Goal: Task Accomplishment & Management: Use online tool/utility

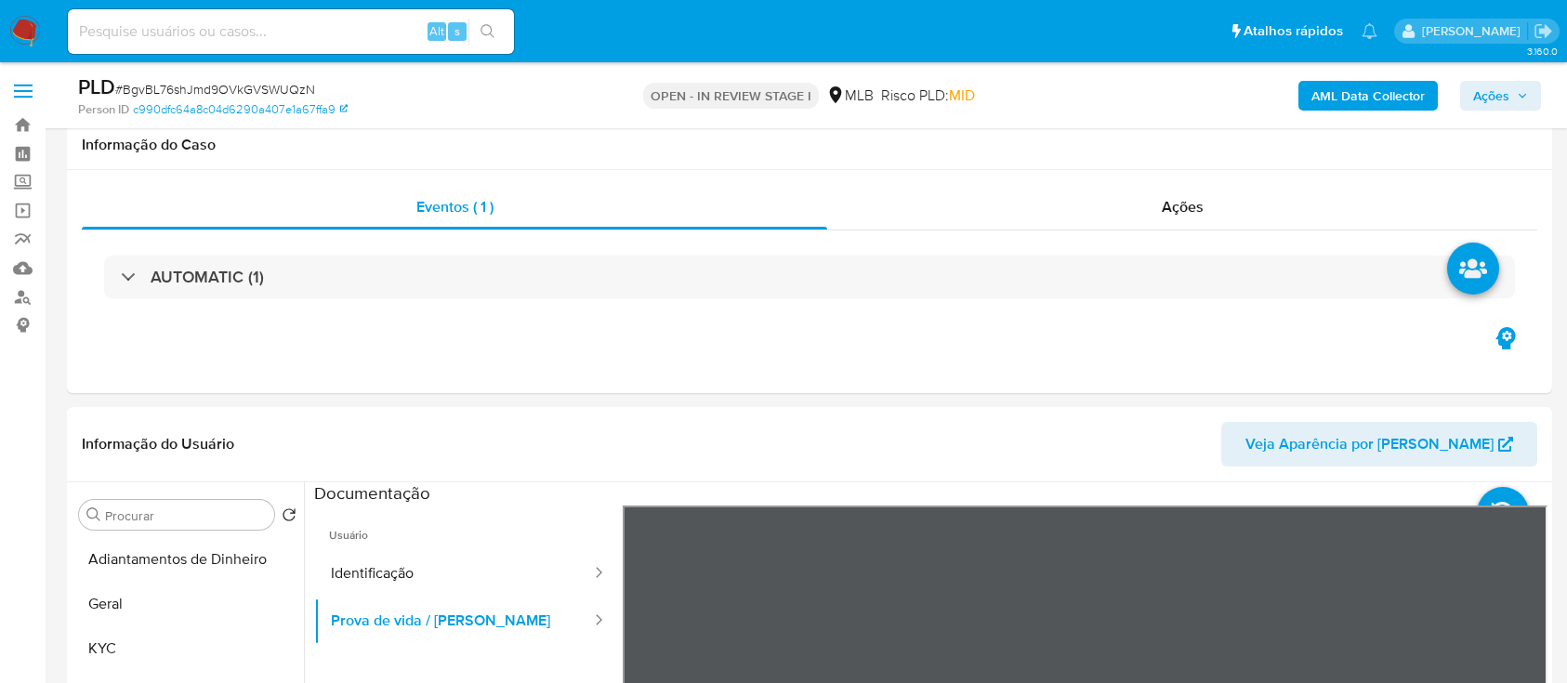
select select "10"
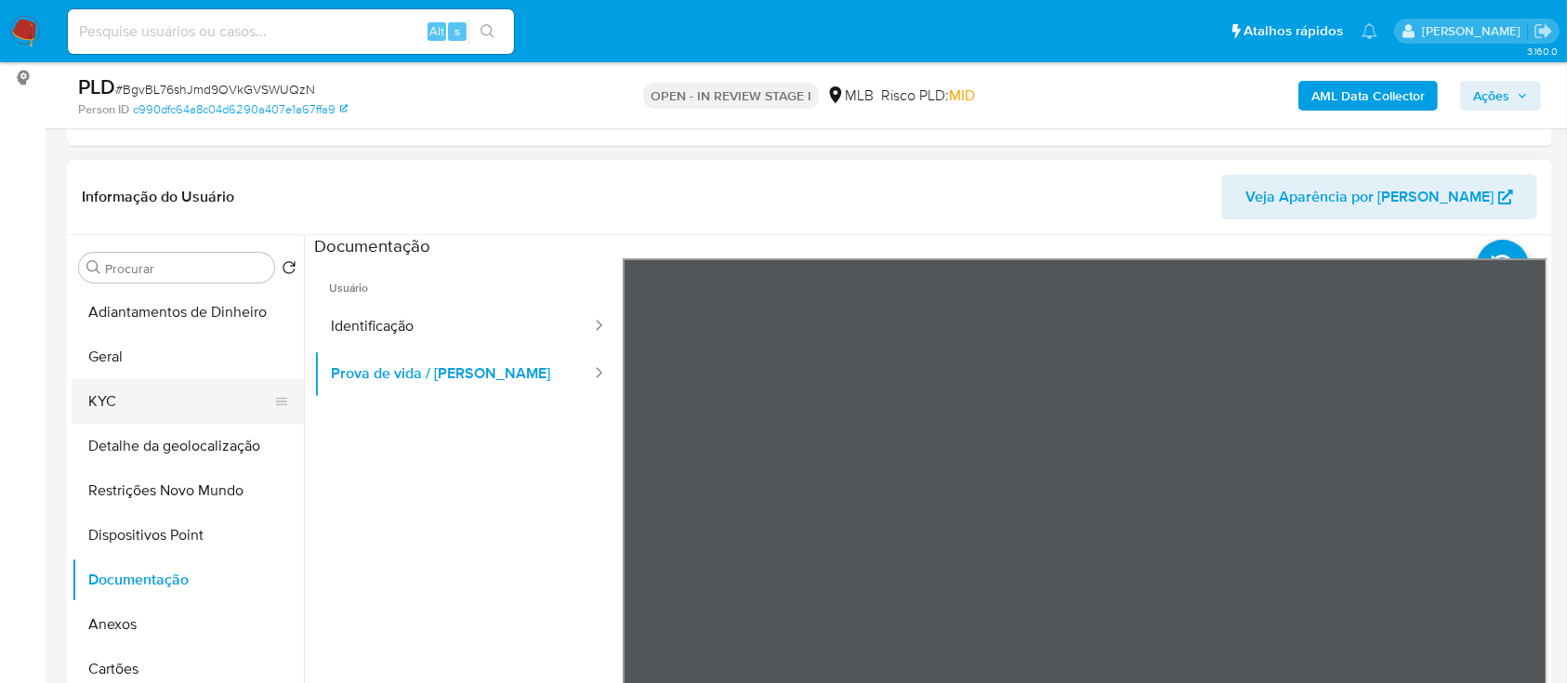
click at [129, 399] on button "KYC" at bounding box center [181, 401] width 218 height 45
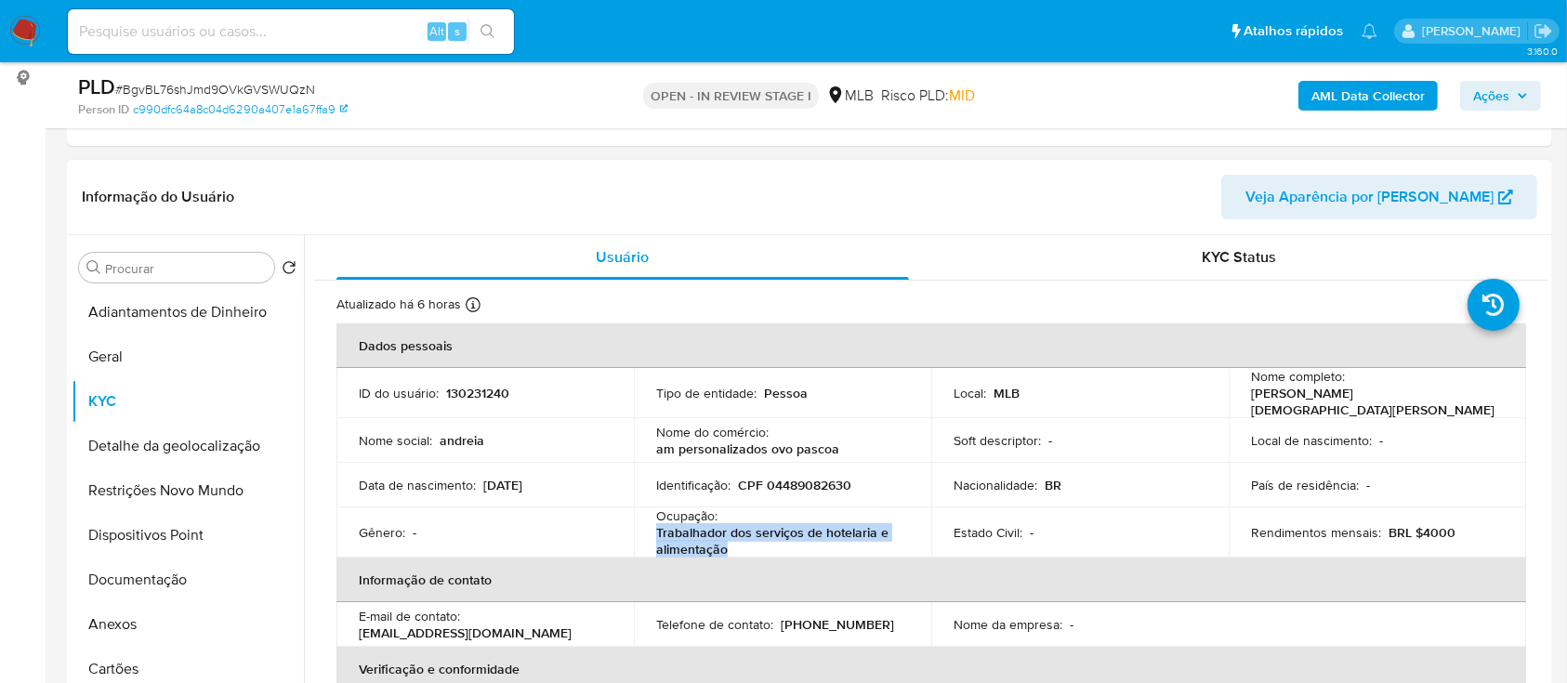
drag, startPoint x: 746, startPoint y: 540, endPoint x: 651, endPoint y: 530, distance: 95.4
click at [651, 530] on td "Ocupação : Trabalhador dos serviços de hotelaria e alimentação" at bounding box center [782, 533] width 297 height 50
copy p "Trabalhador dos serviços de hotelaria e alimentação"
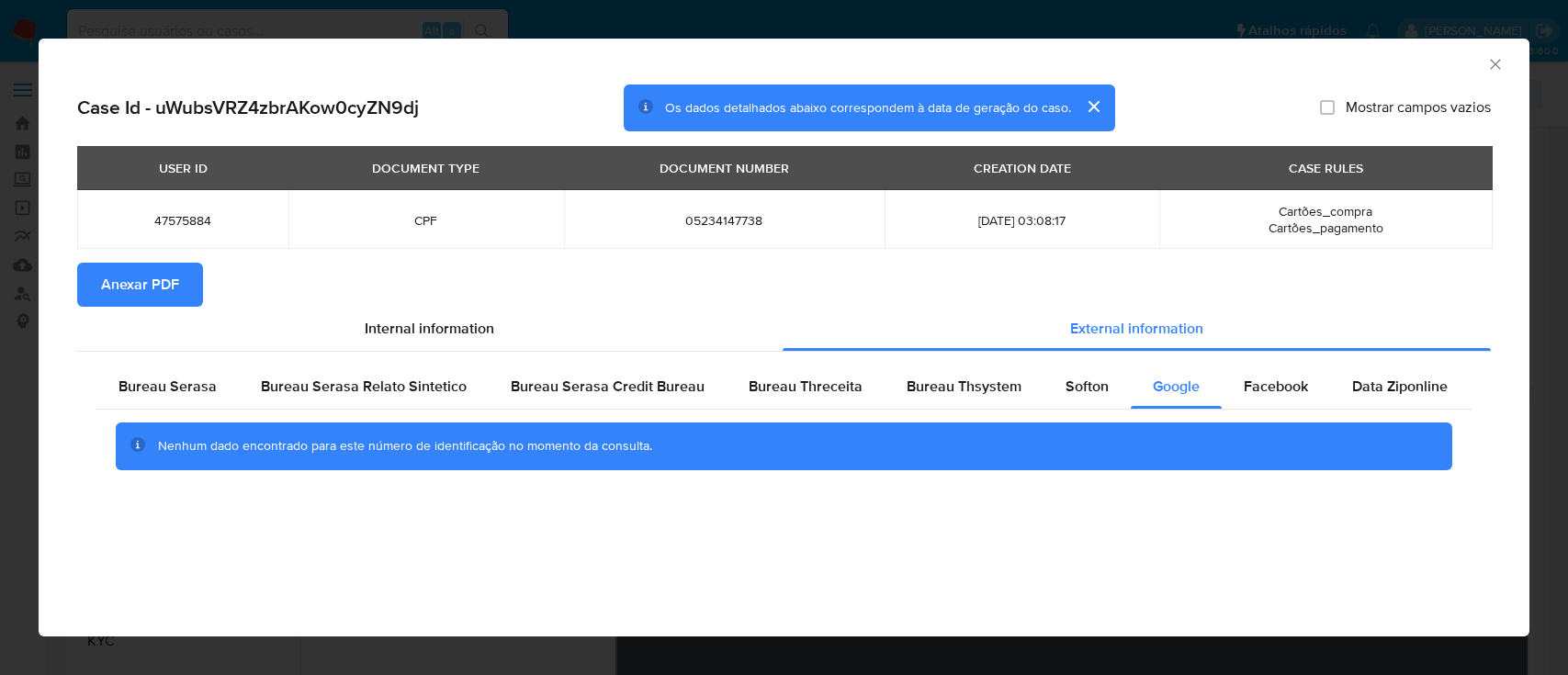
select select "10"
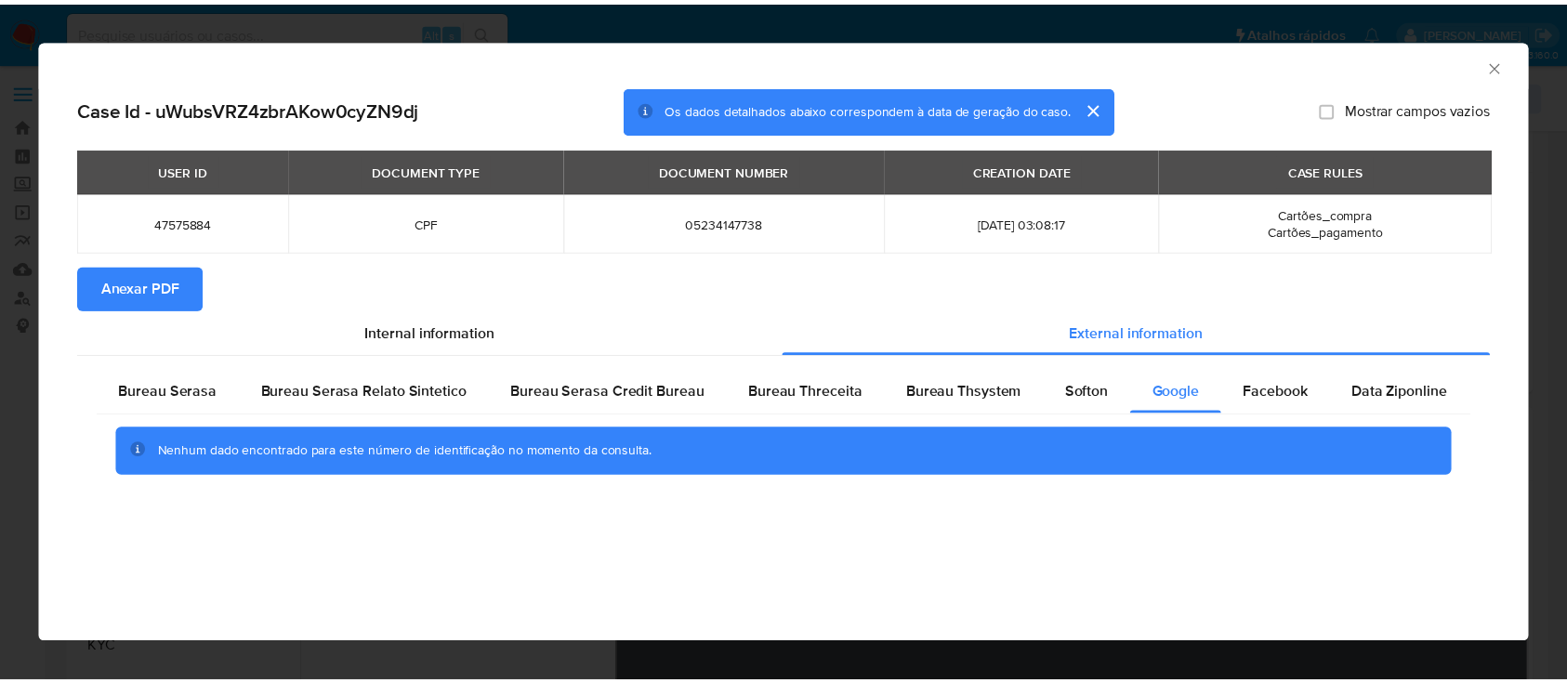
scroll to position [247, 0]
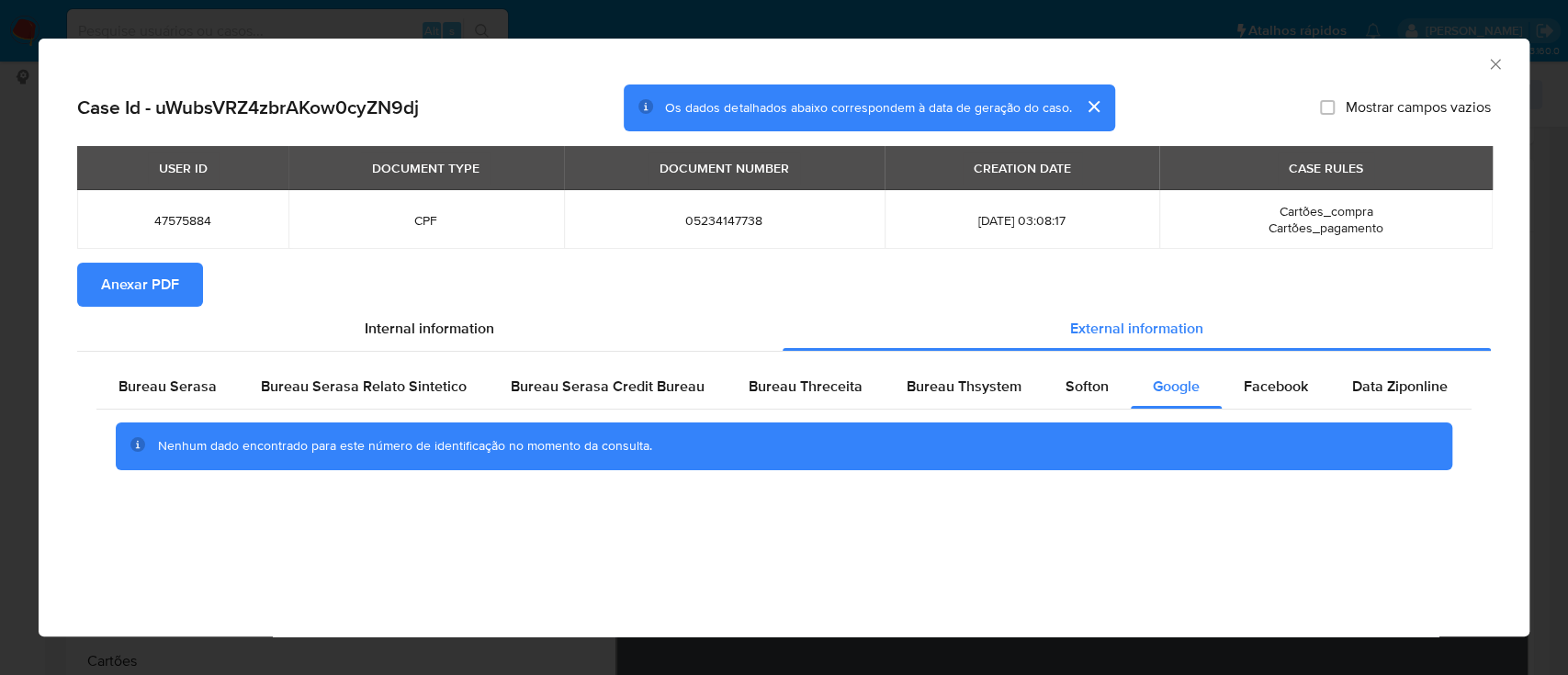
click at [1499, 58] on icon "Fechar a janela" at bounding box center [1495, 64] width 19 height 19
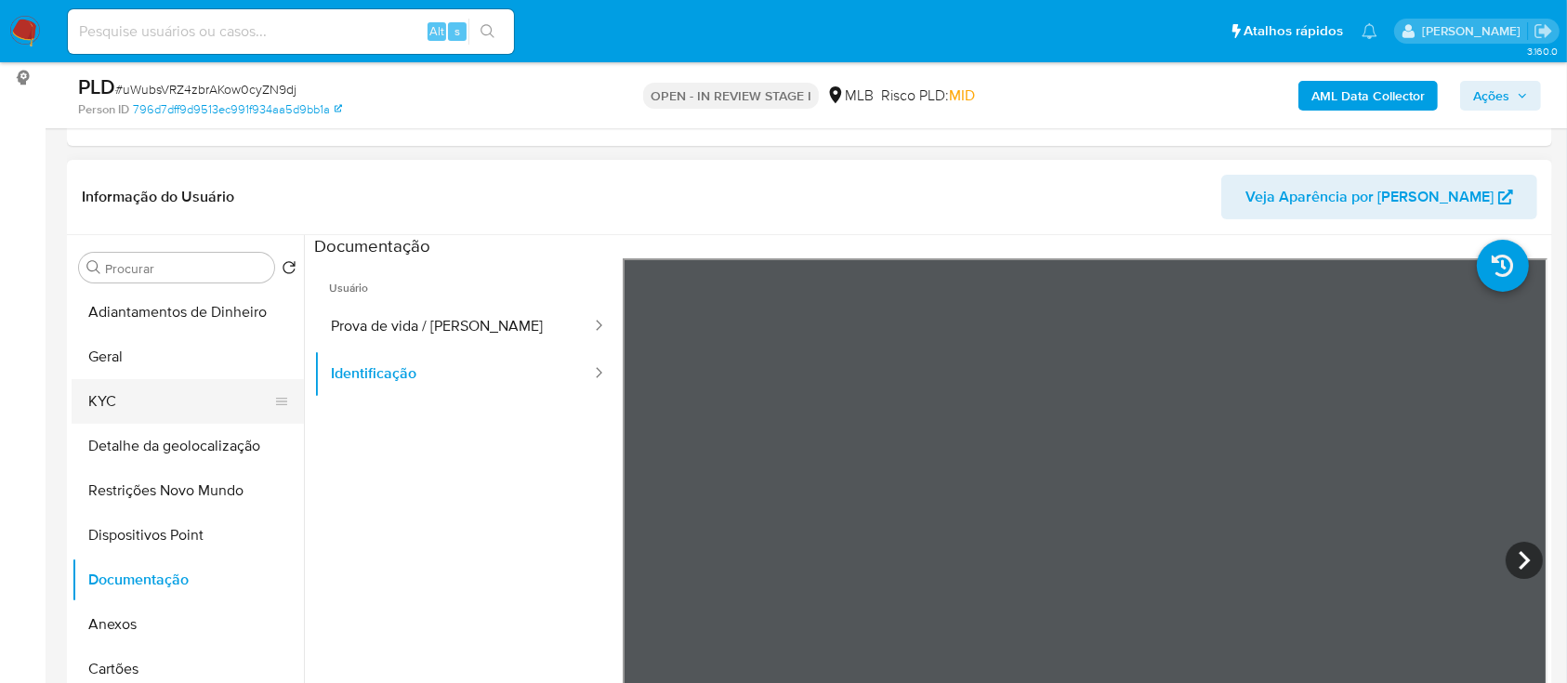
drag, startPoint x: 141, startPoint y: 390, endPoint x: 193, endPoint y: 391, distance: 52.1
click at [141, 390] on button "KYC" at bounding box center [181, 401] width 218 height 45
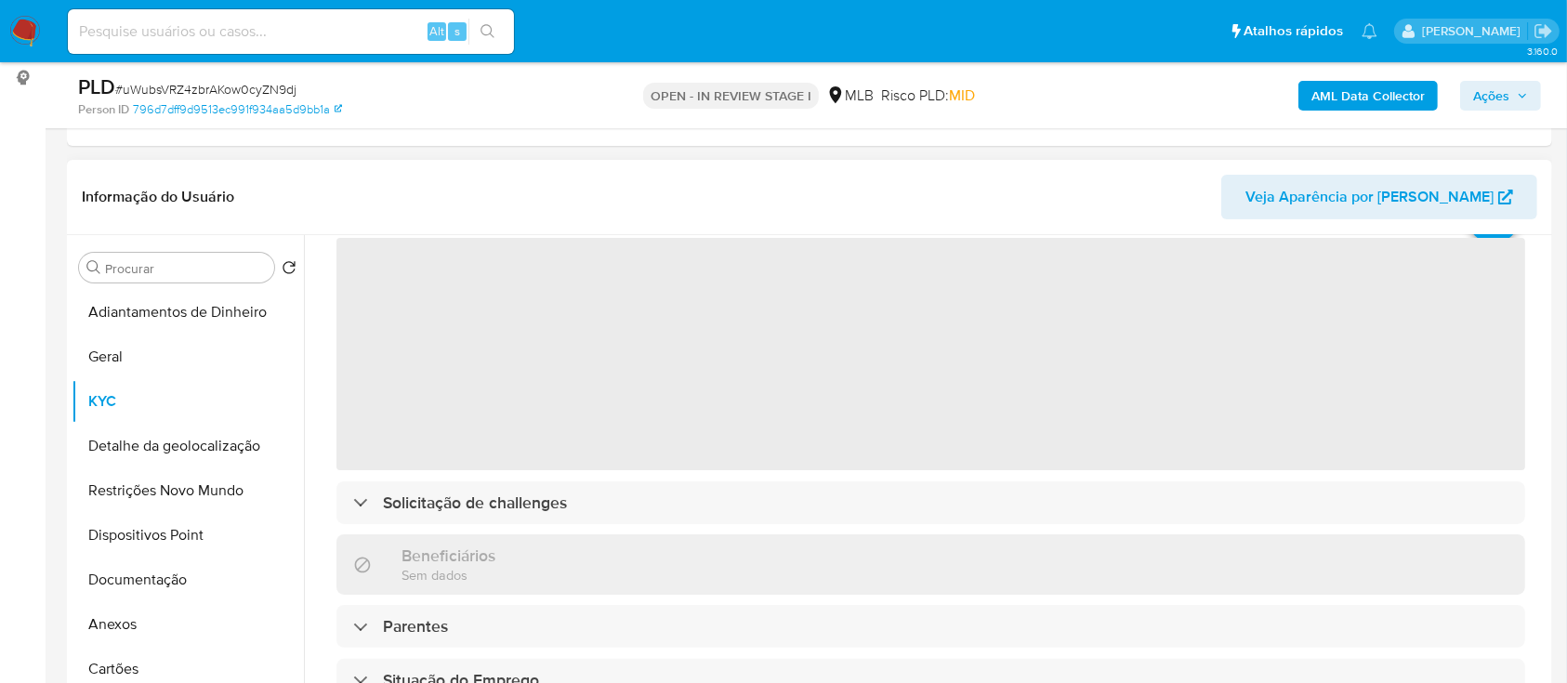
scroll to position [124, 0]
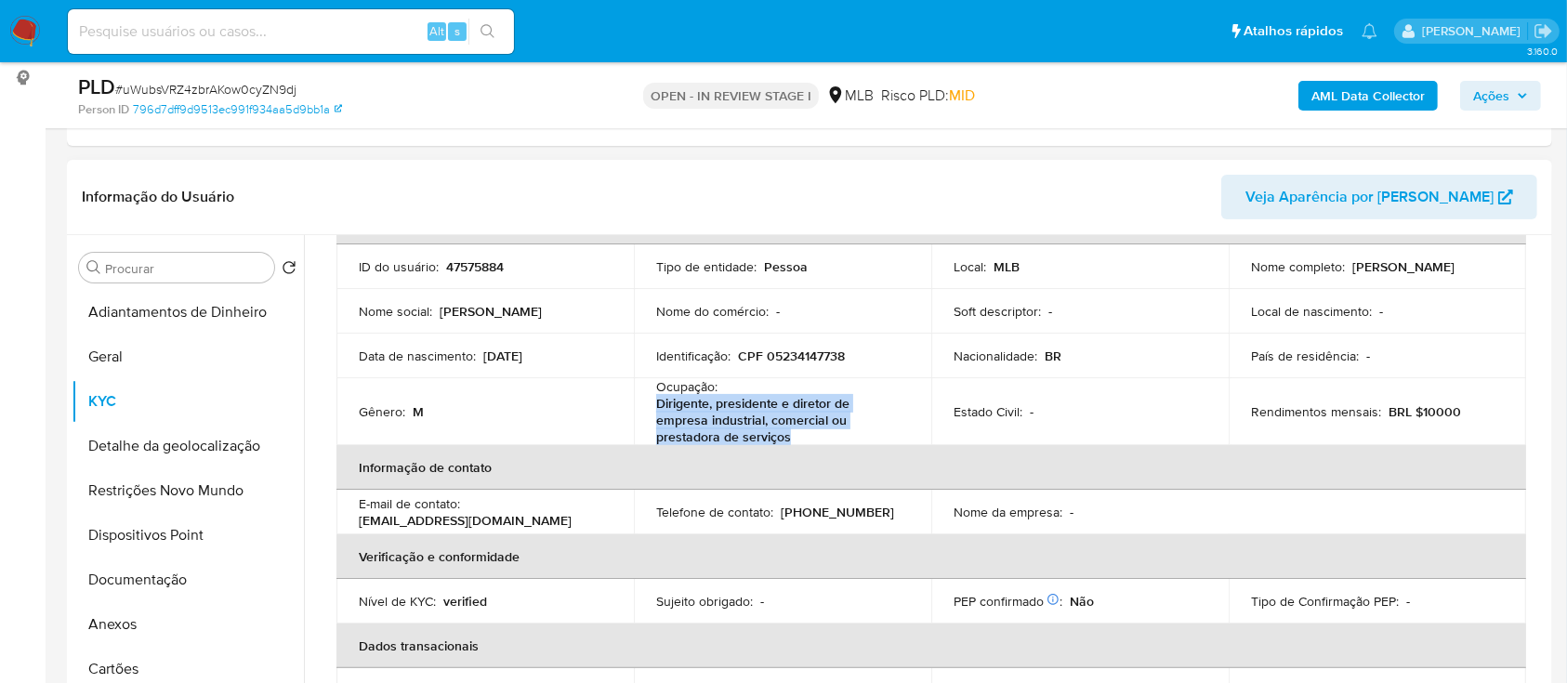
drag, startPoint x: 796, startPoint y: 438, endPoint x: 651, endPoint y: 407, distance: 148.2
click at [651, 406] on td "Ocupação : Dirigente, presidente e diretor de empresa industrial, comercial ou …" at bounding box center [782, 411] width 297 height 67
copy p "Dirigente, presidente e diretor de empresa industrial, comercial ou prestadora …"
click at [119, 586] on button "Documentação" at bounding box center [181, 580] width 218 height 45
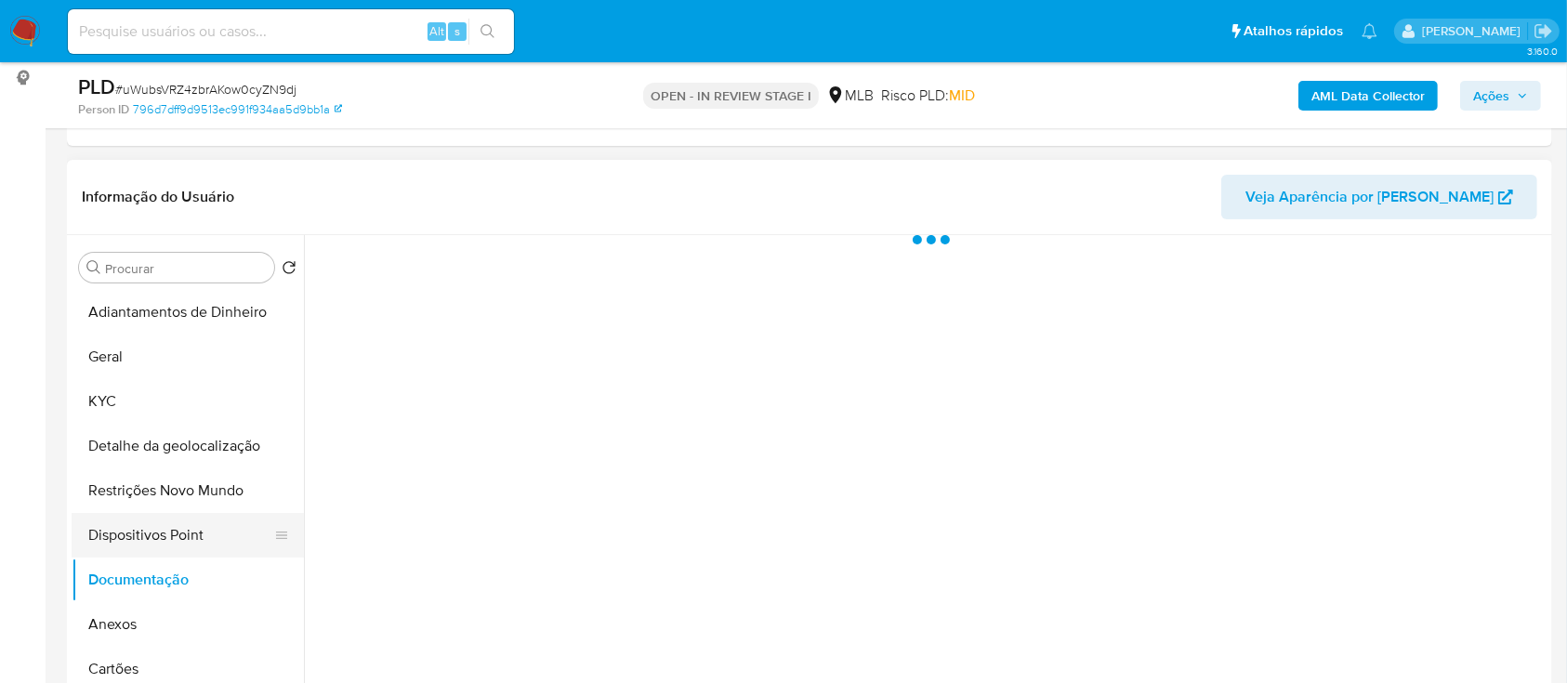
scroll to position [0, 0]
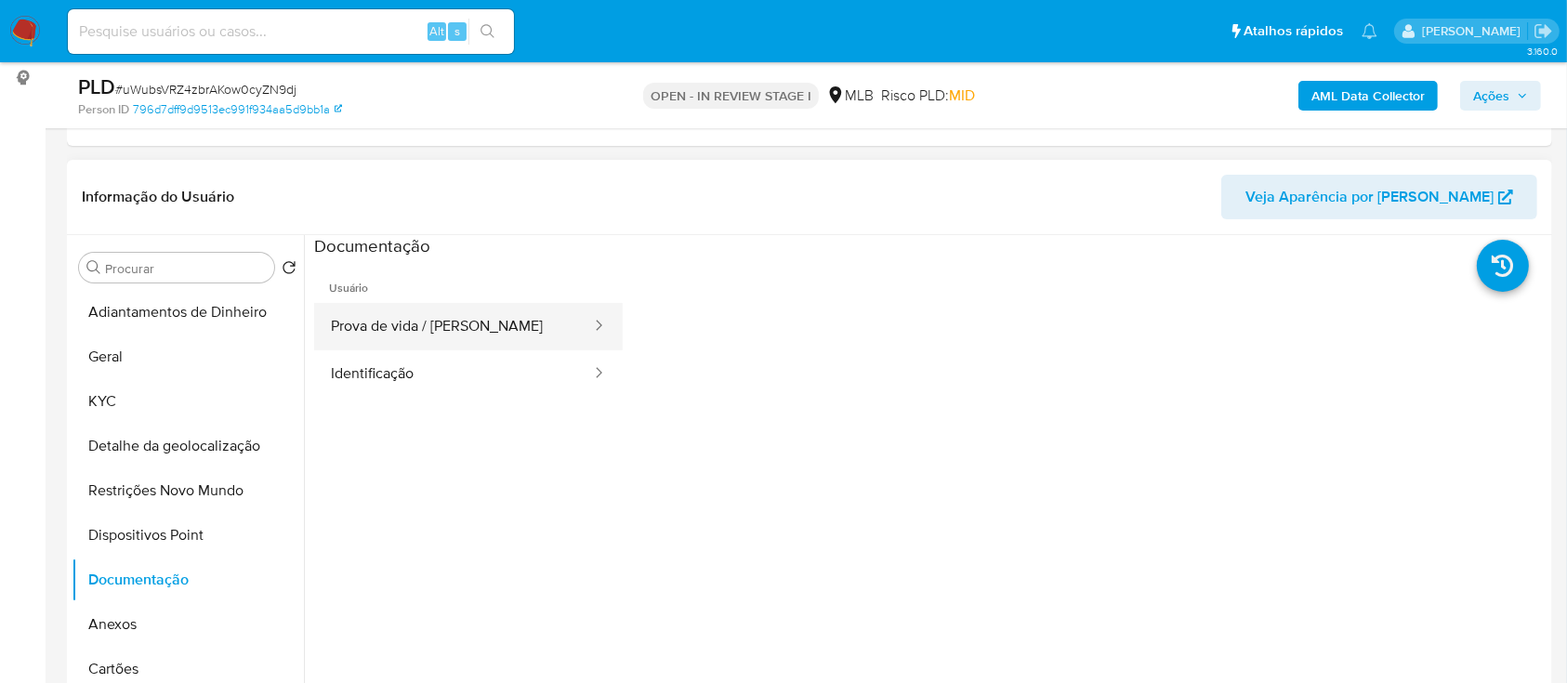
drag, startPoint x: 433, startPoint y: 329, endPoint x: 517, endPoint y: 340, distance: 84.4
click at [433, 330] on button "Prova de vida / [PERSON_NAME]" at bounding box center [453, 326] width 279 height 47
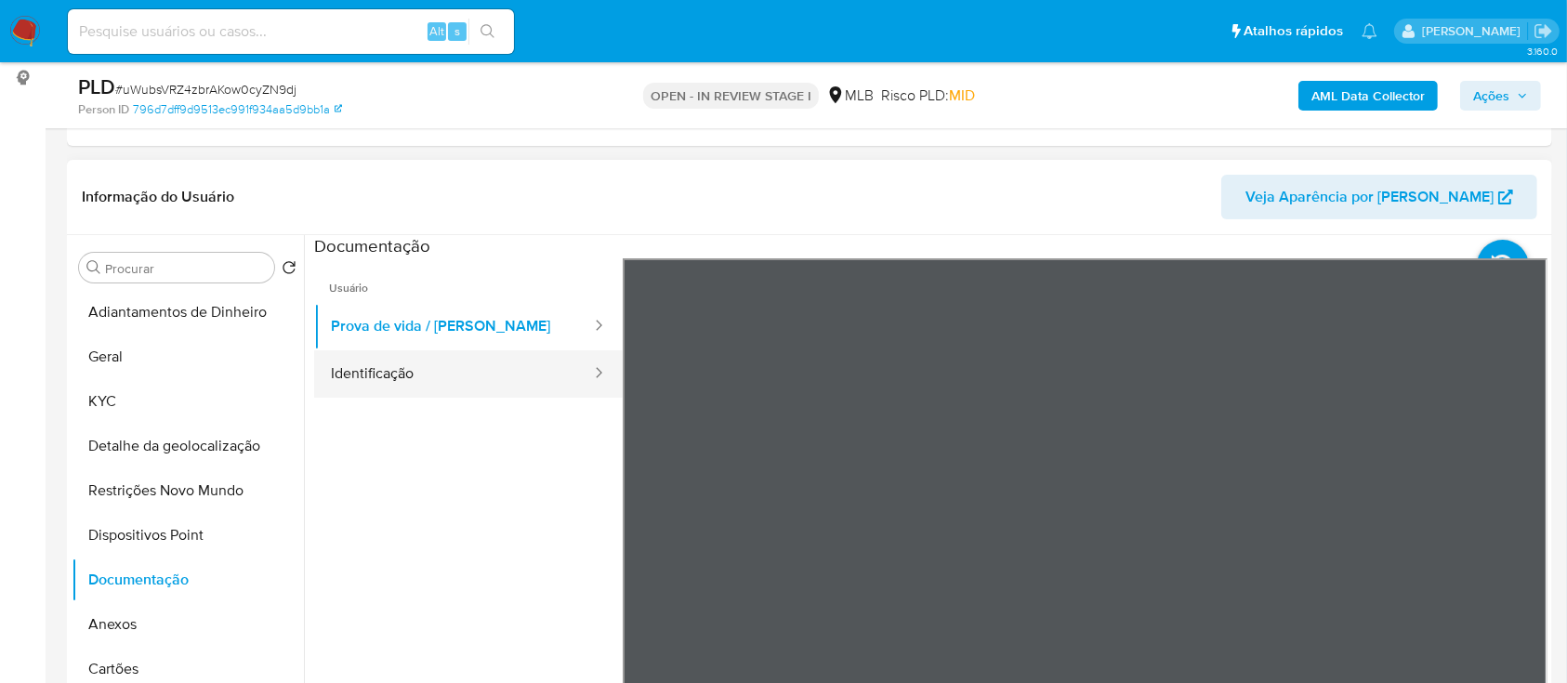
click at [456, 377] on button "Identificação" at bounding box center [453, 373] width 279 height 47
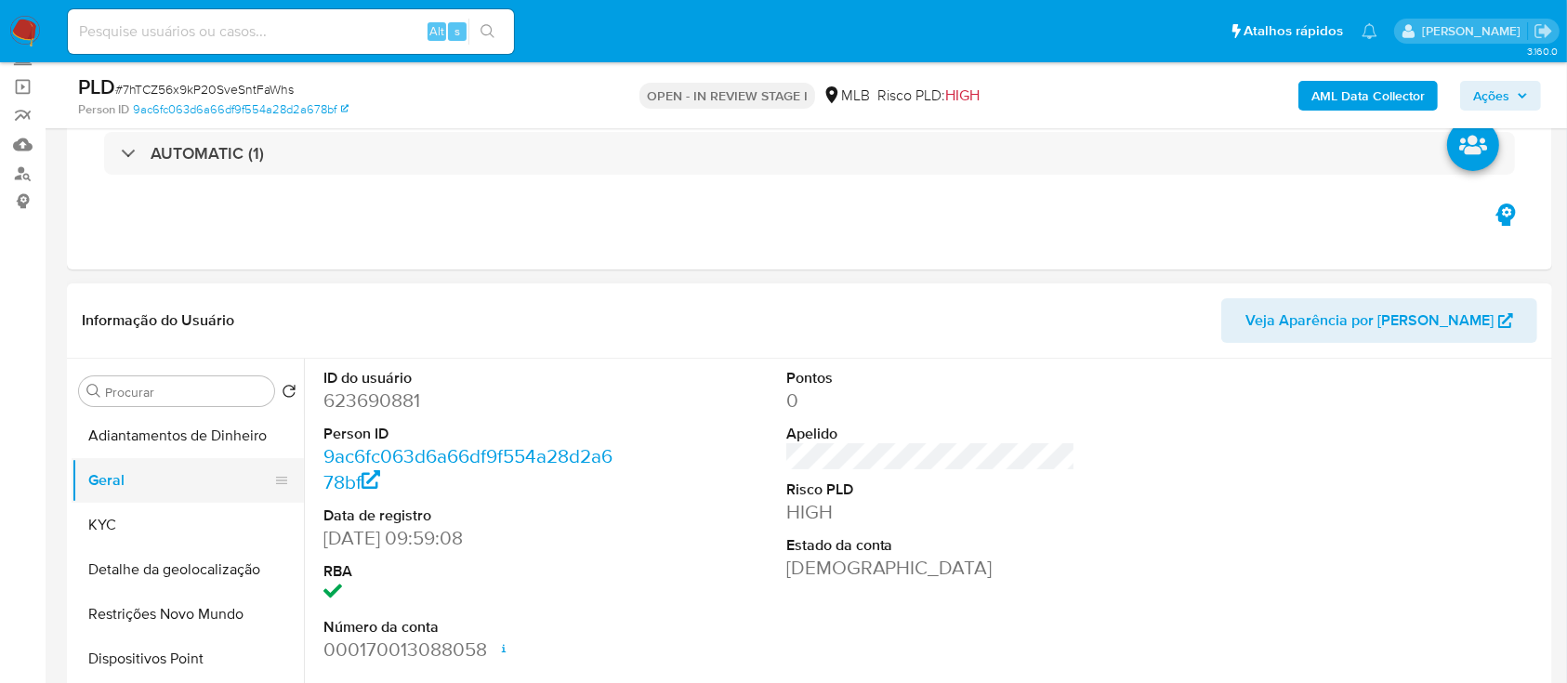
click at [112, 484] on button "Geral" at bounding box center [181, 480] width 218 height 45
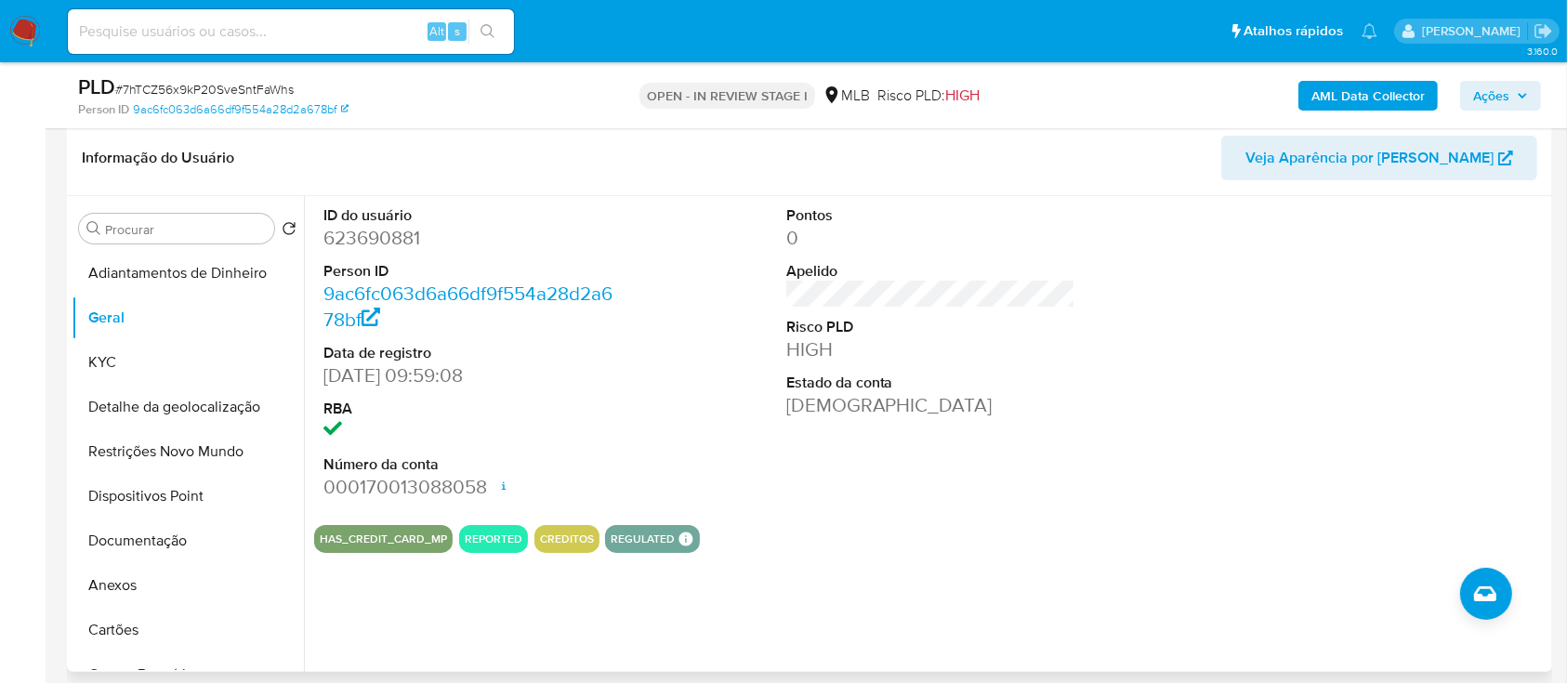
scroll to position [247, 0]
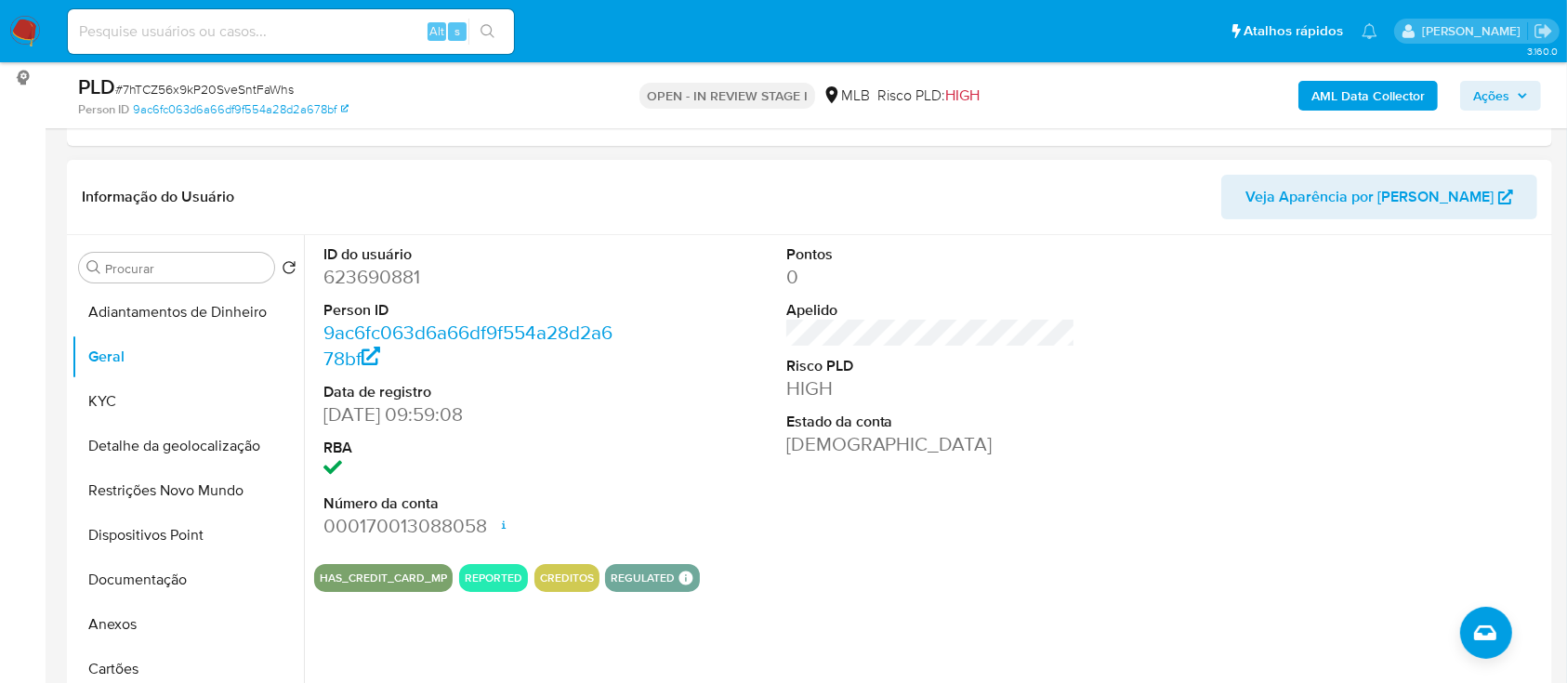
click at [1369, 403] on div at bounding box center [1393, 392] width 309 height 314
click at [165, 406] on button "KYC" at bounding box center [181, 401] width 218 height 45
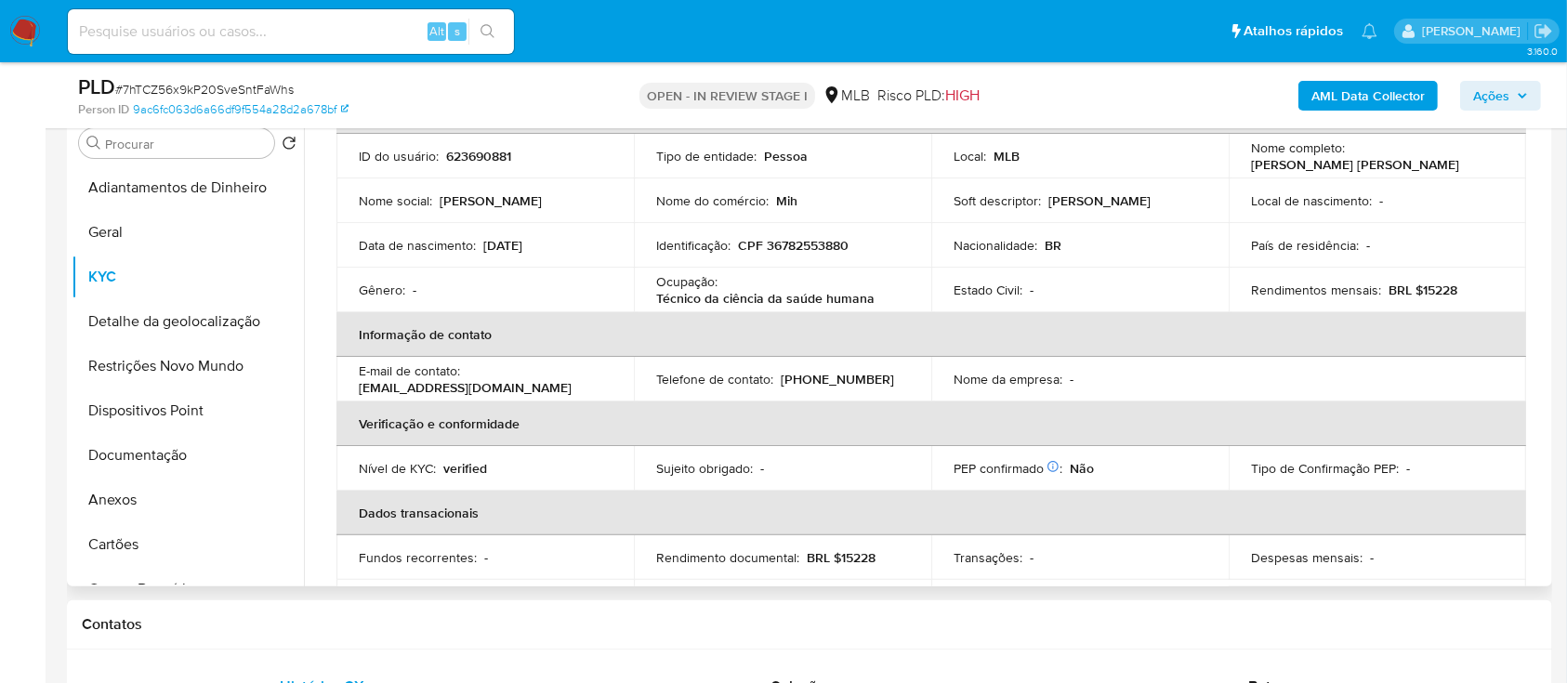
scroll to position [112, 0]
click at [1251, 102] on div "AML Data Collector Ações" at bounding box center [1300, 95] width 483 height 44
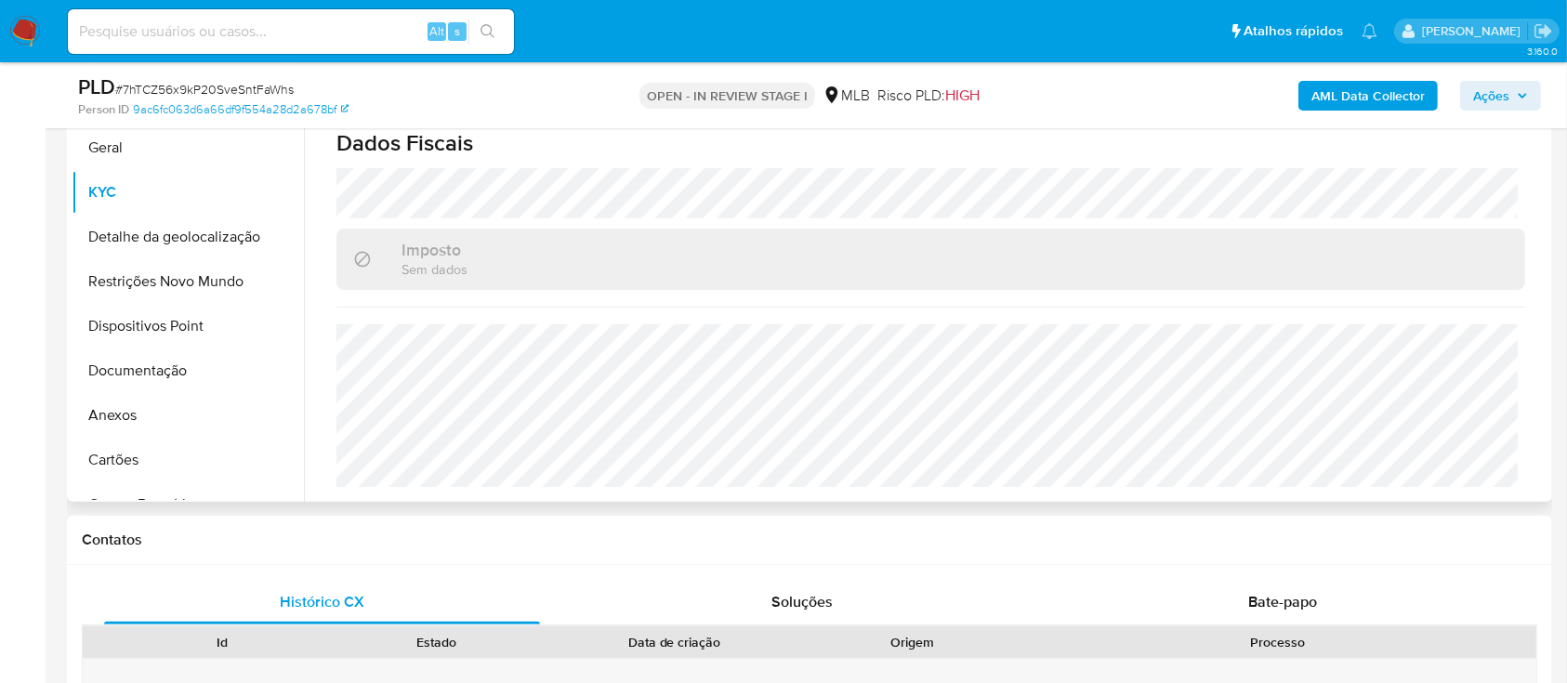
scroll to position [496, 0]
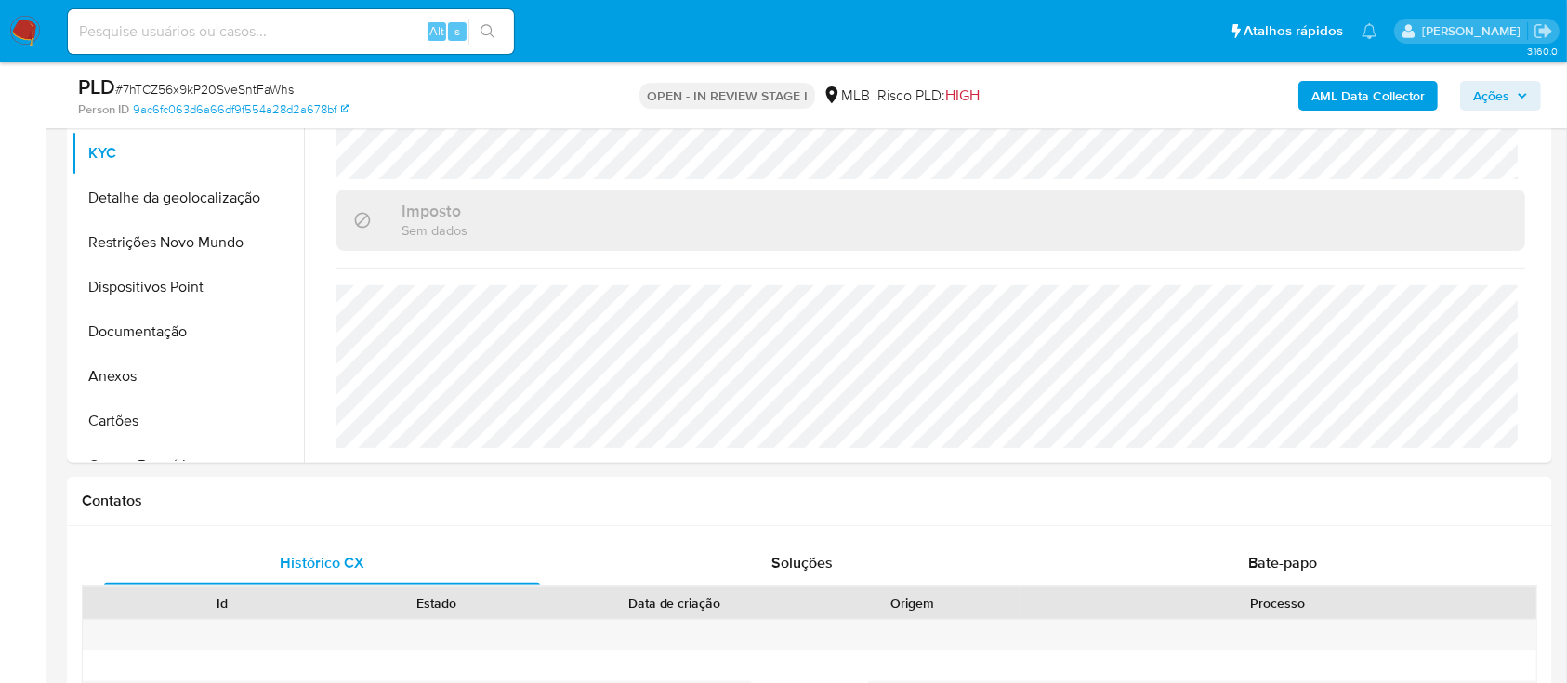
click at [1237, 93] on div "AML Data Collector Ações" at bounding box center [1300, 95] width 483 height 44
click at [138, 184] on button "Detalhe da geolocalização" at bounding box center [181, 198] width 218 height 45
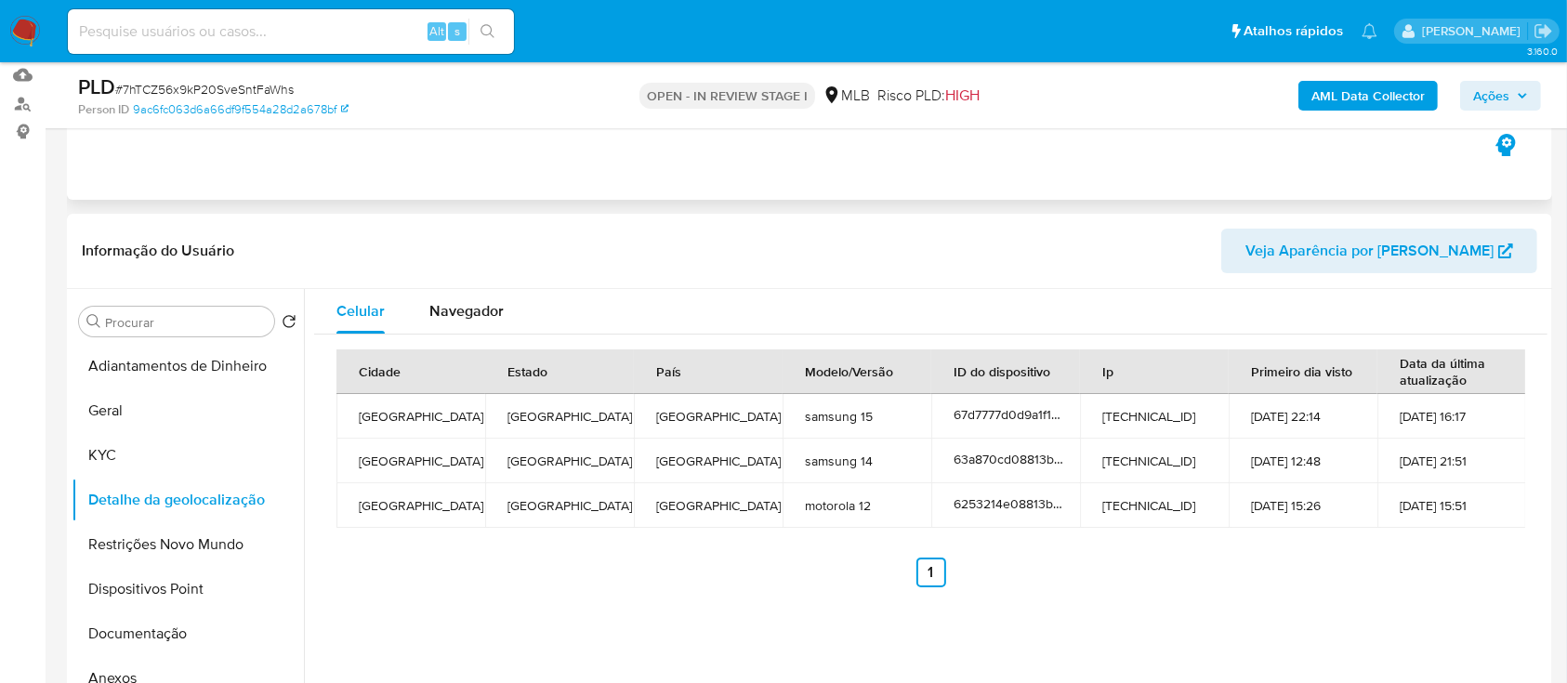
scroll to position [247, 0]
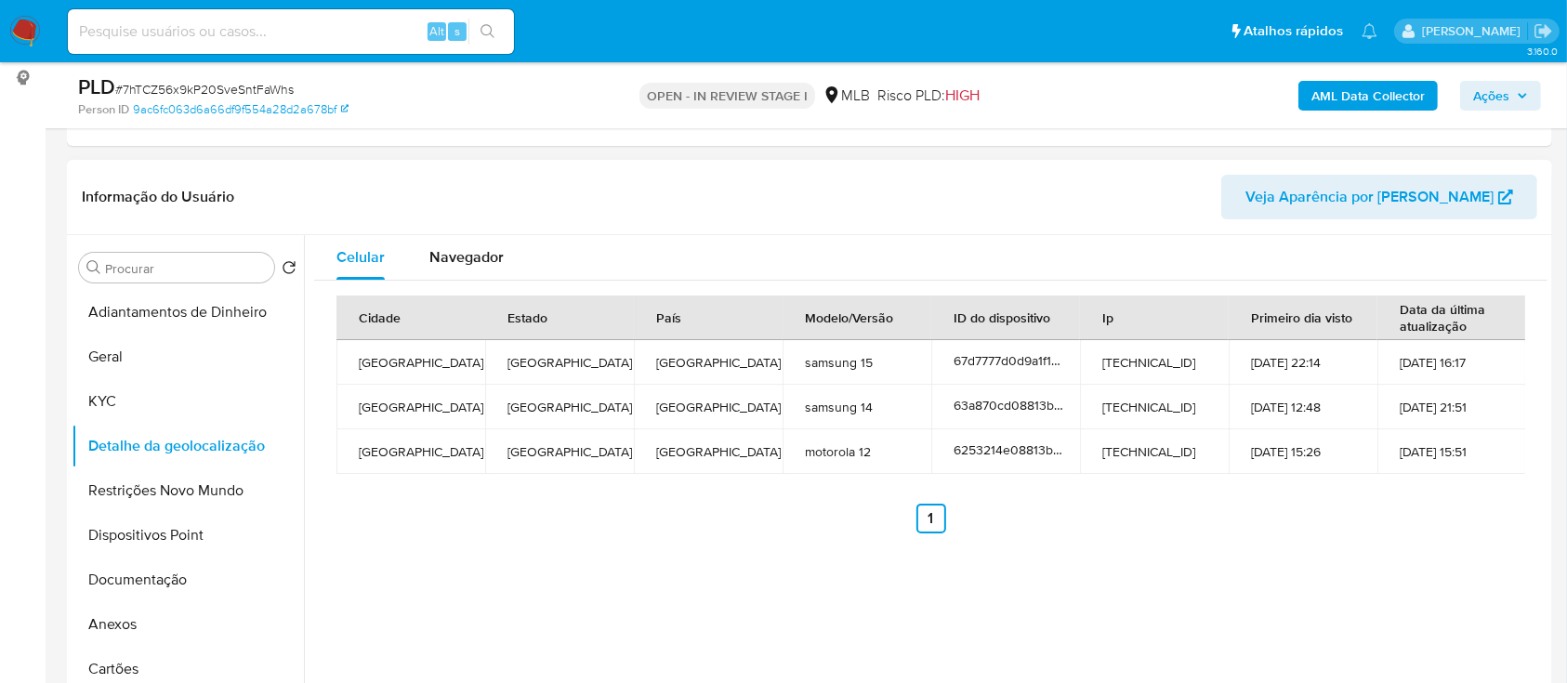
click at [1374, 533] on div "Cidade Estado País Modelo/Versão ID do dispositivo Ip Primeiro dia visto Data d…" at bounding box center [931, 415] width 1234 height 268
click at [169, 488] on button "Restrições Novo Mundo" at bounding box center [181, 491] width 218 height 45
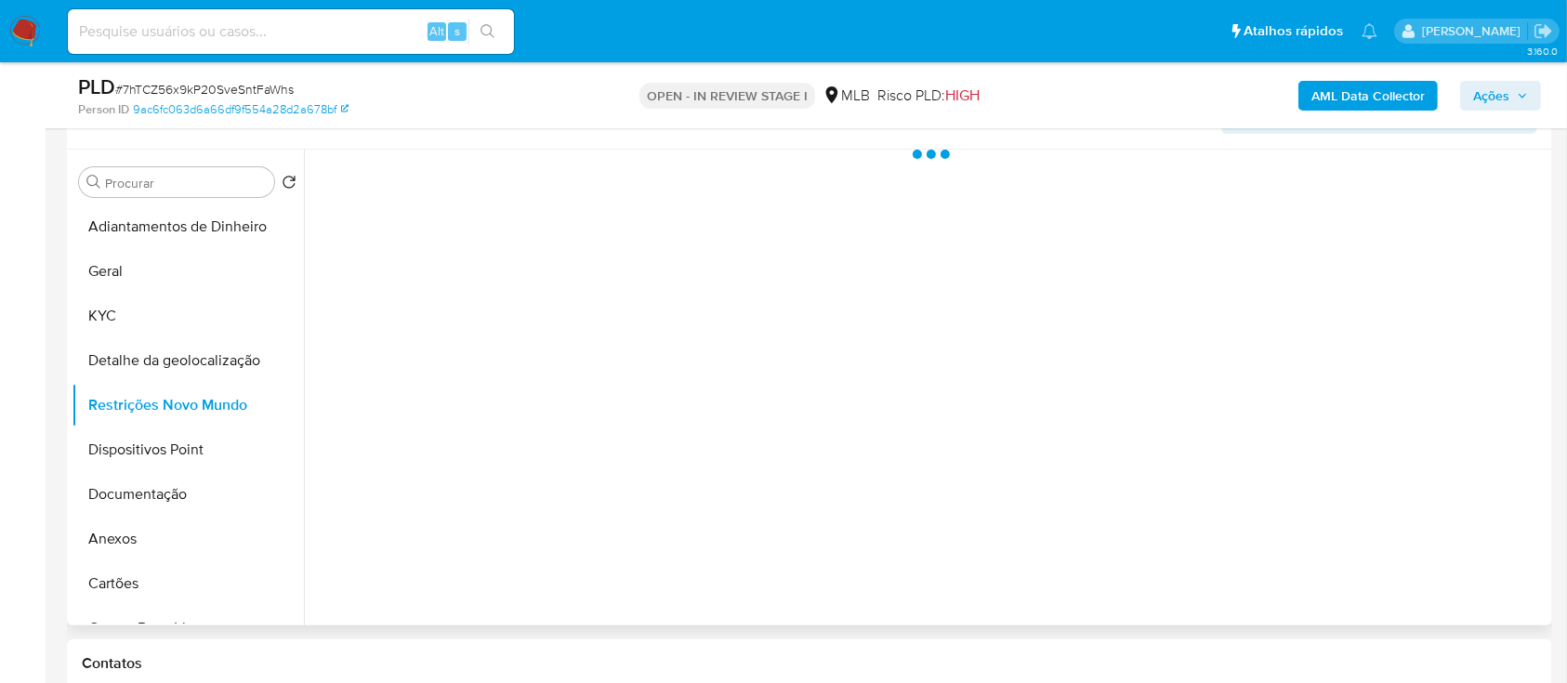
scroll to position [372, 0]
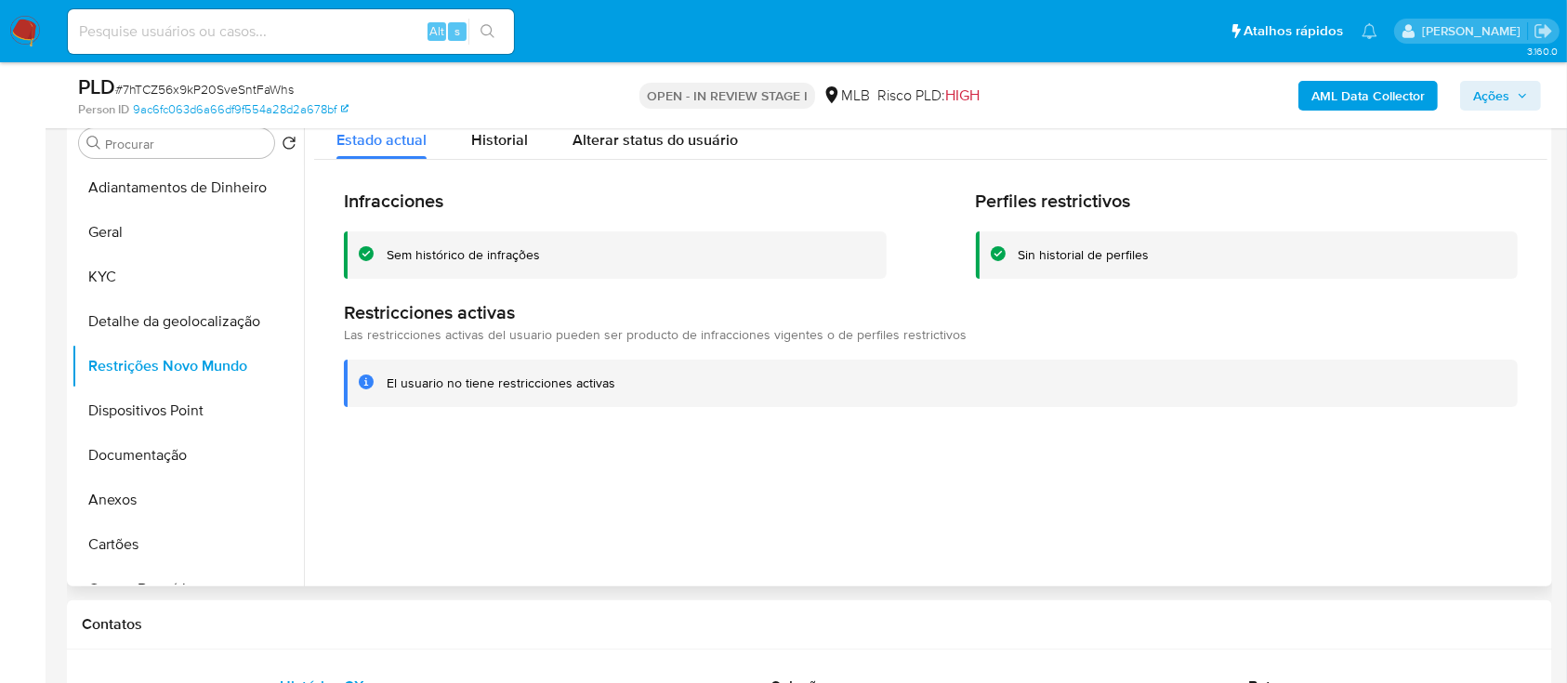
drag, startPoint x: 1411, startPoint y: 435, endPoint x: 1212, endPoint y: 214, distance: 297.6
click at [1398, 415] on div "Infracciones Sem histórico de infrações Perfiles restrictivos Sin historial de …" at bounding box center [931, 298] width 1234 height 276
click at [146, 409] on button "Dispositivos Point" at bounding box center [181, 411] width 218 height 45
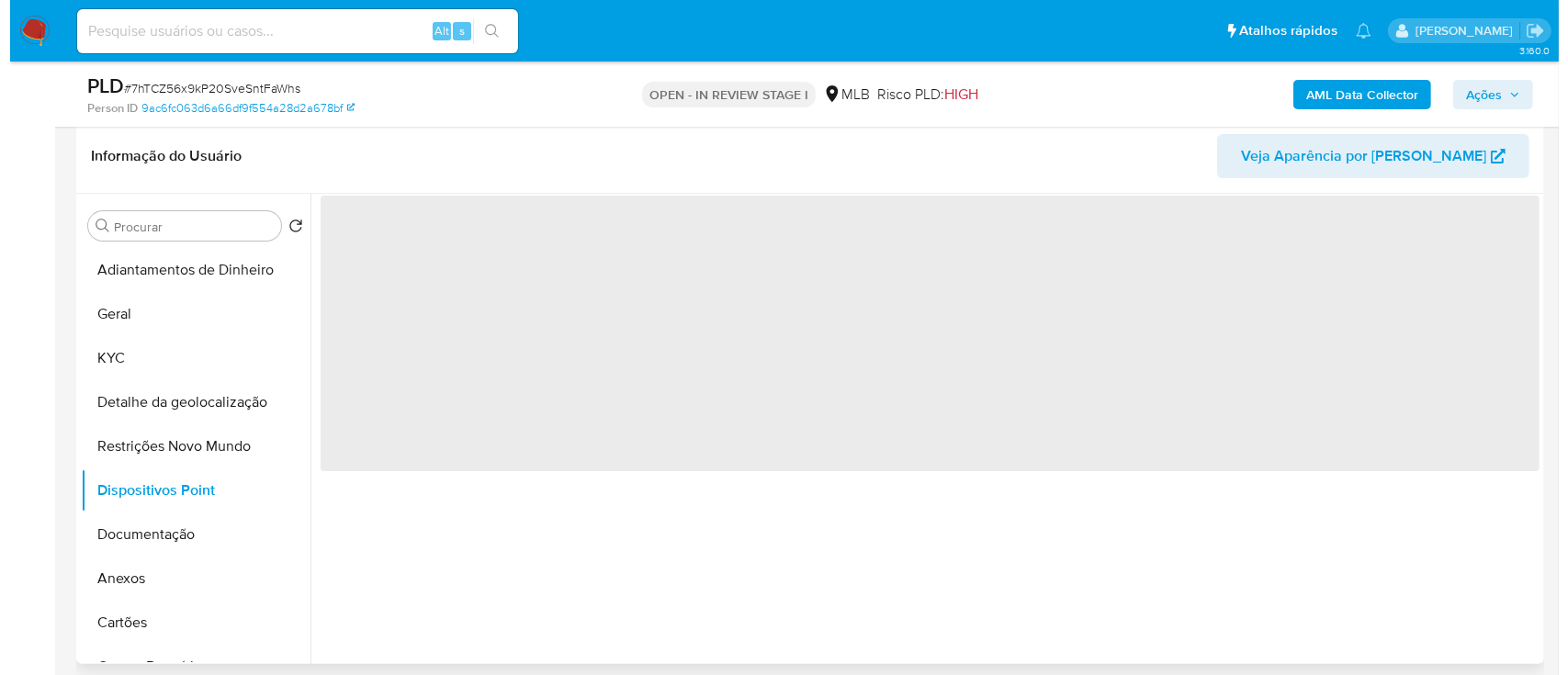
scroll to position [244, 0]
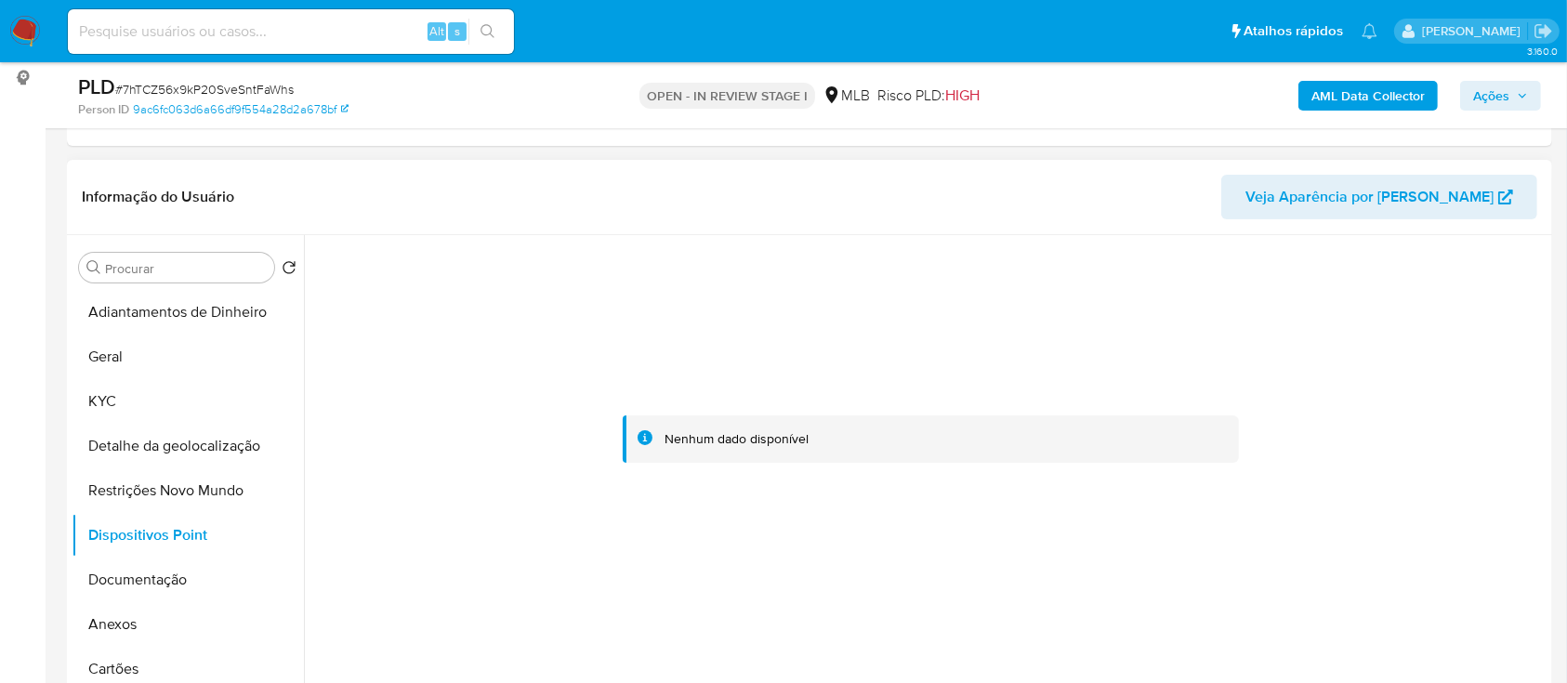
click at [1381, 373] on div at bounding box center [931, 439] width 1234 height 409
click at [1367, 93] on b "AML Data Collector" at bounding box center [1368, 96] width 113 height 30
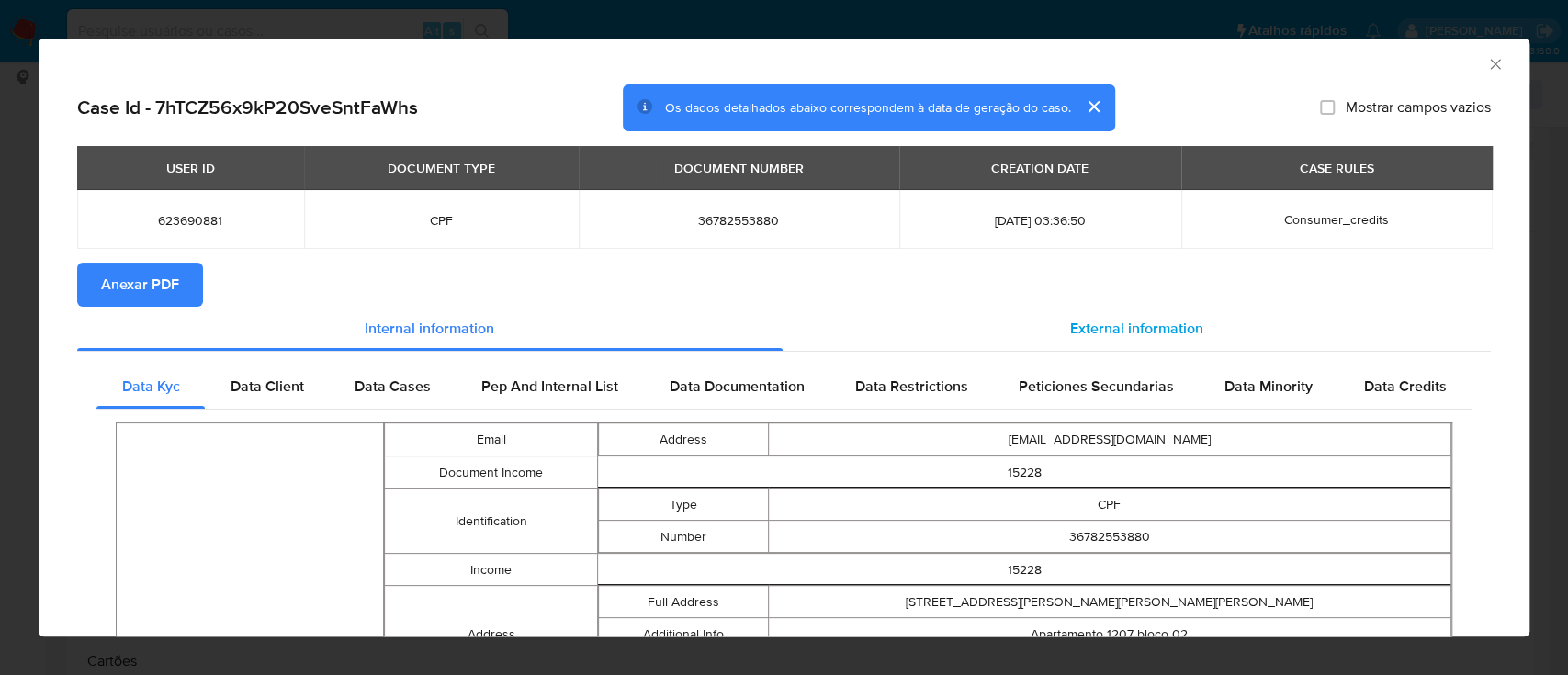
click at [1121, 320] on span "External information" at bounding box center [1136, 328] width 133 height 21
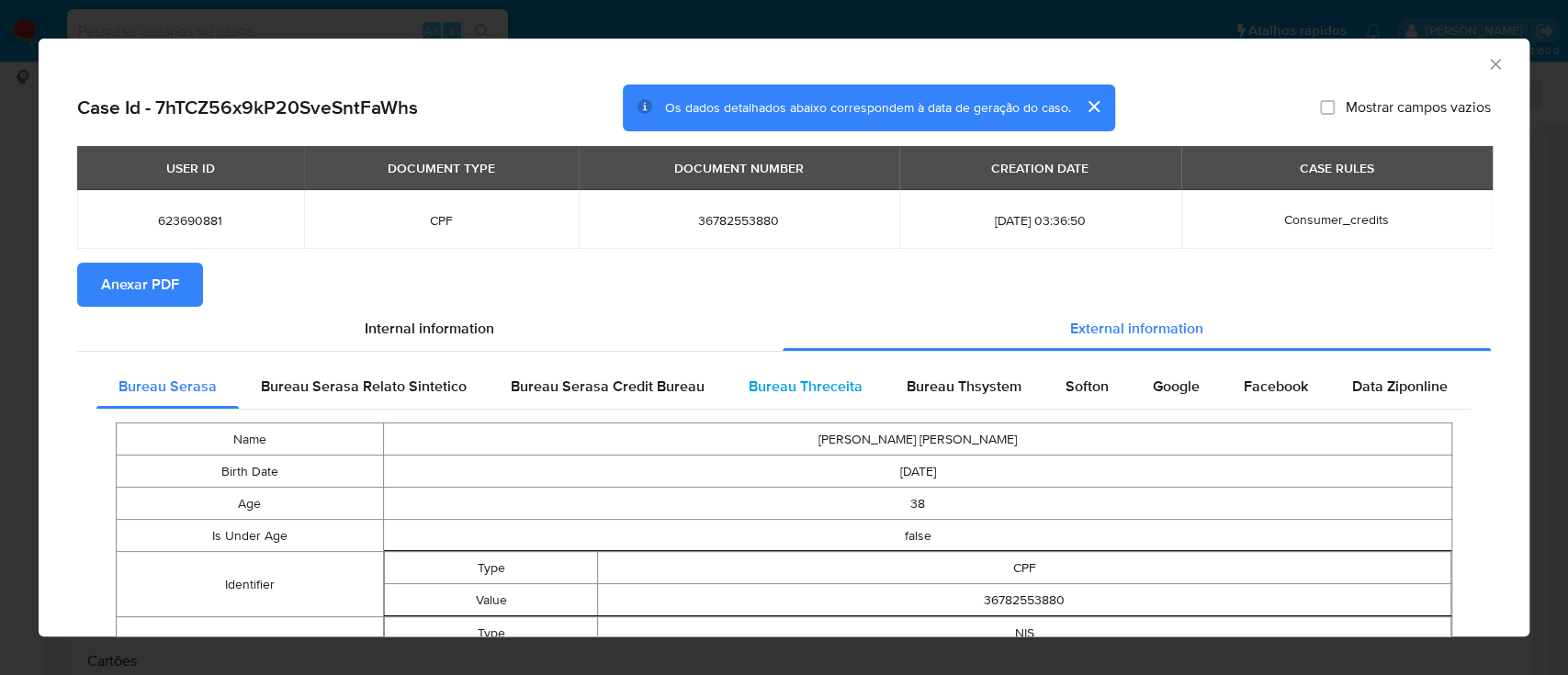
click at [760, 391] on span "Bureau Threceita" at bounding box center [805, 385] width 114 height 21
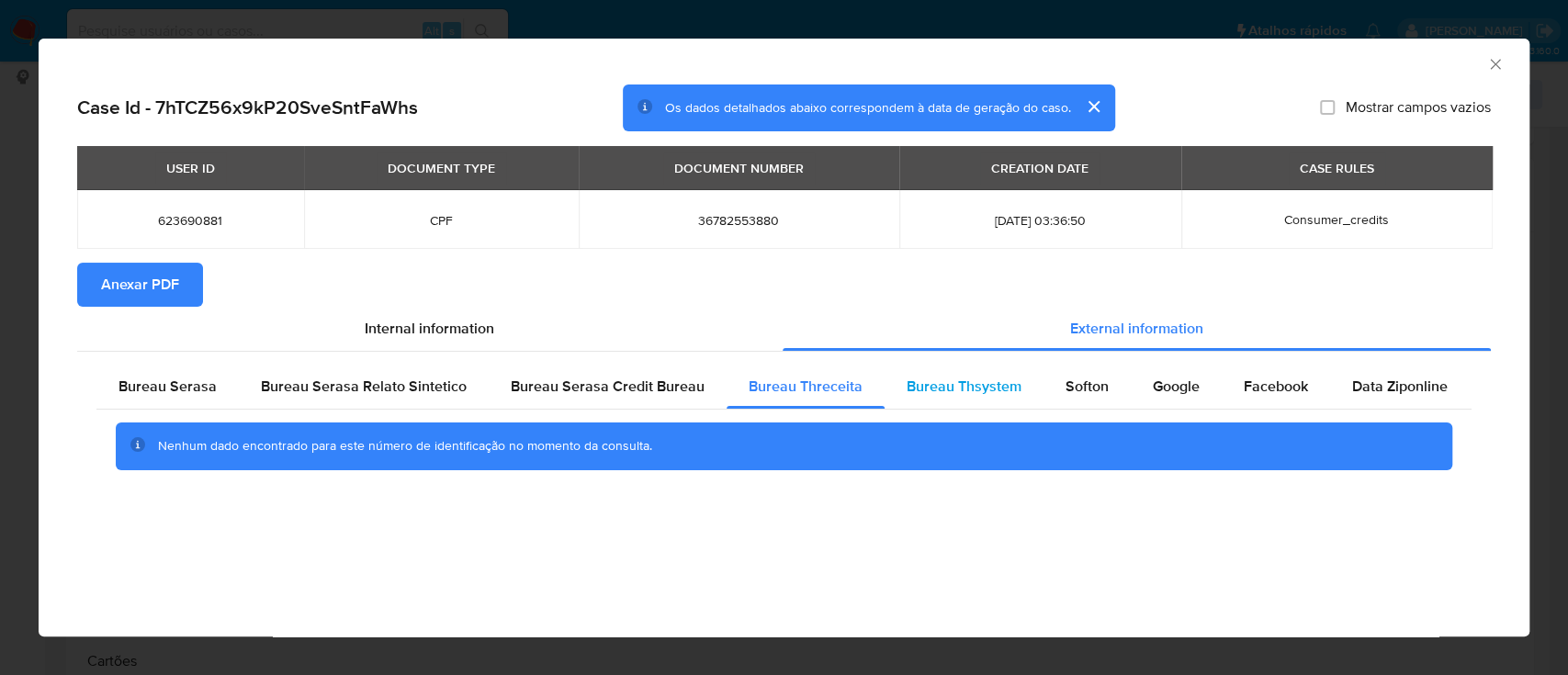
click at [955, 393] on span "Bureau Thsystem" at bounding box center [964, 385] width 115 height 21
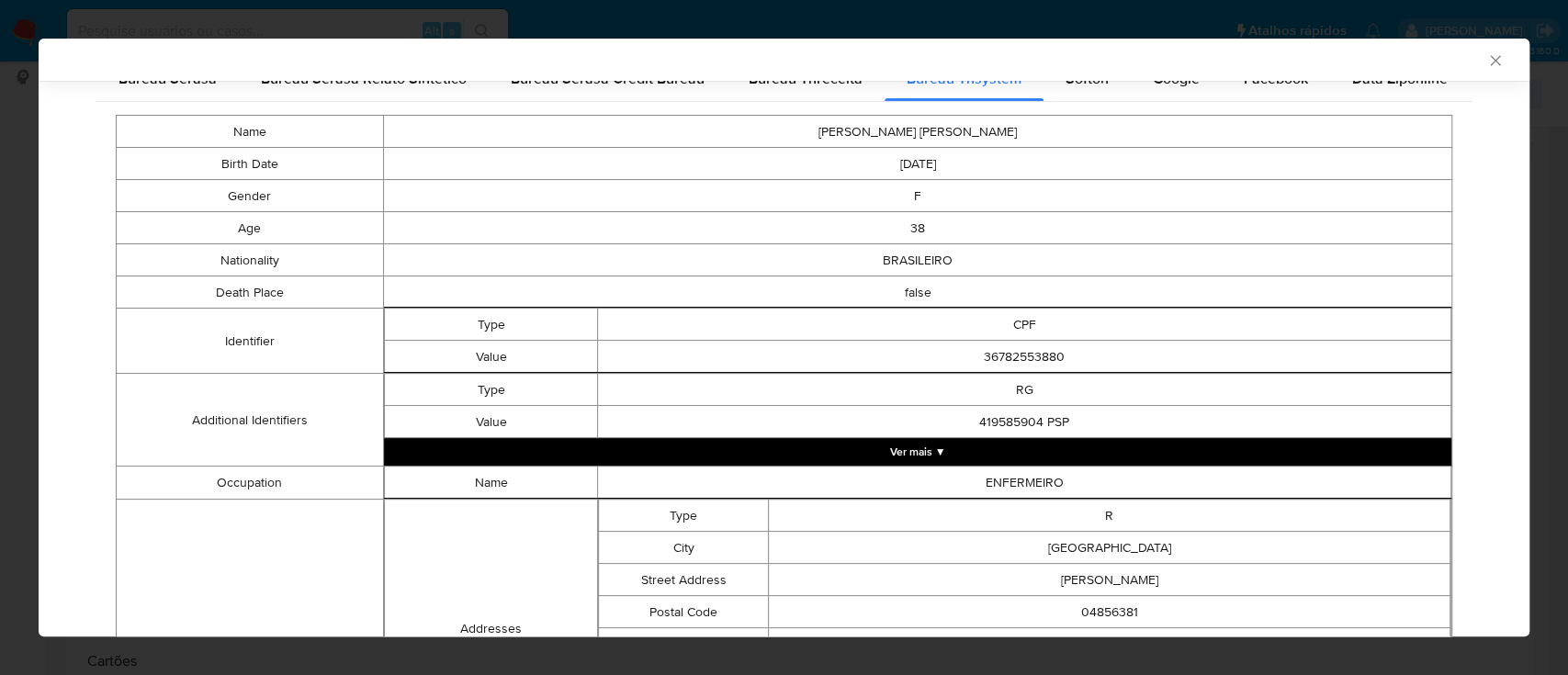
scroll to position [121, 0]
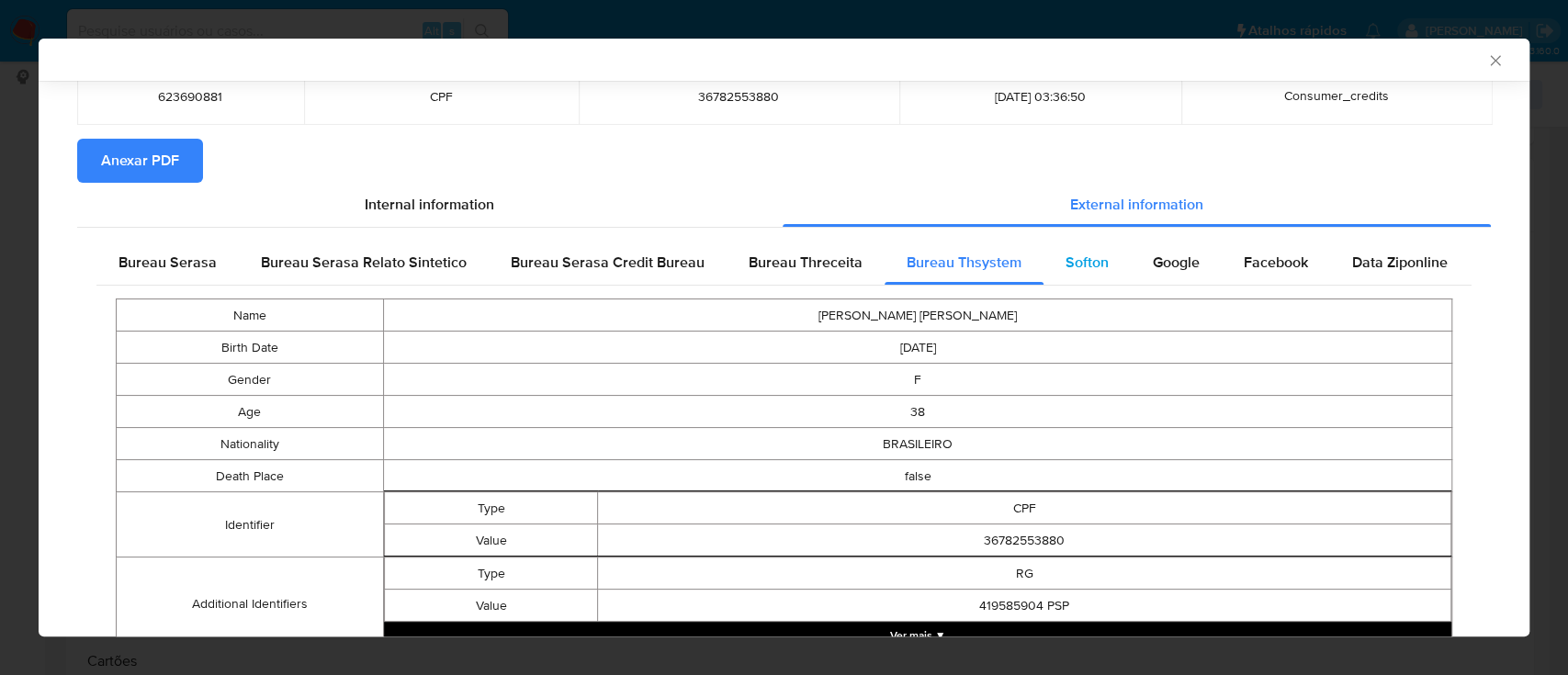
click at [1092, 252] on span "Softon" at bounding box center [1087, 262] width 43 height 21
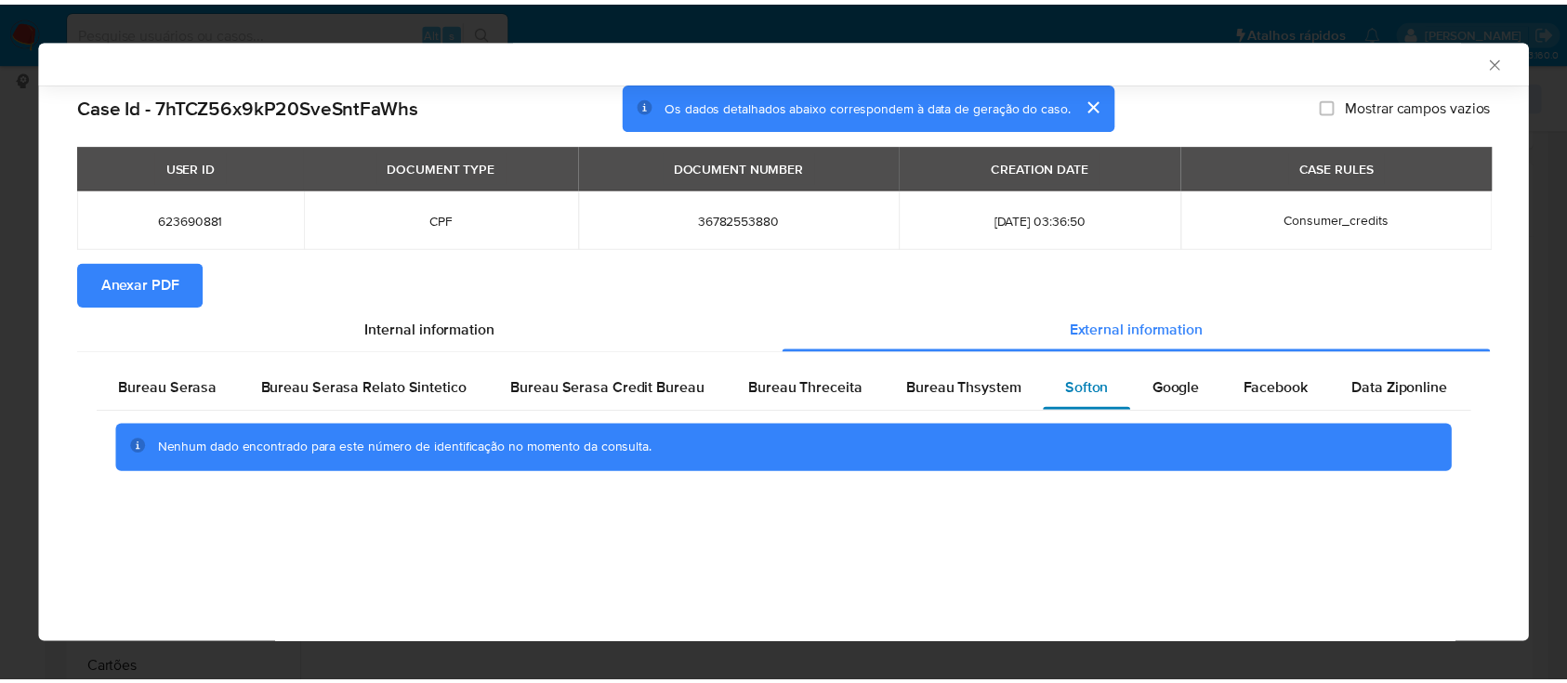
scroll to position [0, 0]
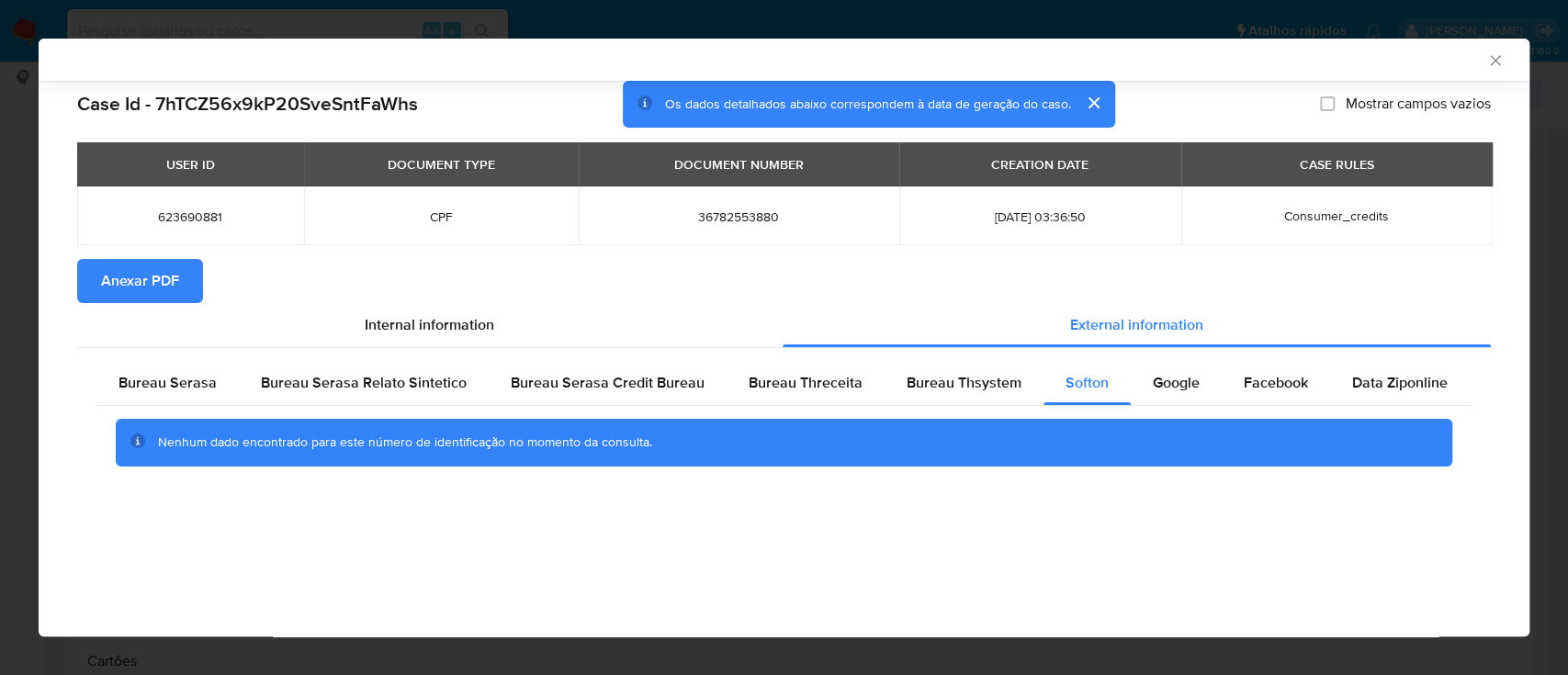
click at [1285, 53] on div "AML Data Collector" at bounding box center [769, 59] width 1435 height 17
click at [1169, 379] on span "Google" at bounding box center [1176, 382] width 46 height 21
drag, startPoint x: 1378, startPoint y: 61, endPoint x: 1289, endPoint y: 50, distance: 89.7
click at [1375, 61] on div "AML Data Collector" at bounding box center [769, 59] width 1435 height 17
click at [1499, 58] on icon "Fechar a janela" at bounding box center [1495, 60] width 19 height 19
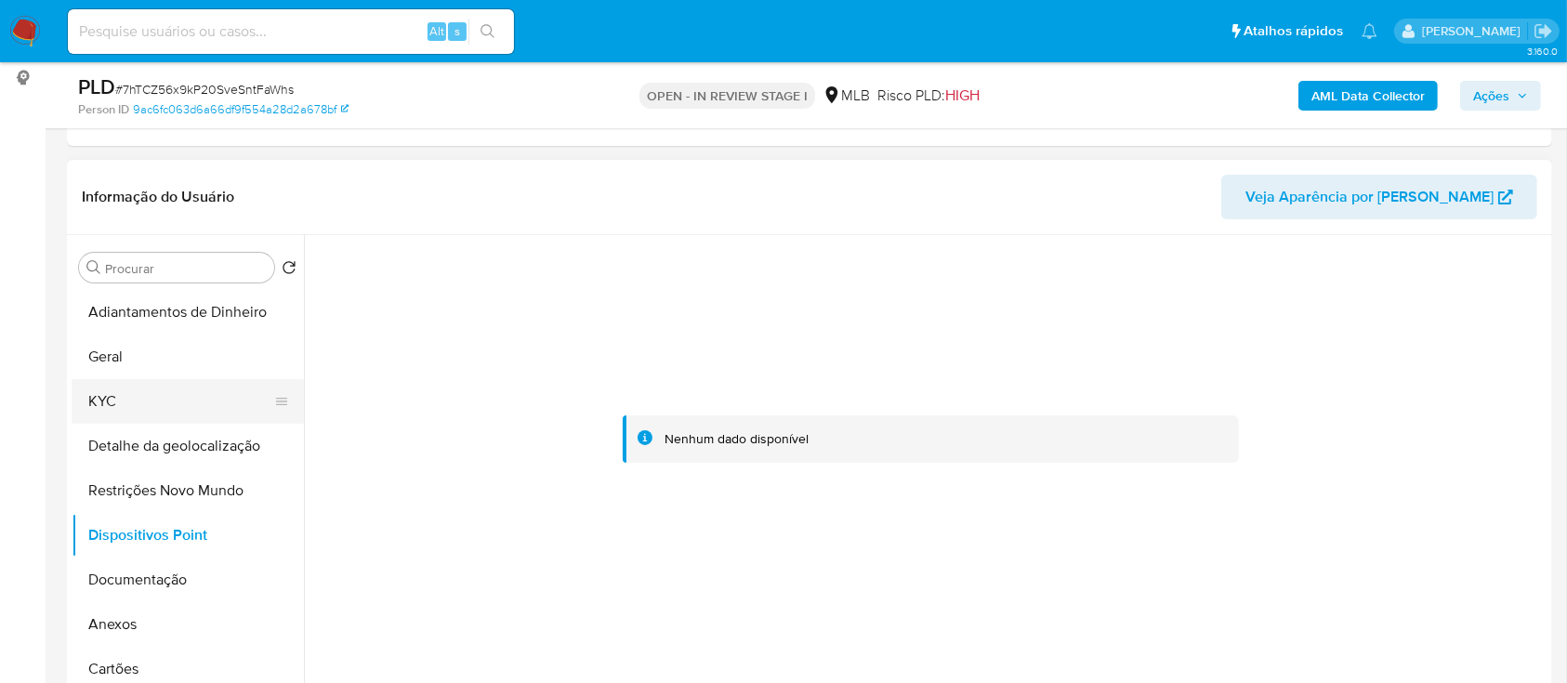
click at [127, 406] on button "KYC" at bounding box center [181, 401] width 218 height 45
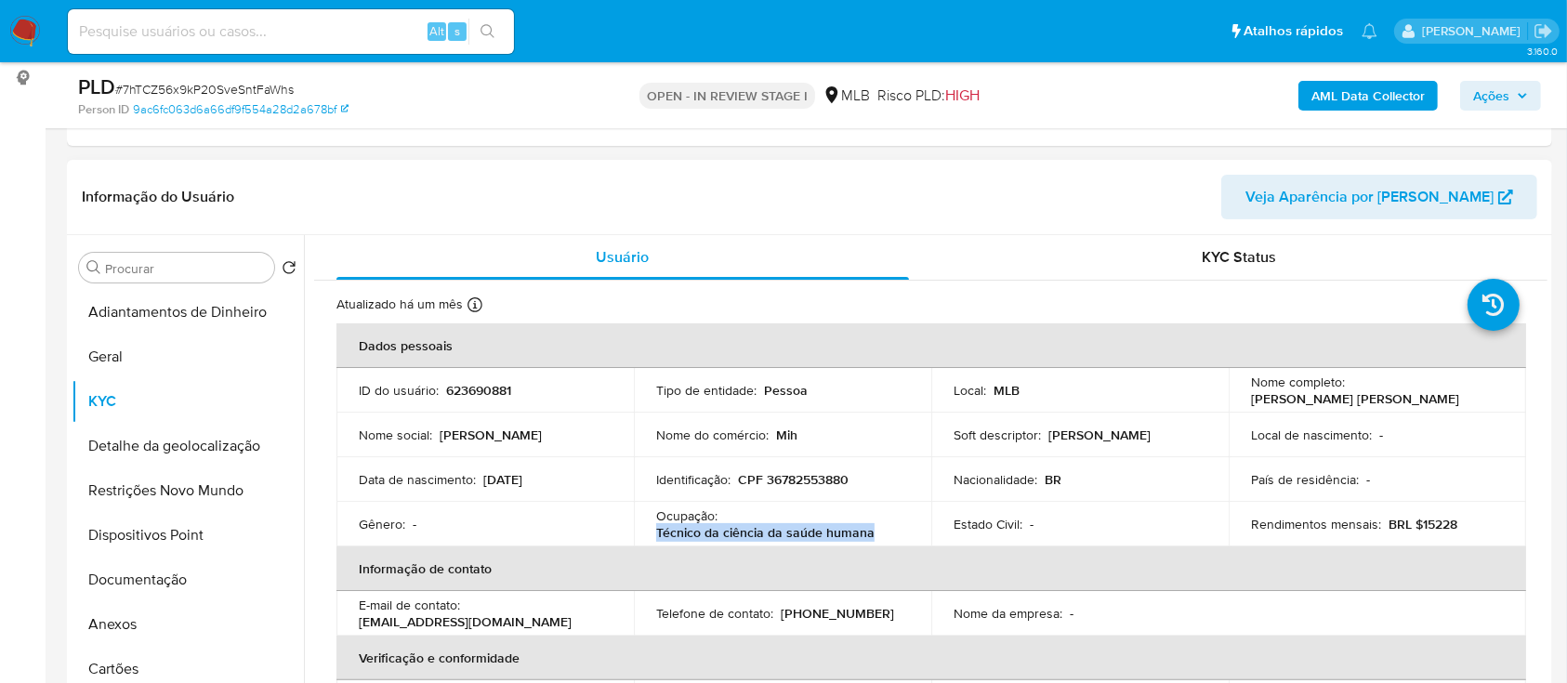
drag, startPoint x: 883, startPoint y: 534, endPoint x: 639, endPoint y: 529, distance: 244.5
click at [639, 529] on td "Ocupação : Técnico da ciência da saúde humana" at bounding box center [782, 524] width 297 height 45
copy p "Técnico da ciência da saúde humana"
click at [126, 582] on button "Documentação" at bounding box center [181, 580] width 218 height 45
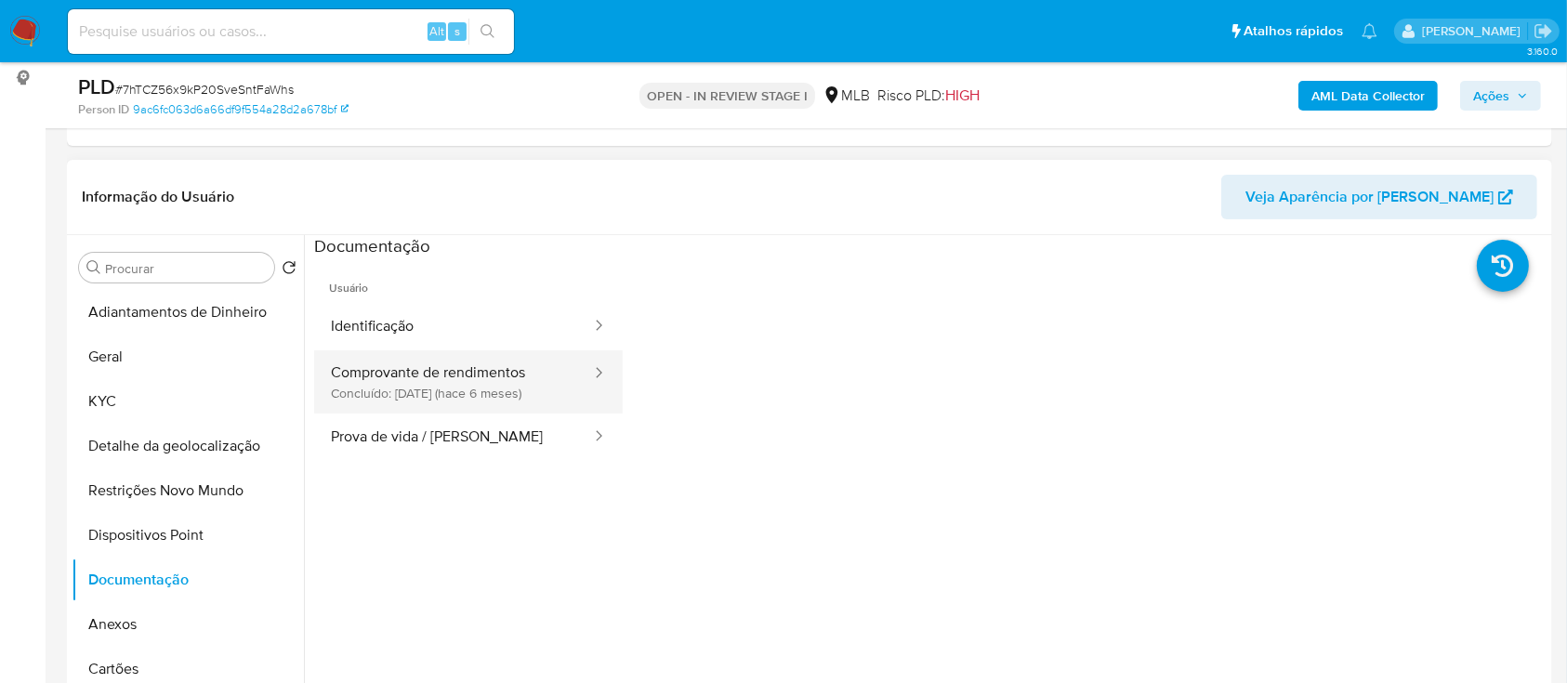
click at [424, 376] on button "Comprovante de rendimentos Concluído: 01/04/2025 (hace 6 meses)" at bounding box center [453, 381] width 279 height 63
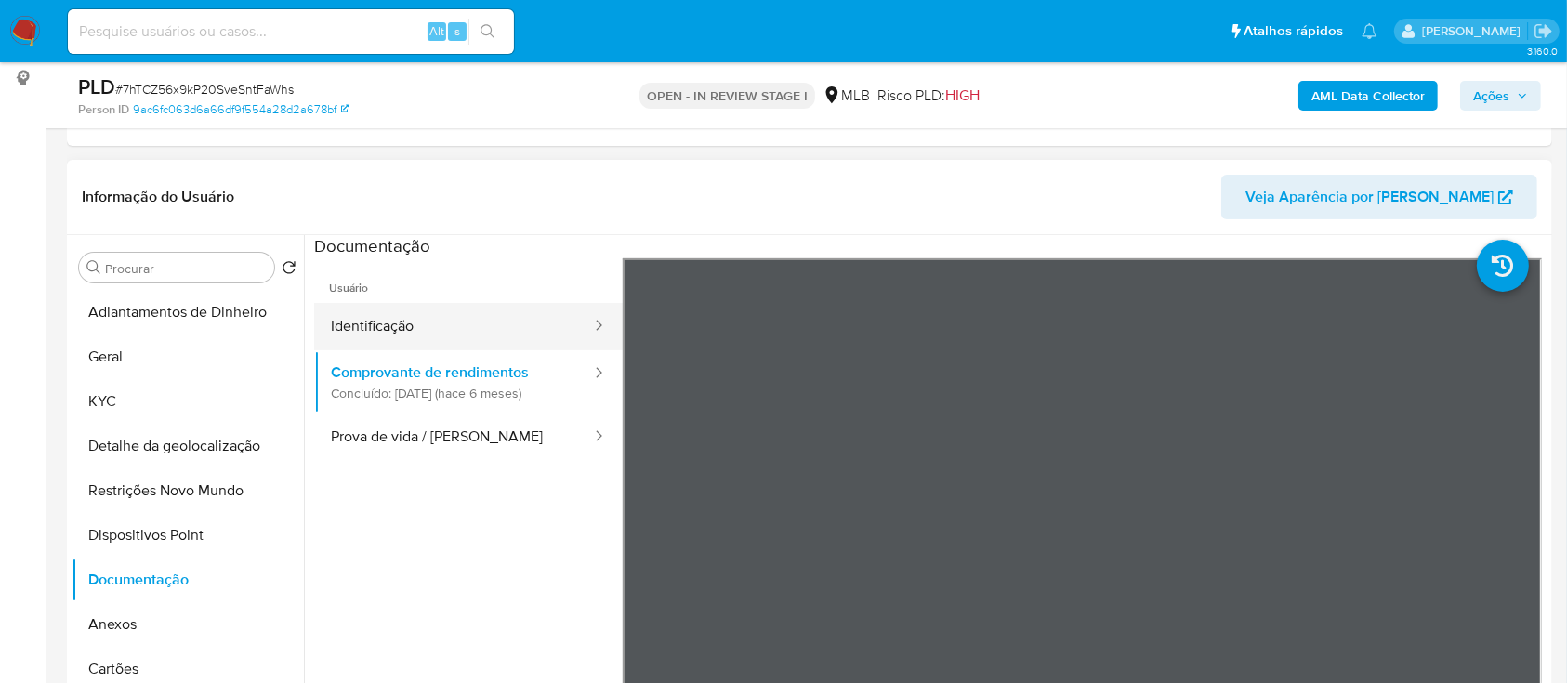
click at [391, 311] on button "Identificação" at bounding box center [453, 326] width 279 height 47
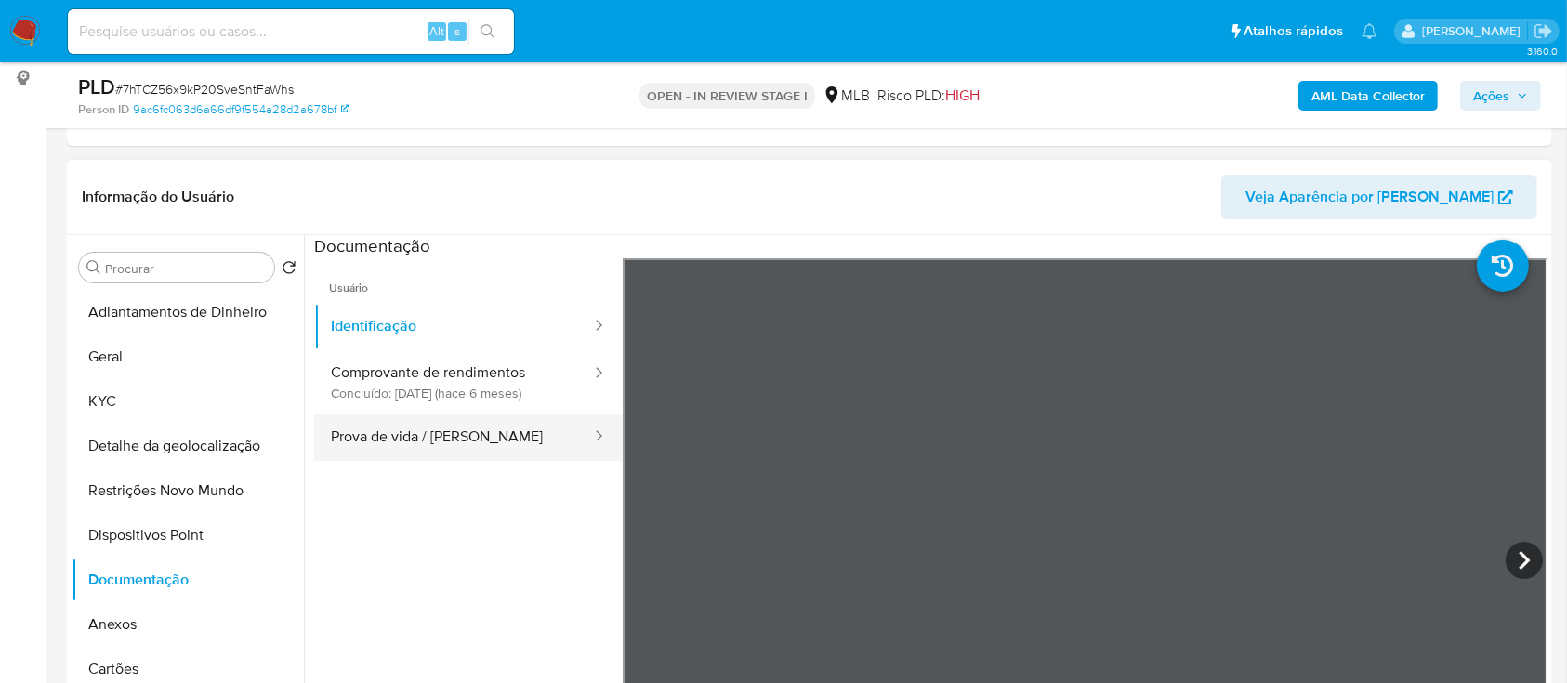
click at [409, 436] on button "Prova de vida / Selfie" at bounding box center [453, 437] width 279 height 47
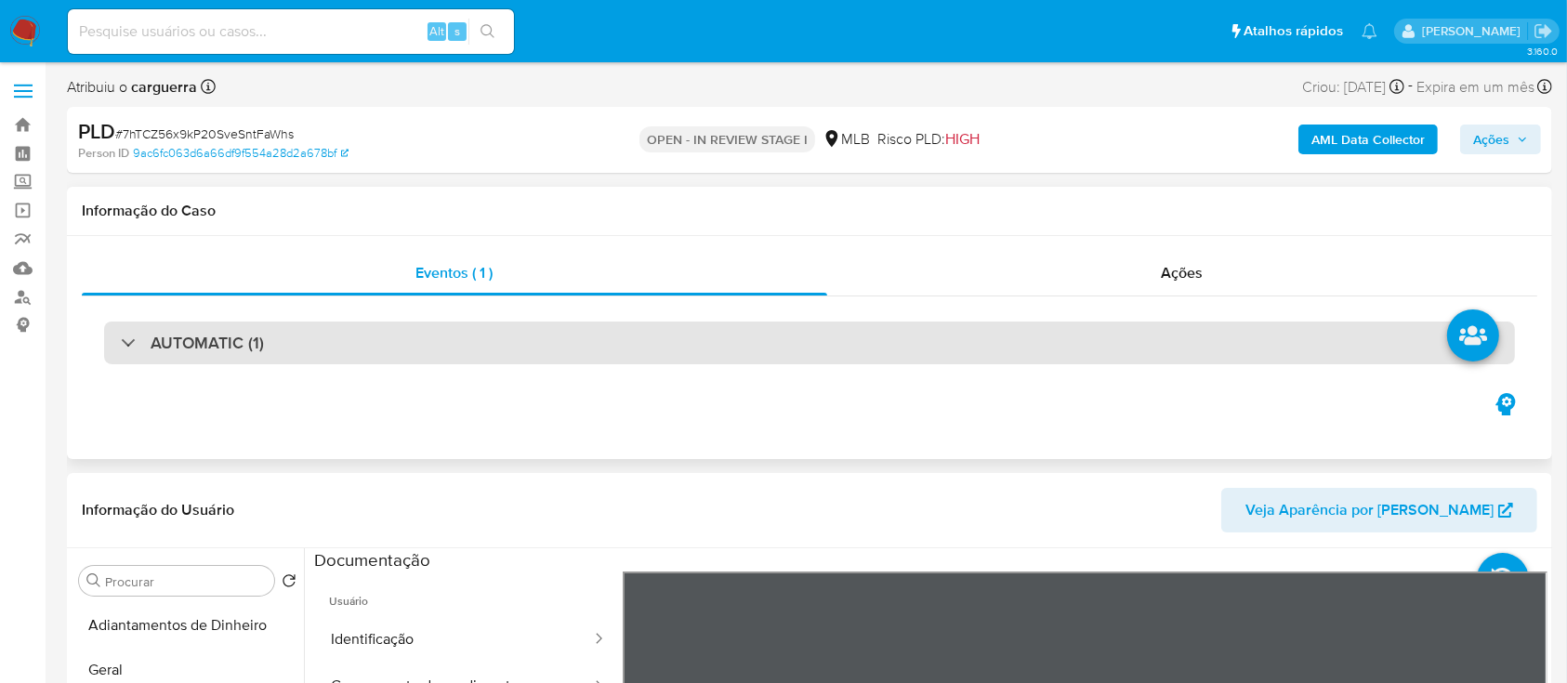
drag, startPoint x: 192, startPoint y: 331, endPoint x: 203, endPoint y: 335, distance: 10.9
click at [192, 333] on h3 "AUTOMATIC (1)" at bounding box center [207, 343] width 113 height 20
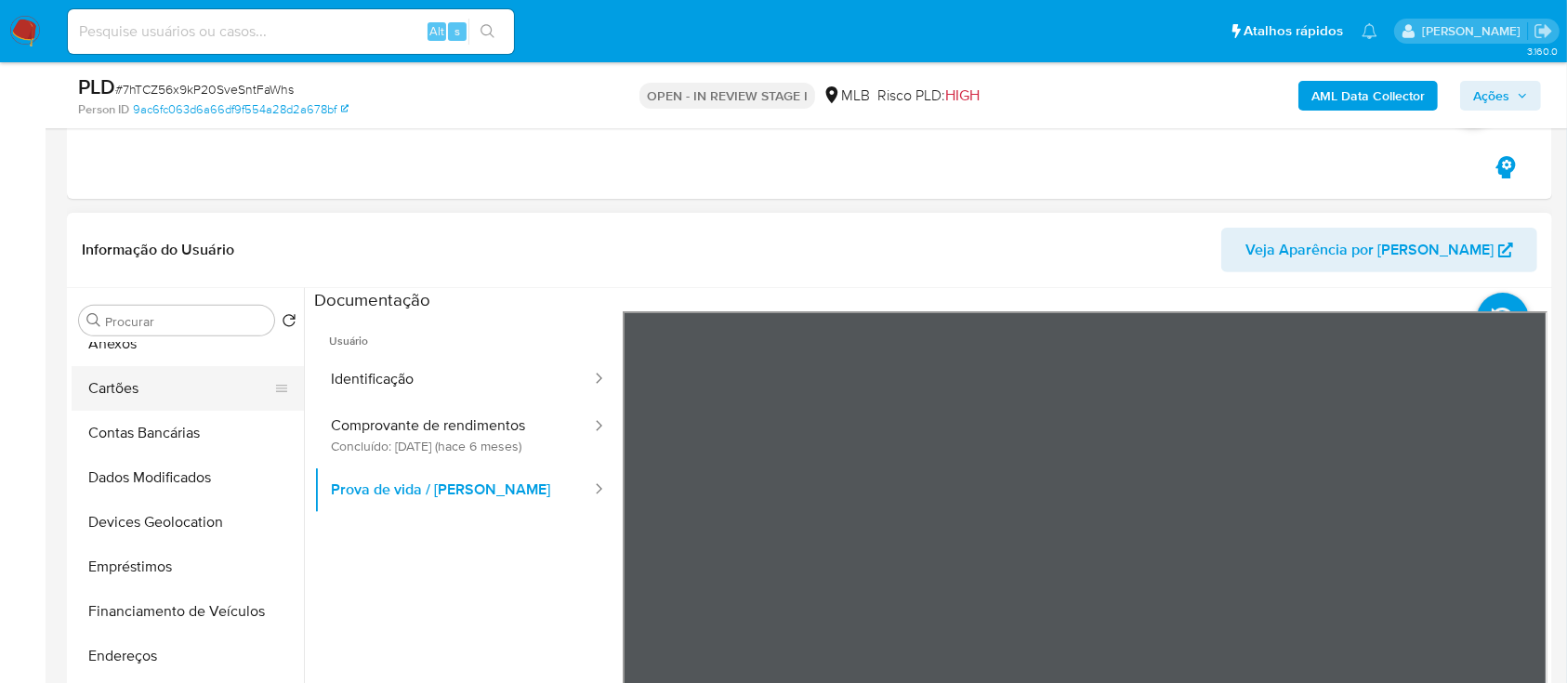
scroll to position [372, 0]
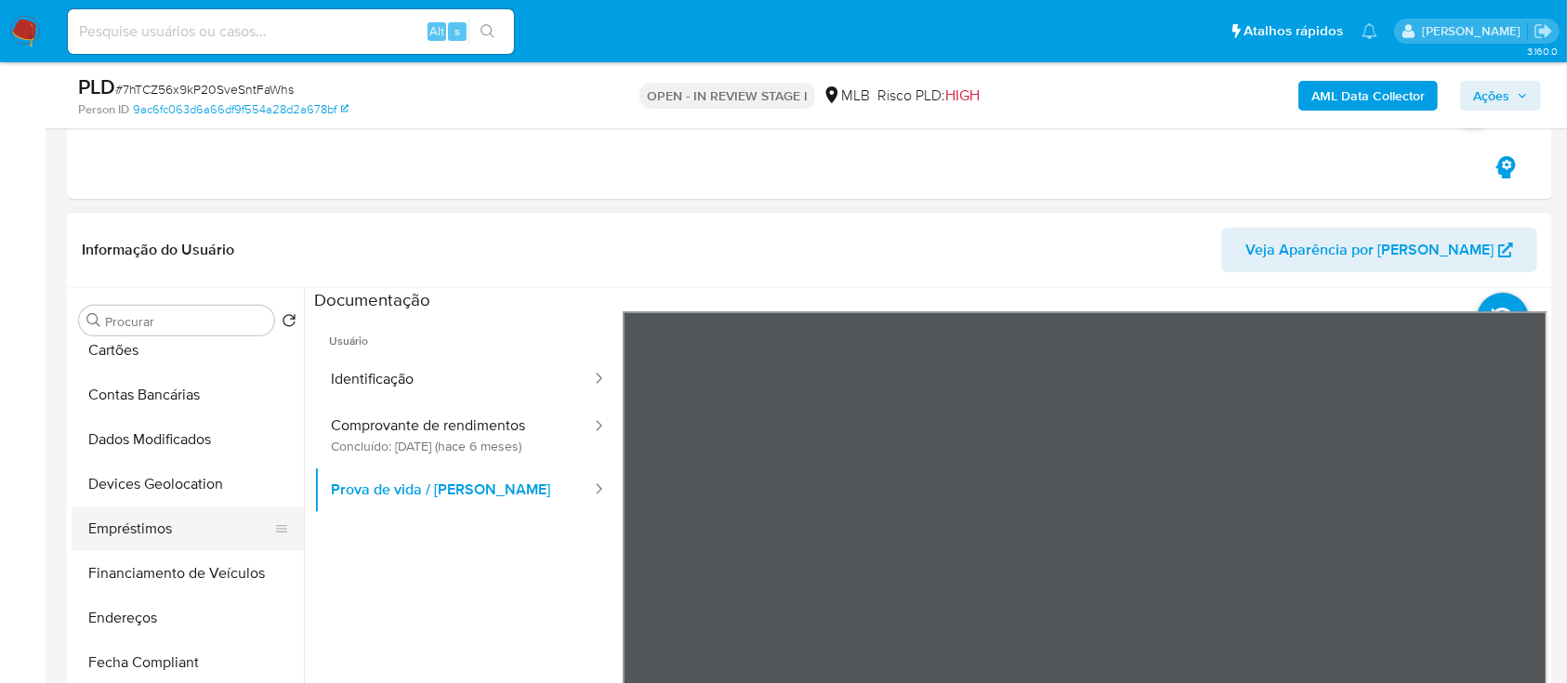
click at [156, 534] on button "Empréstimos" at bounding box center [181, 529] width 218 height 45
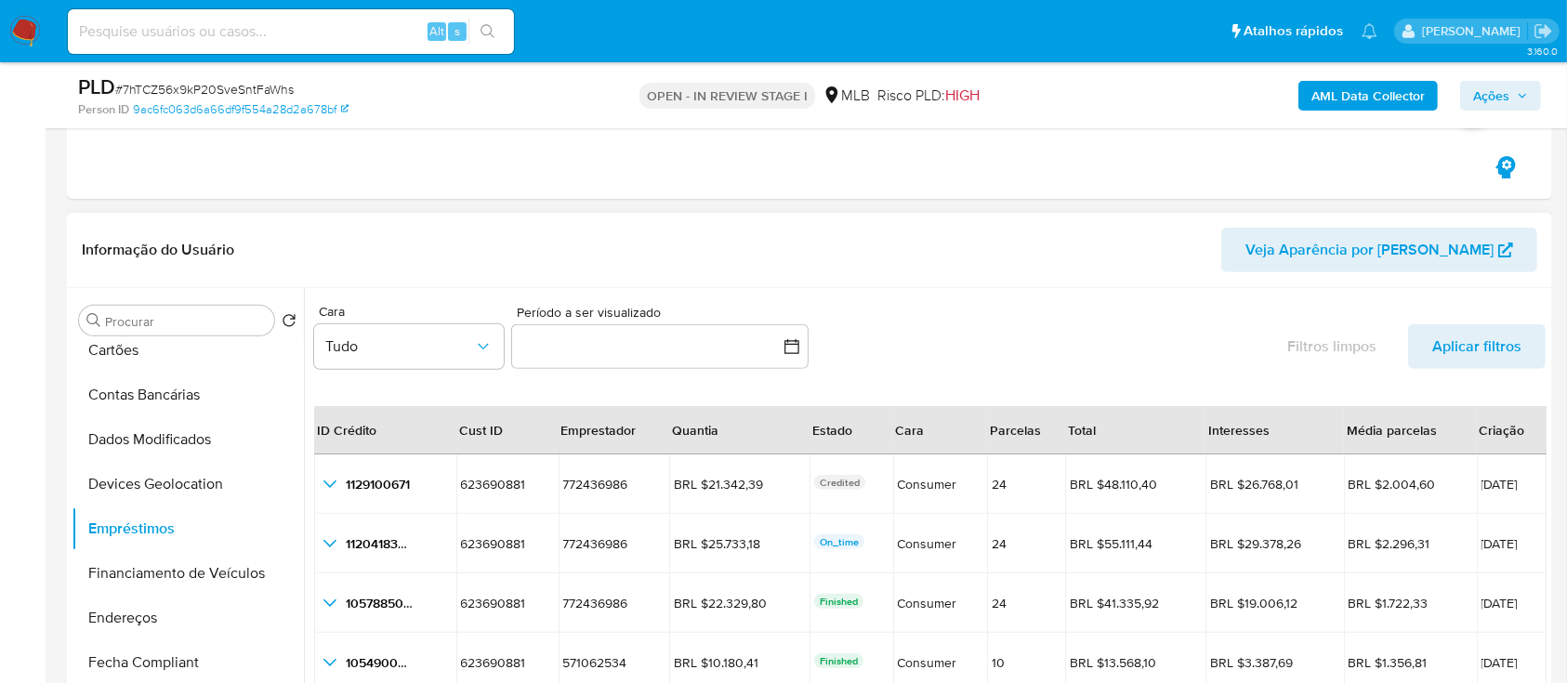
scroll to position [744, 0]
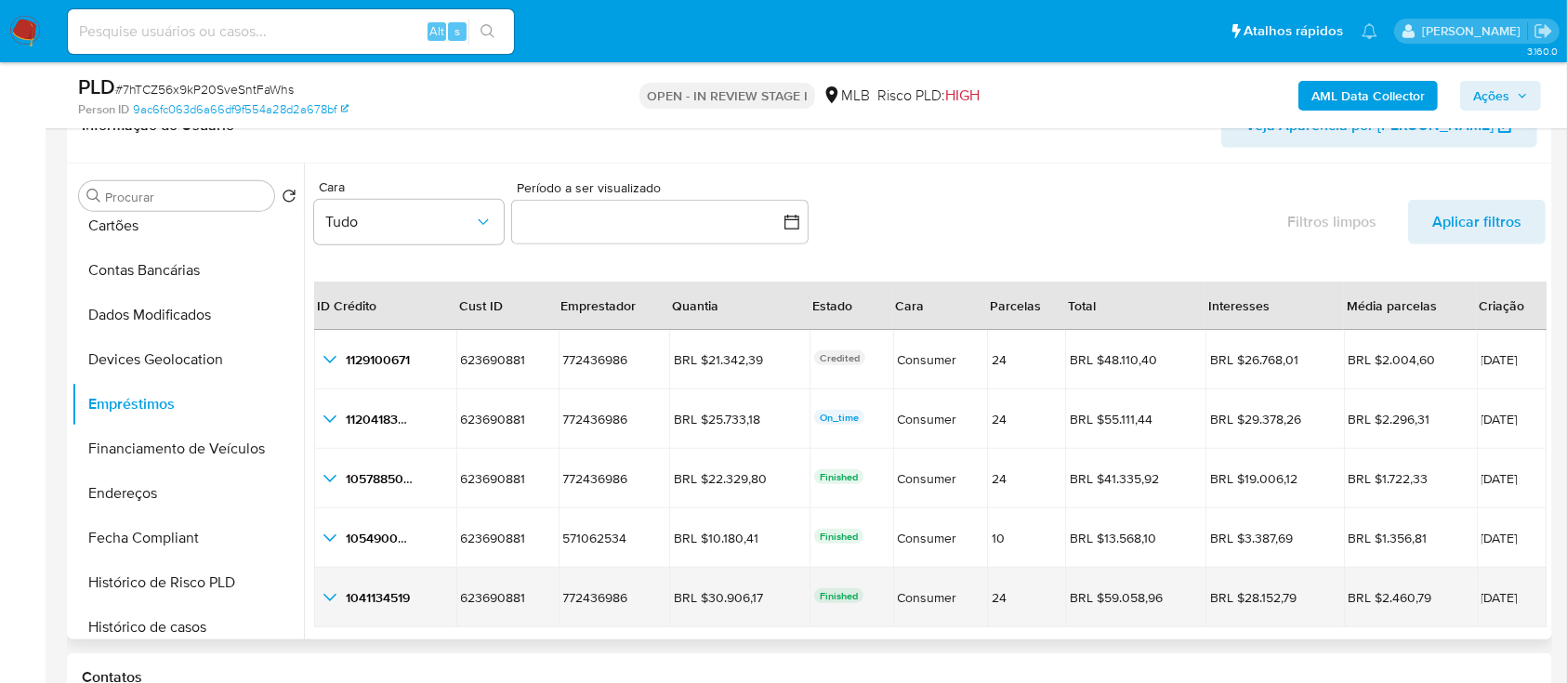
click at [327, 596] on icon "button_show_hidden_detail_by_id_4" at bounding box center [330, 597] width 13 height 7
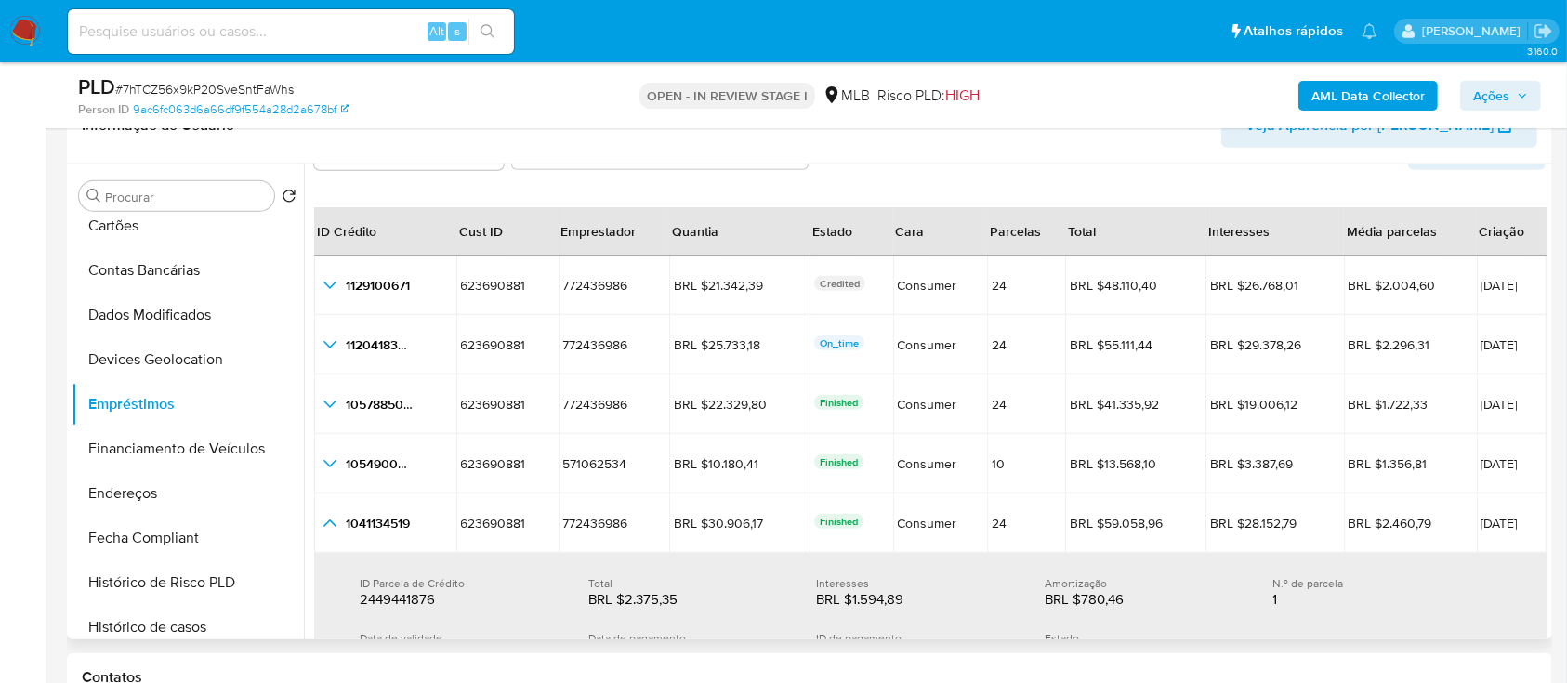
scroll to position [247, 0]
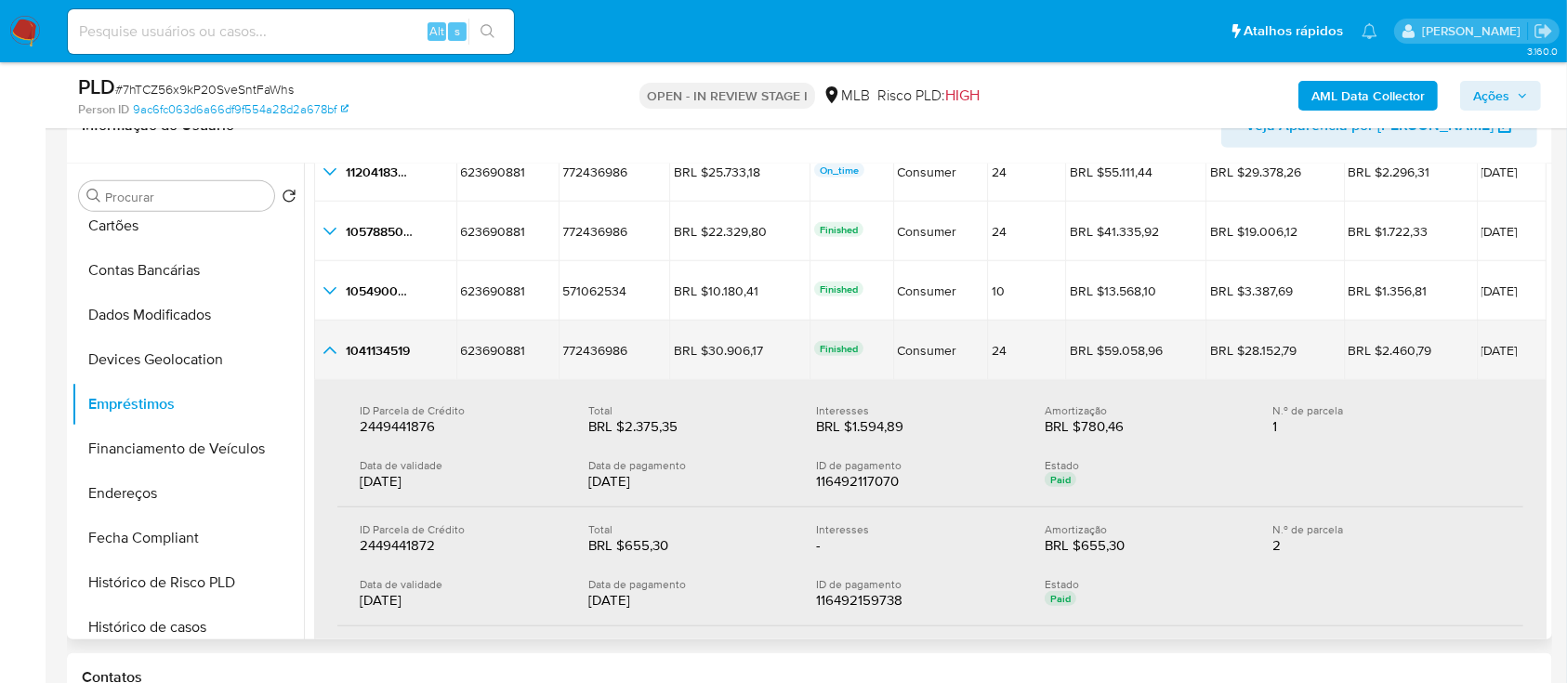
drag, startPoint x: 342, startPoint y: 347, endPoint x: 1516, endPoint y: 366, distance: 1174.3
click at [1516, 366] on tr "1041134519 1041134519 623690881 623690881 772436986 772436986 BRL $30.906,17 BR…" at bounding box center [930, 350] width 1233 height 59
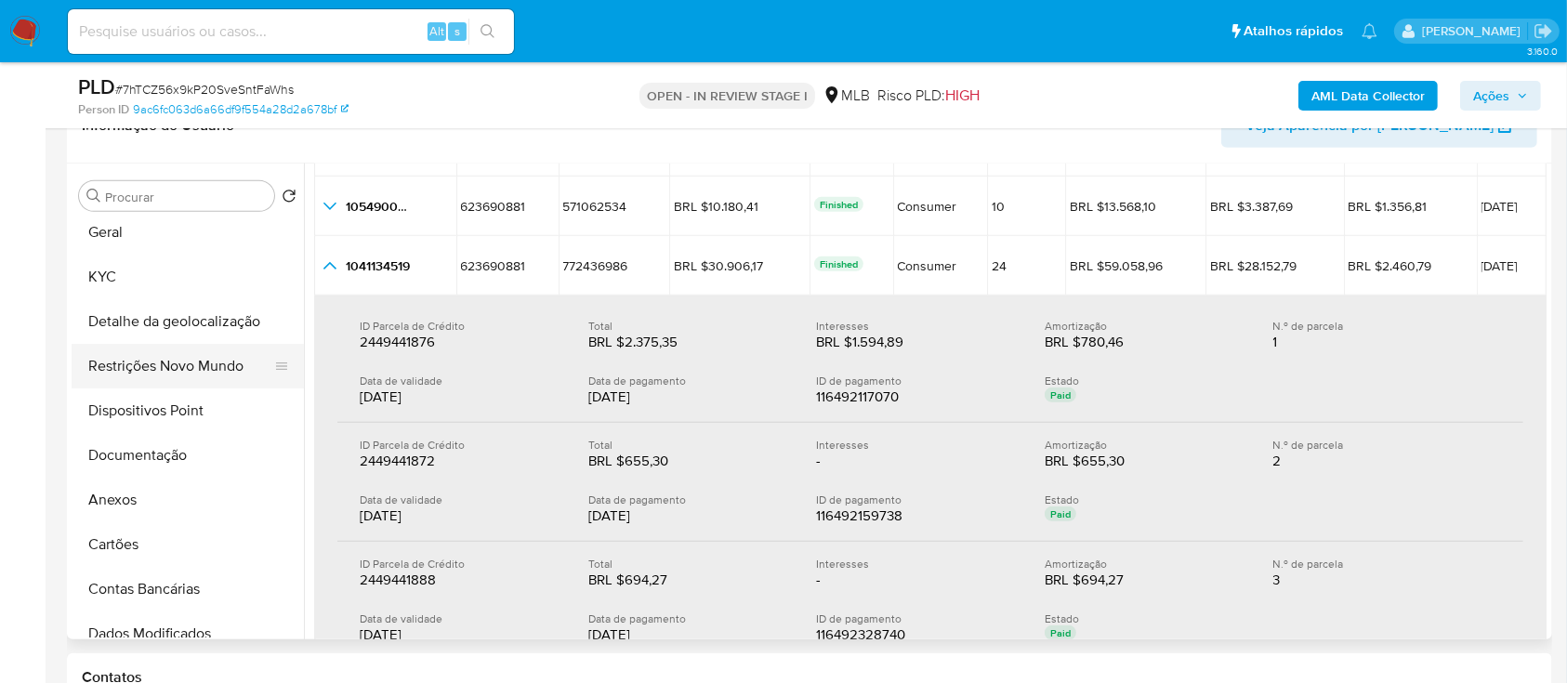
scroll to position [0, 0]
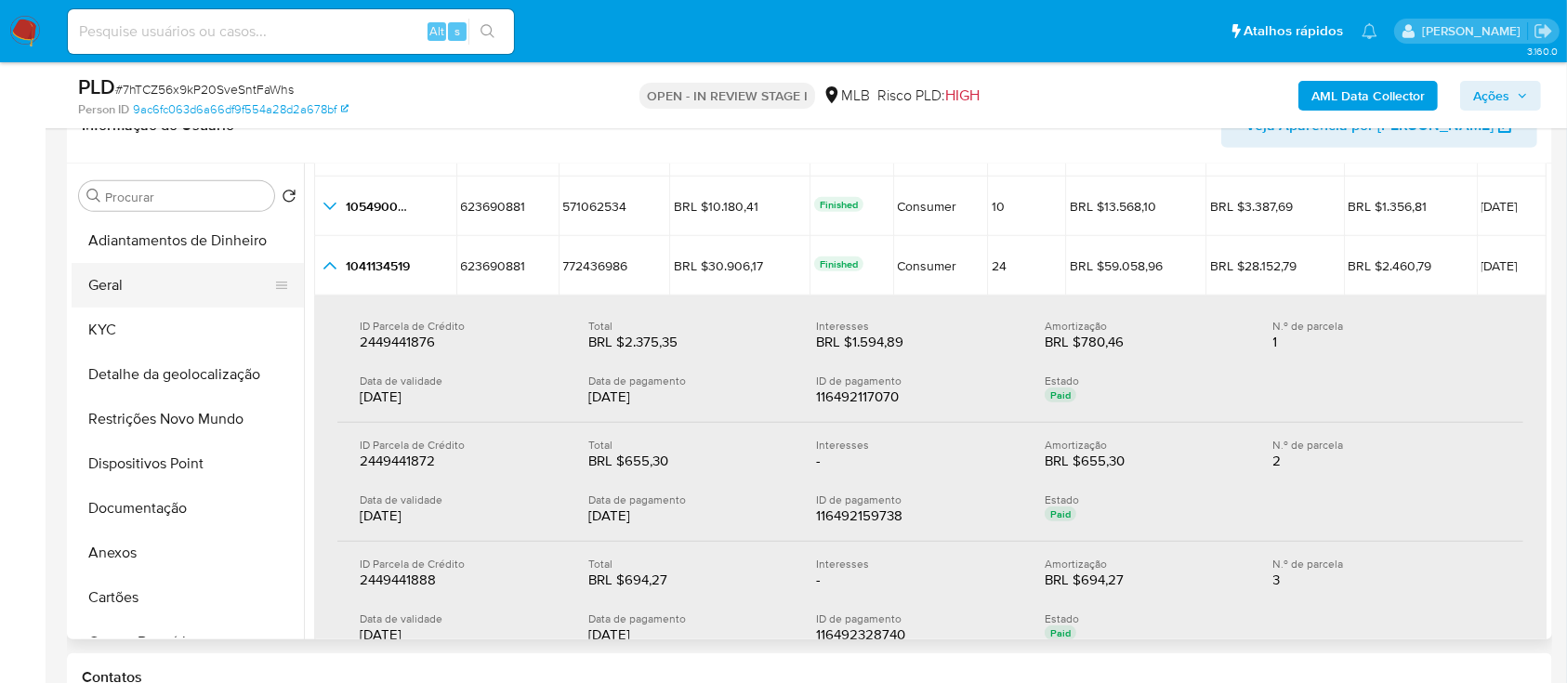
click at [117, 291] on button "Geral" at bounding box center [181, 285] width 218 height 45
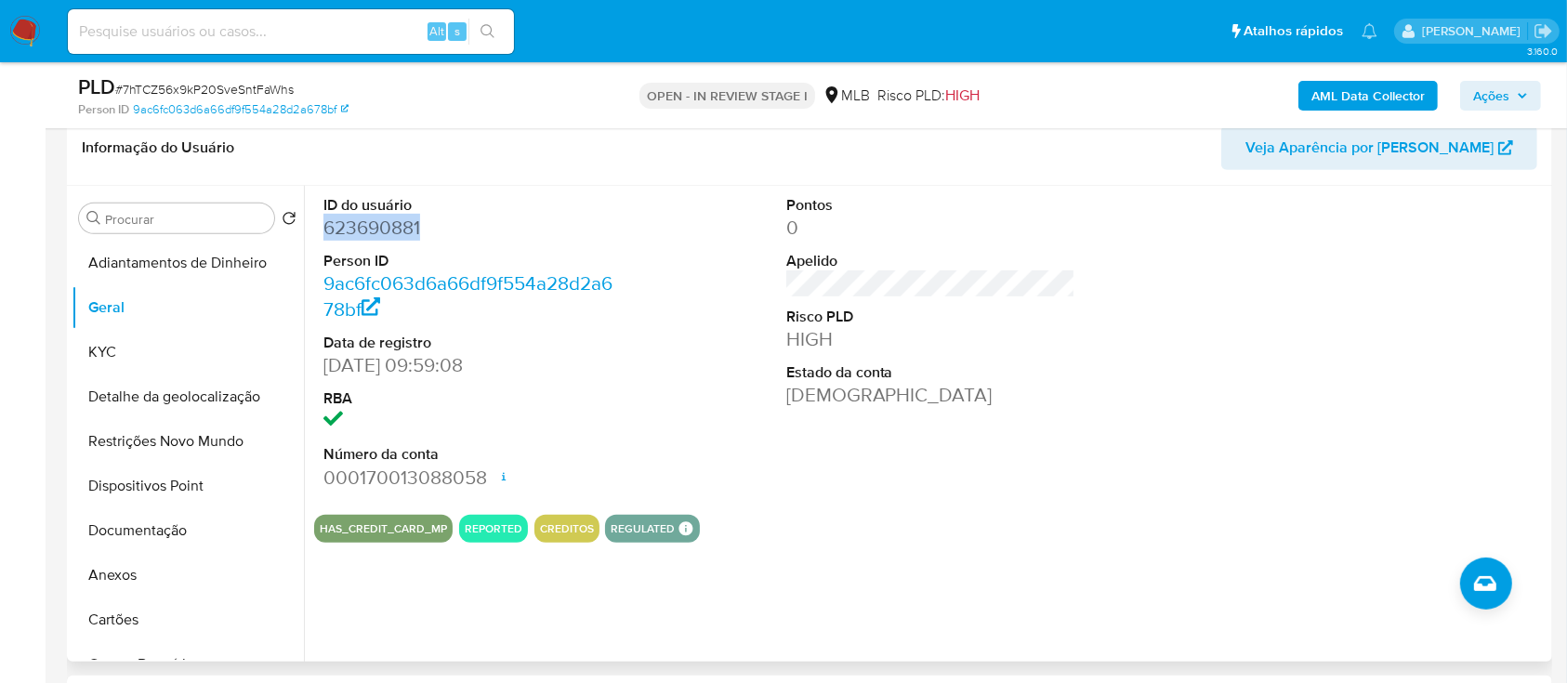
drag, startPoint x: 433, startPoint y: 227, endPoint x: 339, endPoint y: 242, distance: 95.1
click at [316, 227] on div "ID do usuário 623690881 Person ID 9ac6fc063d6a66df9f554a28d2a678bf Data de regi…" at bounding box center [468, 343] width 309 height 314
copy dd "623690881"
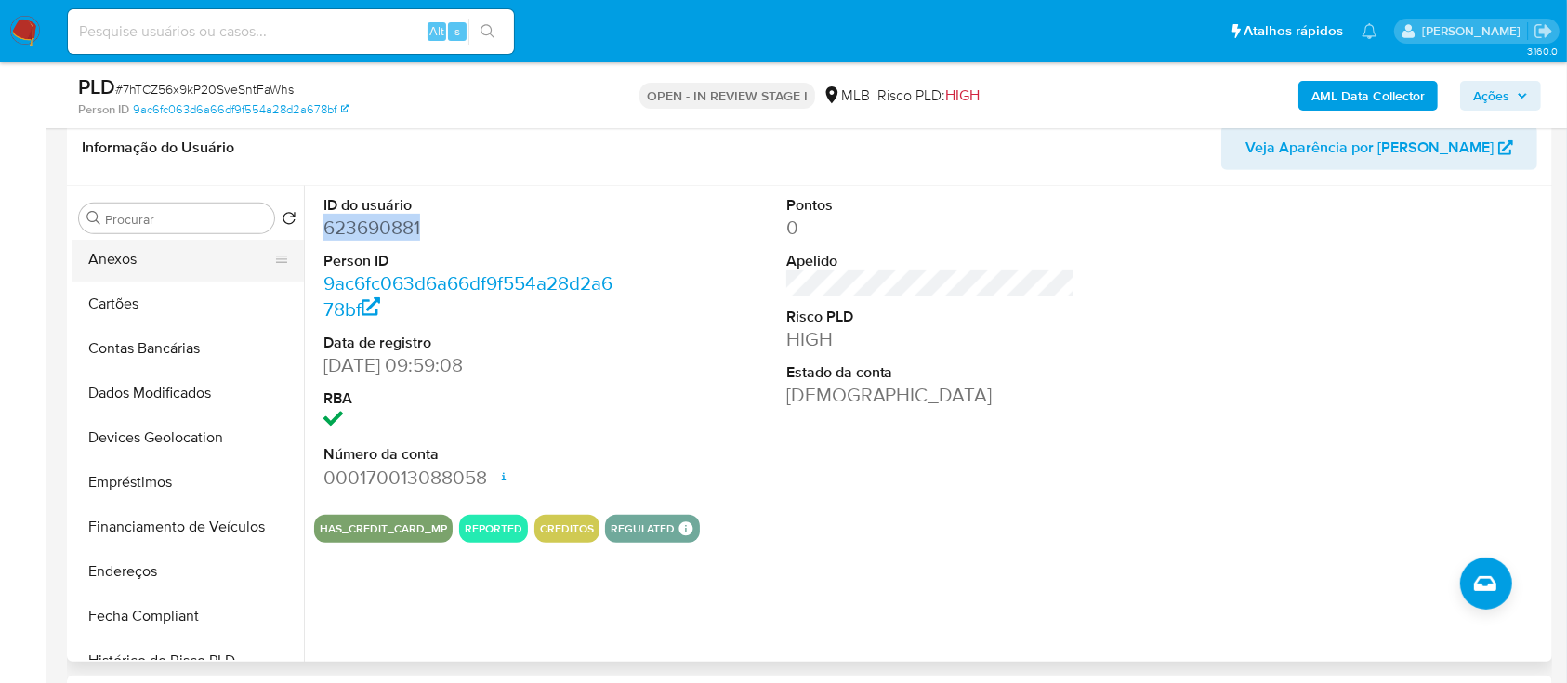
scroll to position [372, 0]
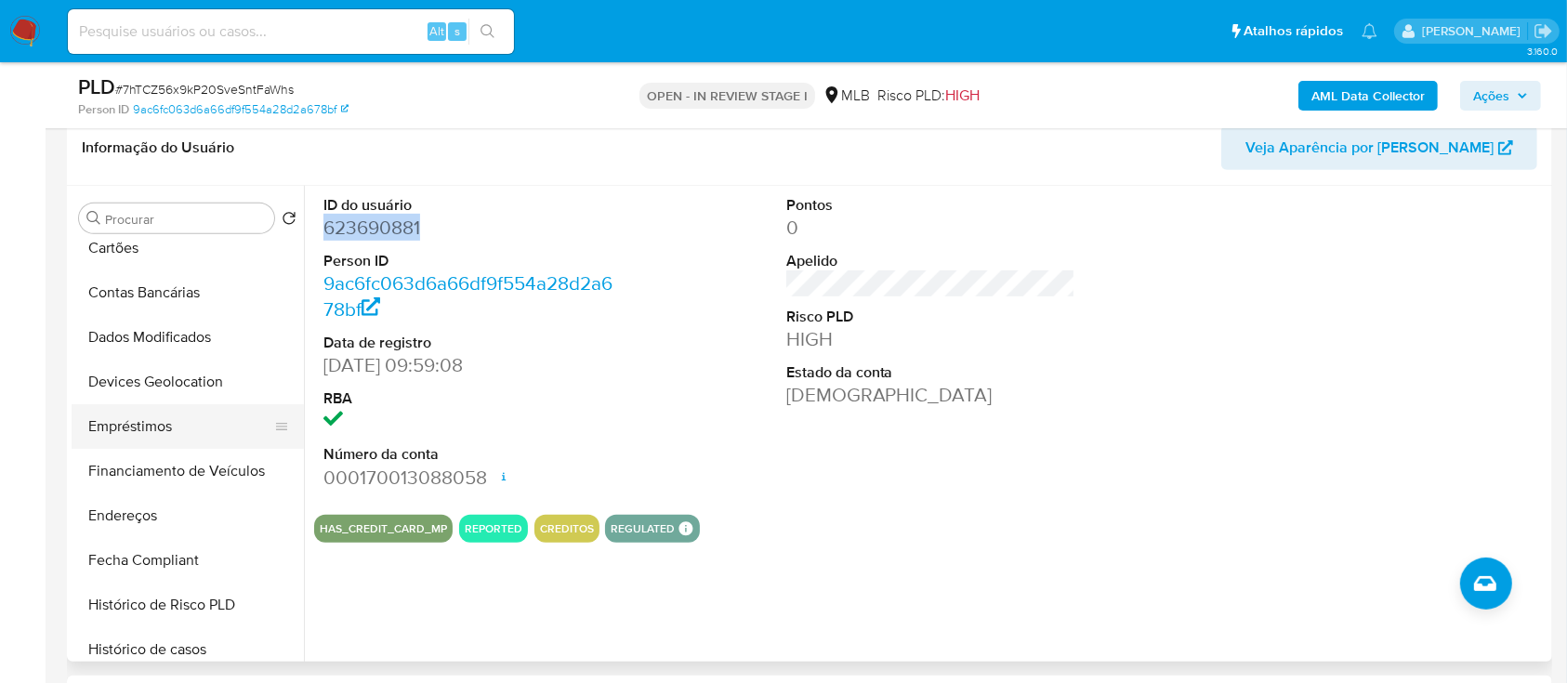
click at [154, 418] on button "Empréstimos" at bounding box center [181, 426] width 218 height 45
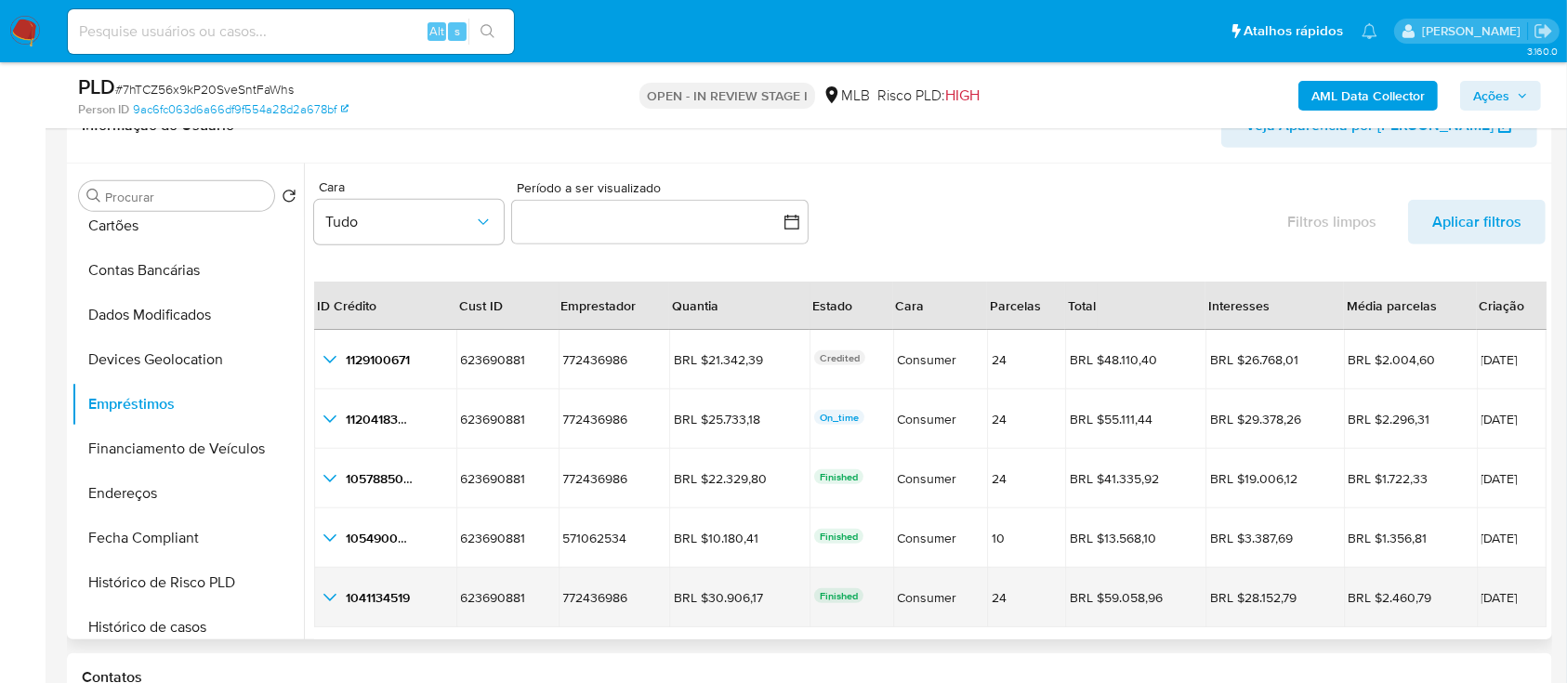
click at [336, 597] on icon "button_show_hidden_detail_by_id_4" at bounding box center [330, 598] width 22 height 22
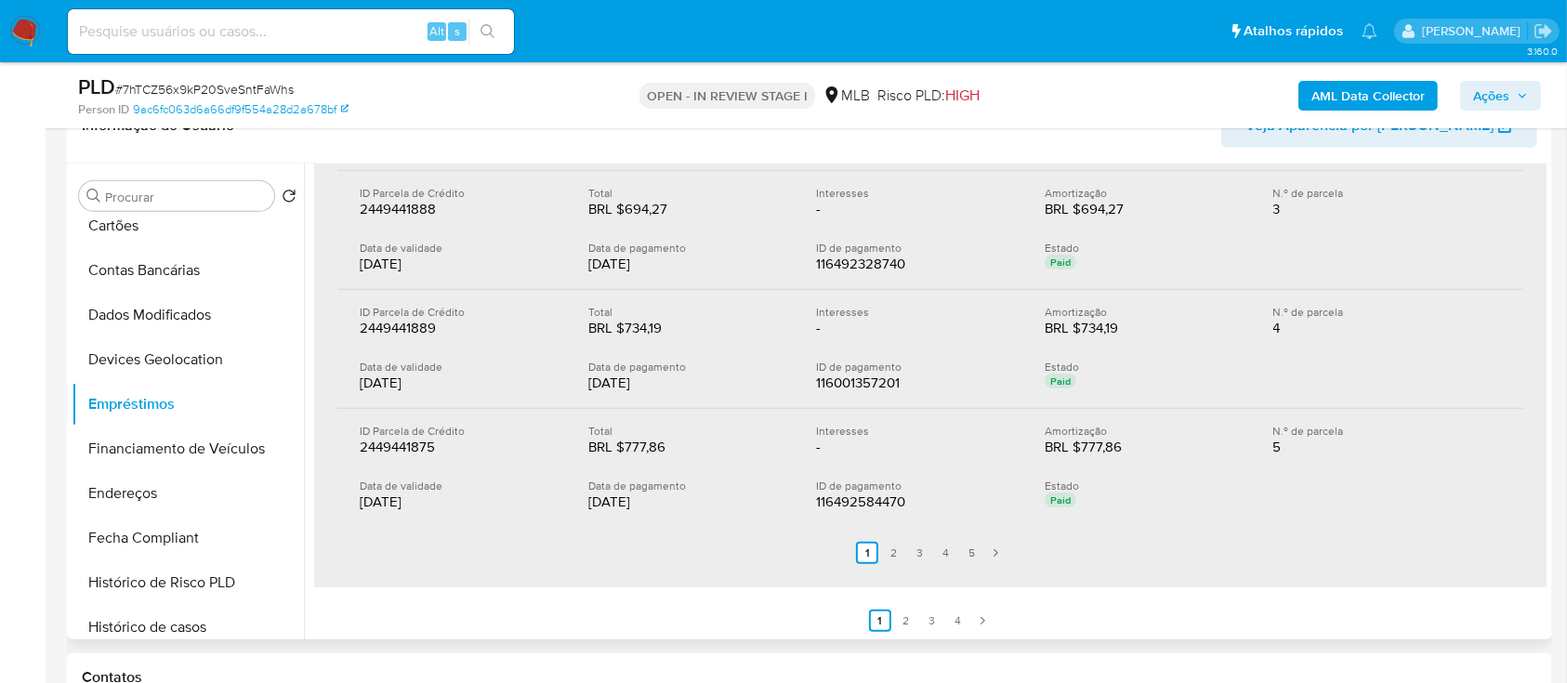
scroll to position [704, 0]
click at [975, 548] on link "5" at bounding box center [971, 552] width 22 height 22
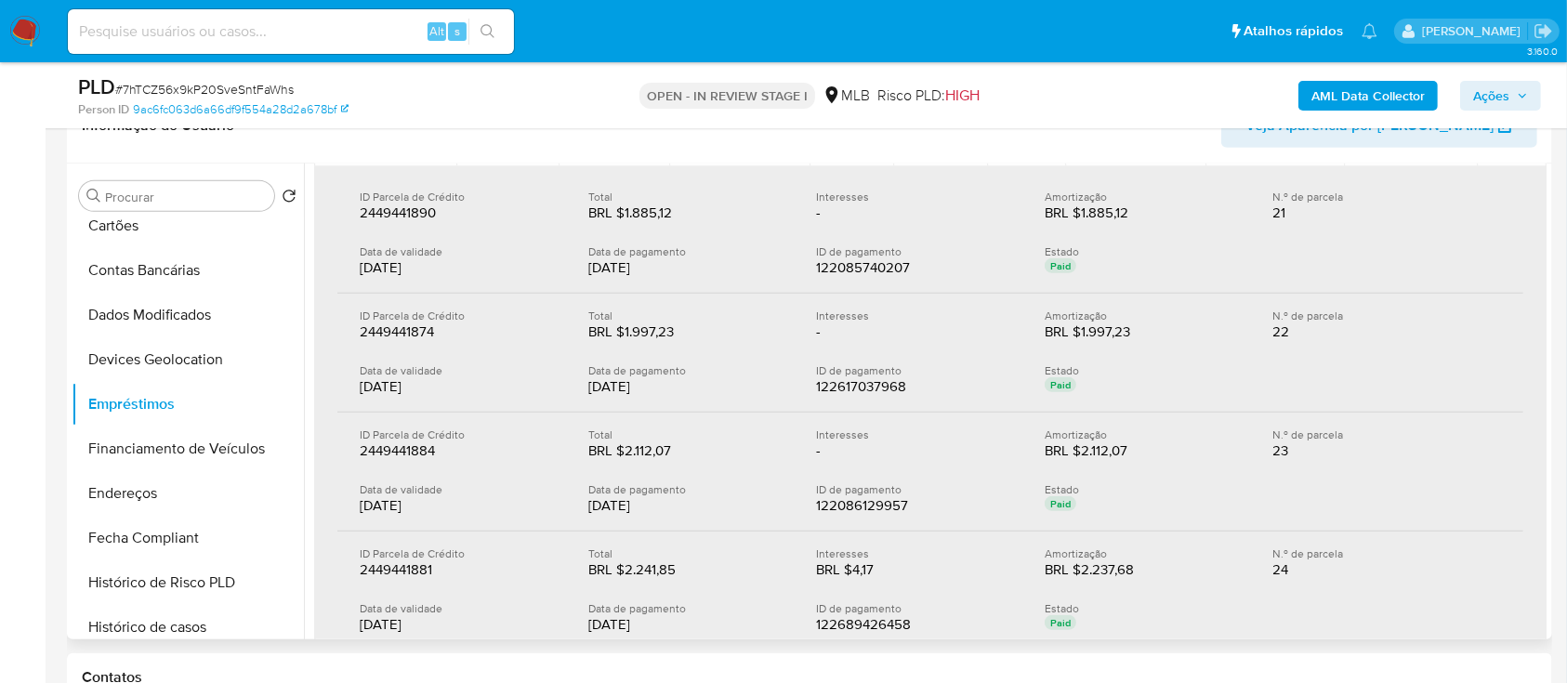
scroll to position [585, 0]
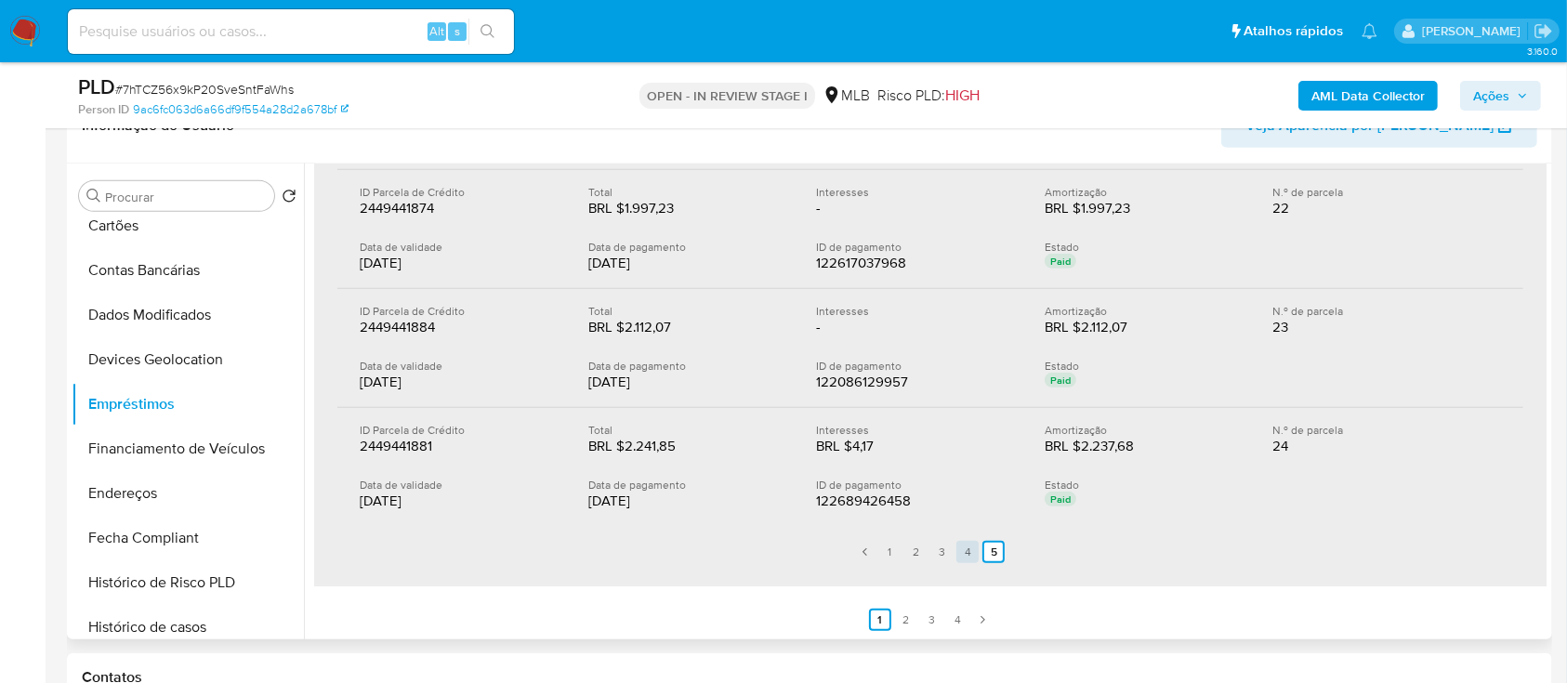
click at [972, 544] on link "4" at bounding box center [968, 552] width 22 height 22
click at [934, 550] on link "3" at bounding box center [930, 552] width 22 height 22
click at [905, 550] on link "2" at bounding box center [904, 552] width 22 height 22
click at [872, 551] on link "1" at bounding box center [878, 552] width 22 height 22
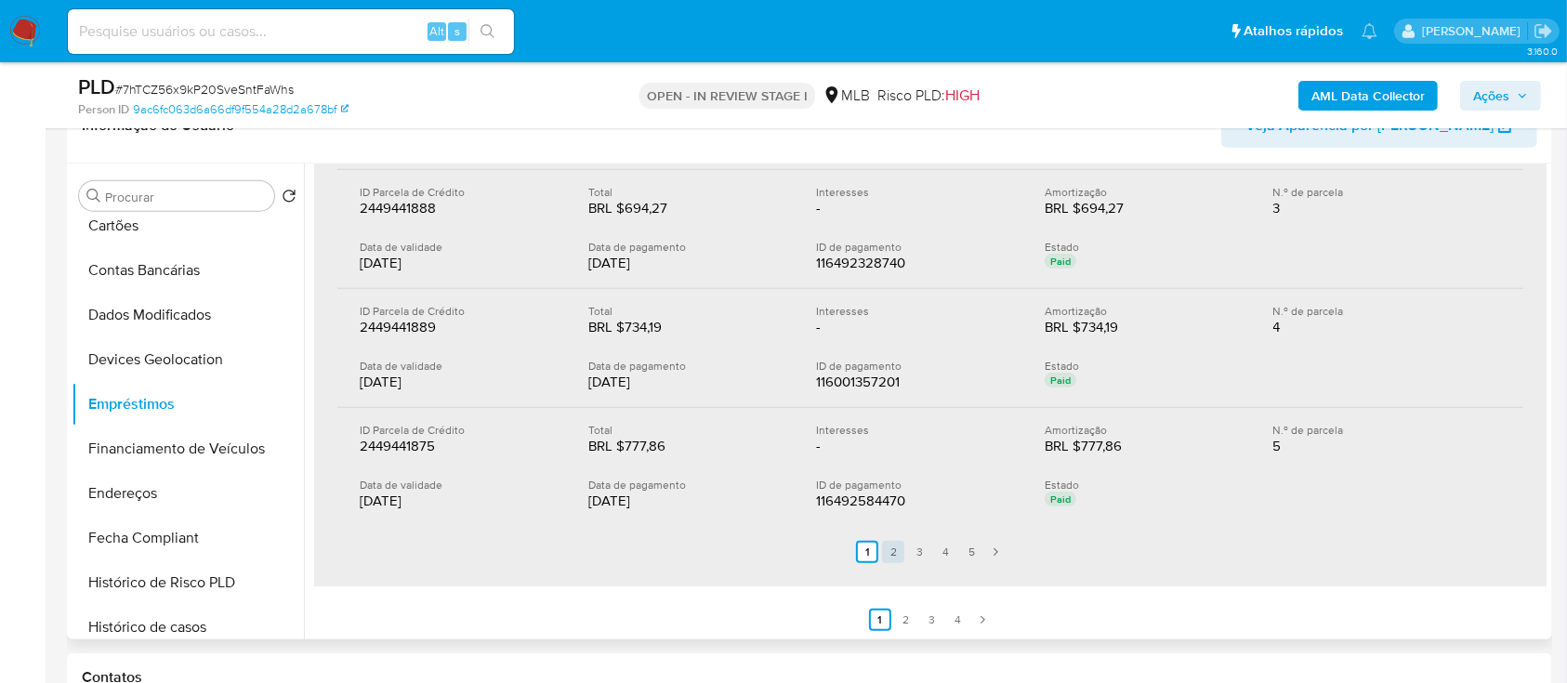
click at [882, 557] on link "2" at bounding box center [893, 552] width 22 height 22
click at [920, 553] on link "3" at bounding box center [930, 552] width 22 height 22
click at [952, 558] on link "4" at bounding box center [956, 552] width 22 height 22
click at [932, 547] on link "3" at bounding box center [930, 552] width 22 height 22
click at [1005, 549] on icon "Paginación" at bounding box center [1006, 552] width 11 height 11
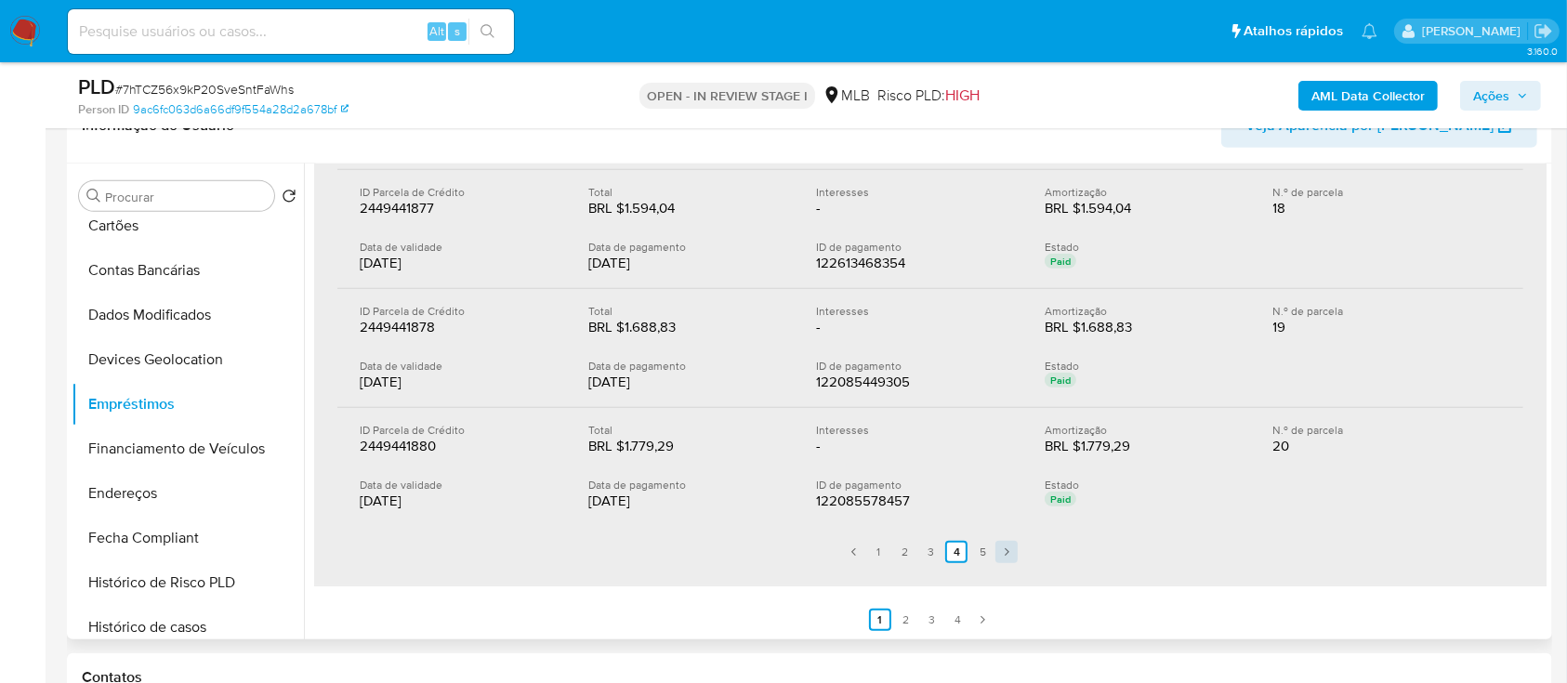
click at [1005, 549] on icon "Paginación" at bounding box center [1007, 552] width 5 height 7
click at [1005, 549] on ul "Anterior 1 2 3 4 5 Siguiente" at bounding box center [930, 552] width 1186 height 52
click at [962, 544] on link "4" at bounding box center [968, 552] width 22 height 22
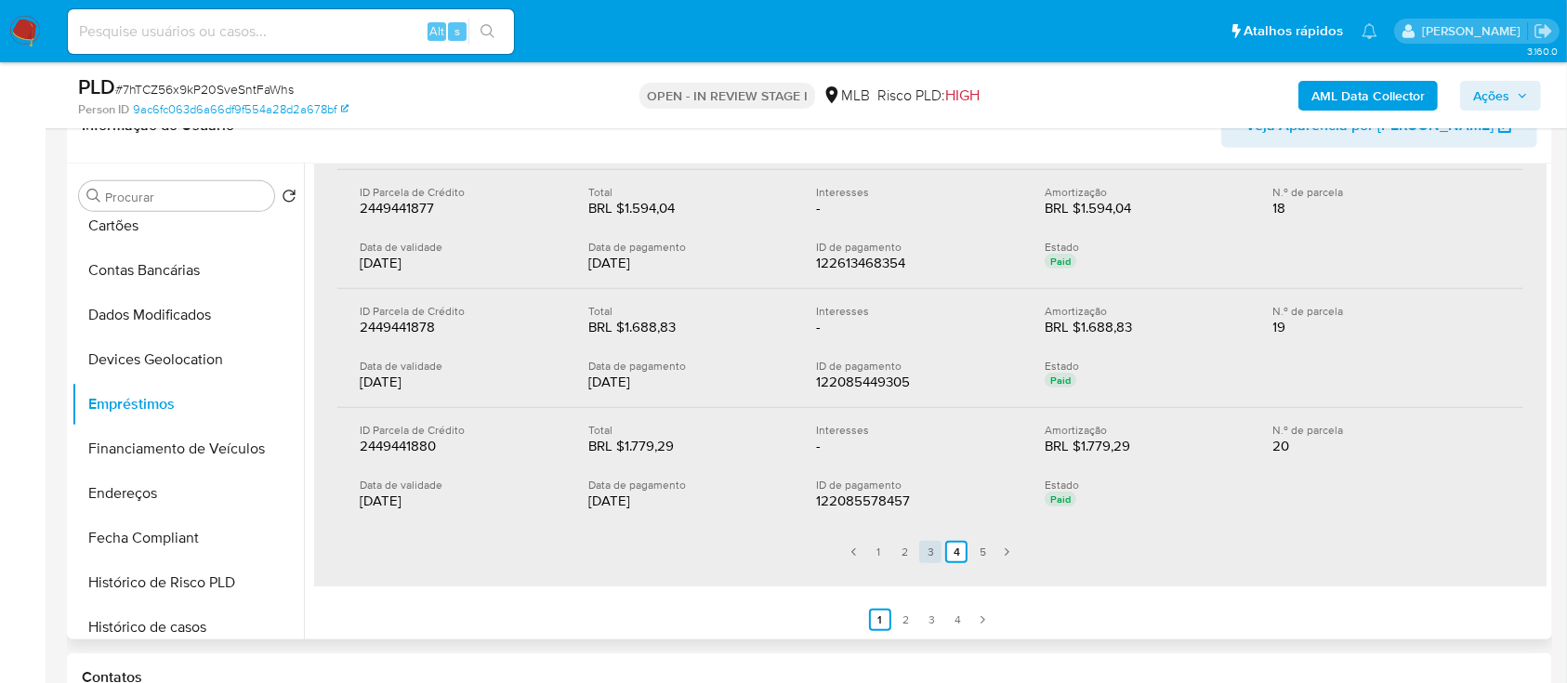
click at [925, 556] on link "3" at bounding box center [930, 552] width 22 height 22
click at [951, 548] on link "4" at bounding box center [956, 552] width 22 height 22
click at [929, 547] on link "3" at bounding box center [930, 552] width 22 height 22
click at [901, 622] on link "2" at bounding box center [906, 620] width 22 height 22
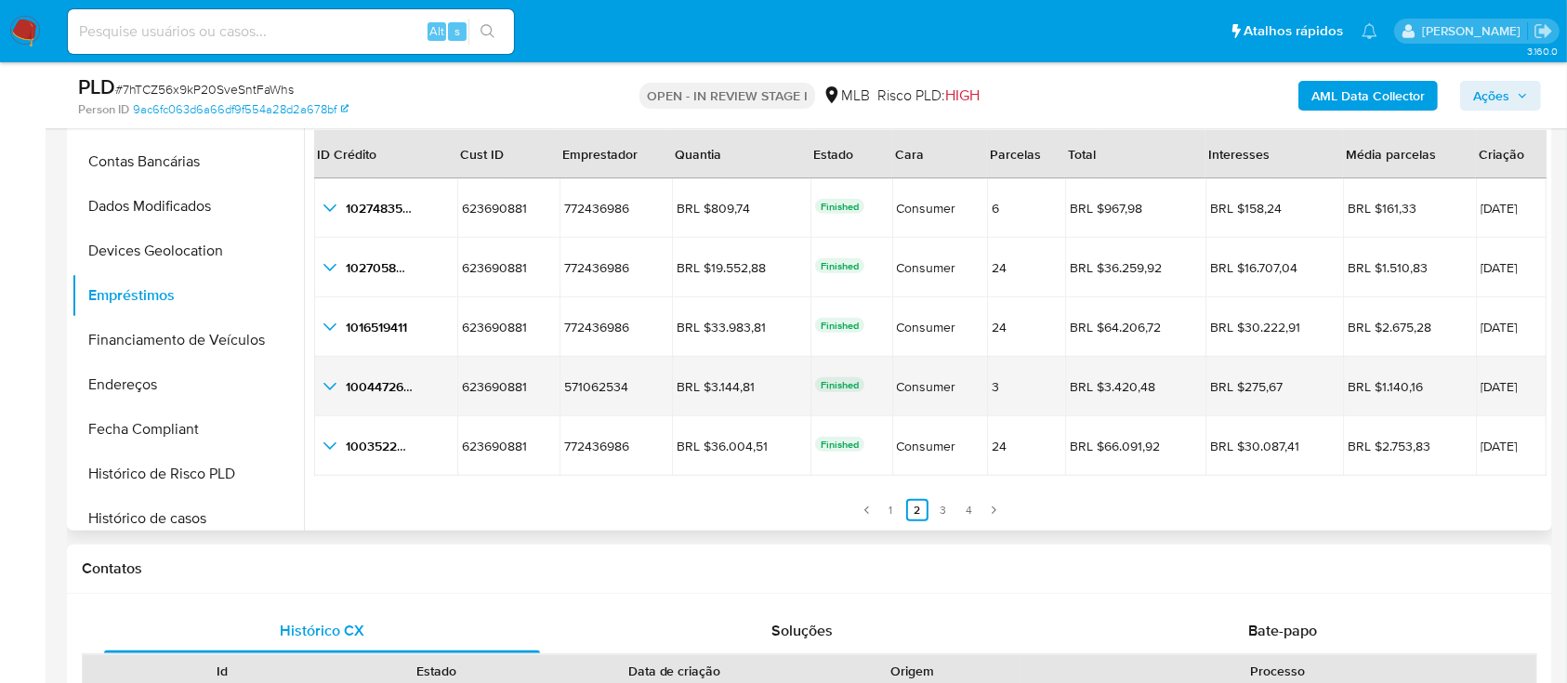
scroll to position [991, 0]
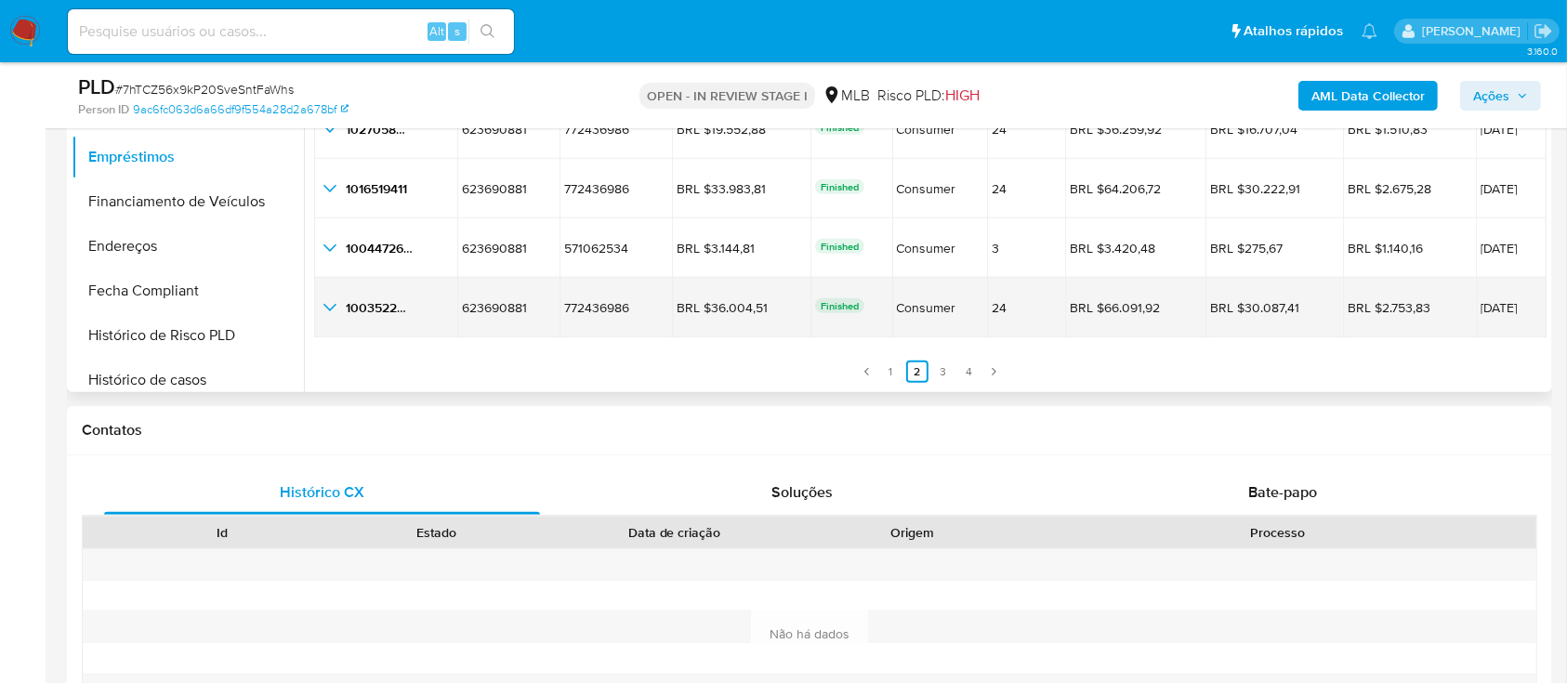
click at [324, 308] on icon "button_show_hidden_detail_by_id_4" at bounding box center [330, 308] width 22 height 22
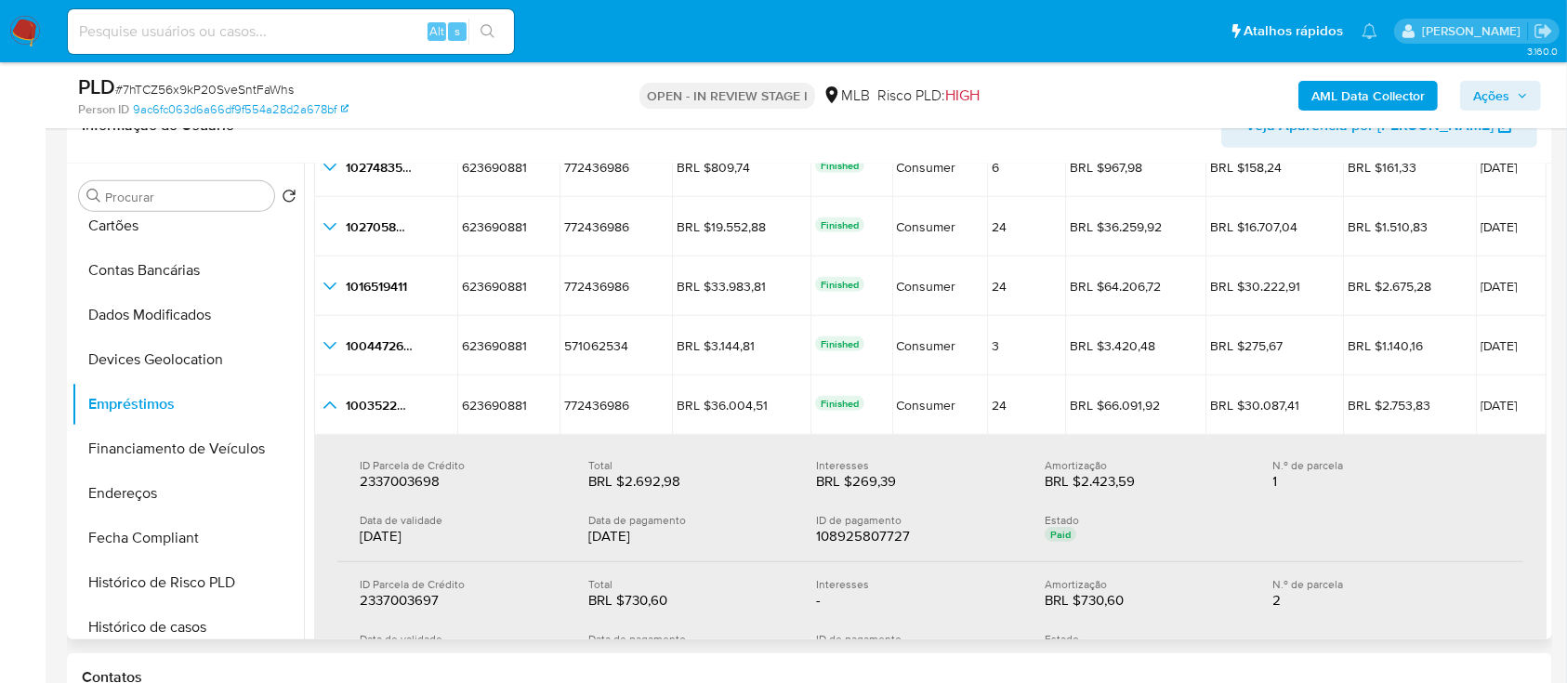
scroll to position [247, 0]
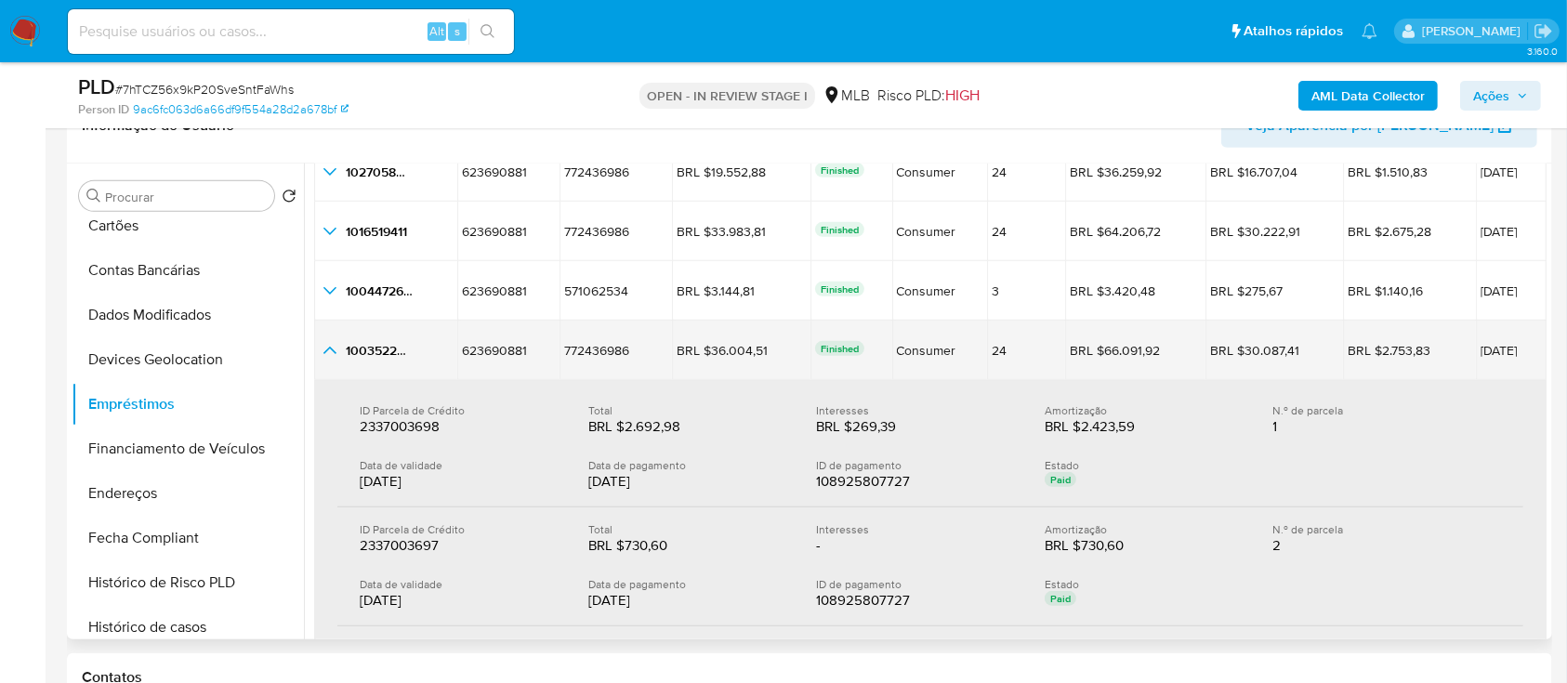
click at [334, 353] on icon "button_show_hidden_detail_by_id_4" at bounding box center [330, 350] width 22 height 22
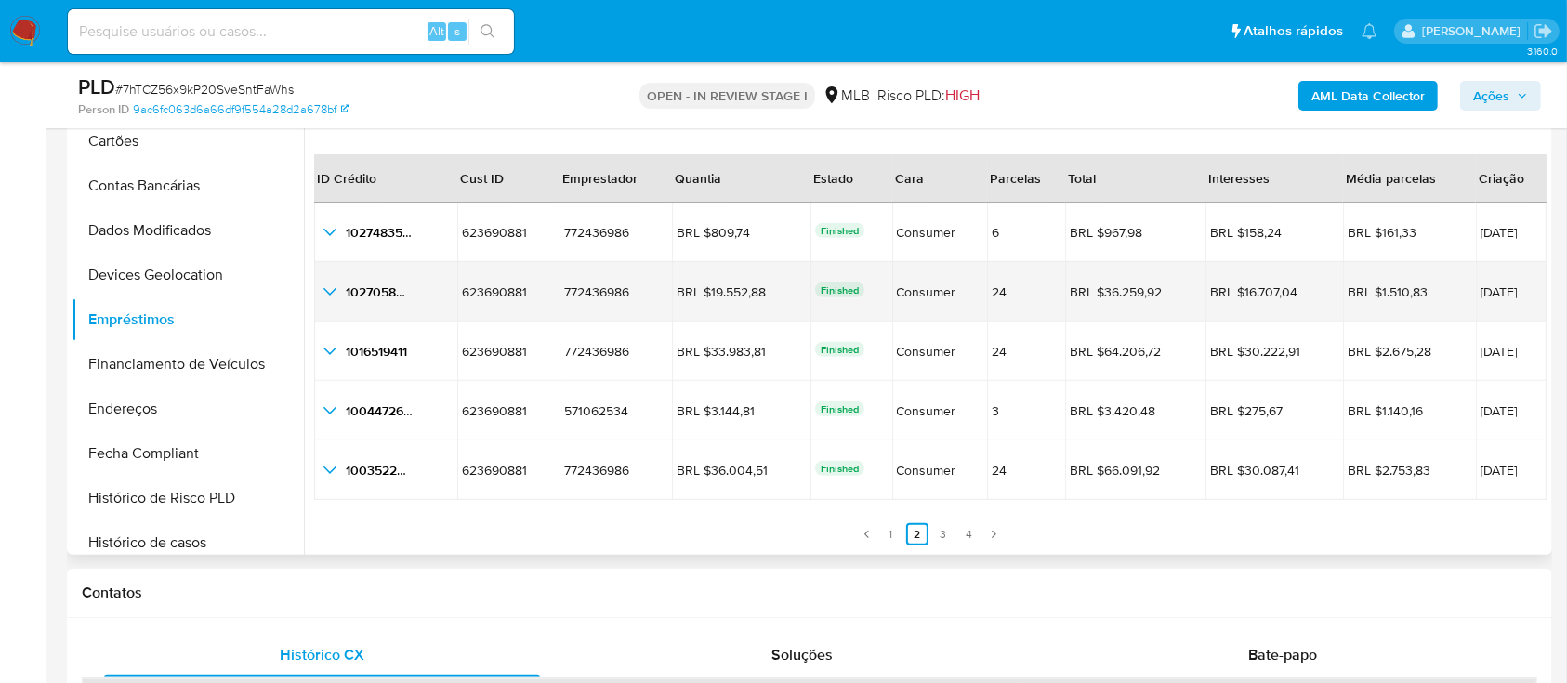
scroll to position [867, 0]
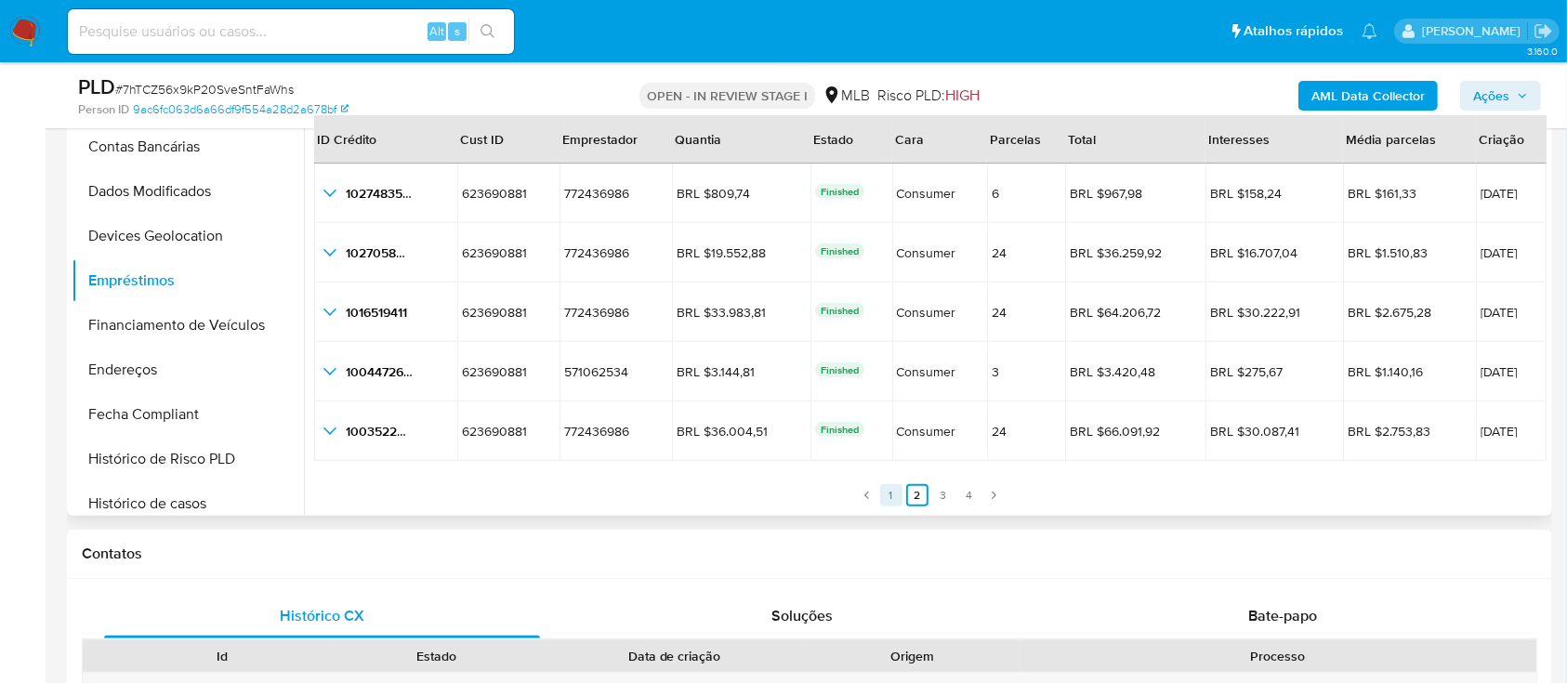
click at [888, 495] on link "1" at bounding box center [891, 495] width 22 height 22
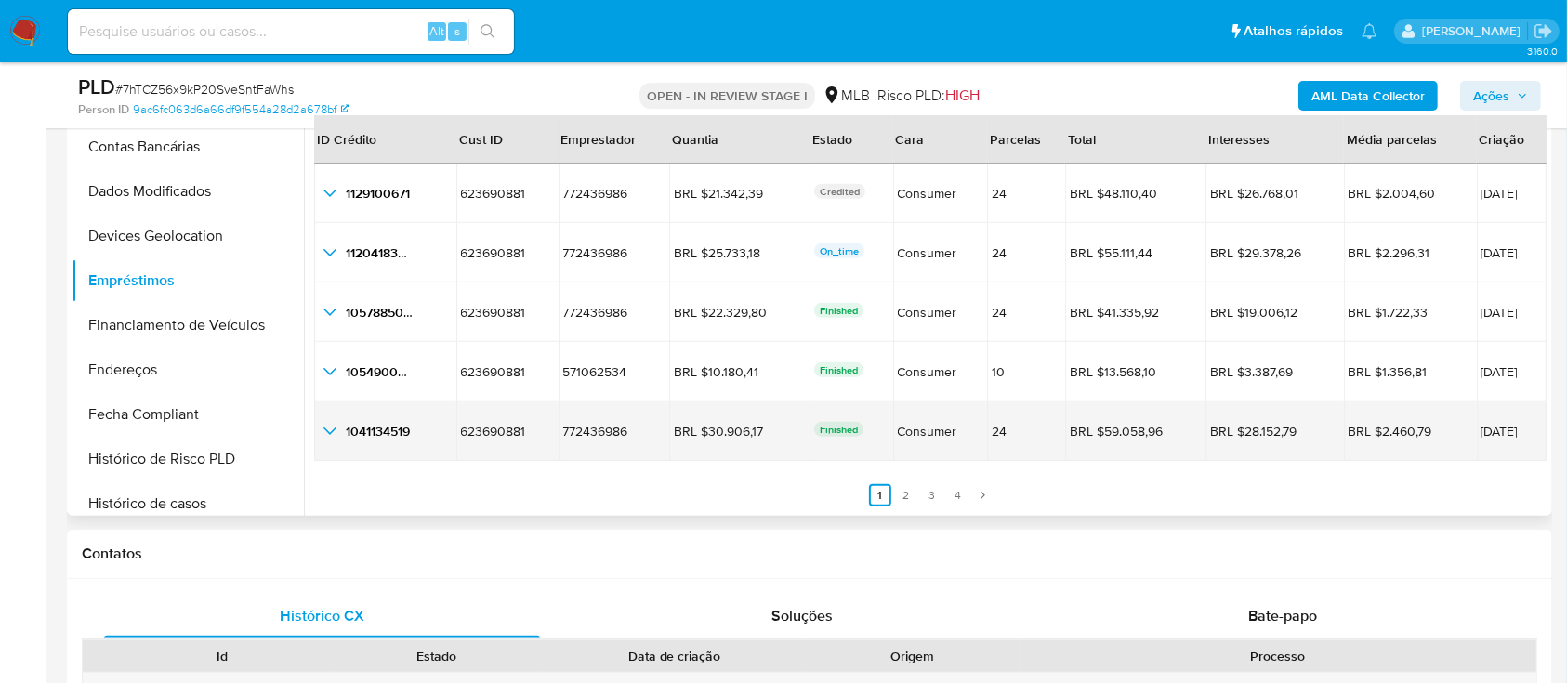
click at [333, 426] on icon "button_show_hidden_detail_by_id_4" at bounding box center [330, 431] width 22 height 22
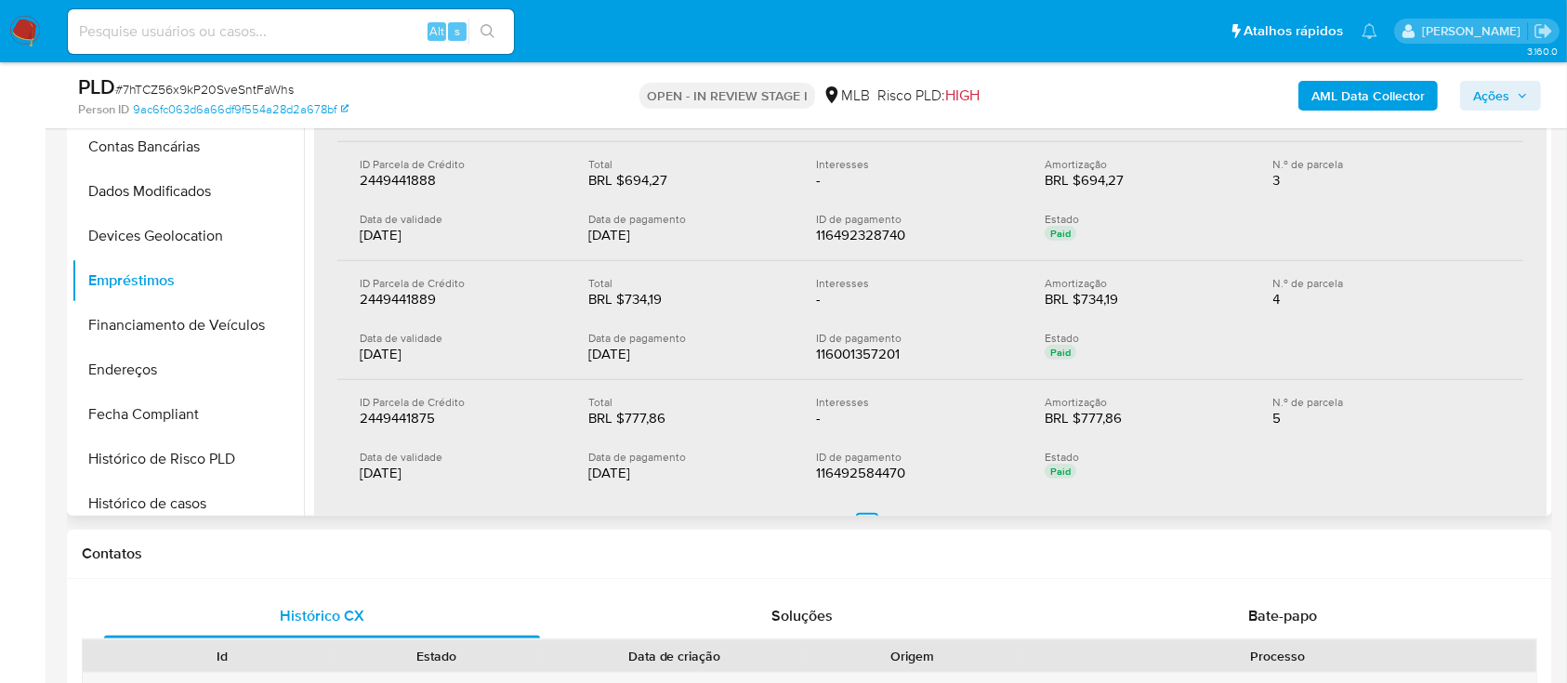
scroll to position [662, 0]
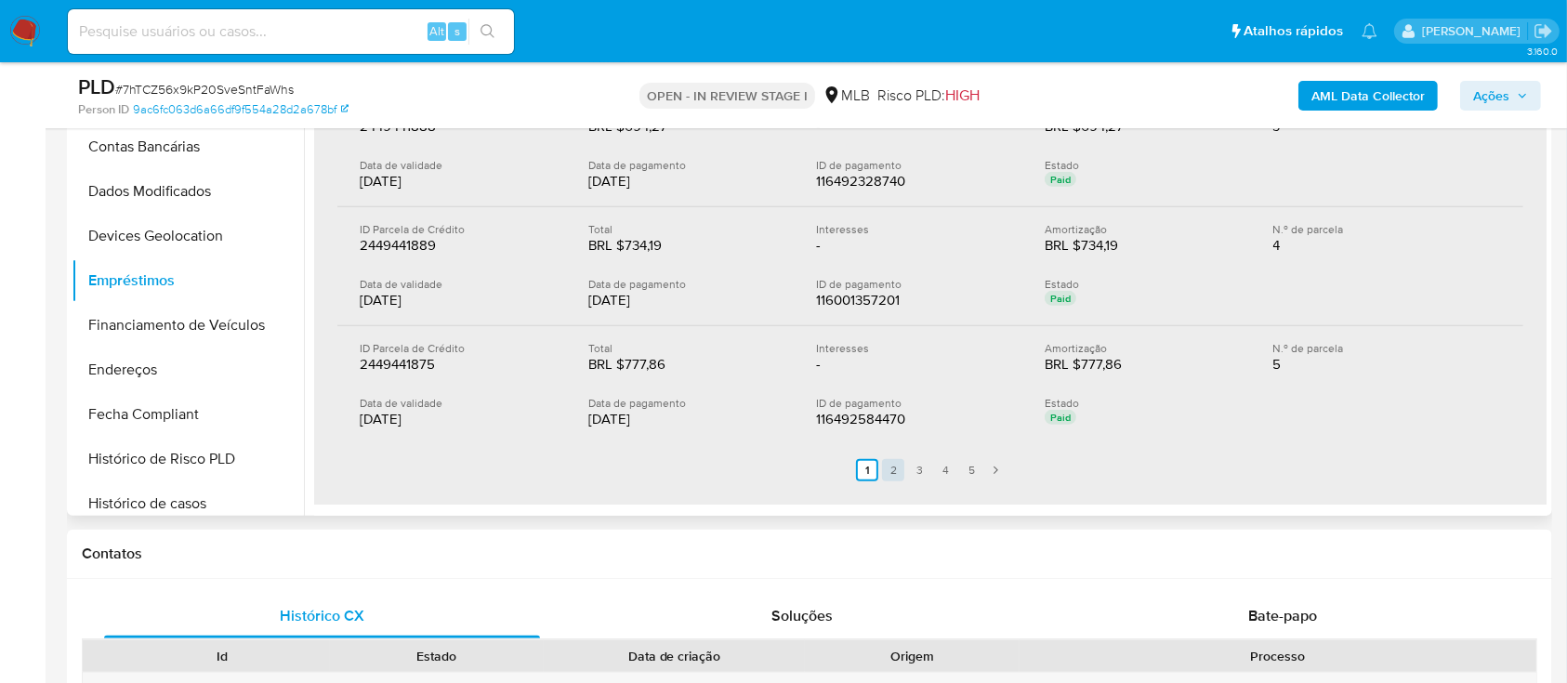
click at [896, 459] on link "2" at bounding box center [893, 470] width 22 height 22
click at [924, 460] on link "3" at bounding box center [930, 470] width 22 height 22
click at [954, 470] on link "4" at bounding box center [956, 470] width 22 height 22
click at [982, 468] on link "5" at bounding box center [983, 470] width 22 height 22
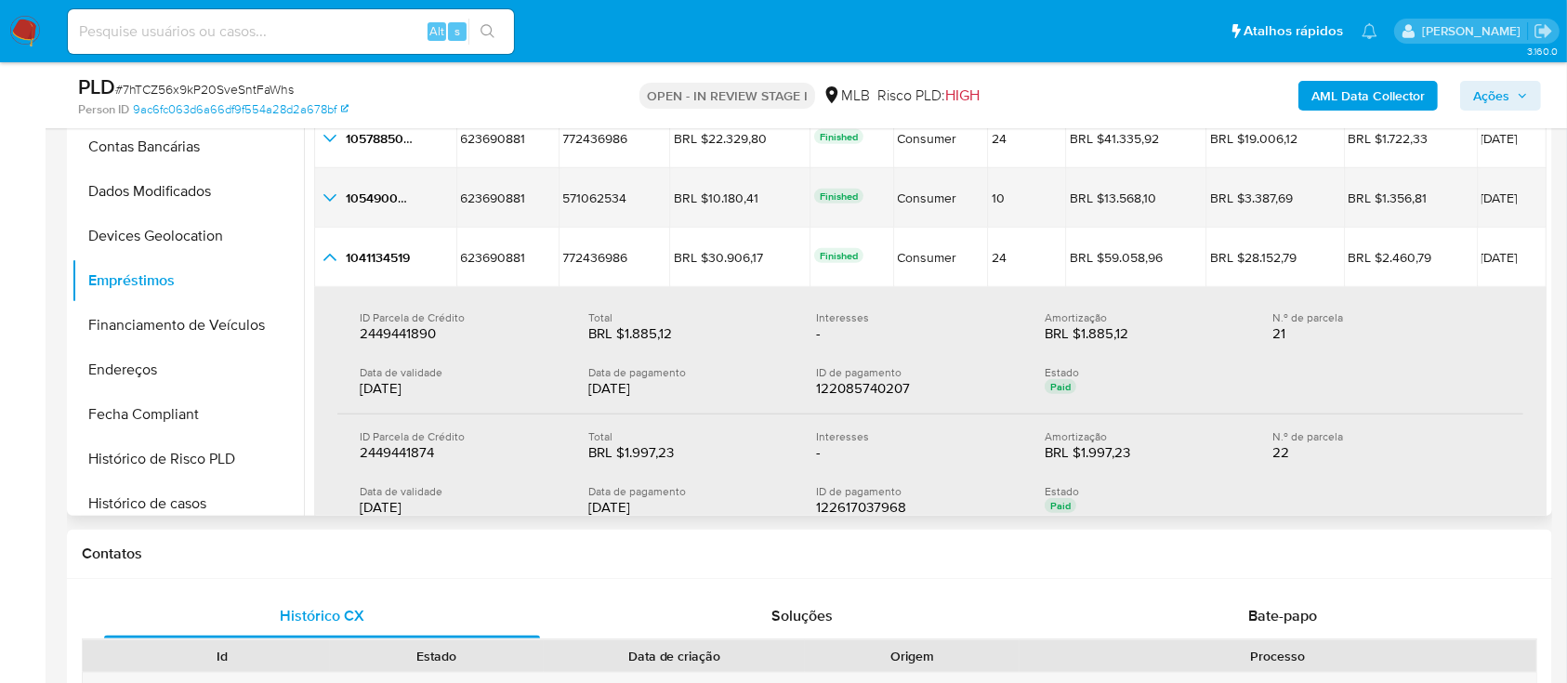
scroll to position [213, 0]
click at [341, 197] on div "1054900728 1054900728" at bounding box center [385, 202] width 133 height 22
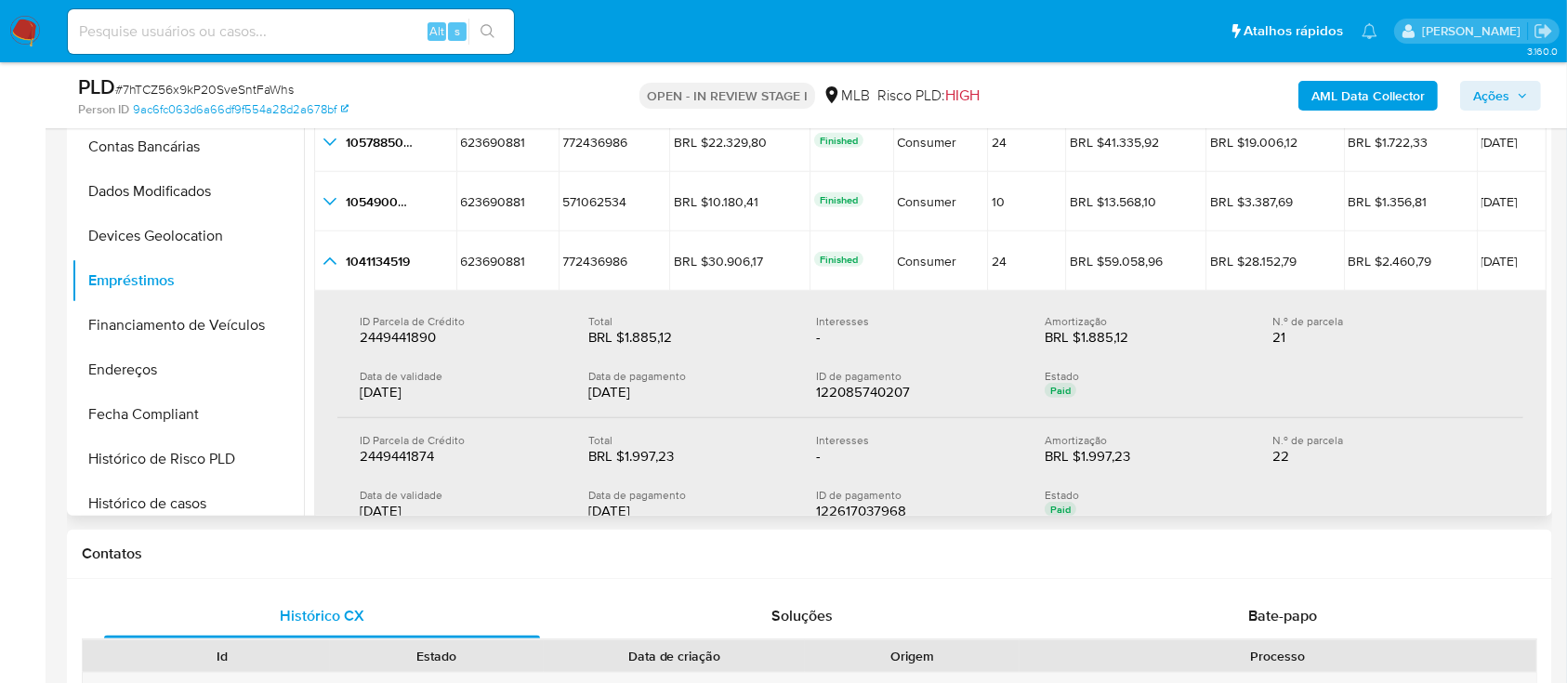
click at [337, 261] on icon "button_show_hidden_detail_by_id_4" at bounding box center [330, 261] width 22 height 22
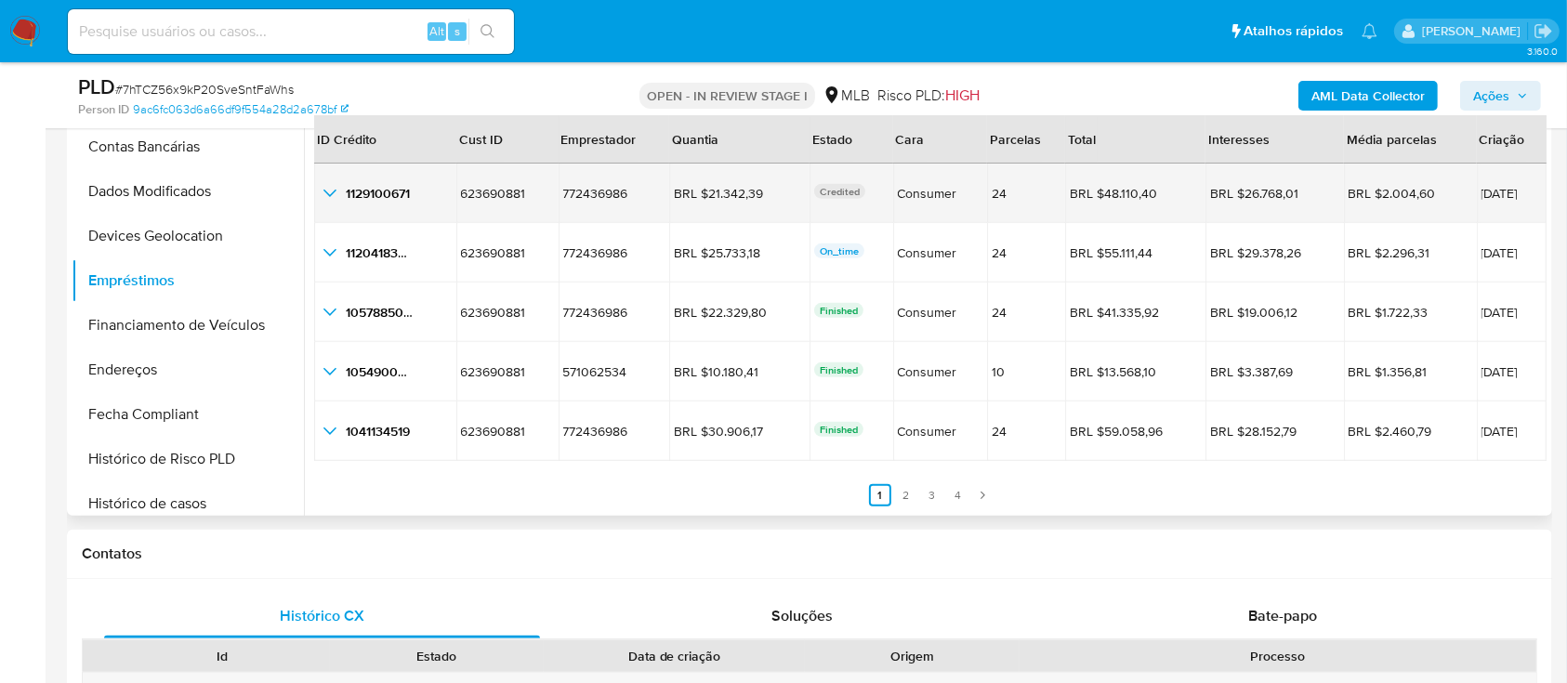
scroll to position [43, 0]
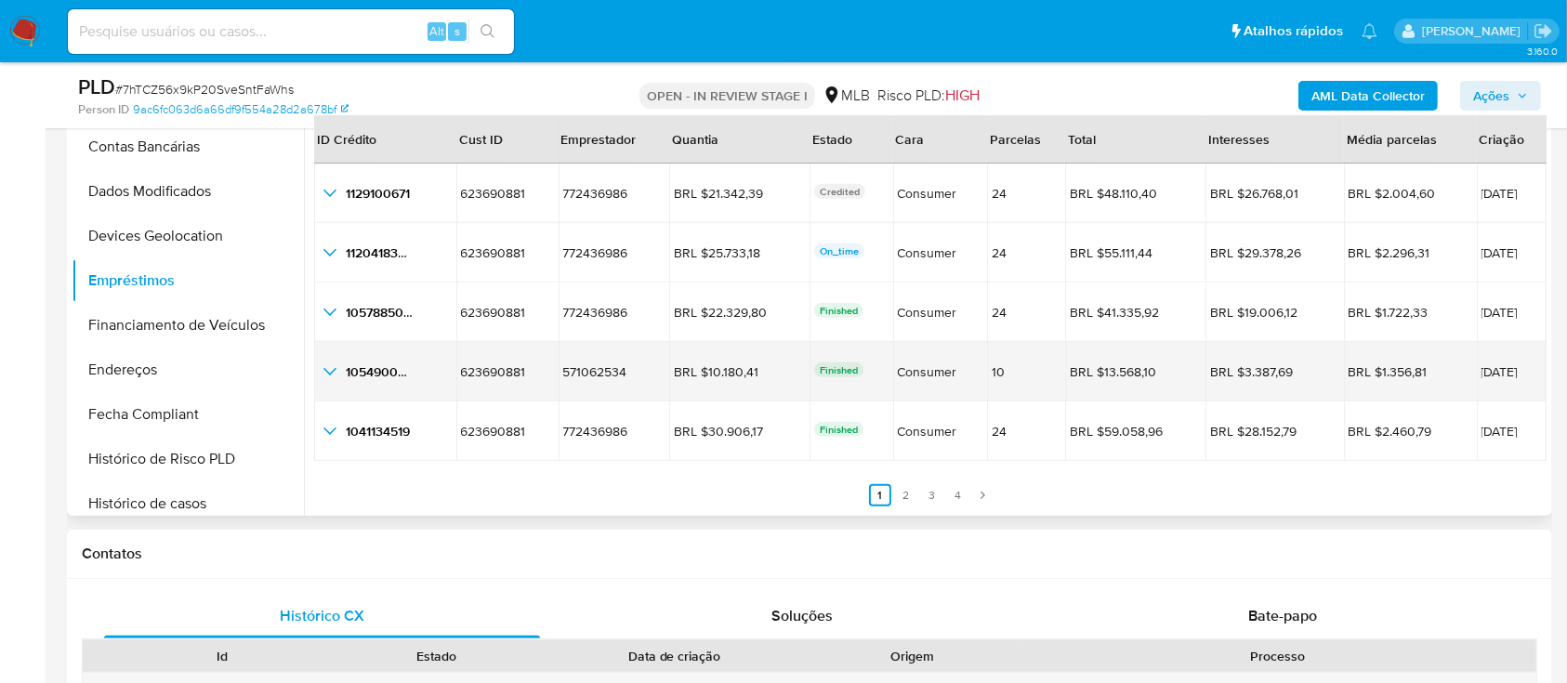
click at [329, 366] on icon "button_show_hidden_detail_by_id_3" at bounding box center [330, 372] width 22 height 22
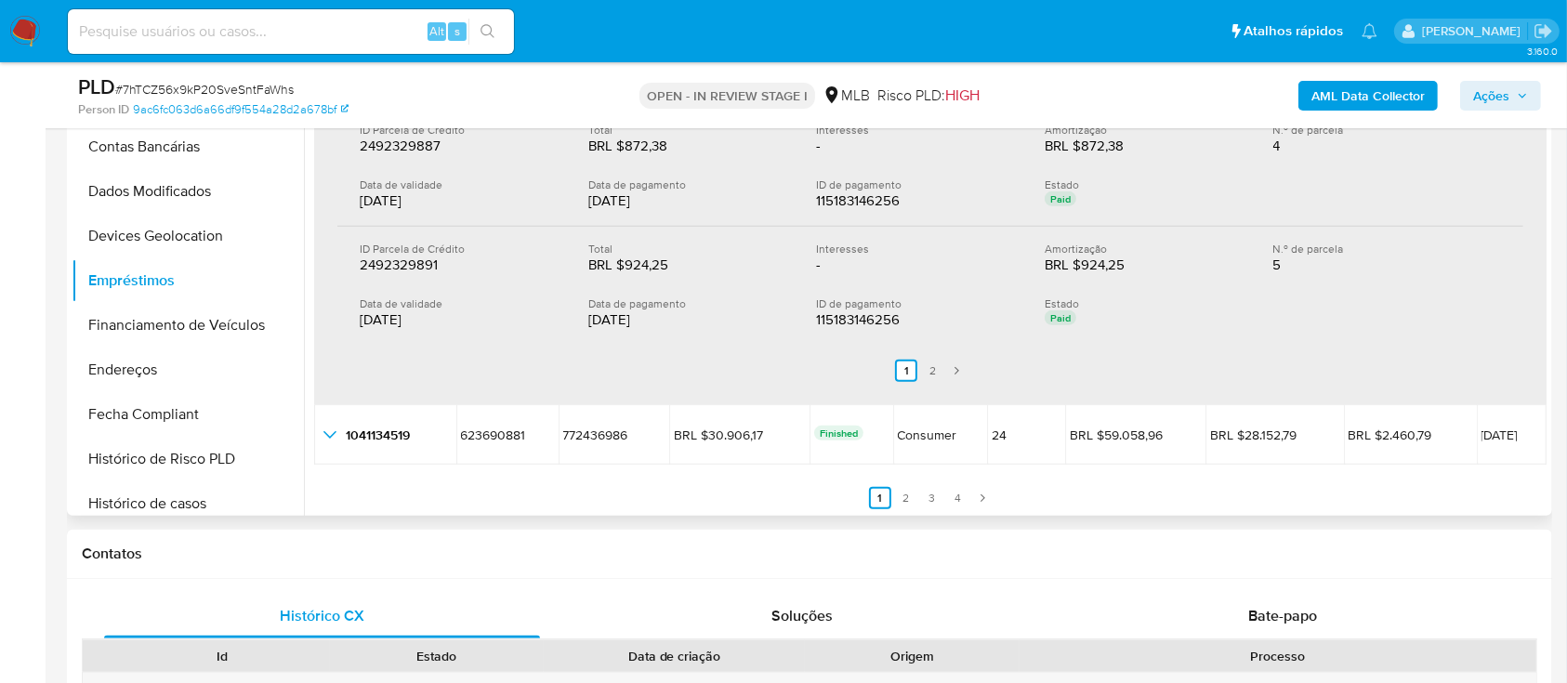
scroll to position [704, 0]
click at [933, 364] on link "2" at bounding box center [932, 369] width 22 height 22
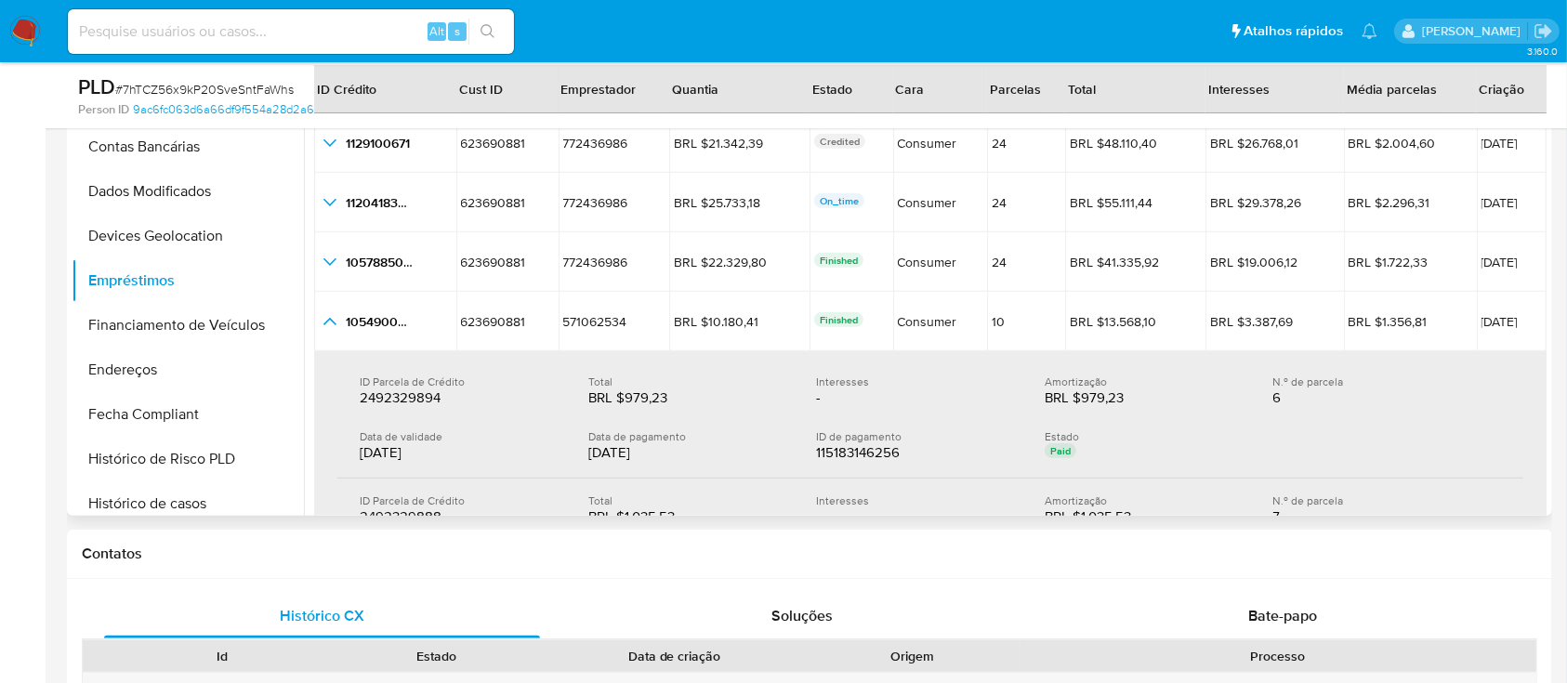
scroll to position [84, 0]
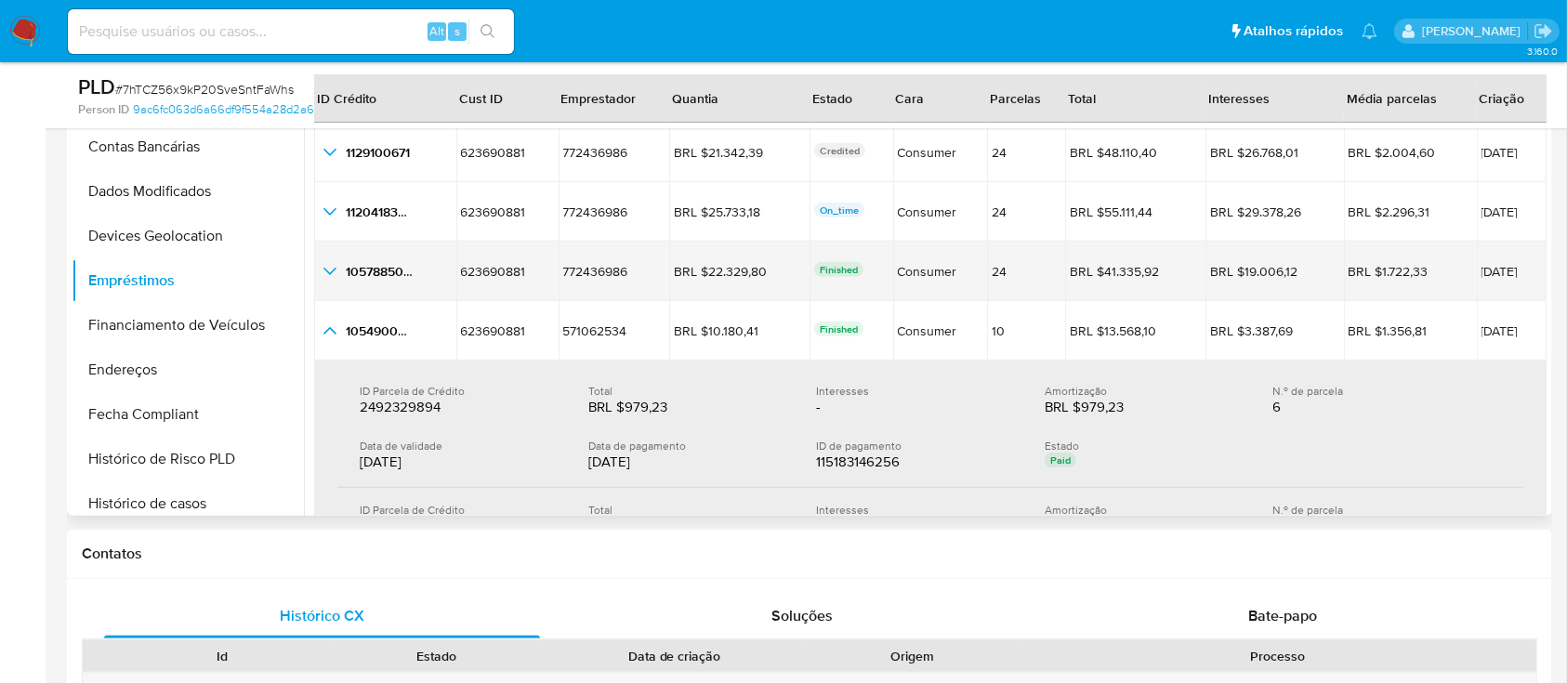
click at [337, 323] on icon "button_show_hidden_detail_by_id_3" at bounding box center [330, 331] width 22 height 22
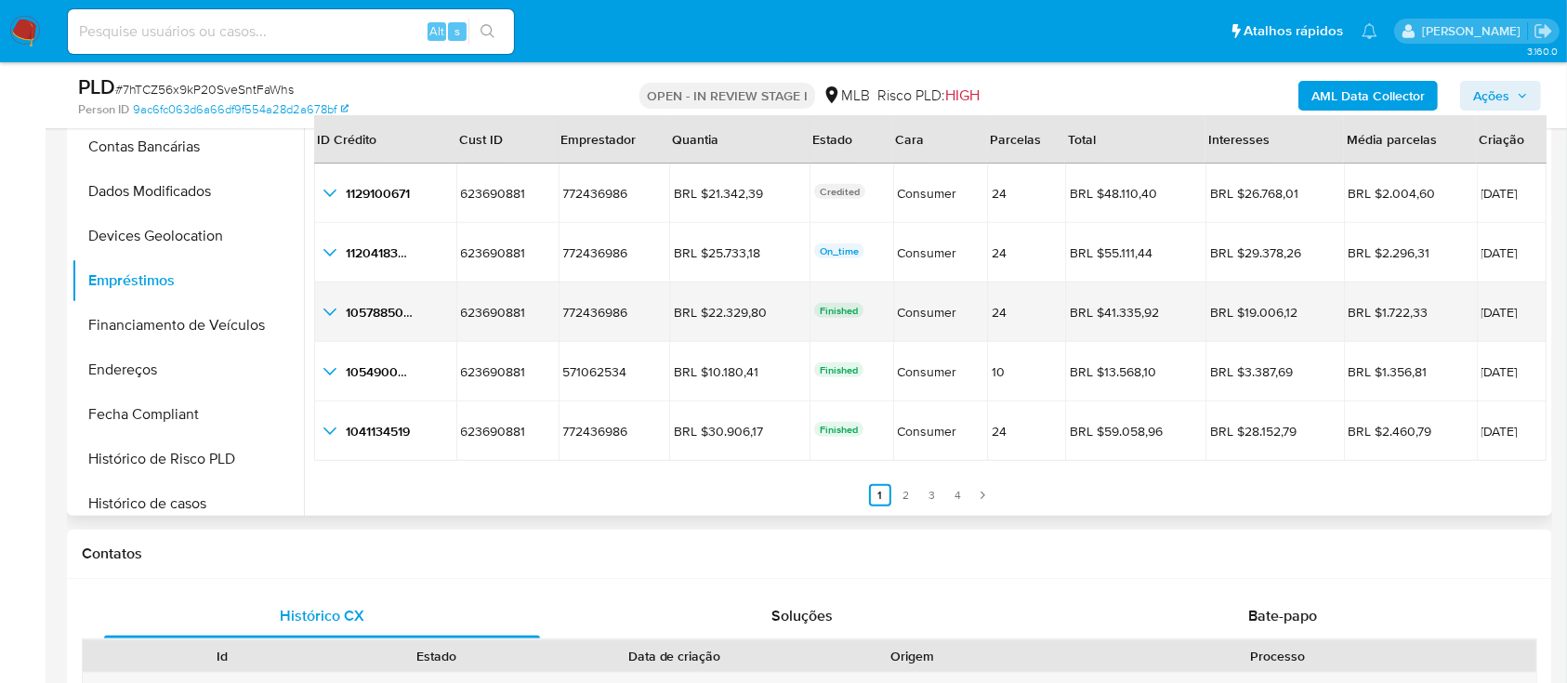
click at [332, 306] on icon "button_show_hidden_detail_by_id_2" at bounding box center [330, 312] width 22 height 22
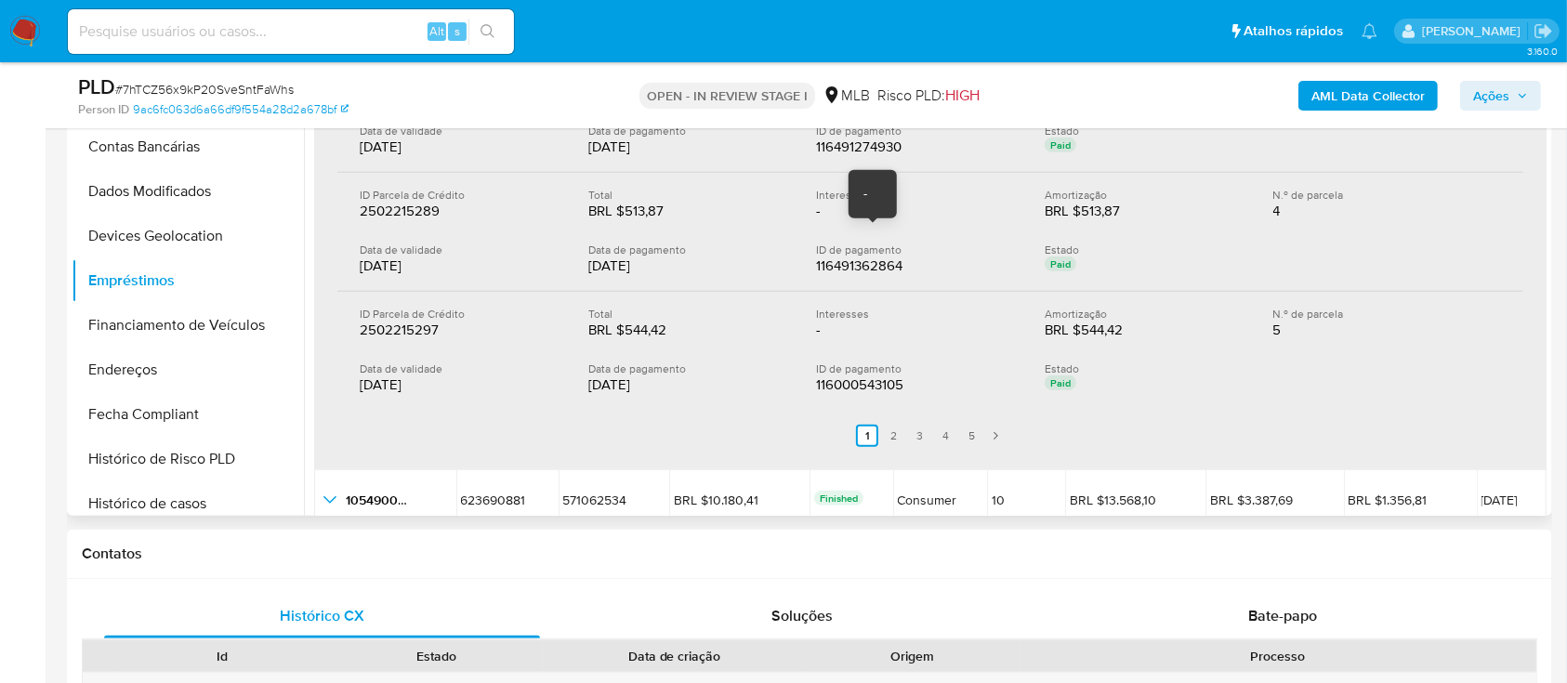
scroll to position [662, 0]
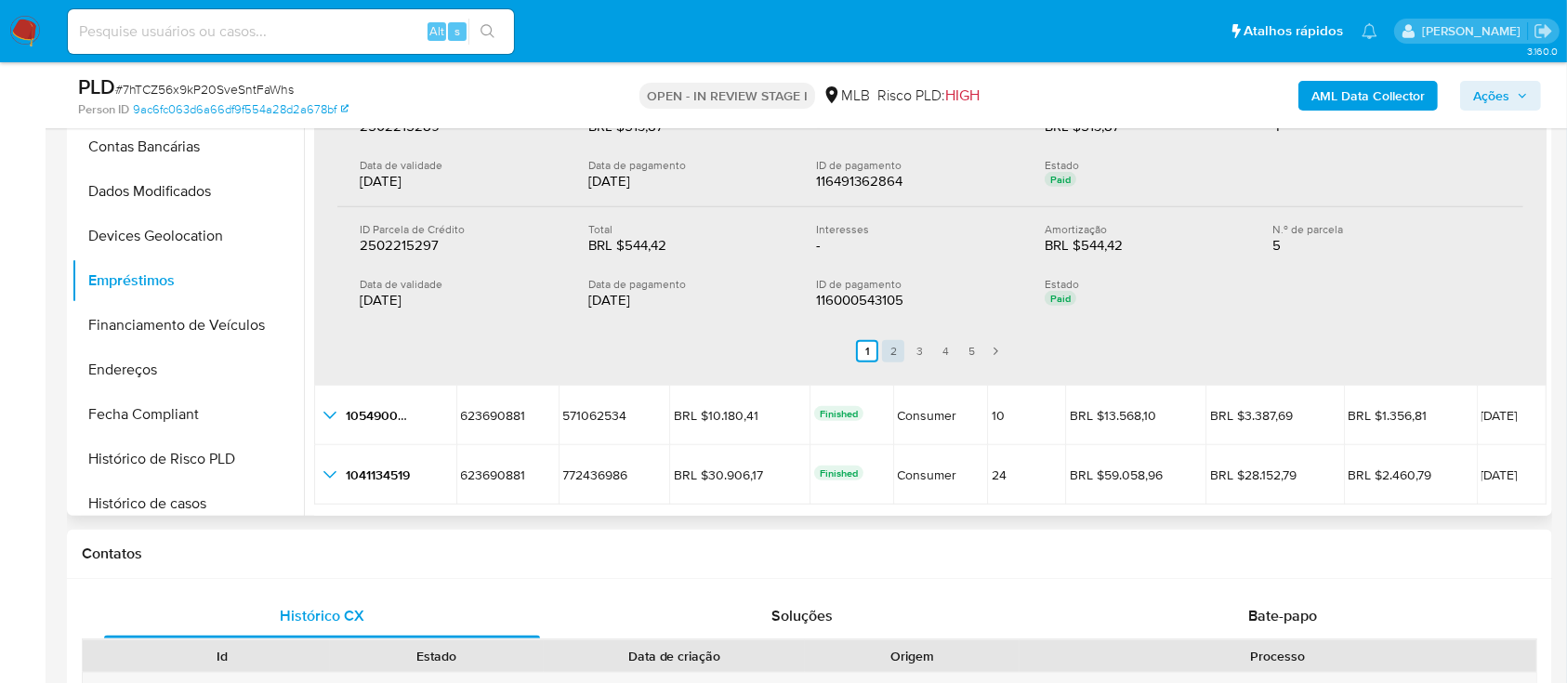
click at [893, 349] on link "2" at bounding box center [893, 351] width 22 height 22
click at [919, 345] on link "3" at bounding box center [930, 351] width 22 height 22
click at [952, 346] on link "4" at bounding box center [956, 351] width 22 height 22
click at [974, 344] on link "5" at bounding box center [983, 351] width 22 height 22
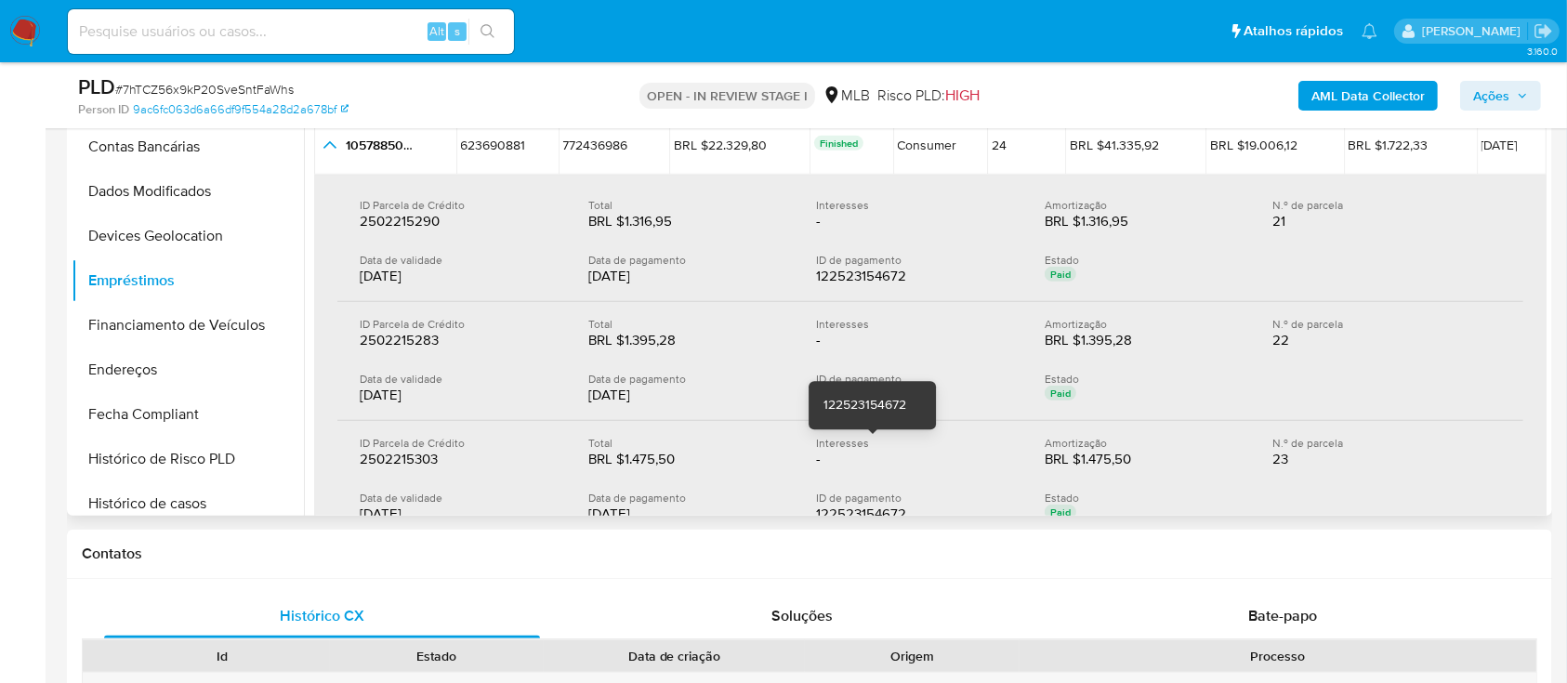
scroll to position [47, 0]
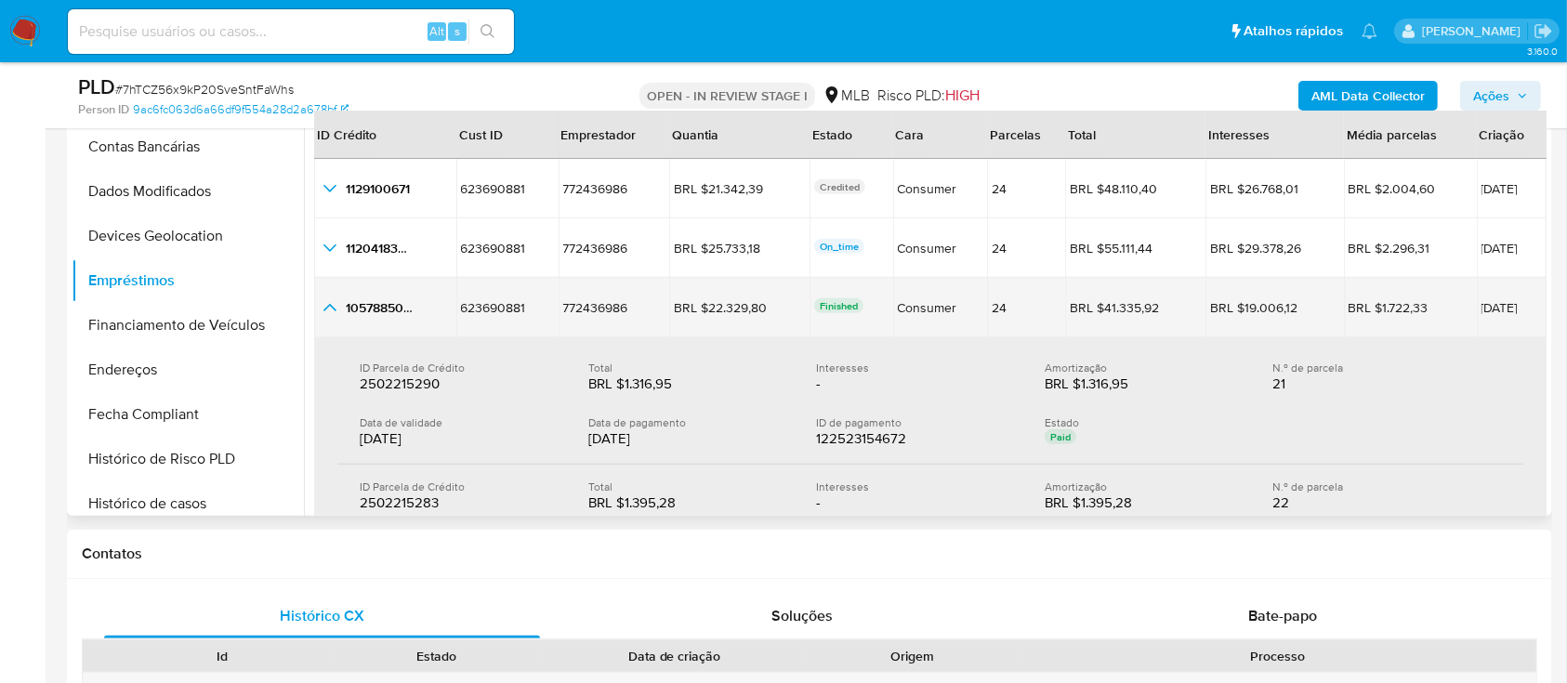
click at [337, 310] on icon "button_show_hidden_detail_by_id_2" at bounding box center [330, 308] width 22 height 22
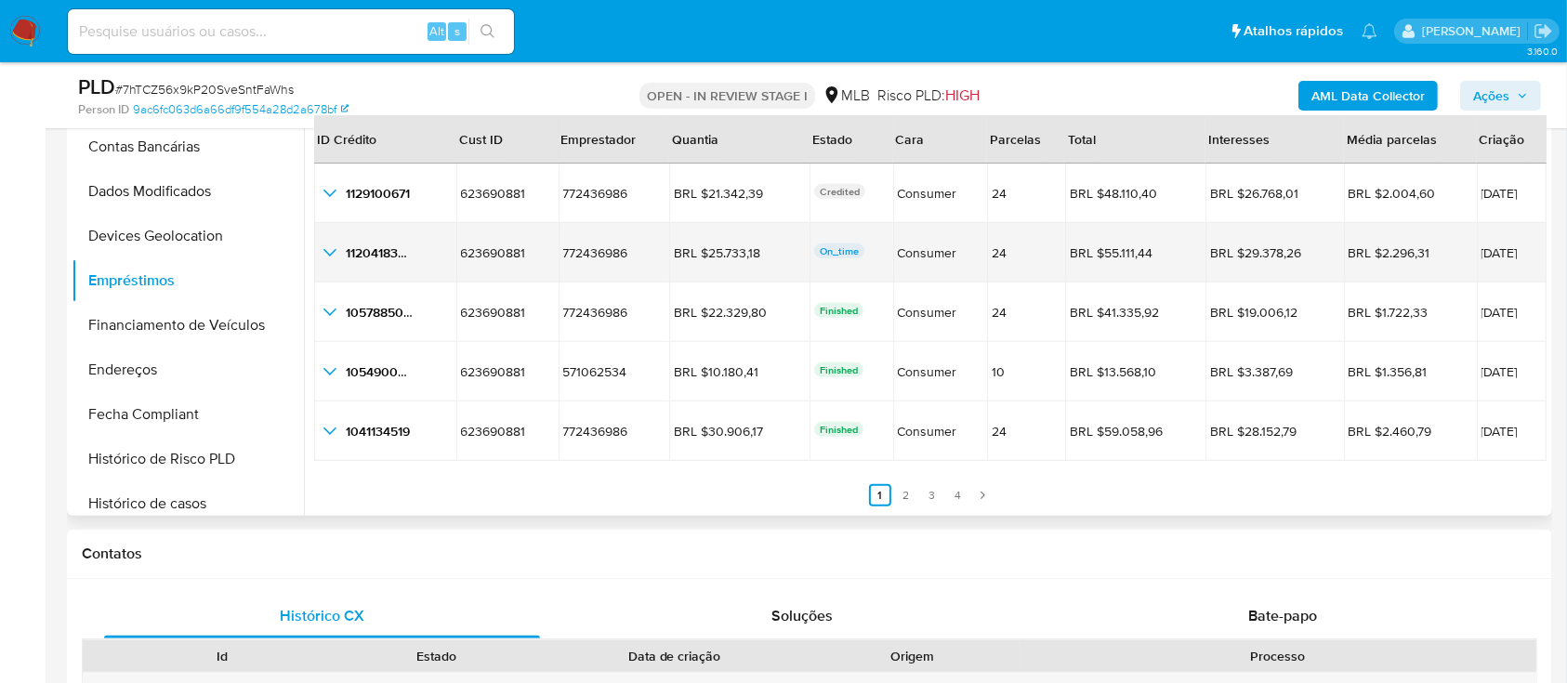
click at [332, 246] on icon "button_show_hidden_detail_by_id_1" at bounding box center [330, 253] width 22 height 22
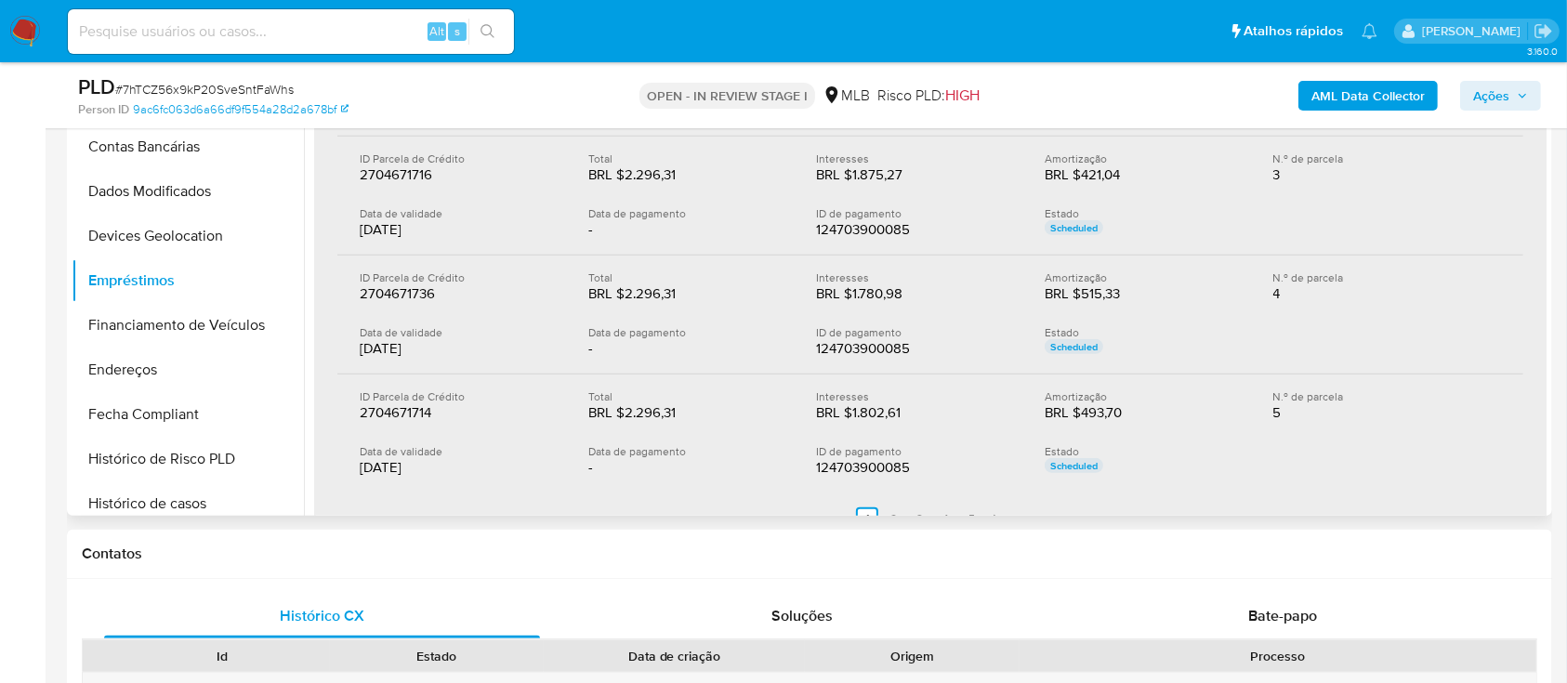
scroll to position [538, 0]
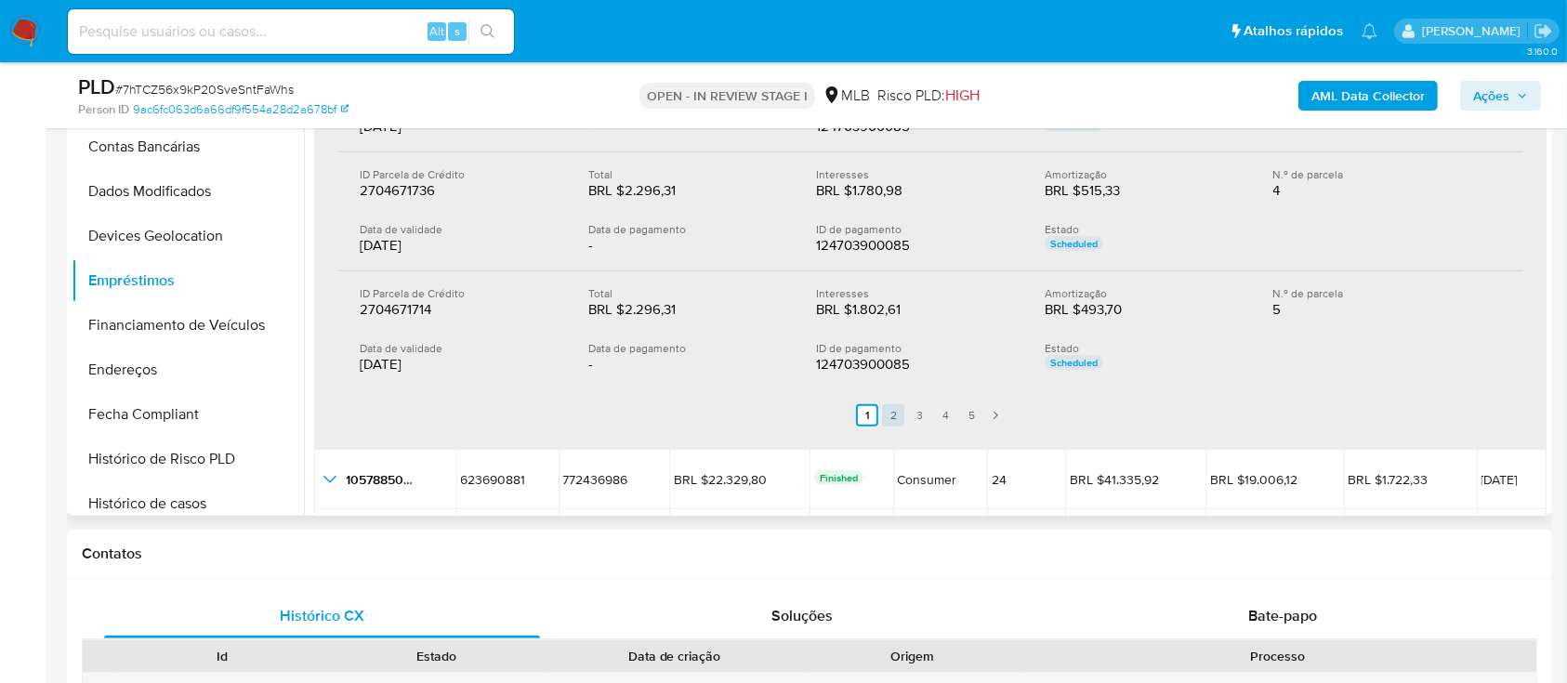
click at [888, 416] on link "2" at bounding box center [893, 415] width 22 height 22
click at [926, 411] on link "3" at bounding box center [930, 415] width 22 height 22
click at [951, 417] on link "4" at bounding box center [956, 415] width 22 height 22
click at [982, 416] on link "5" at bounding box center [983, 415] width 22 height 22
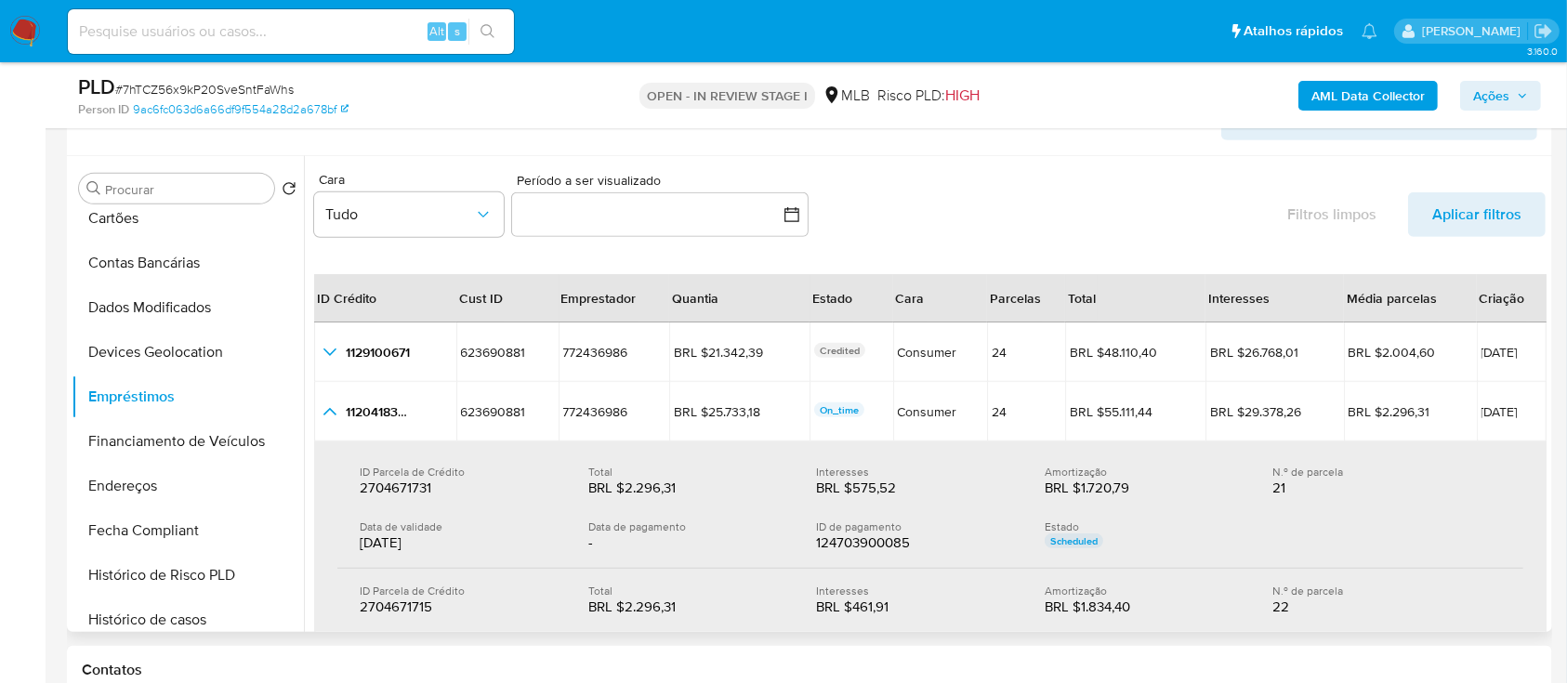
scroll to position [619, 0]
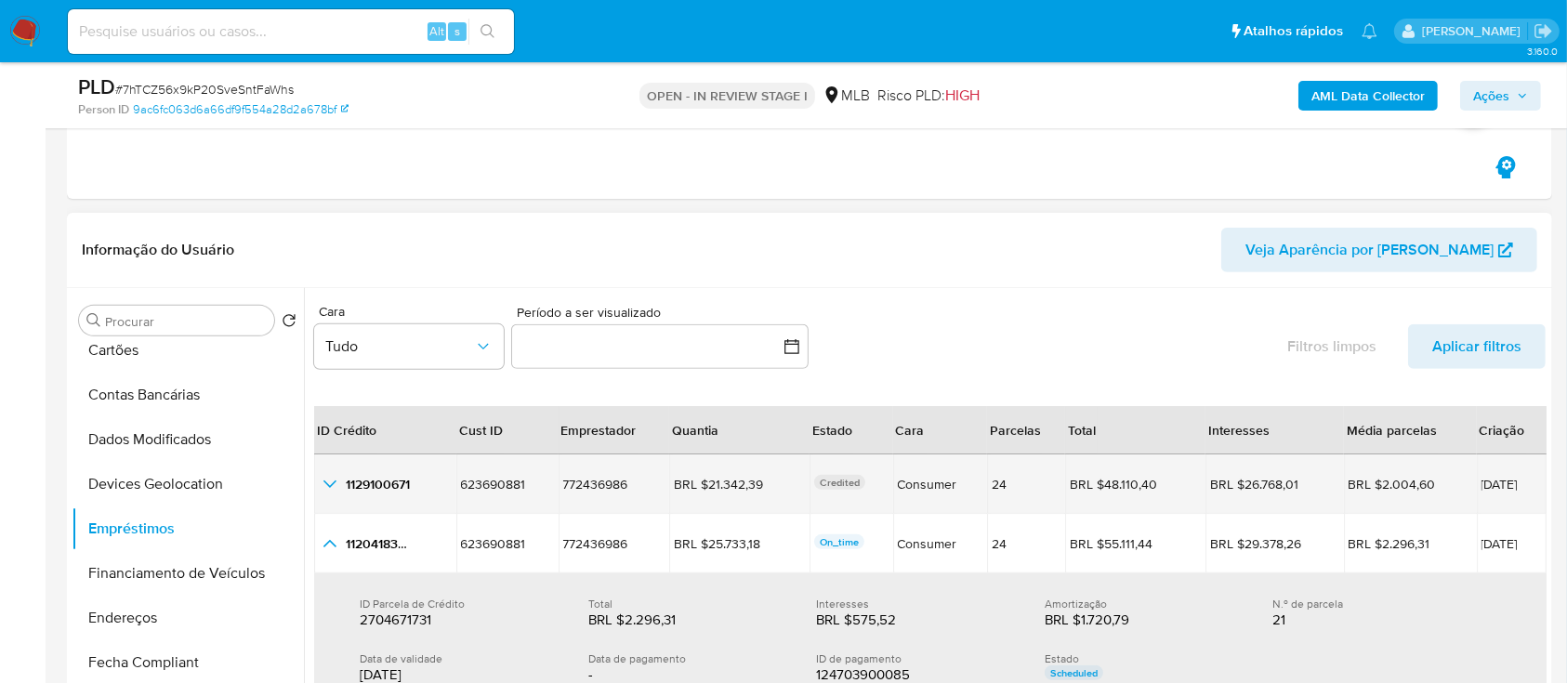
click at [327, 483] on icon "button_show_hidden_detail_by_id_0" at bounding box center [330, 484] width 13 height 7
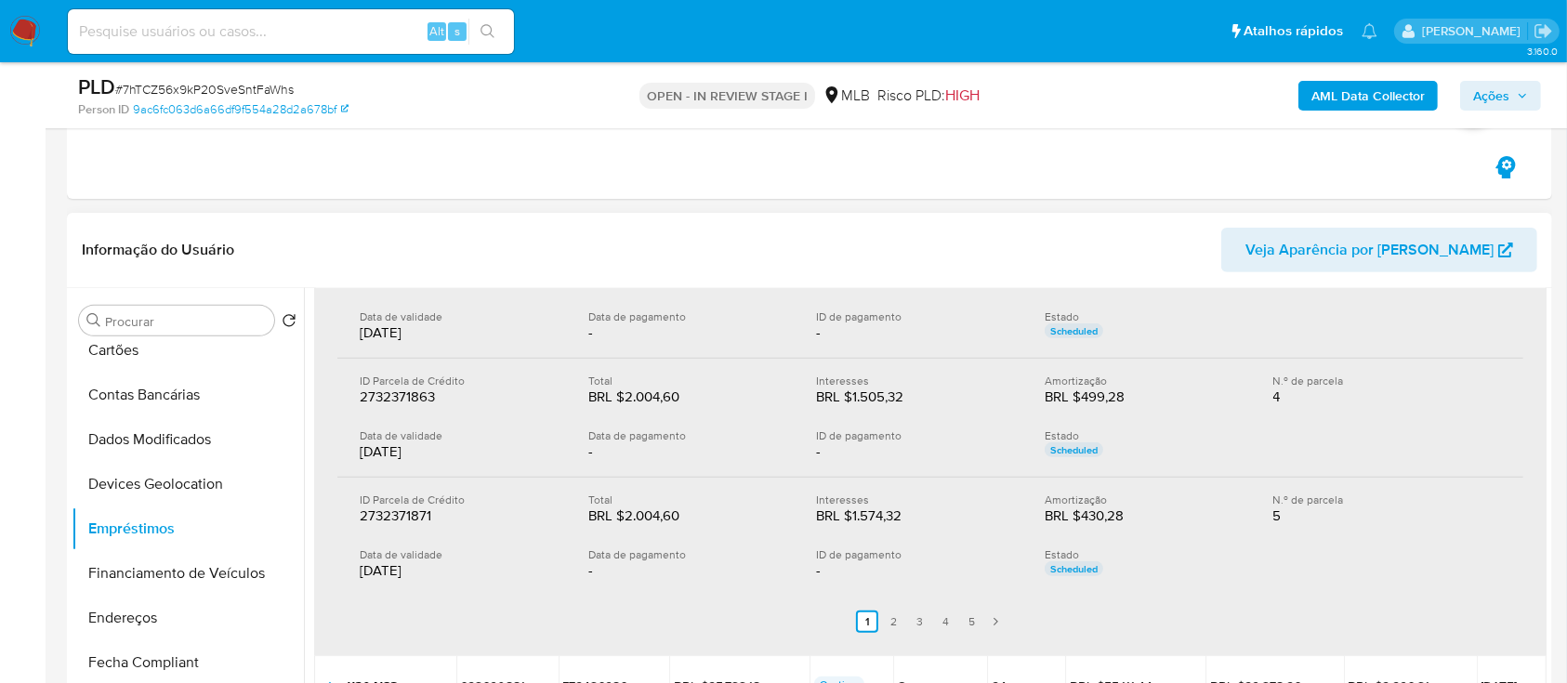
scroll to position [627, 0]
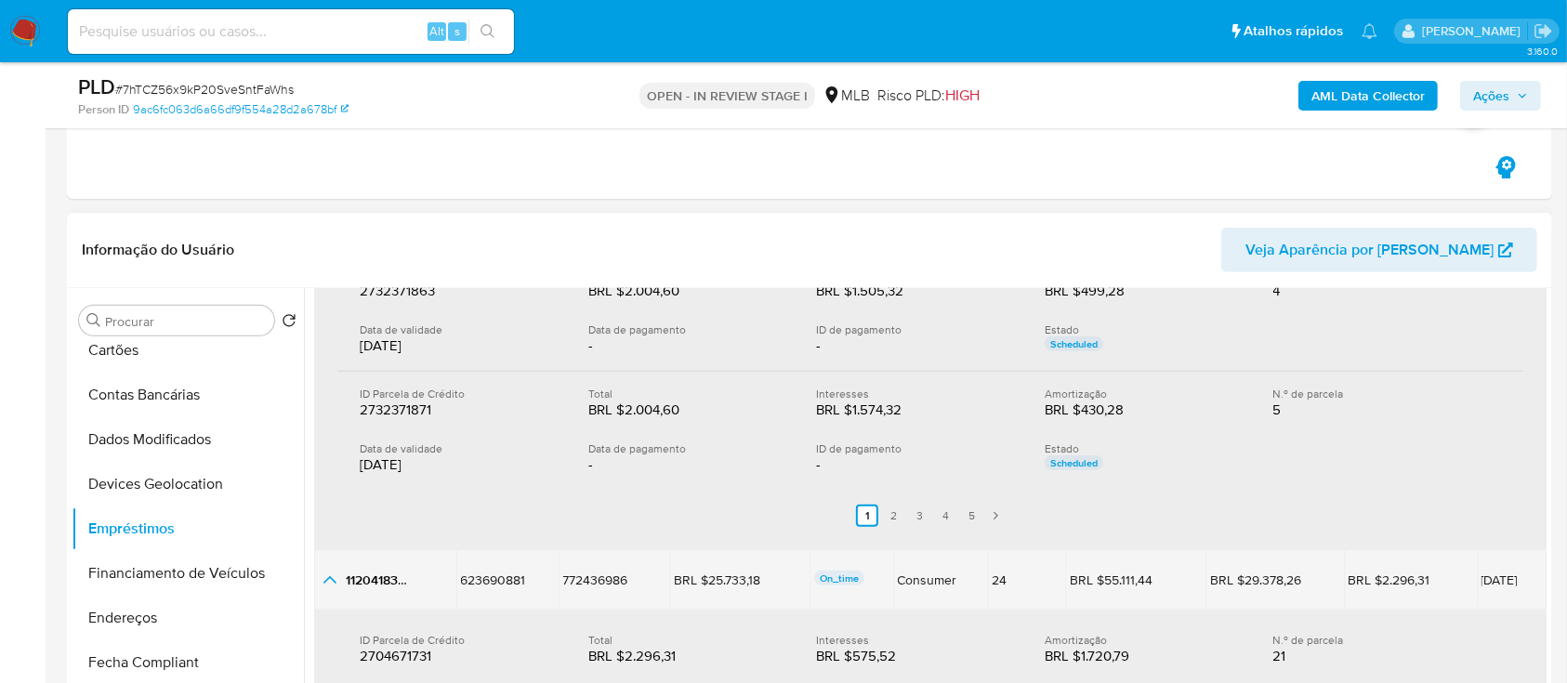
click at [334, 576] on icon "button_show_hidden_detail_by_id_1" at bounding box center [330, 580] width 22 height 22
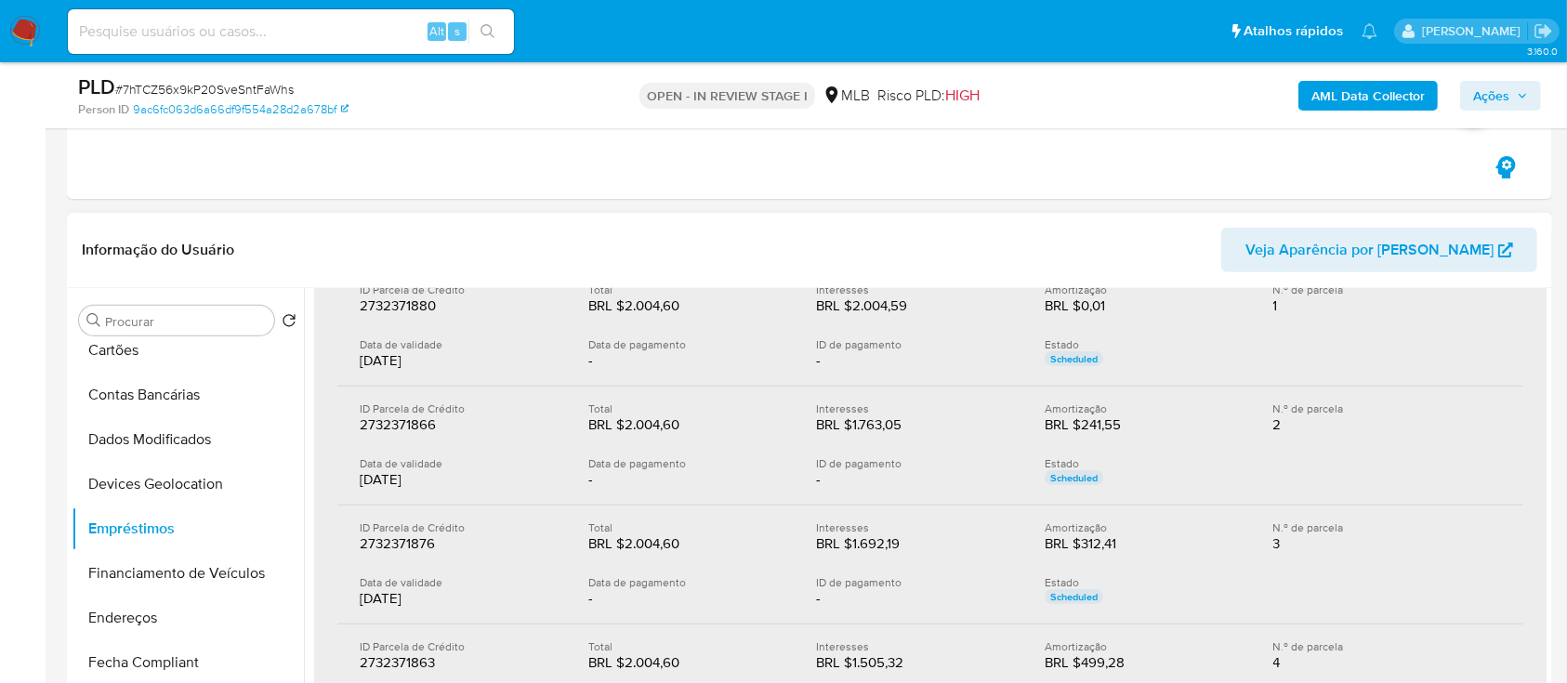
scroll to position [0, 0]
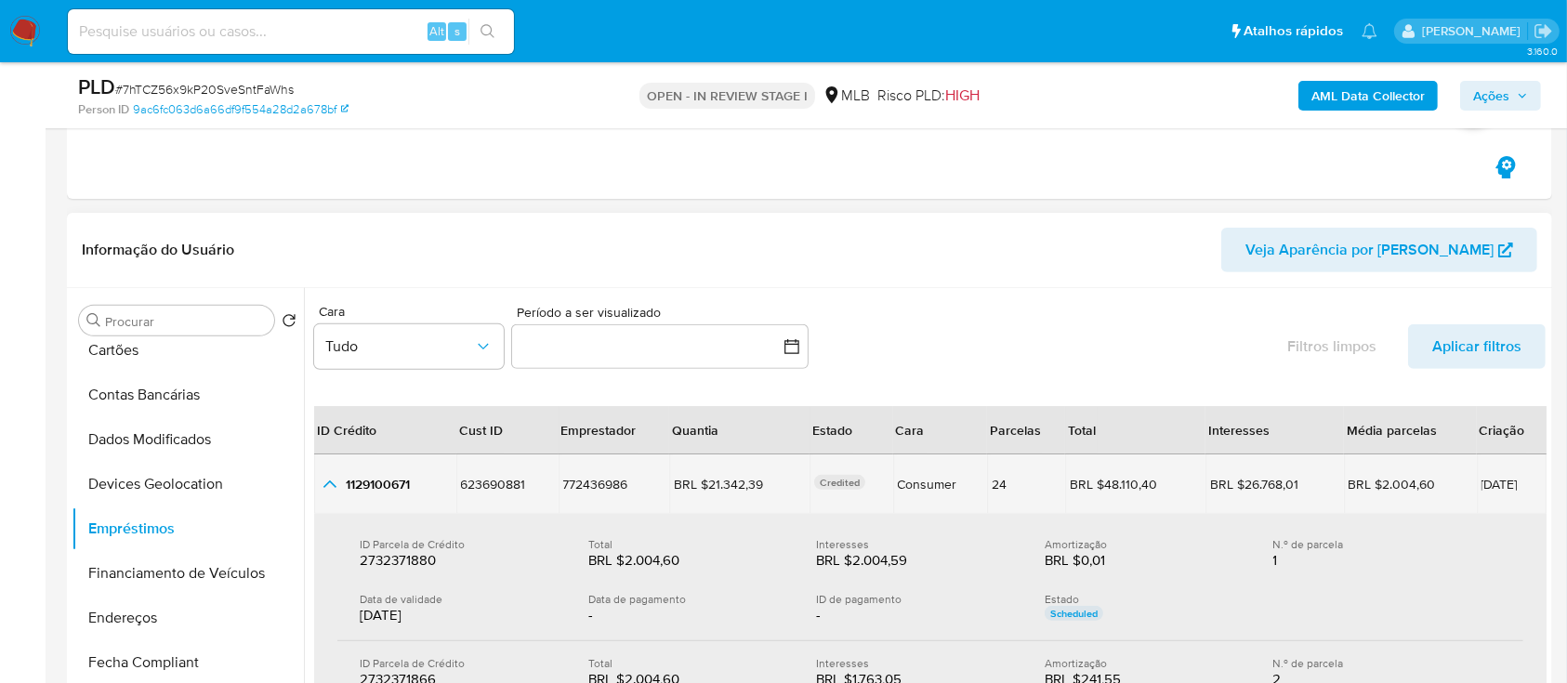
click at [336, 469] on td "1129100671 1129100671" at bounding box center [385, 484] width 142 height 59
click at [329, 483] on icon "button_show_hidden_detail_by_id_0" at bounding box center [330, 484] width 22 height 22
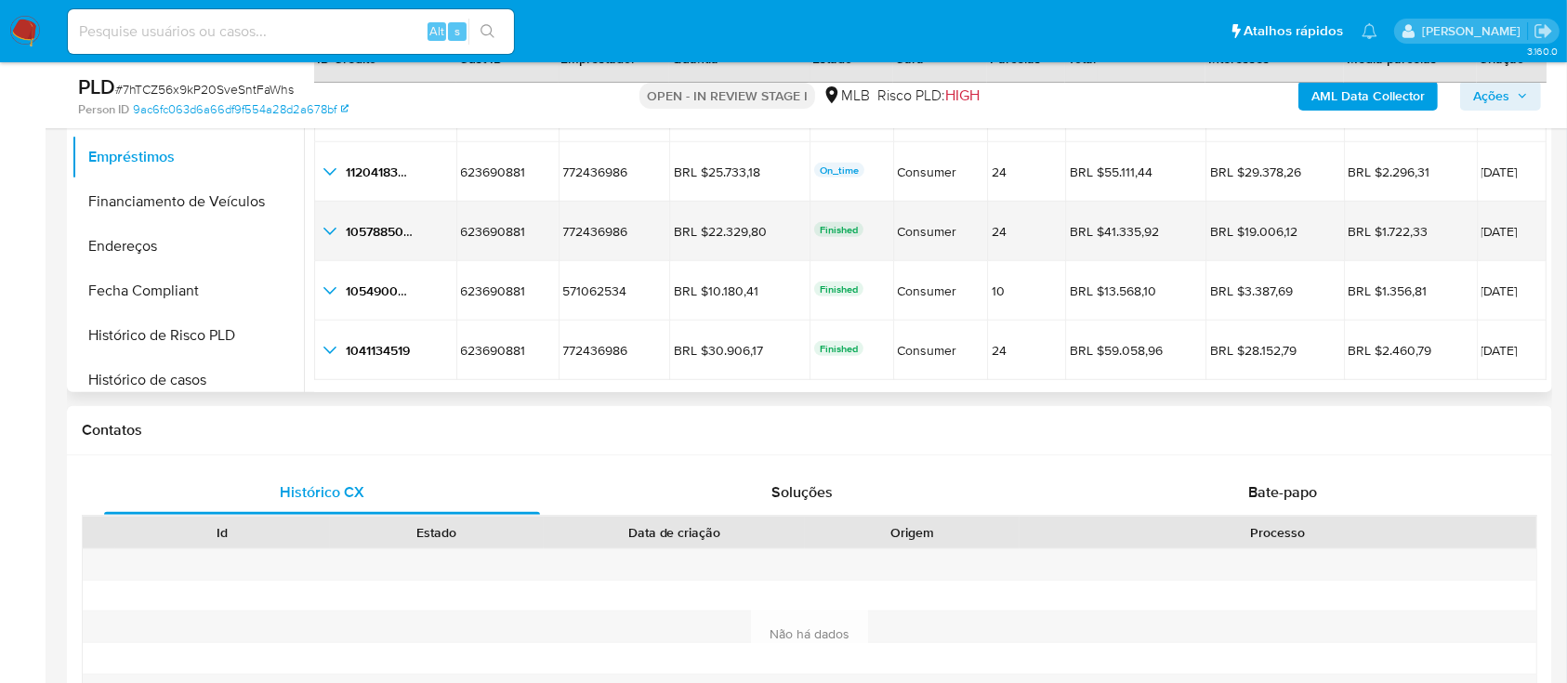
click at [328, 232] on icon "button_show_hidden_detail_by_id_2" at bounding box center [330, 231] width 13 height 7
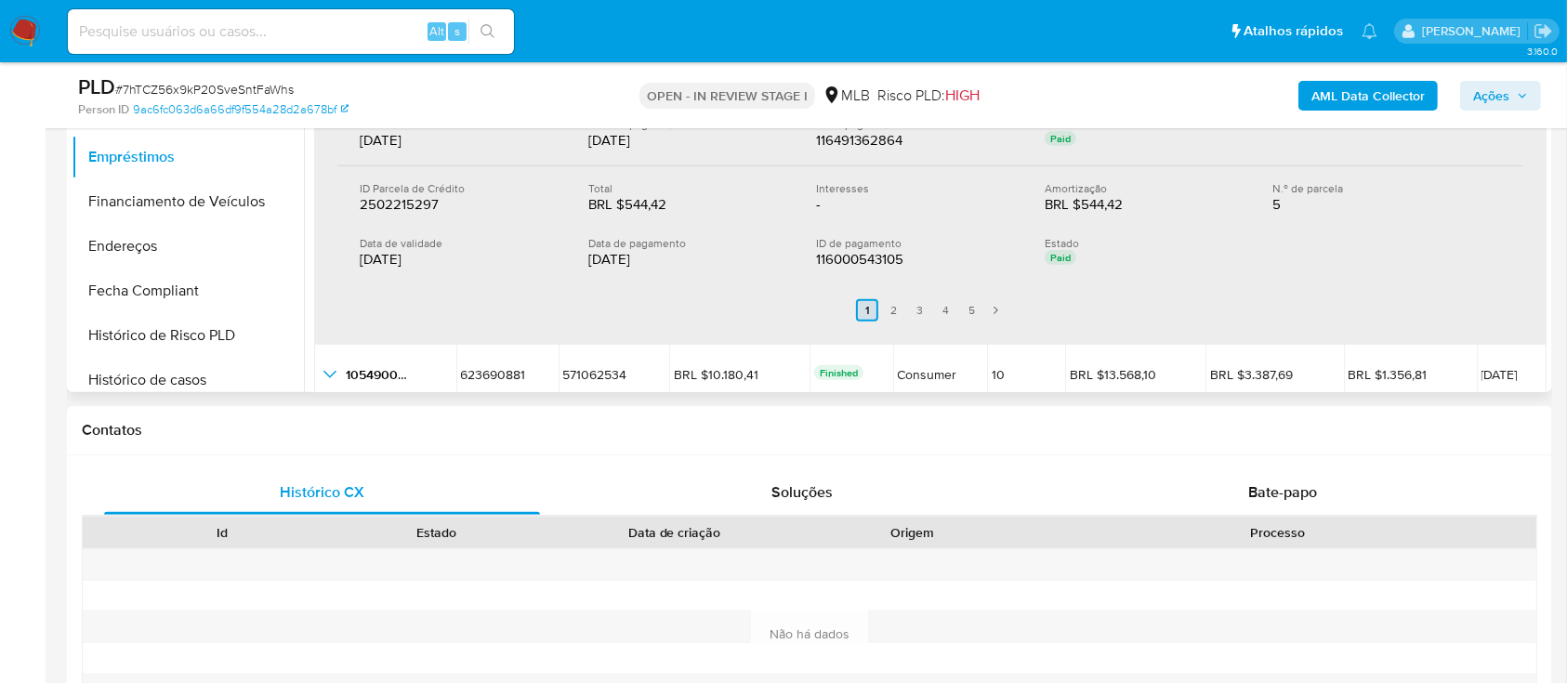
scroll to position [580, 0]
click at [970, 311] on link "5" at bounding box center [971, 309] width 22 height 22
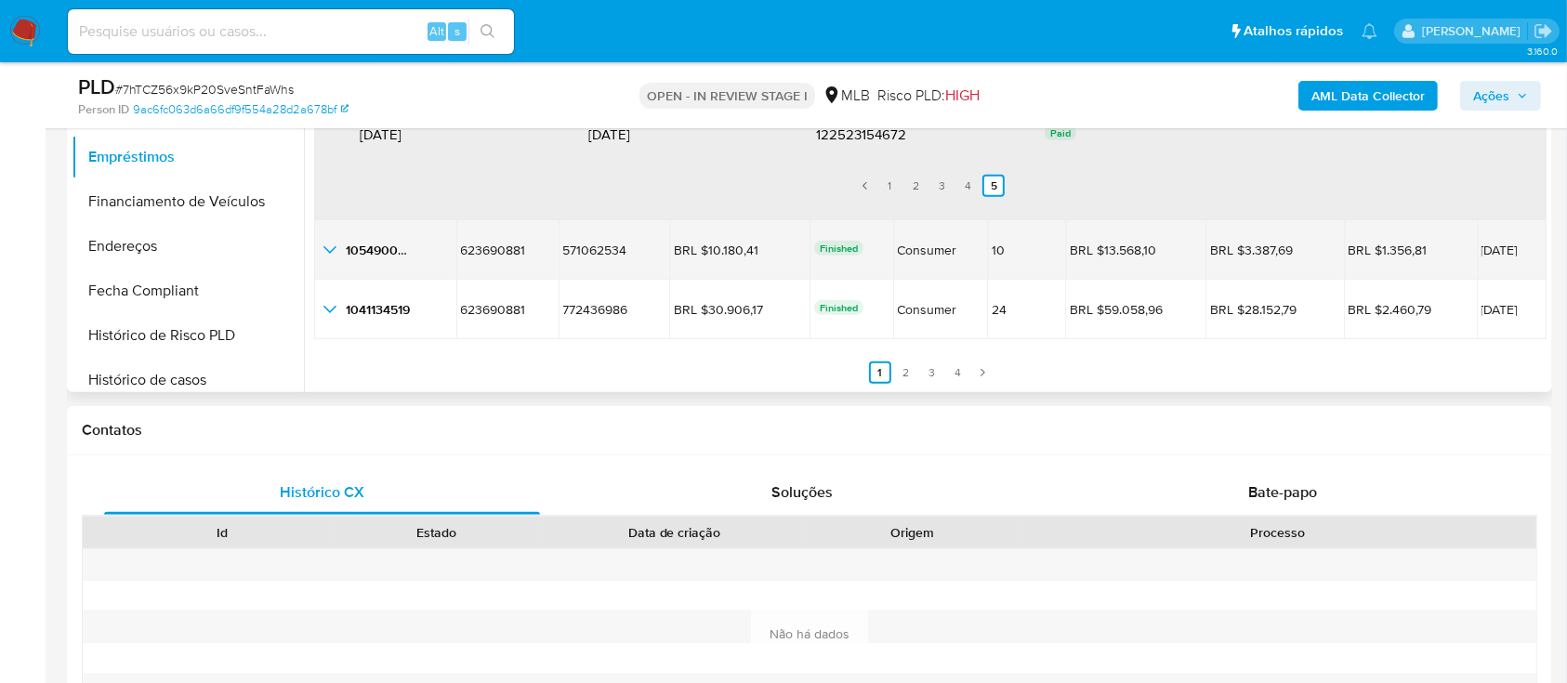
click at [337, 247] on icon "button_show_hidden_detail_by_id_3" at bounding box center [330, 250] width 22 height 22
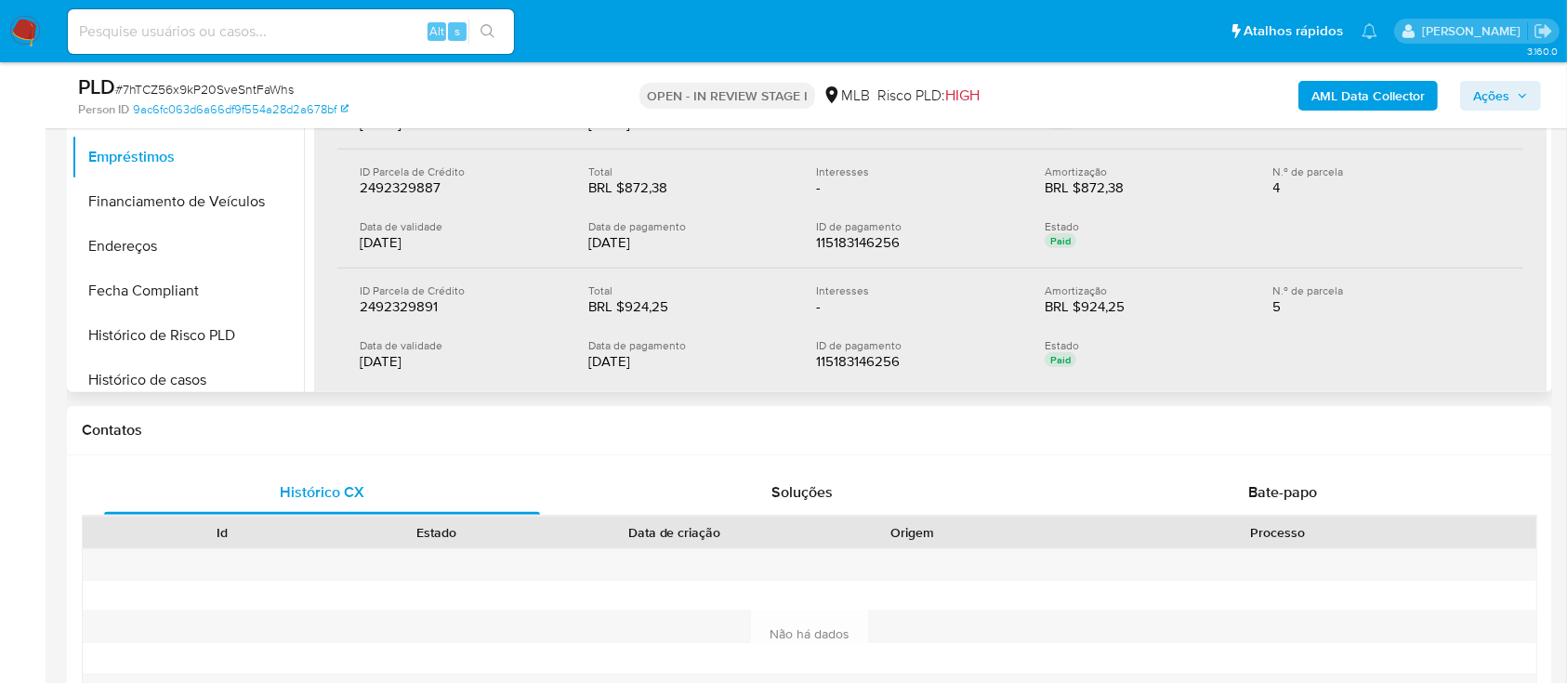
scroll to position [1205, 0]
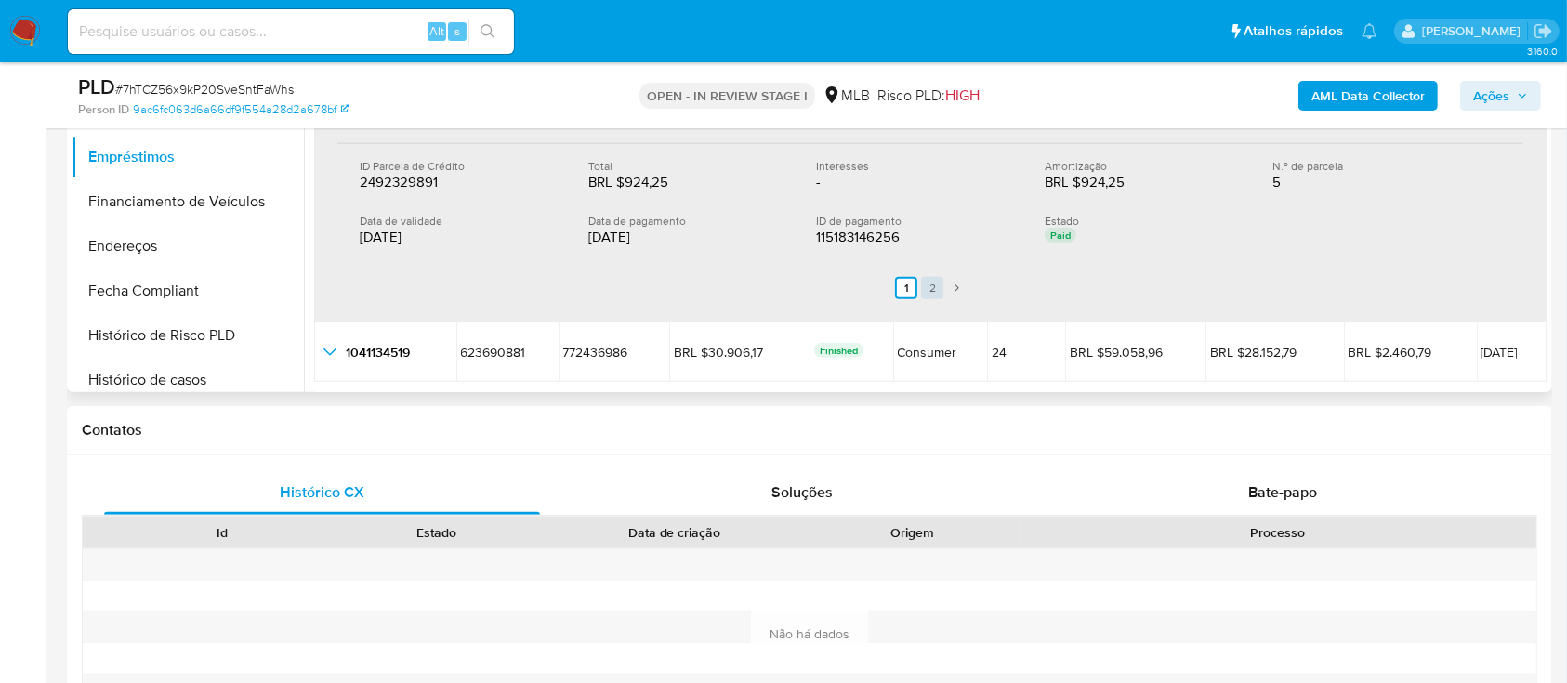
click at [933, 285] on link "2" at bounding box center [932, 288] width 22 height 22
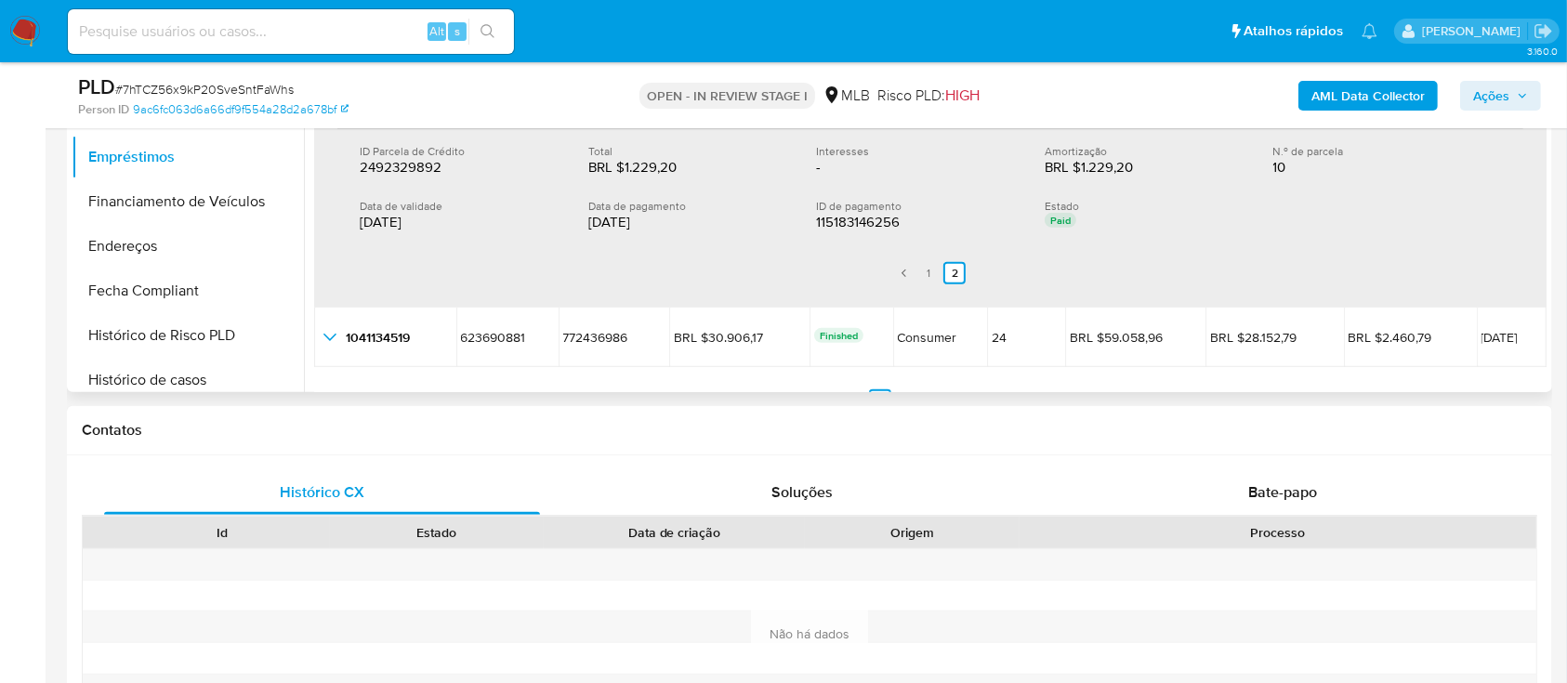
scroll to position [1247, 0]
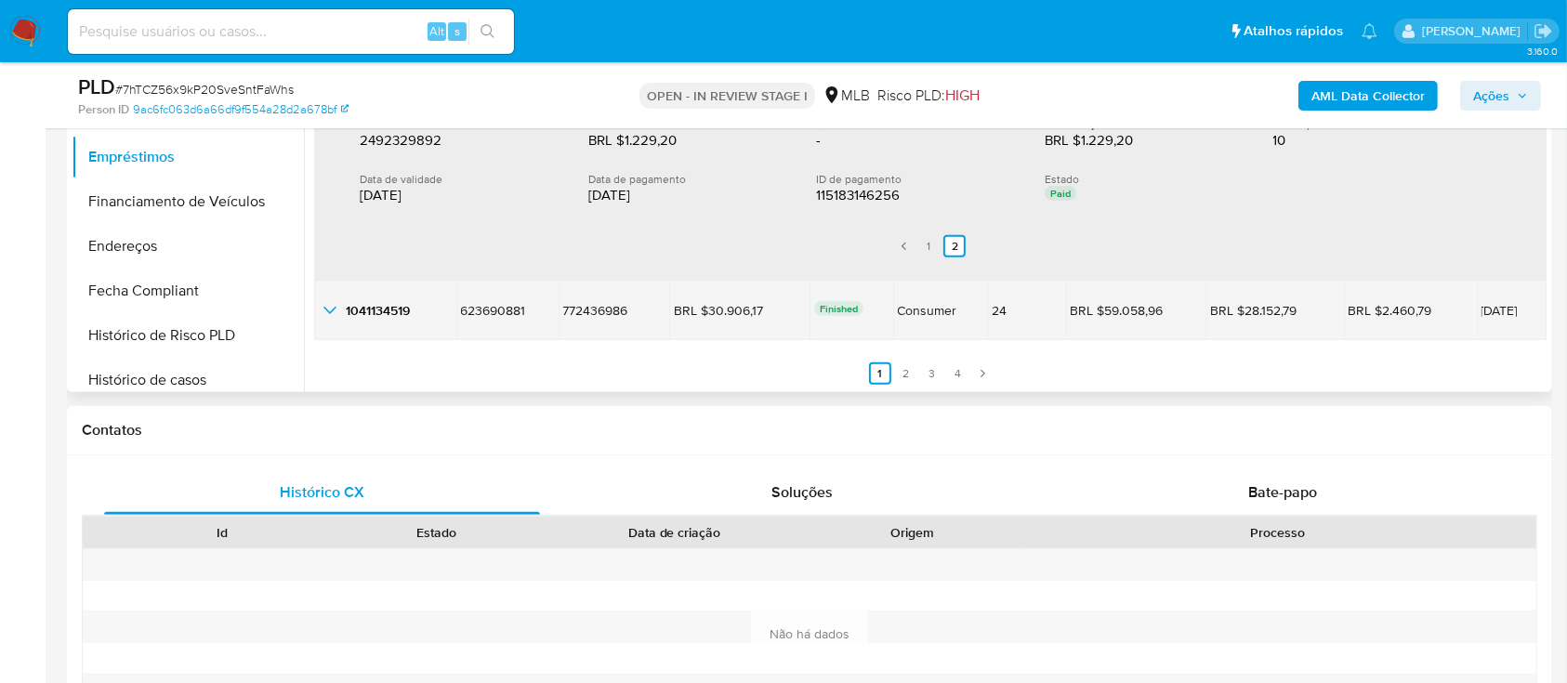
click at [323, 302] on icon "button_show_hidden_detail_by_id_4" at bounding box center [330, 310] width 22 height 22
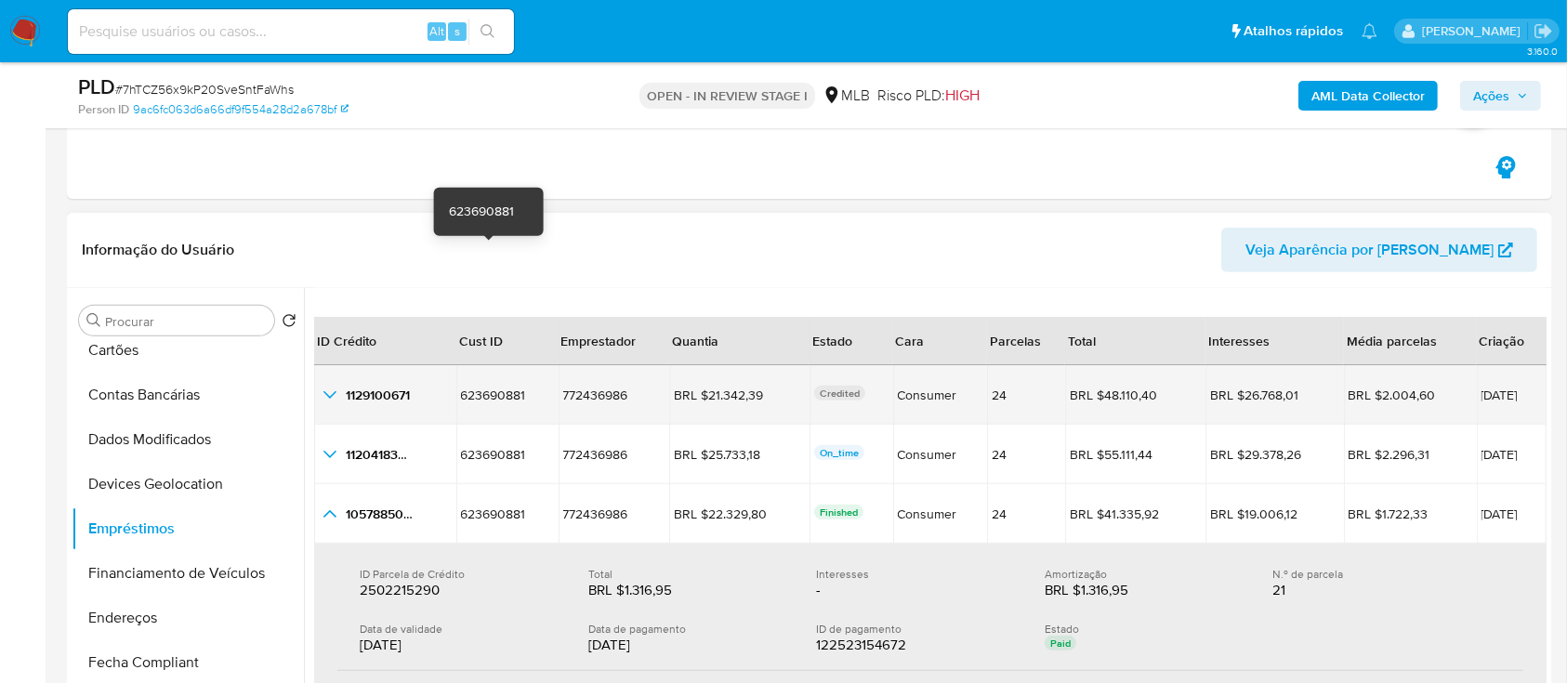
scroll to position [247, 0]
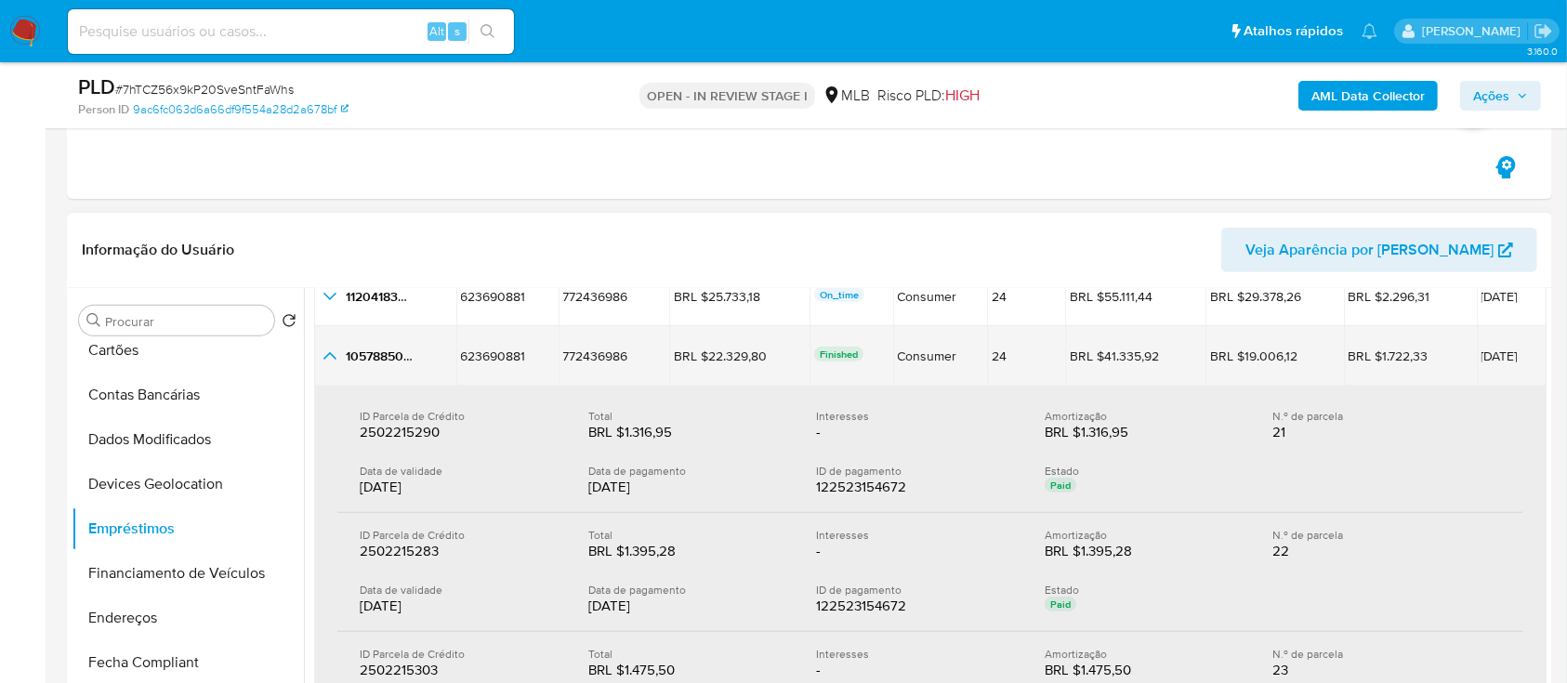
click at [335, 359] on icon "button_show_hidden_detail_by_id_2" at bounding box center [330, 356] width 22 height 22
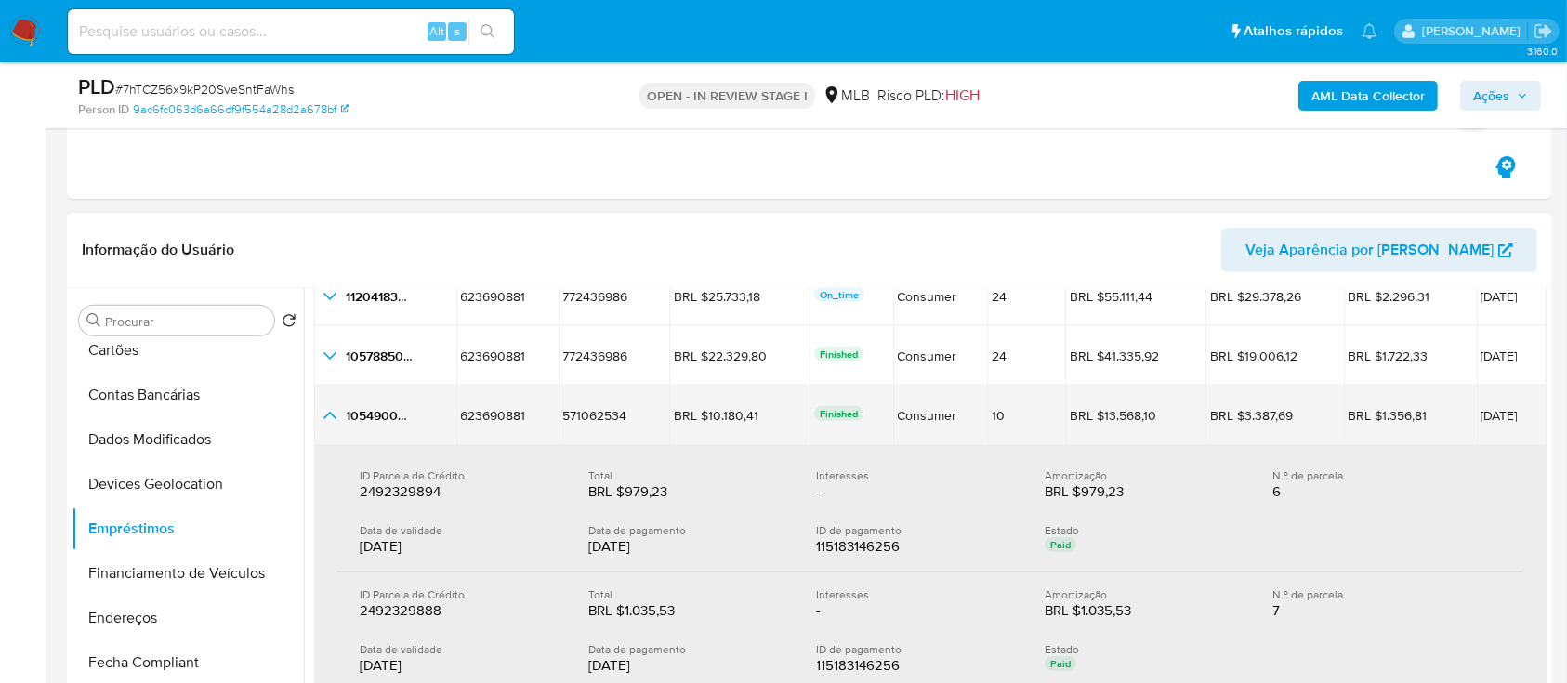
click at [331, 416] on icon "button_show_hidden_detail_by_id_3" at bounding box center [330, 415] width 22 height 22
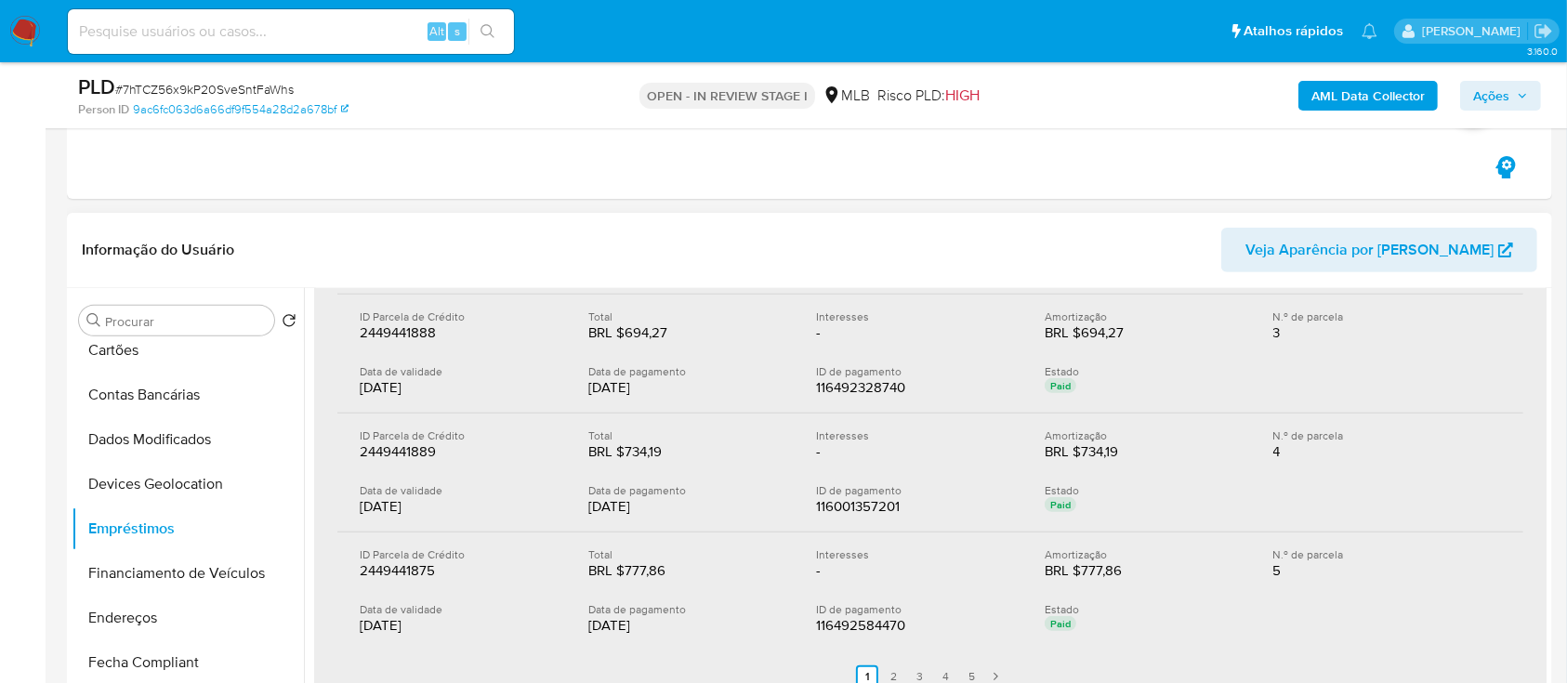
scroll to position [744, 0]
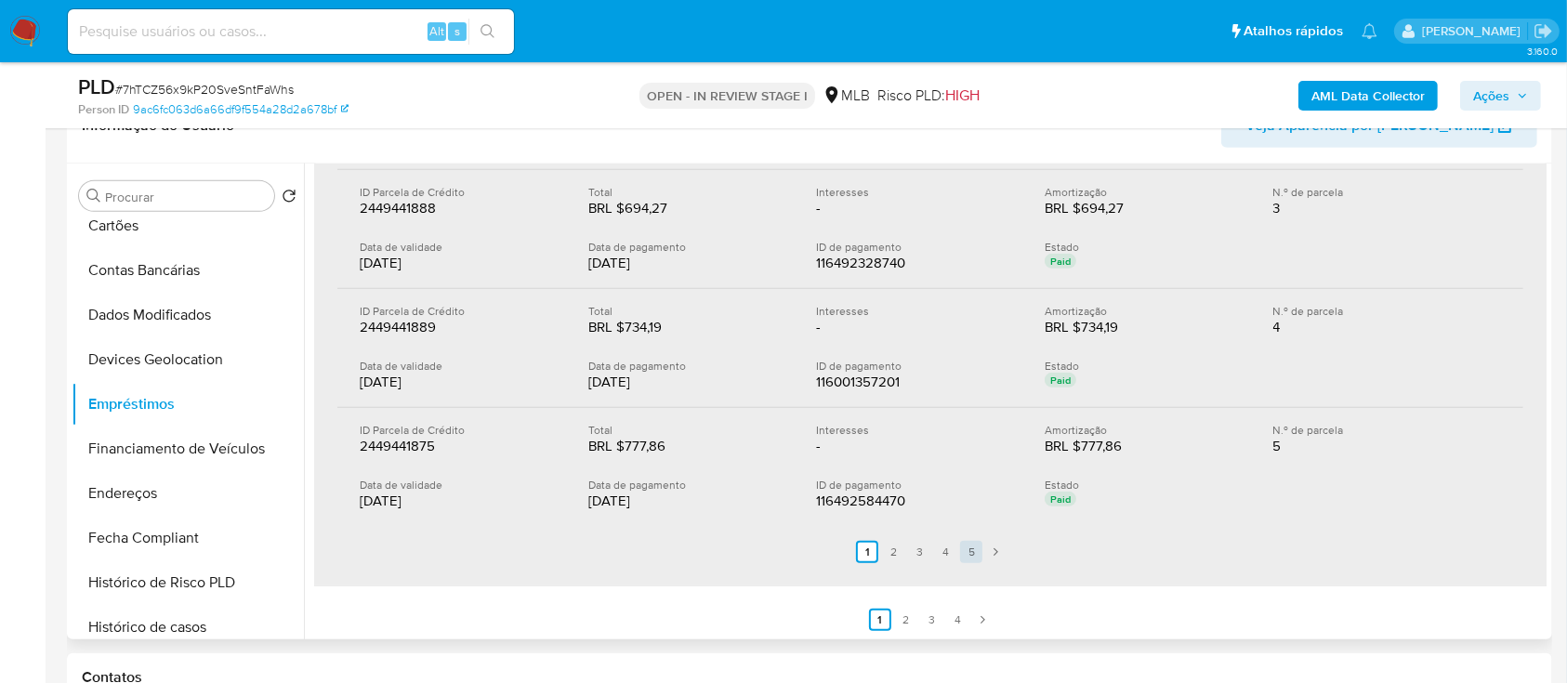
click at [974, 549] on link "5" at bounding box center [971, 552] width 22 height 22
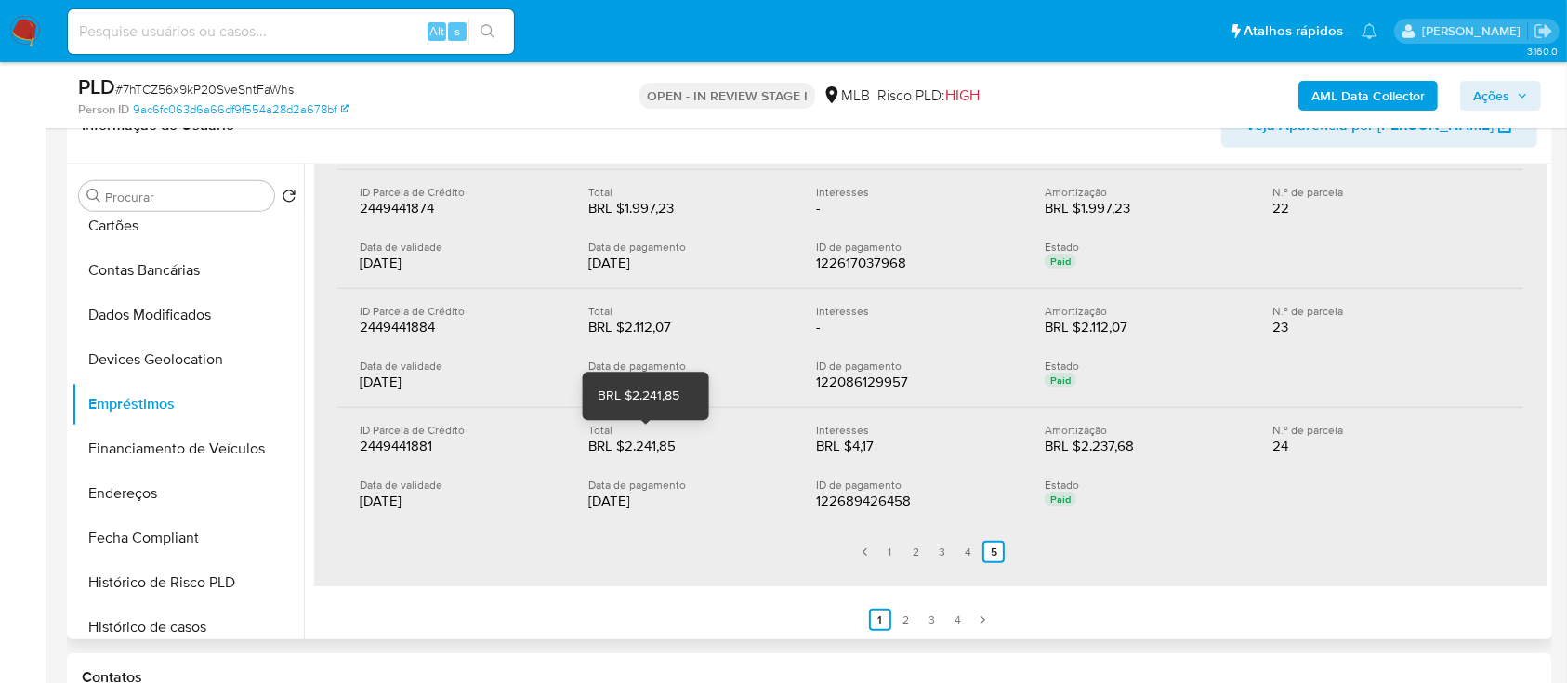
drag, startPoint x: 687, startPoint y: 448, endPoint x: 624, endPoint y: 447, distance: 63.2
click at [618, 447] on div "BRL $2.241,85" at bounding box center [647, 446] width 119 height 19
click at [972, 549] on link "4" at bounding box center [968, 552] width 22 height 22
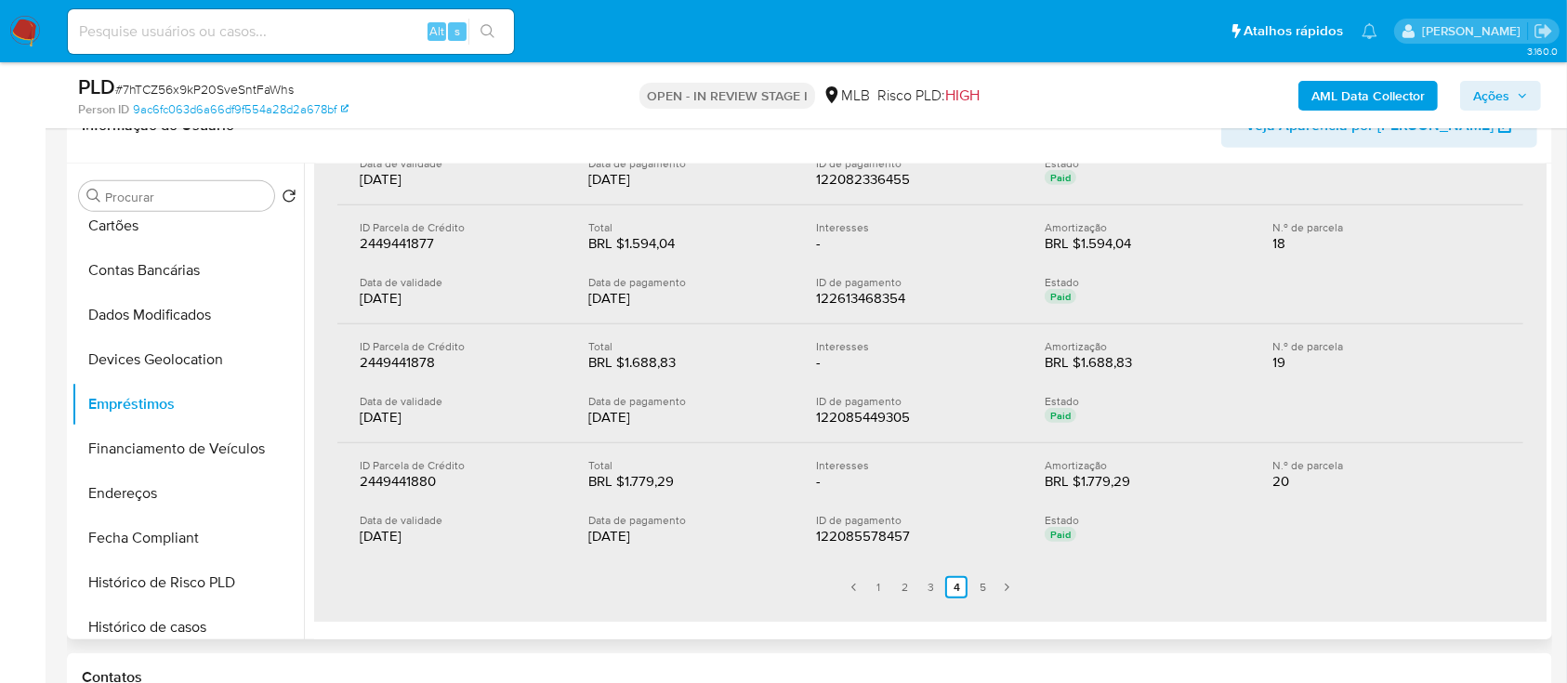
scroll to position [704, 0]
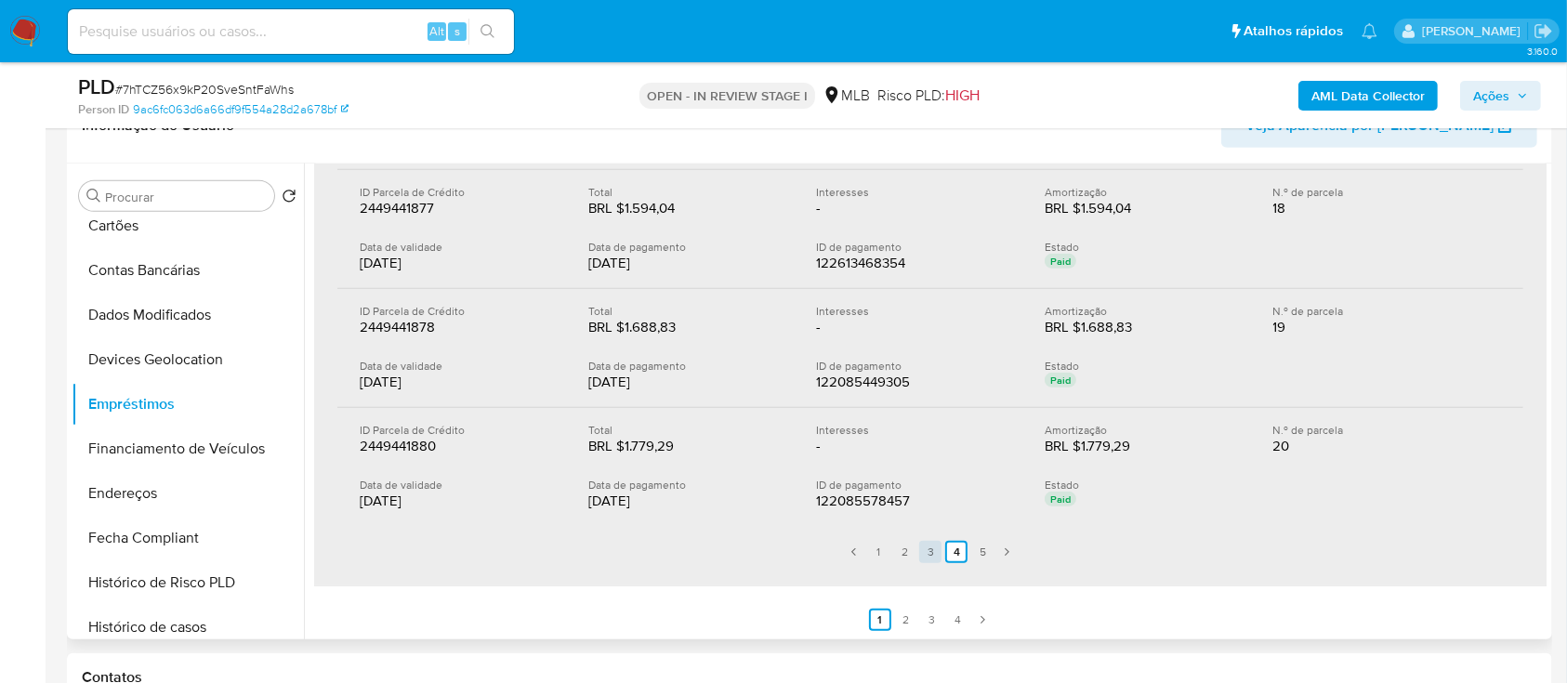
click at [929, 554] on link "3" at bounding box center [930, 552] width 22 height 22
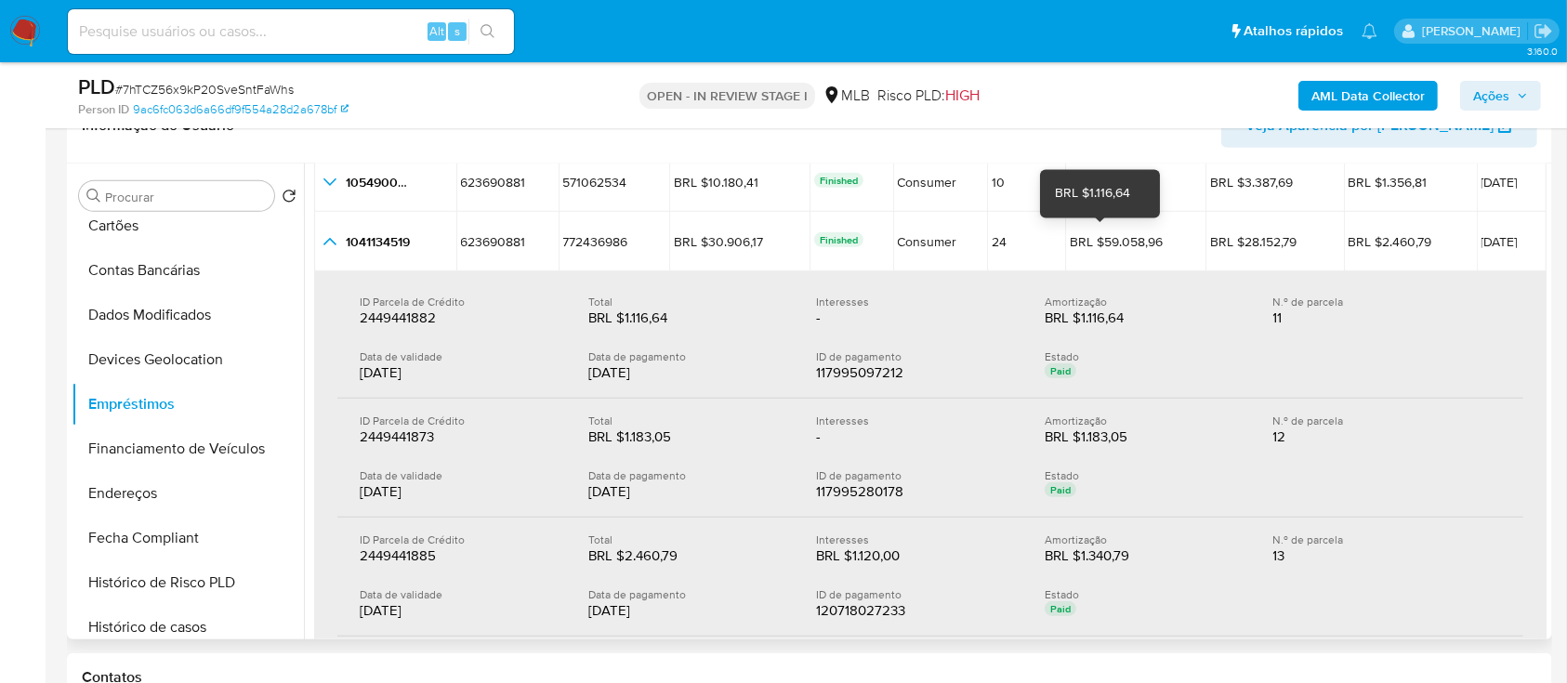
scroll to position [332, 0]
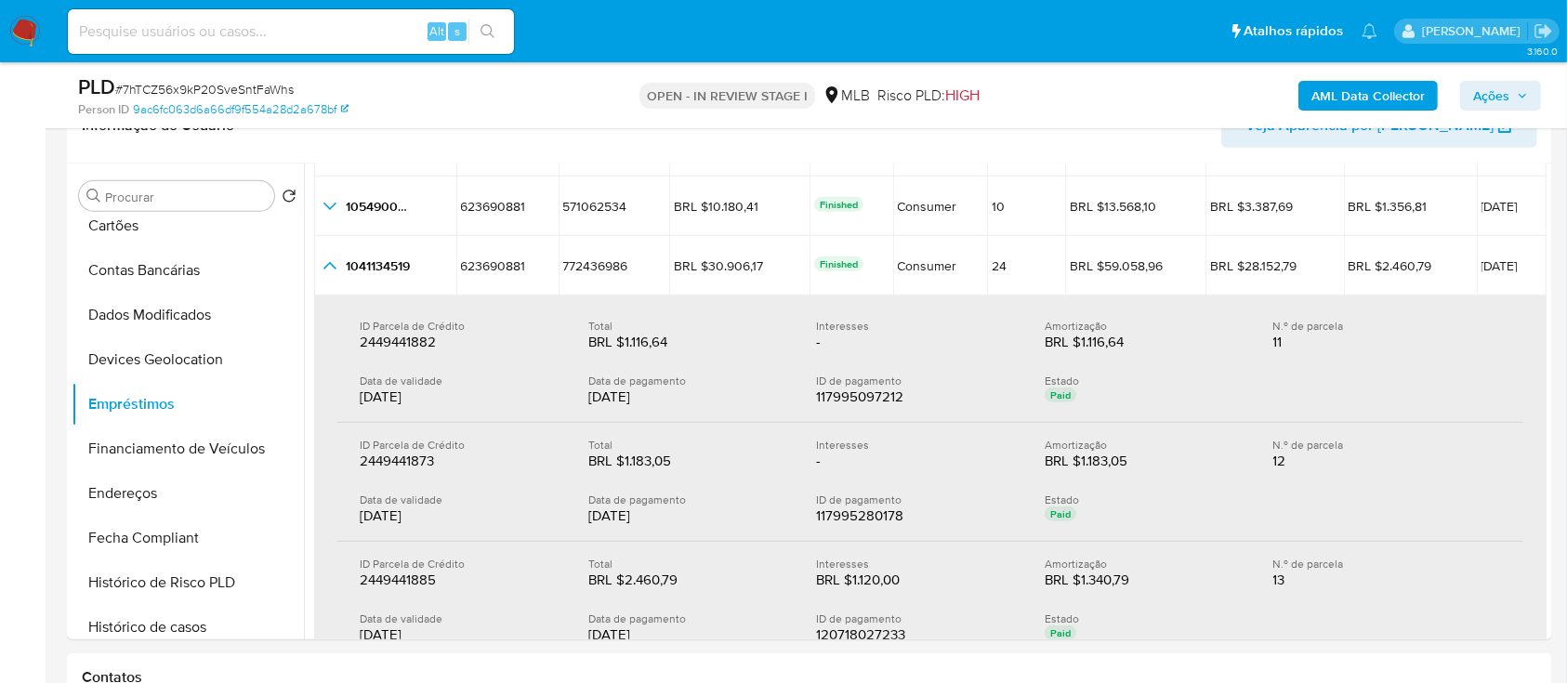
click at [1344, 105] on b "AML Data Collector" at bounding box center [1368, 96] width 113 height 30
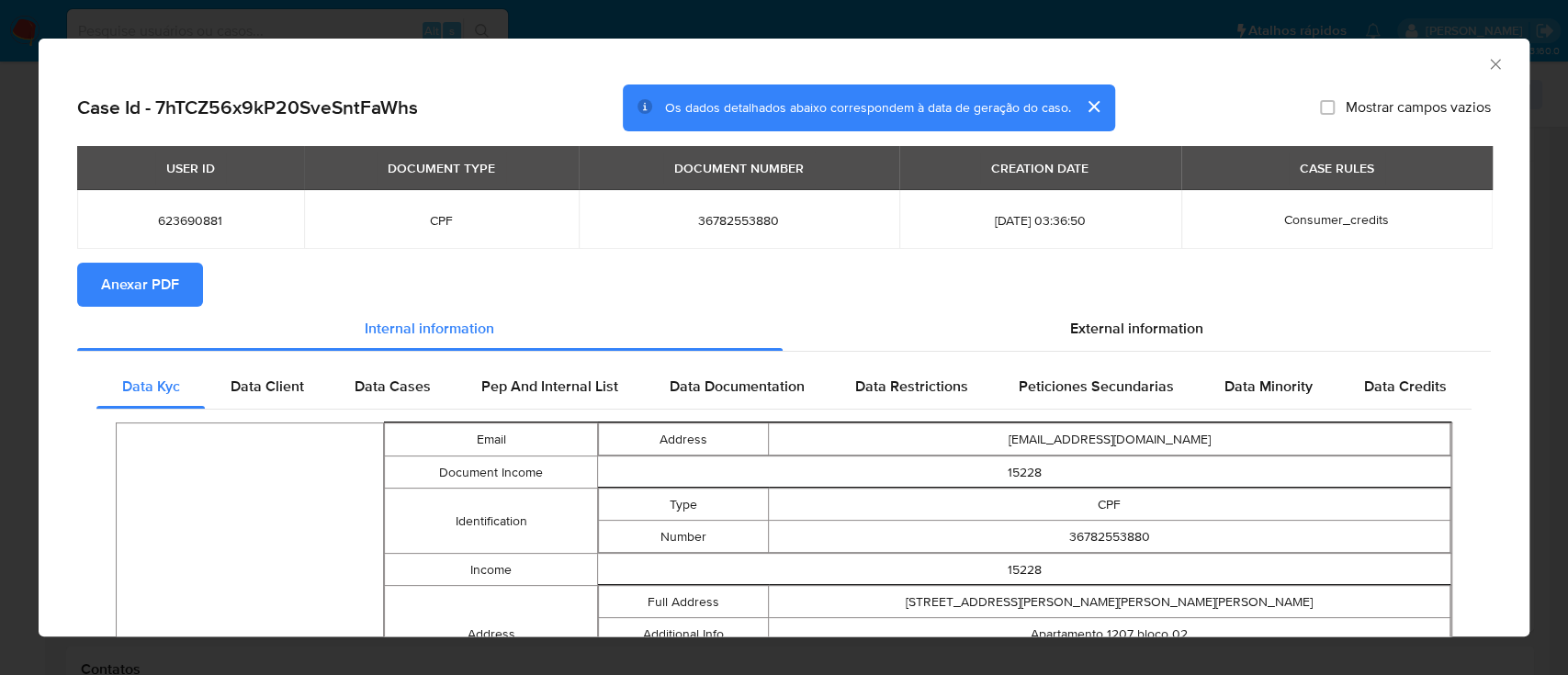
drag, startPoint x: 163, startPoint y: 287, endPoint x: 184, endPoint y: 287, distance: 21.0
click at [163, 289] on span "Anexar PDF" at bounding box center [139, 285] width 78 height 41
click at [875, 309] on div "External information" at bounding box center [1137, 329] width 709 height 44
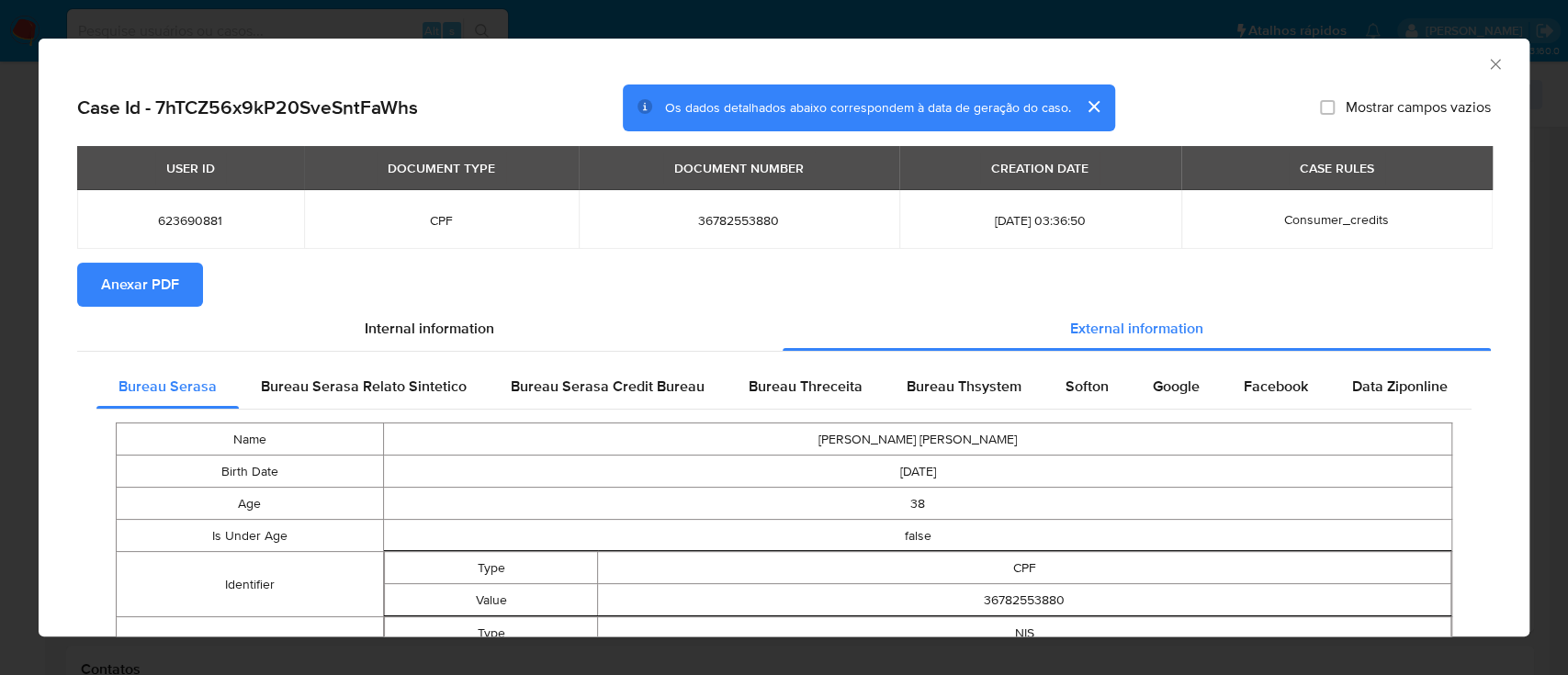
click at [1486, 63] on icon "Fechar a janela" at bounding box center [1495, 64] width 19 height 19
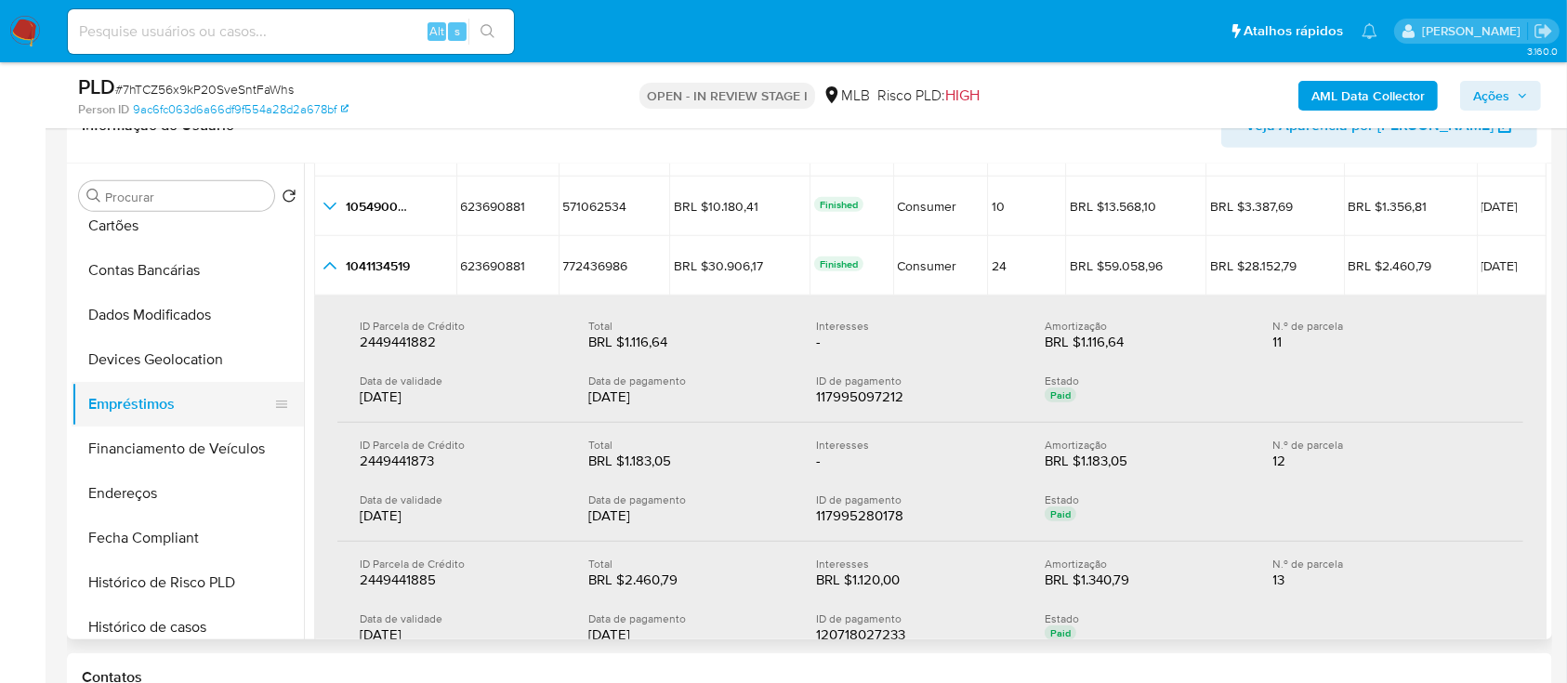
scroll to position [247, 0]
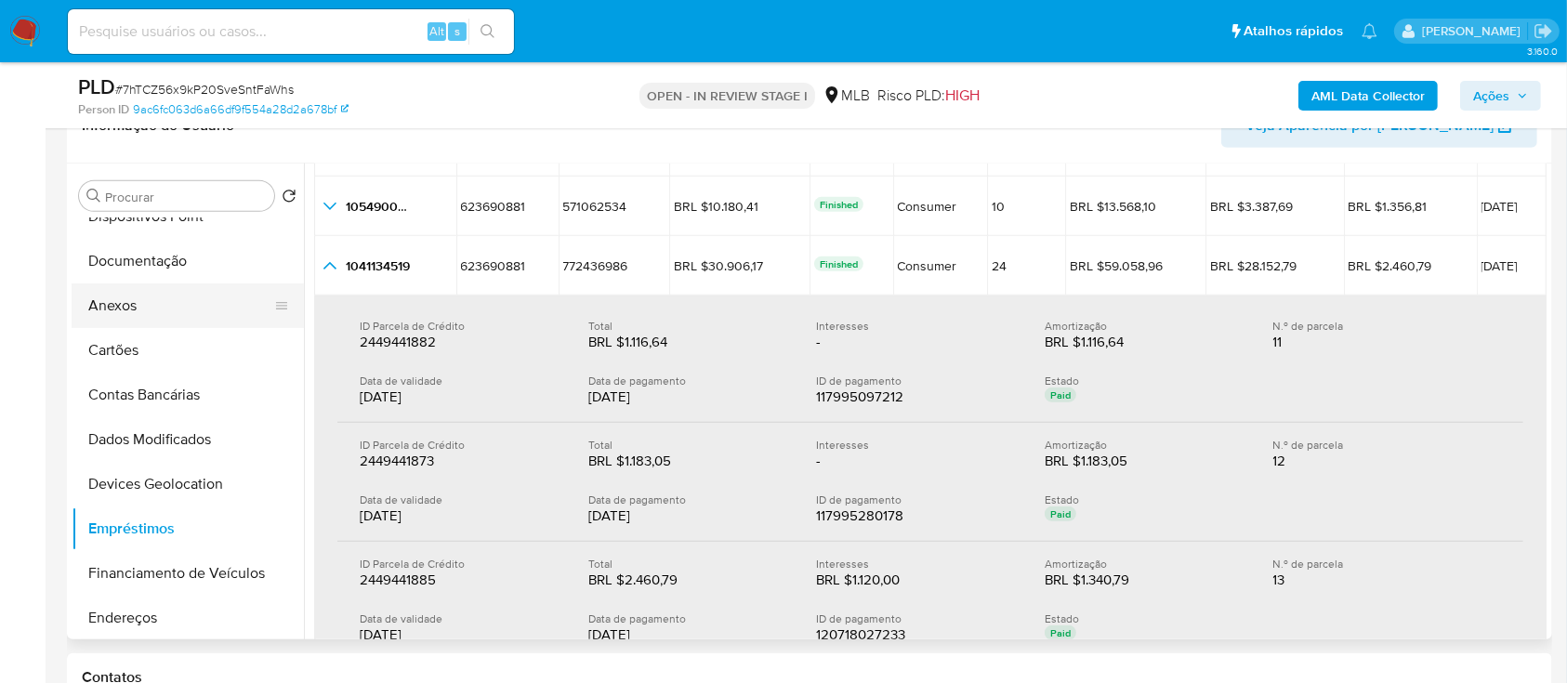
drag, startPoint x: 158, startPoint y: 309, endPoint x: 182, endPoint y: 290, distance: 30.5
click at [157, 309] on button "Anexos" at bounding box center [181, 306] width 218 height 45
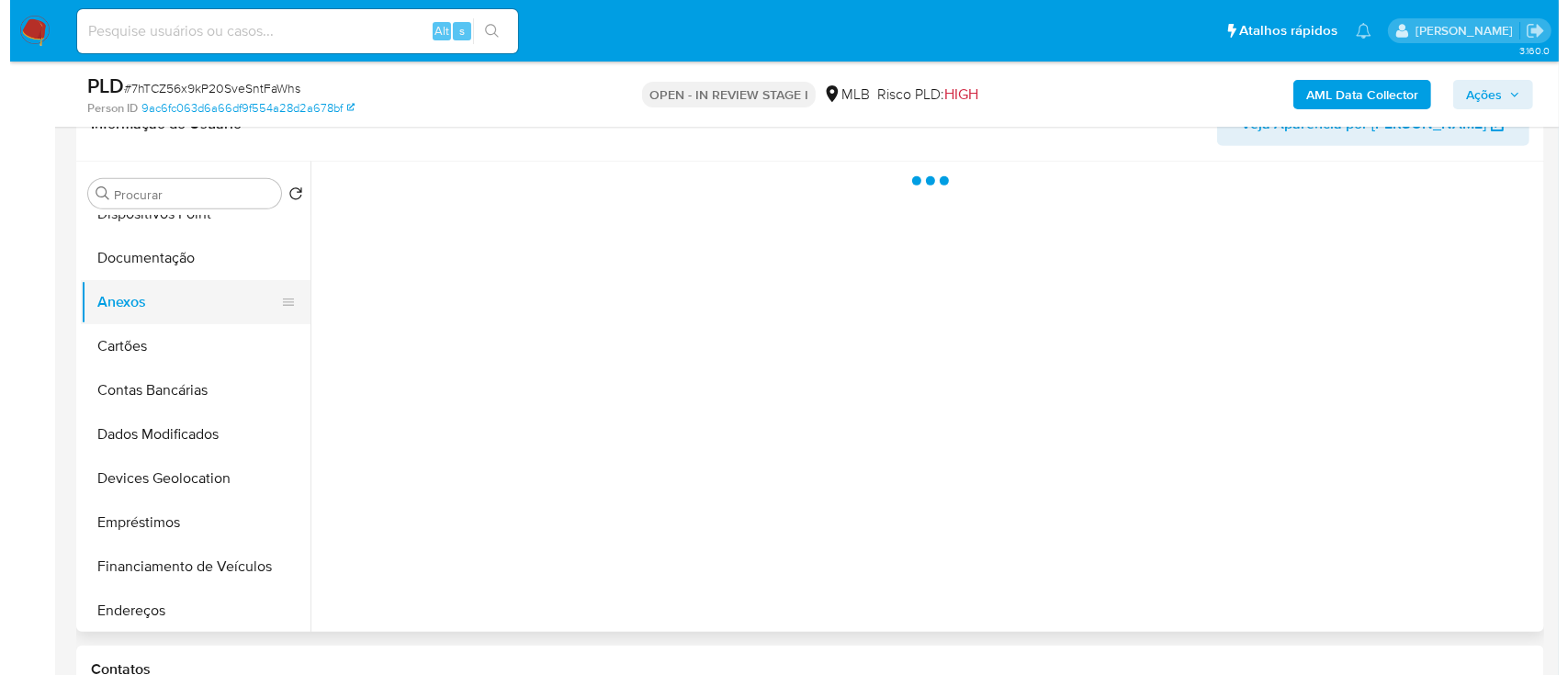
scroll to position [0, 0]
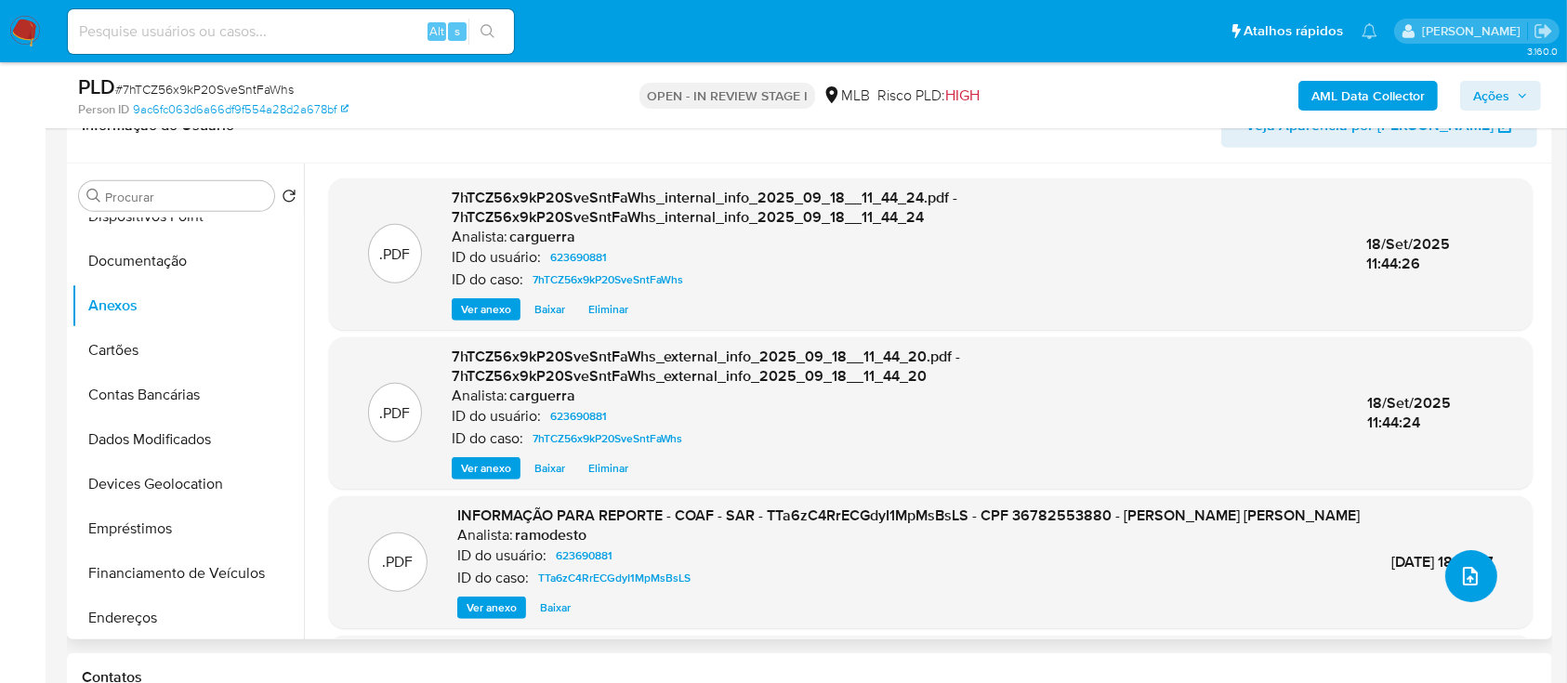
click at [1463, 584] on icon "upload-file" at bounding box center [1471, 576] width 22 height 22
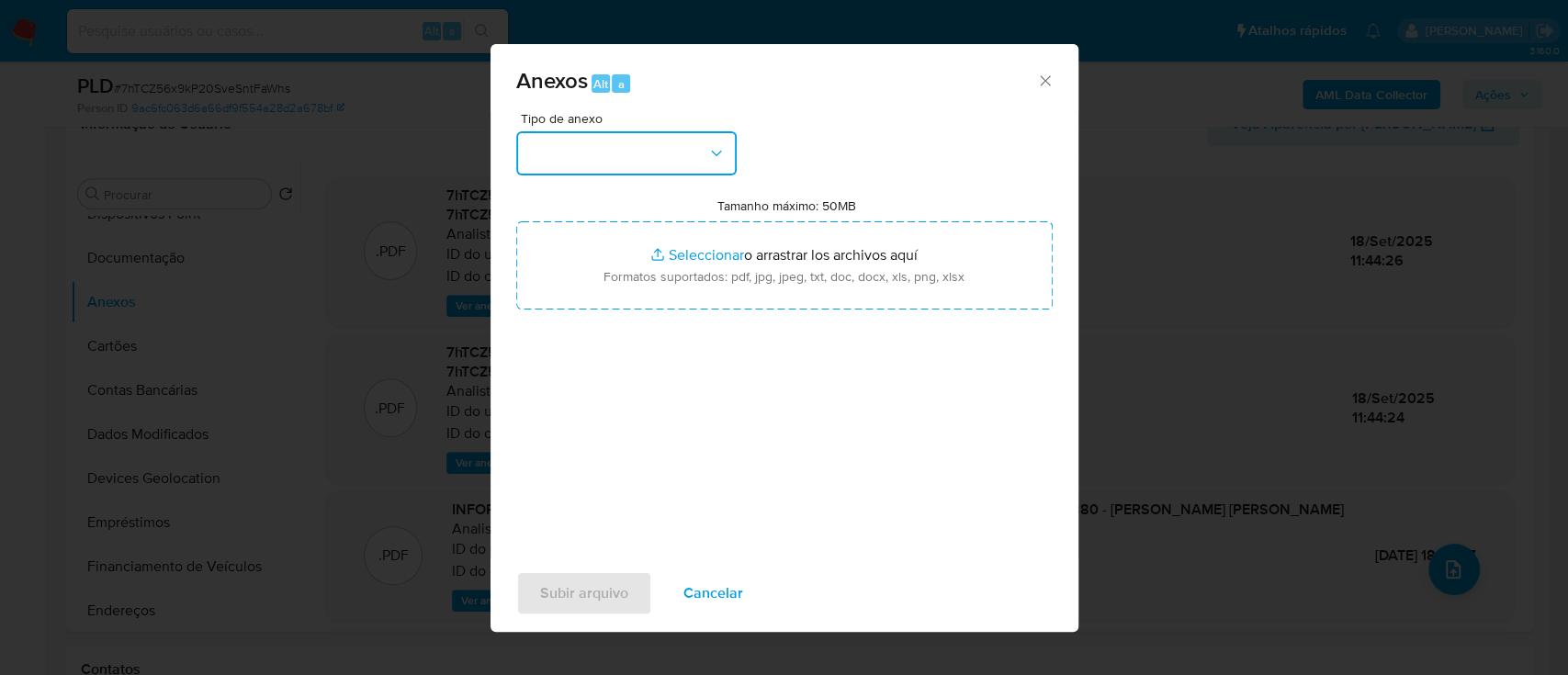
click at [584, 147] on button "button" at bounding box center [625, 153] width 220 height 44
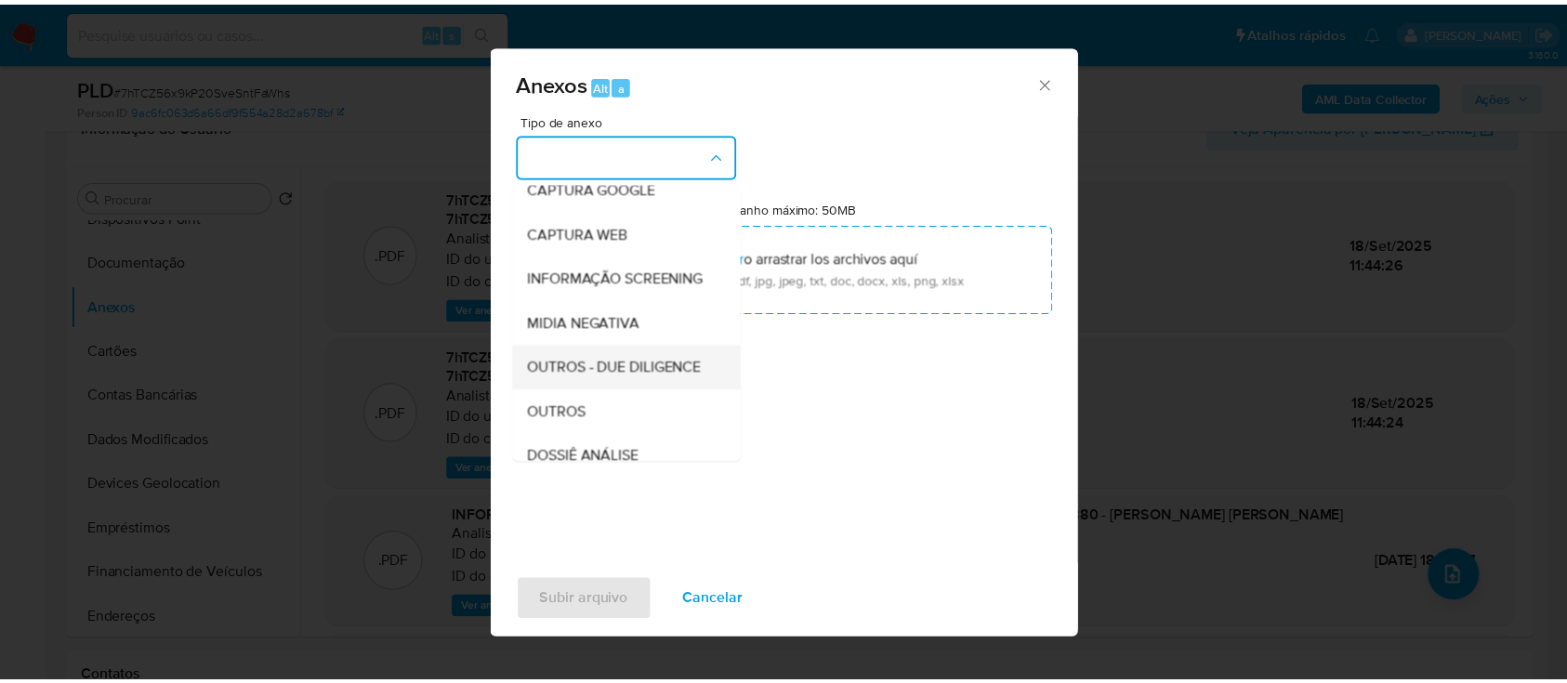
scroll to position [247, 0]
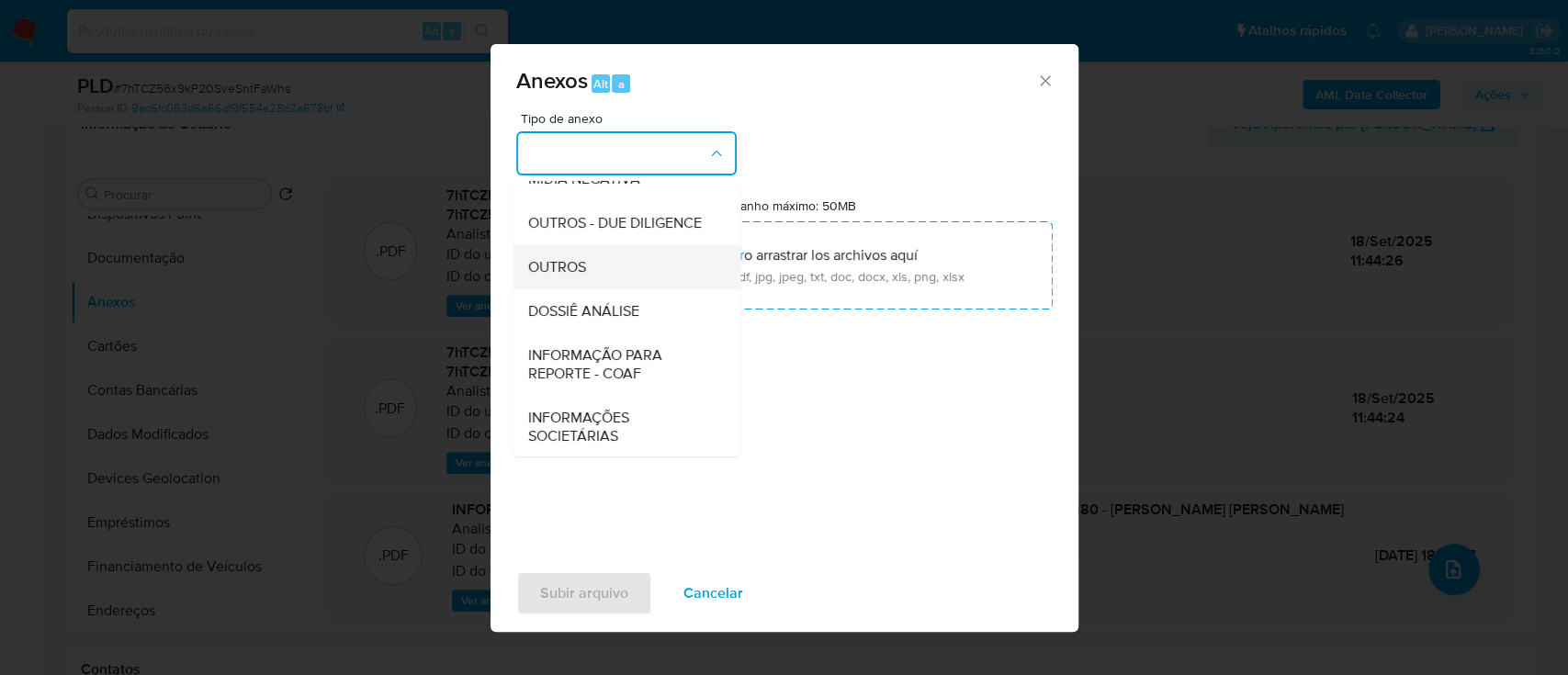
click at [595, 290] on div "OUTROS" at bounding box center [621, 267] width 188 height 44
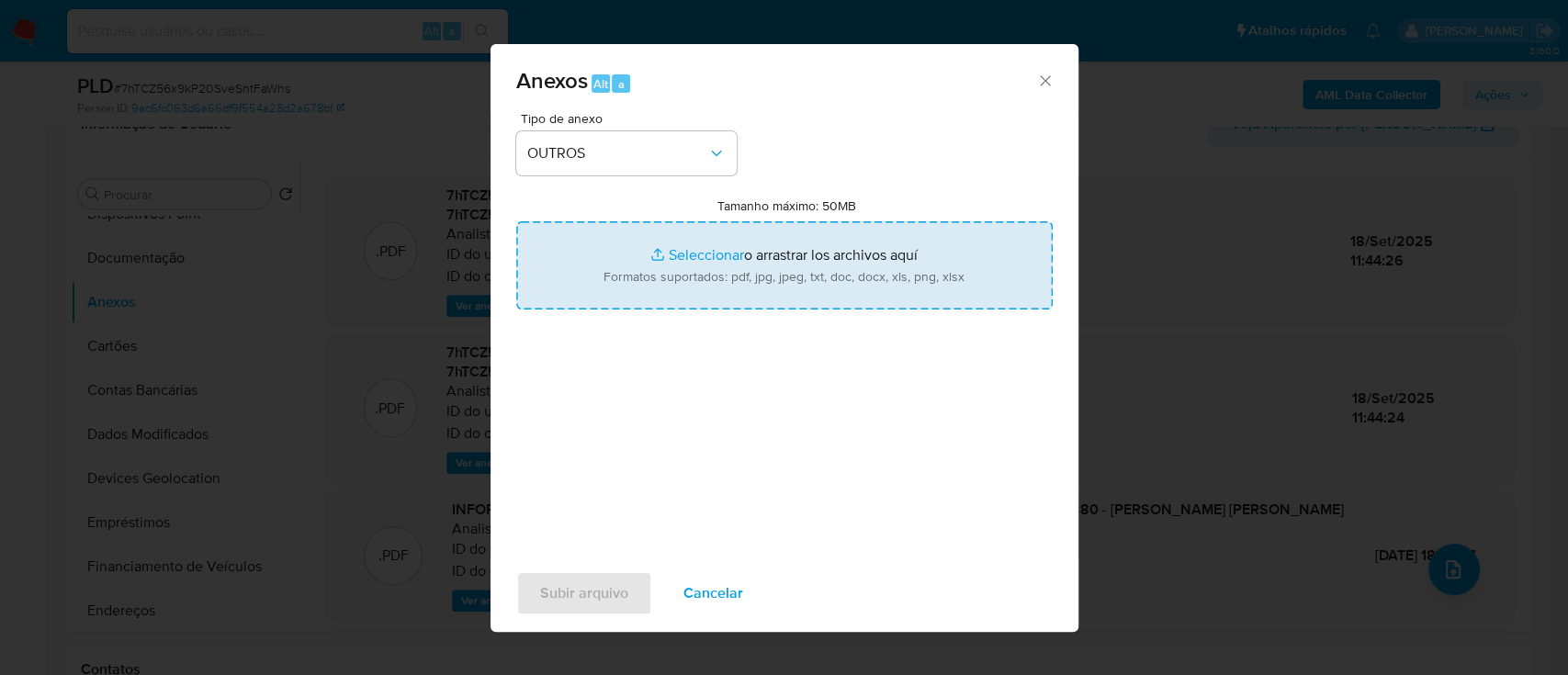
click at [698, 248] on input "Tamanho máximo: 50MB Seleccionar archivos" at bounding box center [784, 265] width 536 height 88
type input "C:\fakepath\Mulan 623690881_2025_09_18_06_37_16.xlsx"
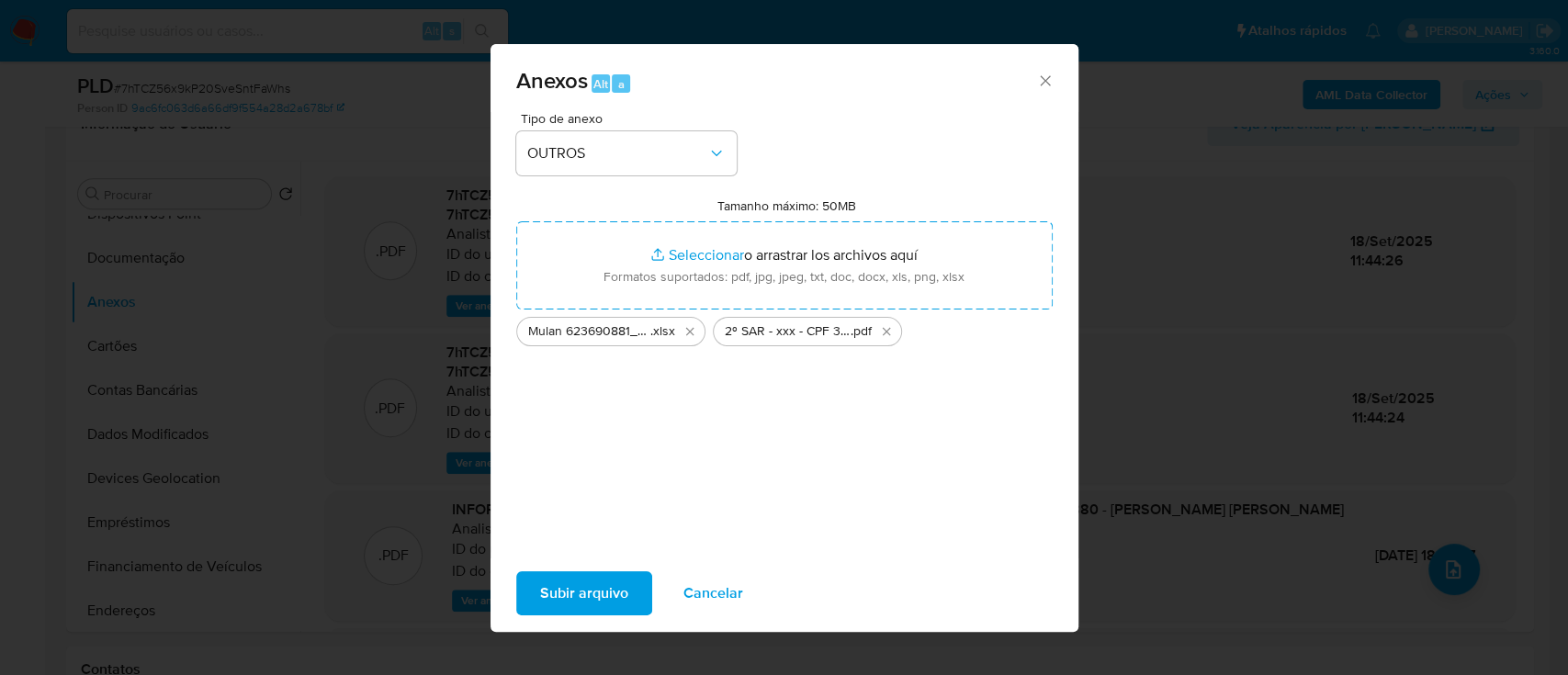
click at [588, 586] on span "Subir arquivo" at bounding box center [584, 593] width 88 height 41
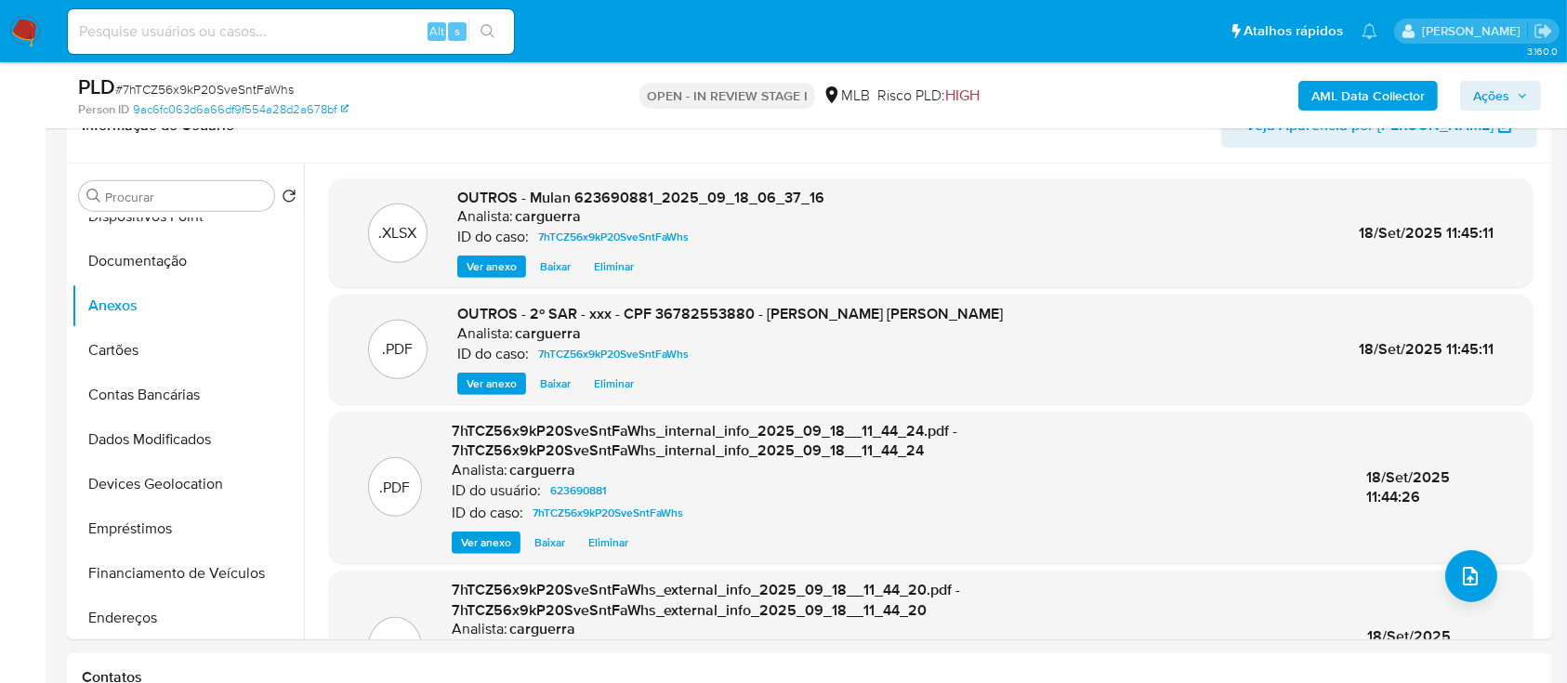
click at [1479, 86] on span "Ações" at bounding box center [1492, 96] width 36 height 30
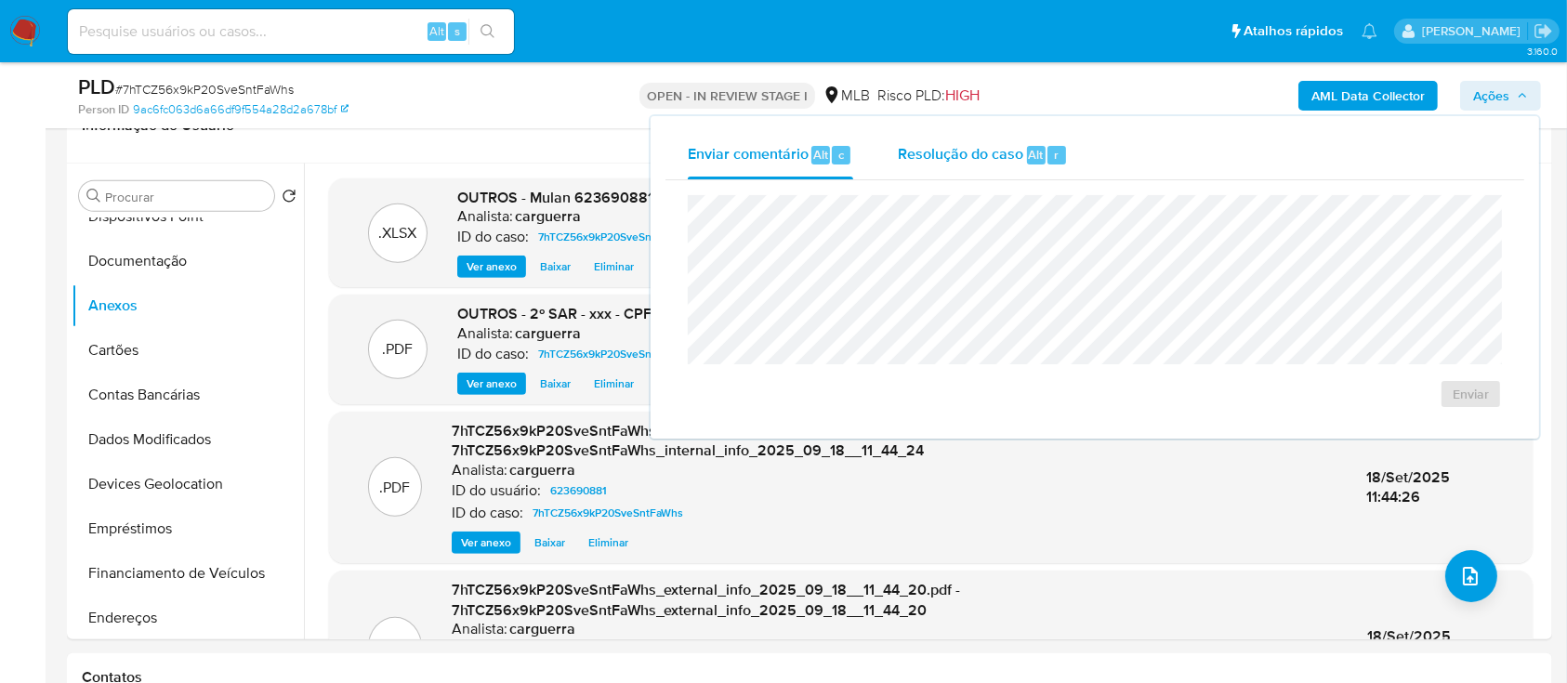
drag, startPoint x: 939, startPoint y: 152, endPoint x: 956, endPoint y: 176, distance: 28.6
click at [942, 152] on span "Resolução do caso" at bounding box center [961, 153] width 126 height 21
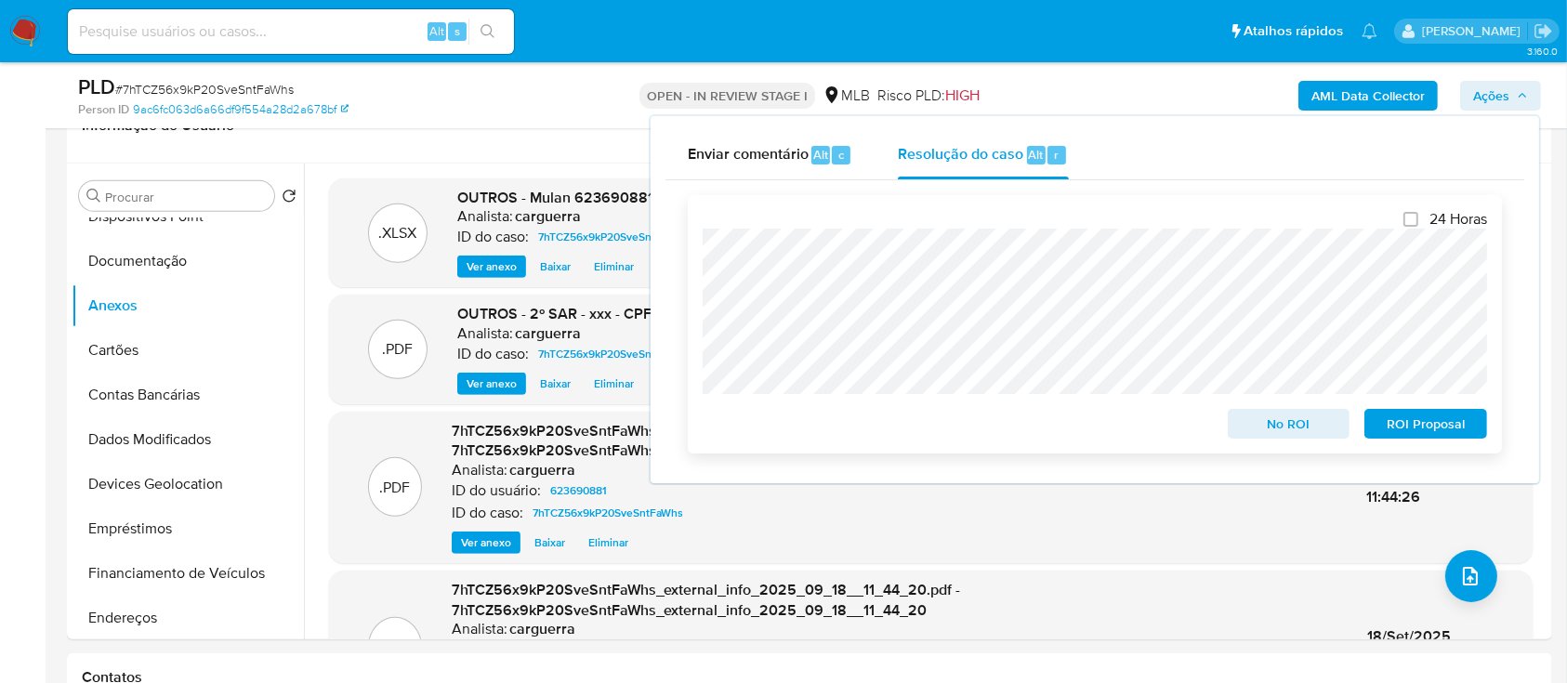
click at [1406, 417] on span "ROI Proposal" at bounding box center [1426, 424] width 97 height 26
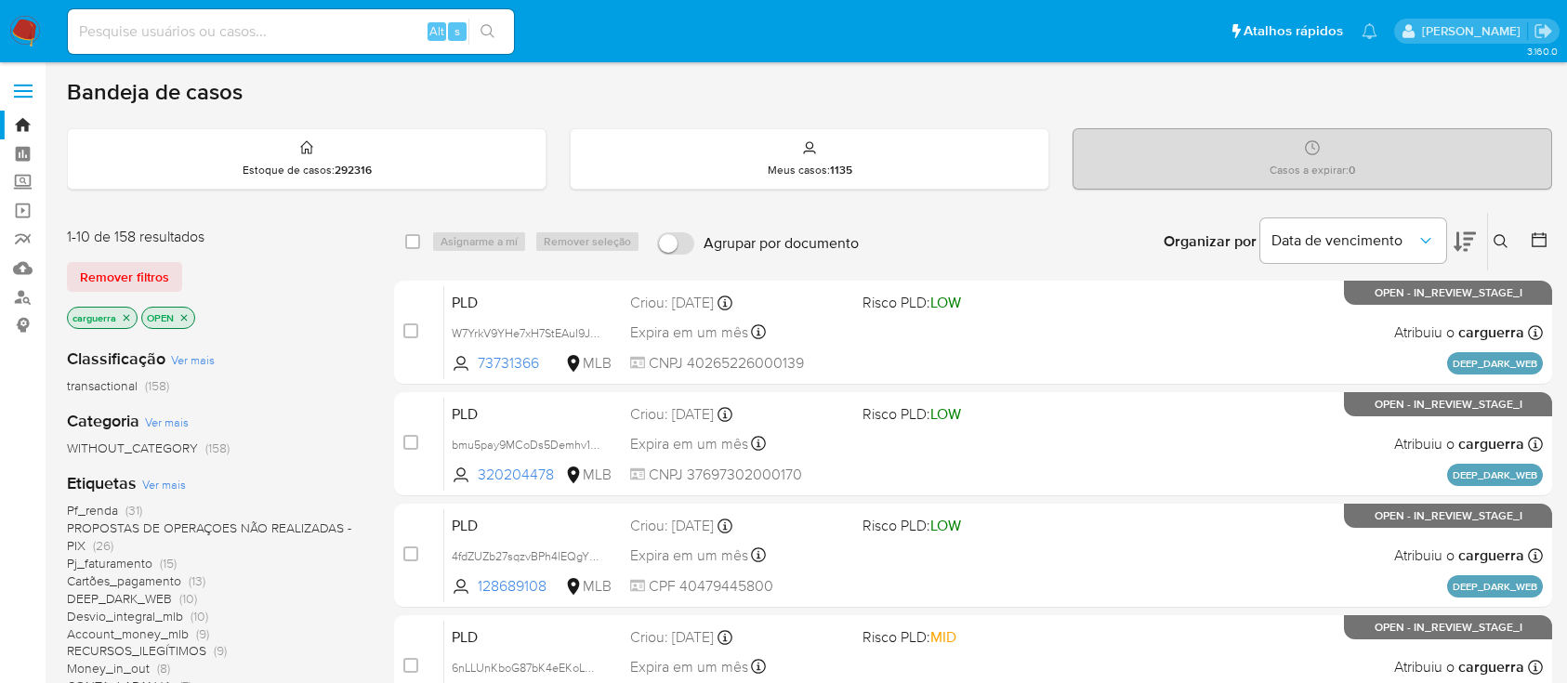
scroll to position [124, 0]
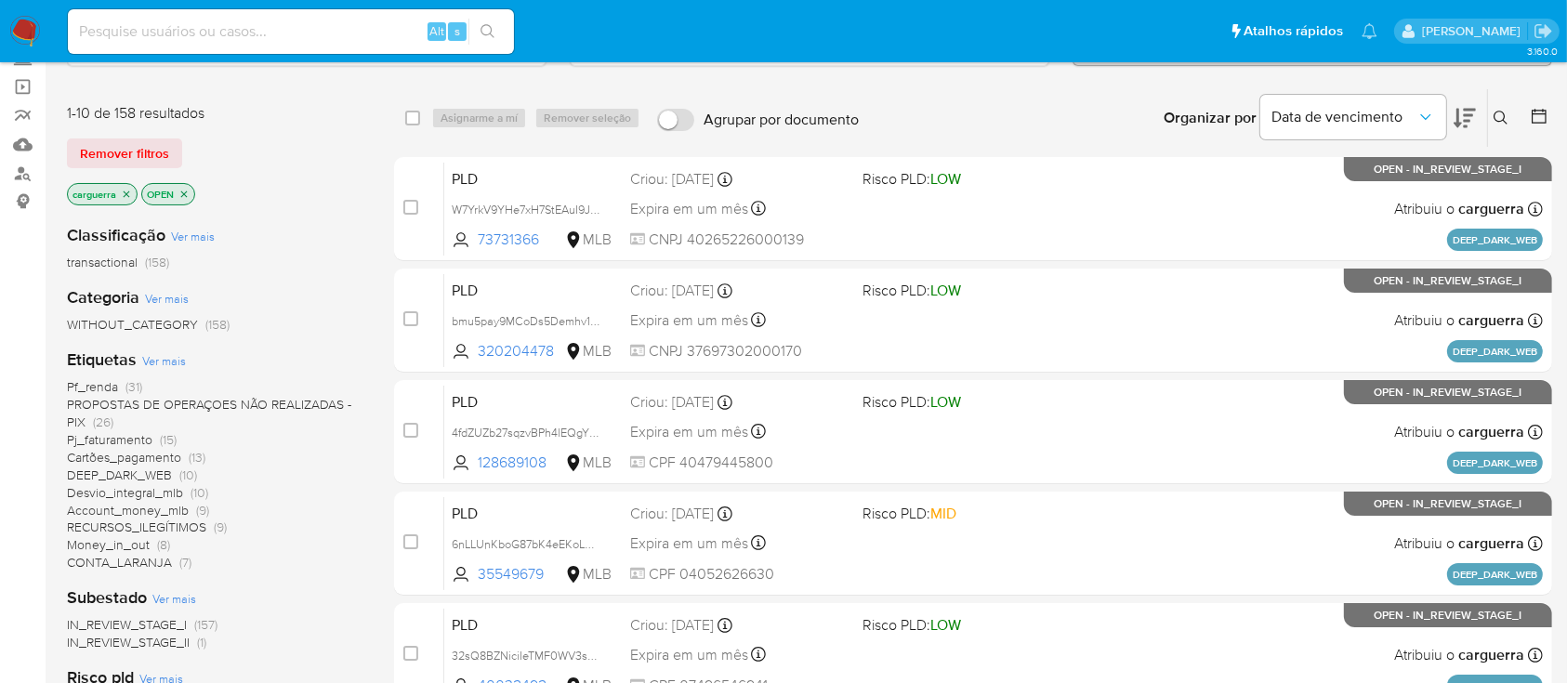
click at [335, 487] on div "Pf_renda (31) PROPOSTAS DE OPERAÇOES NÃO REALIZADAS - PIX (26) Pj_faturamento (…" at bounding box center [215, 474] width 297 height 193
click at [191, 478] on span "(10)" at bounding box center [188, 475] width 18 height 19
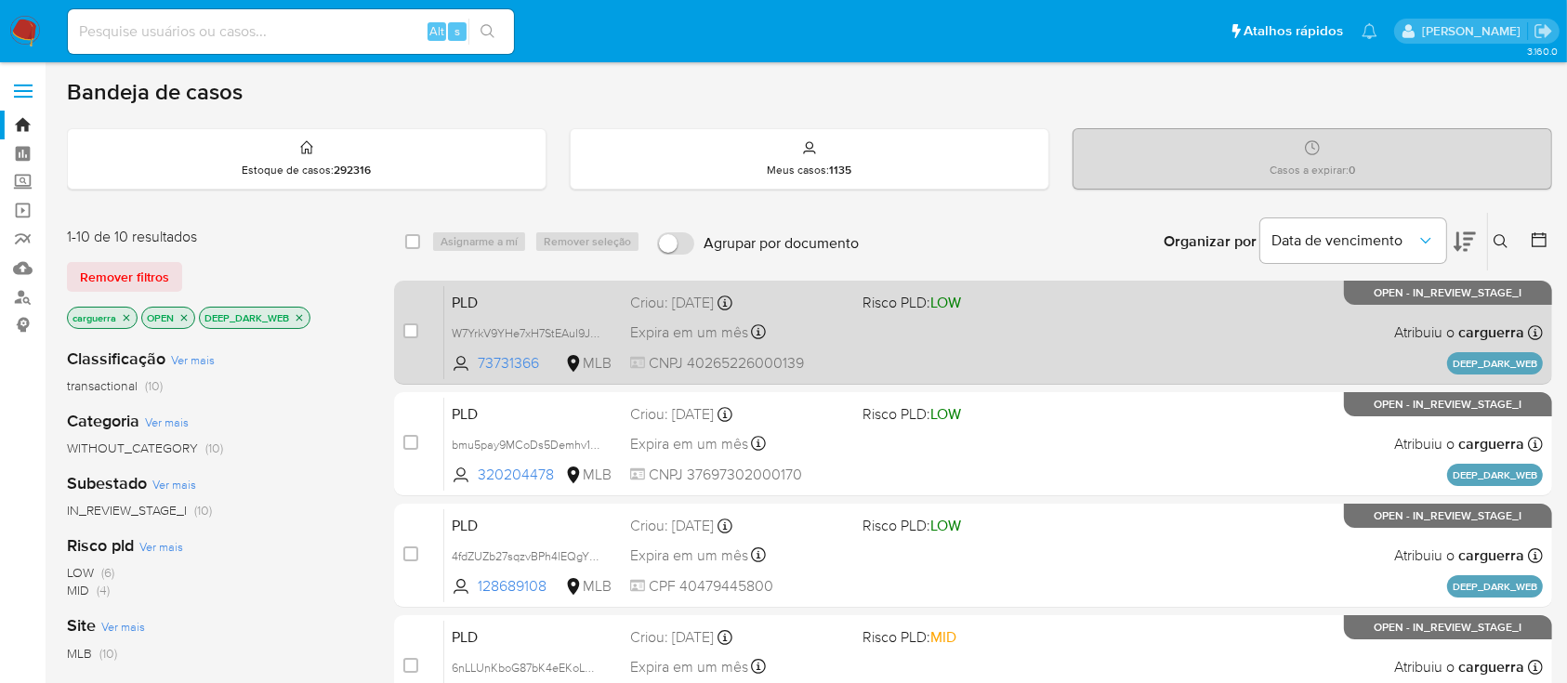
click at [1028, 336] on div "PLD W7YrkV9YHe7xH7StEAuI9JuD 73731366 MLB Risco PLD: LOW Criou: 12/09/2025 Crio…" at bounding box center [993, 332] width 1099 height 94
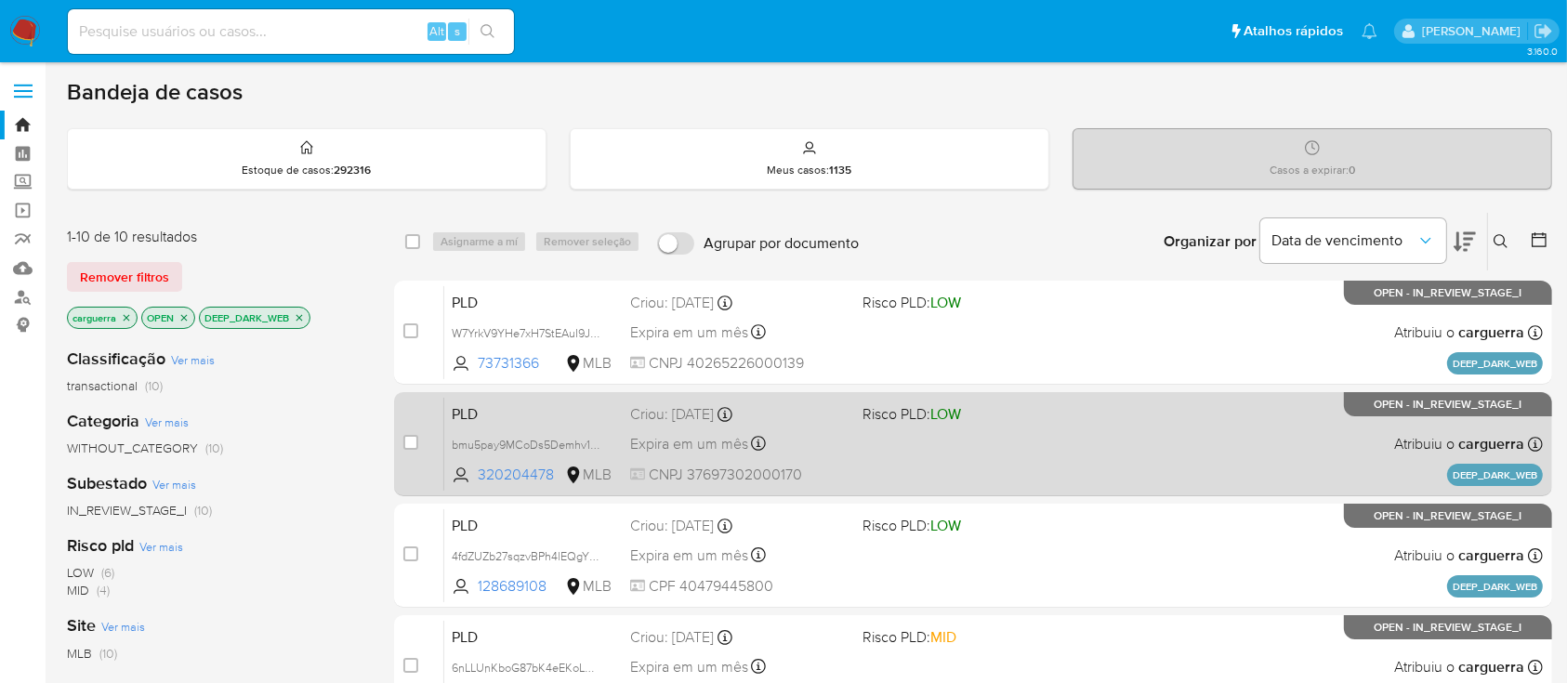
click at [1044, 442] on span at bounding box center [971, 444] width 217 height 4
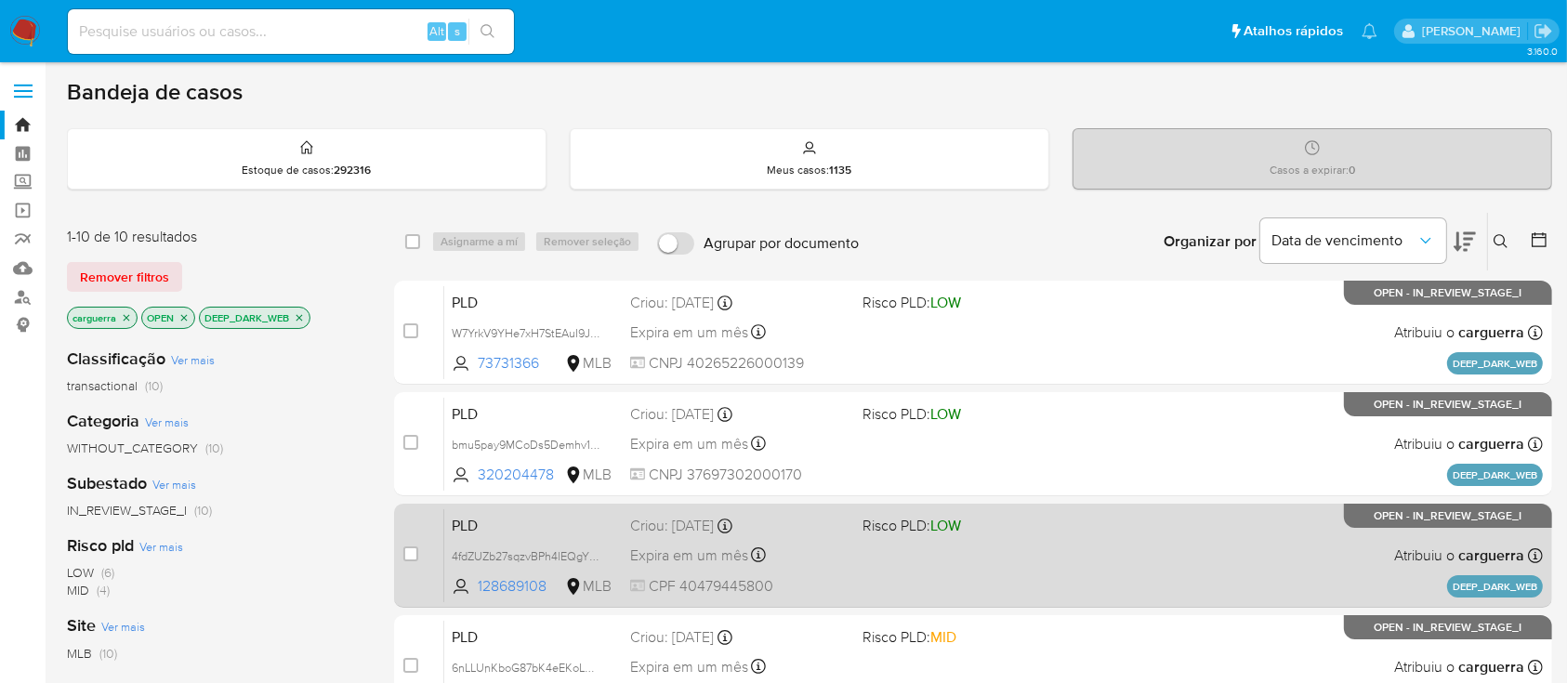
click at [1056, 538] on div "PLD 4fdZUZb27sqzvBPh4lEQgYSs 128689108 MLB Risco PLD: LOW Criou: 12/09/2025 Cri…" at bounding box center [993, 556] width 1099 height 94
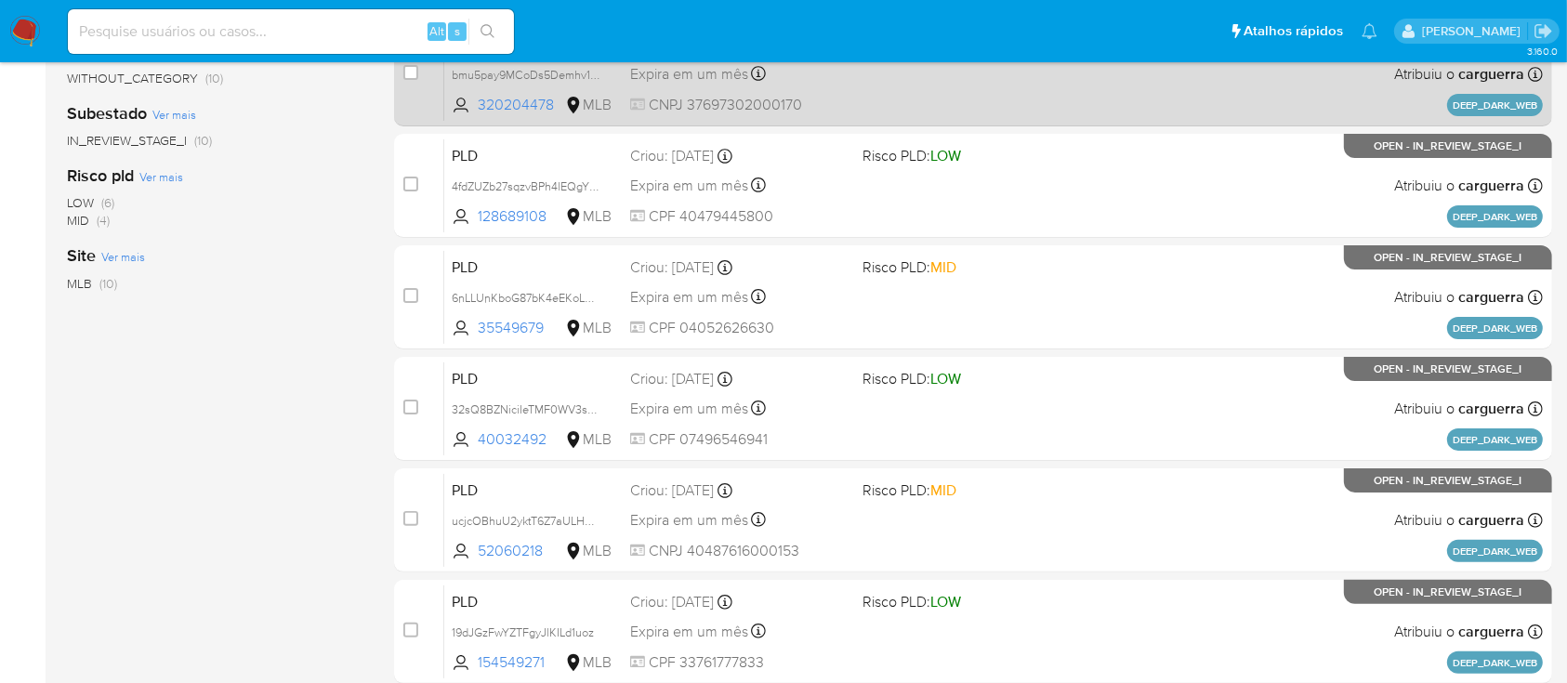
scroll to position [372, 0]
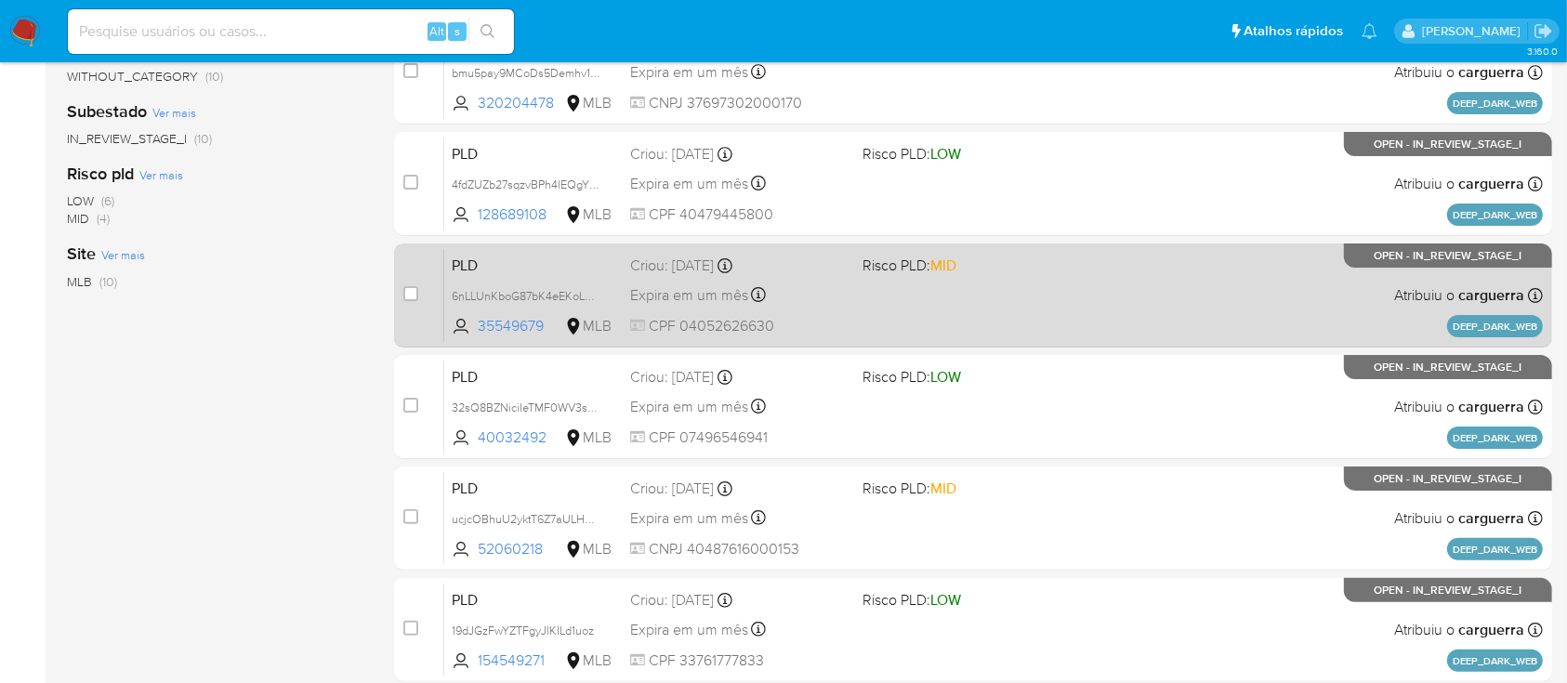
click at [949, 295] on span at bounding box center [971, 295] width 217 height 4
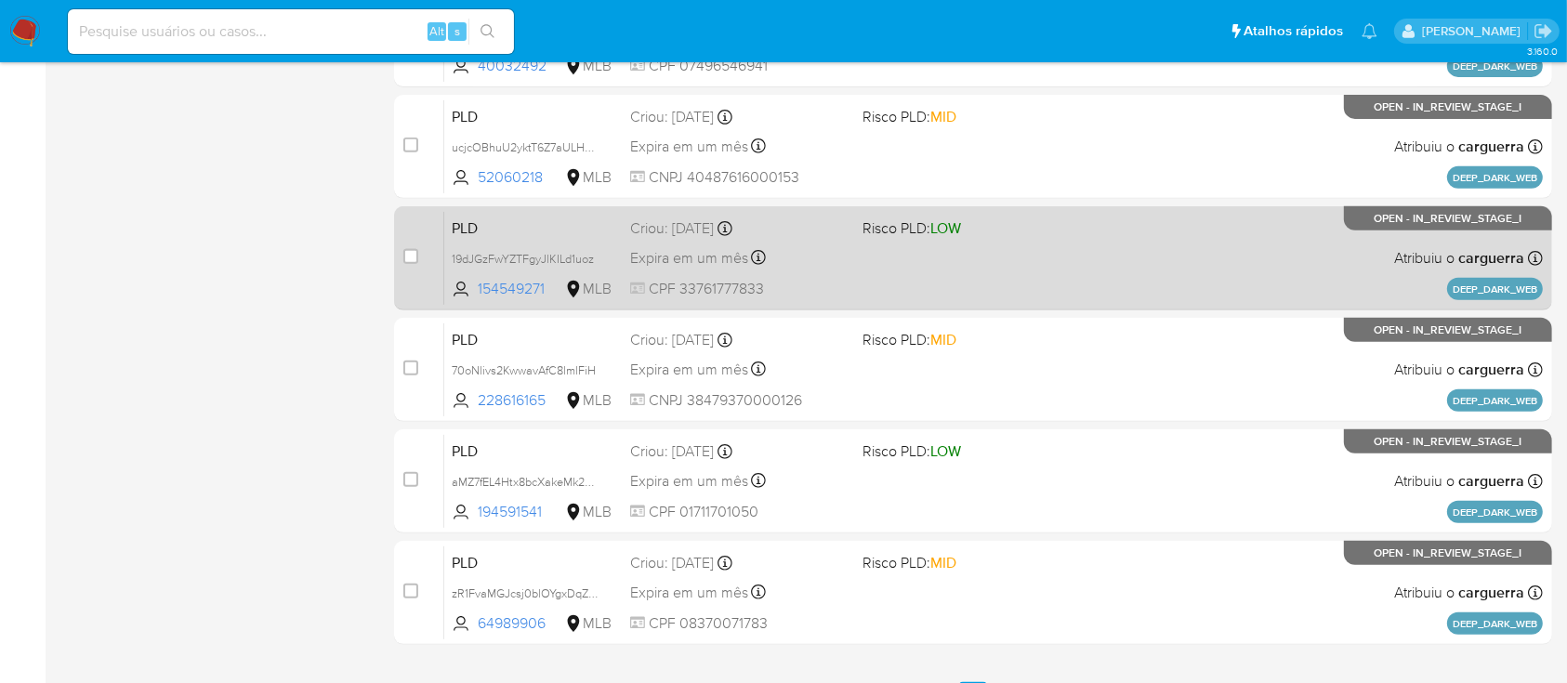
scroll to position [619, 0]
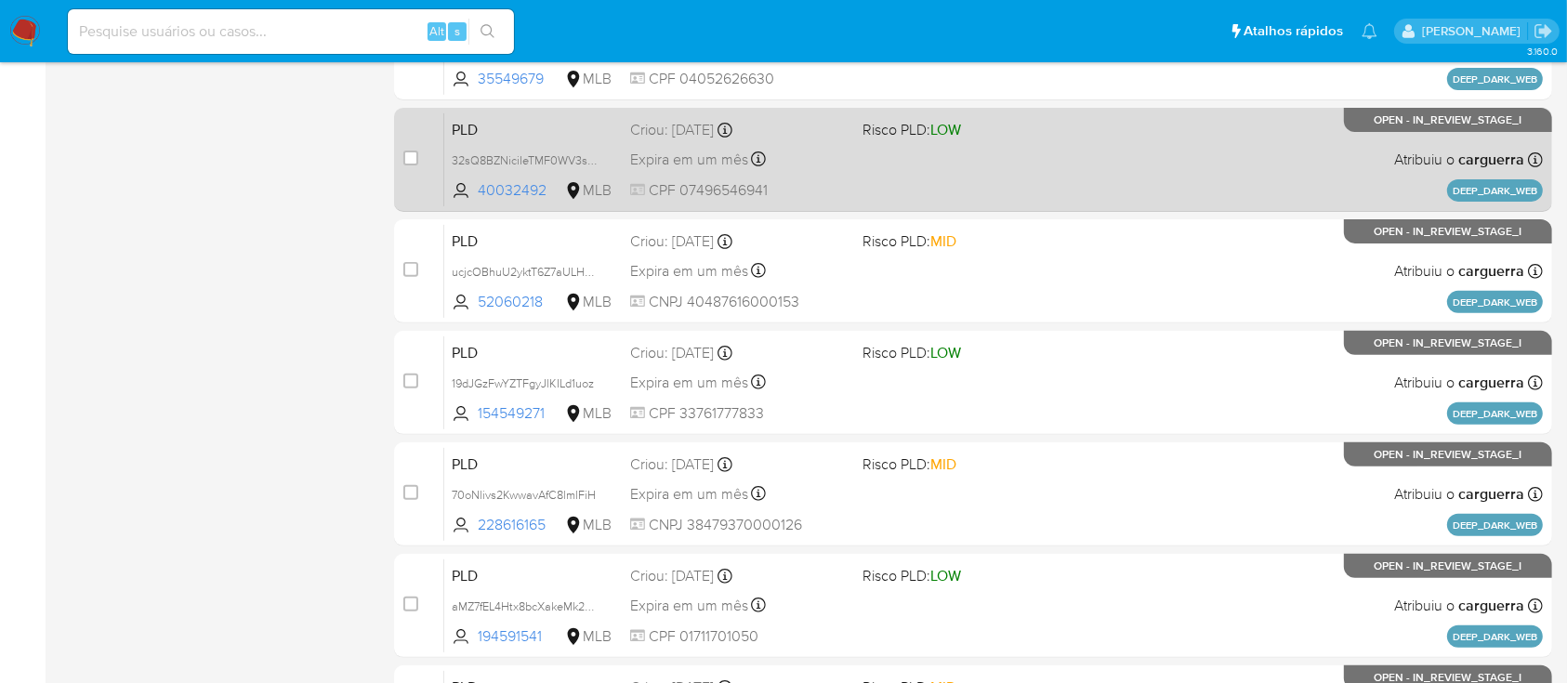
click at [1181, 166] on div "PLD 32sQ8BZNiciIeTMF0WV3sFX6 40032492 MLB Risco PLD: LOW Criou: 12/09/2025 Crio…" at bounding box center [993, 159] width 1099 height 94
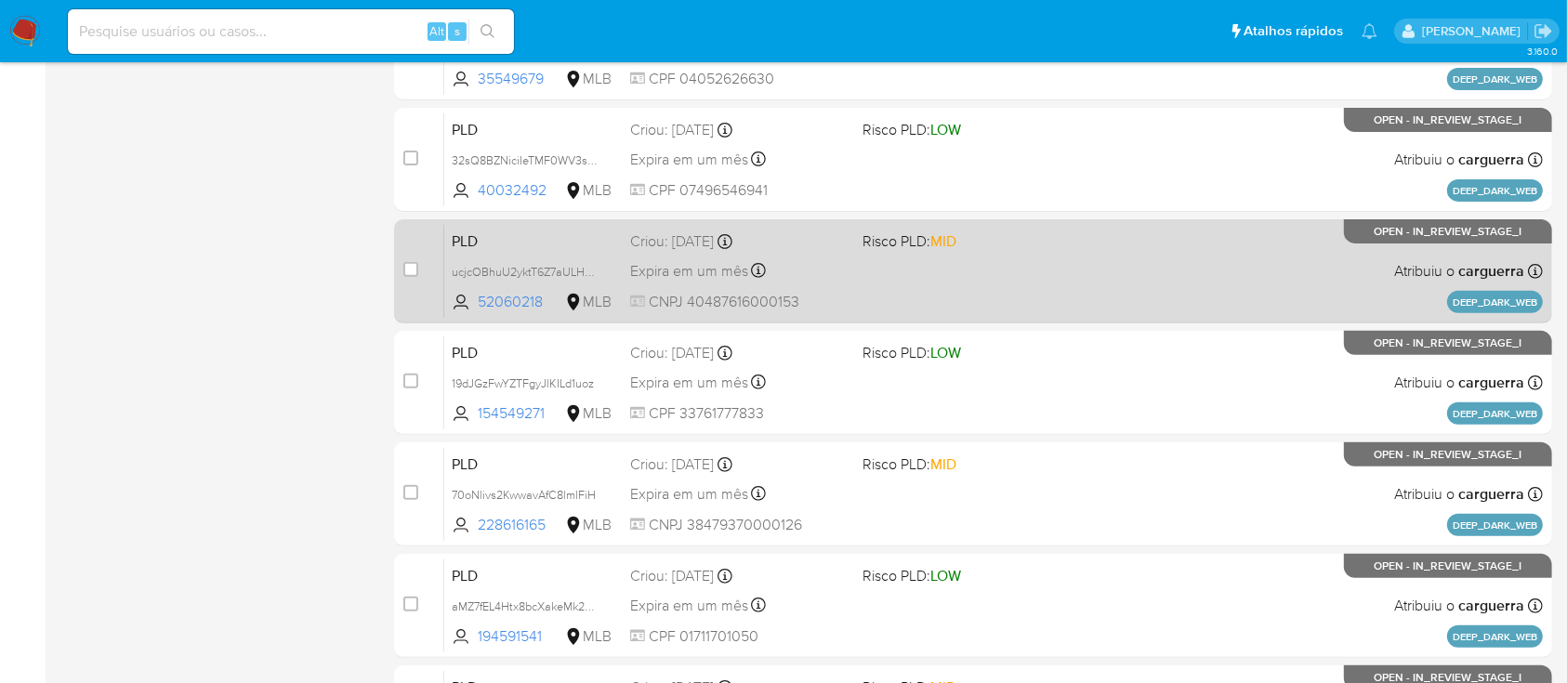
click at [1164, 249] on div "PLD ucjcOBhuU2yktT6Z7aULHN2g 52060218 MLB Risco PLD: MID Criou: 12/09/2025 Crio…" at bounding box center [993, 271] width 1099 height 94
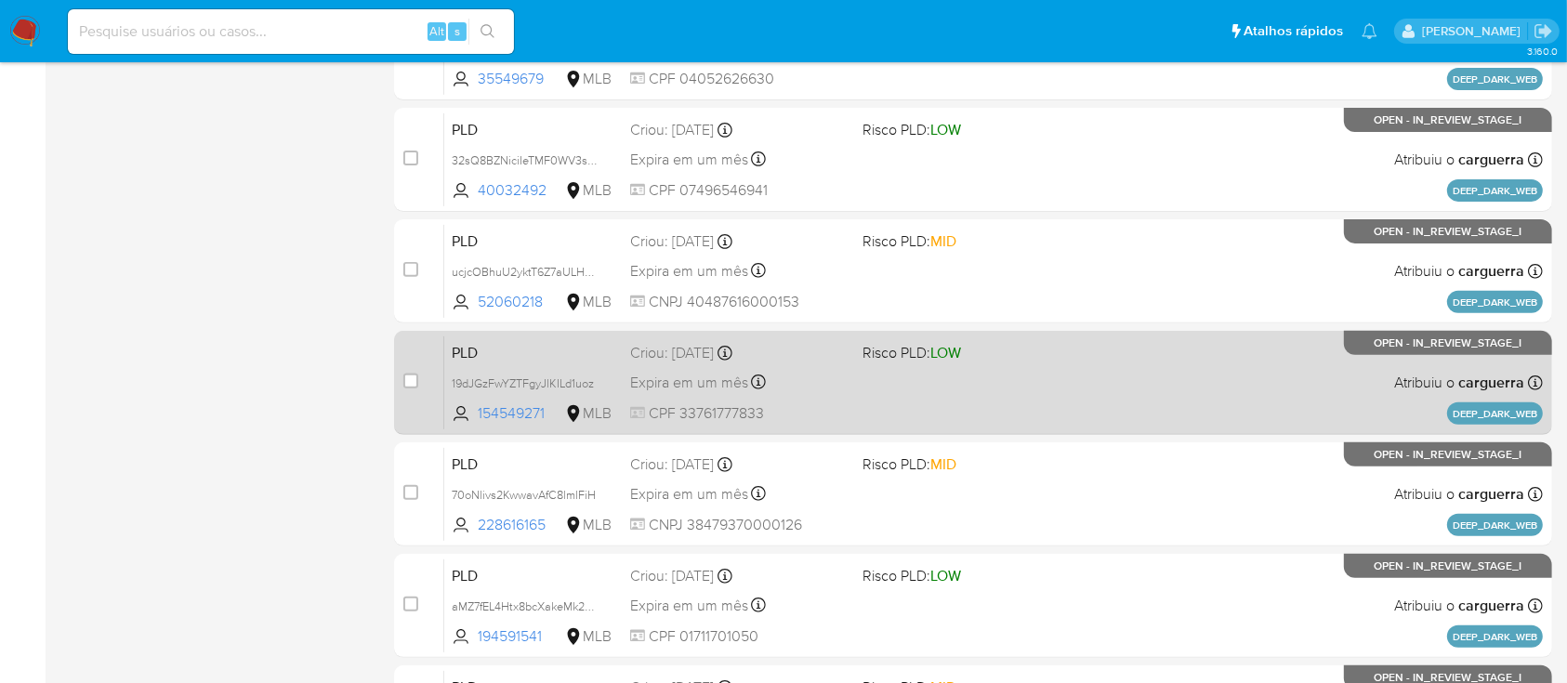
scroll to position [744, 0]
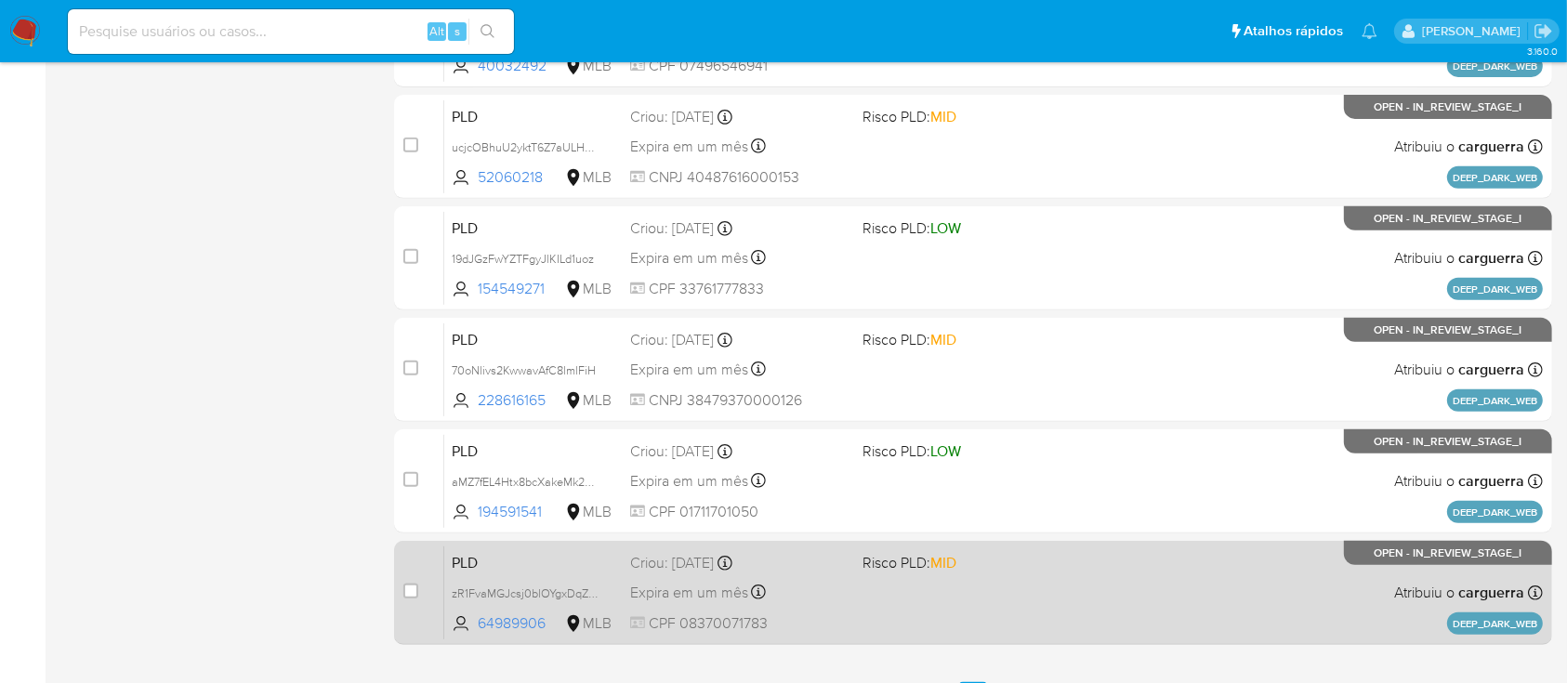
click at [1202, 573] on div "PLD zR1FvaMGJcsj0blOYgxDqZaG 64989906 MLB Risco PLD: MID Criou: 12/09/2025 Crio…" at bounding box center [993, 593] width 1099 height 94
click at [1145, 606] on div "PLD zR1FvaMGJcsj0blOYgxDqZaG 64989906 MLB Risco PLD: MID Criou: 12/09/2025 Crio…" at bounding box center [993, 593] width 1099 height 94
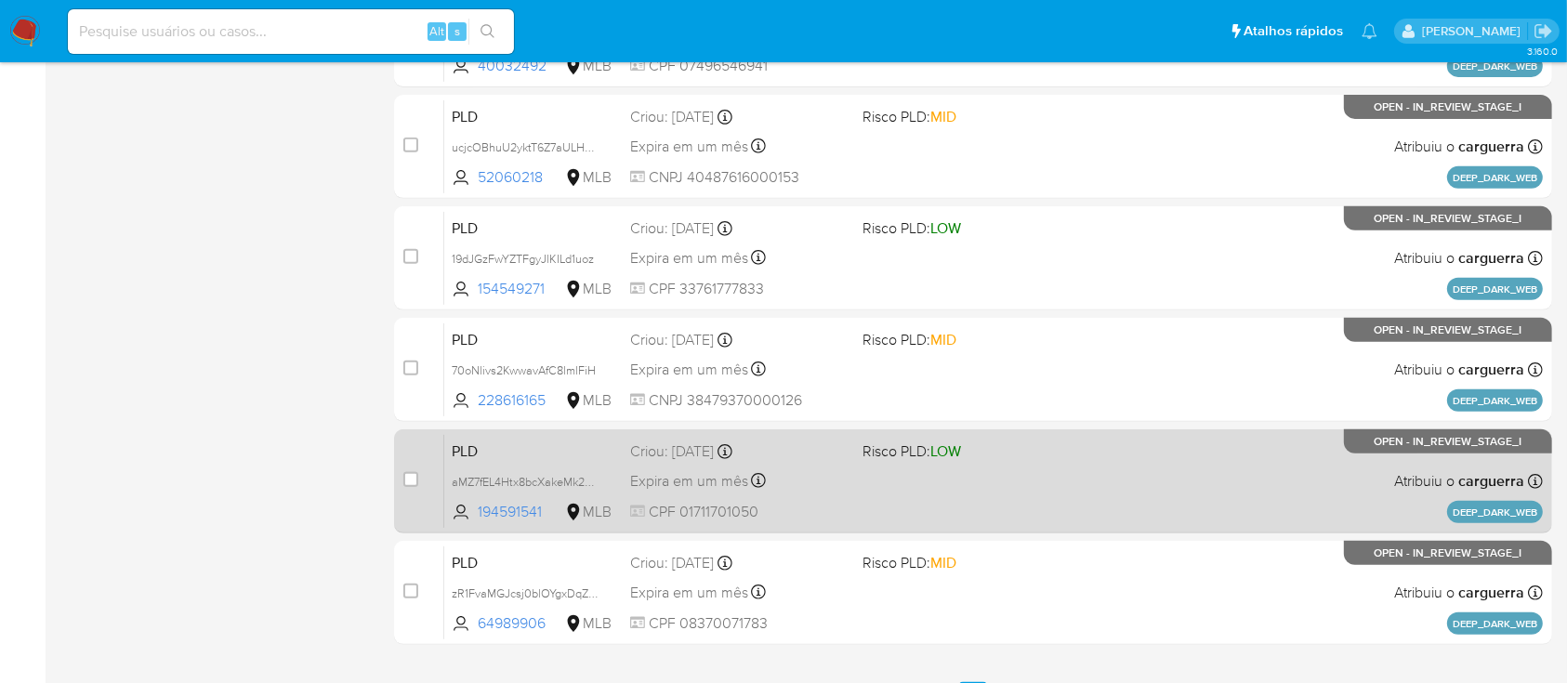
click at [1079, 479] on div "PLD aMZ7fEL4Htx8bcXakeMk2CqC 194591541 MLB Risco PLD: LOW Criou: 12/09/2025 Cri…" at bounding box center [993, 481] width 1099 height 94
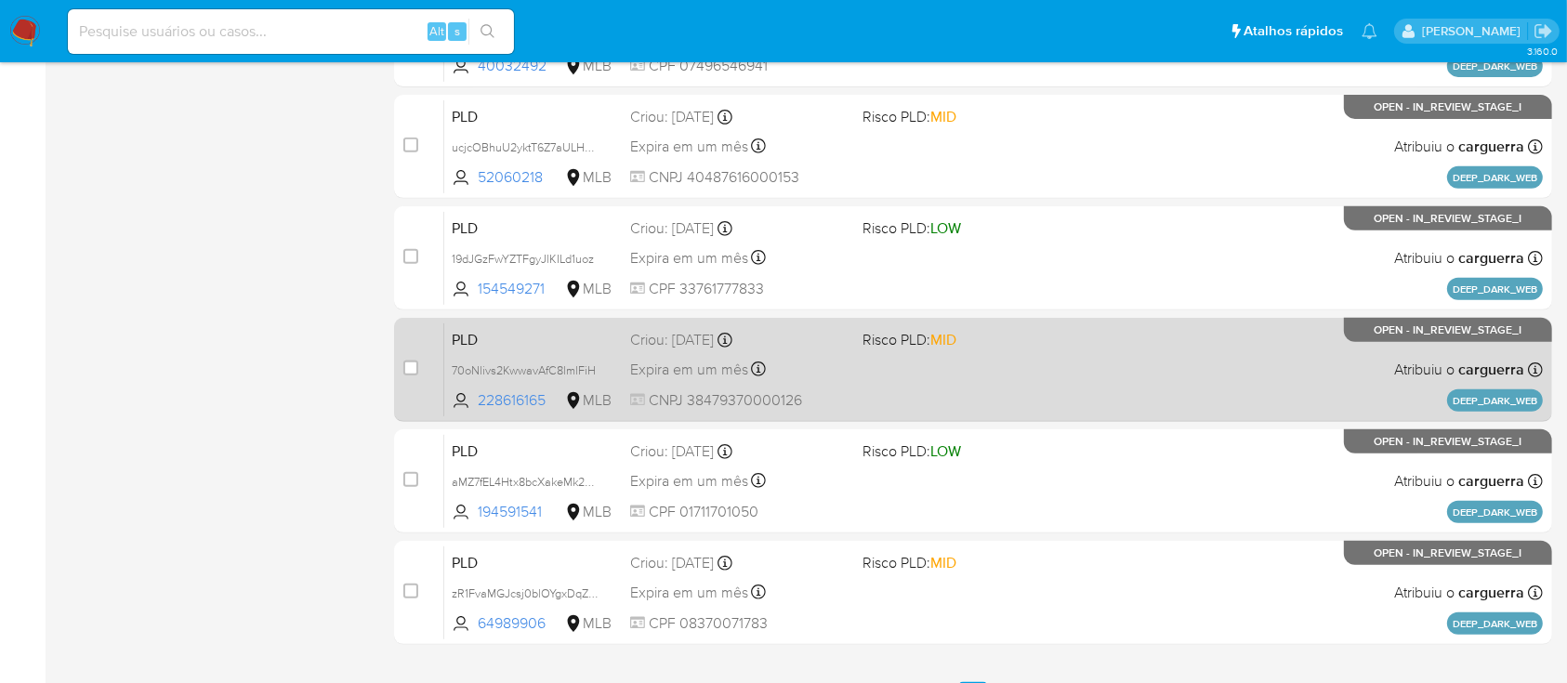
click at [1075, 350] on div "PLD 70oNlivs2KwwavAfC8lmlFiH 228616165 MLB Risco PLD: MID Criou: 12/09/2025 Cri…" at bounding box center [993, 370] width 1099 height 94
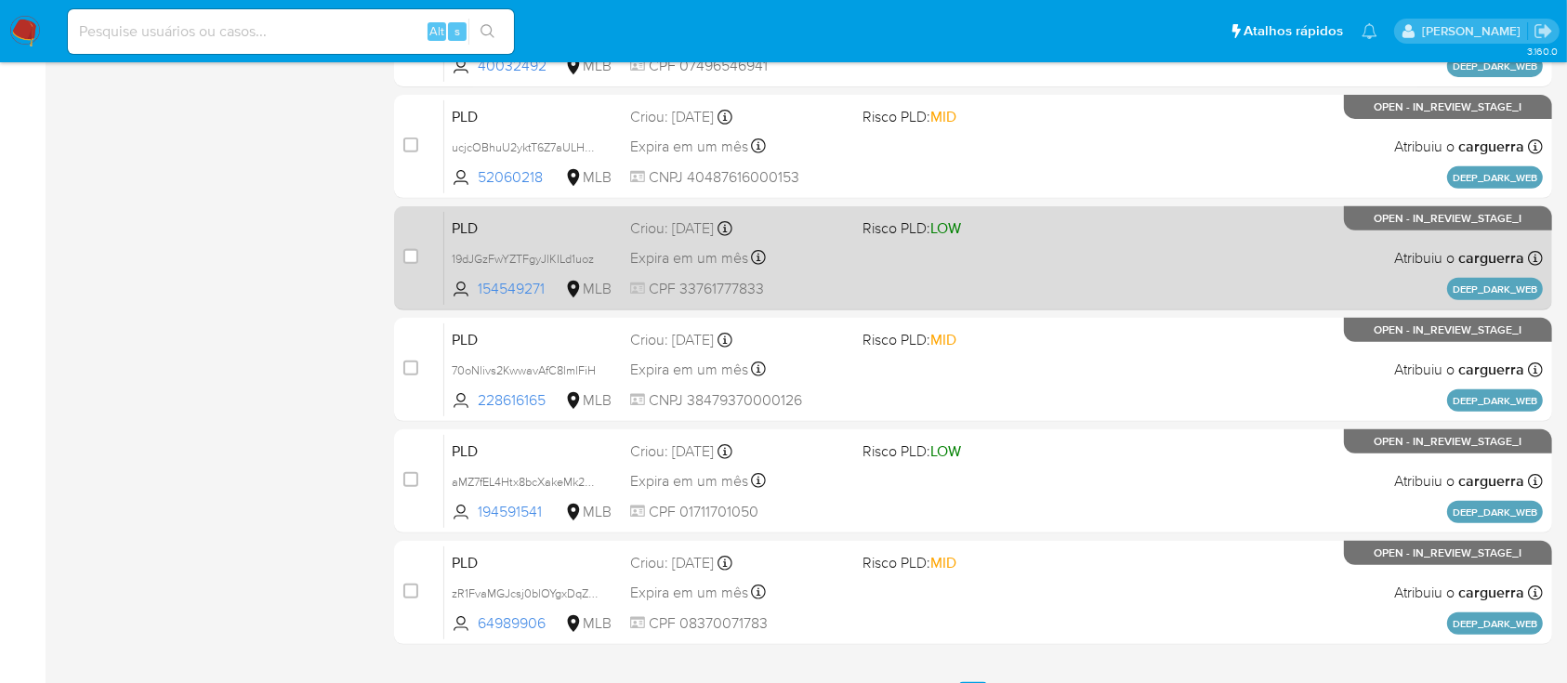
click at [1071, 271] on div "PLD 19dJGzFwYZTFgyJlKILd1uoz 154549271 MLB Risco PLD: LOW Criou: 12/09/2025 Cri…" at bounding box center [993, 258] width 1099 height 94
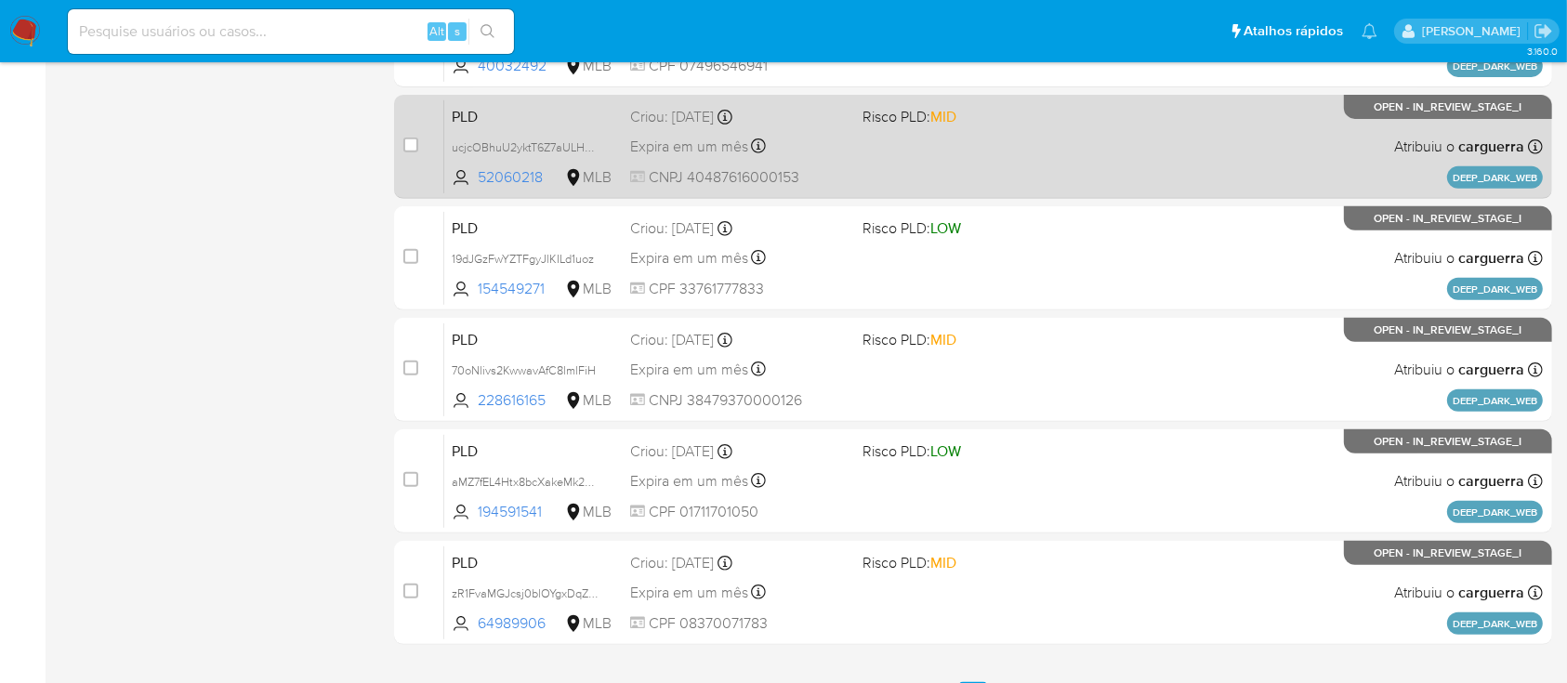
click at [1119, 178] on div "PLD ucjcOBhuU2yktT6Z7aULHN2g 52060218 MLB Risco PLD: MID Criou: 12/09/2025 Crio…" at bounding box center [993, 146] width 1099 height 94
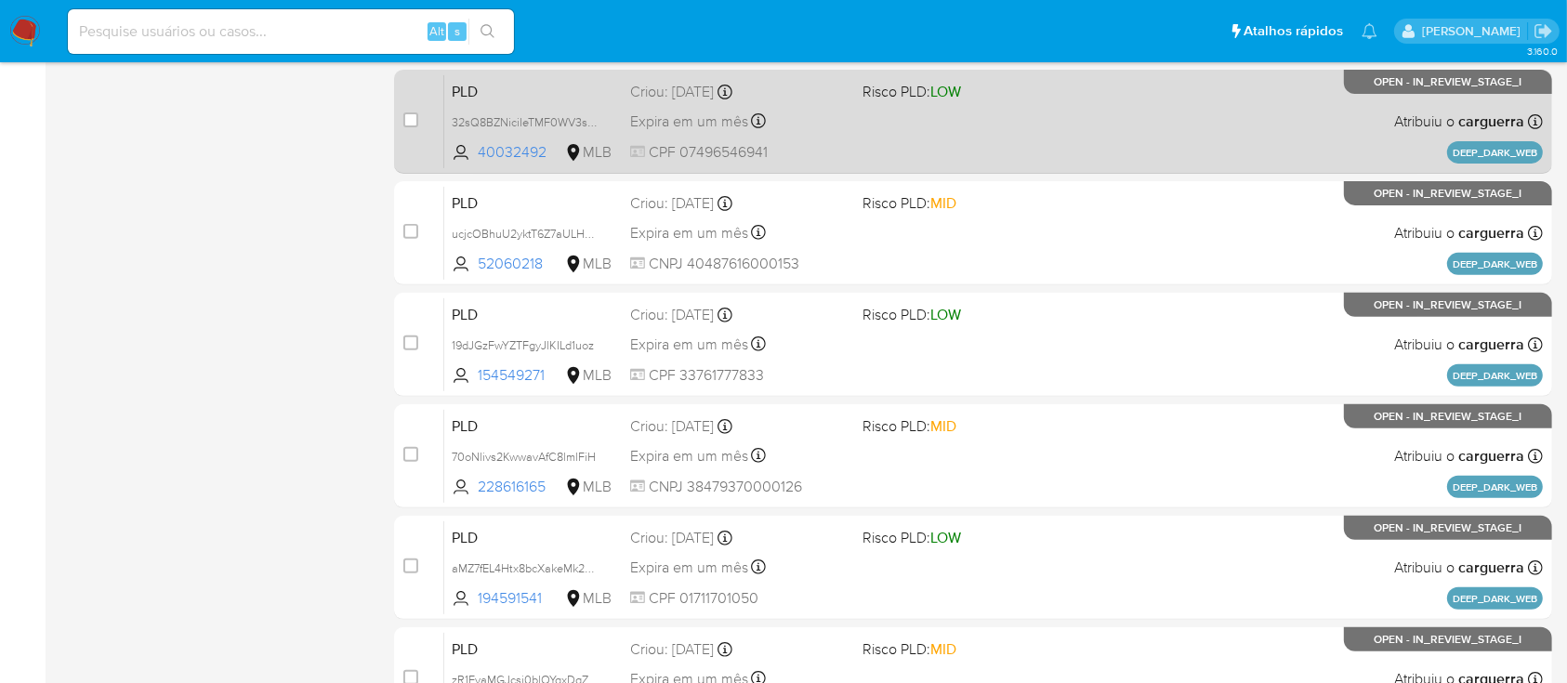
scroll to position [619, 0]
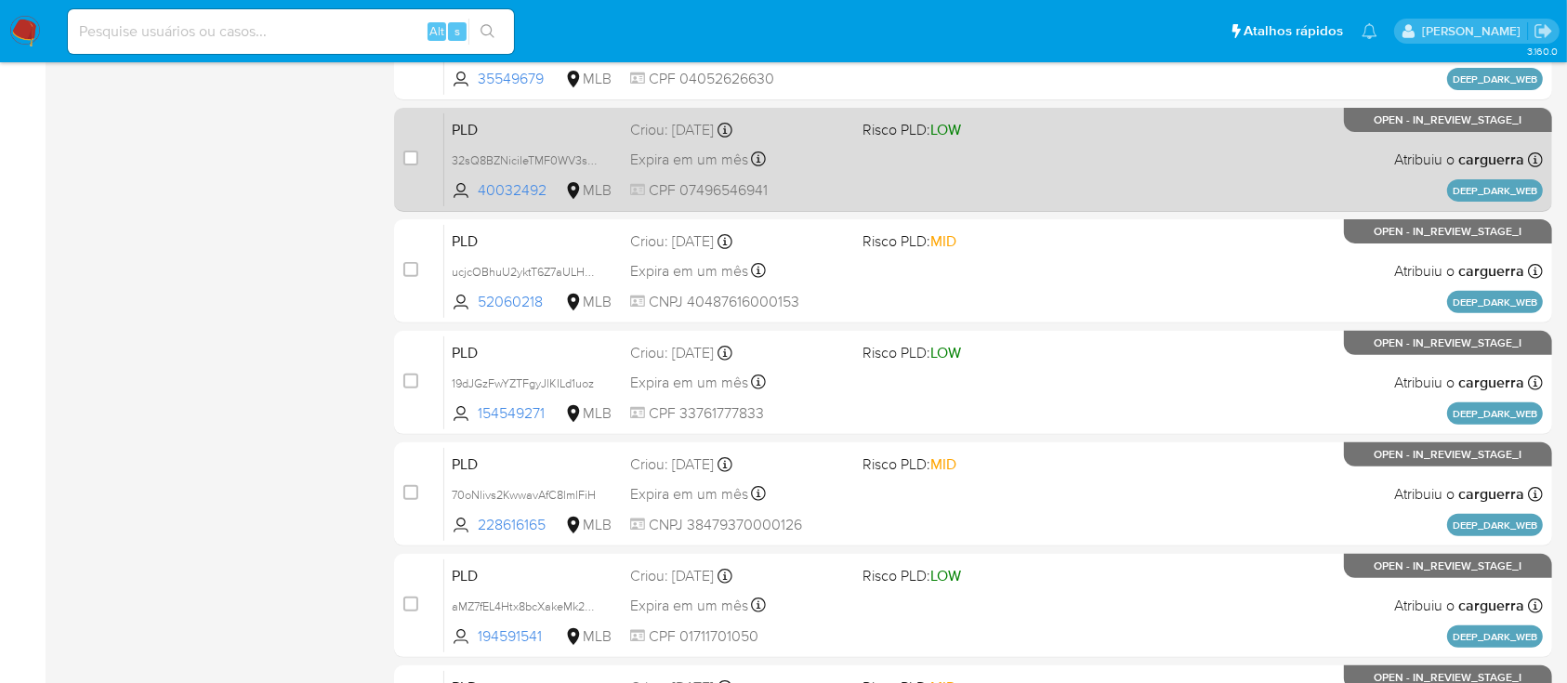
click at [1188, 163] on div "PLD 32sQ8BZNiciIeTMF0WV3sFX6 40032492 MLB Risco PLD: LOW Criou: 12/09/2025 Crio…" at bounding box center [993, 159] width 1099 height 94
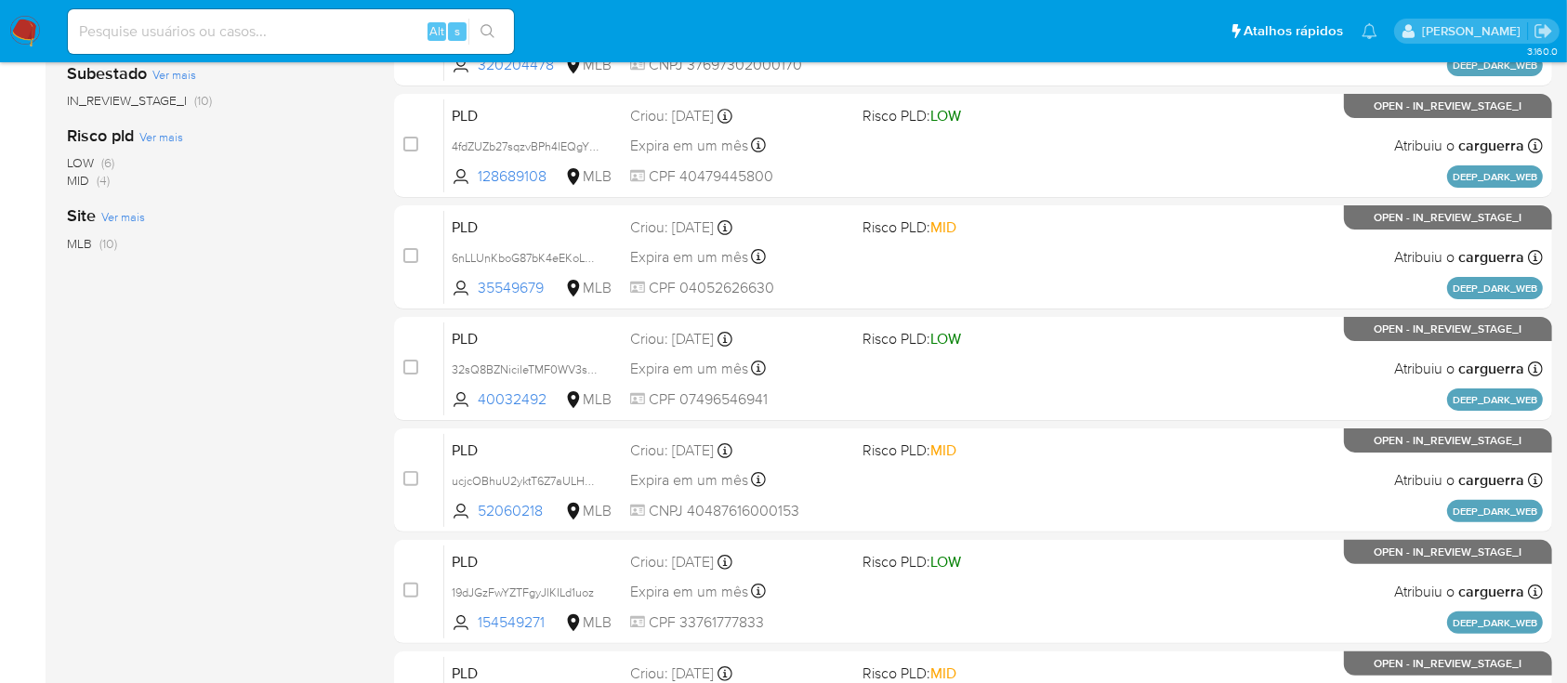
scroll to position [372, 0]
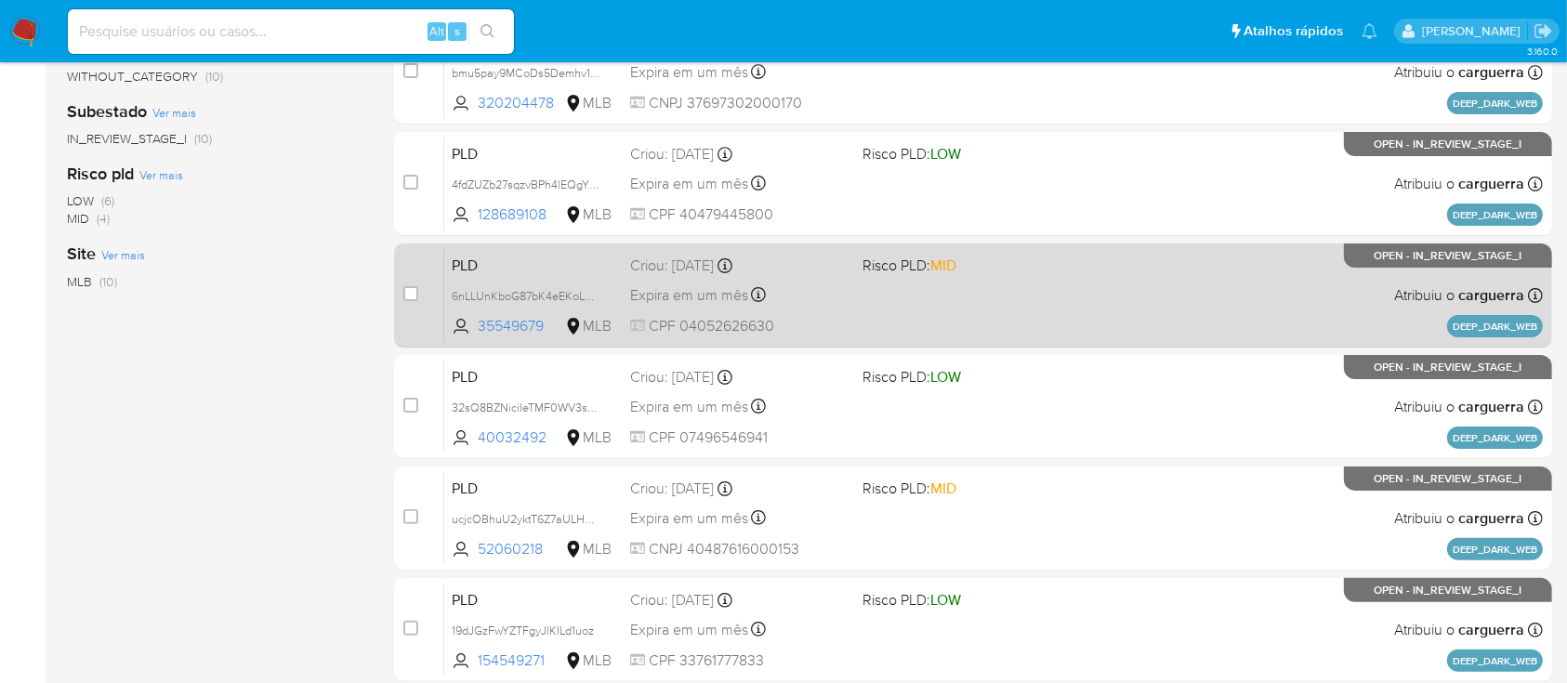
click at [1104, 300] on div "PLD 6nLLUnKboG87bK4eEKoLqCVq 35549679 MLB Risco PLD: MID Criou: 12/09/2025 Crio…" at bounding box center [993, 295] width 1099 height 94
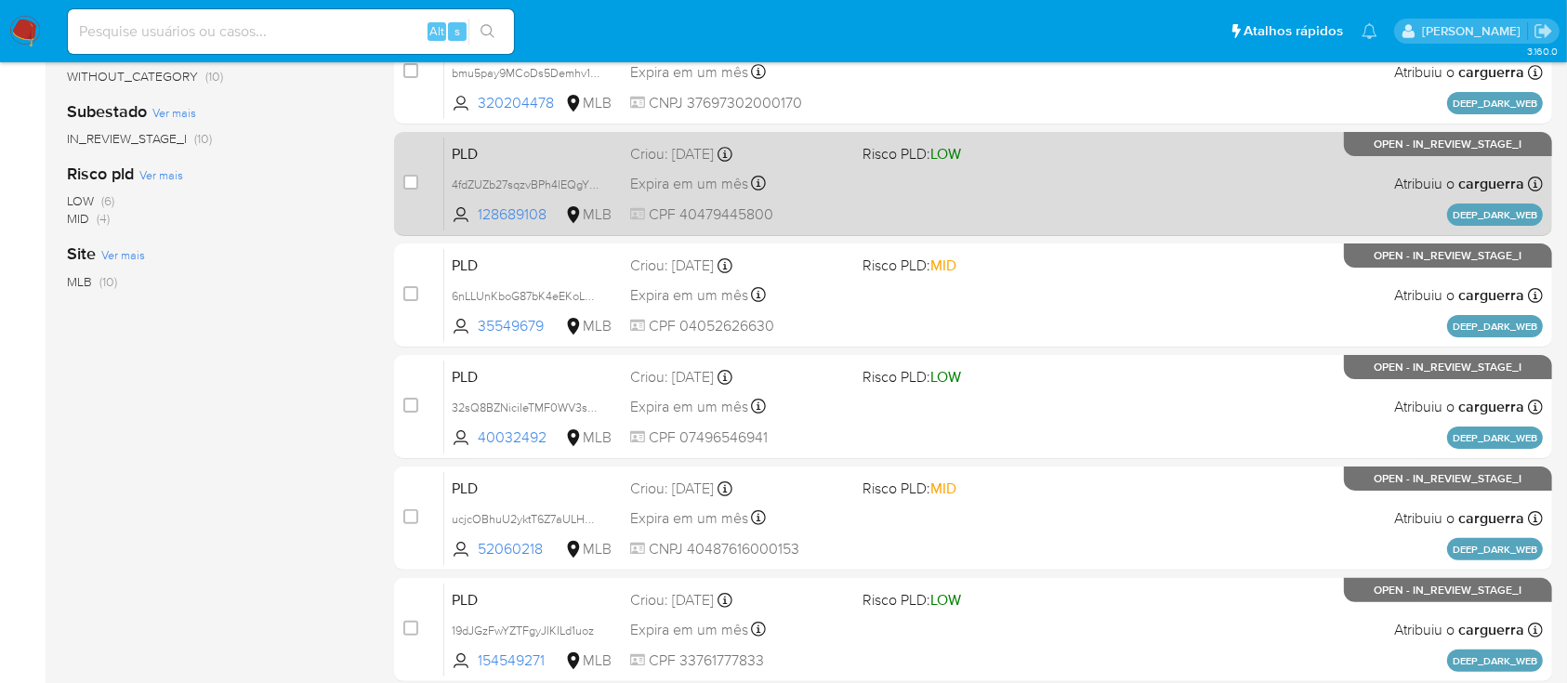
click at [1108, 158] on div "PLD 4fdZUZb27sqzvBPh4lEQgYSs 128689108 MLB Risco PLD: LOW Criou: 12/09/2025 Cri…" at bounding box center [993, 184] width 1099 height 94
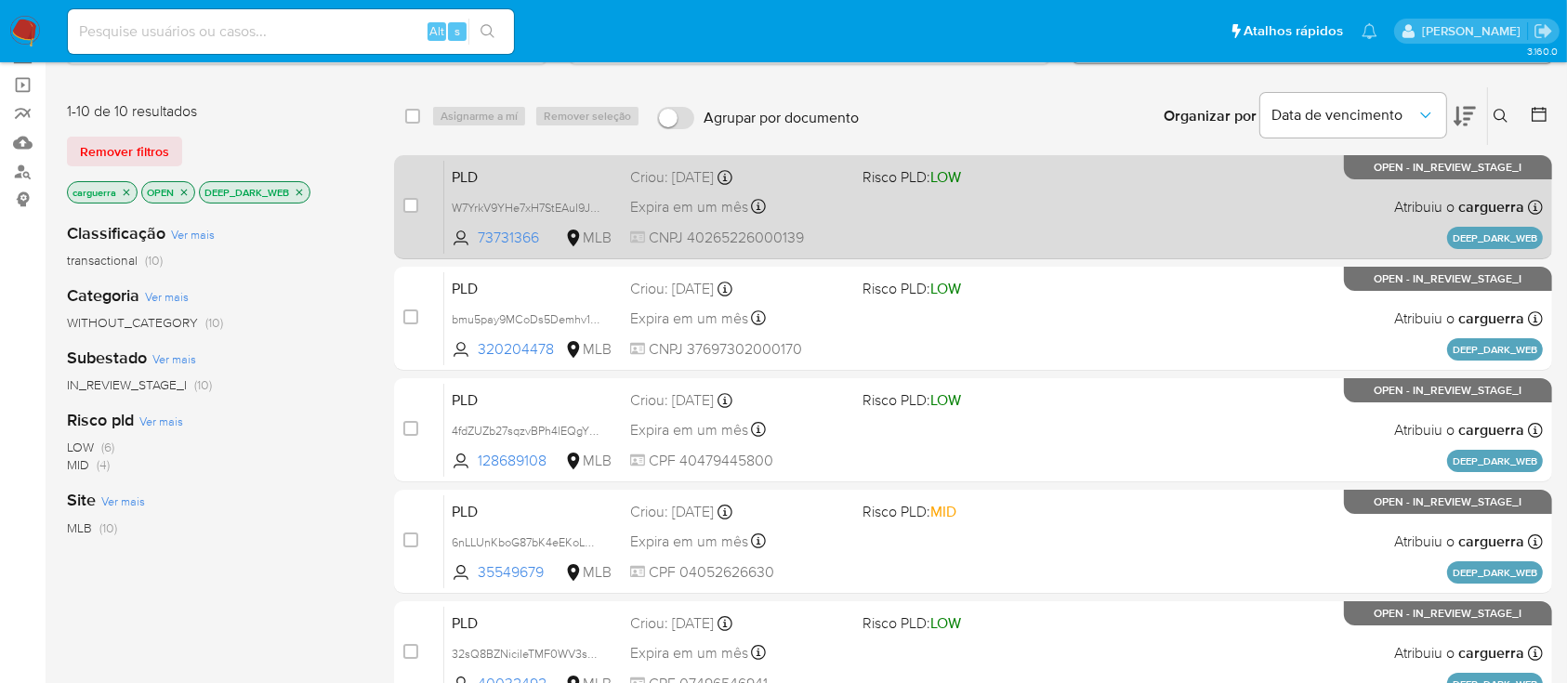
scroll to position [124, 0]
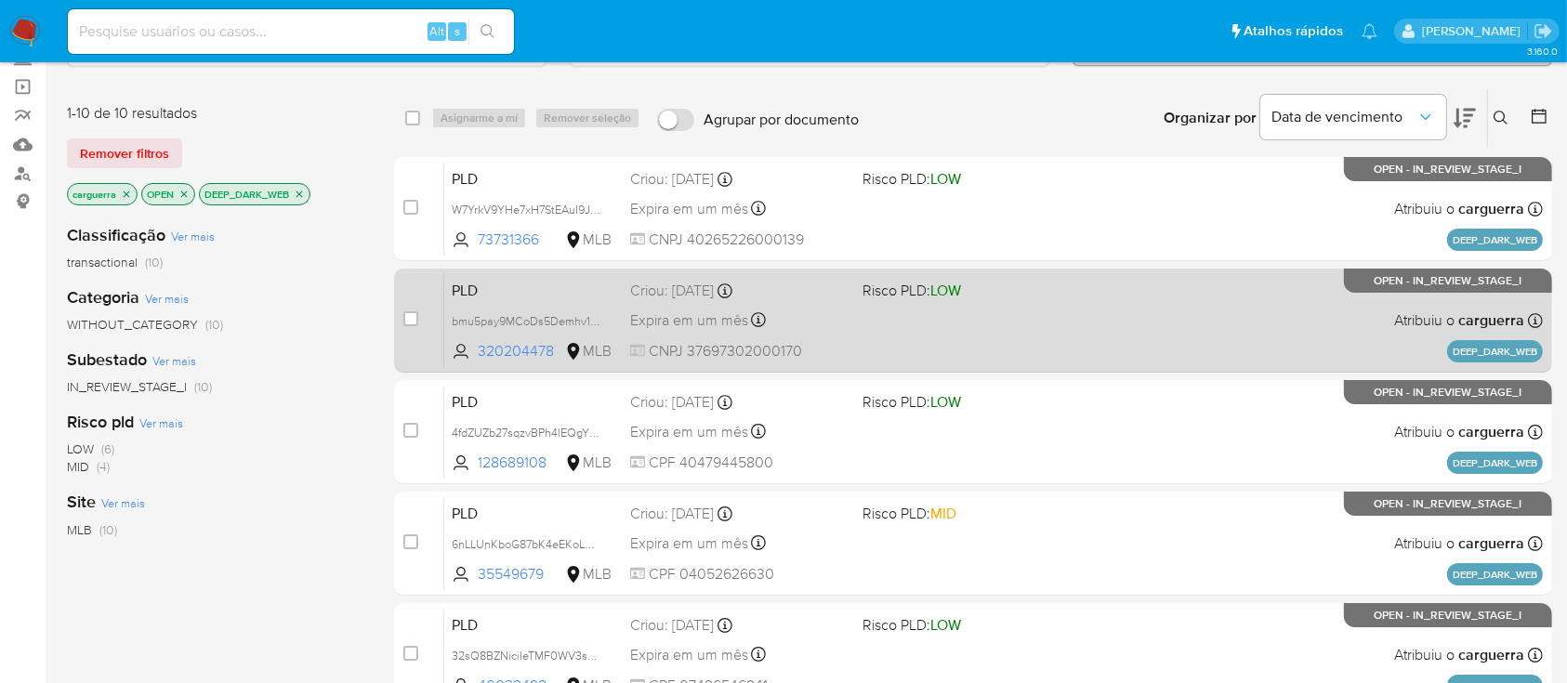
click at [1130, 316] on div "PLD bmu5pay9MCoDs5Demhv1T6cQ 320204478 MLB Risco PLD: LOW Criou: 12/09/2025 Cri…" at bounding box center [993, 320] width 1099 height 94
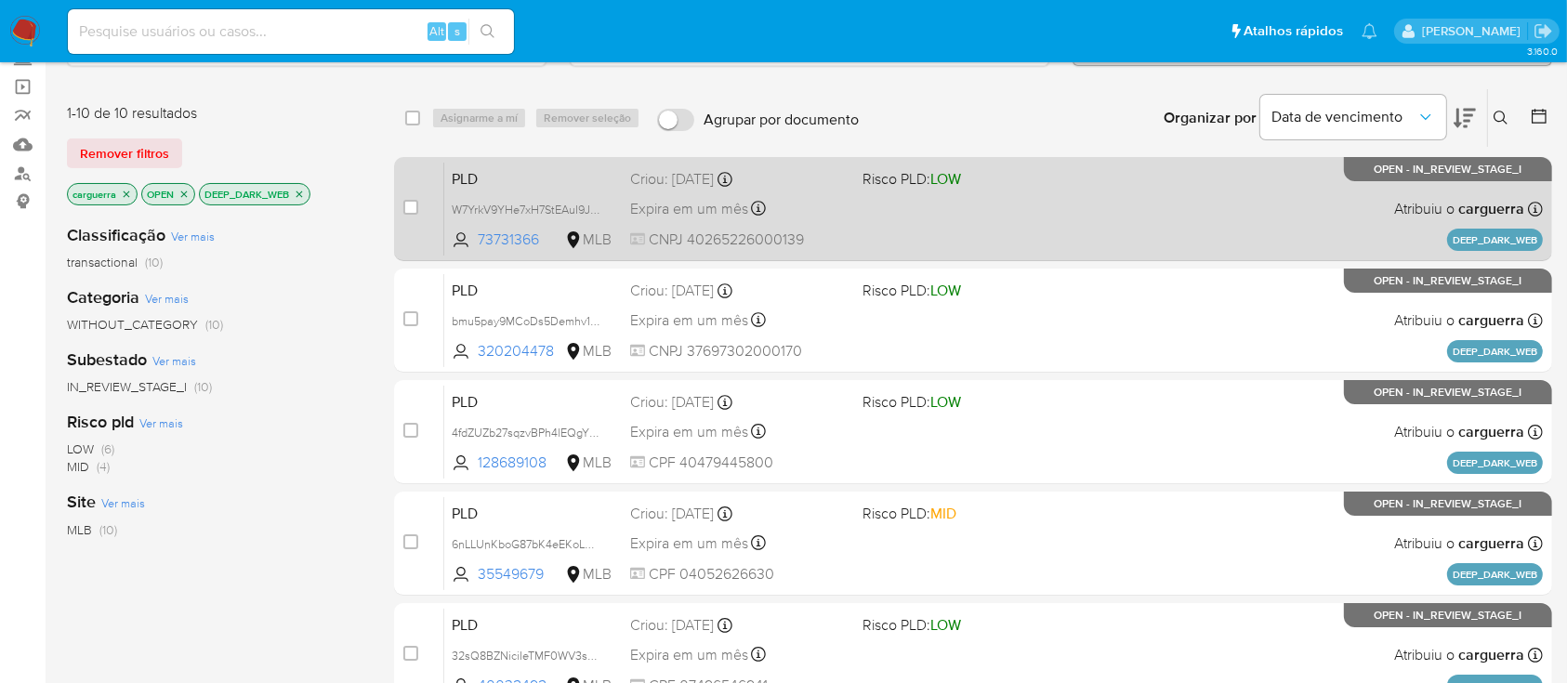
click at [1048, 199] on div "PLD W7YrkV9YHe7xH7StEAuI9JuD 73731366 MLB Risco PLD: LOW Criou: 12/09/2025 Crio…" at bounding box center [993, 209] width 1099 height 94
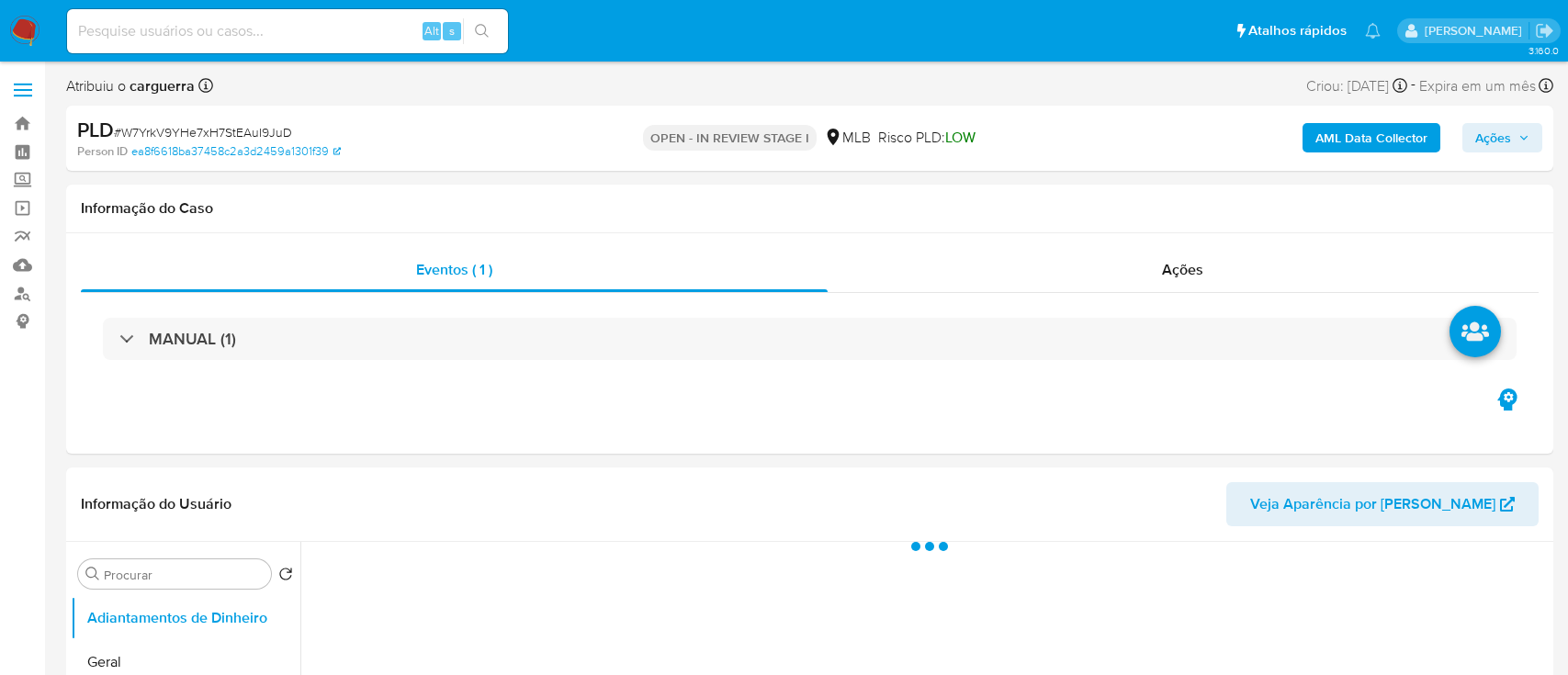
select select "10"
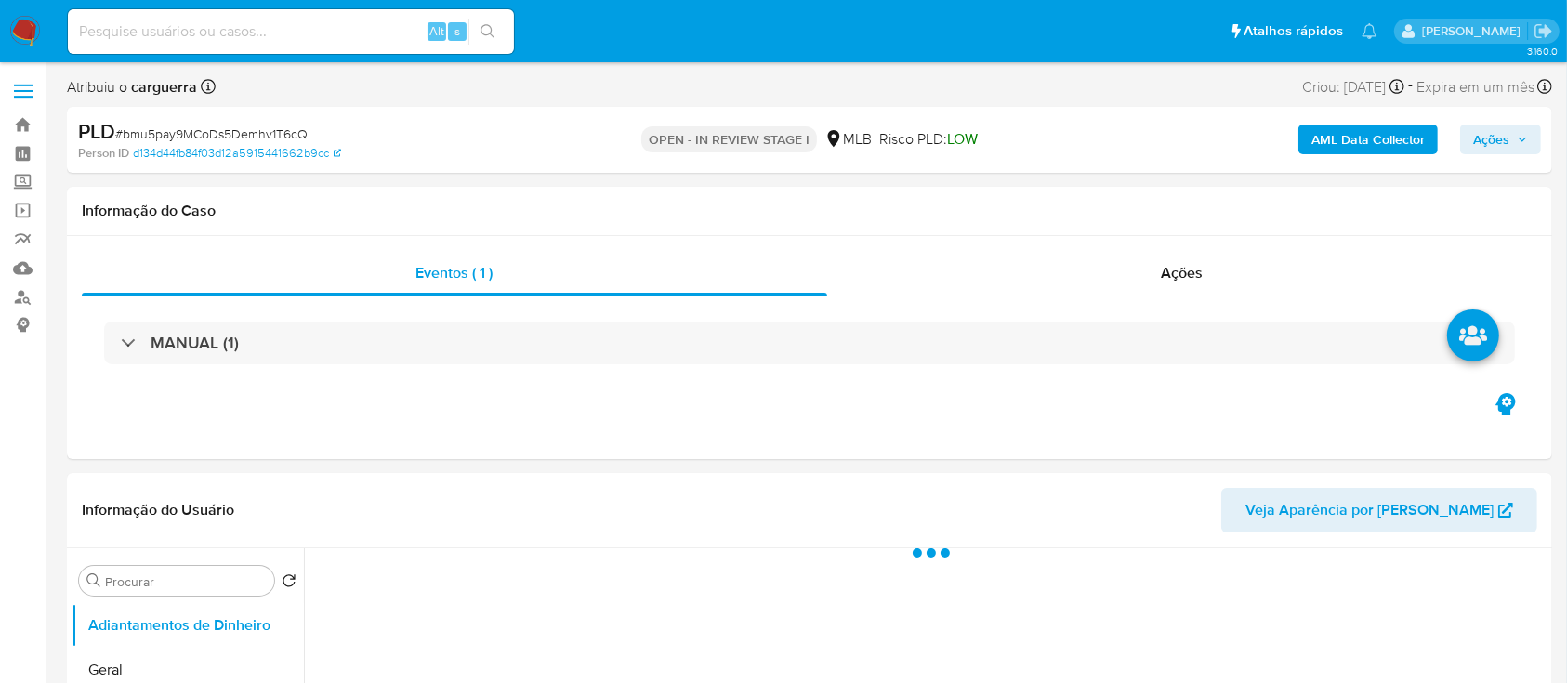
select select "10"
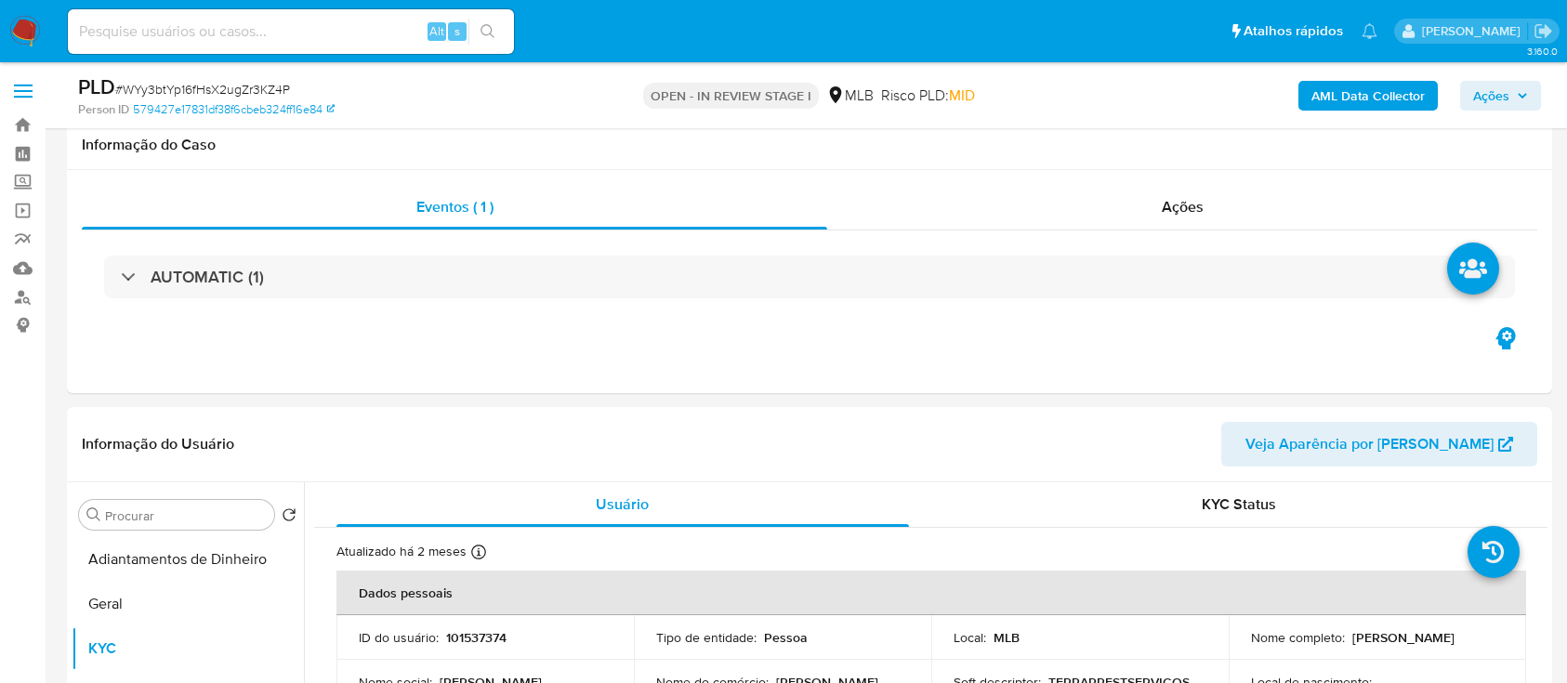
select select "10"
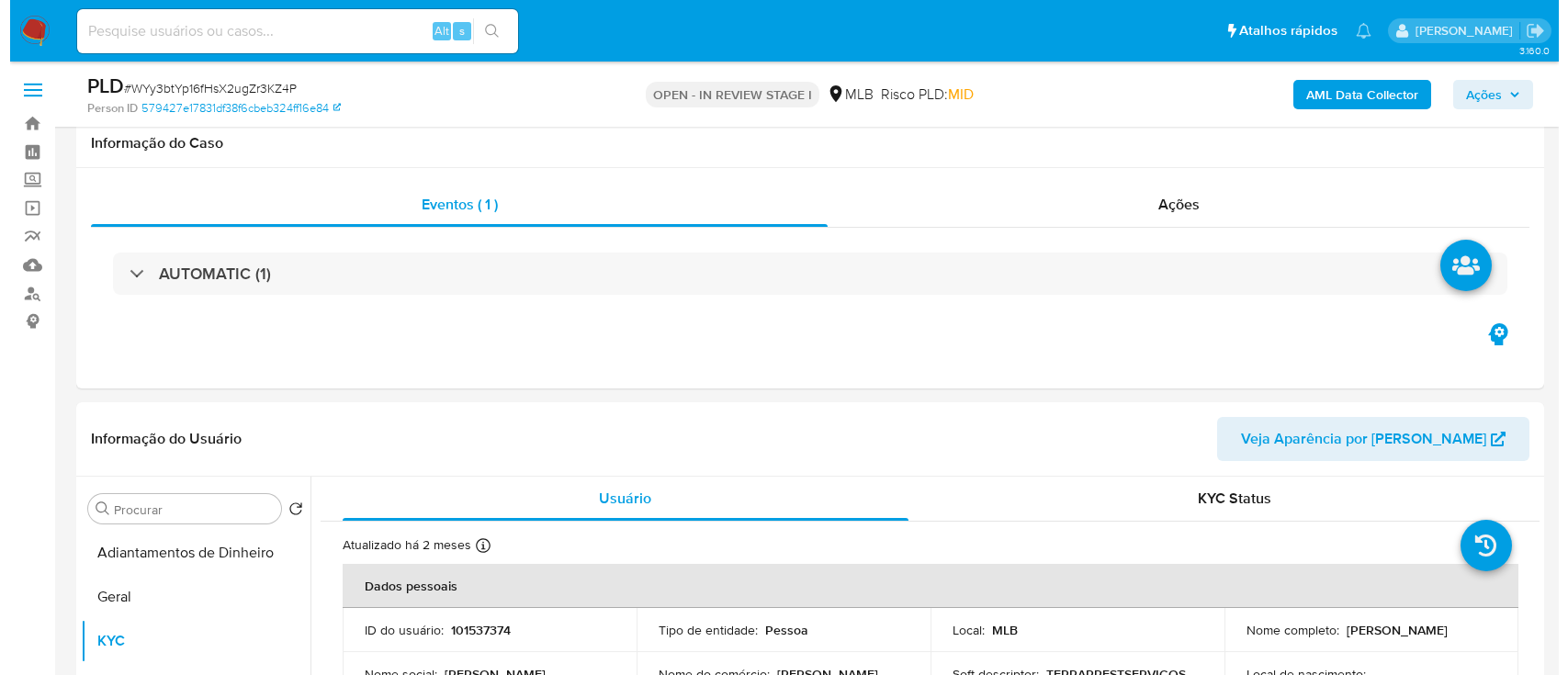
scroll to position [244, 0]
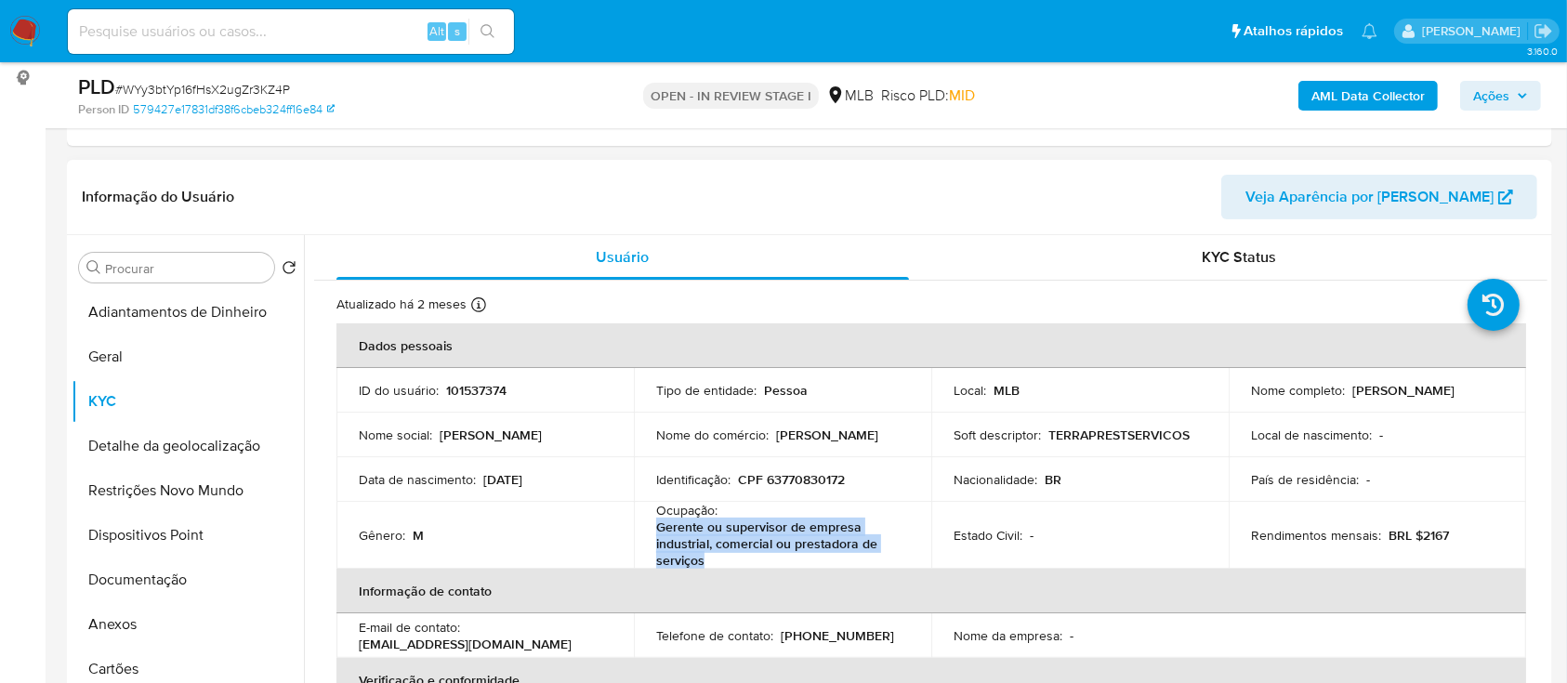
drag, startPoint x: 121, startPoint y: 623, endPoint x: 634, endPoint y: 385, distance: 565.7
click at [121, 624] on button "Anexos" at bounding box center [188, 624] width 232 height 45
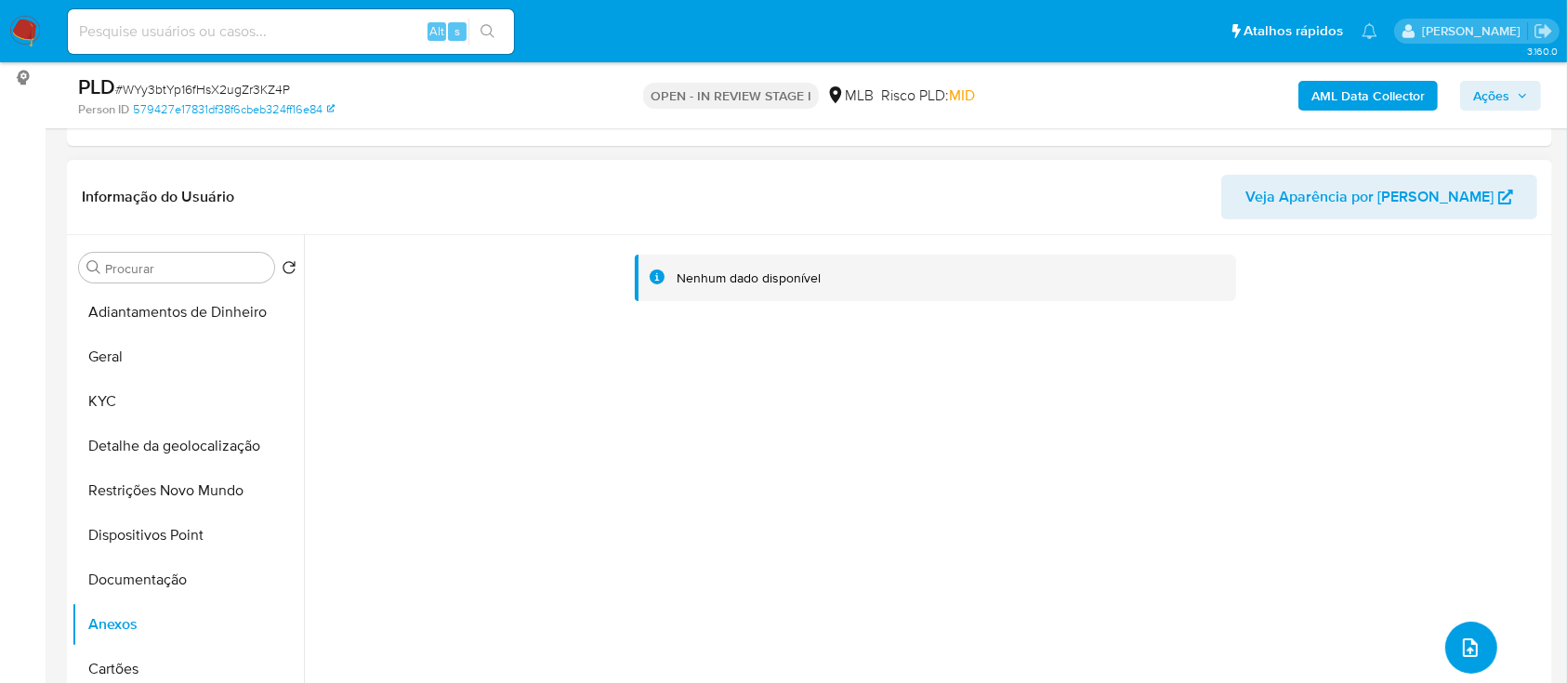
click at [1460, 637] on icon "upload-file" at bounding box center [1471, 648] width 22 height 22
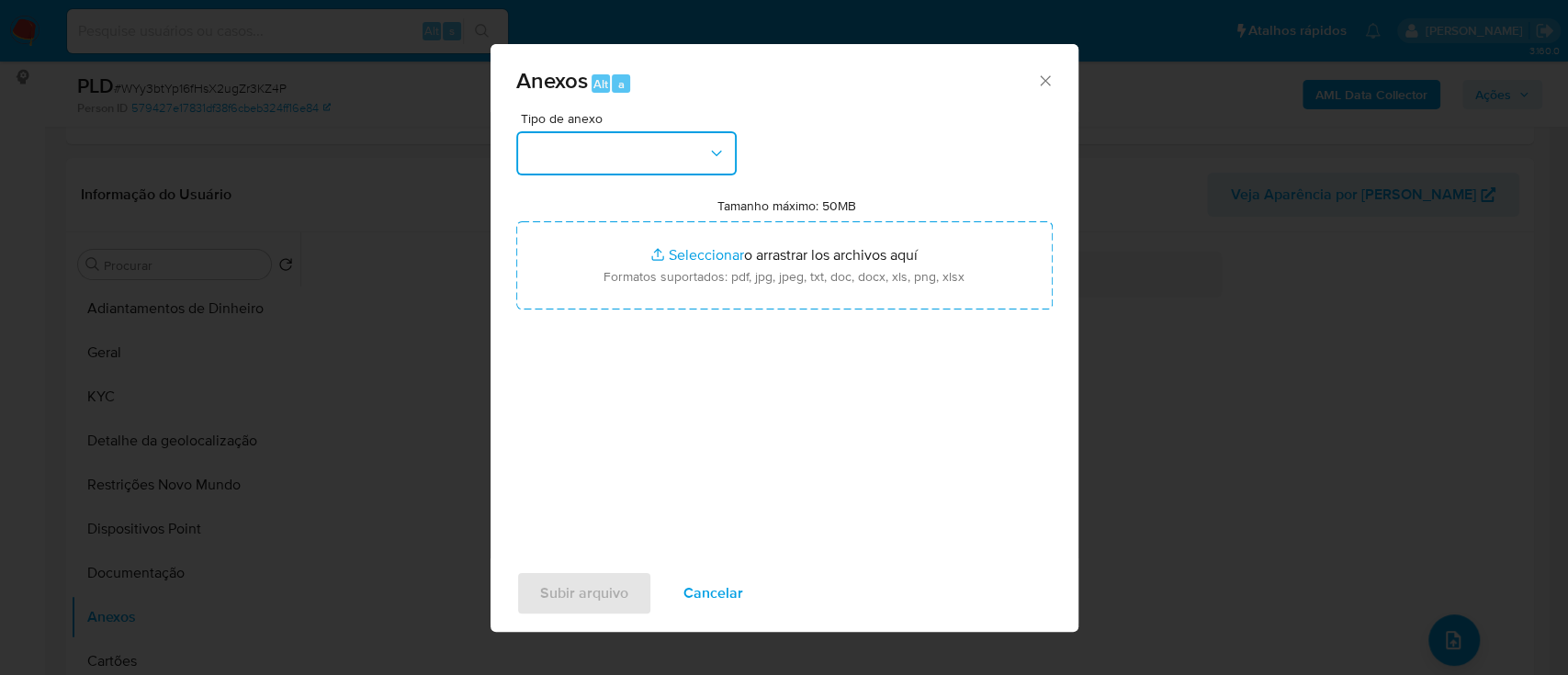
click at [646, 156] on button "button" at bounding box center [625, 153] width 220 height 44
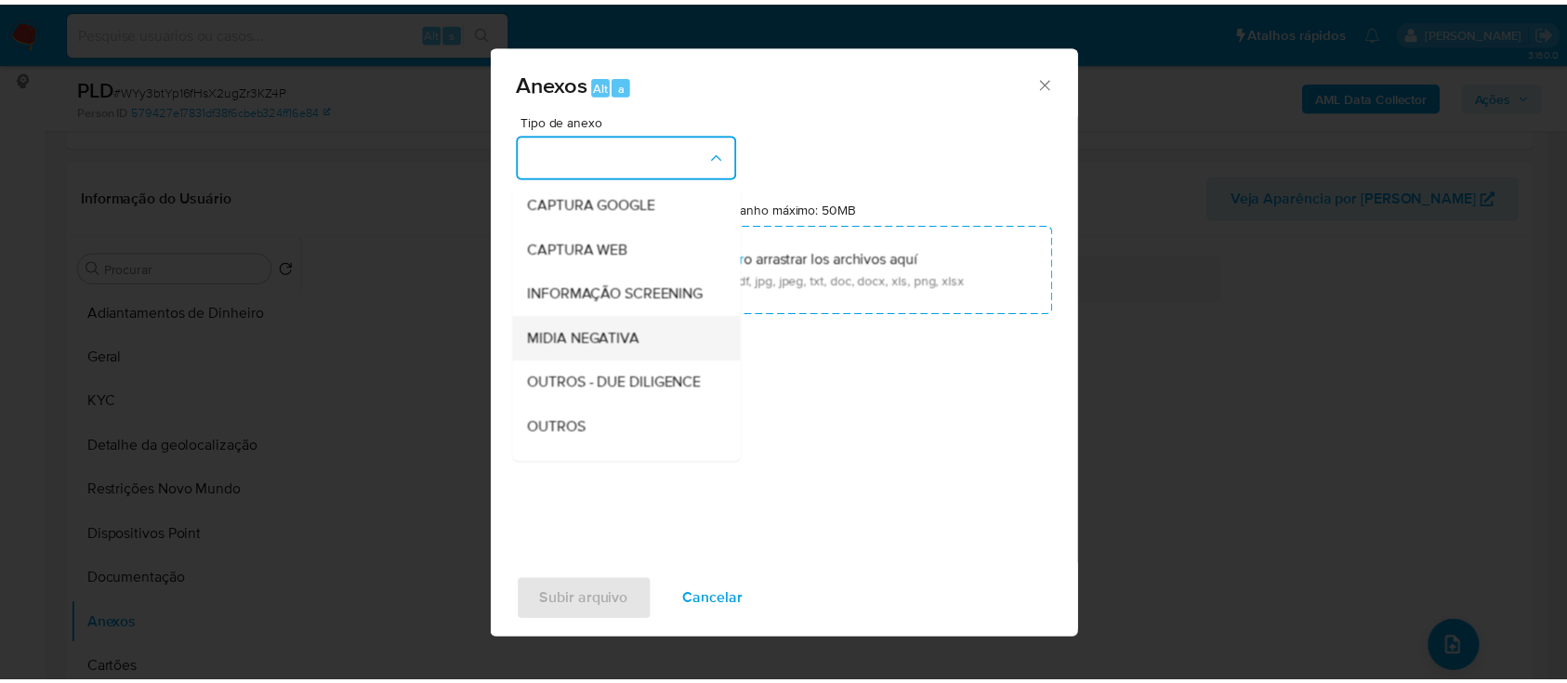
scroll to position [124, 0]
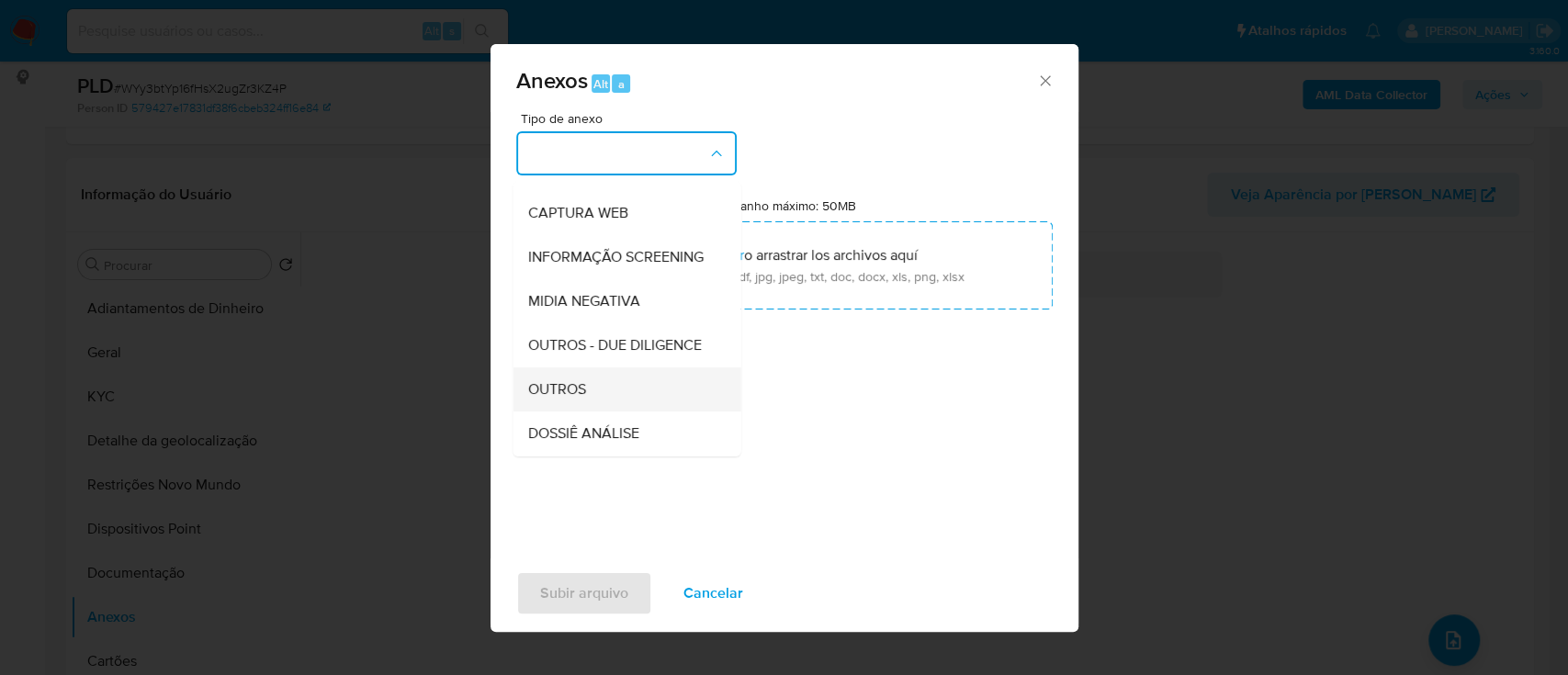
click at [568, 398] on span "OUTROS" at bounding box center [556, 389] width 58 height 19
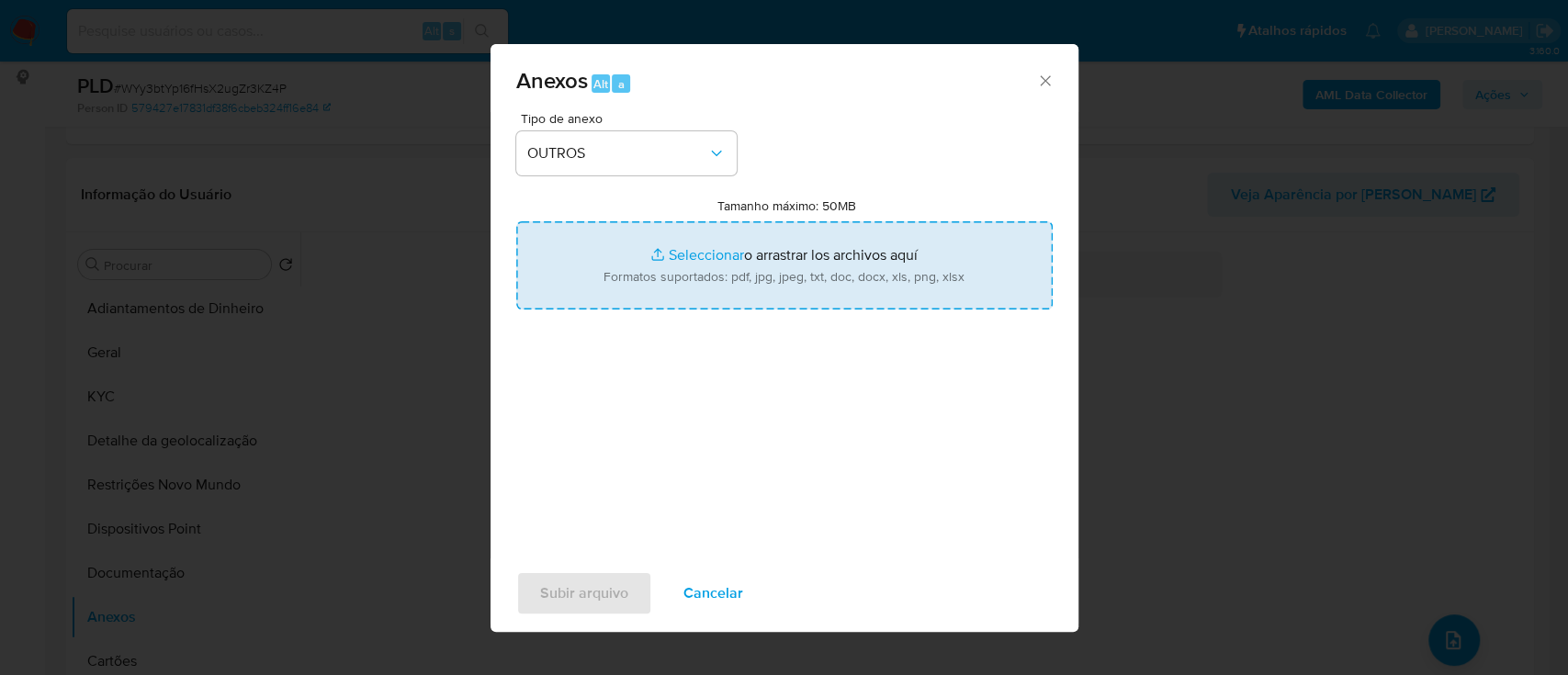
click at [724, 237] on input "Tamanho máximo: 50MB Seleccionar archivos" at bounding box center [784, 265] width 536 height 88
type input "C:\fakepath\Mulan 101537374_2025_09_17_15_27_25.xlsx"
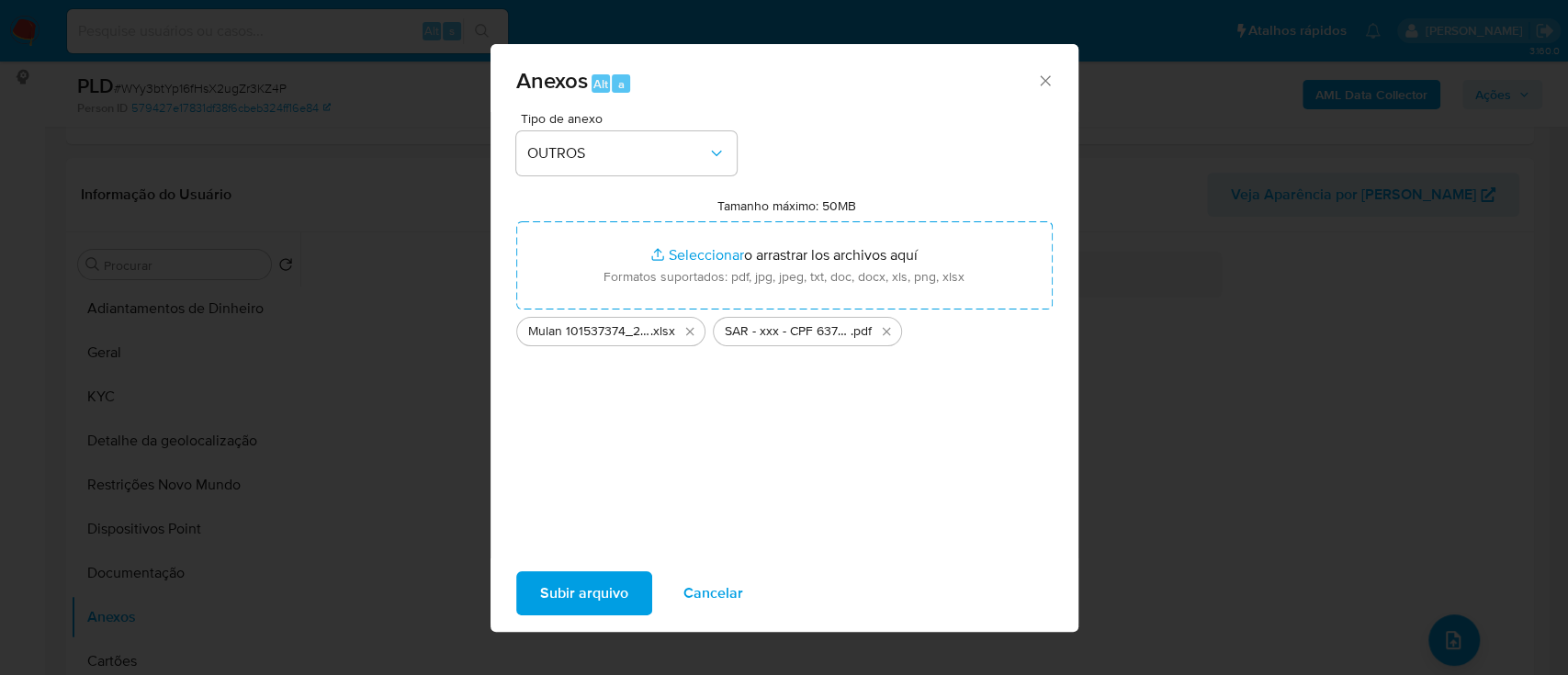
click at [566, 588] on span "Subir arquivo" at bounding box center [584, 593] width 88 height 41
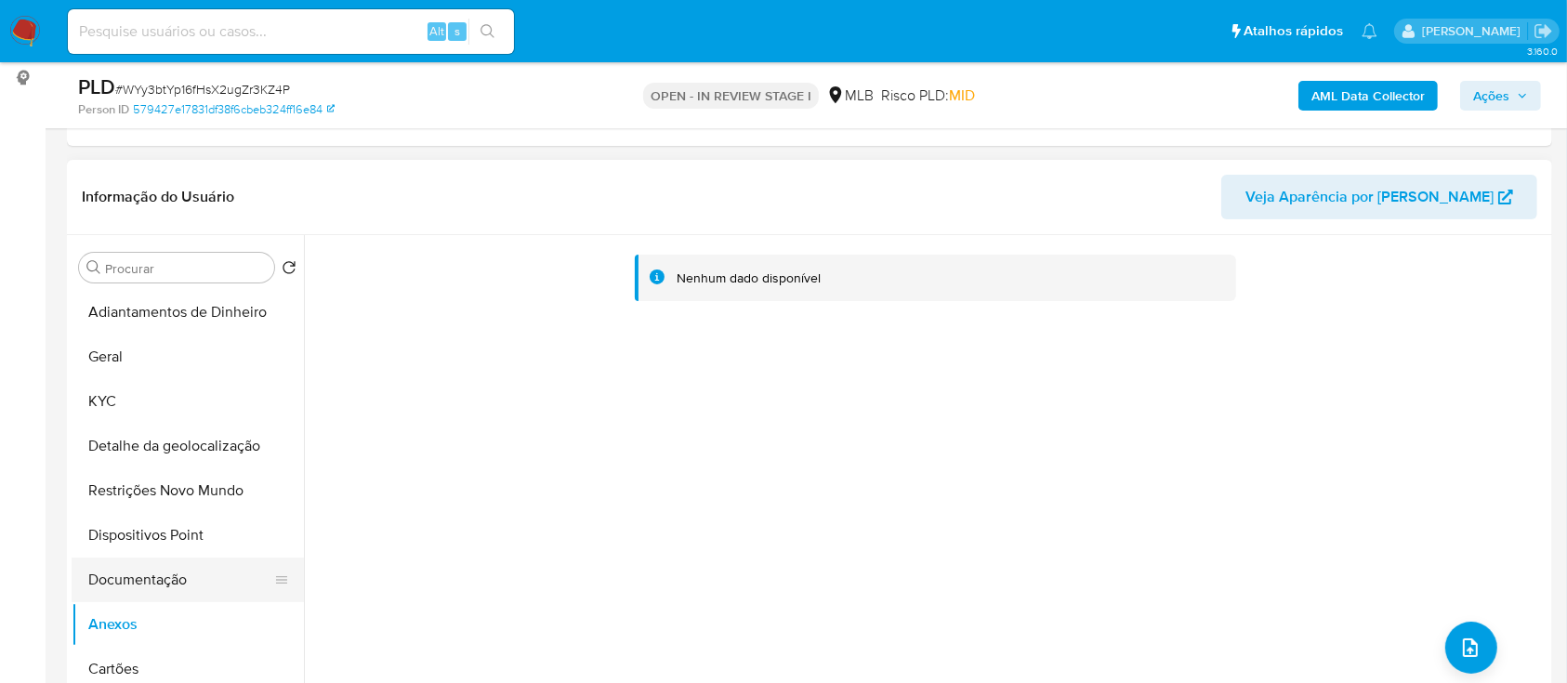
click at [166, 580] on button "Documentação" at bounding box center [181, 580] width 218 height 45
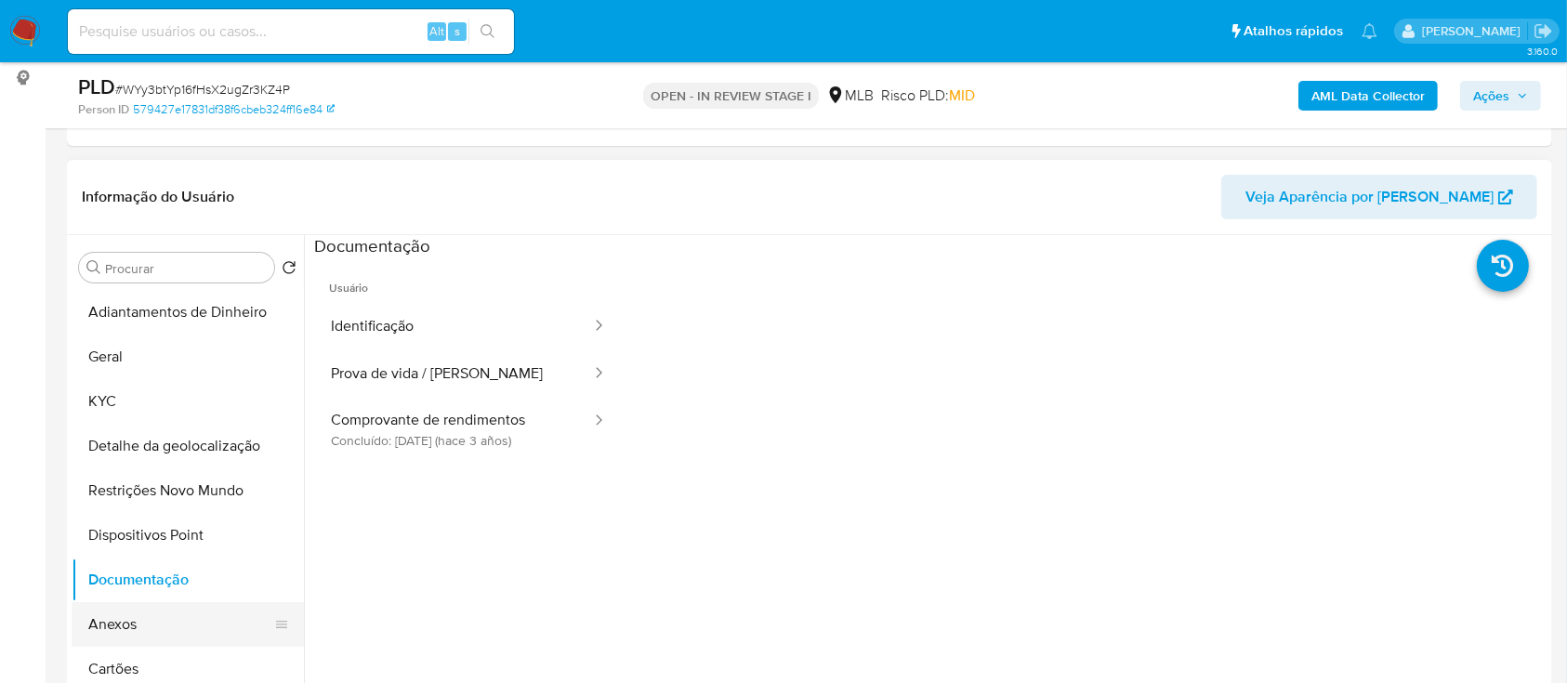
click at [128, 616] on button "Anexos" at bounding box center [181, 624] width 218 height 45
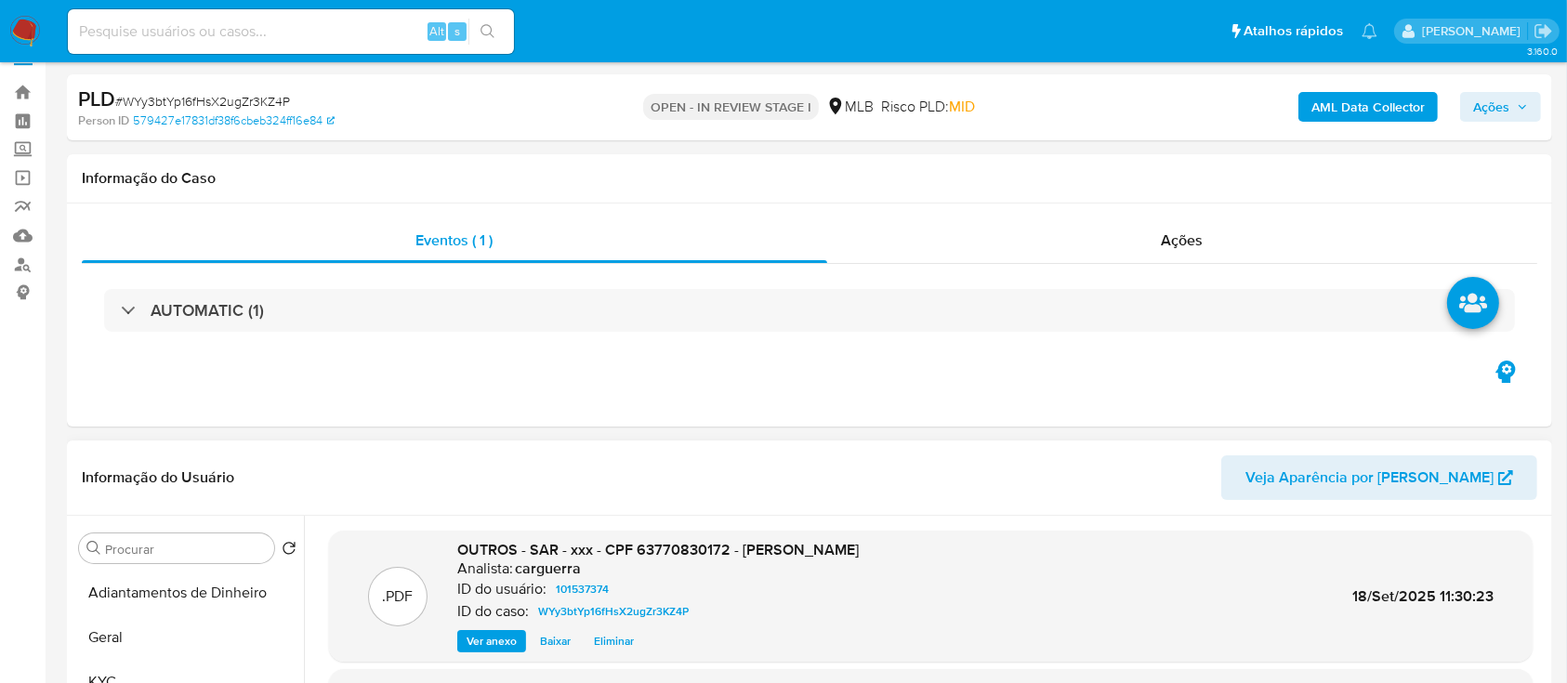
scroll to position [0, 0]
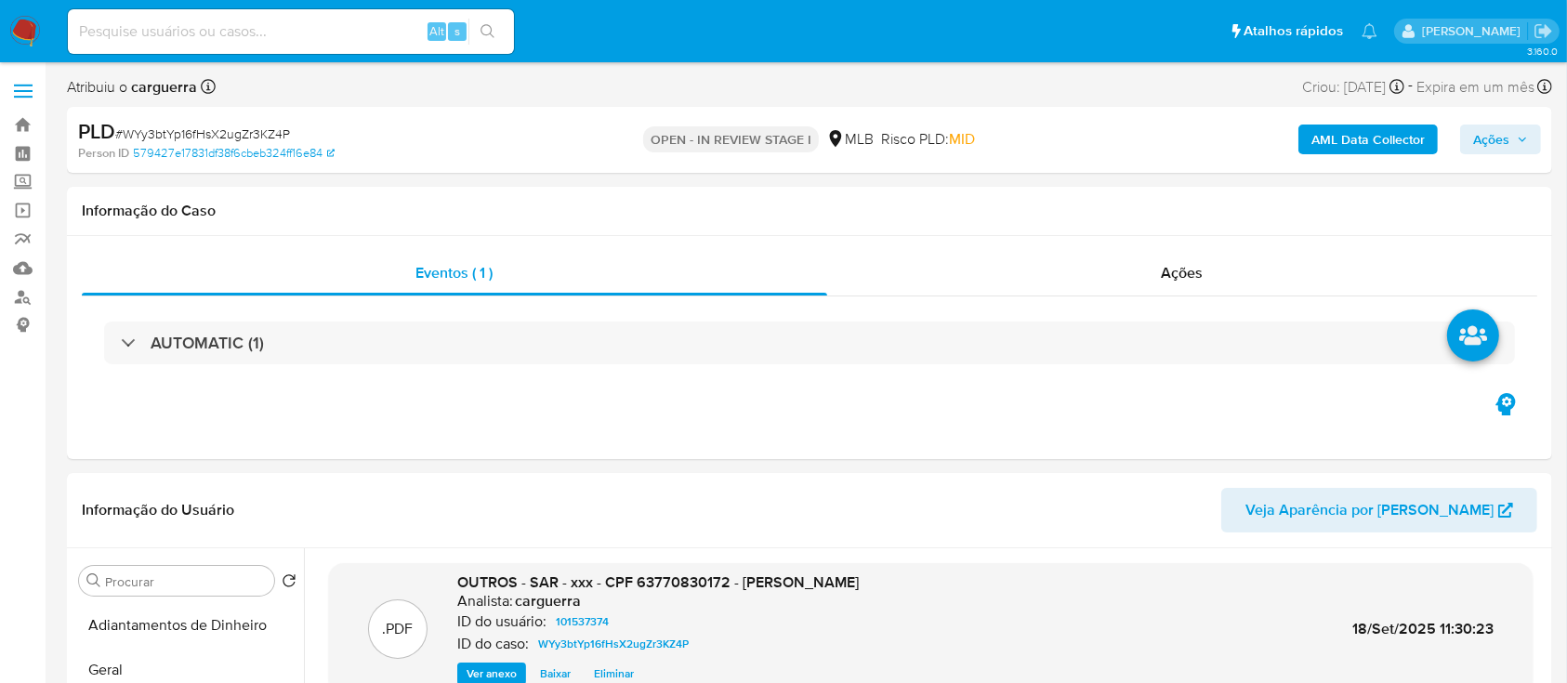
click at [1499, 139] on span "Ações" at bounding box center [1492, 140] width 36 height 30
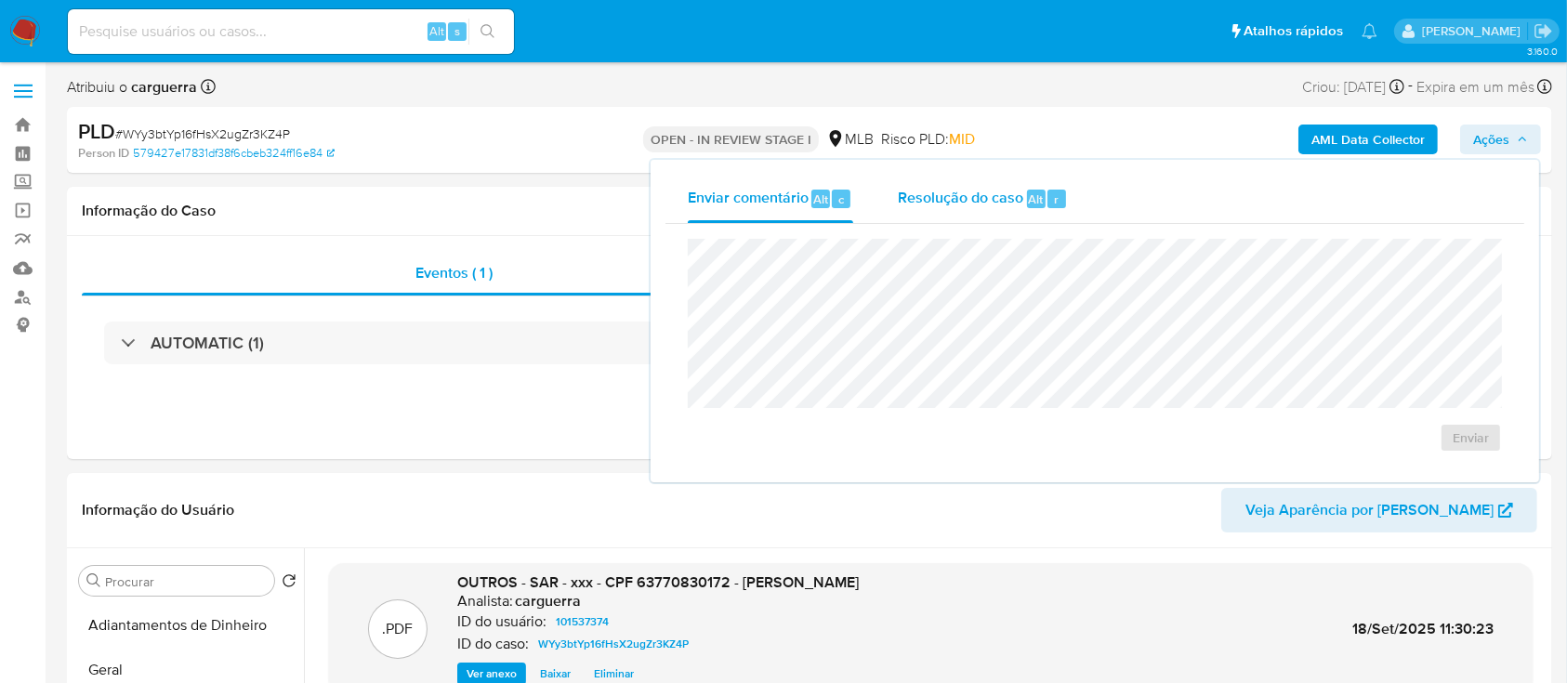
click at [959, 197] on span "Resolução do caso" at bounding box center [961, 198] width 126 height 21
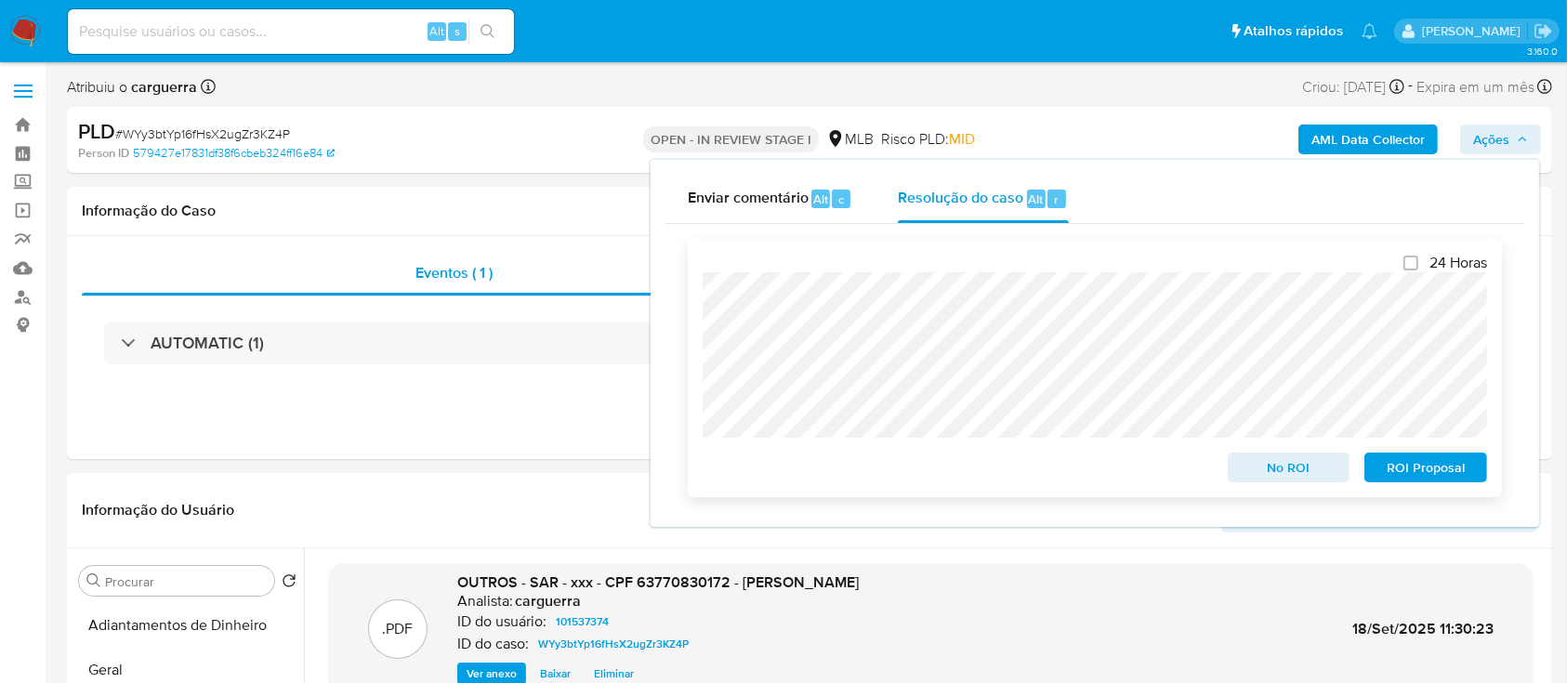
click at [1406, 475] on span "ROI Proposal" at bounding box center [1426, 468] width 97 height 26
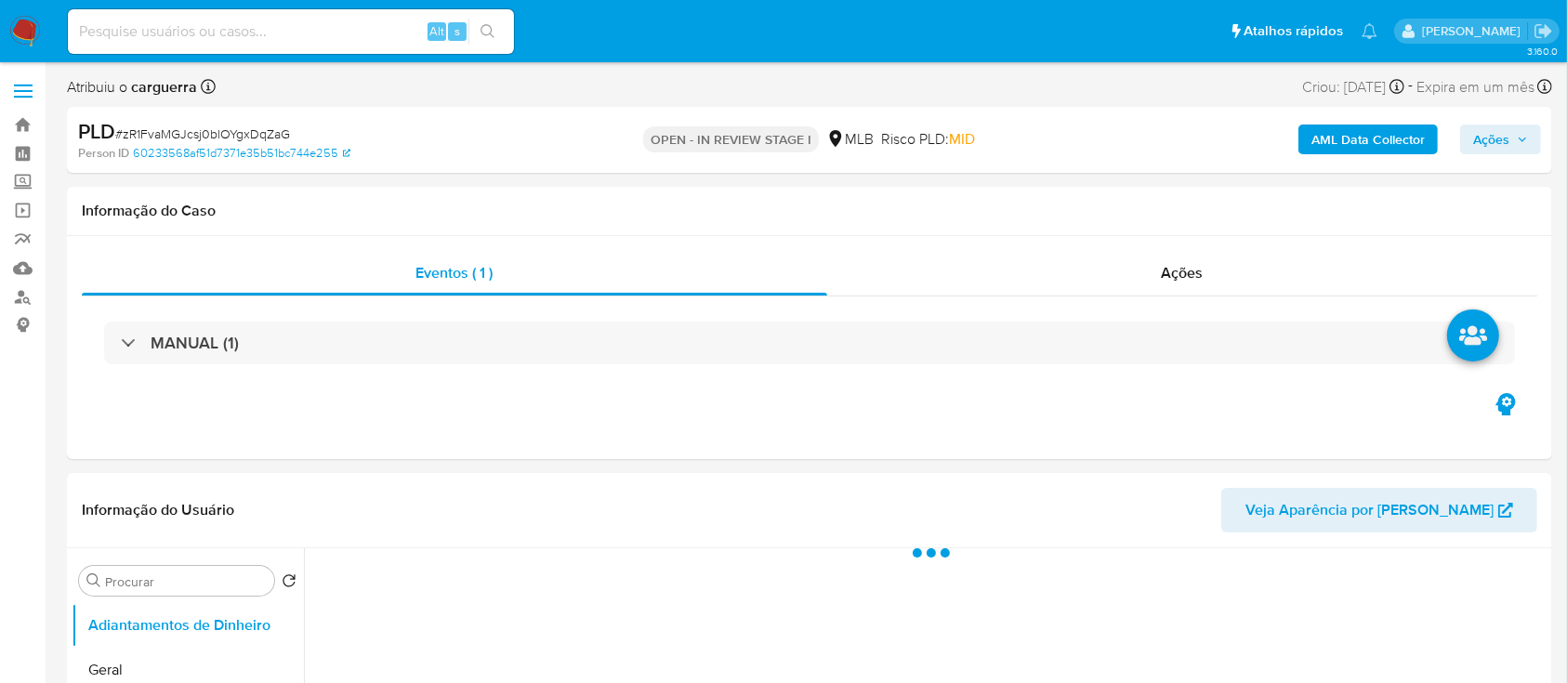
select select "10"
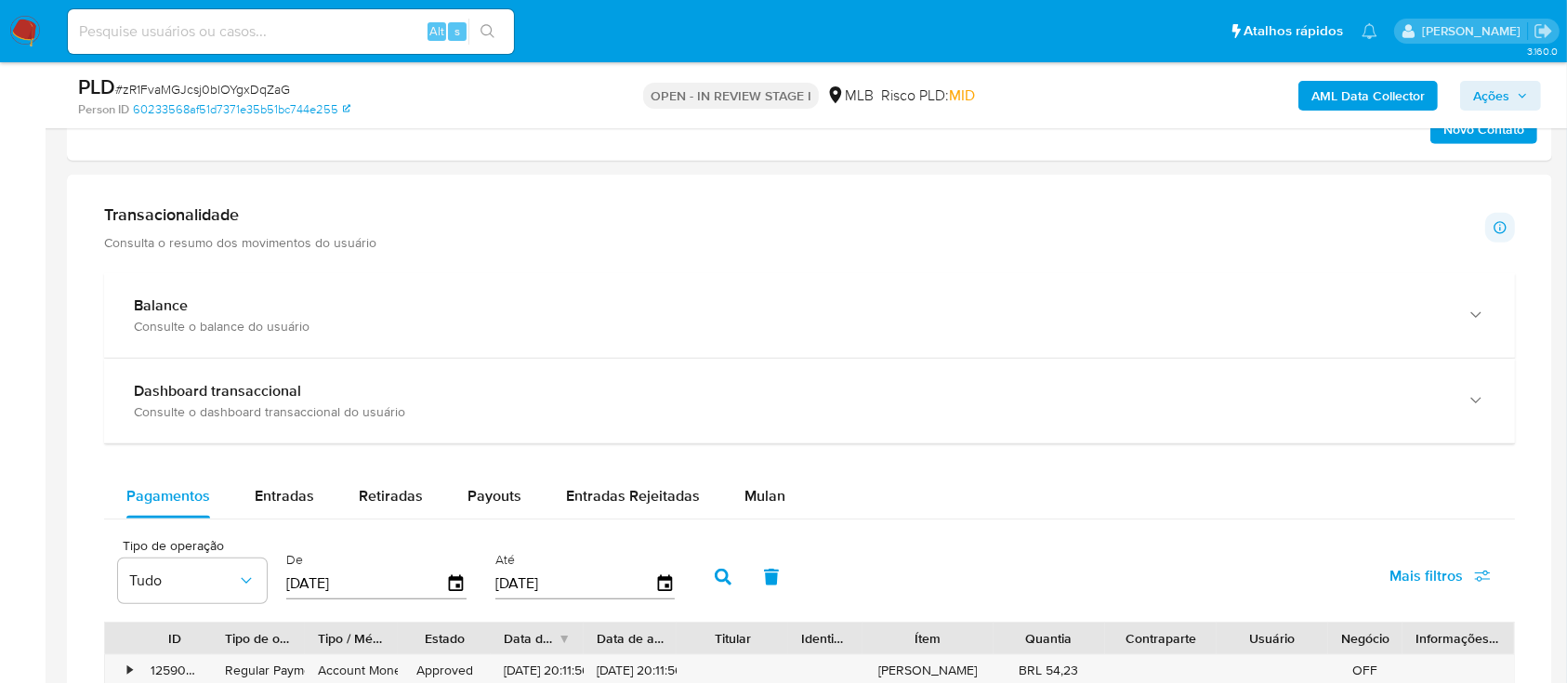
scroll to position [1239, 0]
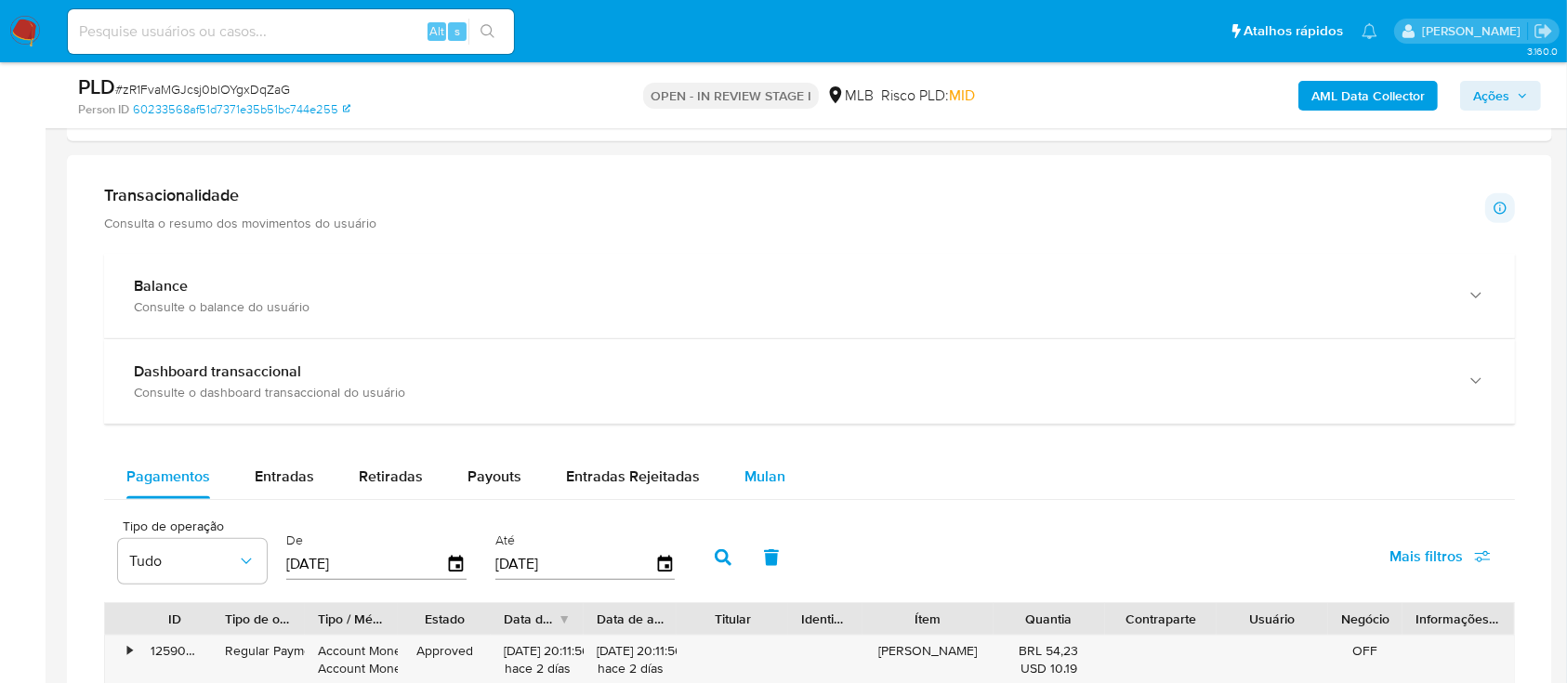
click at [770, 468] on span "Mulan" at bounding box center [765, 476] width 41 height 21
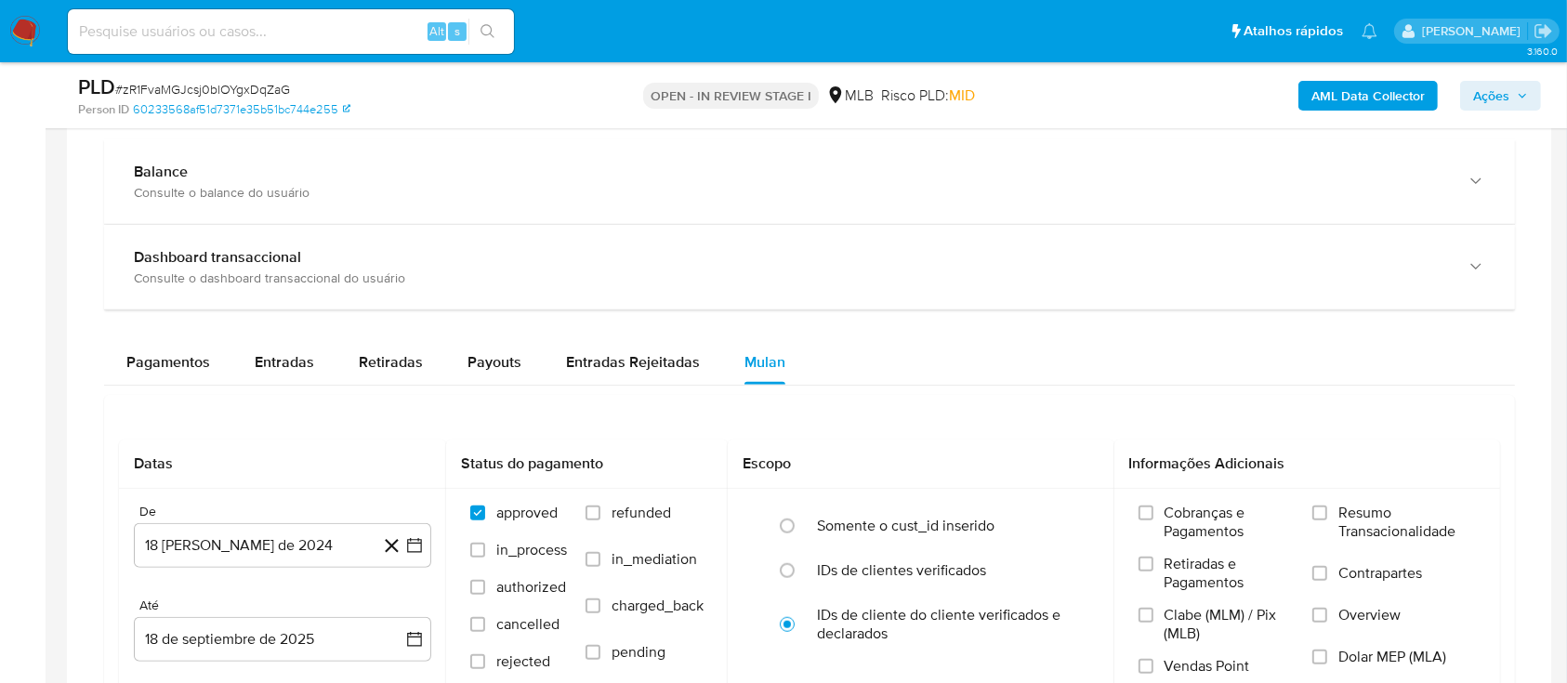
scroll to position [1487, 0]
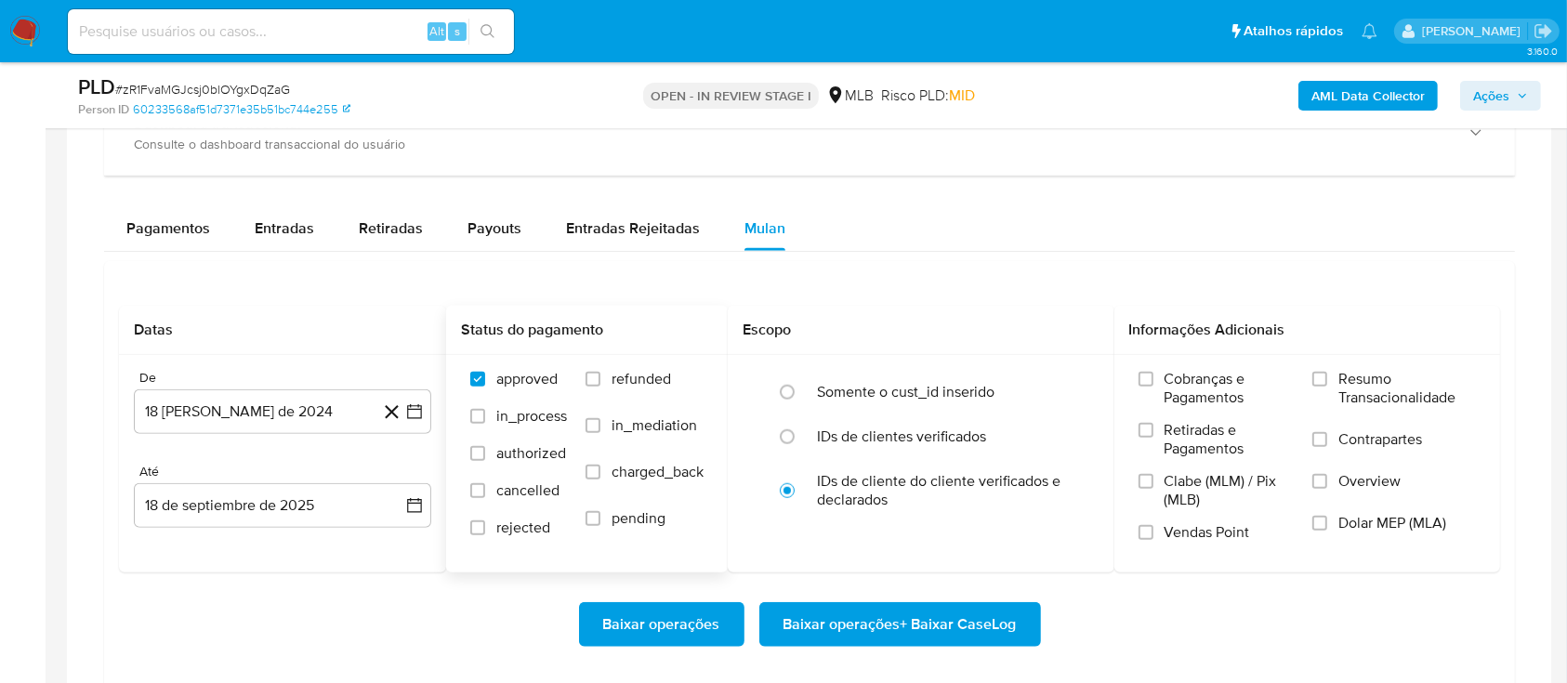
drag, startPoint x: 417, startPoint y: 415, endPoint x: 639, endPoint y: 441, distance: 222.8
click at [416, 415] on icon "button" at bounding box center [414, 412] width 19 height 19
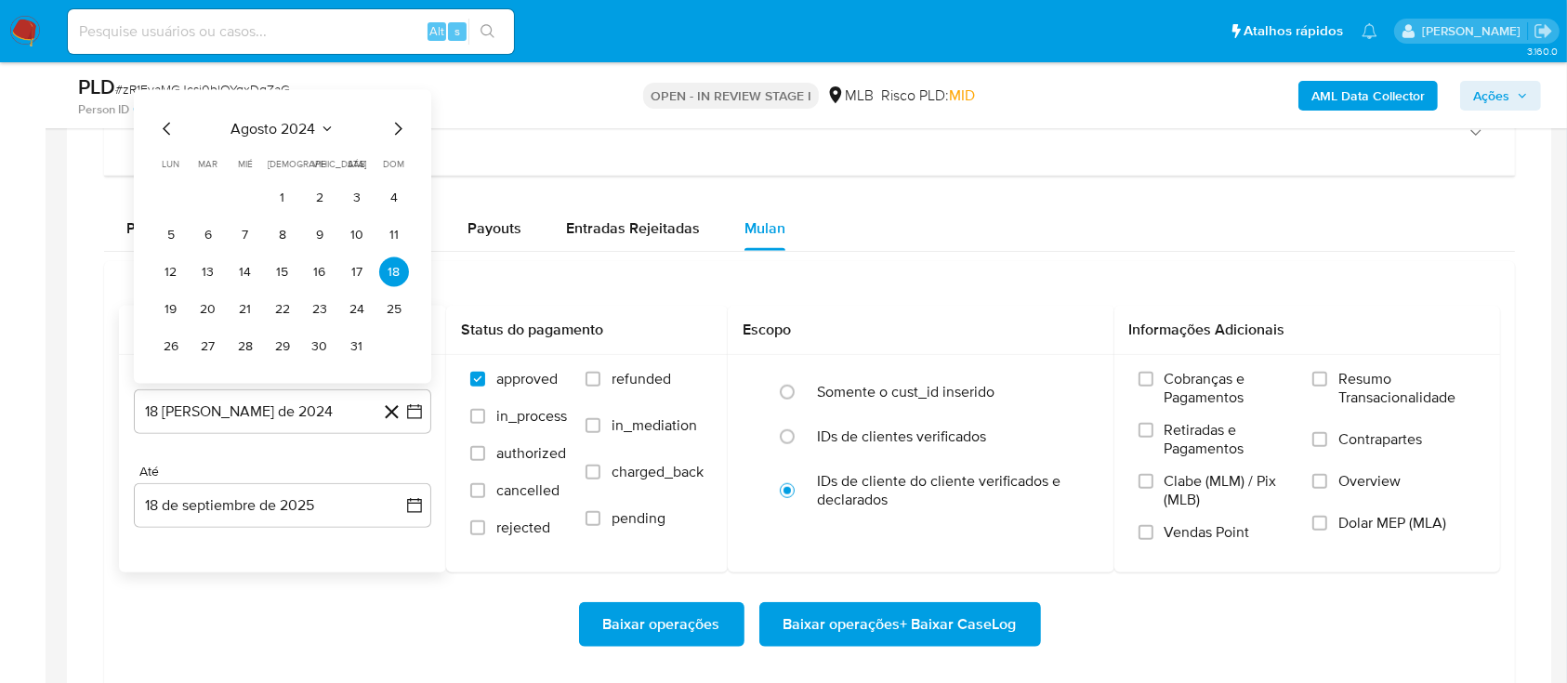
click at [312, 122] on span "agosto 2024" at bounding box center [273, 129] width 85 height 19
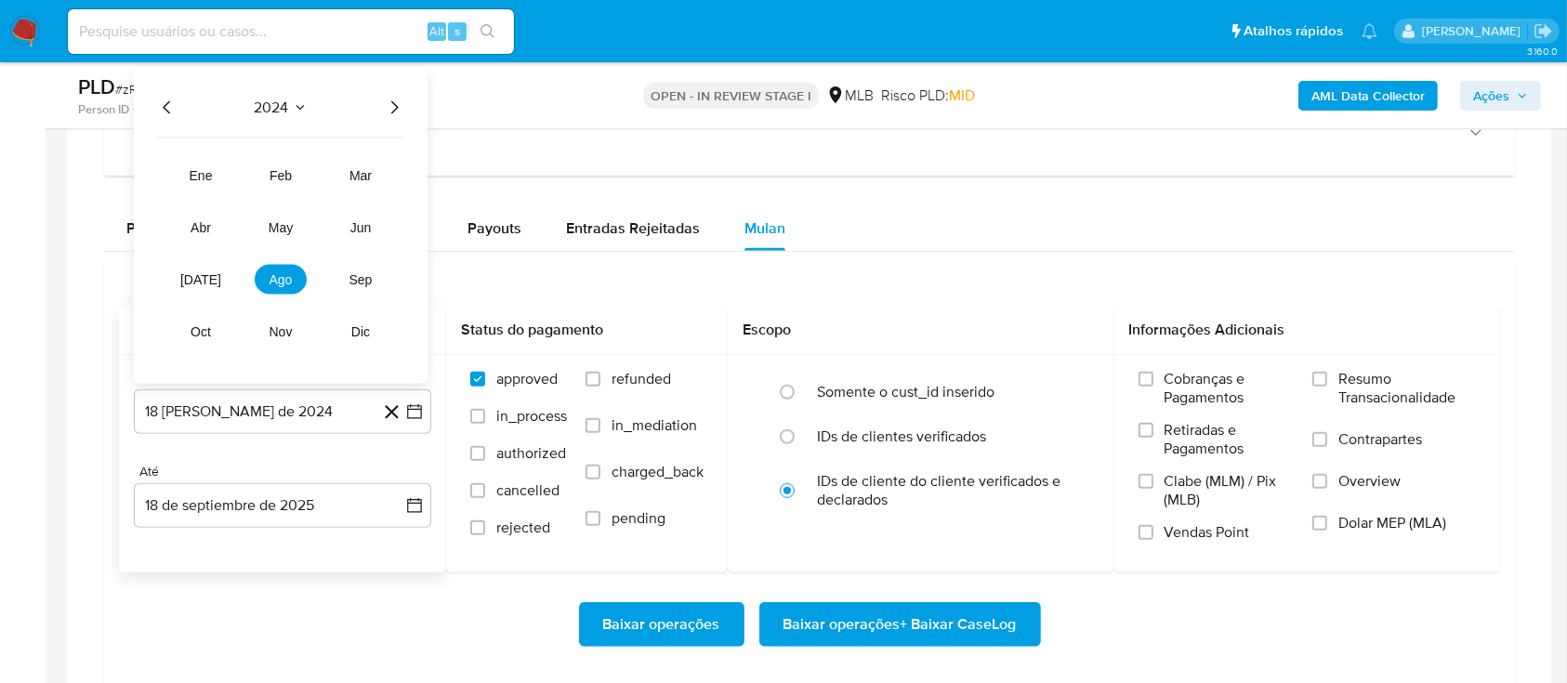
click at [397, 101] on icon "Año siguiente" at bounding box center [394, 108] width 22 height 22
click at [271, 275] on span "ago" at bounding box center [281, 279] width 23 height 15
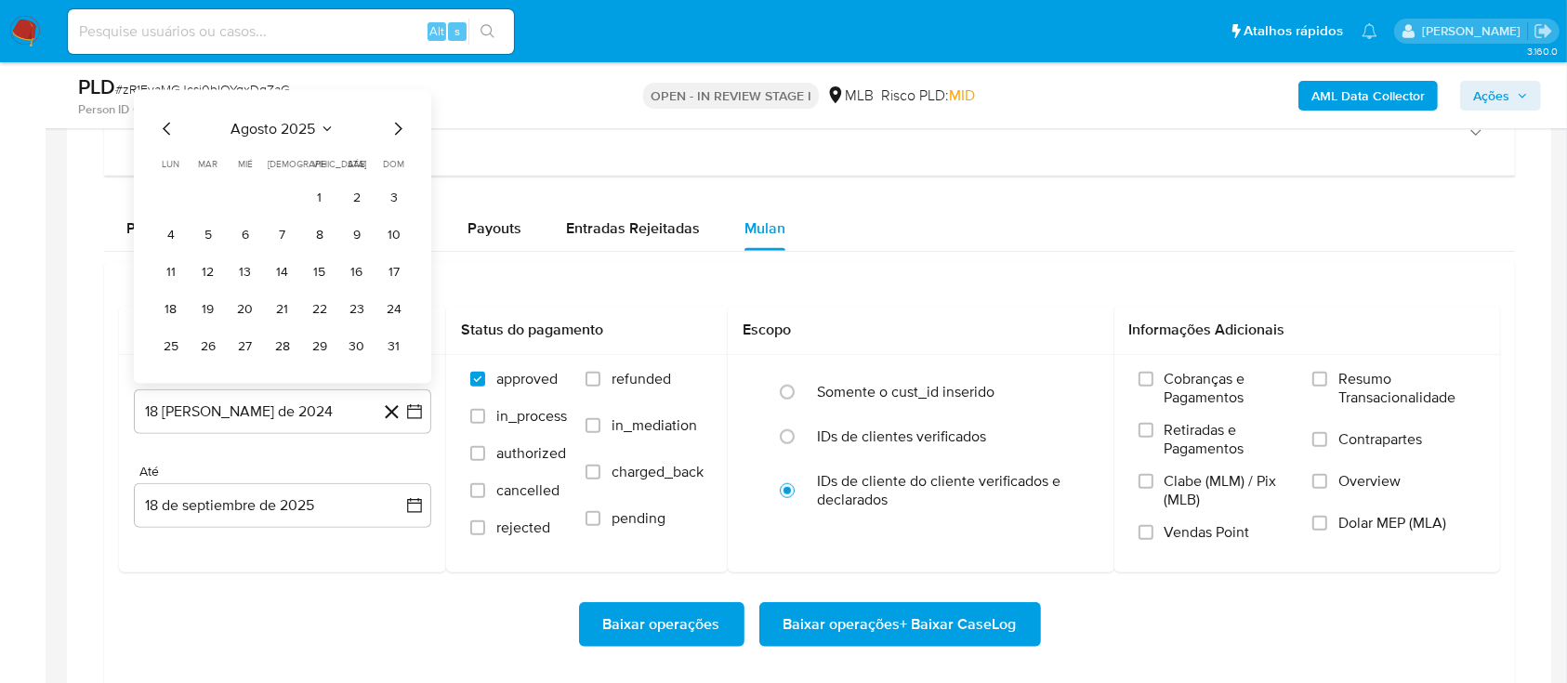
drag, startPoint x: 313, startPoint y: 196, endPoint x: 337, endPoint y: 198, distance: 23.3
click at [314, 197] on button "1" at bounding box center [320, 198] width 30 height 30
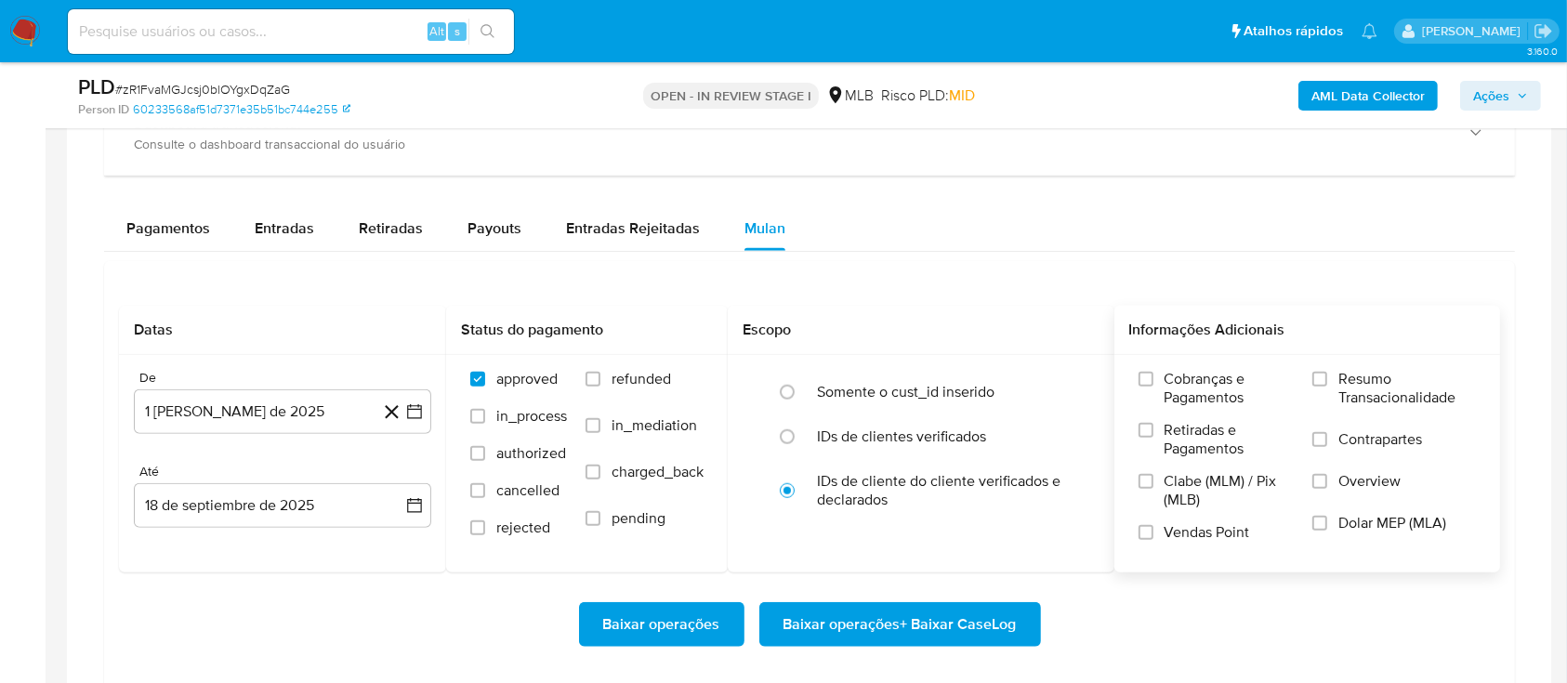
click at [1357, 384] on span "Resumo Transacionalidade" at bounding box center [1408, 388] width 138 height 37
click at [1328, 384] on input "Resumo Transacionalidade" at bounding box center [1320, 379] width 15 height 15
click at [959, 623] on span "Baixar operações + Baixar CaseLog" at bounding box center [900, 624] width 233 height 41
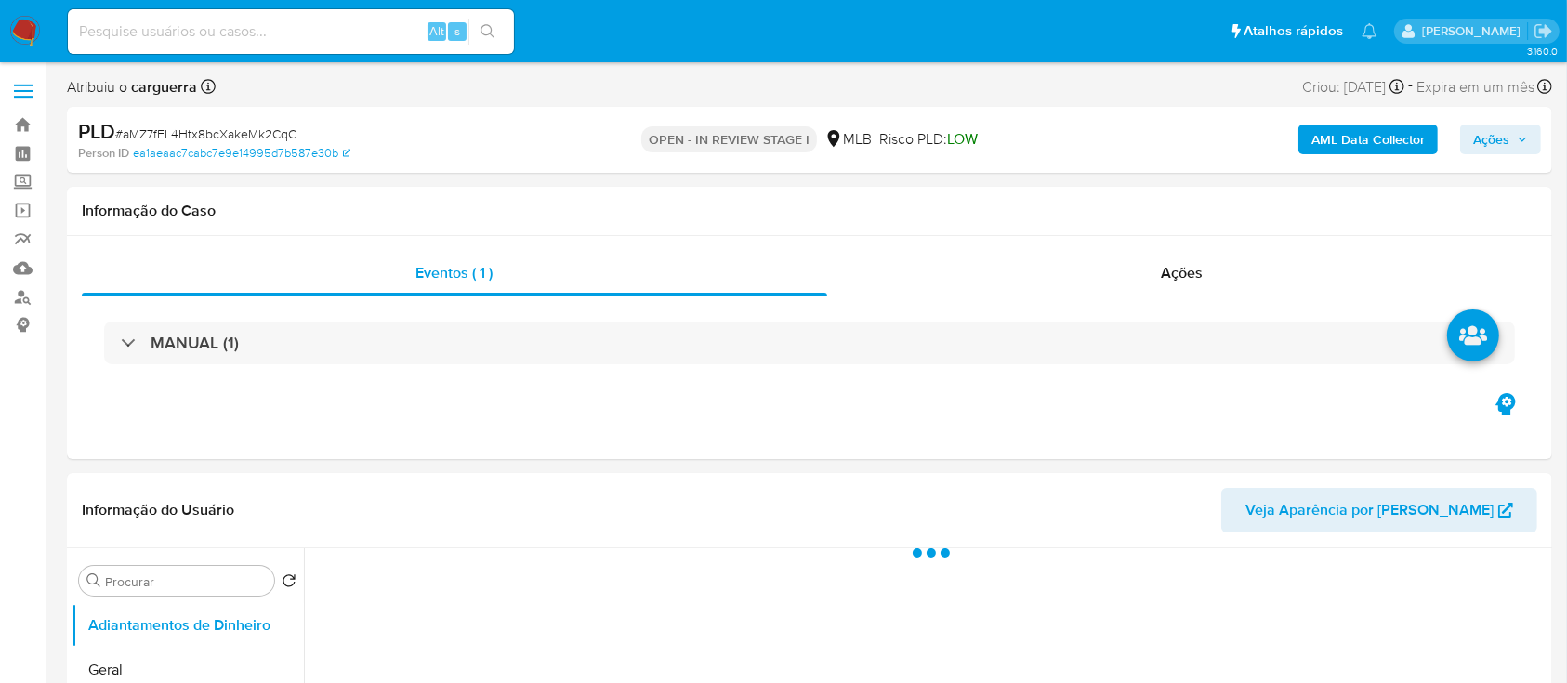
select select "10"
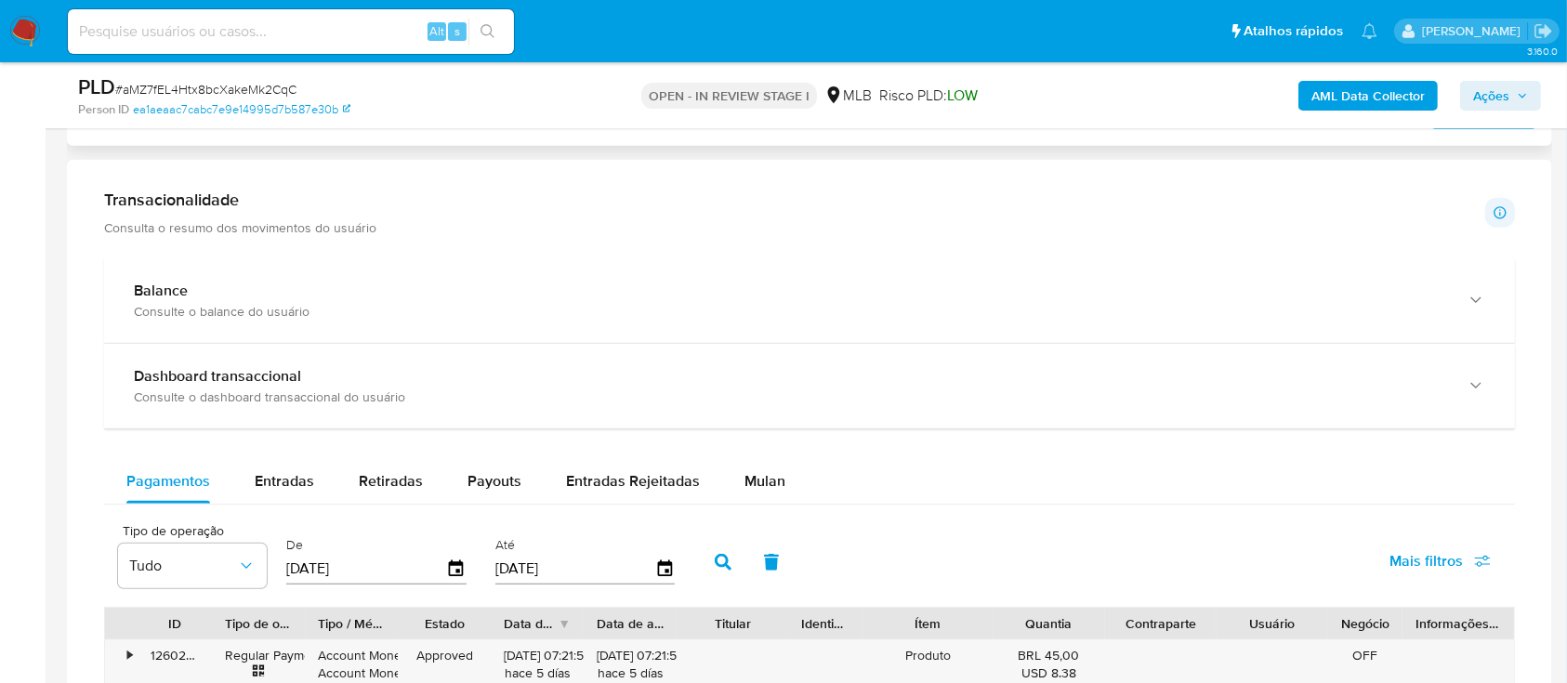
scroll to position [1239, 0]
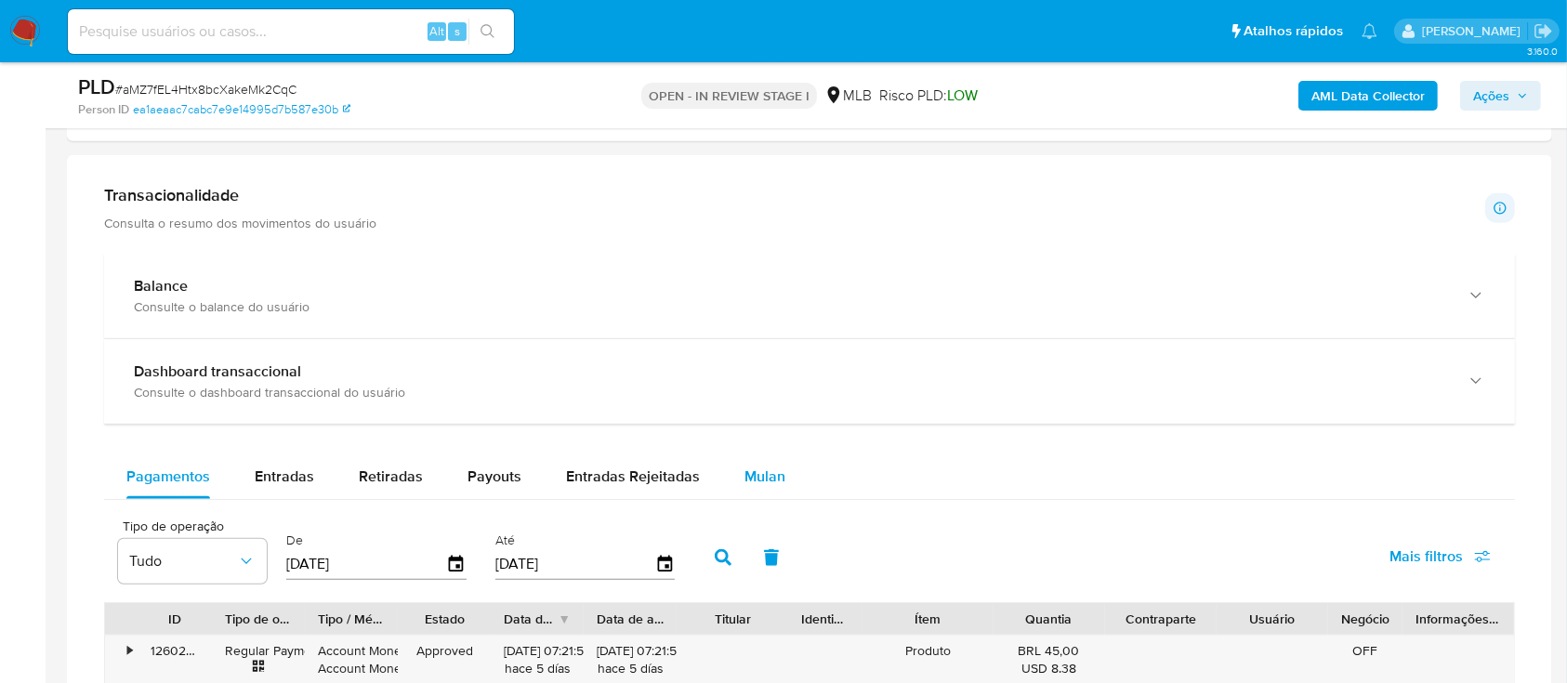
click at [773, 457] on div "Mulan" at bounding box center [765, 477] width 41 height 45
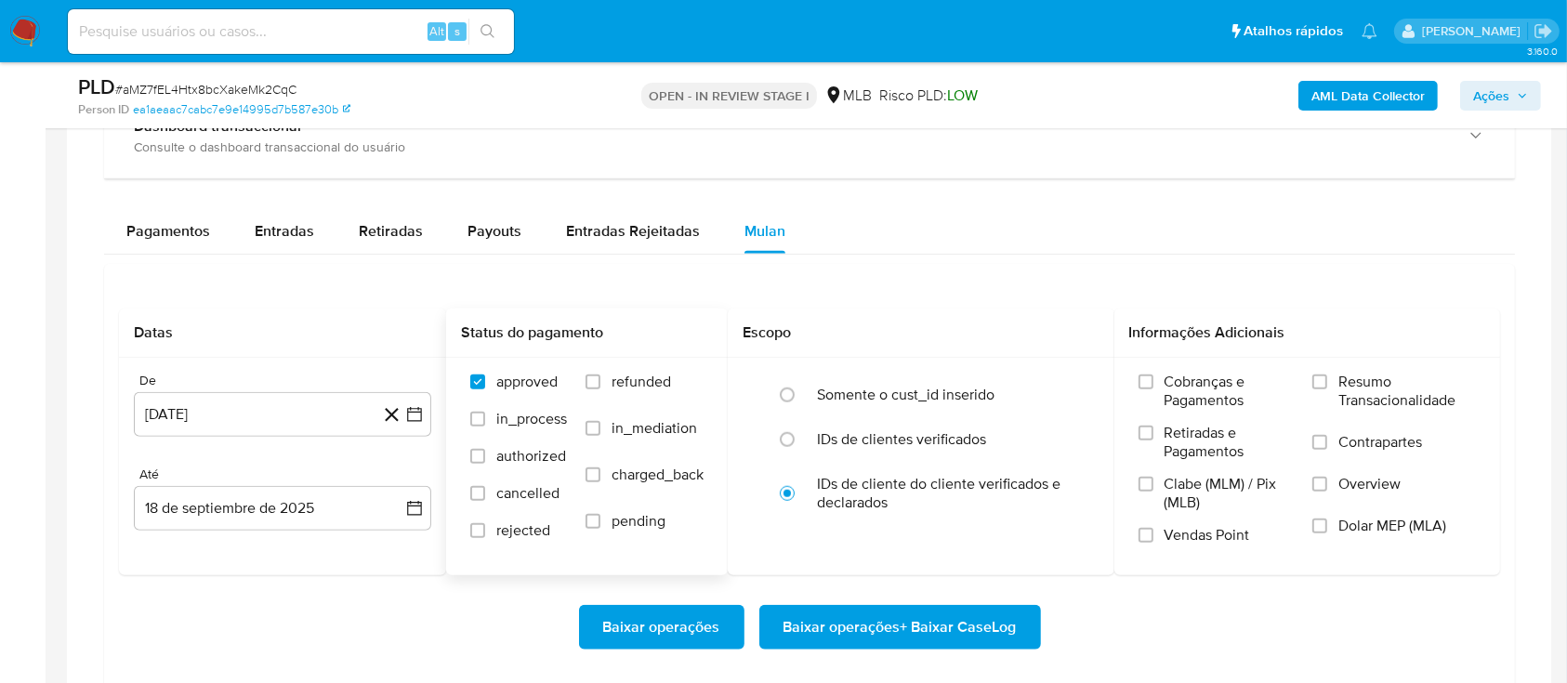
scroll to position [1487, 0]
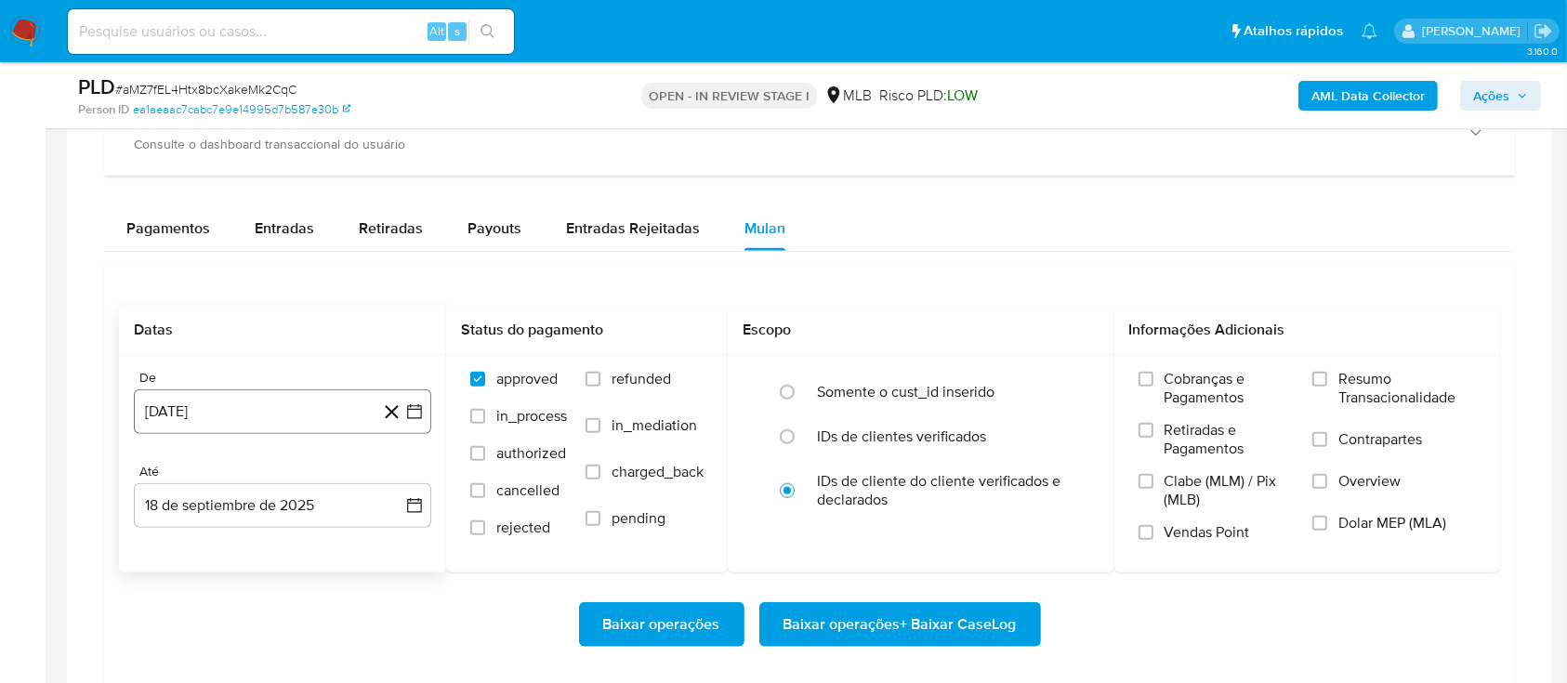
click at [416, 406] on icon "button" at bounding box center [414, 412] width 19 height 19
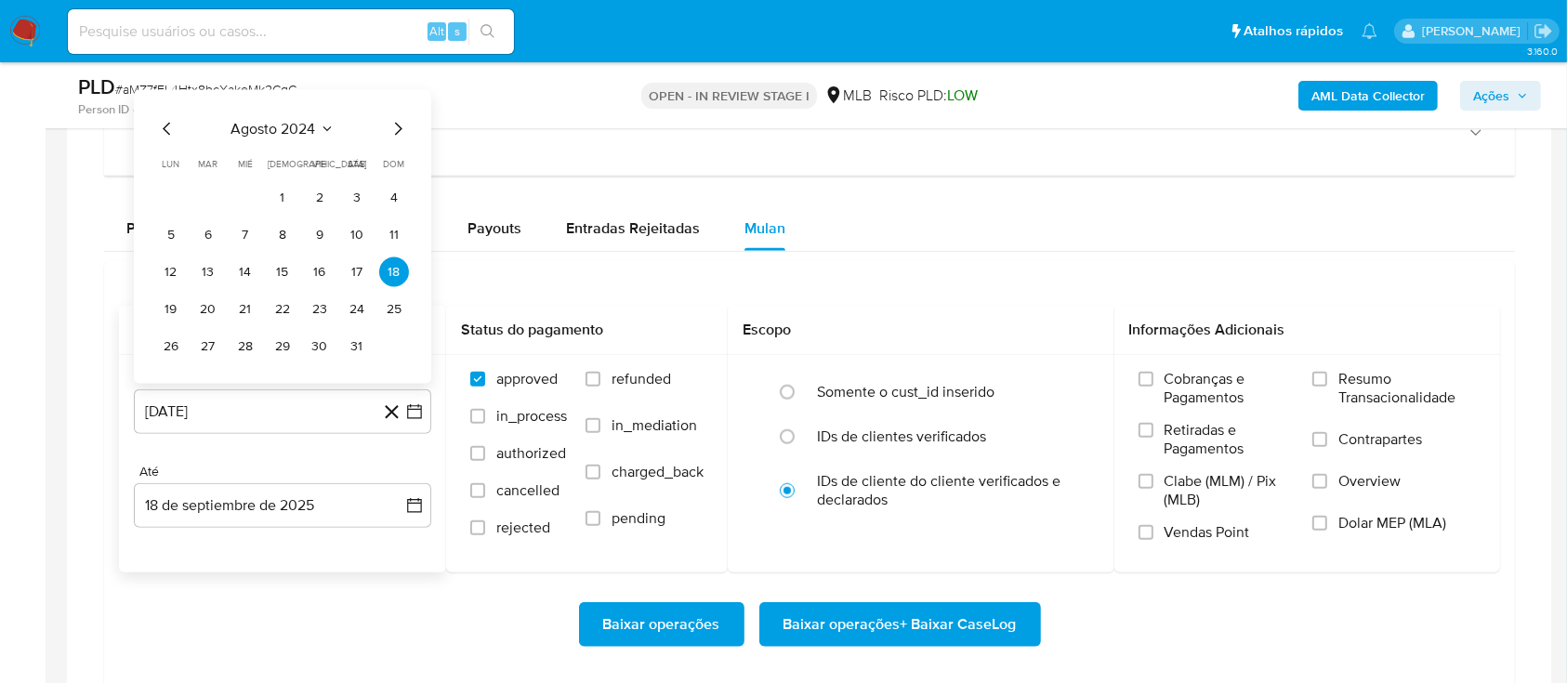
click at [320, 114] on div "agosto 2024 agosto 2024 lun lunes mar martes mié miércoles jue jueves vie viern…" at bounding box center [282, 237] width 297 height 294
click at [312, 122] on span "agosto 2024" at bounding box center [273, 129] width 85 height 19
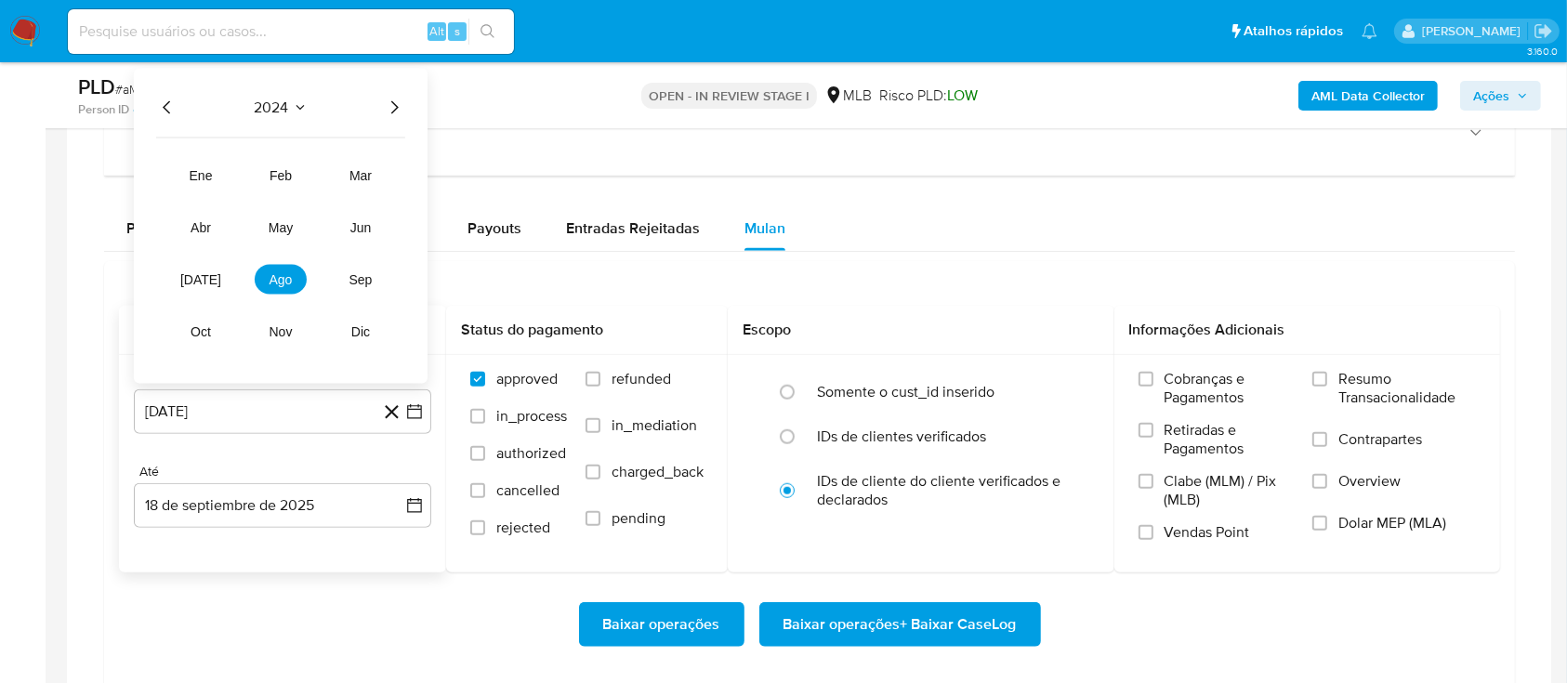
click at [394, 103] on icon "Año siguiente" at bounding box center [394, 108] width 22 height 22
click at [275, 277] on span "ago" at bounding box center [281, 279] width 23 height 15
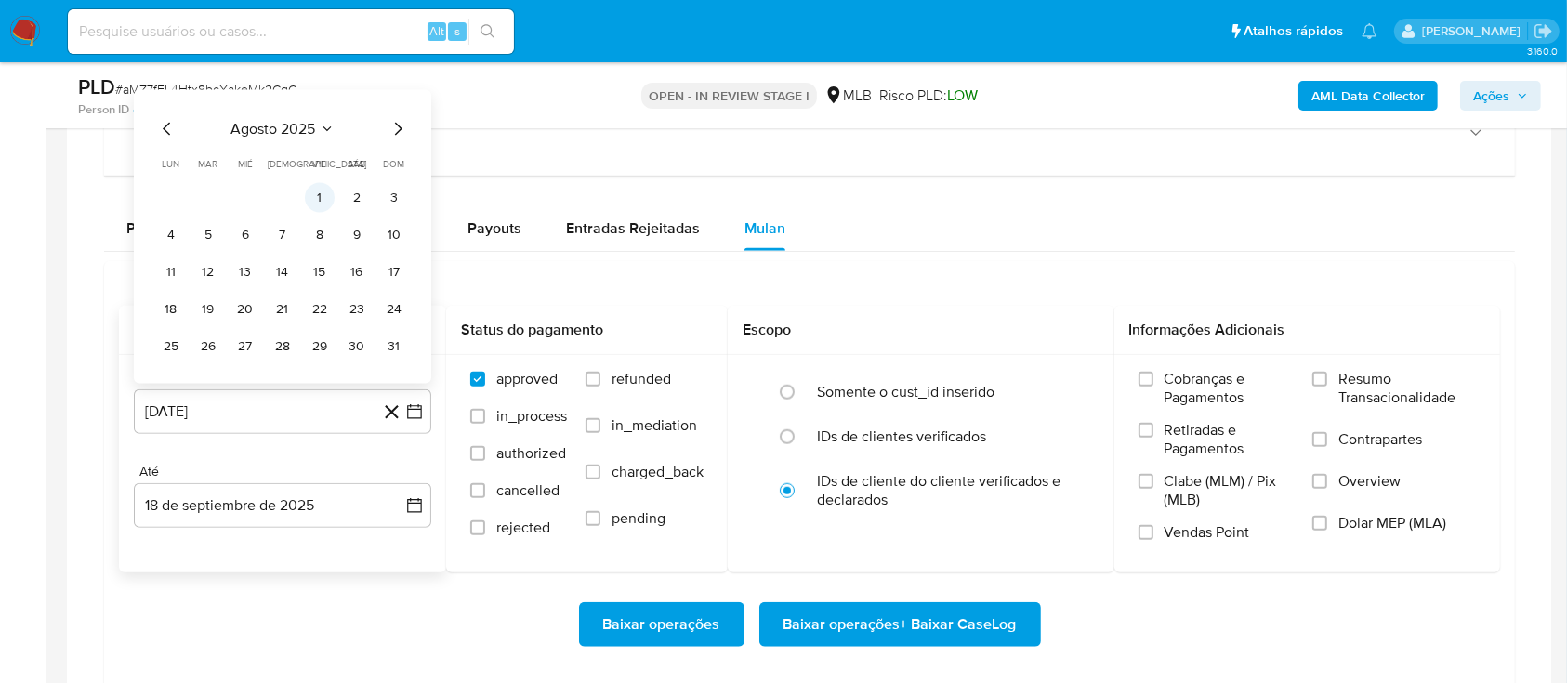
click at [319, 192] on button "1" at bounding box center [320, 198] width 30 height 30
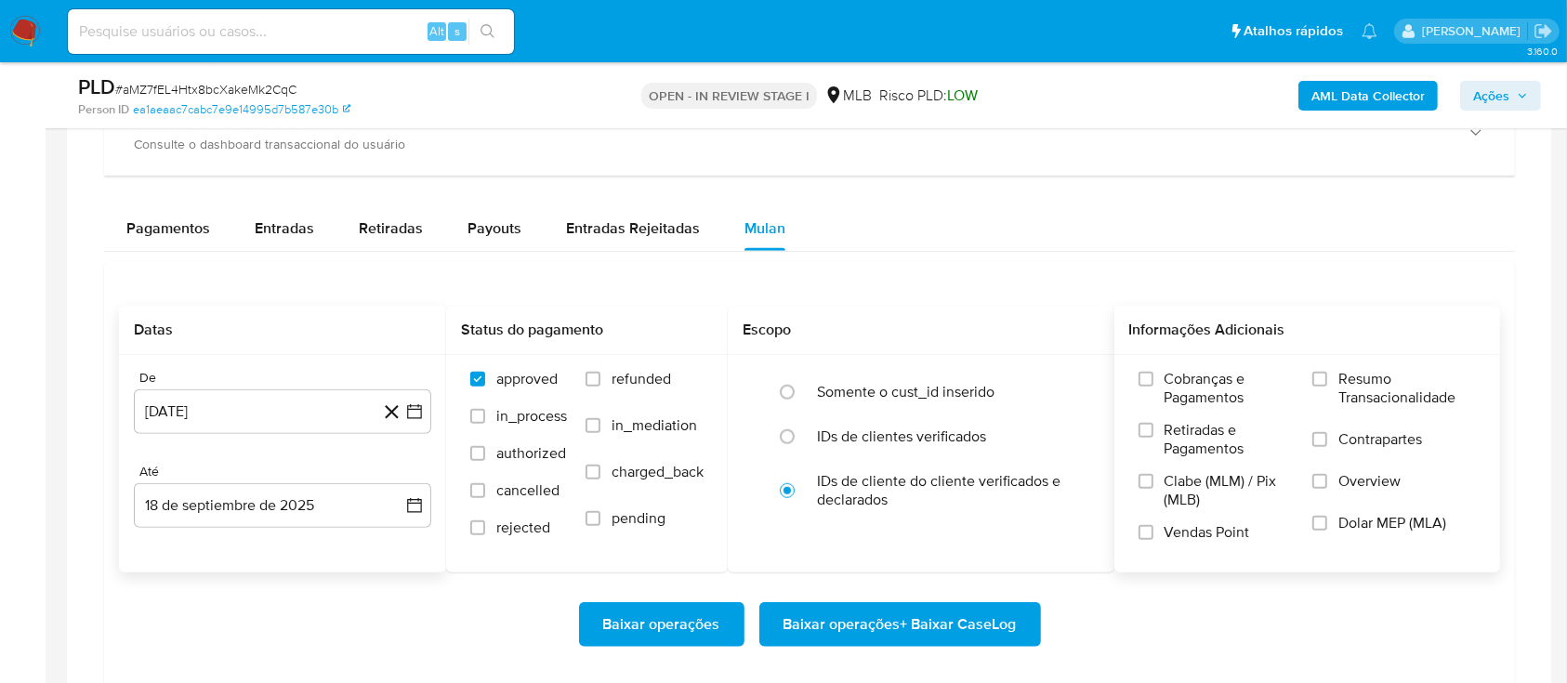
click at [1376, 383] on span "Resumo Transacionalidade" at bounding box center [1408, 388] width 138 height 37
click at [1328, 383] on input "Resumo Transacionalidade" at bounding box center [1320, 379] width 15 height 15
click at [962, 617] on span "Baixar operações + Baixar CaseLog" at bounding box center [900, 624] width 233 height 41
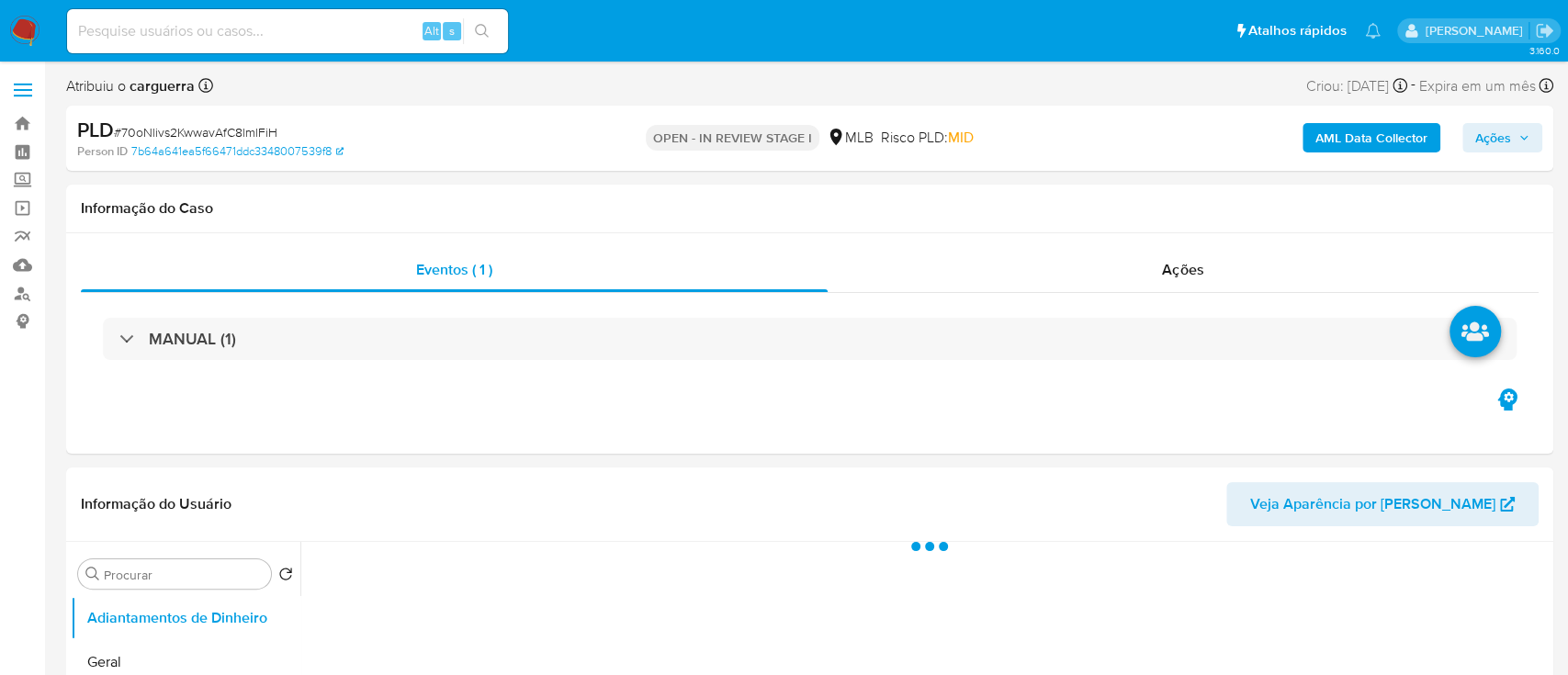
select select "10"
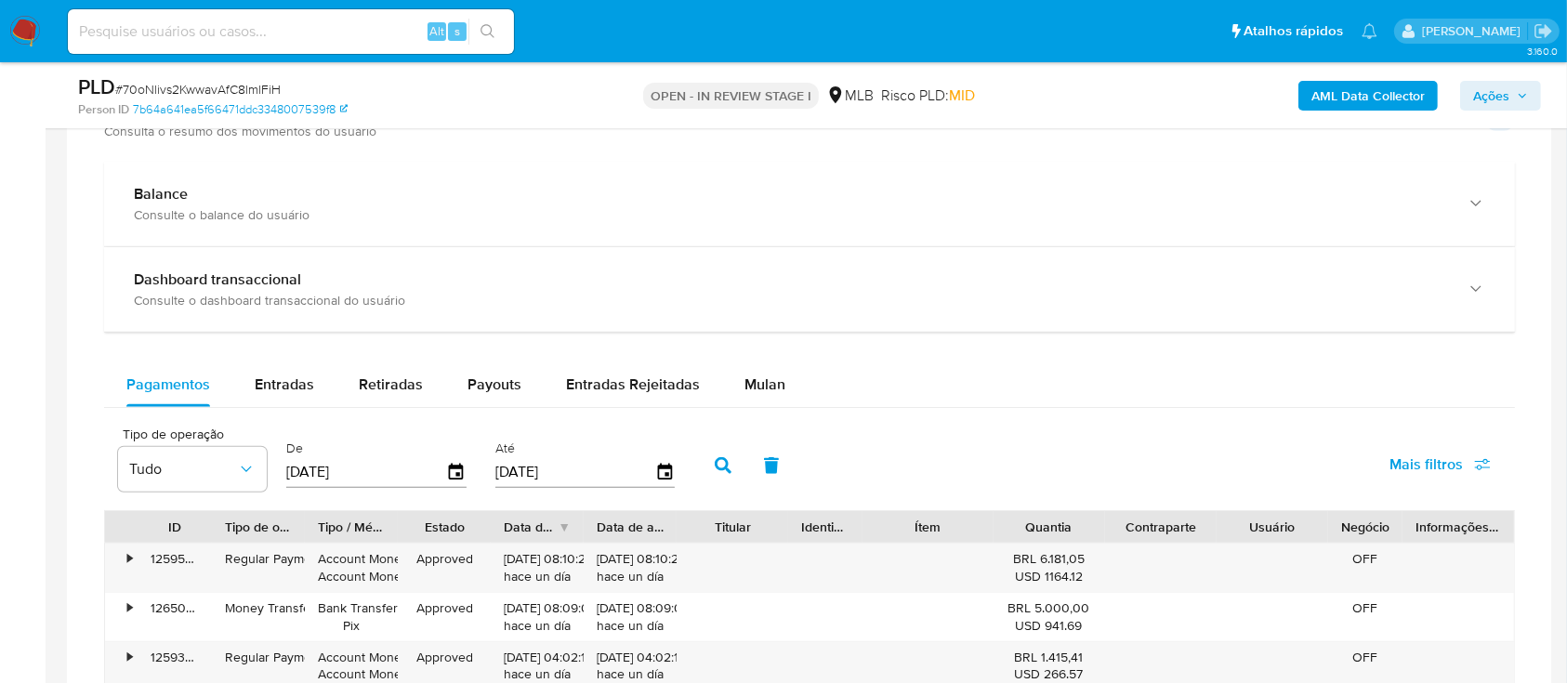
scroll to position [1363, 0]
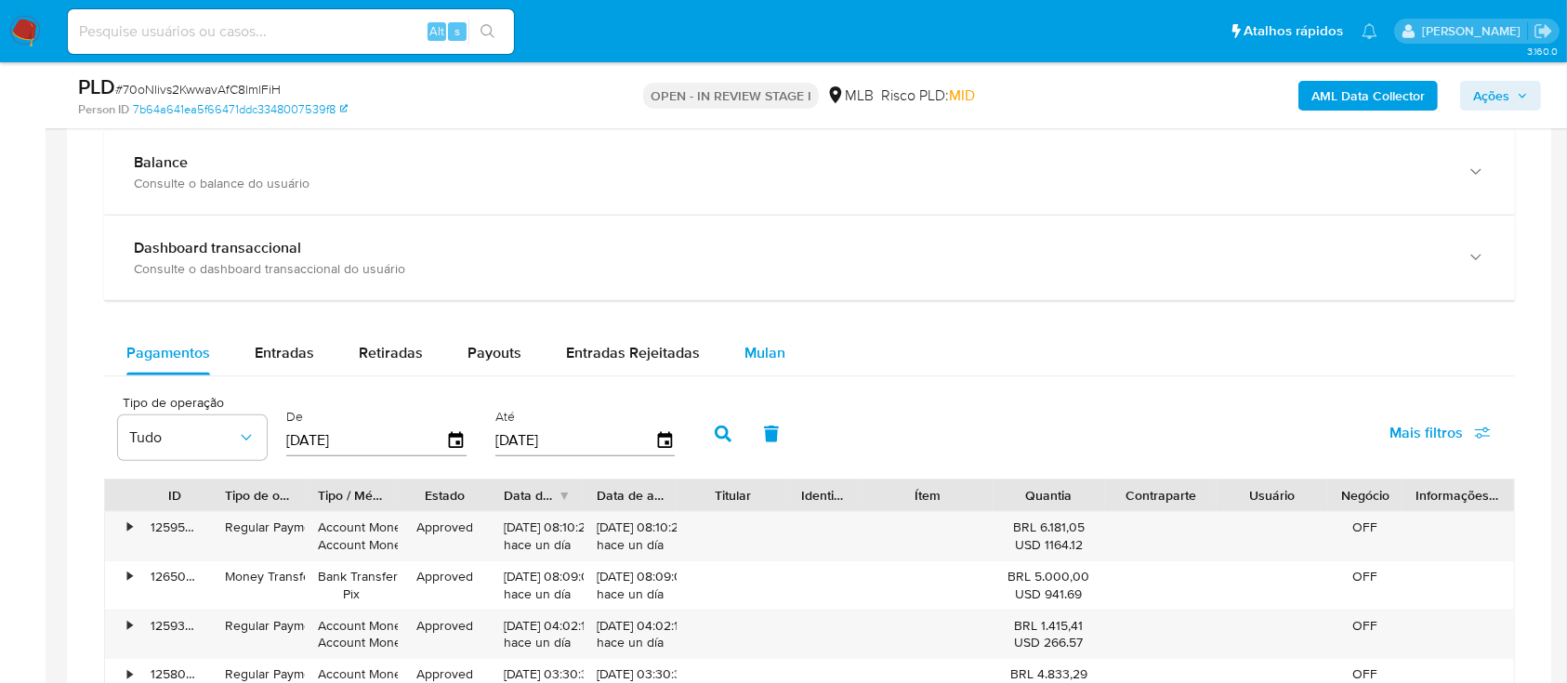
click at [775, 351] on span "Mulan" at bounding box center [765, 352] width 41 height 21
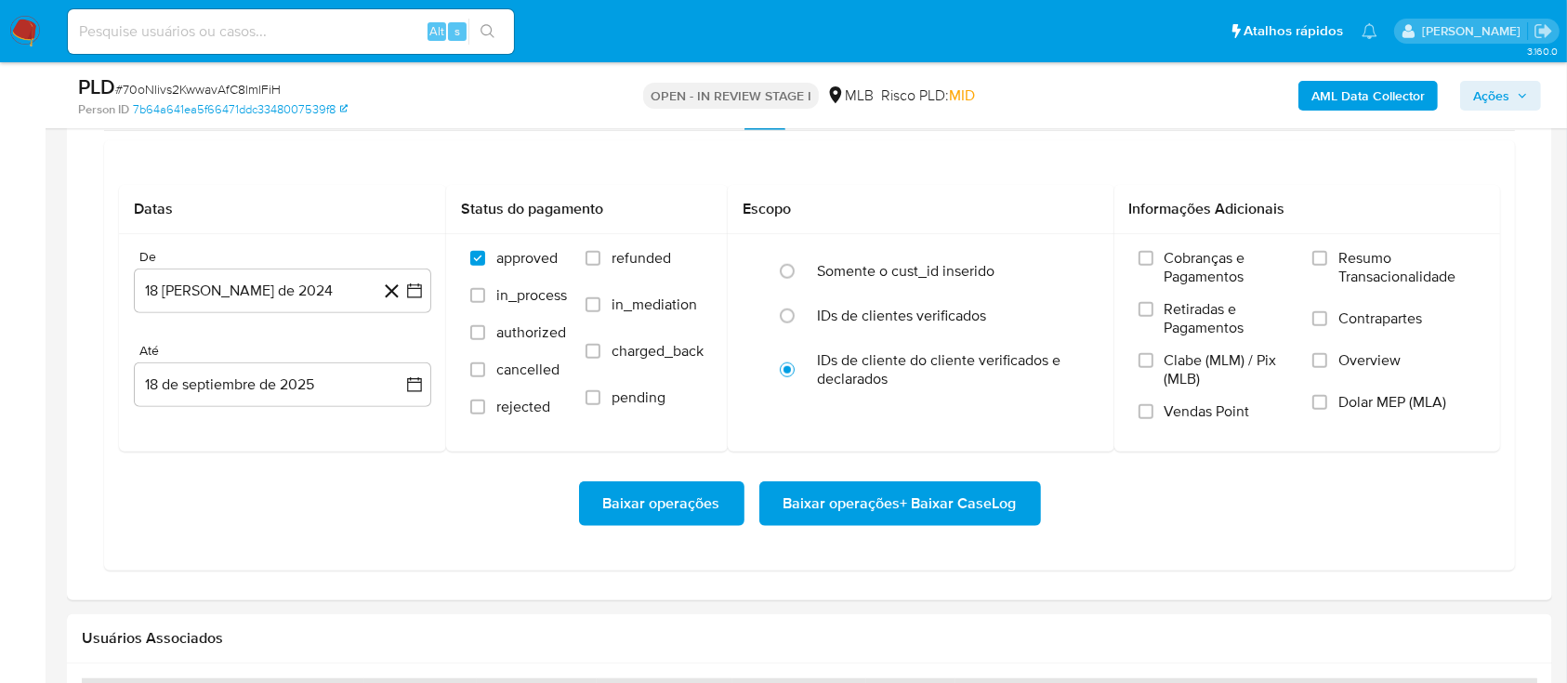
scroll to position [1611, 0]
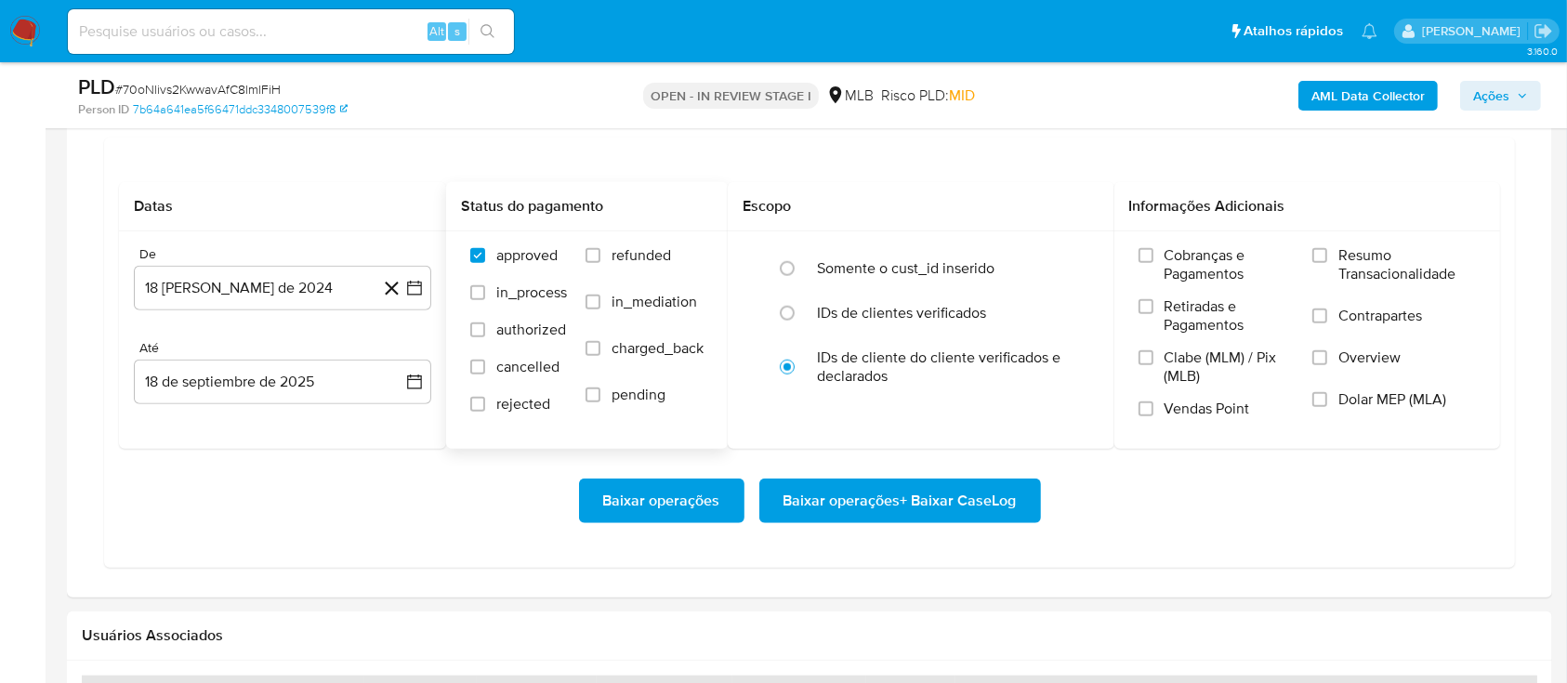
drag, startPoint x: 412, startPoint y: 278, endPoint x: 499, endPoint y: 299, distance: 90.0
click at [412, 279] on icon "button" at bounding box center [414, 288] width 19 height 19
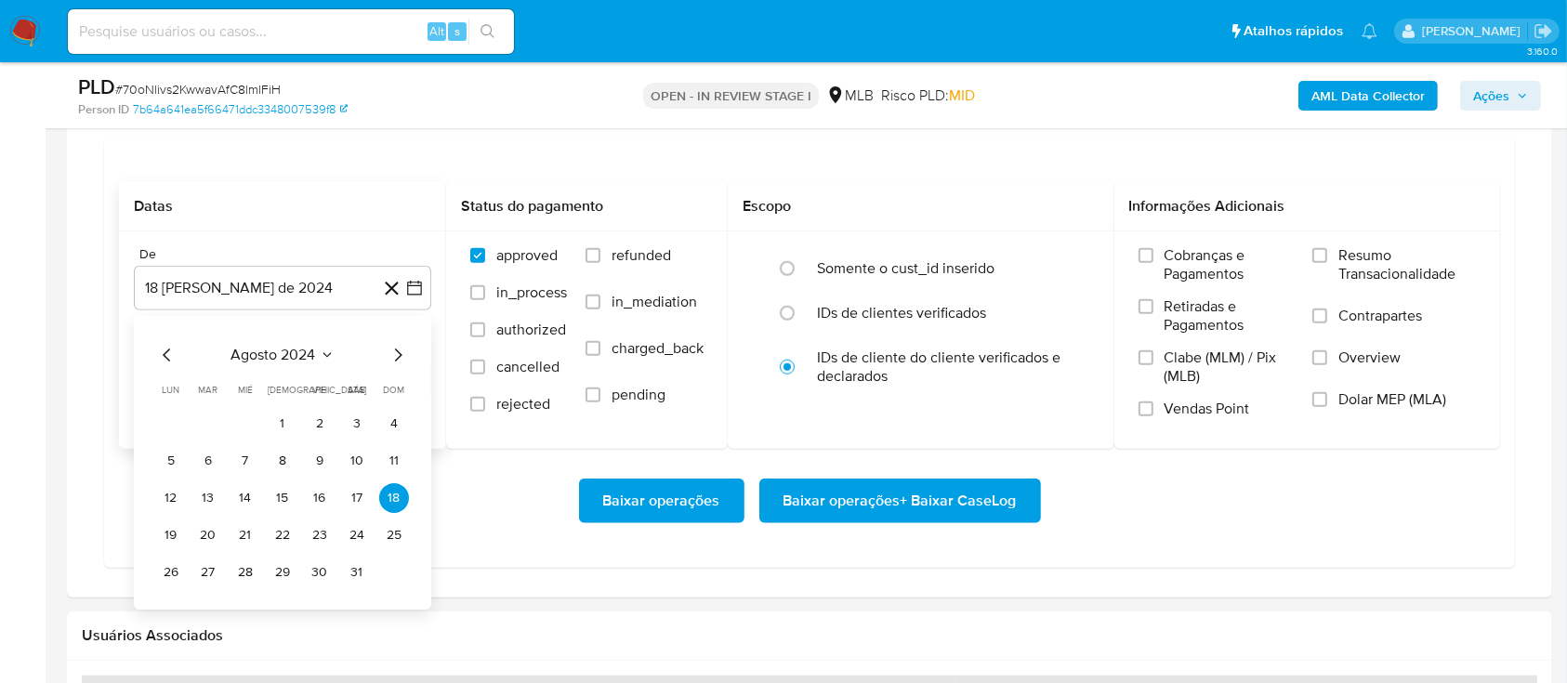
click at [310, 346] on span "agosto 2024" at bounding box center [273, 355] width 85 height 19
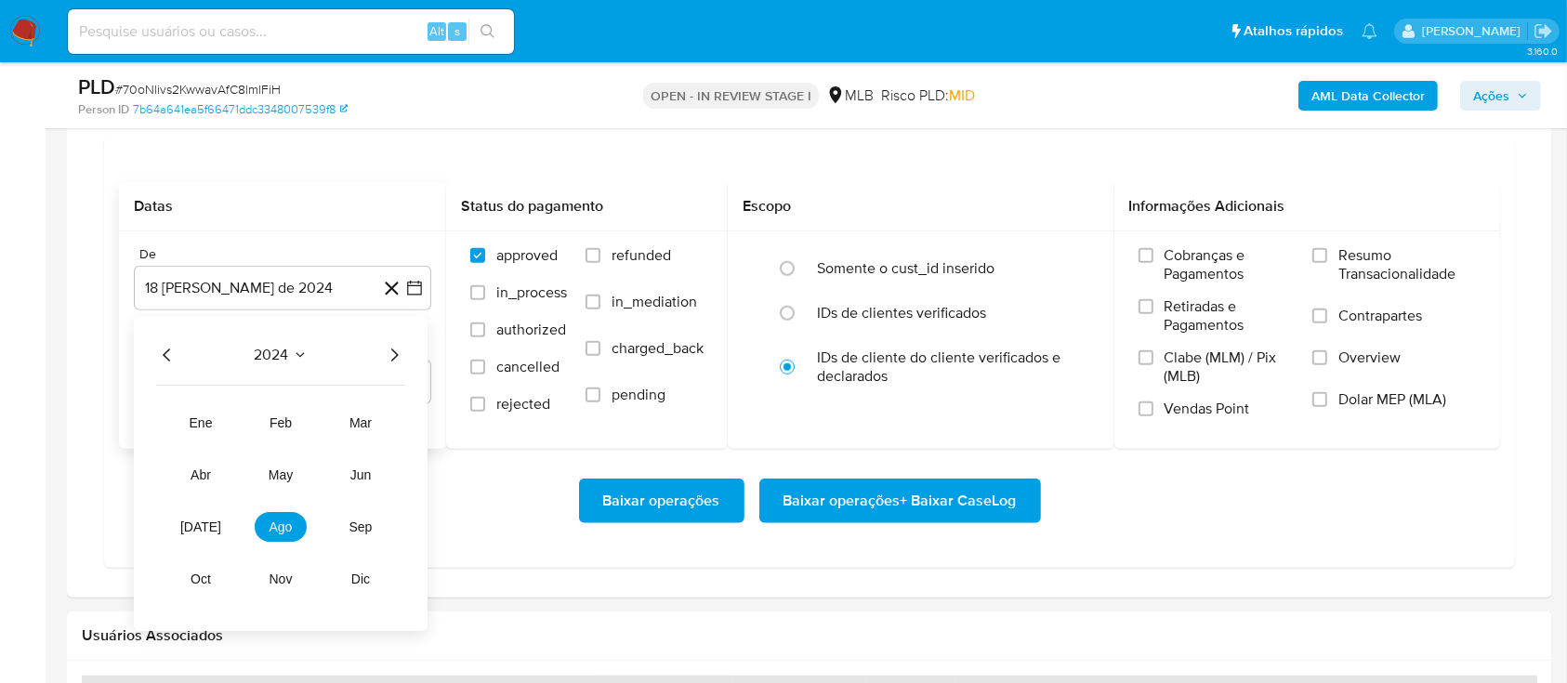
click at [392, 353] on icon "Año siguiente" at bounding box center [394, 355] width 22 height 22
click at [275, 524] on span "ago" at bounding box center [281, 527] width 23 height 15
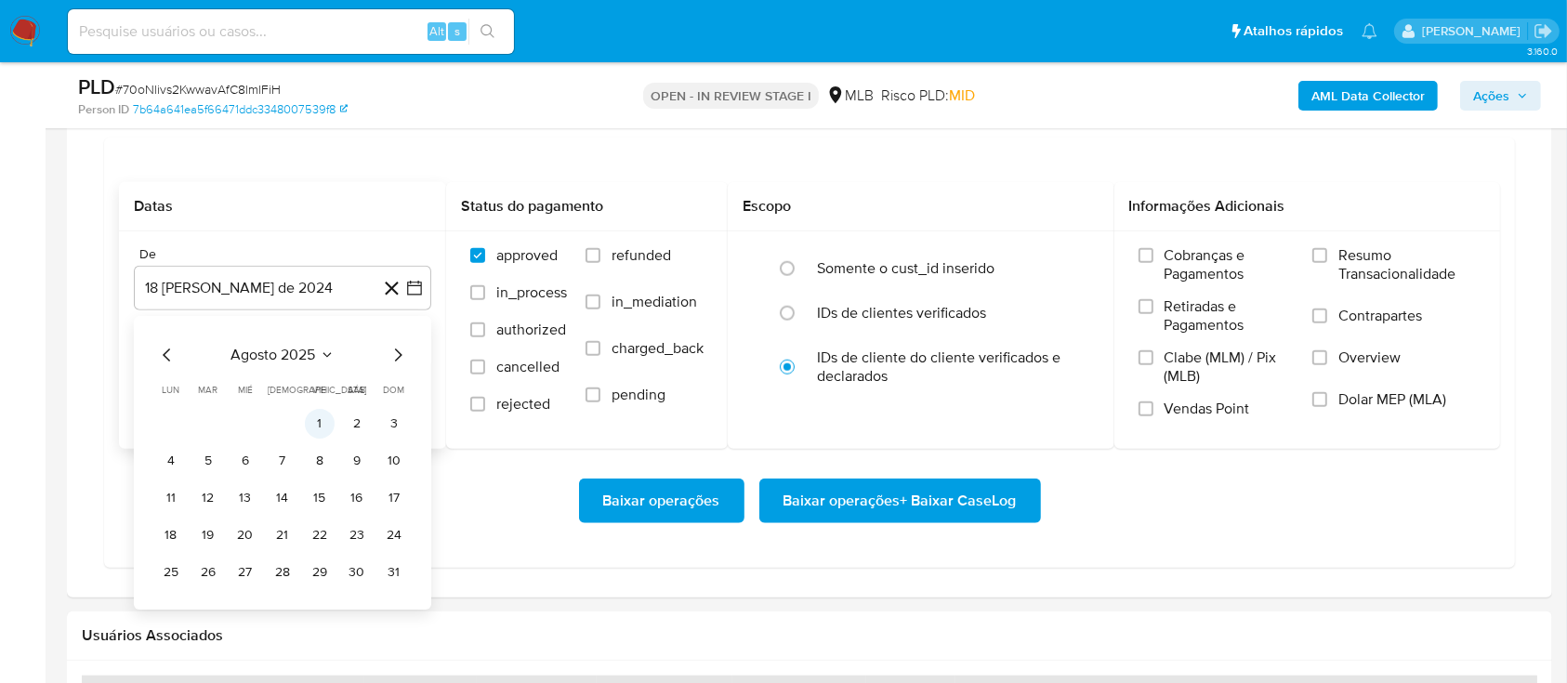
click at [324, 428] on button "1" at bounding box center [320, 424] width 30 height 30
click at [1396, 272] on span "Resumo Transacionalidade" at bounding box center [1408, 264] width 138 height 37
click at [1328, 263] on input "Resumo Transacionalidade" at bounding box center [1320, 255] width 15 height 15
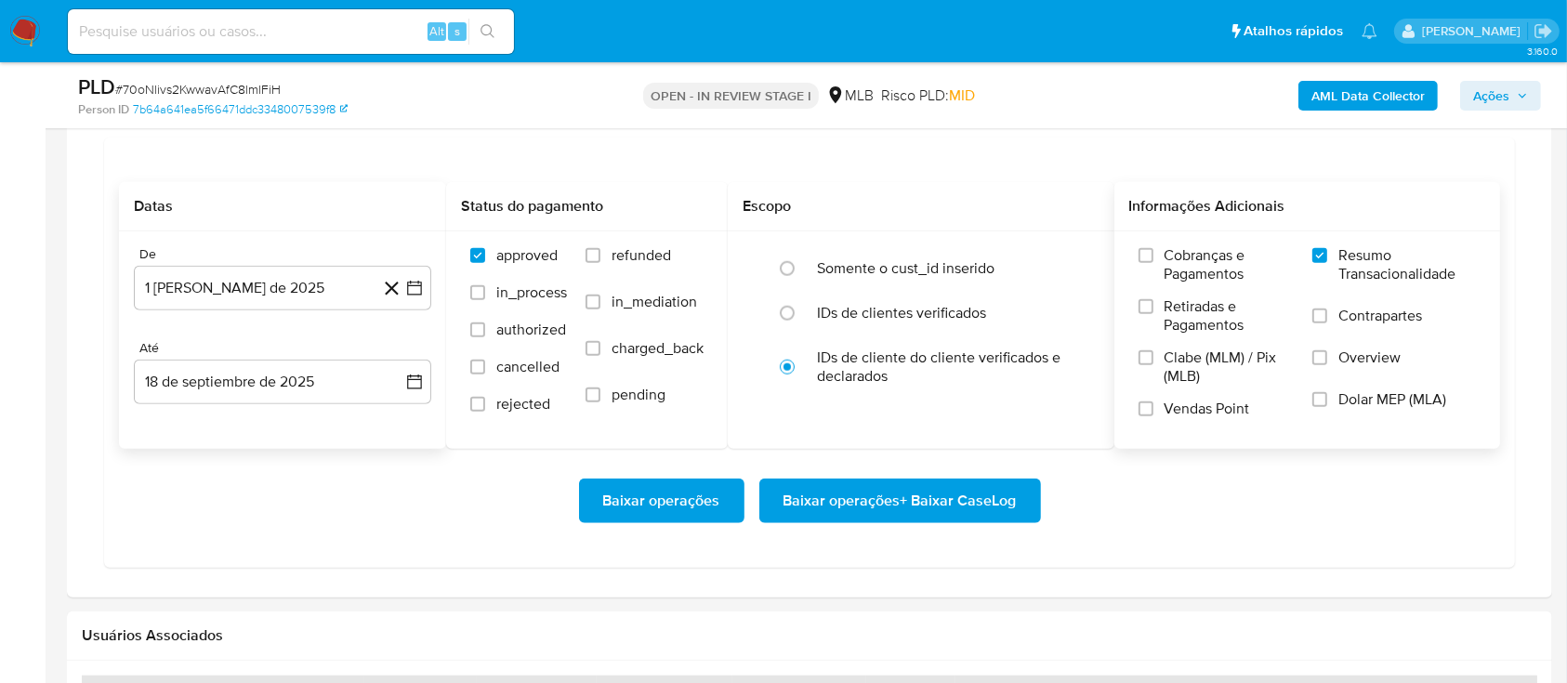
click at [935, 486] on span "Baixar operações + Baixar CaseLog" at bounding box center [900, 501] width 233 height 41
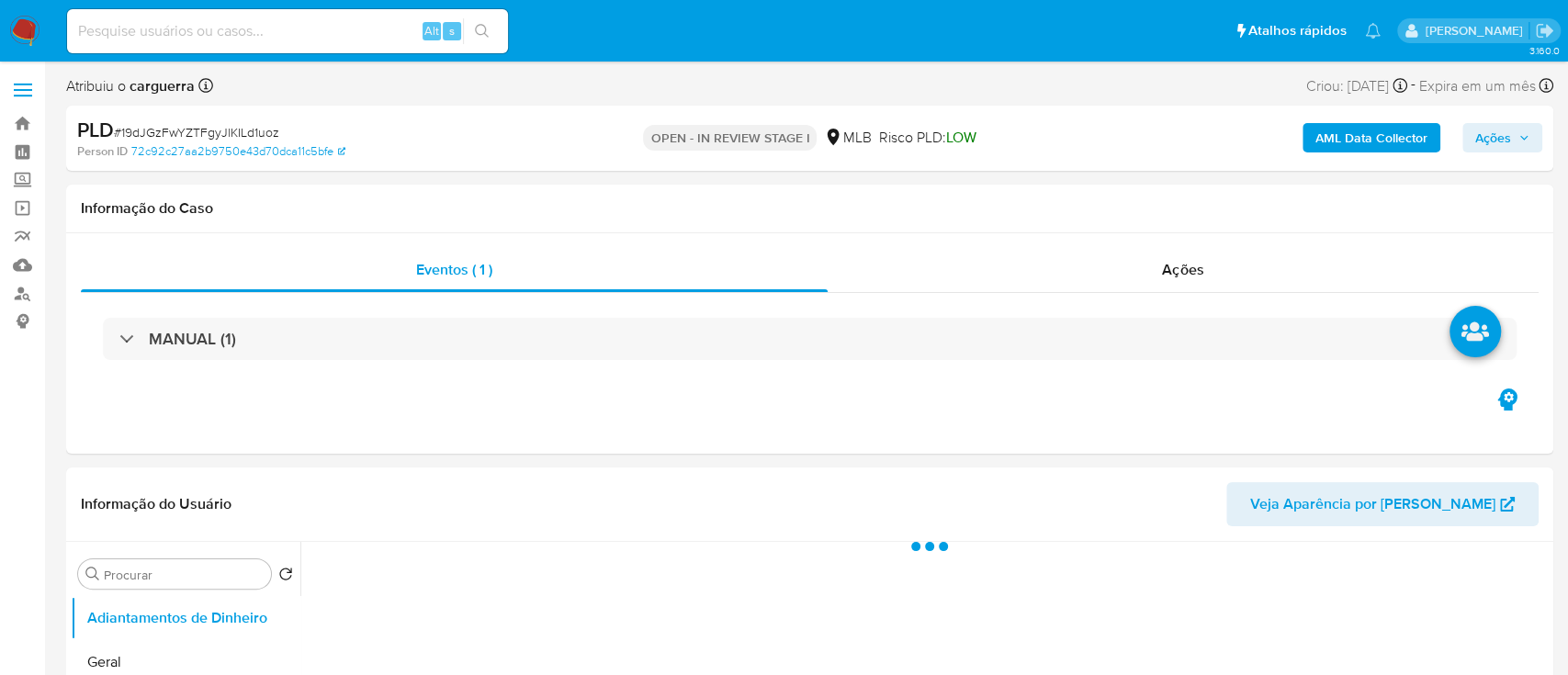
select select "10"
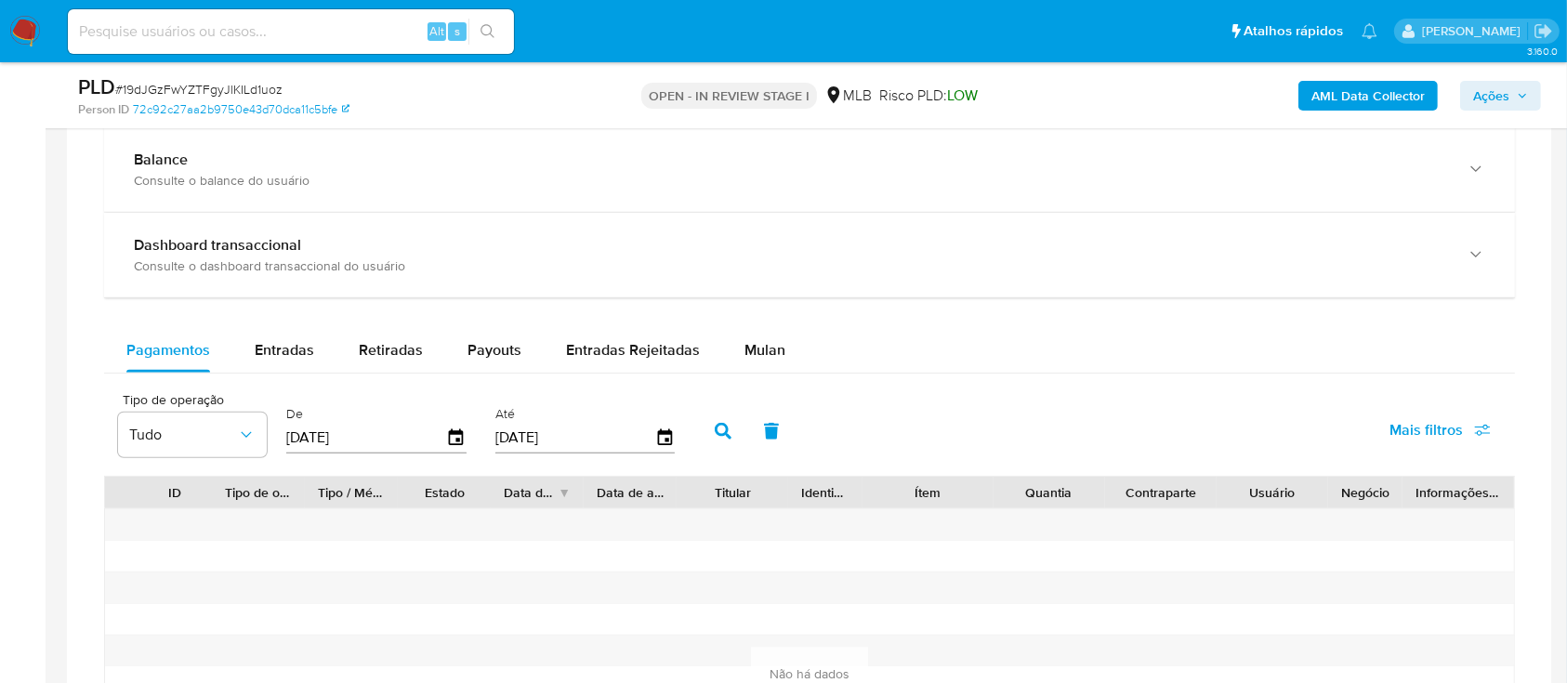
scroll to position [1363, 0]
click at [745, 358] on span "Mulan" at bounding box center [765, 352] width 41 height 21
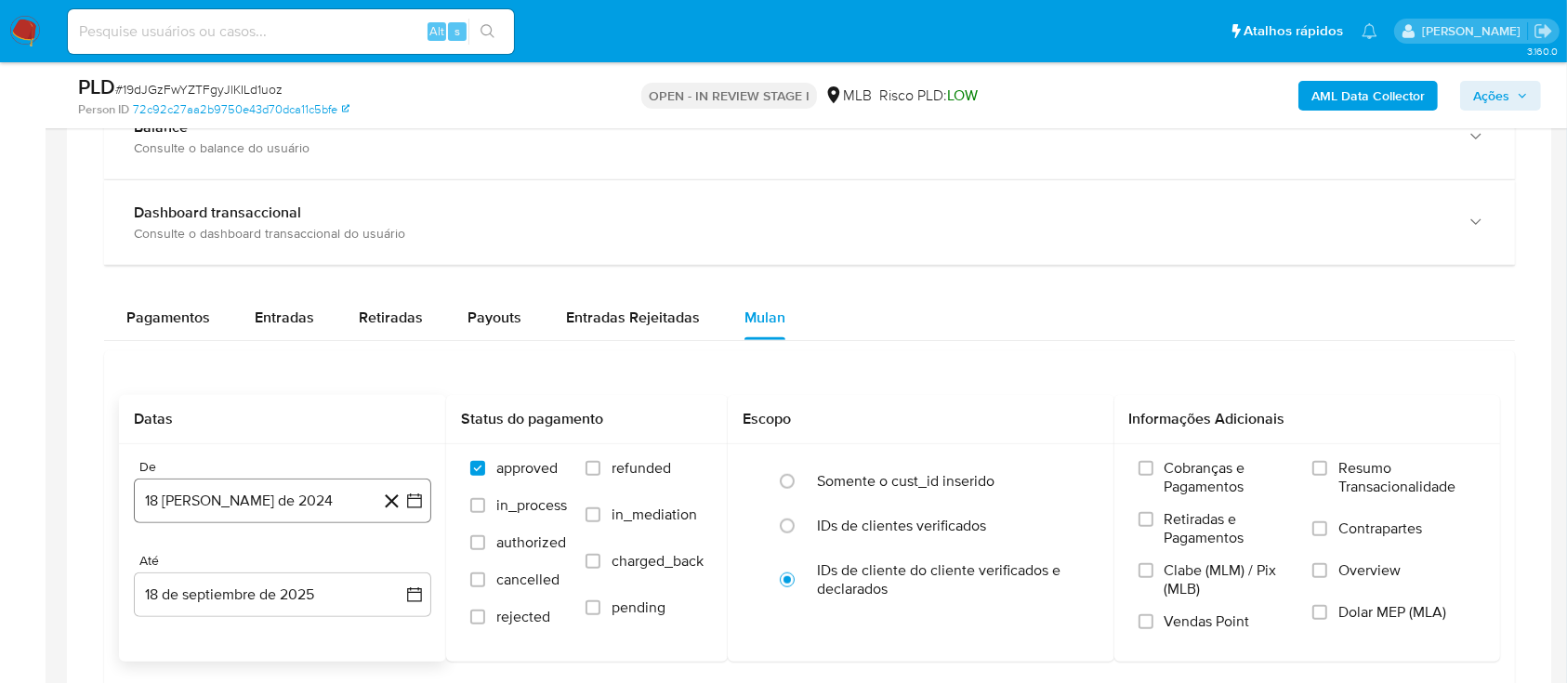
scroll to position [1487, 0]
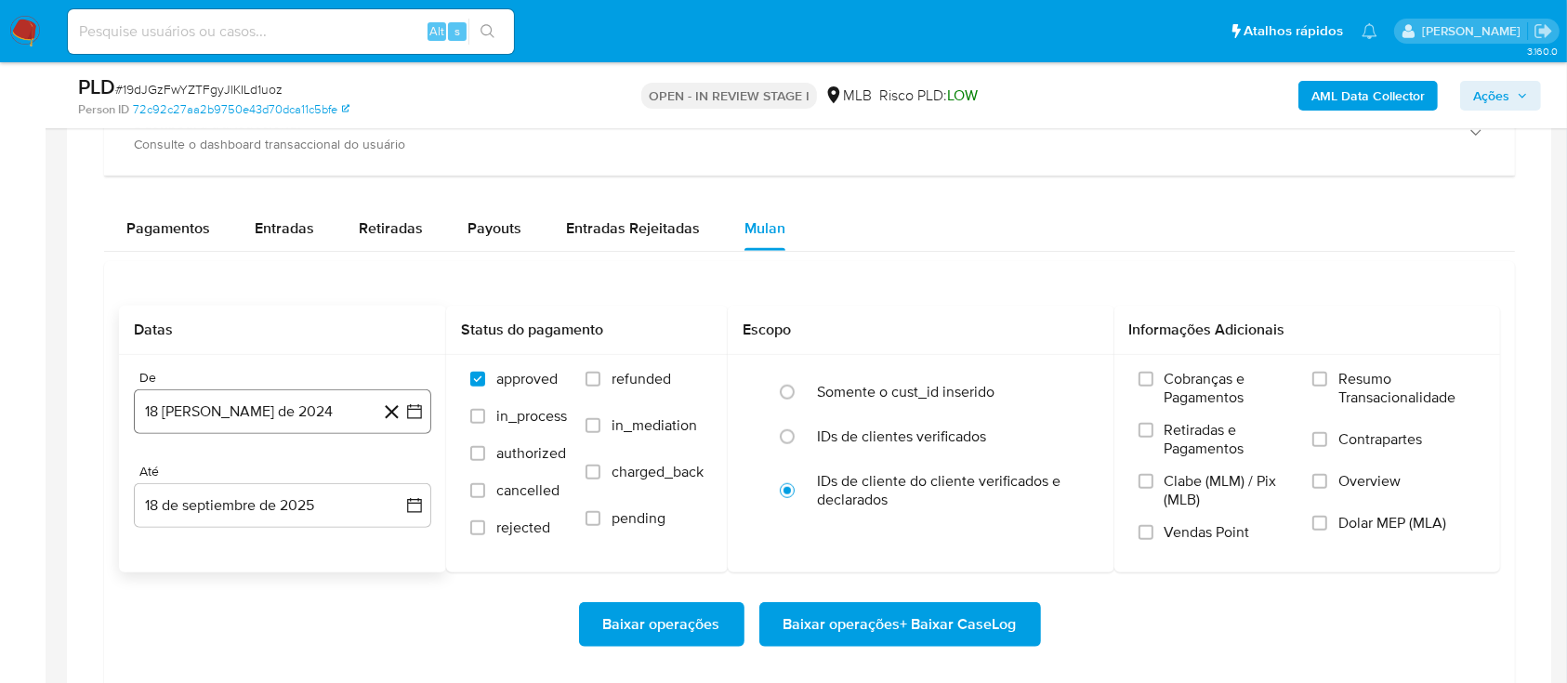
click at [410, 411] on icon "button" at bounding box center [414, 412] width 19 height 19
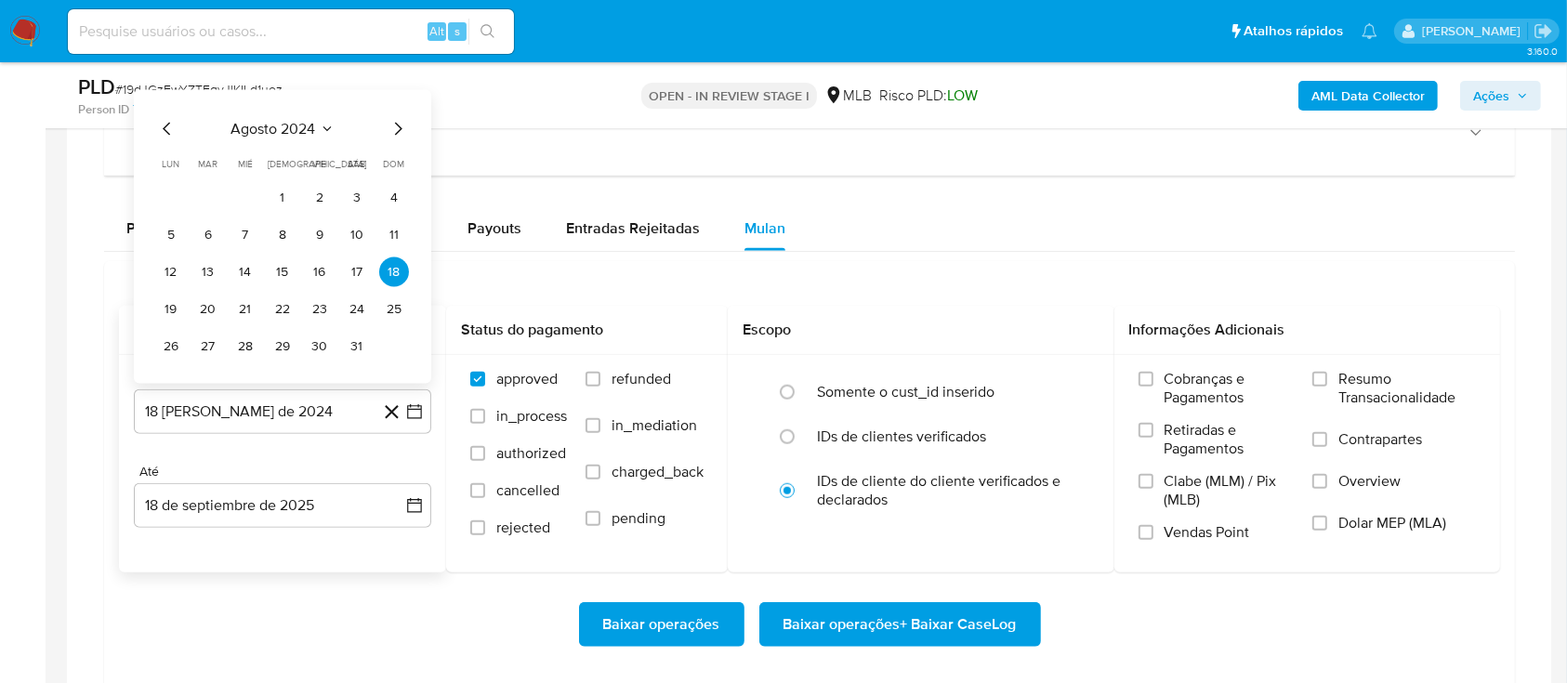
click at [312, 130] on span "agosto 2024" at bounding box center [273, 129] width 85 height 19
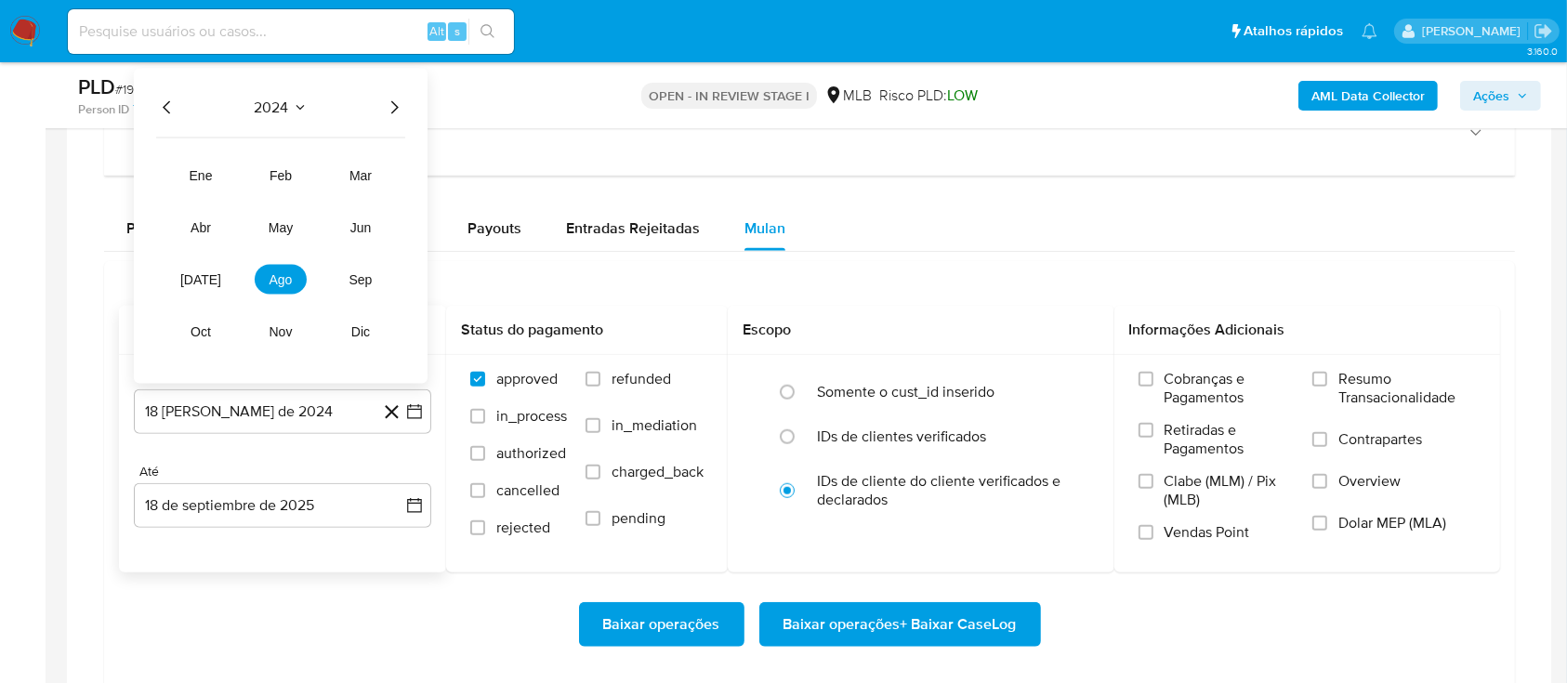
click at [394, 104] on icon "Año siguiente" at bounding box center [394, 108] width 22 height 22
click at [278, 275] on span "ago" at bounding box center [281, 279] width 23 height 15
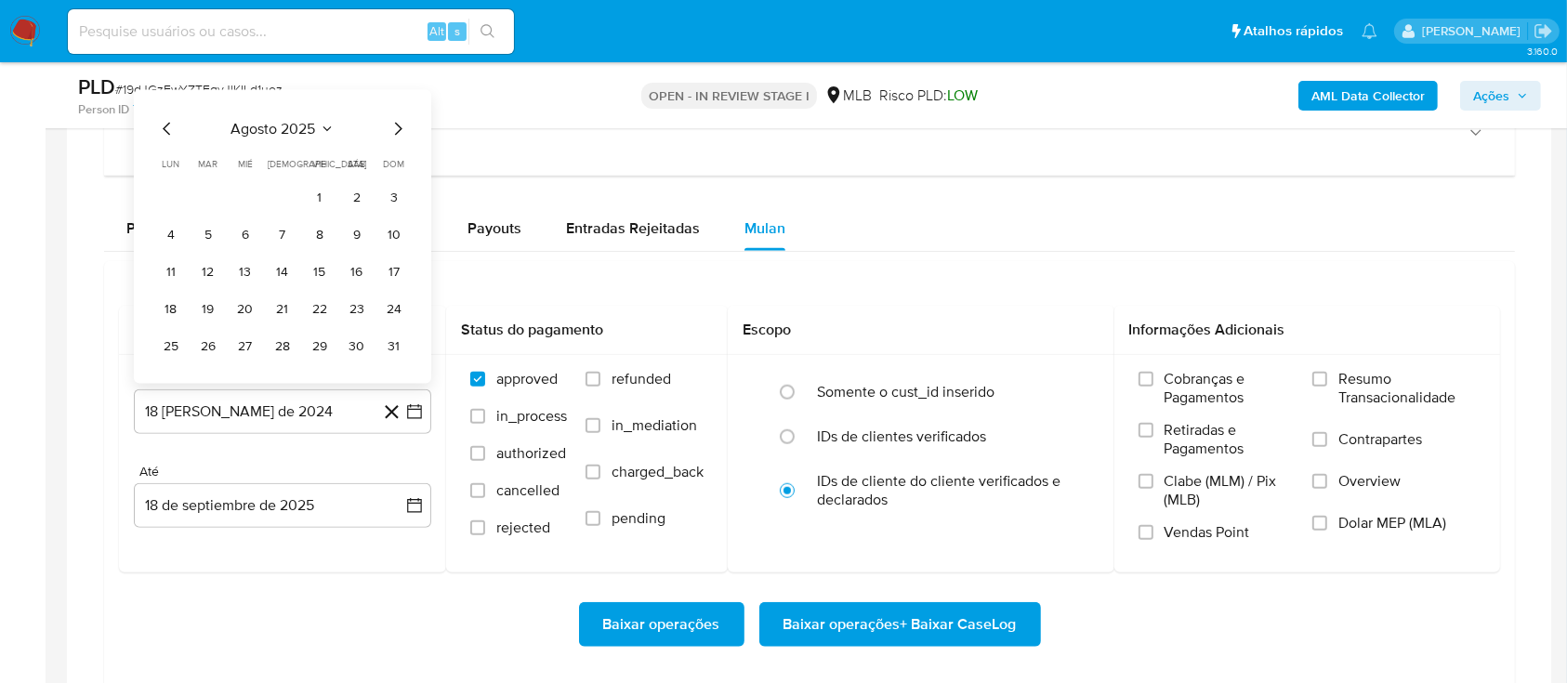
click at [328, 200] on button "1" at bounding box center [320, 198] width 30 height 30
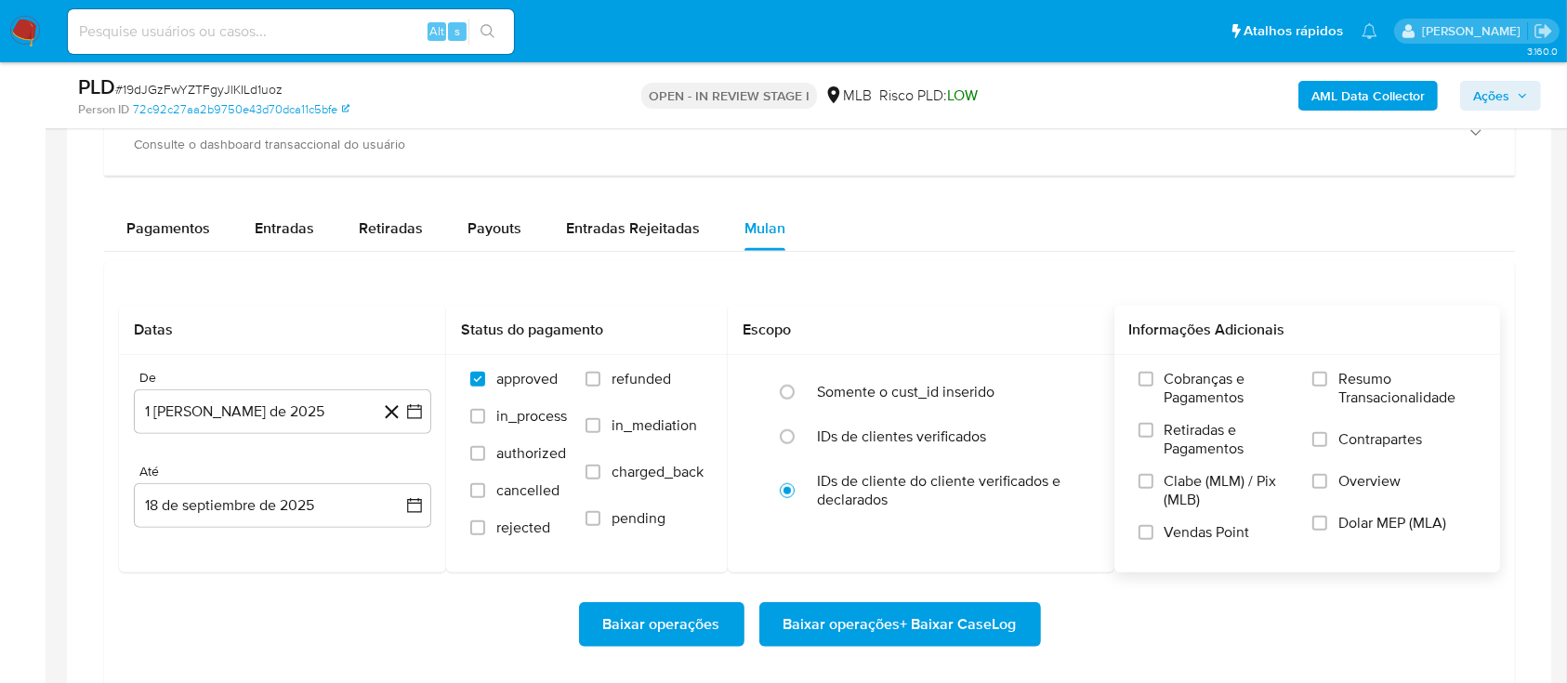
click at [1389, 367] on div "Cobranças e Pagamentos Retiradas e Pagamentos Clabe (MLM) / Pix (MLB) Vendas Po…" at bounding box center [1308, 463] width 387 height 216
click at [1367, 390] on span "Resumo Transacionalidade" at bounding box center [1408, 388] width 138 height 37
click at [1328, 387] on input "Resumo Transacionalidade" at bounding box center [1320, 379] width 15 height 15
click at [908, 626] on span "Baixar operações + Baixar CaseLog" at bounding box center [900, 624] width 233 height 41
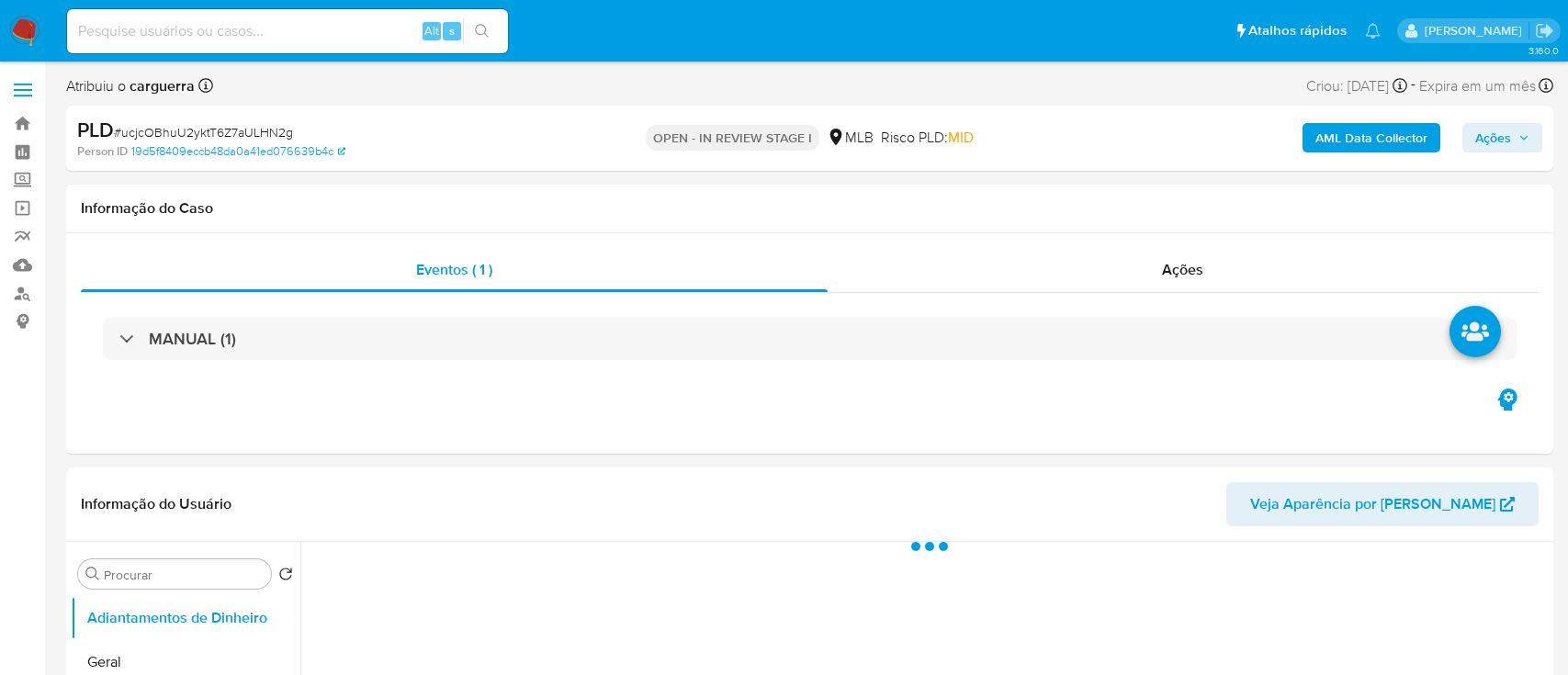
select select "10"
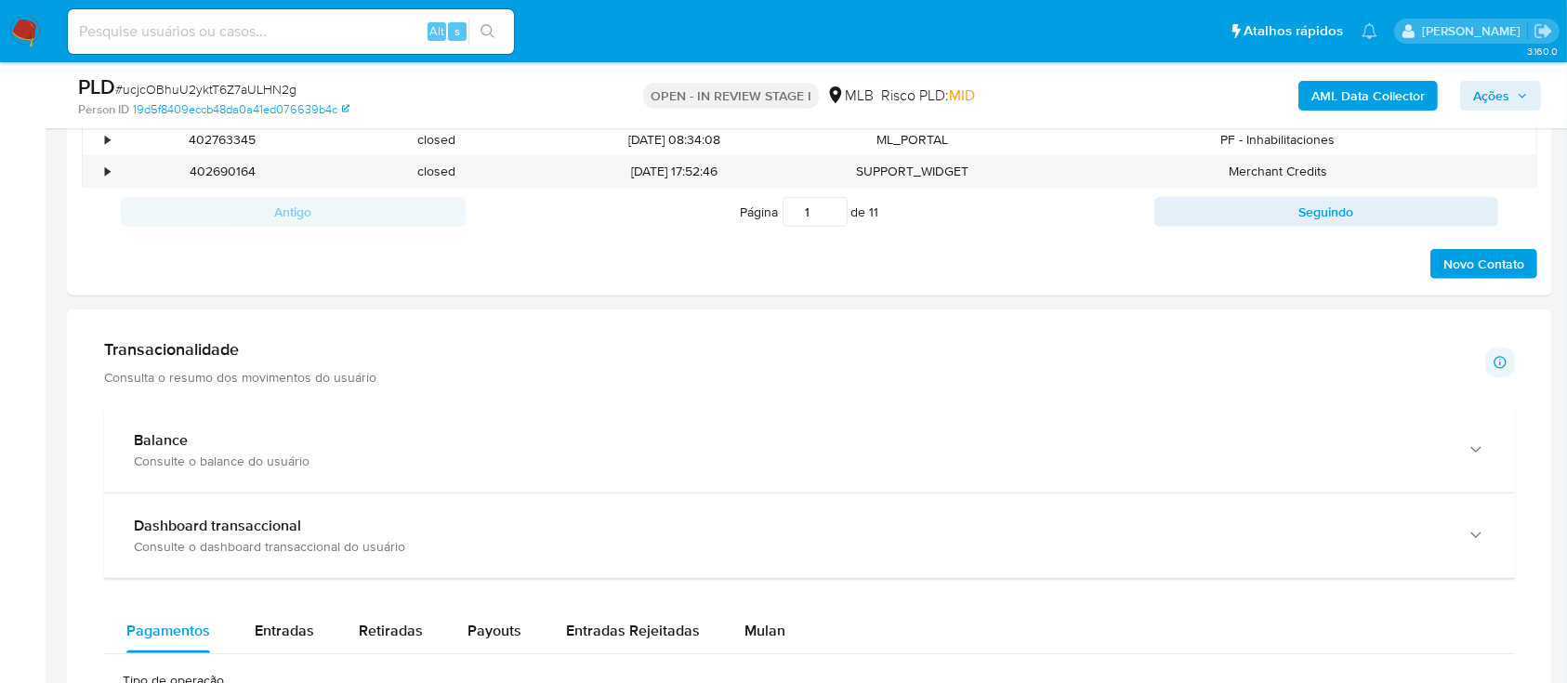
scroll to position [1239, 0]
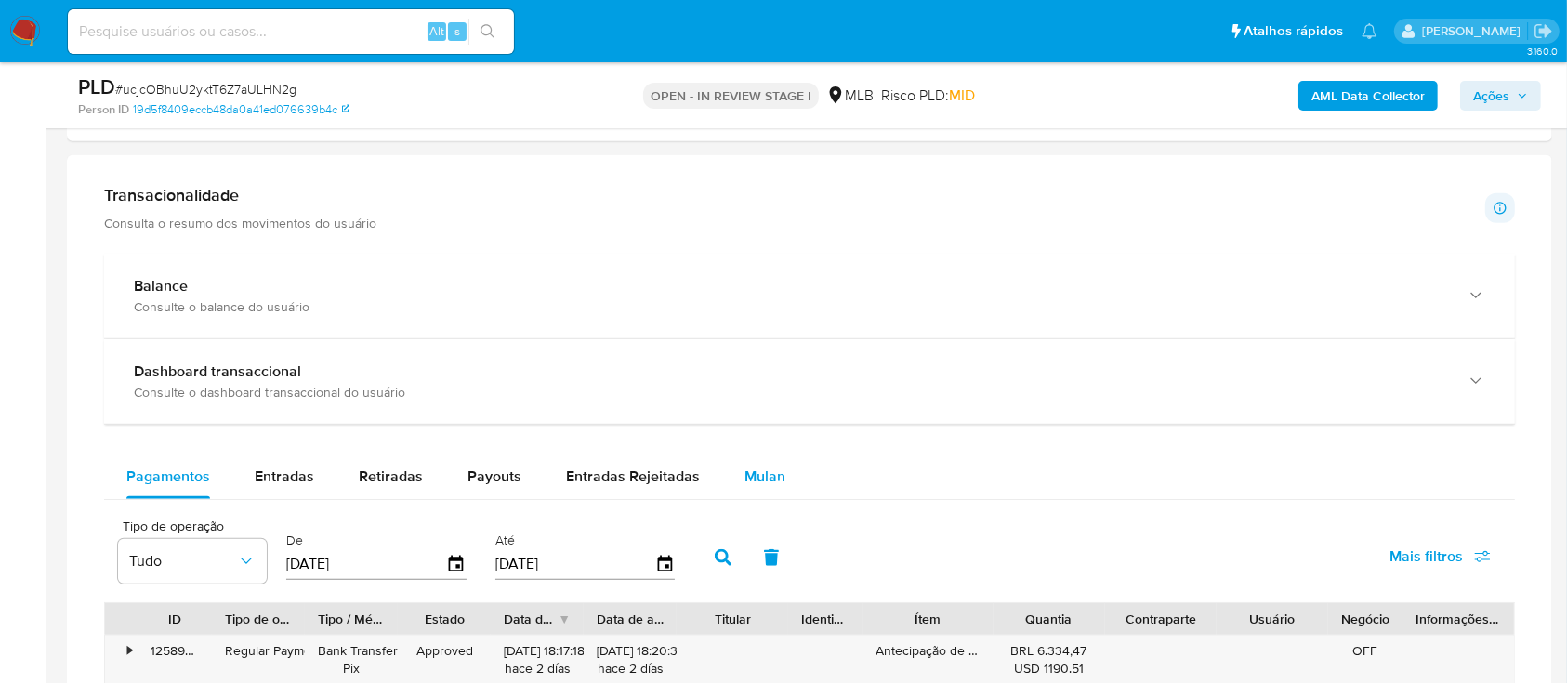
click at [773, 478] on span "Mulan" at bounding box center [765, 476] width 41 height 21
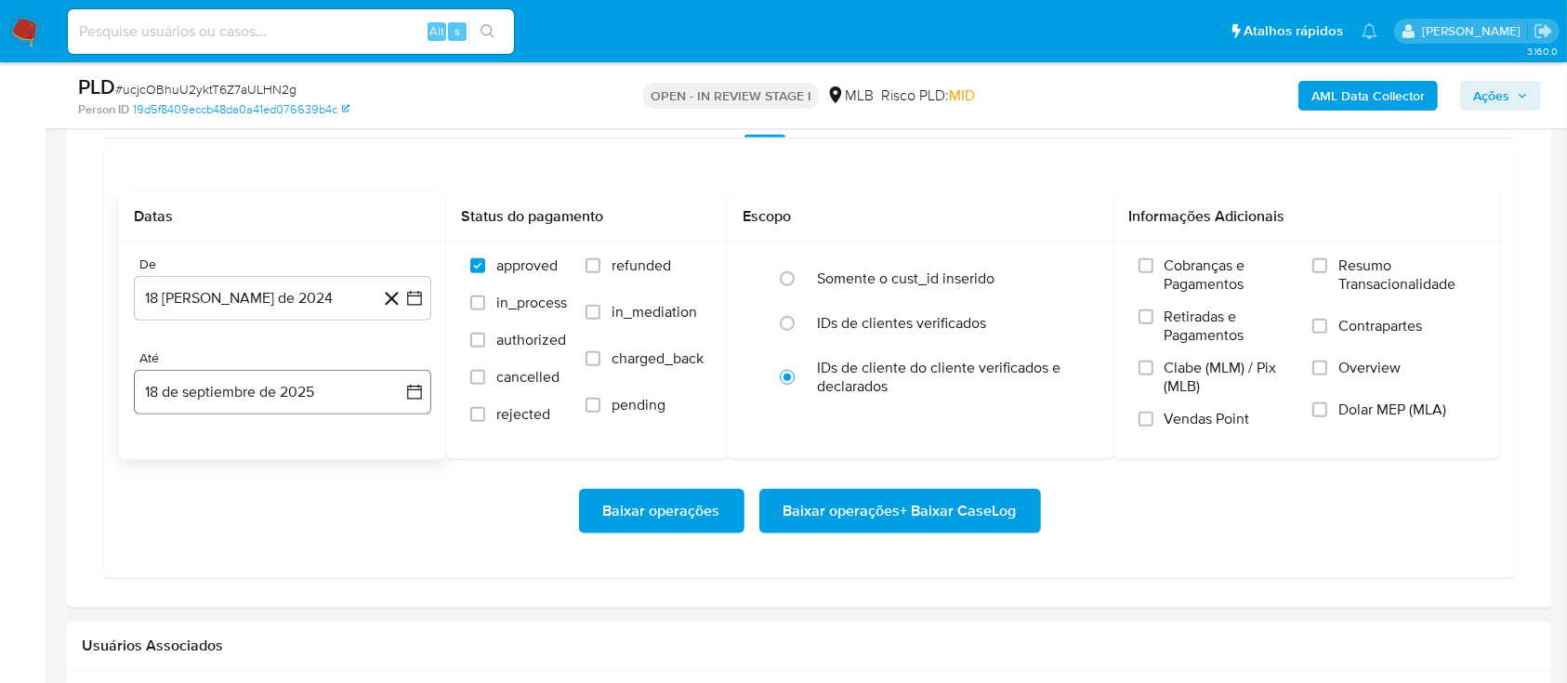
scroll to position [1611, 0]
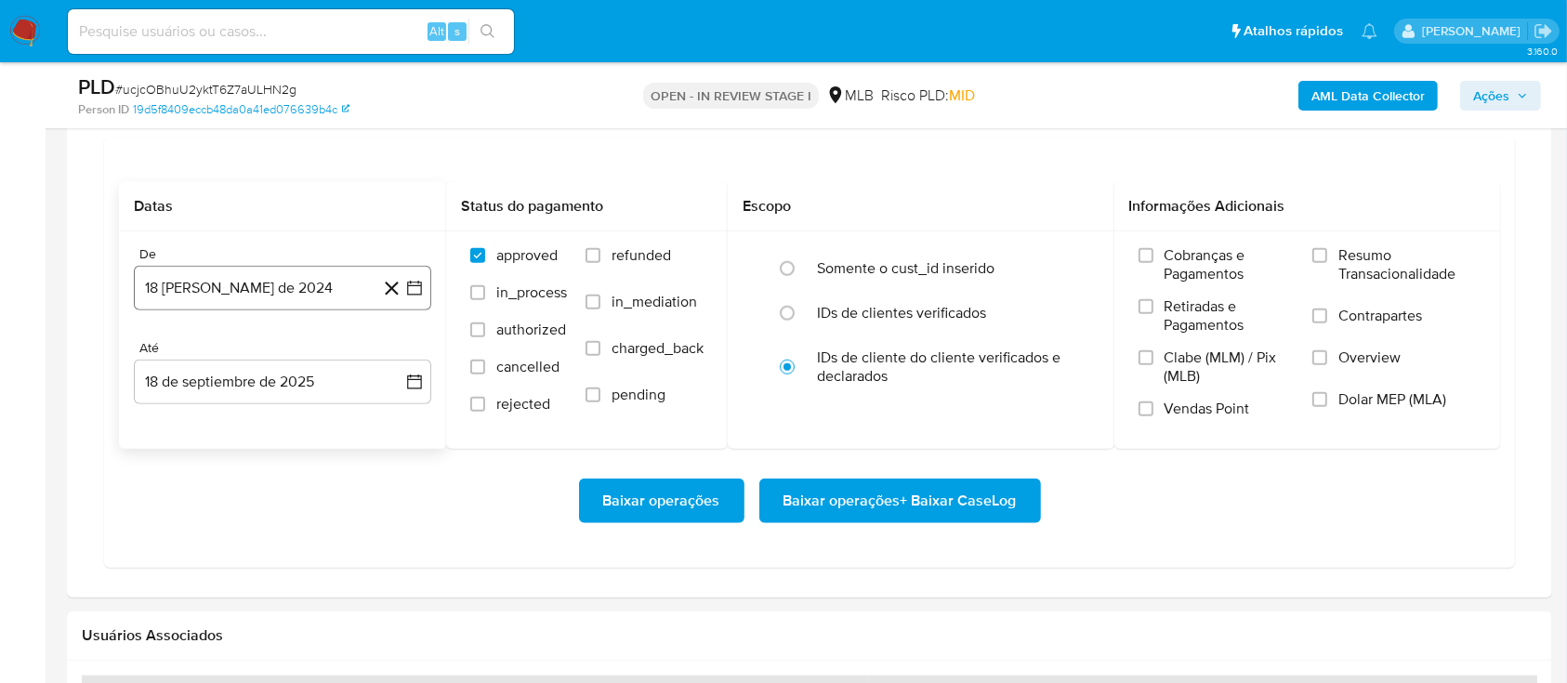
click at [409, 283] on icon "button" at bounding box center [414, 288] width 19 height 19
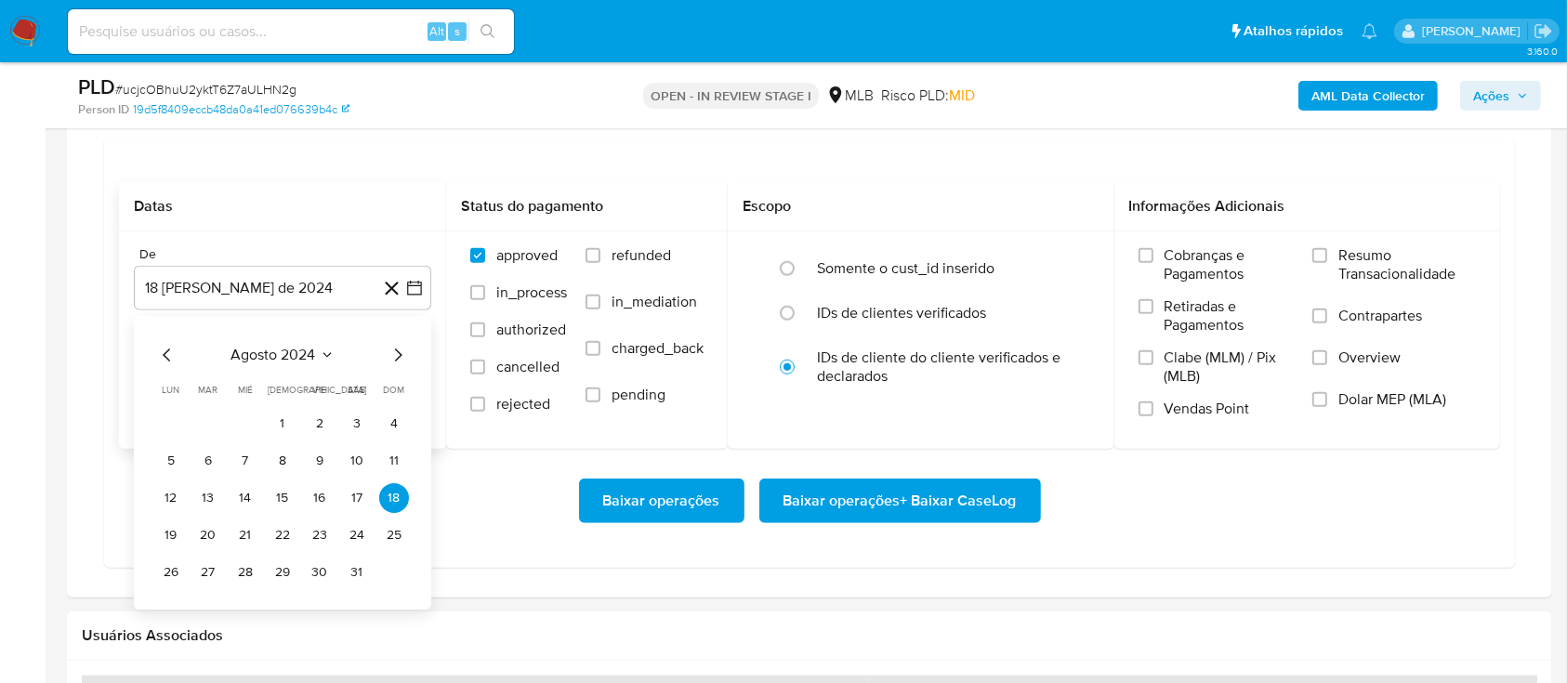
click at [397, 353] on icon "Mes siguiente" at bounding box center [398, 355] width 22 height 22
click at [335, 352] on icon "Seleccionar mes y año" at bounding box center [341, 355] width 15 height 15
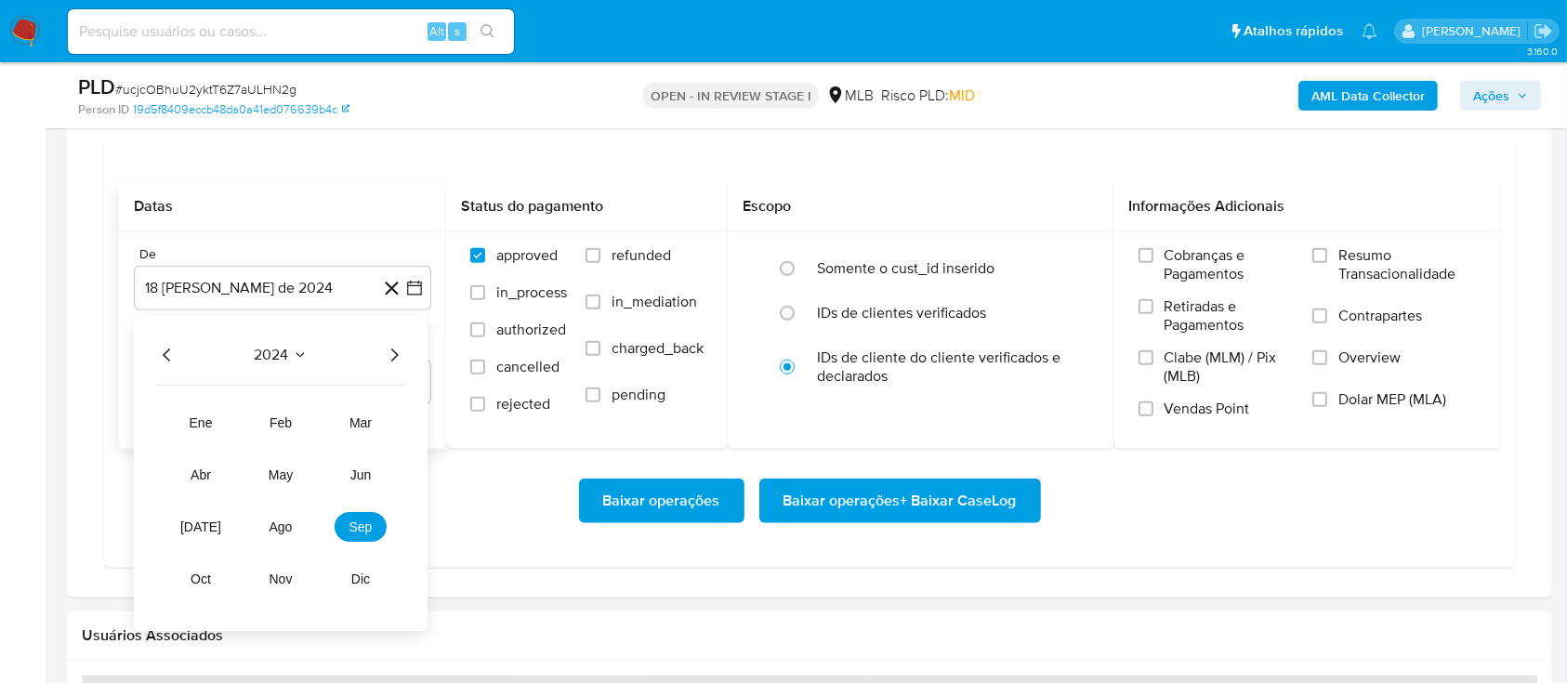
click at [390, 351] on icon "Año siguiente" at bounding box center [394, 355] width 22 height 22
click at [268, 535] on button "ago" at bounding box center [281, 527] width 52 height 30
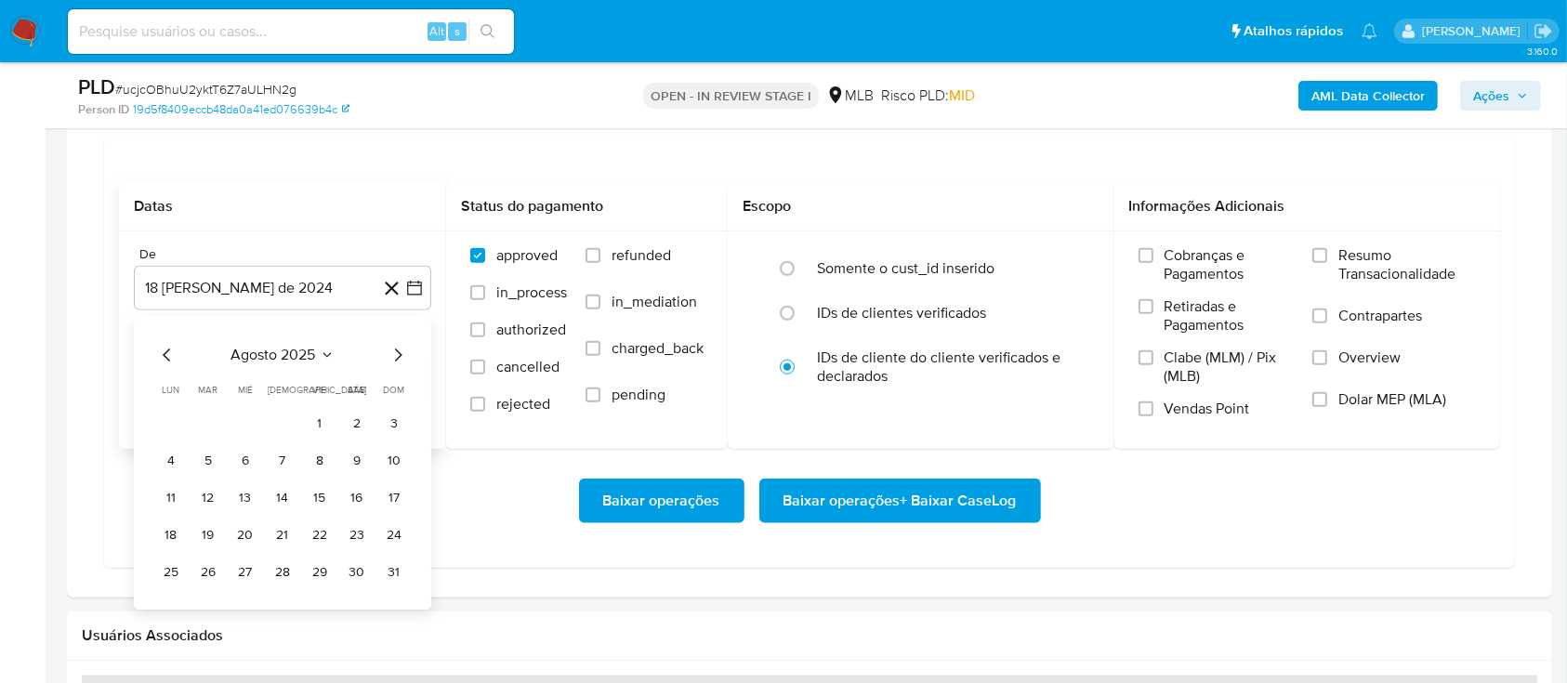
click at [321, 425] on button "1" at bounding box center [320, 424] width 30 height 30
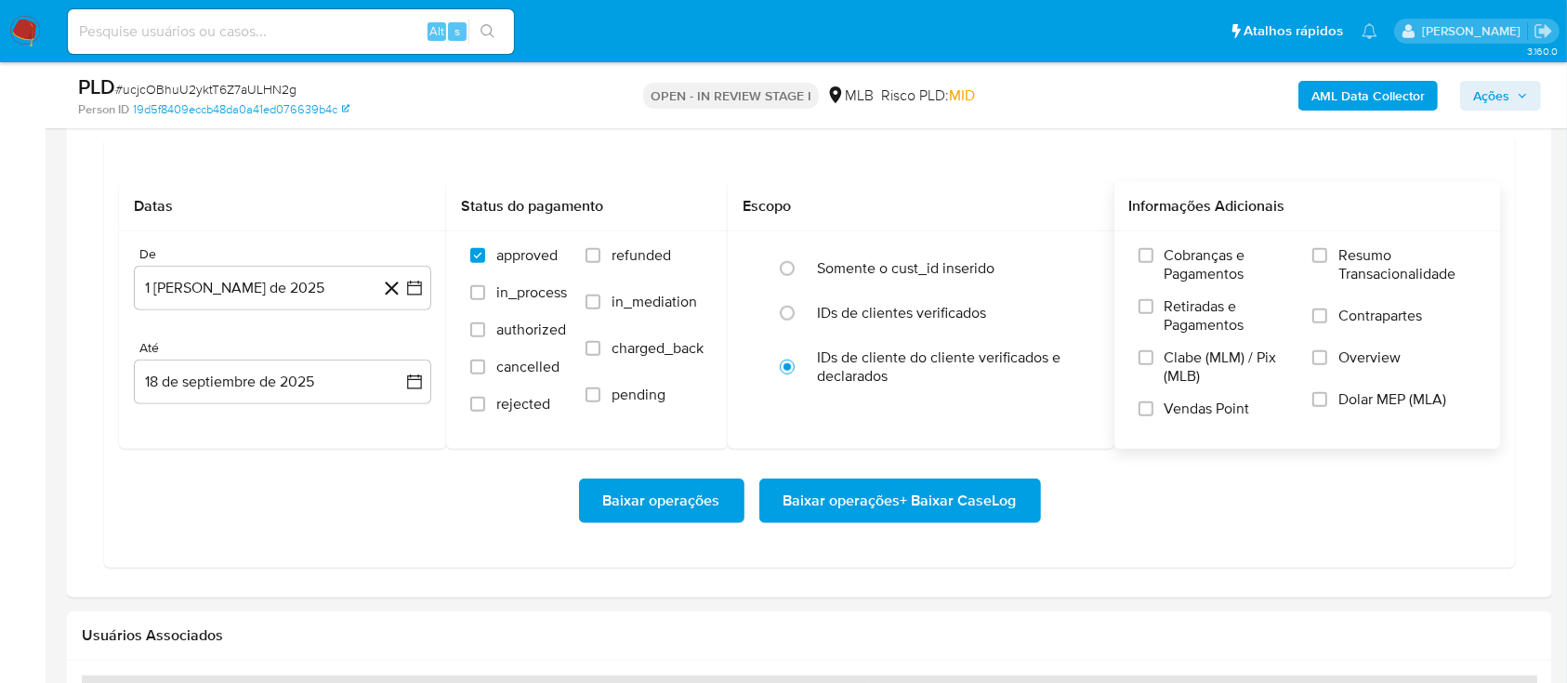
click at [1370, 275] on span "Resumo Transacionalidade" at bounding box center [1408, 264] width 138 height 37
click at [1328, 263] on input "Resumo Transacionalidade" at bounding box center [1320, 255] width 15 height 15
click at [937, 502] on span "Baixar operações + Baixar CaseLog" at bounding box center [900, 501] width 233 height 41
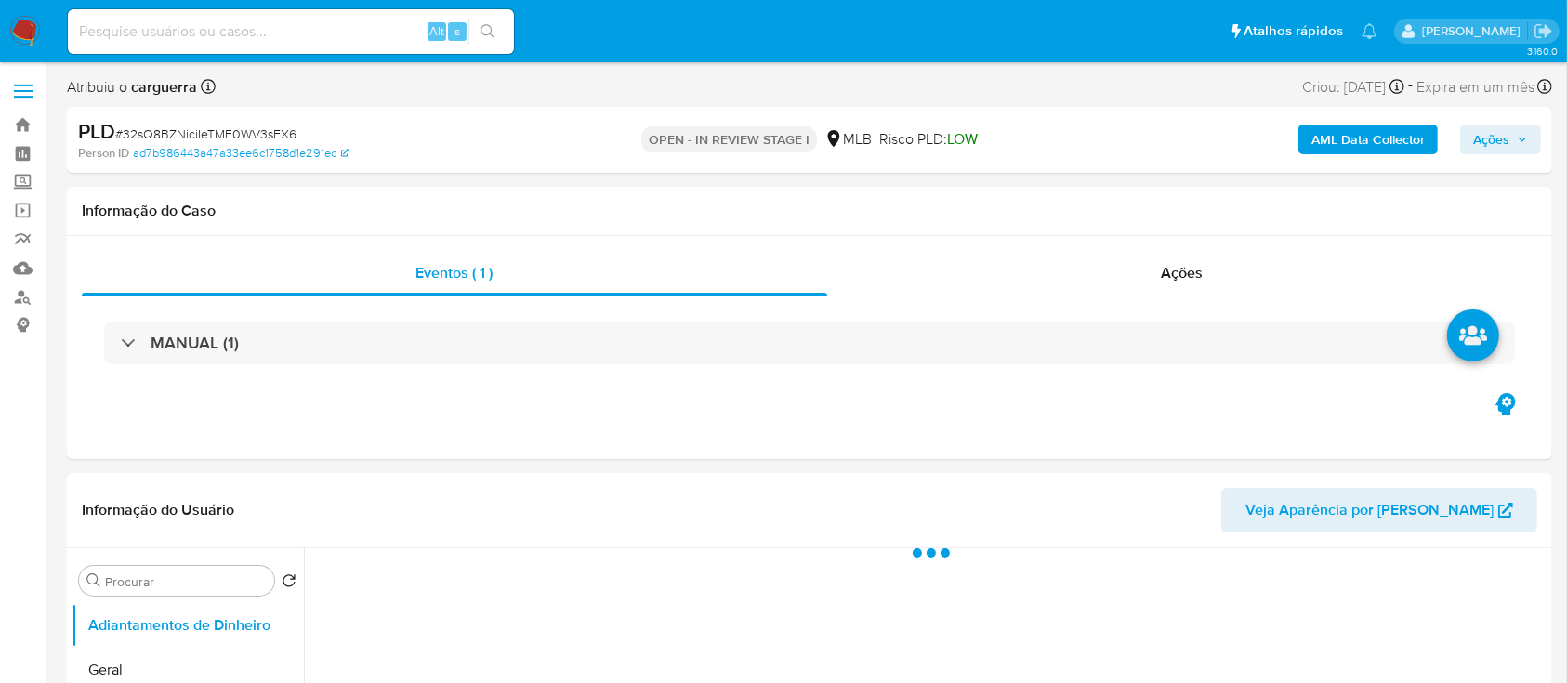
select select "10"
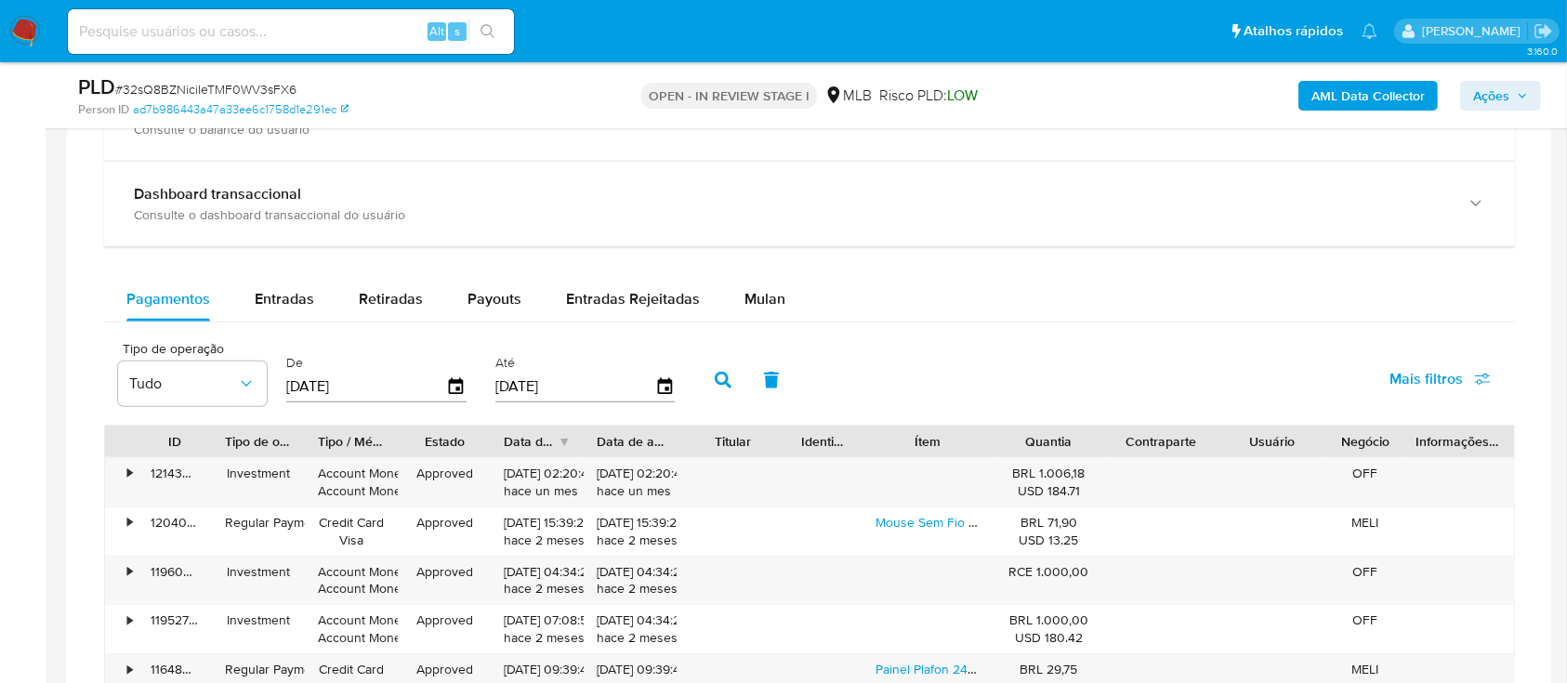
scroll to position [1487, 0]
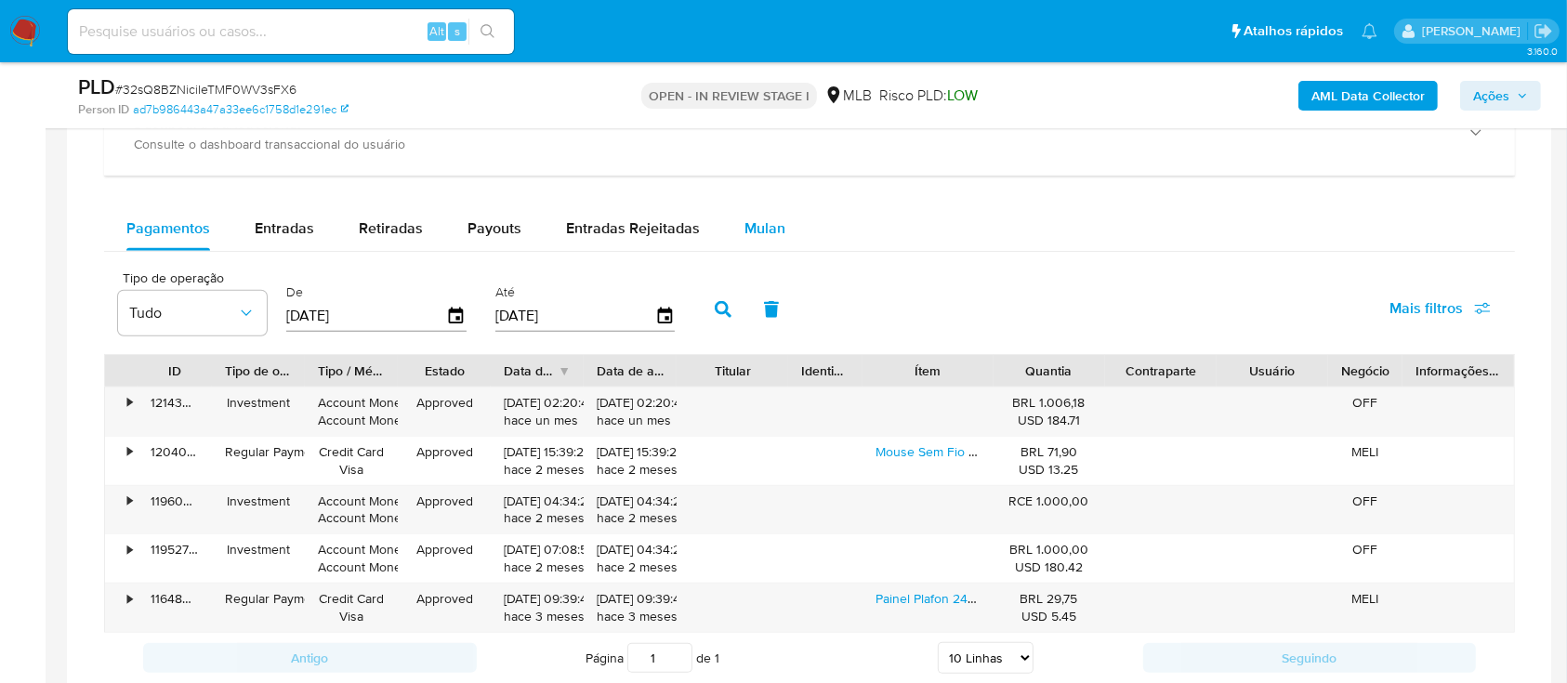
click at [745, 214] on div "Mulan" at bounding box center [765, 228] width 41 height 45
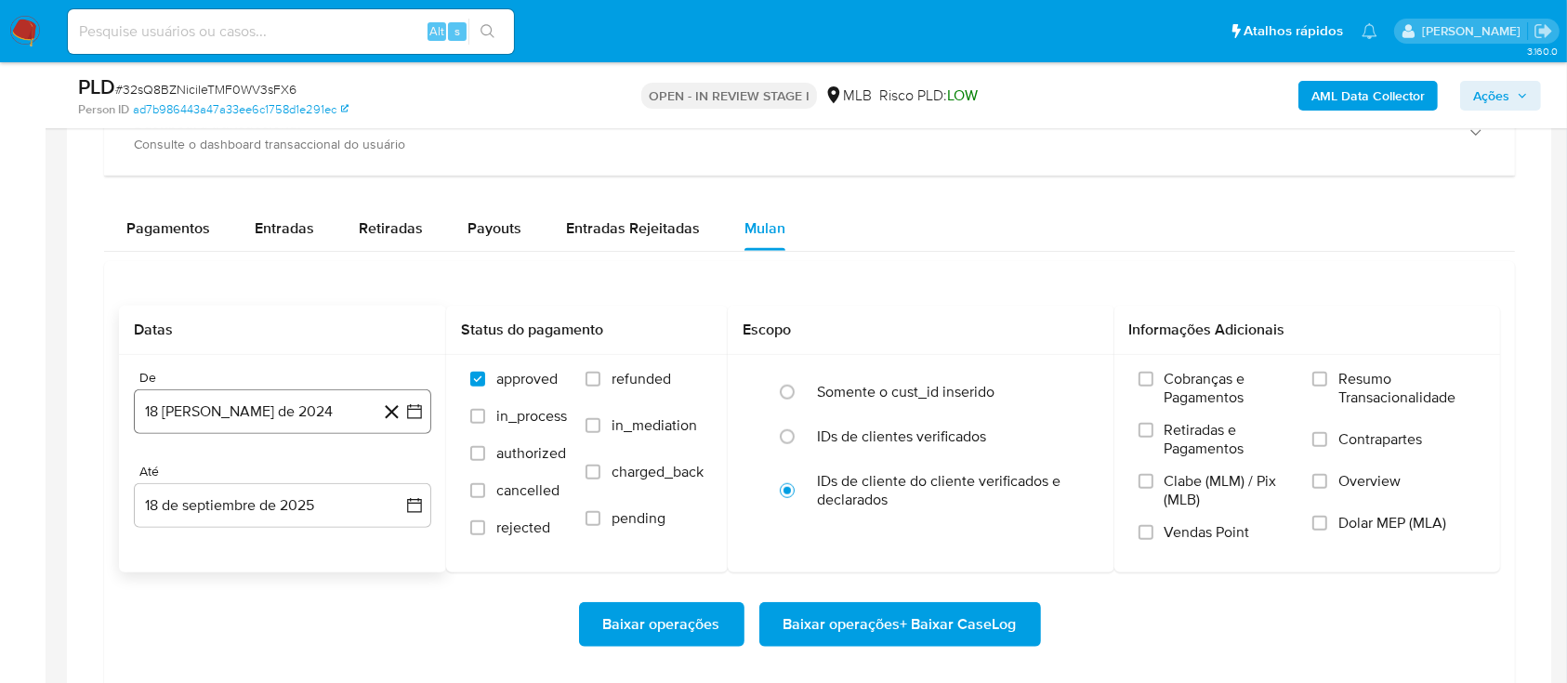
click at [409, 404] on icon "button" at bounding box center [414, 412] width 19 height 19
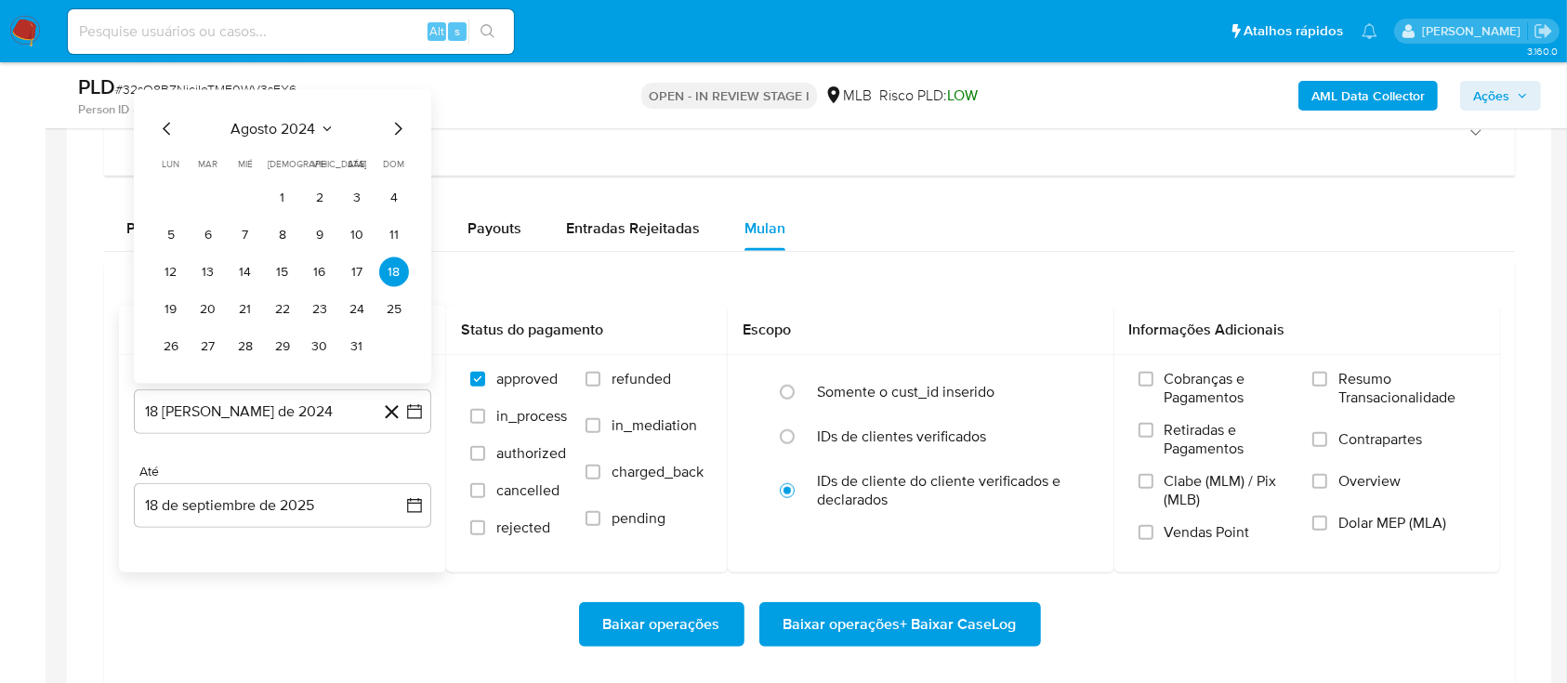
click at [320, 122] on icon "Seleccionar mes y año" at bounding box center [327, 129] width 15 height 15
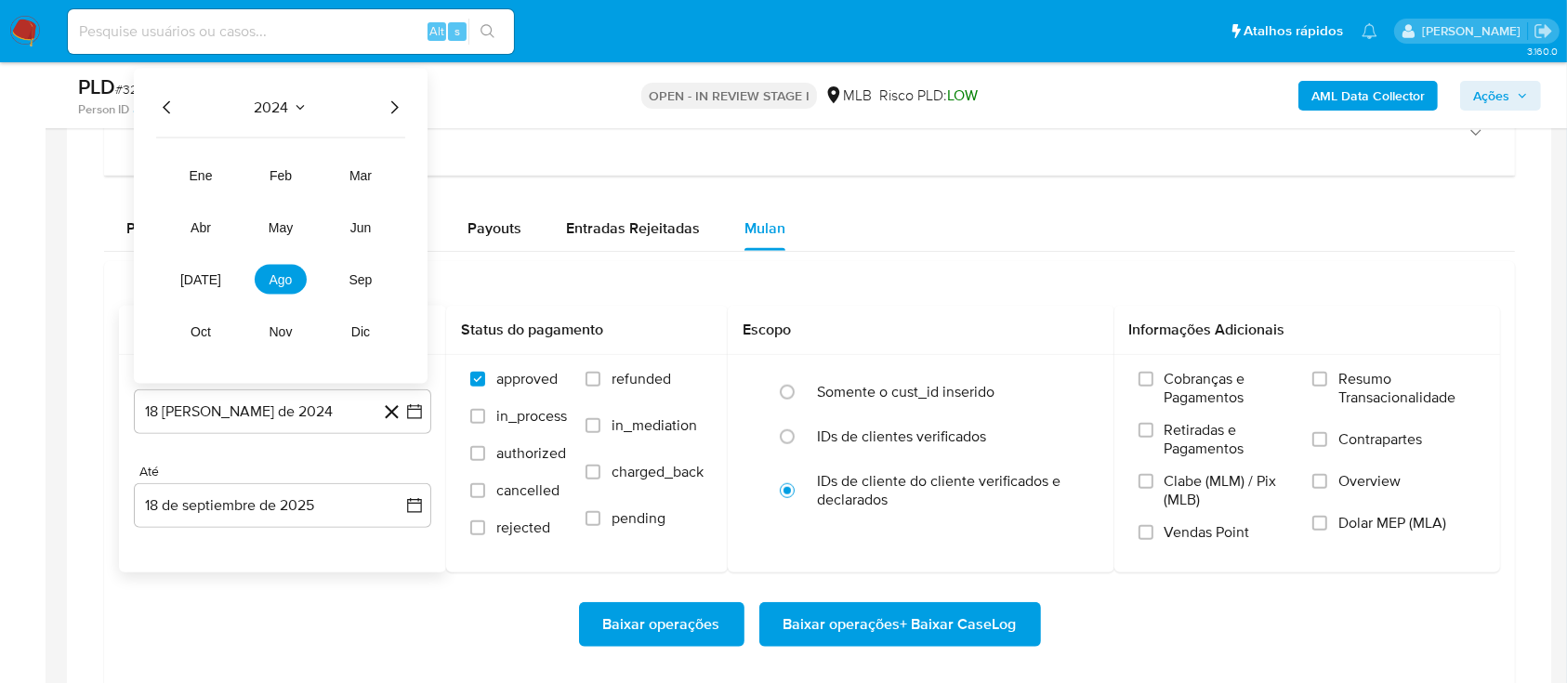
click at [403, 107] on icon "Año siguiente" at bounding box center [394, 108] width 22 height 22
click at [283, 270] on button "ago" at bounding box center [281, 280] width 52 height 30
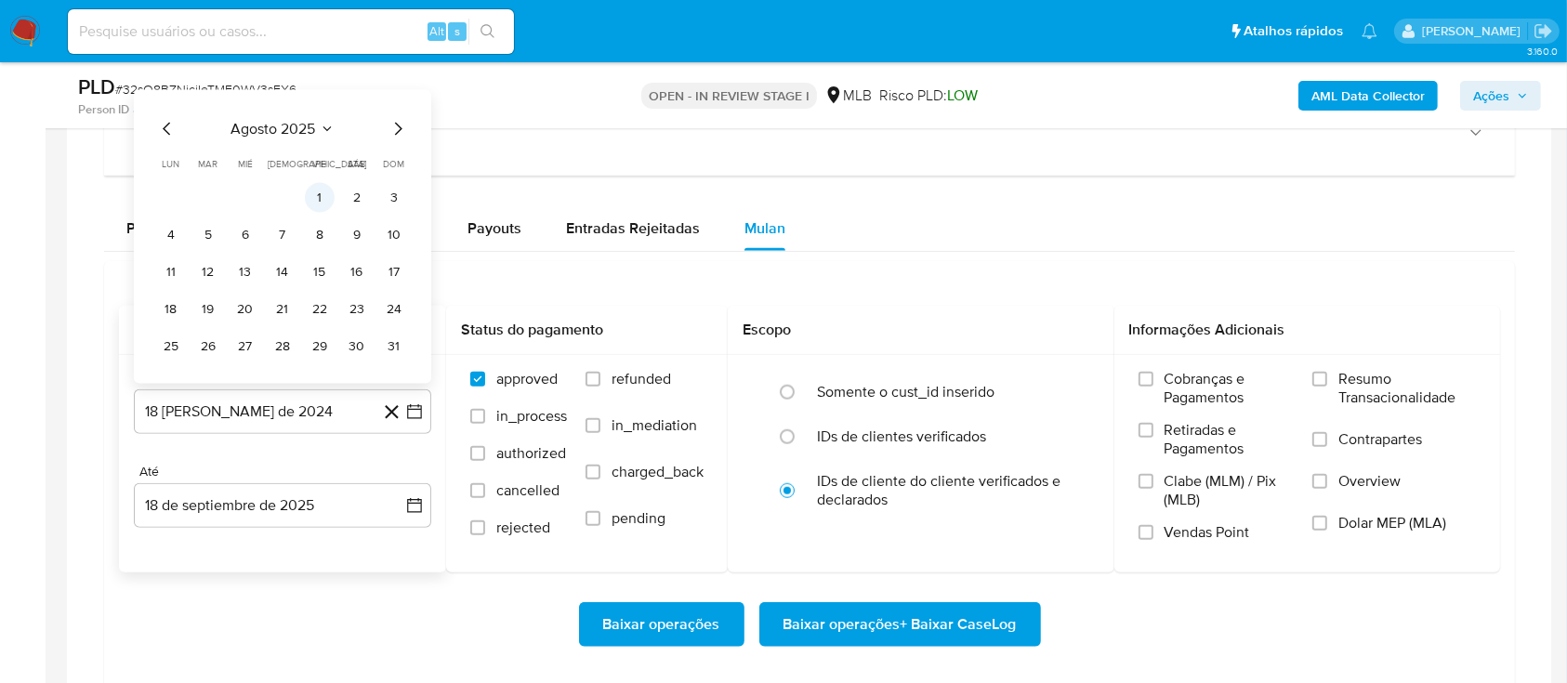
click at [320, 187] on button "1" at bounding box center [320, 198] width 30 height 30
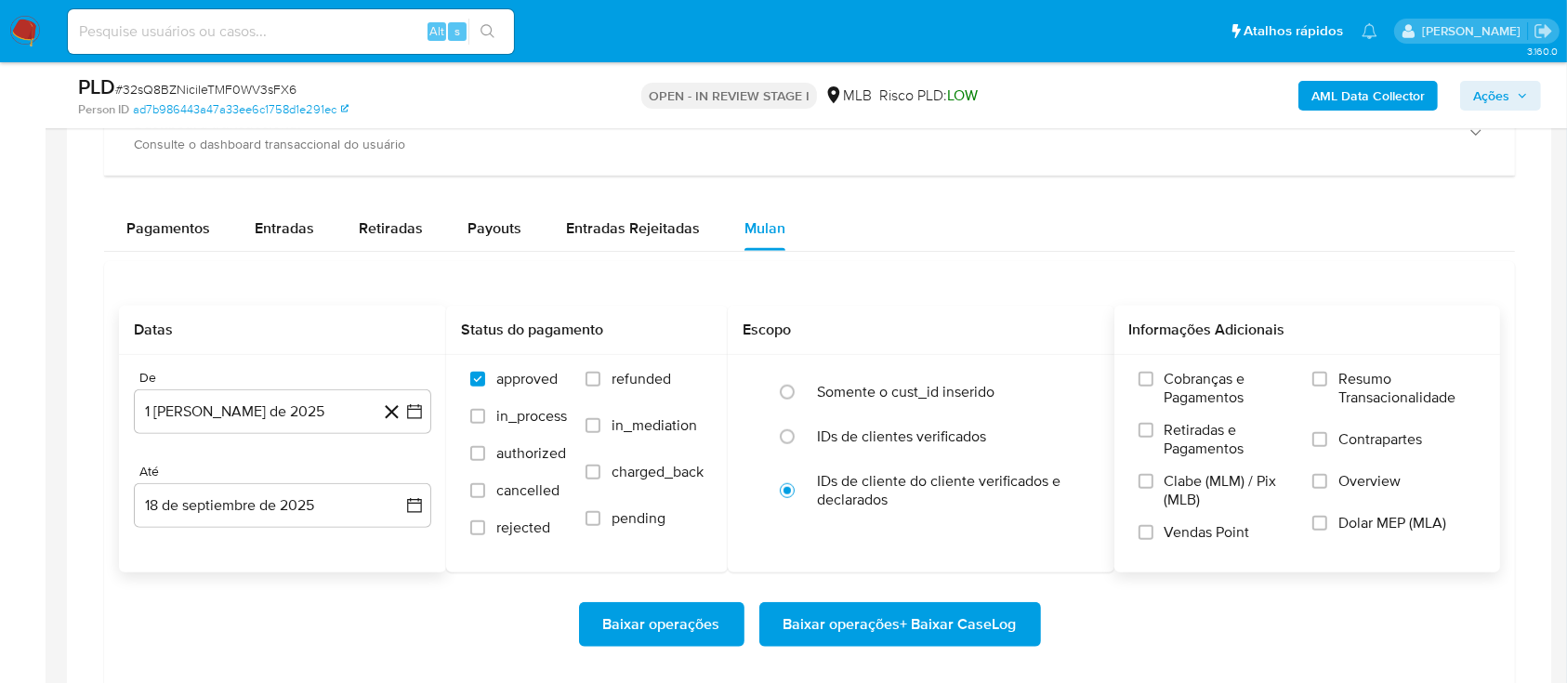
click at [1377, 377] on span "Resumo Transacionalidade" at bounding box center [1408, 388] width 138 height 37
click at [1328, 377] on input "Resumo Transacionalidade" at bounding box center [1320, 379] width 15 height 15
click at [914, 606] on span "Baixar operações + Baixar CaseLog" at bounding box center [900, 624] width 233 height 41
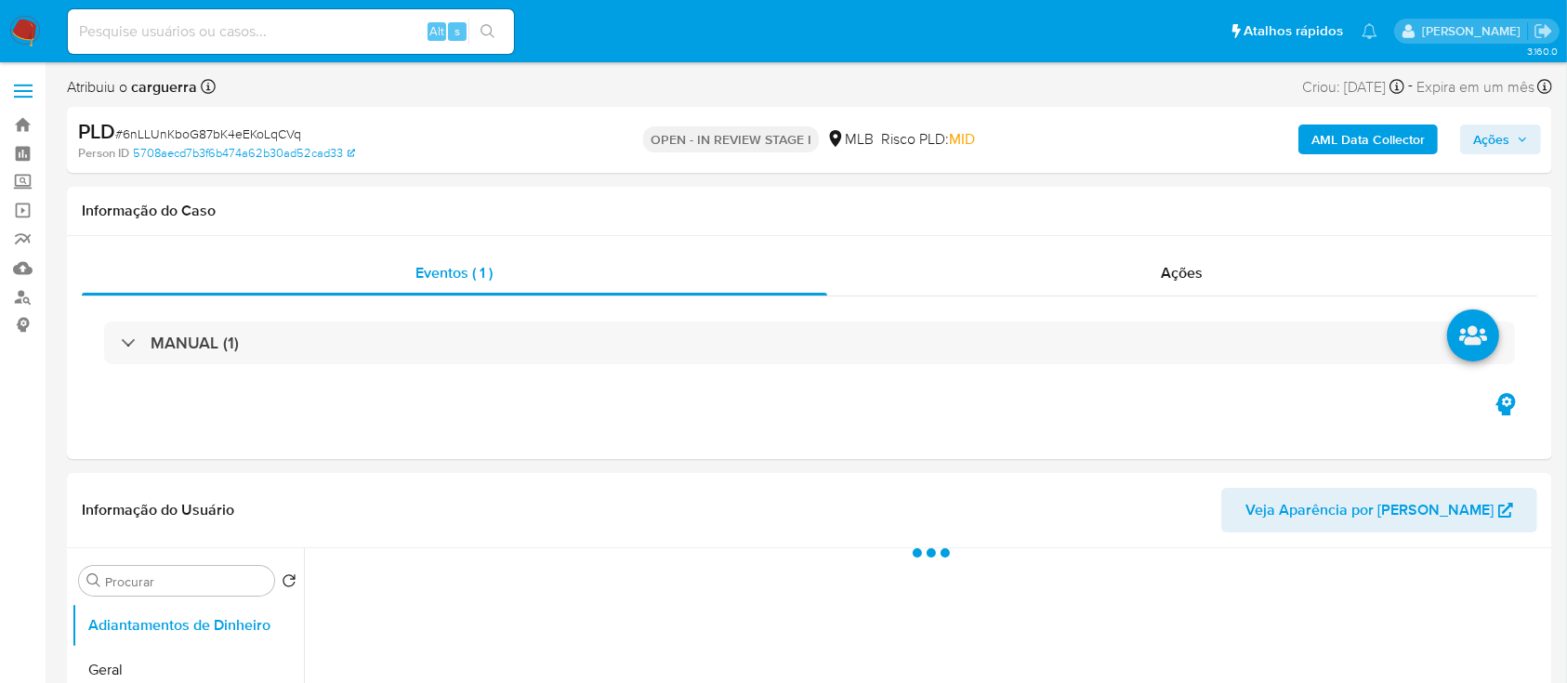
select select "10"
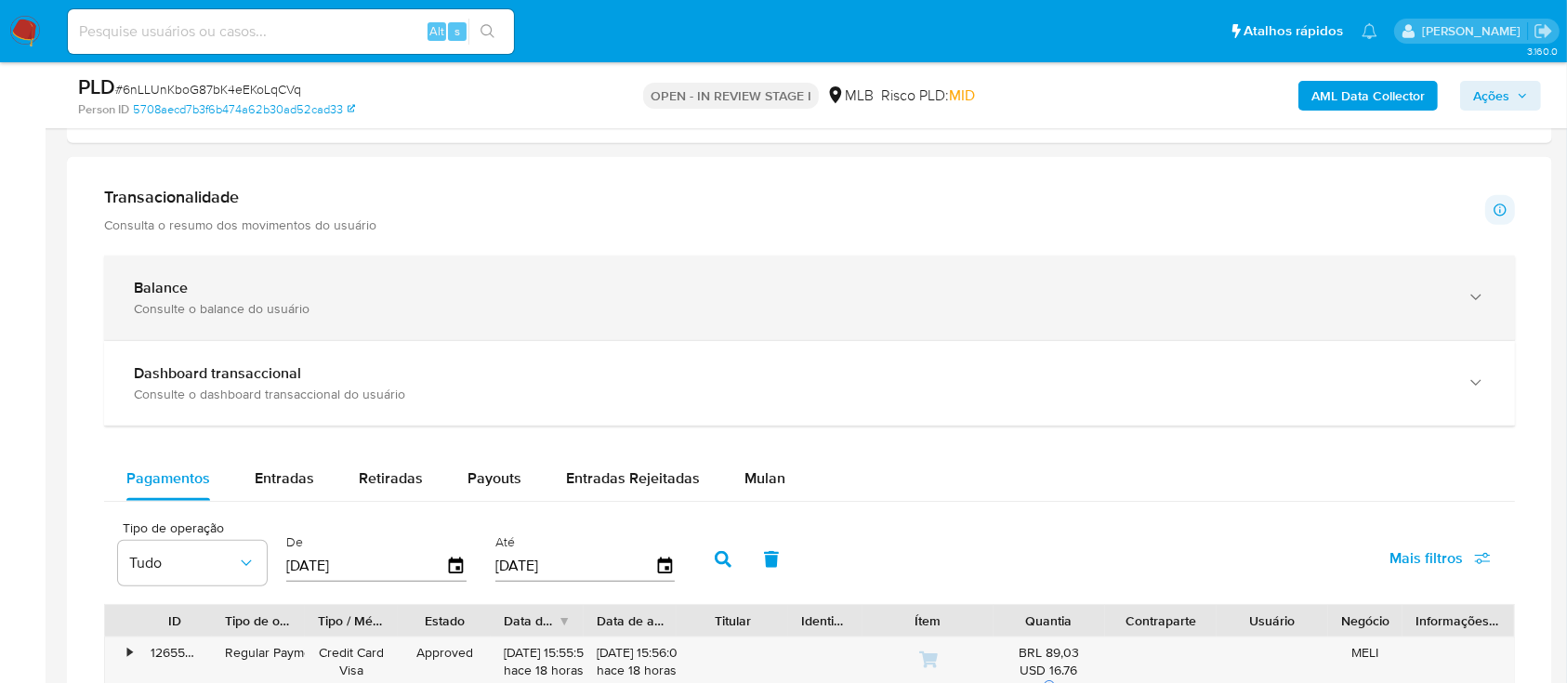
scroll to position [1239, 0]
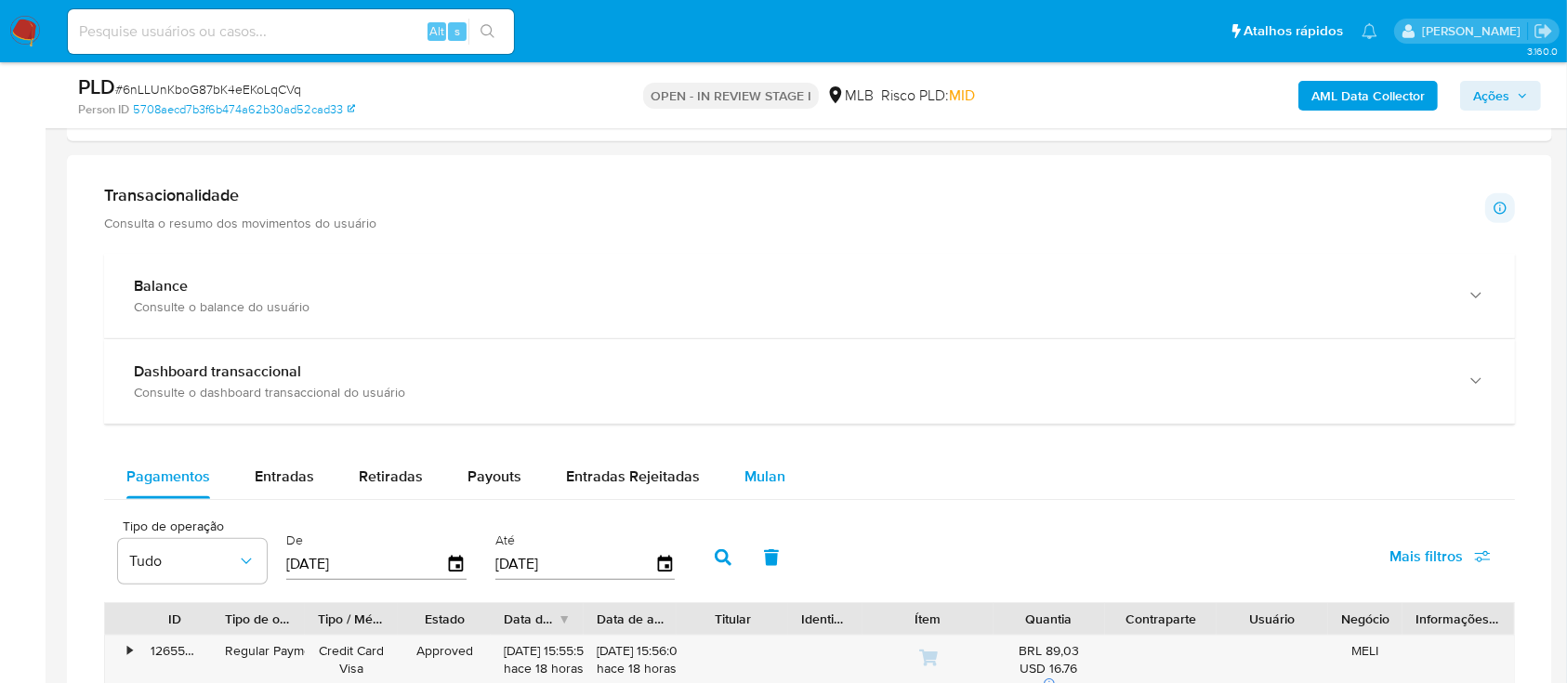
click at [768, 469] on span "Mulan" at bounding box center [765, 476] width 41 height 21
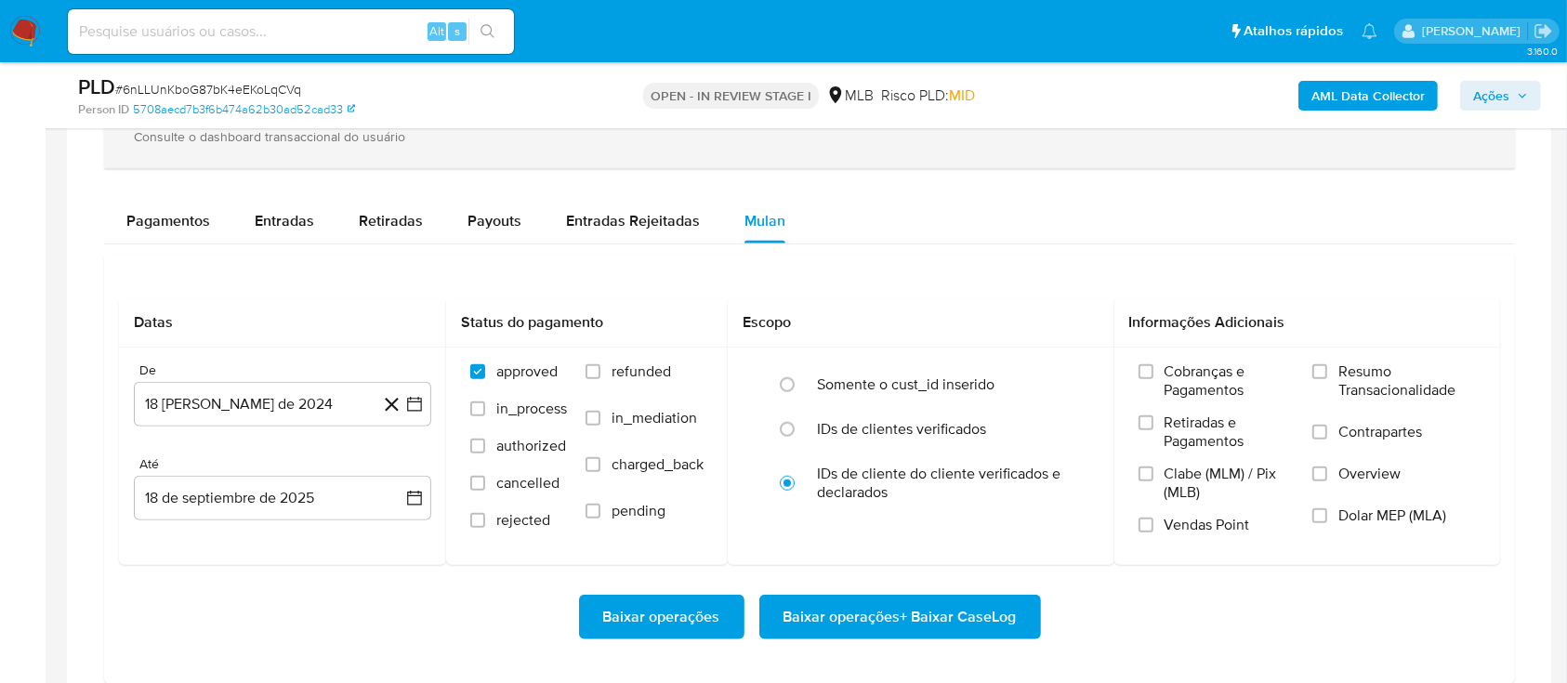
scroll to position [1611, 0]
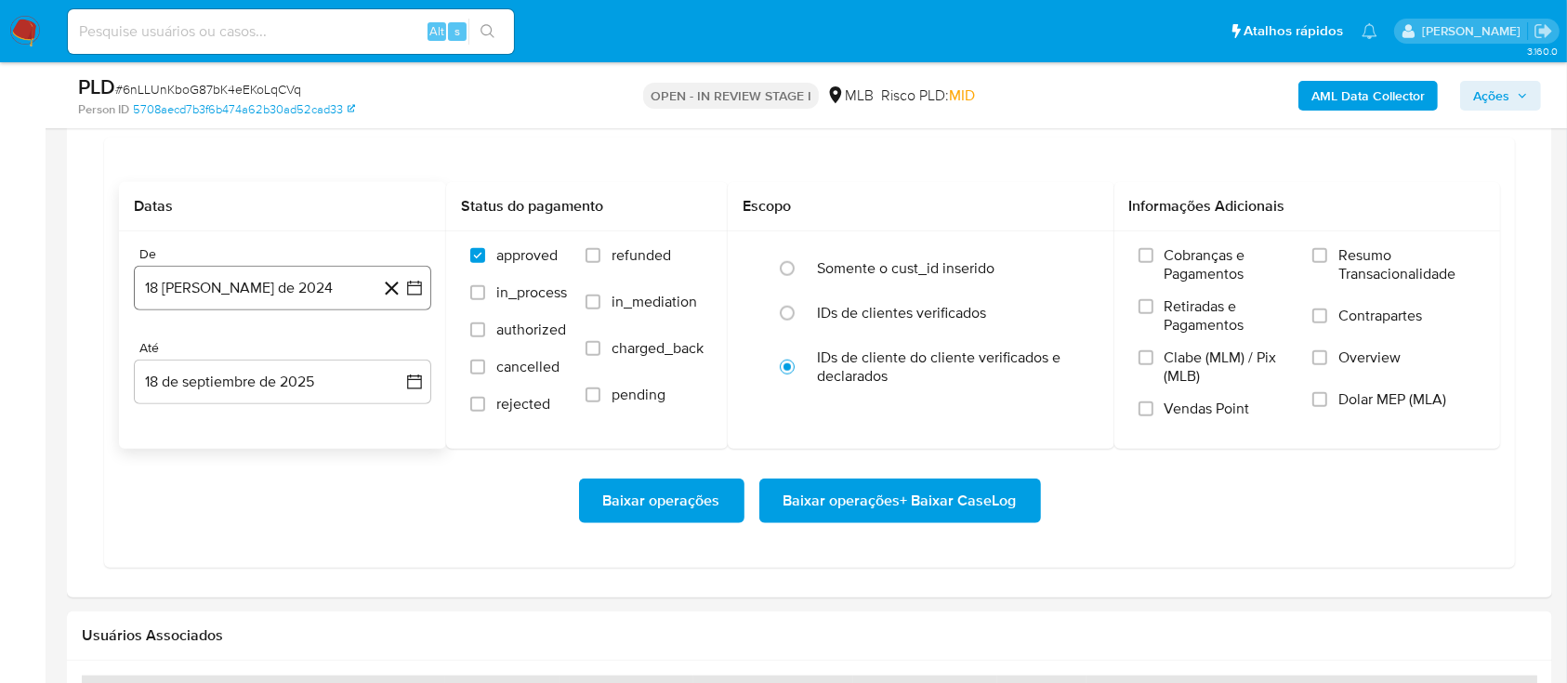
click at [415, 288] on icon "button" at bounding box center [414, 288] width 19 height 19
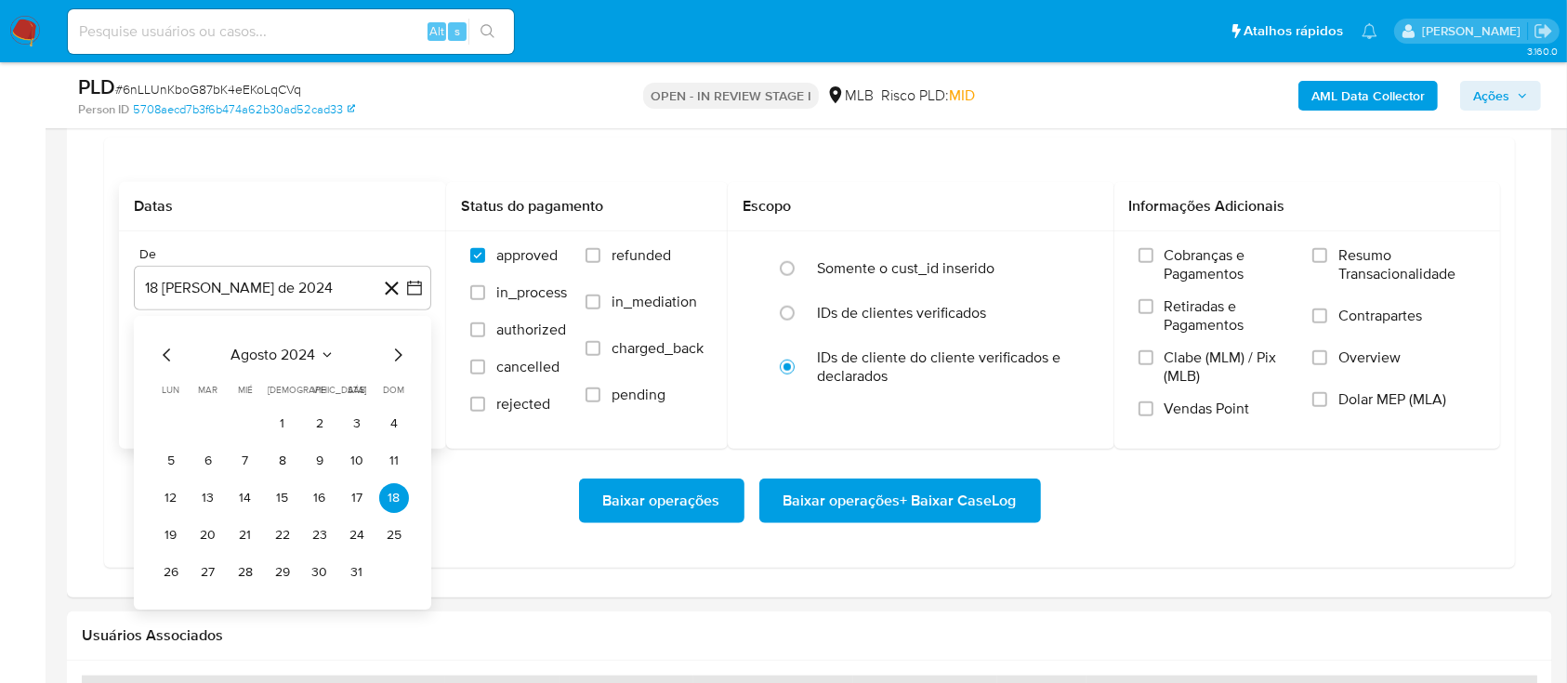
click at [397, 348] on icon "Mes siguiente" at bounding box center [398, 355] width 22 height 22
click at [333, 363] on button "septiembre 2024" at bounding box center [283, 355] width 132 height 19
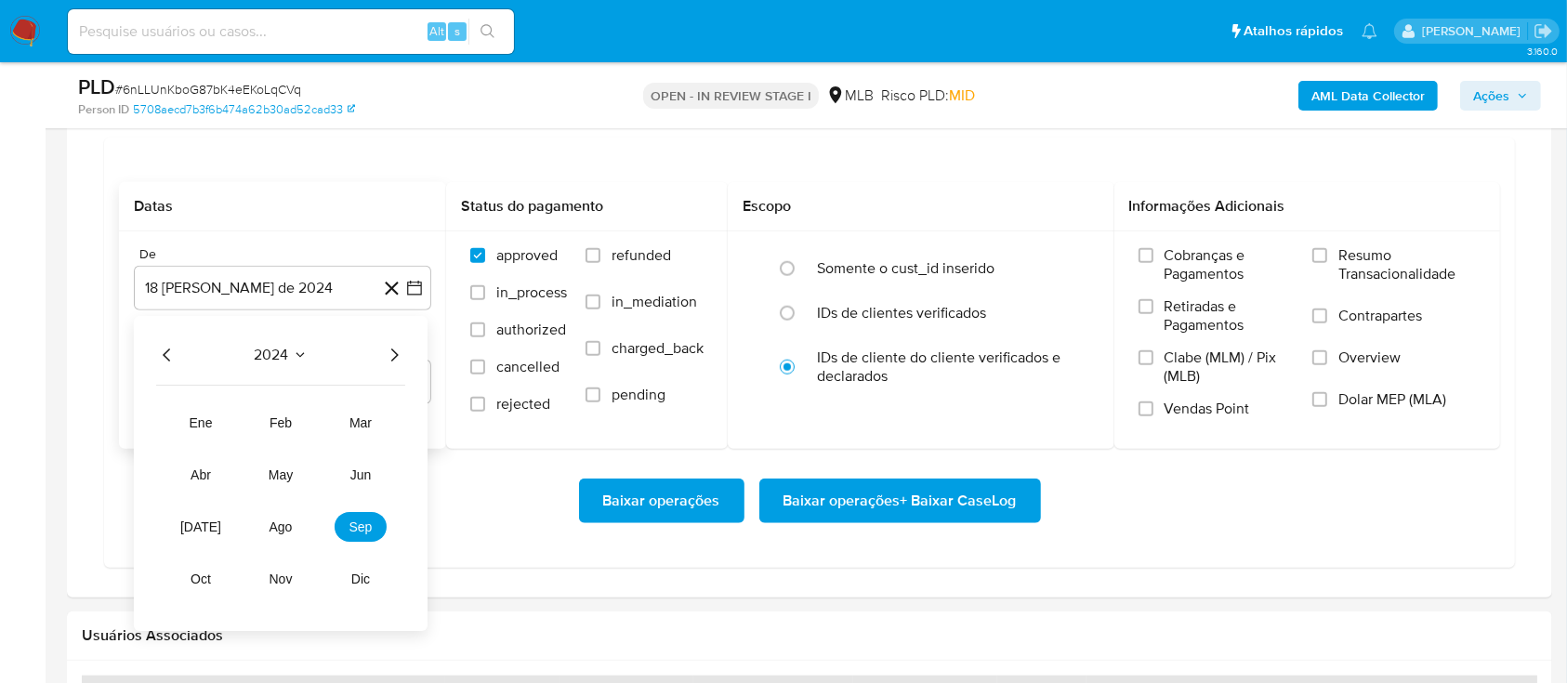
click at [393, 348] on icon "Año siguiente" at bounding box center [394, 355] width 22 height 22
click at [297, 524] on button "ago" at bounding box center [281, 527] width 52 height 30
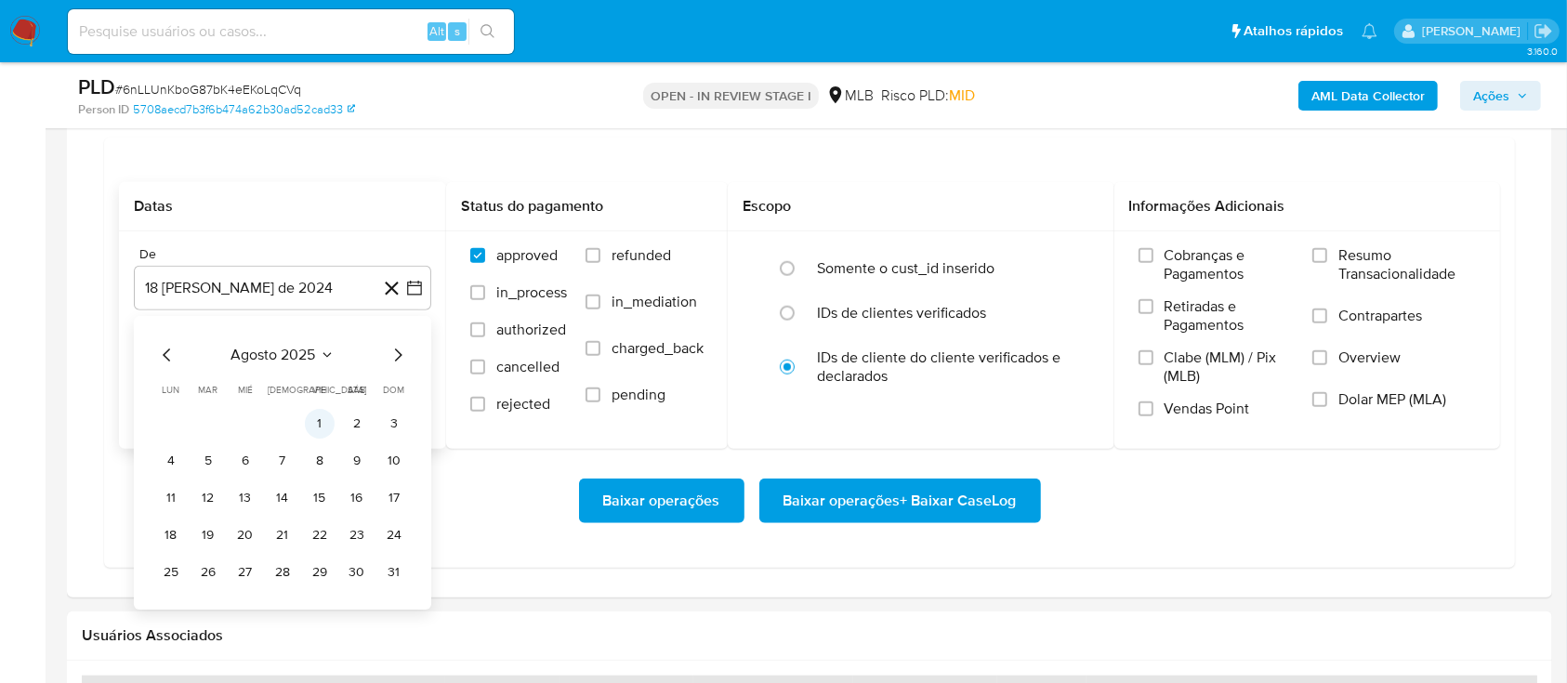
click at [314, 418] on button "1" at bounding box center [320, 424] width 30 height 30
click at [1356, 264] on span "Resumo Transacionalidade" at bounding box center [1408, 264] width 138 height 37
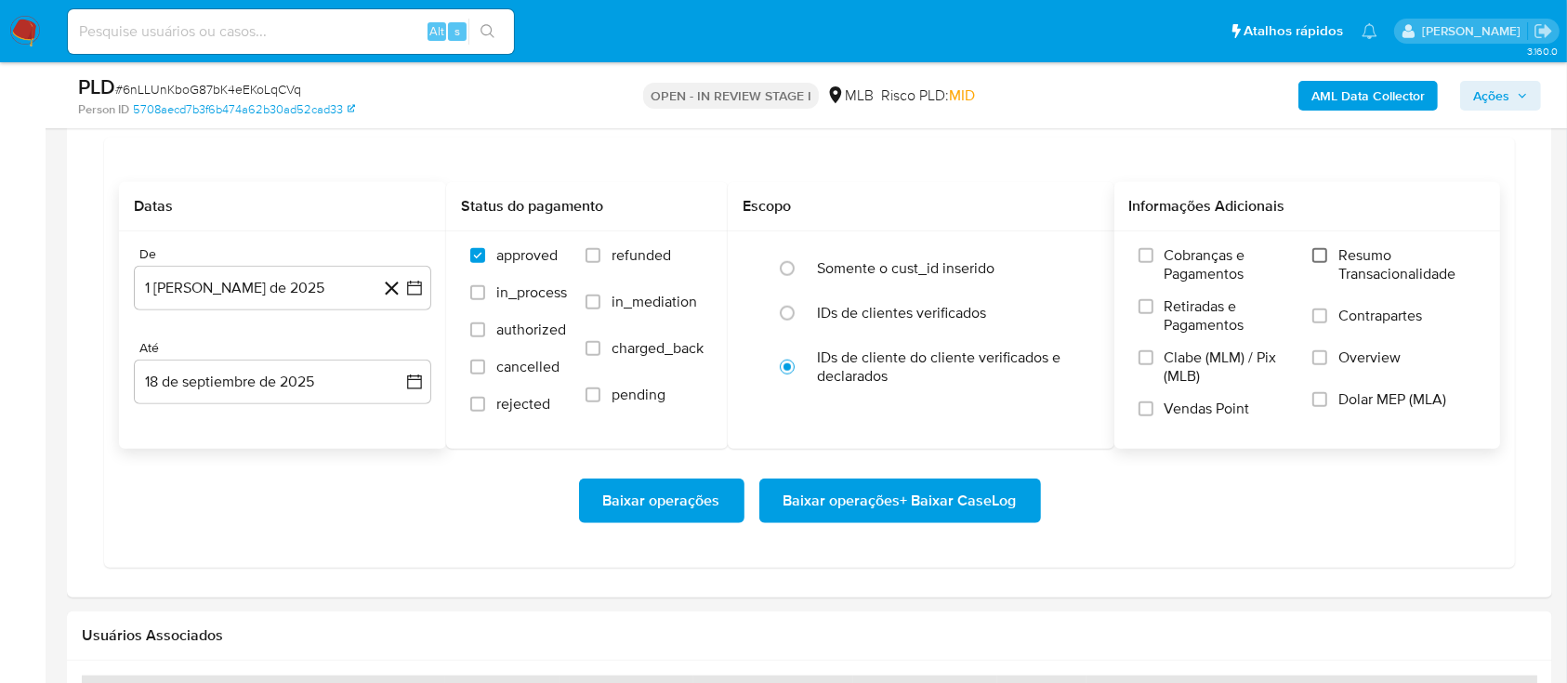
click at [1317, 256] on input "Resumo Transacionalidade" at bounding box center [1320, 255] width 15 height 15
click at [961, 482] on span "Baixar operações + Baixar CaseLog" at bounding box center [900, 501] width 233 height 41
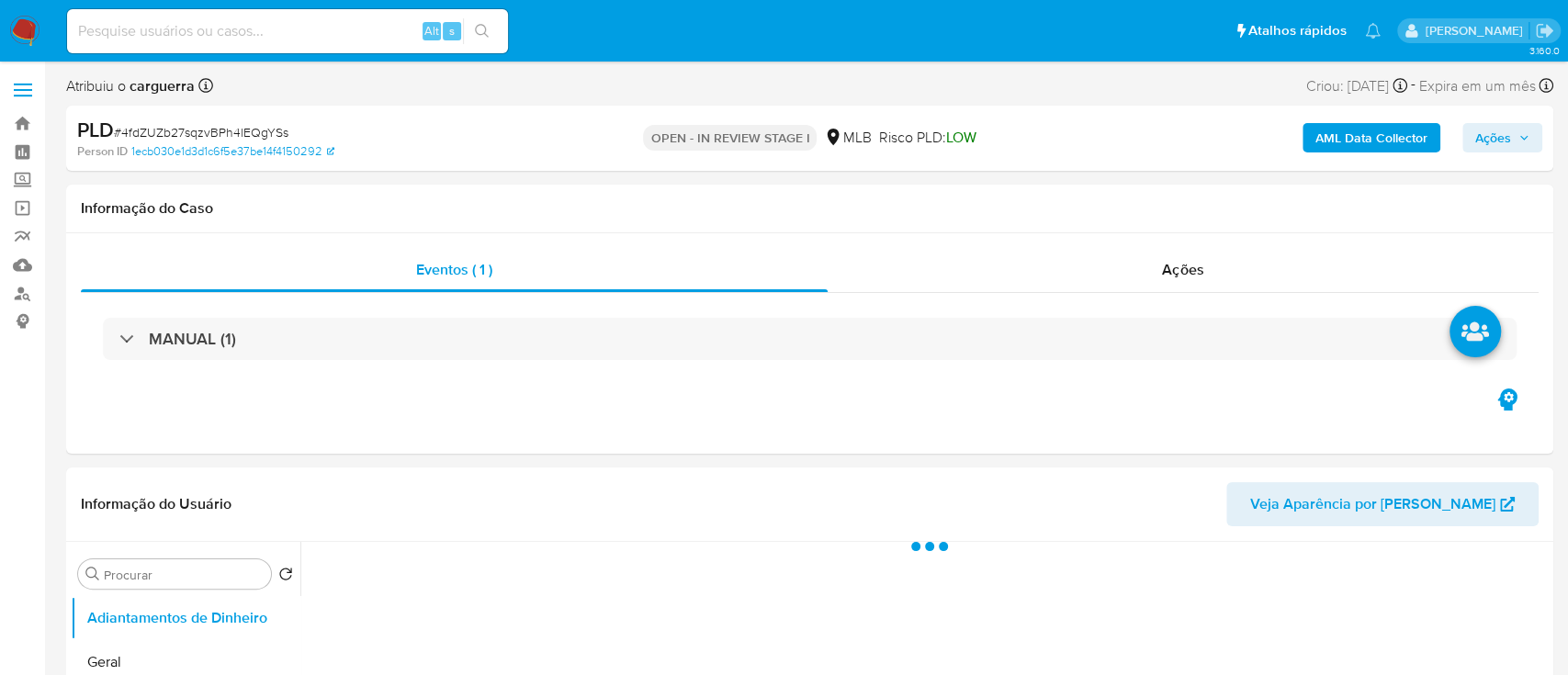
select select "10"
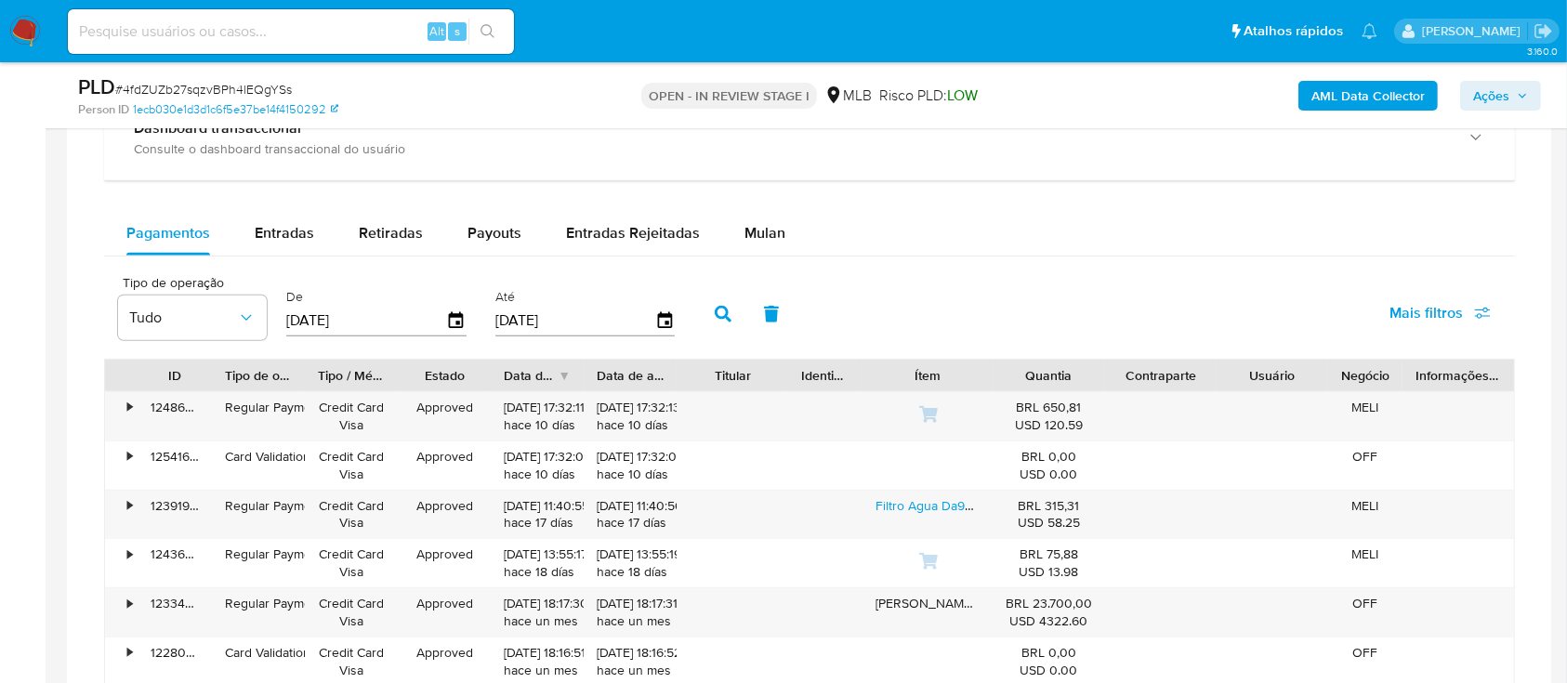
scroll to position [1487, 0]
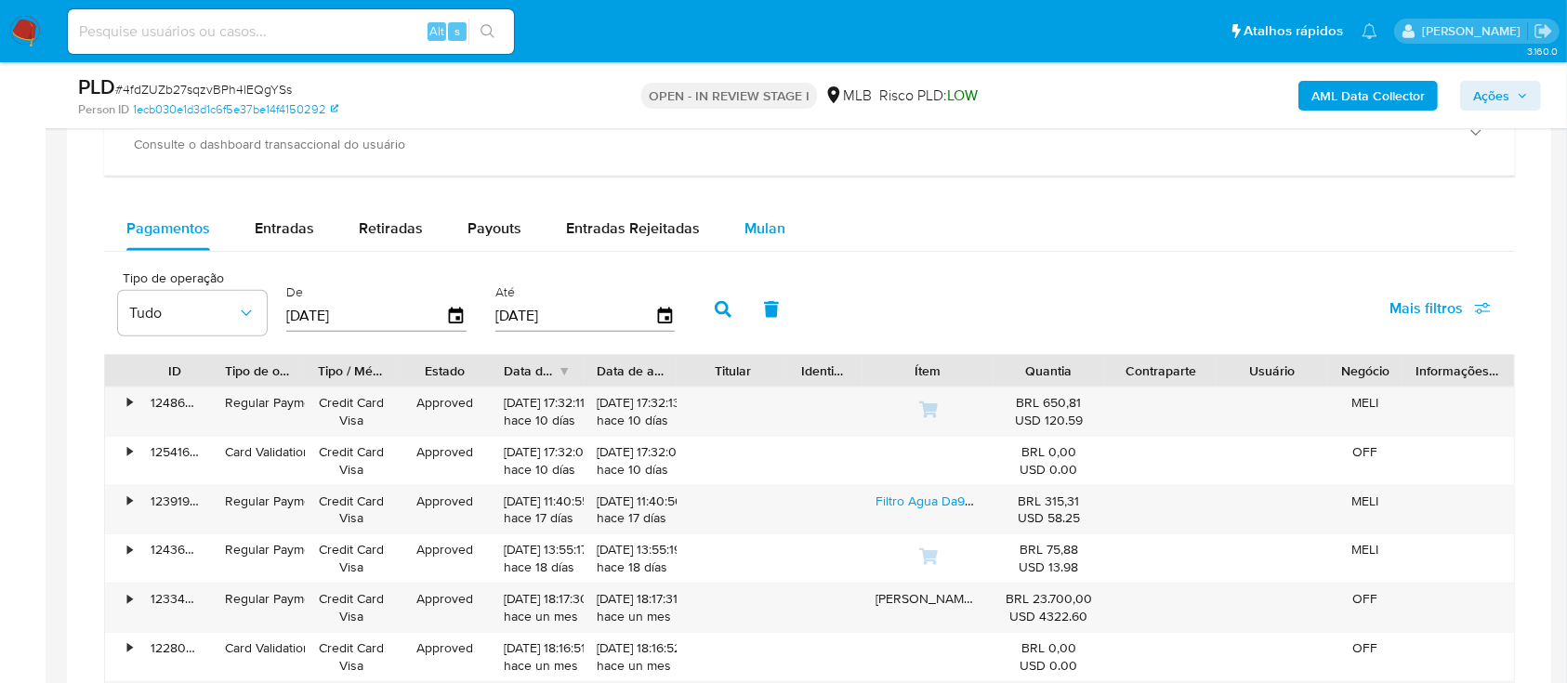
click at [729, 220] on button "Mulan" at bounding box center [765, 228] width 86 height 45
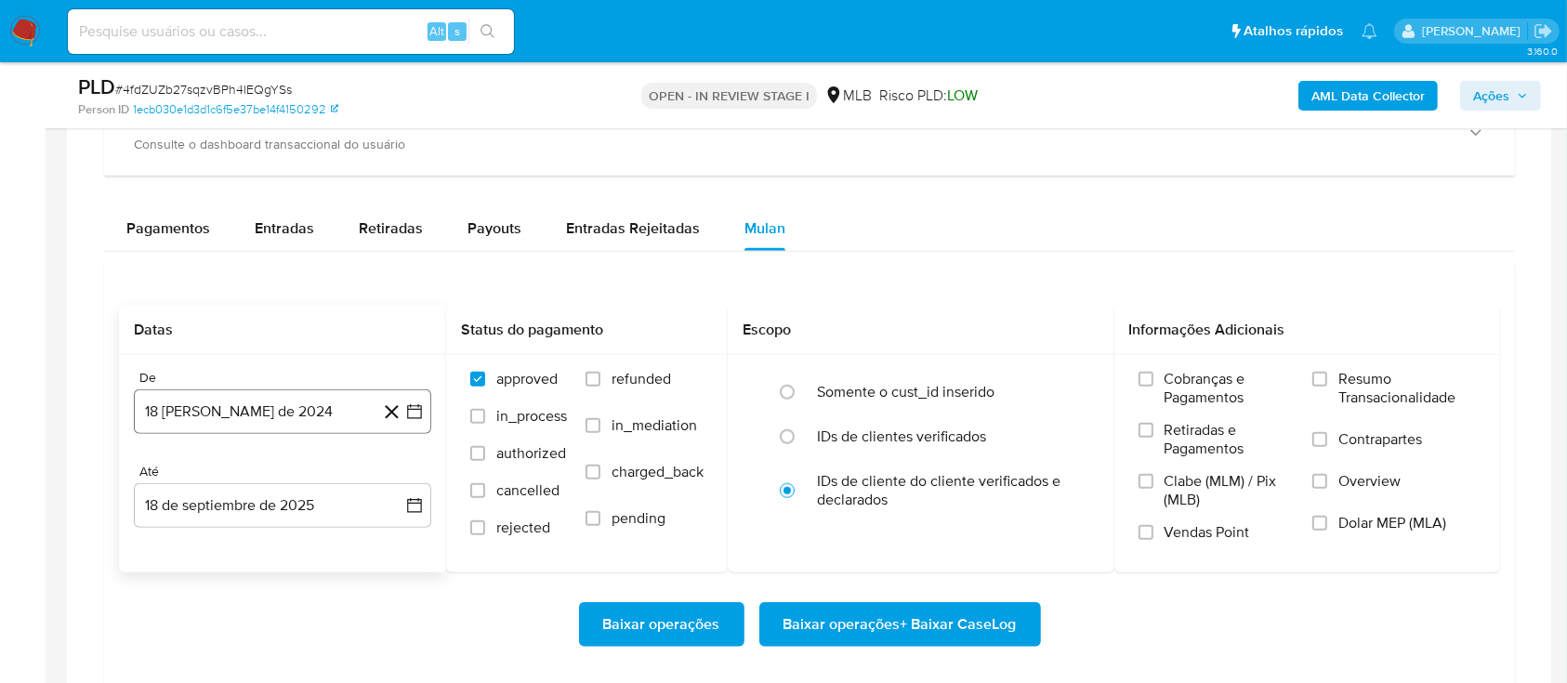
click at [416, 408] on icon "button" at bounding box center [414, 412] width 19 height 19
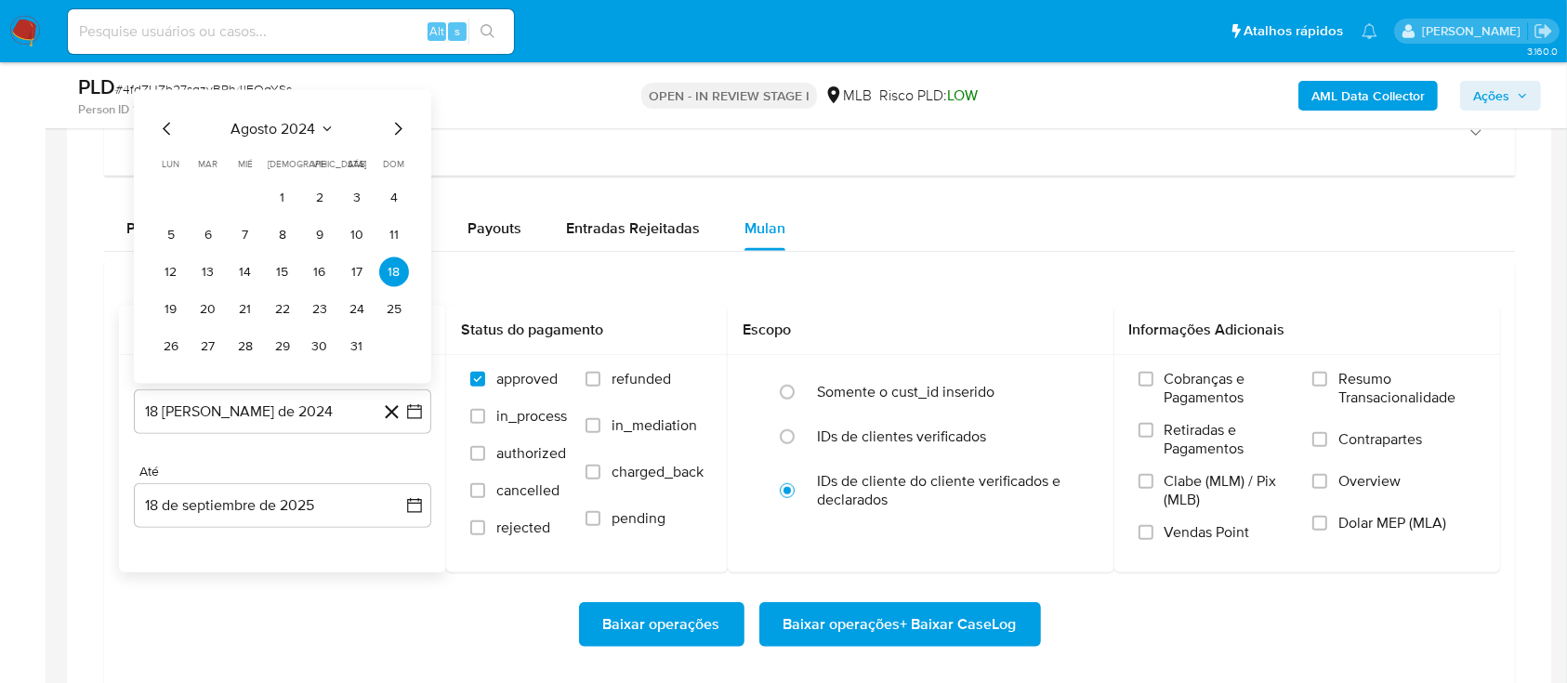
click at [324, 126] on icon "Seleccionar mes y año" at bounding box center [327, 129] width 15 height 15
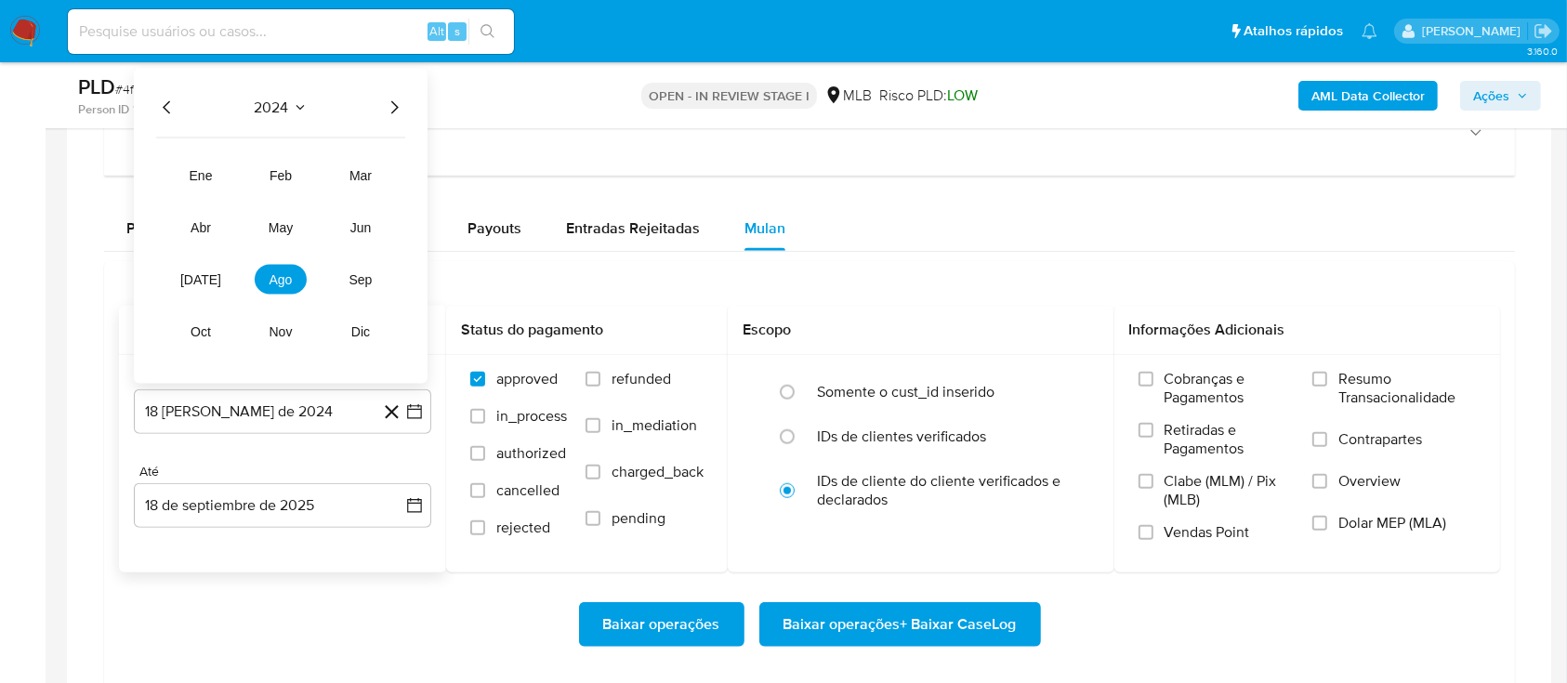
click at [391, 105] on icon "Año siguiente" at bounding box center [394, 108] width 22 height 22
click at [275, 272] on span "ago" at bounding box center [281, 279] width 23 height 15
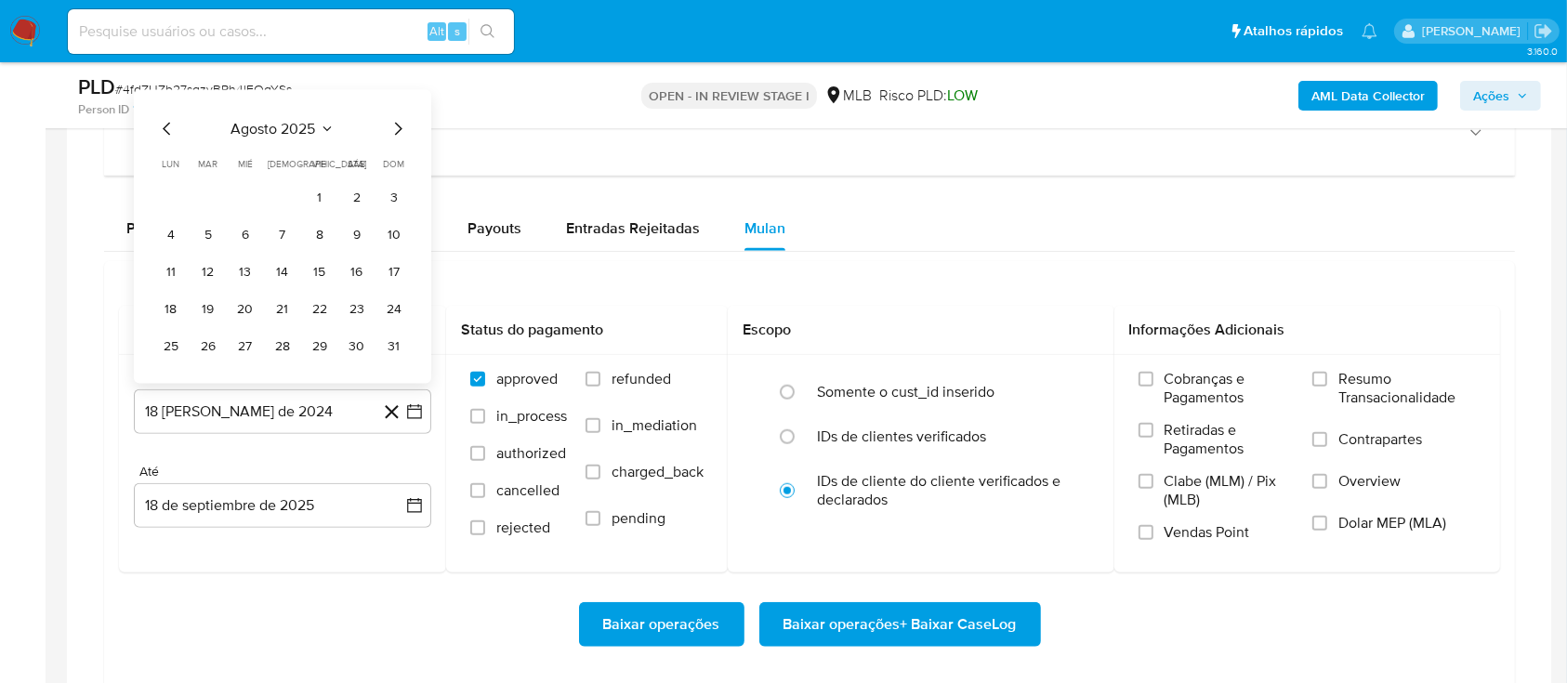
click at [326, 192] on button "1" at bounding box center [320, 198] width 30 height 30
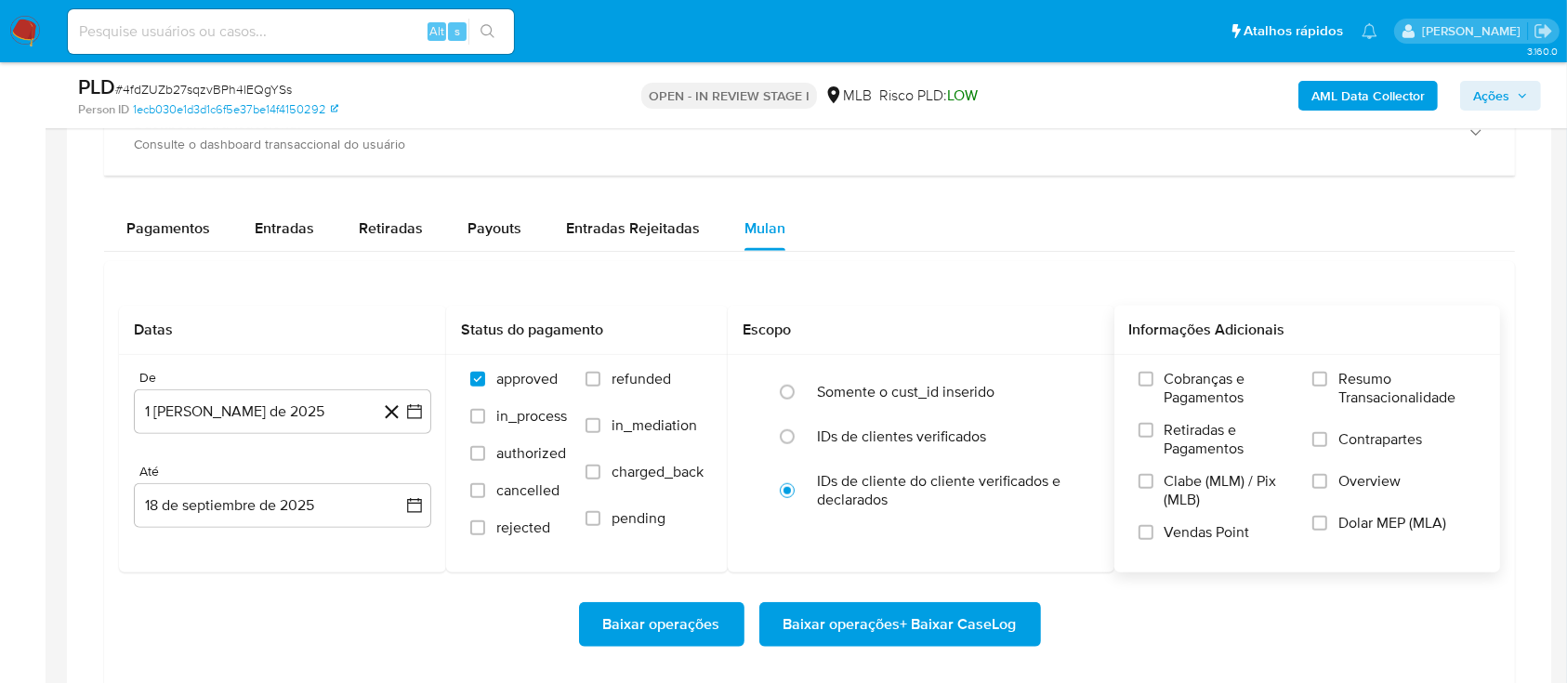
click at [1355, 374] on span "Resumo Transacionalidade" at bounding box center [1408, 388] width 138 height 37
click at [1328, 374] on input "Resumo Transacionalidade" at bounding box center [1320, 379] width 15 height 15
click at [946, 621] on span "Baixar operações + Baixar CaseLog" at bounding box center [900, 624] width 233 height 41
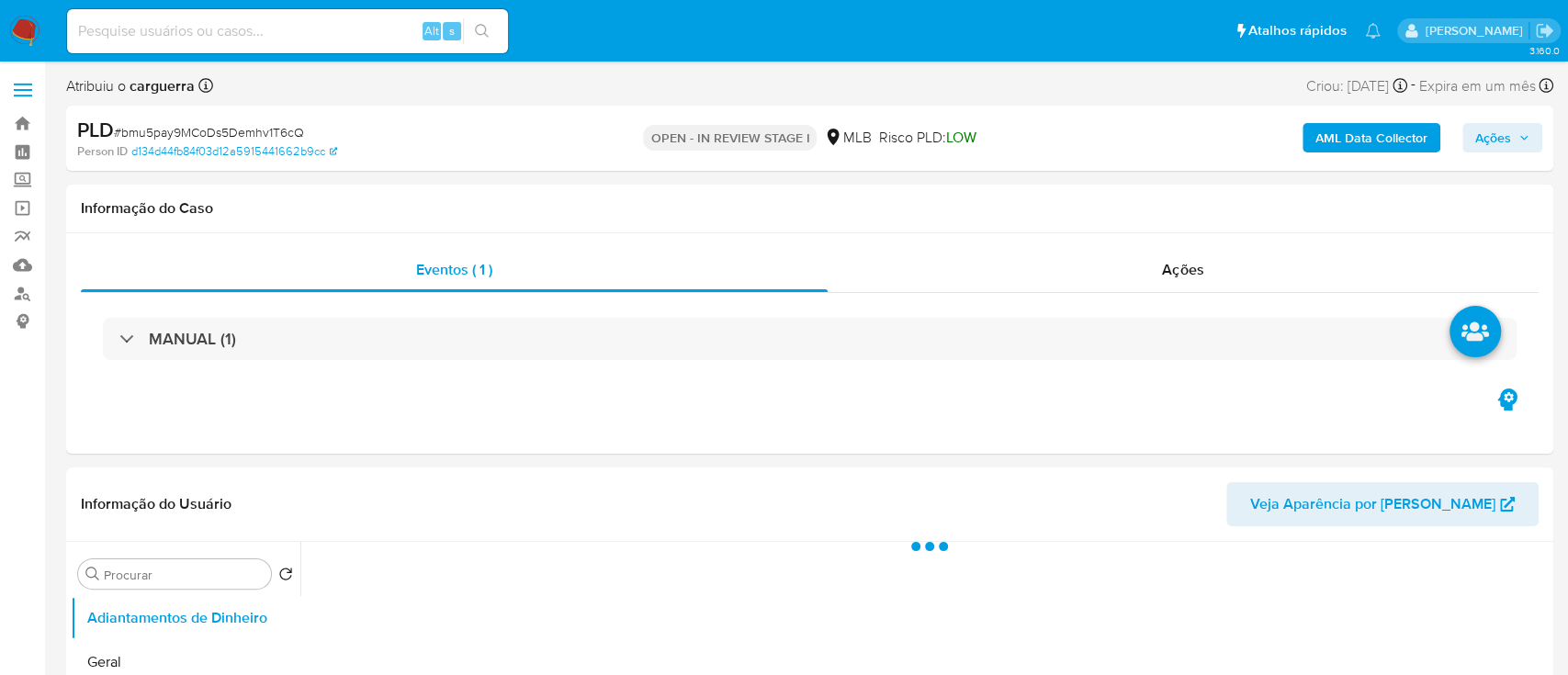
select select "10"
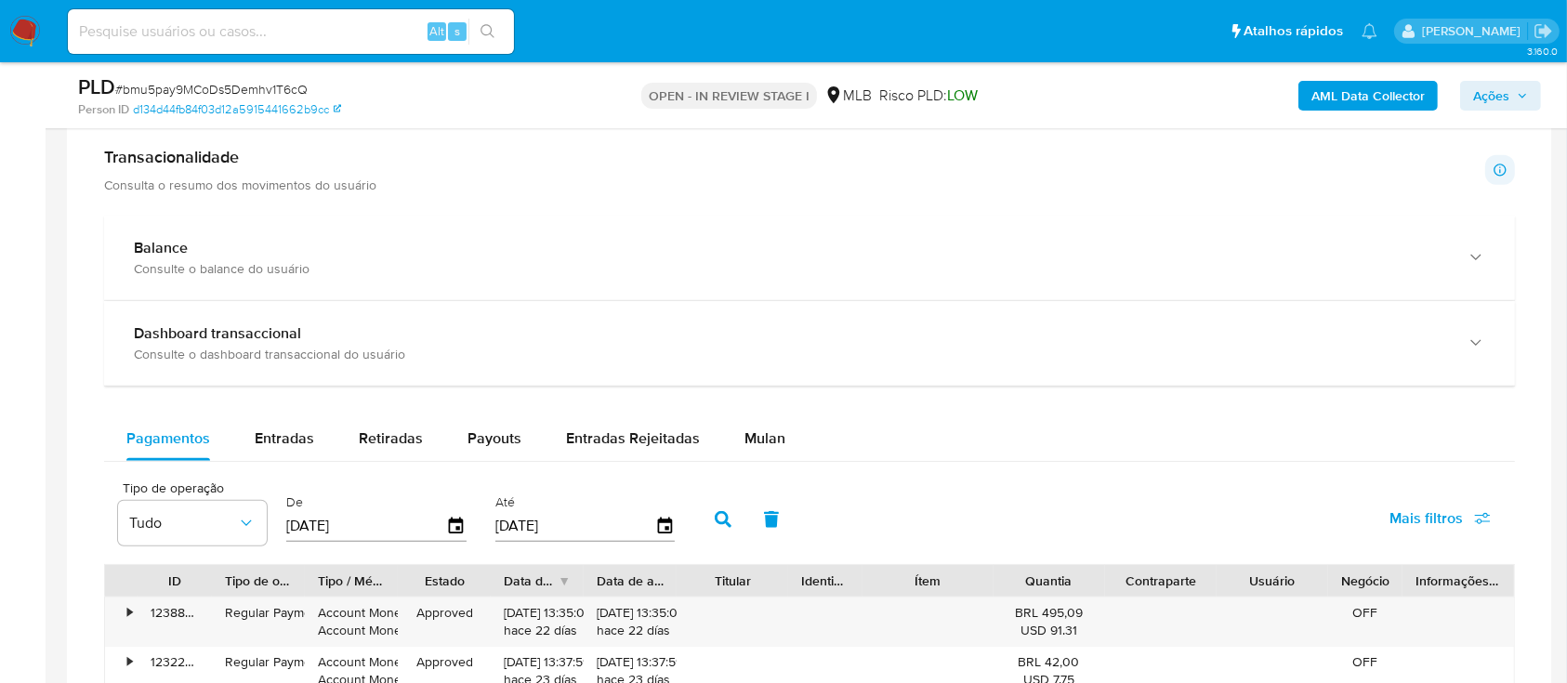
scroll to position [1487, 0]
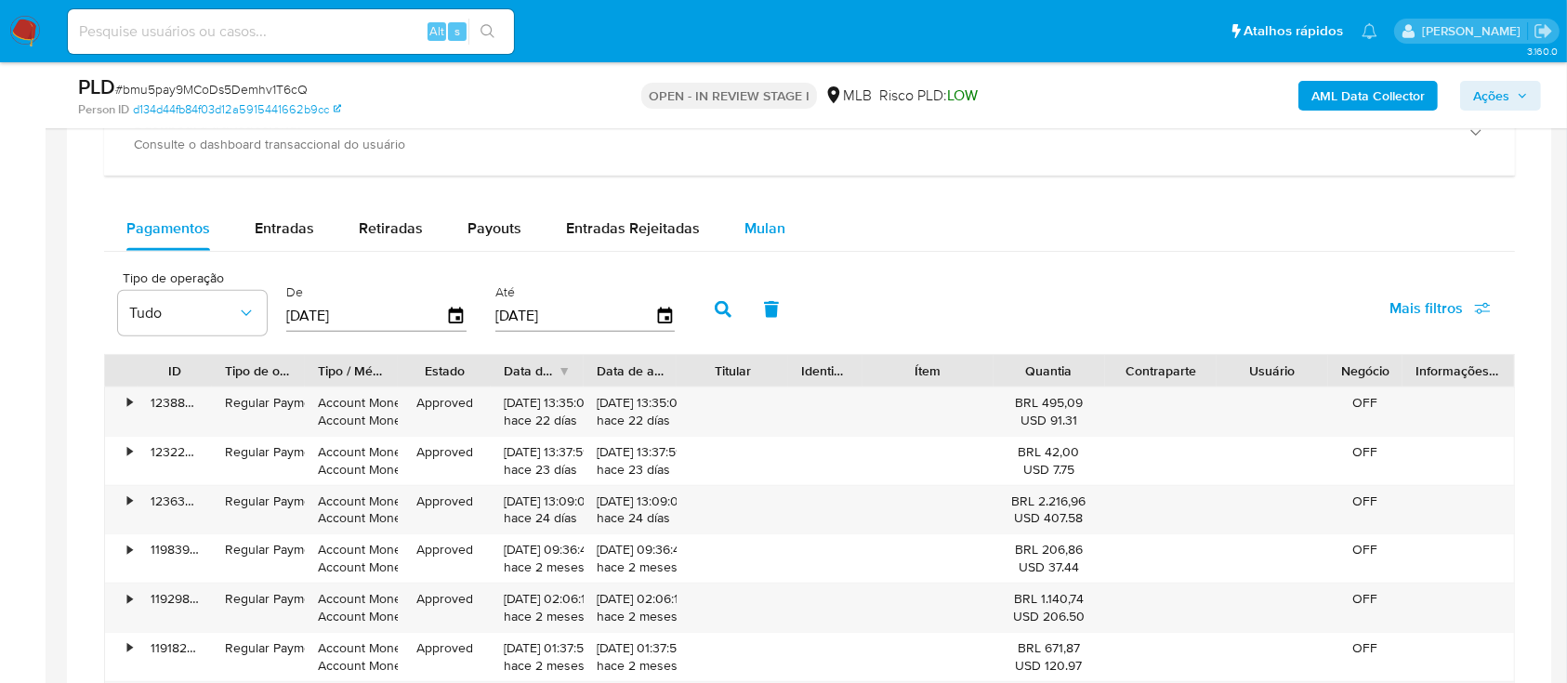
click at [755, 212] on div "Mulan" at bounding box center [765, 228] width 41 height 45
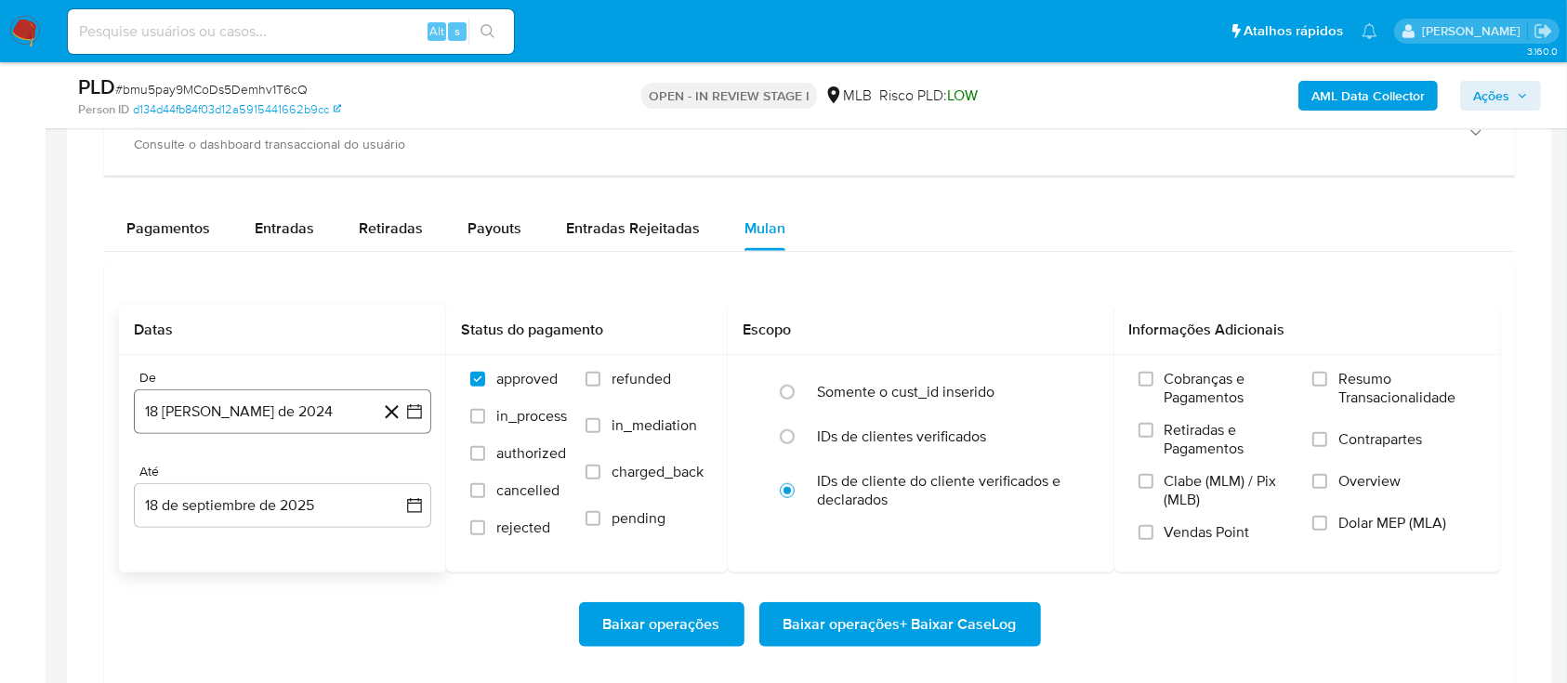
click at [412, 405] on icon "button" at bounding box center [414, 412] width 19 height 19
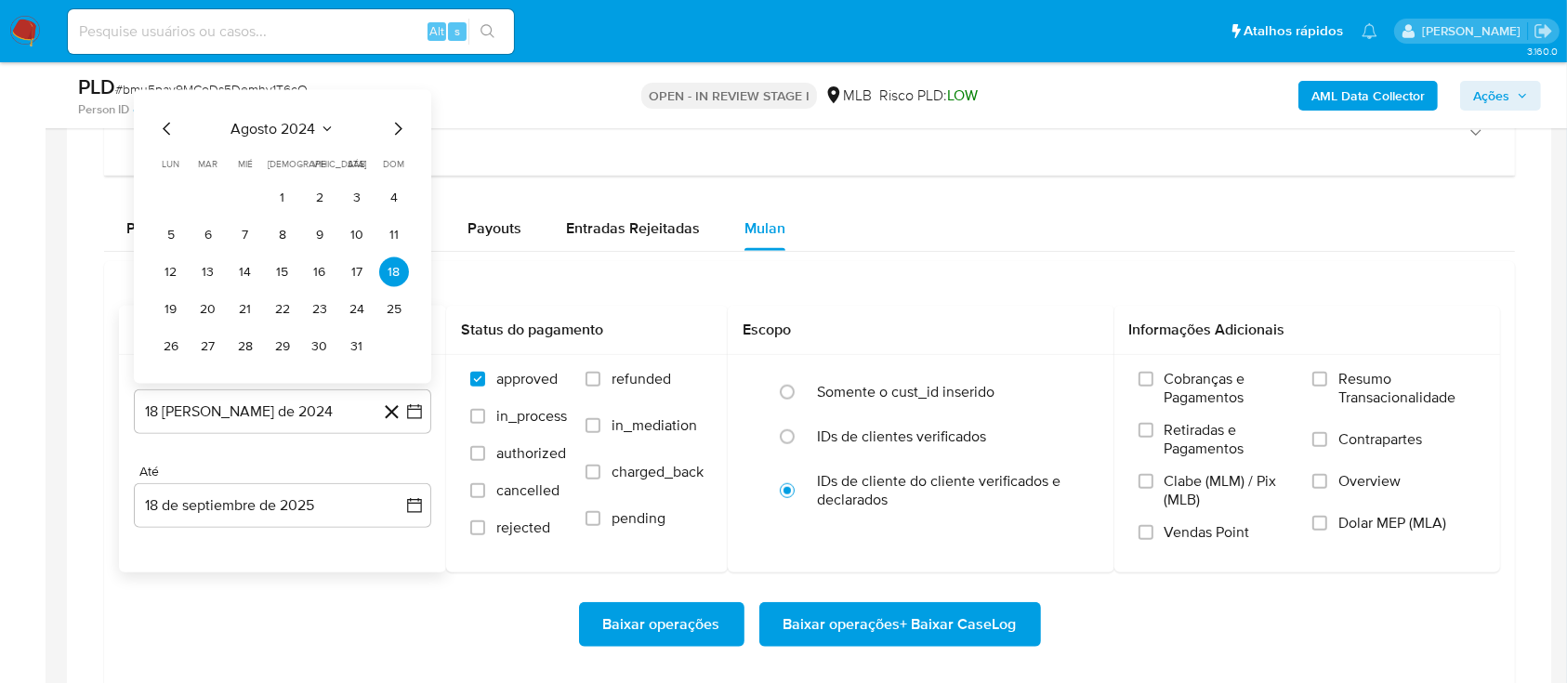
click at [325, 129] on icon "Seleccionar mes y año" at bounding box center [327, 129] width 15 height 15
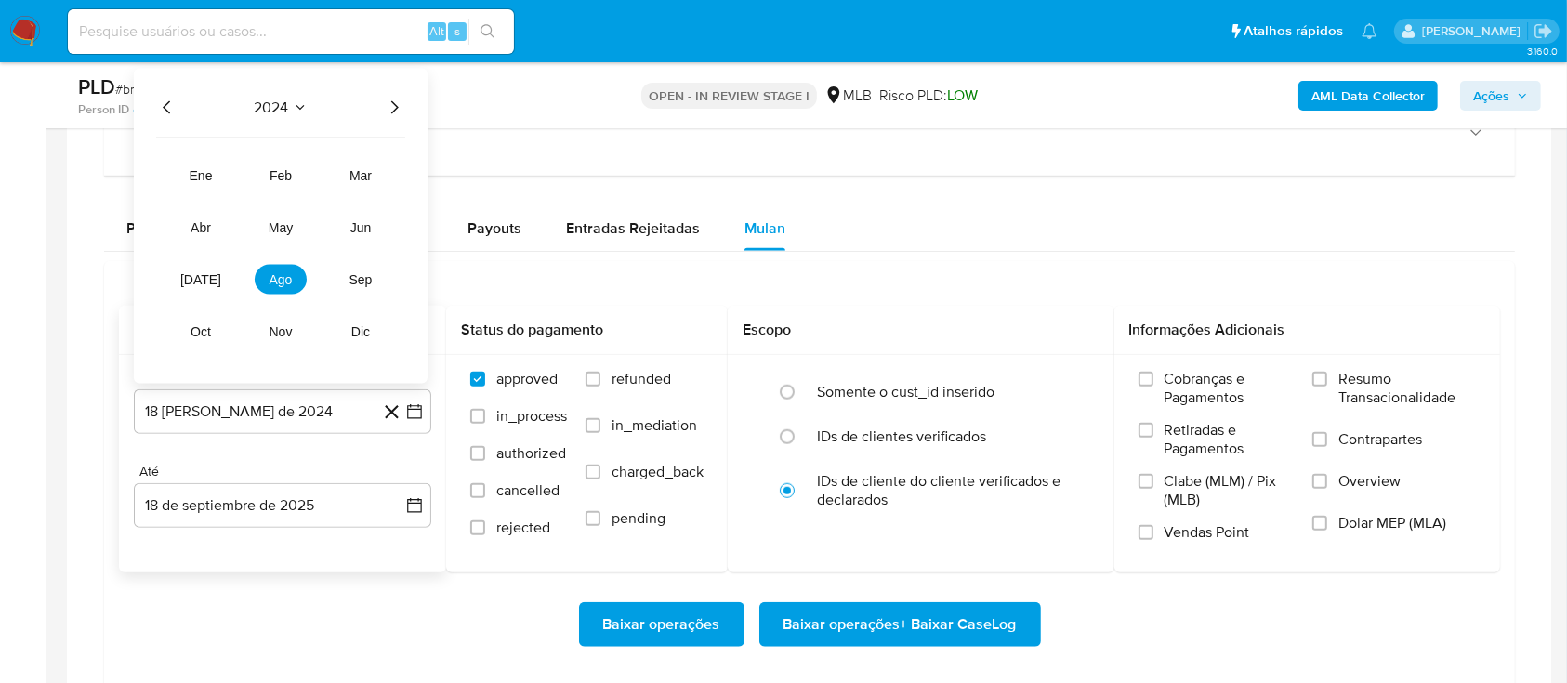
click at [390, 106] on icon "Año siguiente" at bounding box center [394, 108] width 22 height 22
click at [206, 284] on span "[DATE]" at bounding box center [200, 279] width 41 height 15
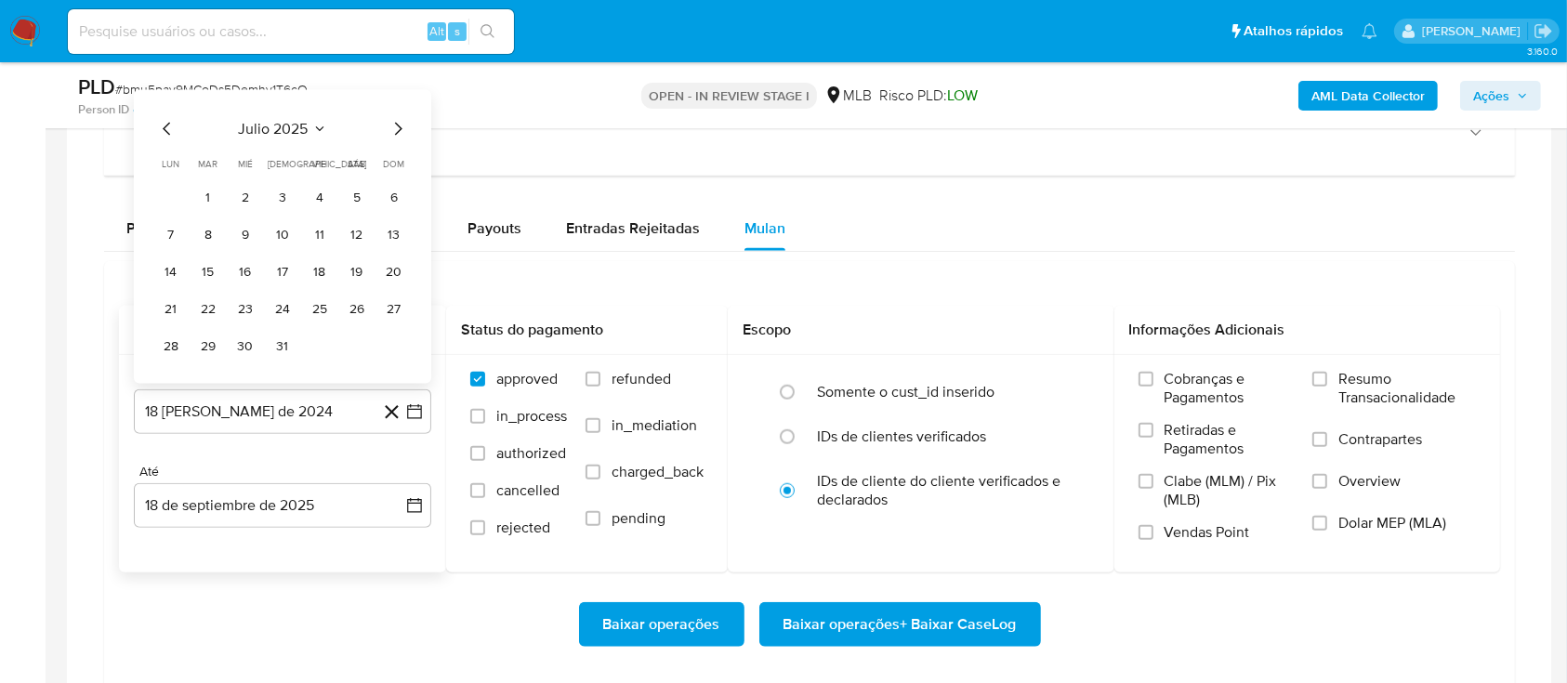
click at [170, 135] on icon "Mes anterior" at bounding box center [167, 129] width 22 height 22
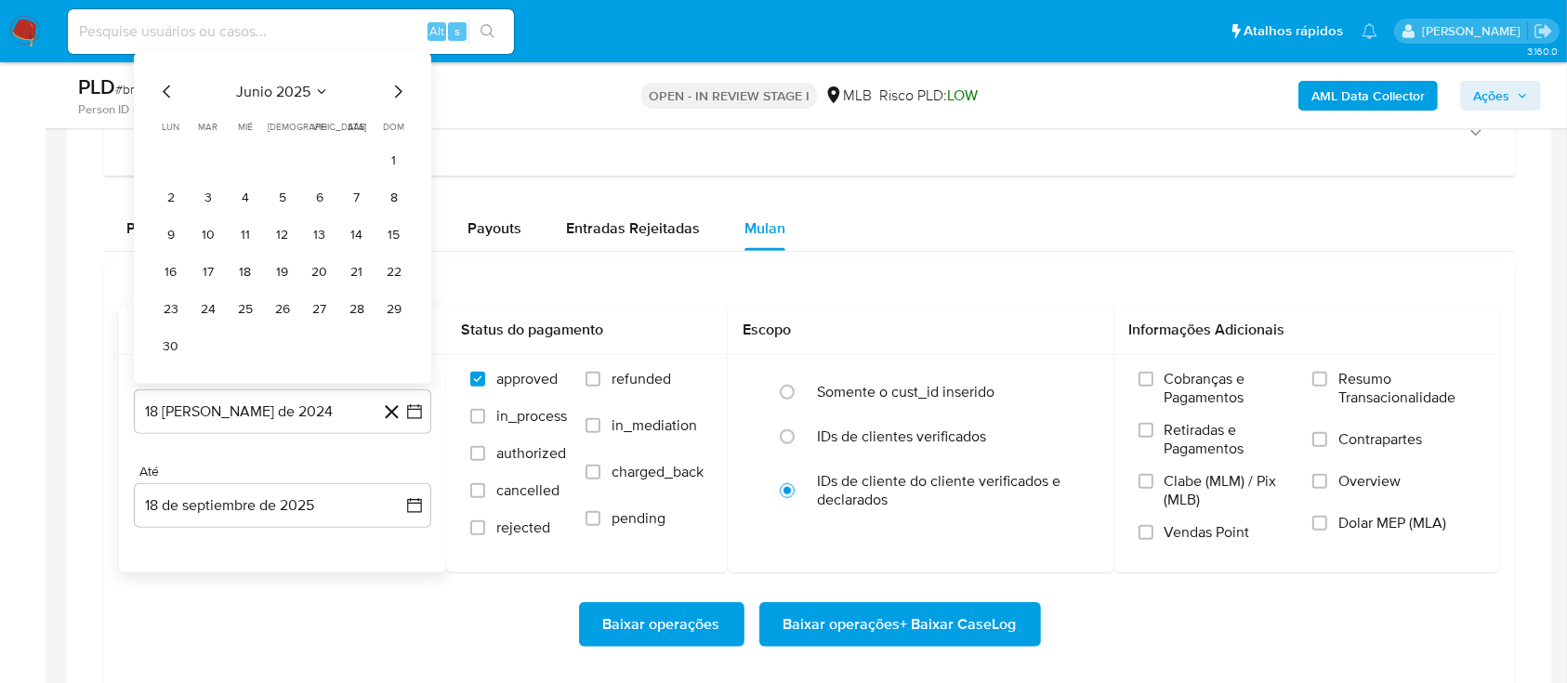
click at [395, 94] on icon "Mes siguiente" at bounding box center [398, 92] width 22 height 22
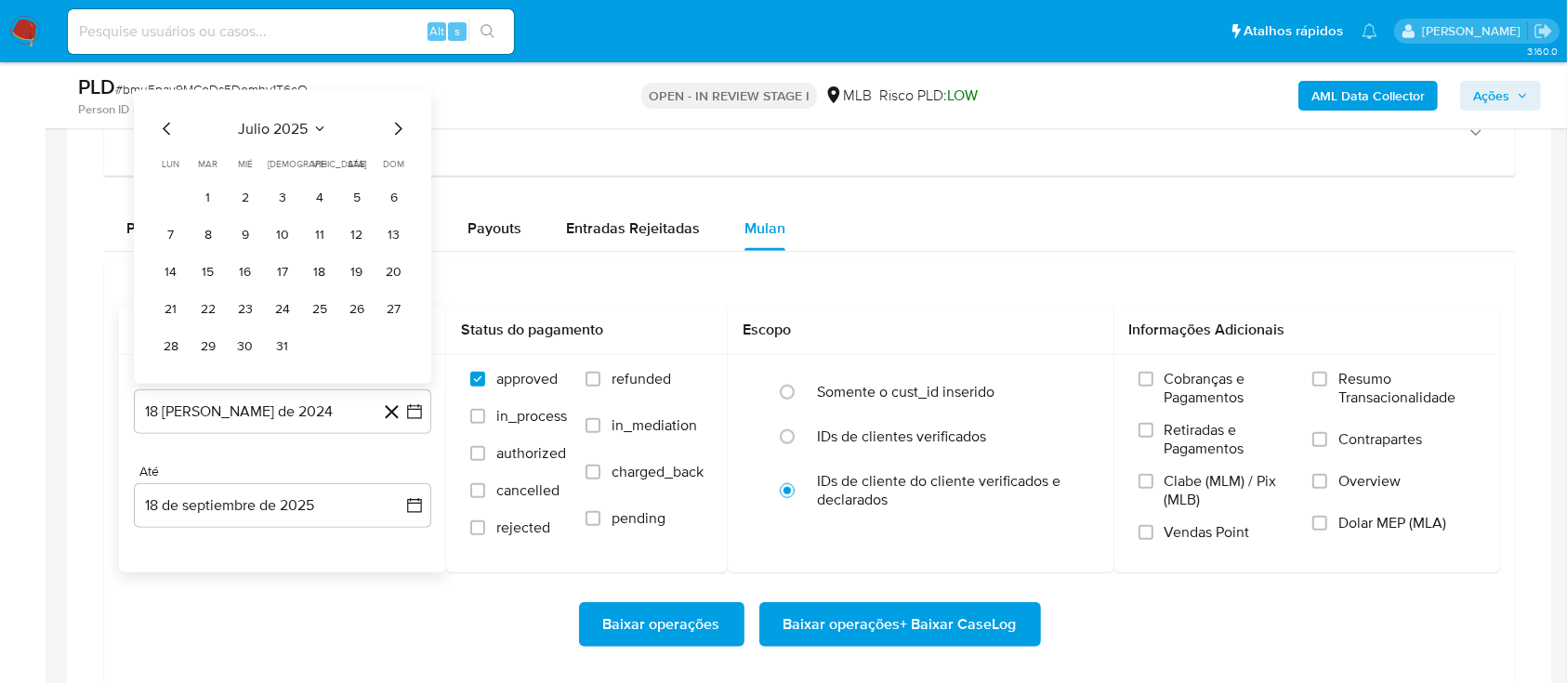
click at [391, 130] on icon "Mes siguiente" at bounding box center [398, 129] width 22 height 22
click at [326, 195] on button "1" at bounding box center [320, 198] width 30 height 30
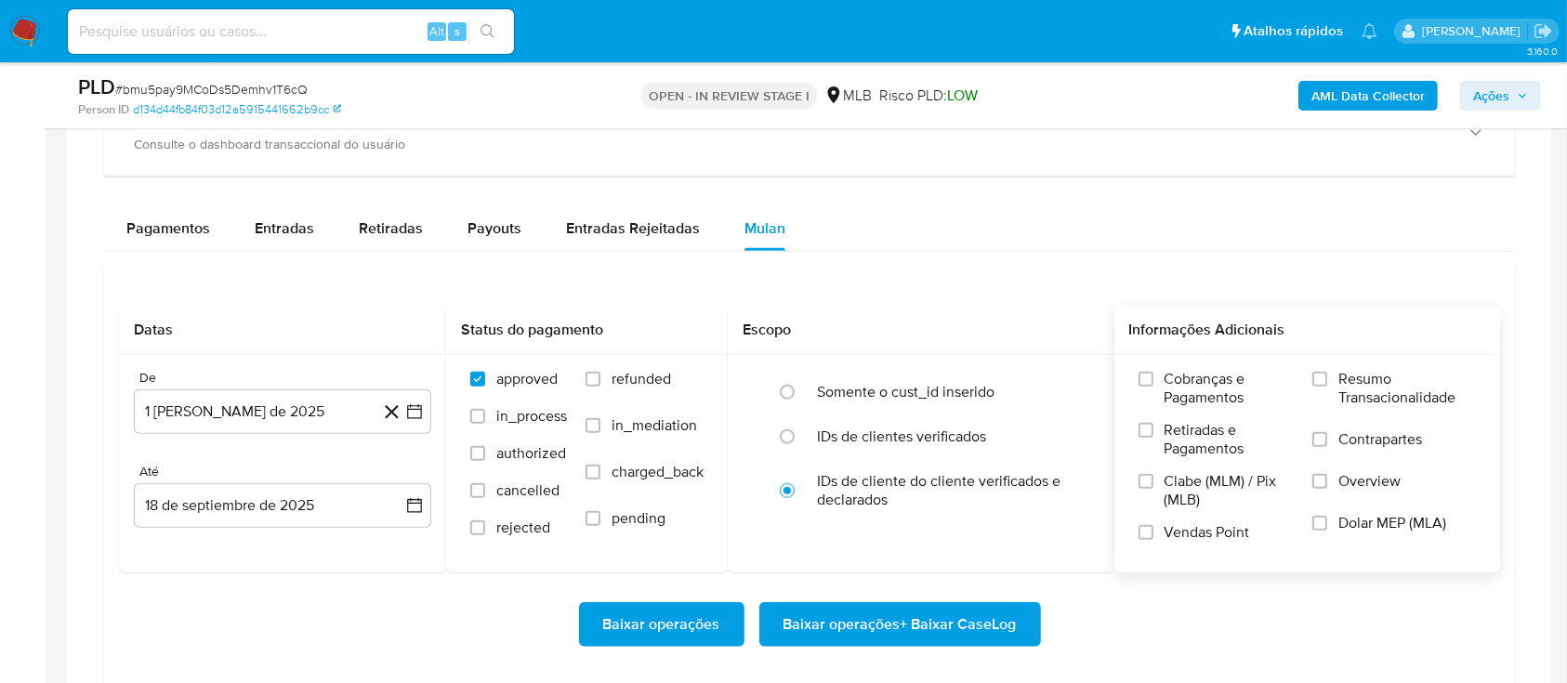
click at [1354, 375] on span "Resumo Transacionalidade" at bounding box center [1408, 388] width 138 height 37
click at [1328, 375] on input "Resumo Transacionalidade" at bounding box center [1320, 379] width 15 height 15
click at [992, 631] on span "Baixar operações + Baixar CaseLog" at bounding box center [900, 624] width 233 height 41
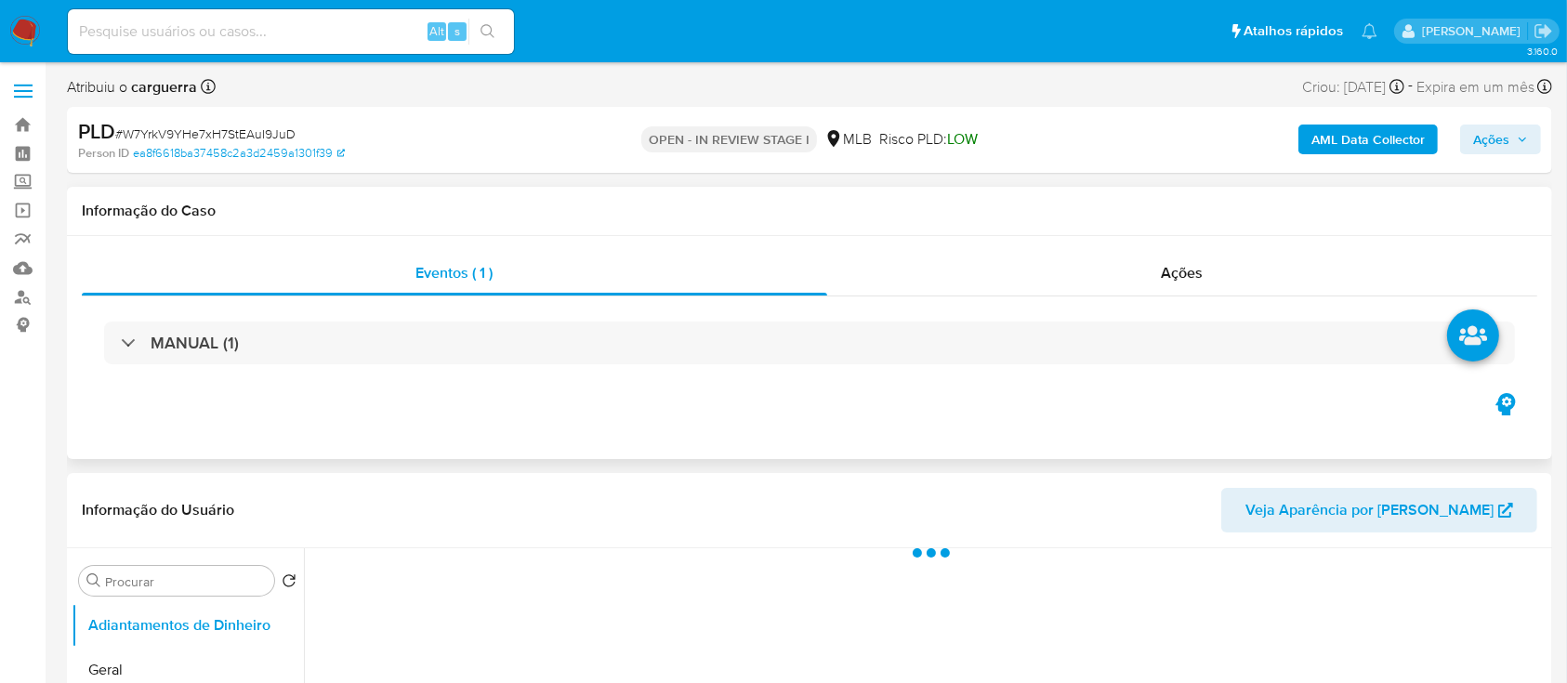
select select "10"
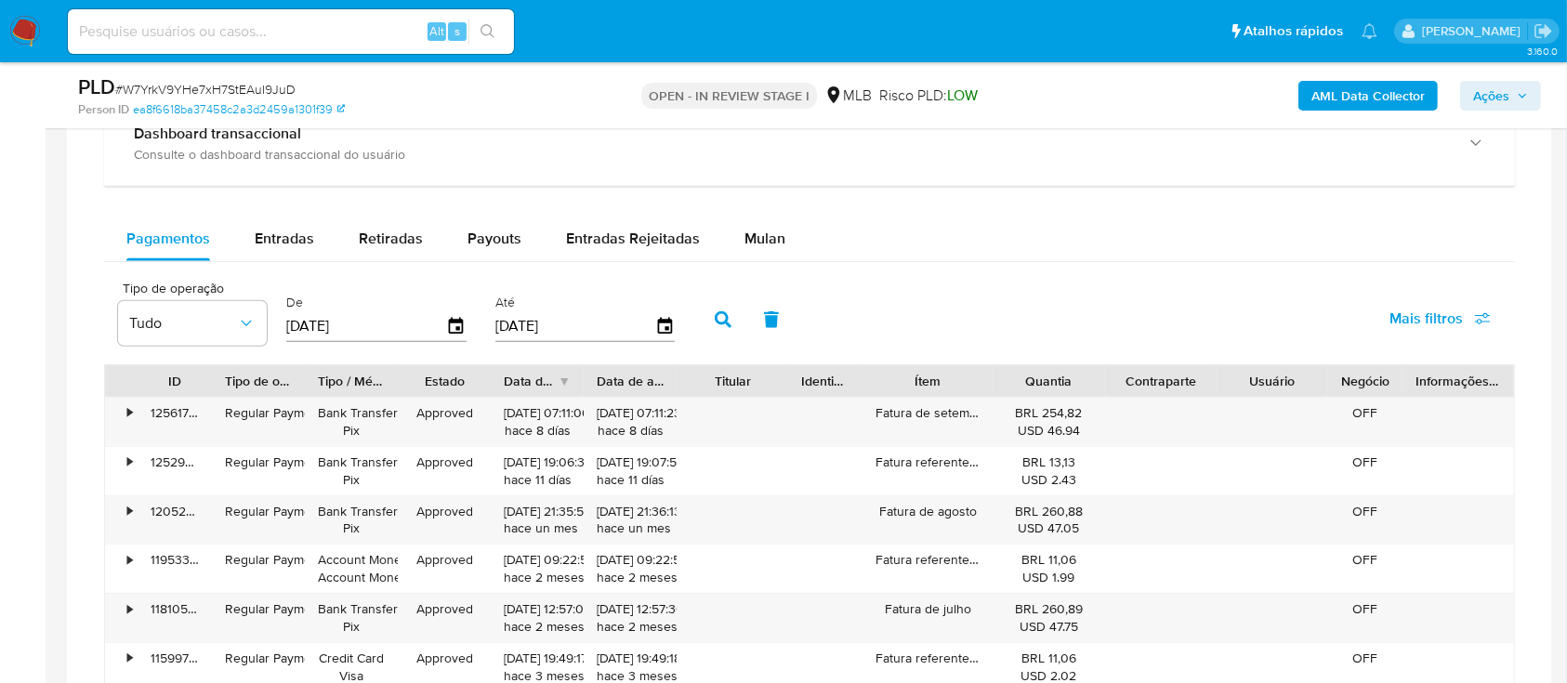
scroll to position [1487, 0]
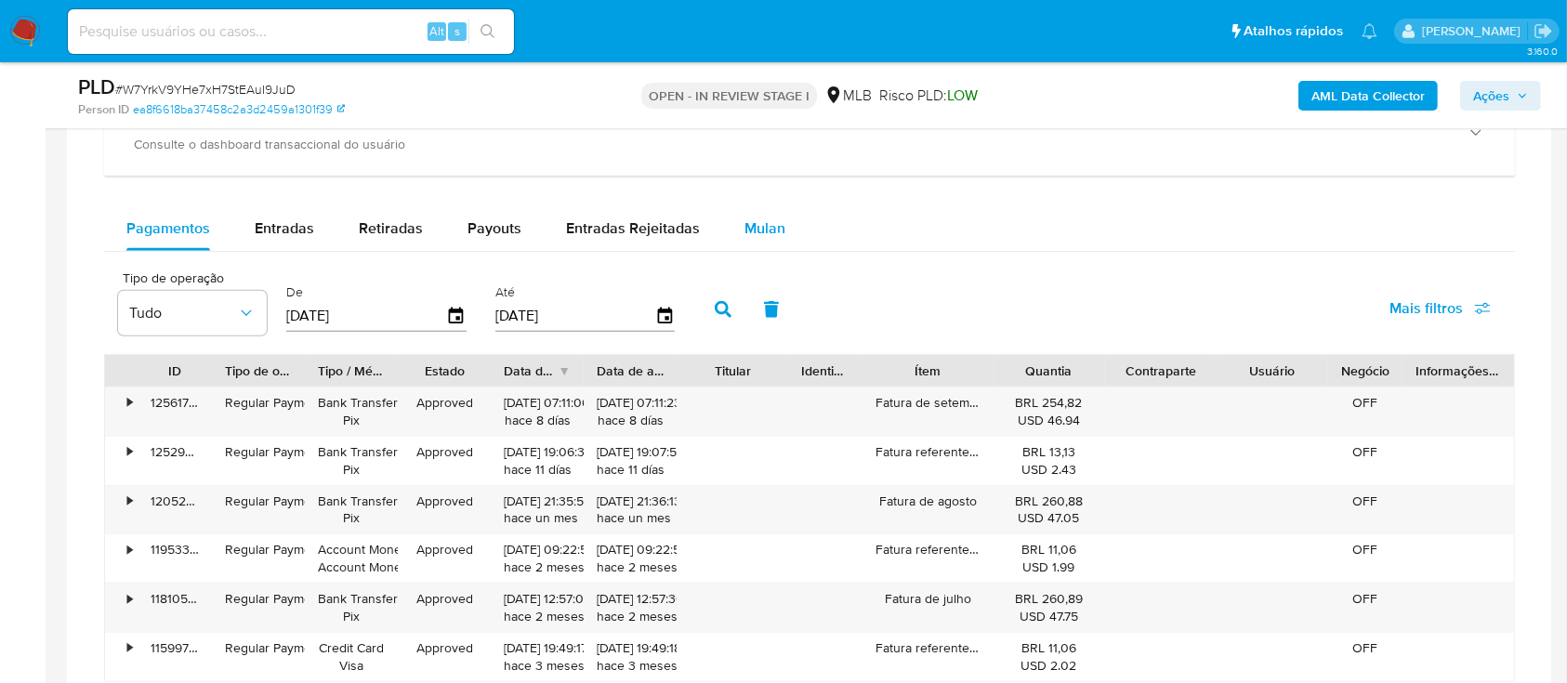
click at [745, 223] on span "Mulan" at bounding box center [765, 228] width 41 height 21
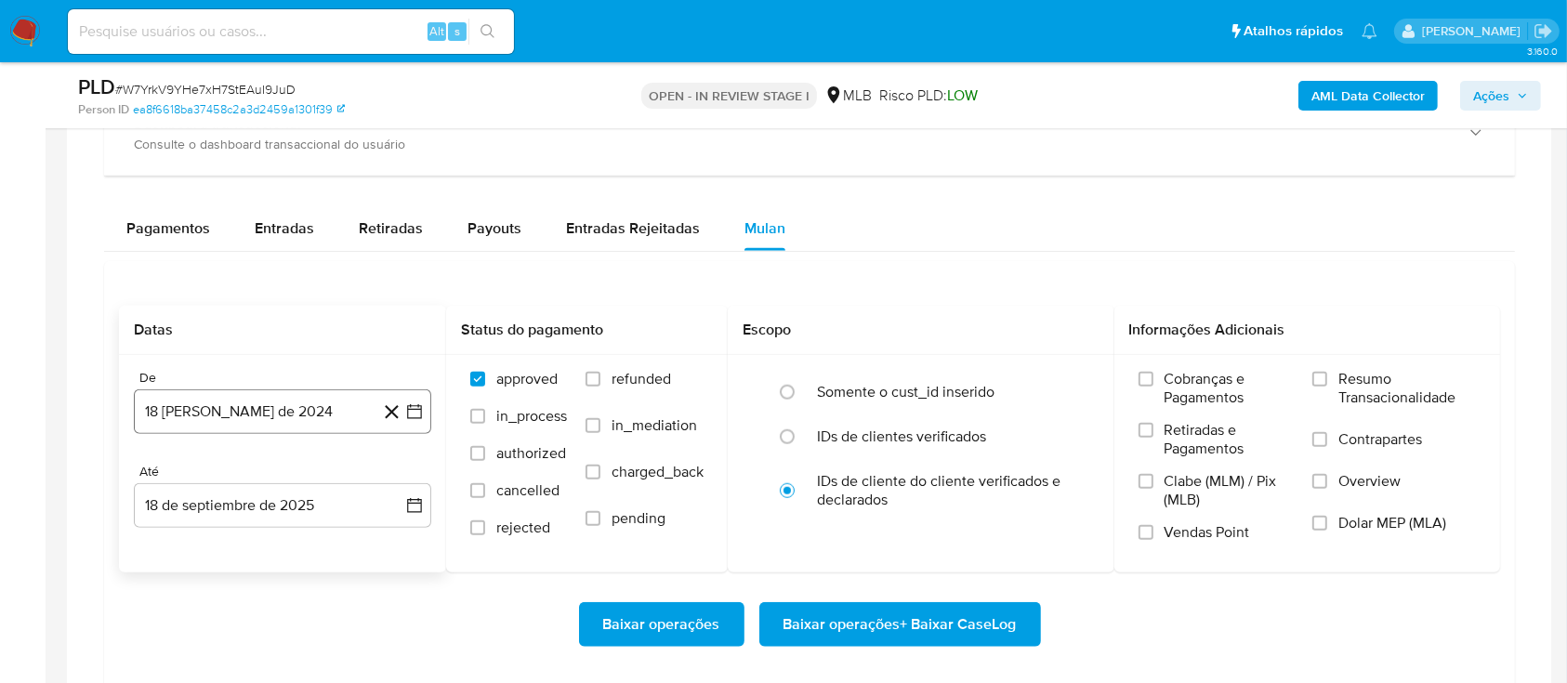
click at [408, 411] on icon "button" at bounding box center [414, 411] width 15 height 15
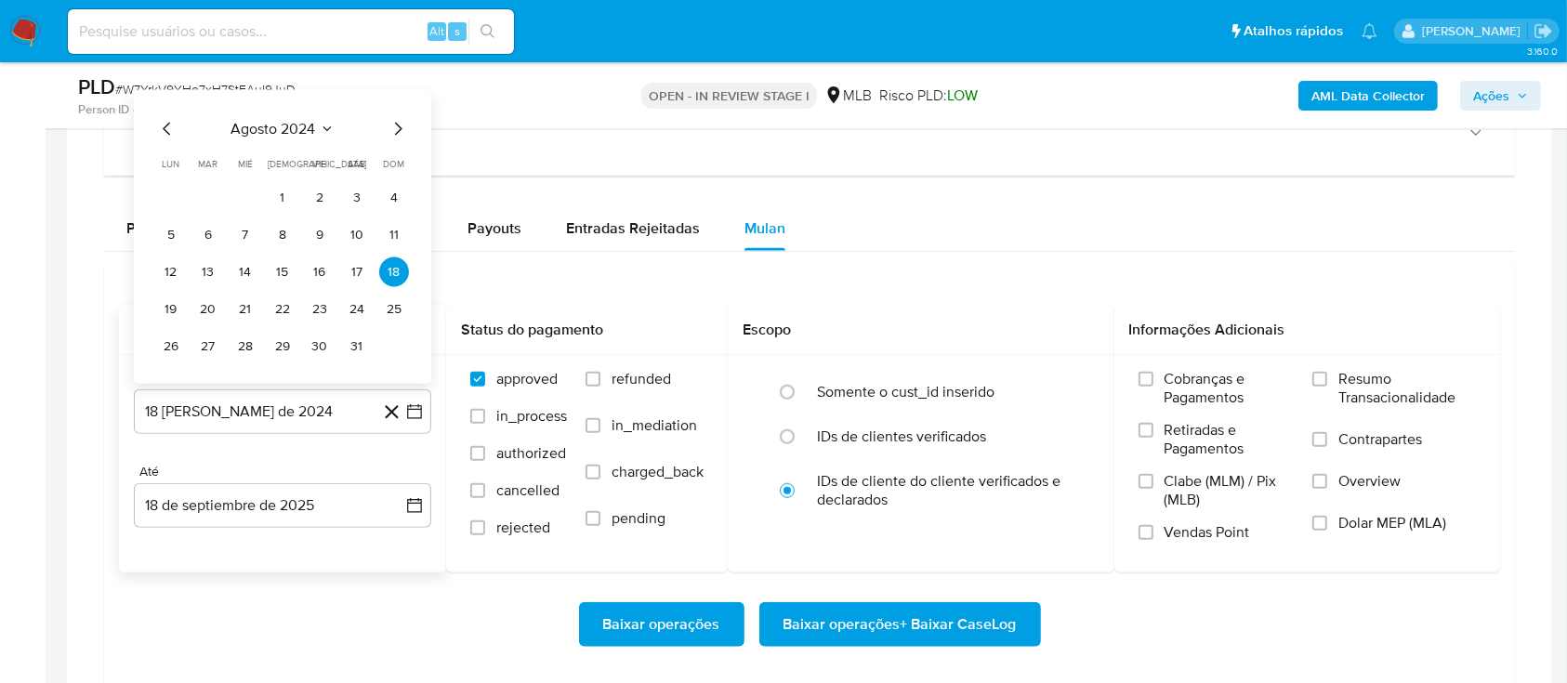
click at [327, 124] on icon "Seleccionar mes y año" at bounding box center [327, 129] width 15 height 15
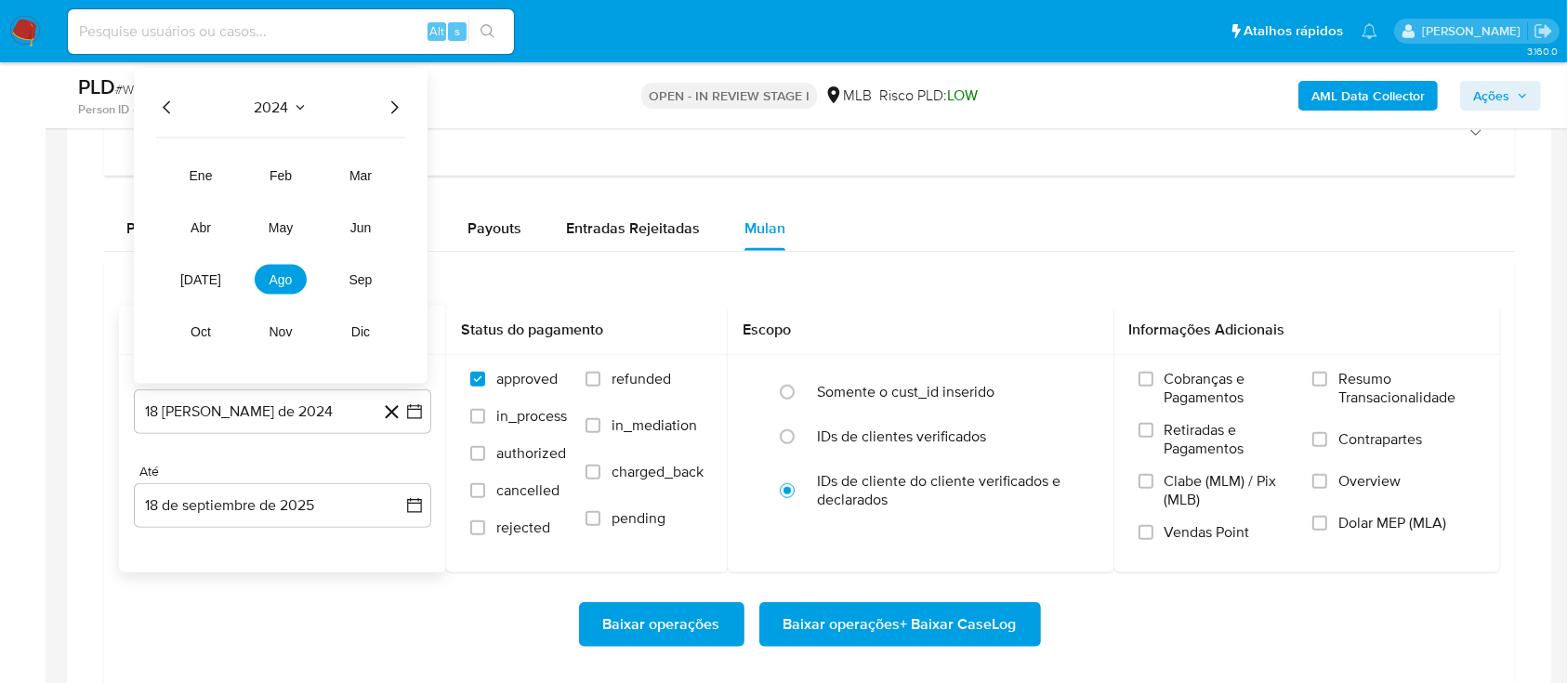
click at [390, 99] on icon "Año siguiente" at bounding box center [394, 108] width 22 height 22
click at [204, 284] on span "jul" at bounding box center [200, 279] width 41 height 15
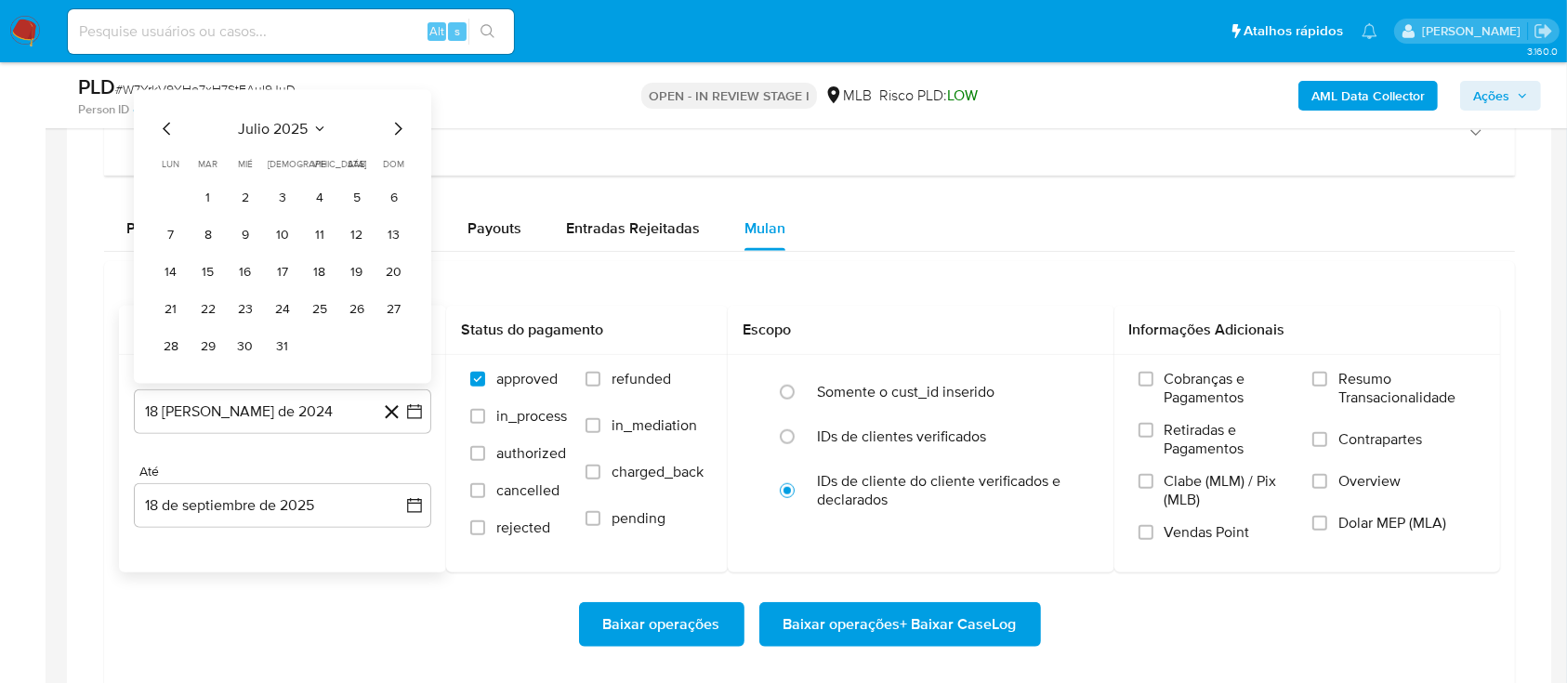
click at [158, 140] on div "julio 2025 julio 2025 lun lunes mar martes mié miércoles jue jueves vie viernes…" at bounding box center [282, 240] width 253 height 244
click at [165, 133] on icon "Mes anterior" at bounding box center [167, 129] width 22 height 22
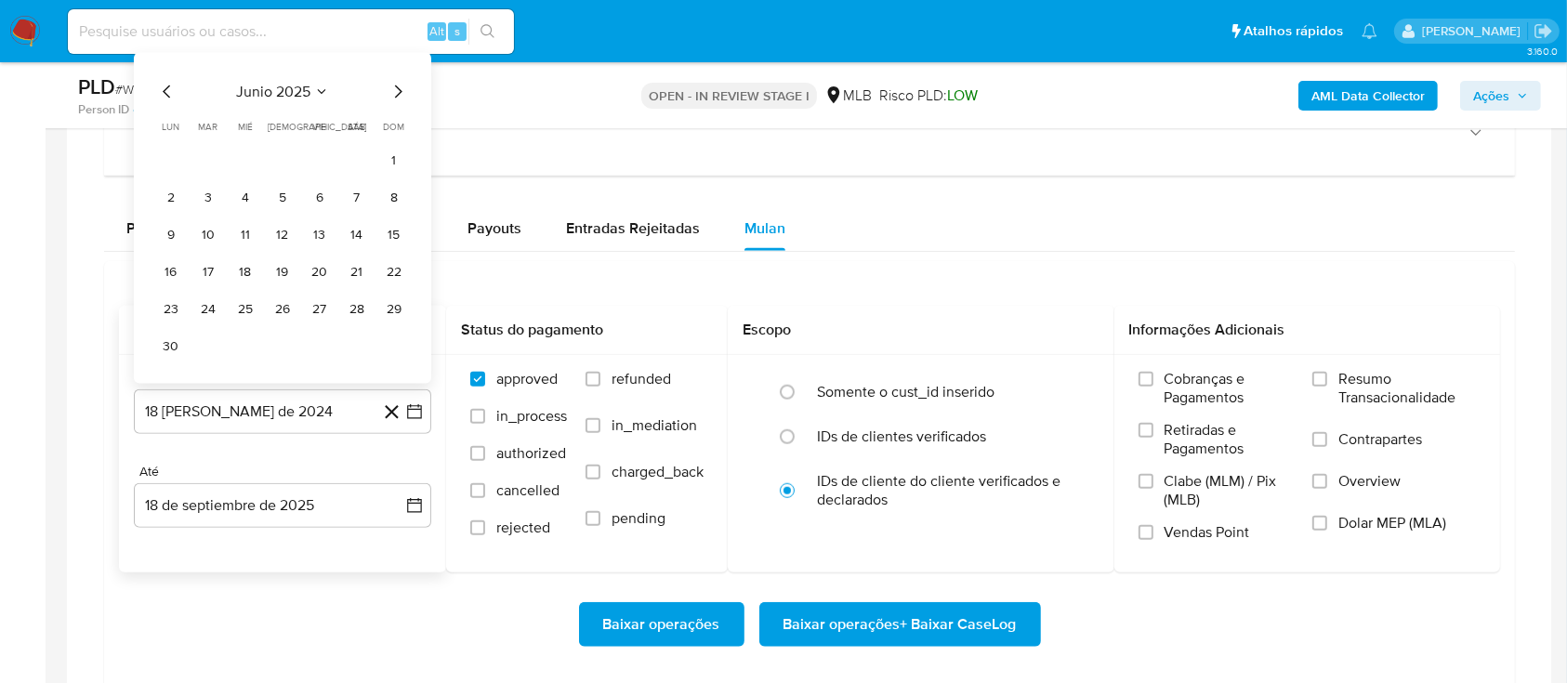
click at [403, 95] on icon "Mes siguiente" at bounding box center [398, 92] width 22 height 22
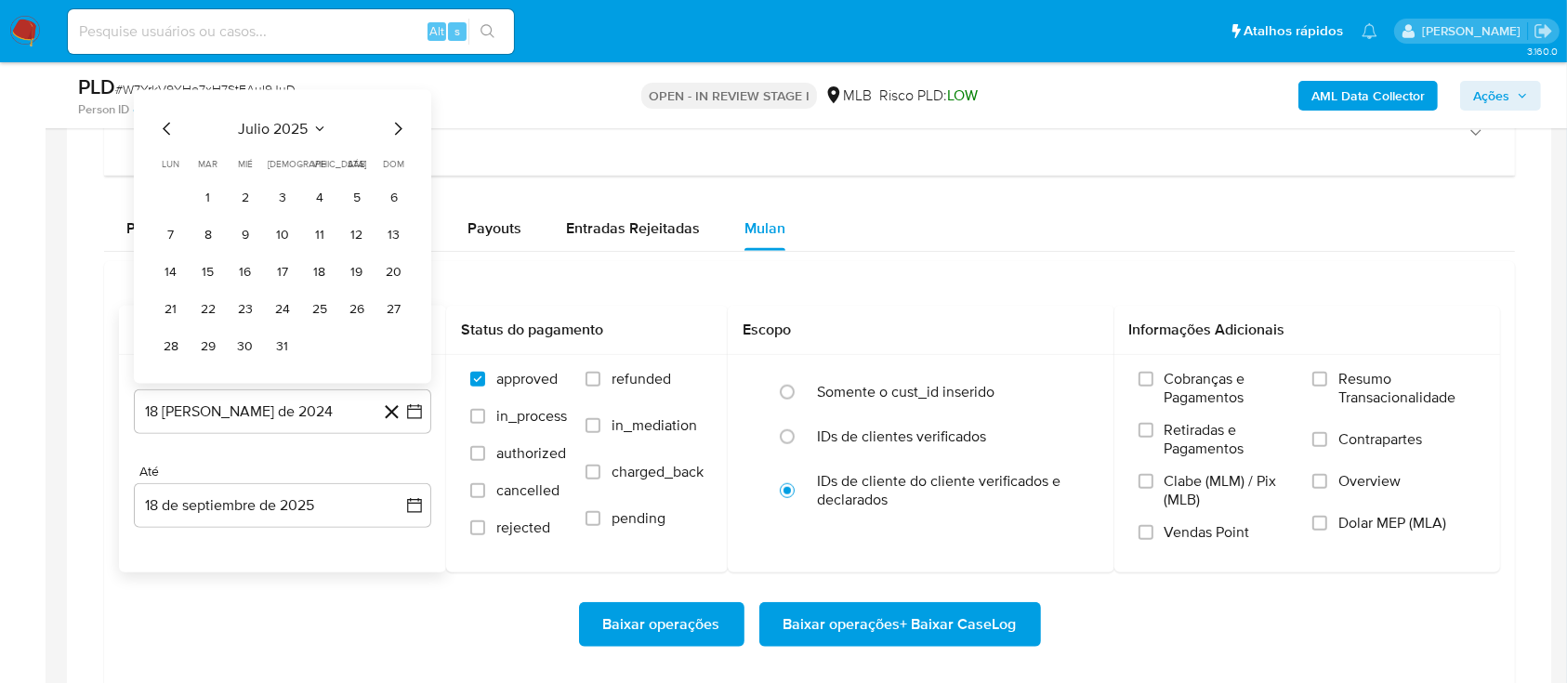
click at [390, 133] on icon "Mes siguiente" at bounding box center [398, 129] width 22 height 22
click at [324, 197] on button "1" at bounding box center [320, 198] width 30 height 30
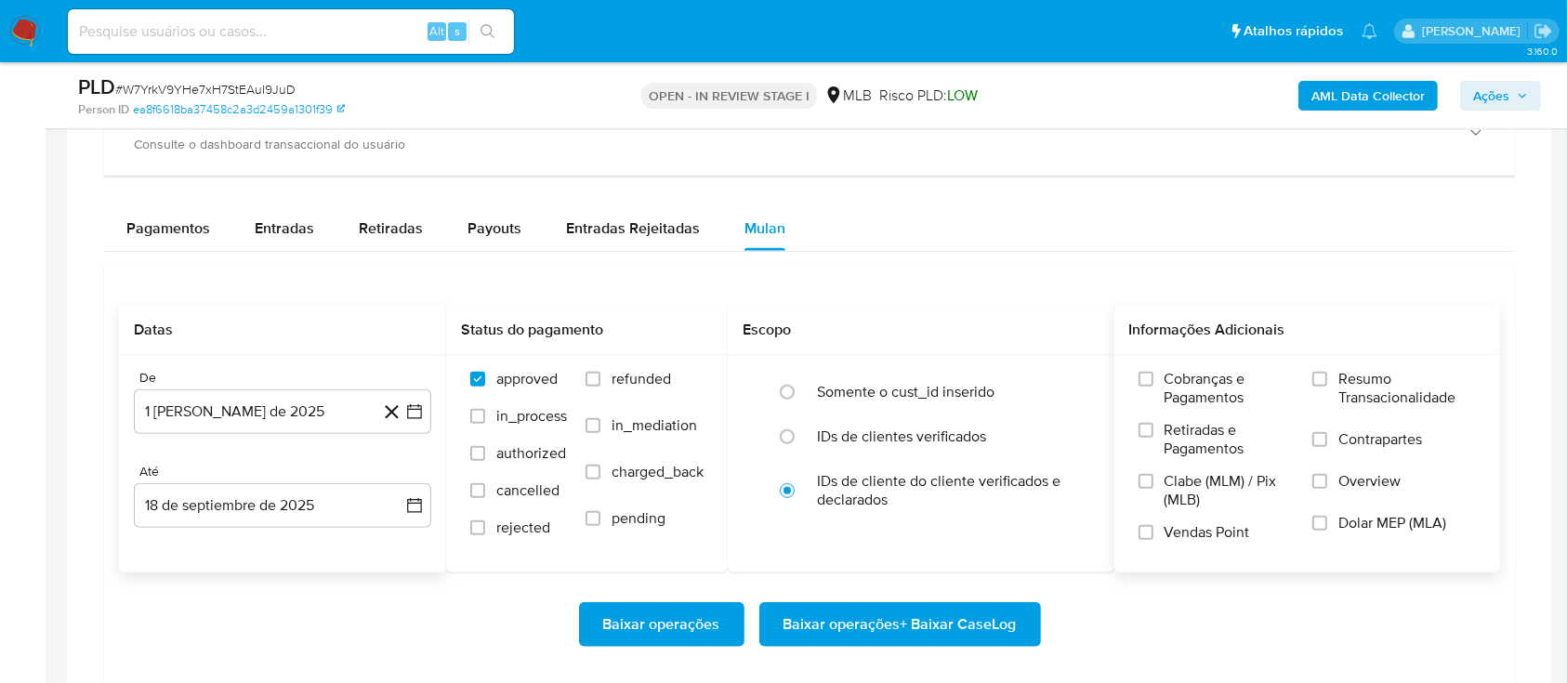
click at [1375, 384] on span "Resumo Transacionalidade" at bounding box center [1408, 388] width 138 height 37
click at [1328, 384] on input "Resumo Transacionalidade" at bounding box center [1320, 379] width 15 height 15
click at [919, 619] on span "Baixar operações + Baixar CaseLog" at bounding box center [900, 624] width 233 height 41
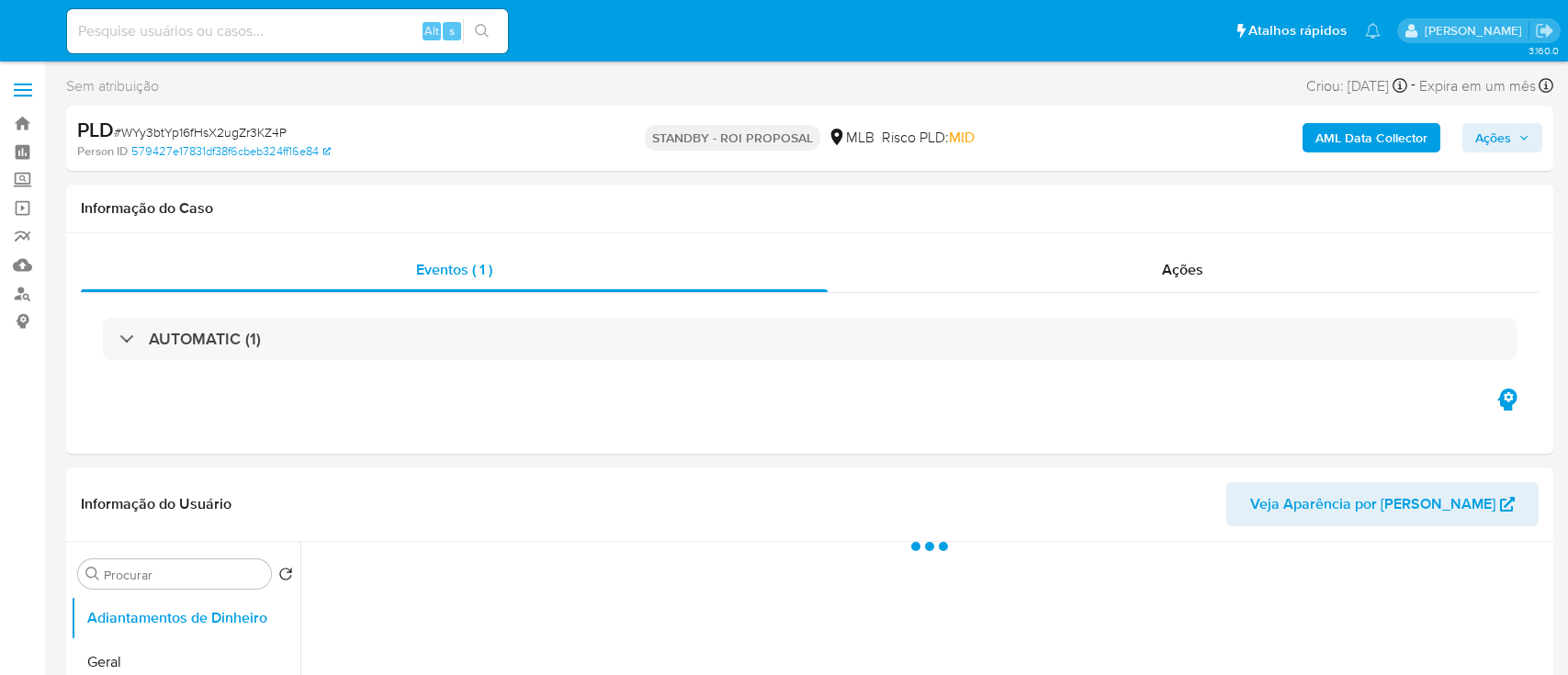
select select "10"
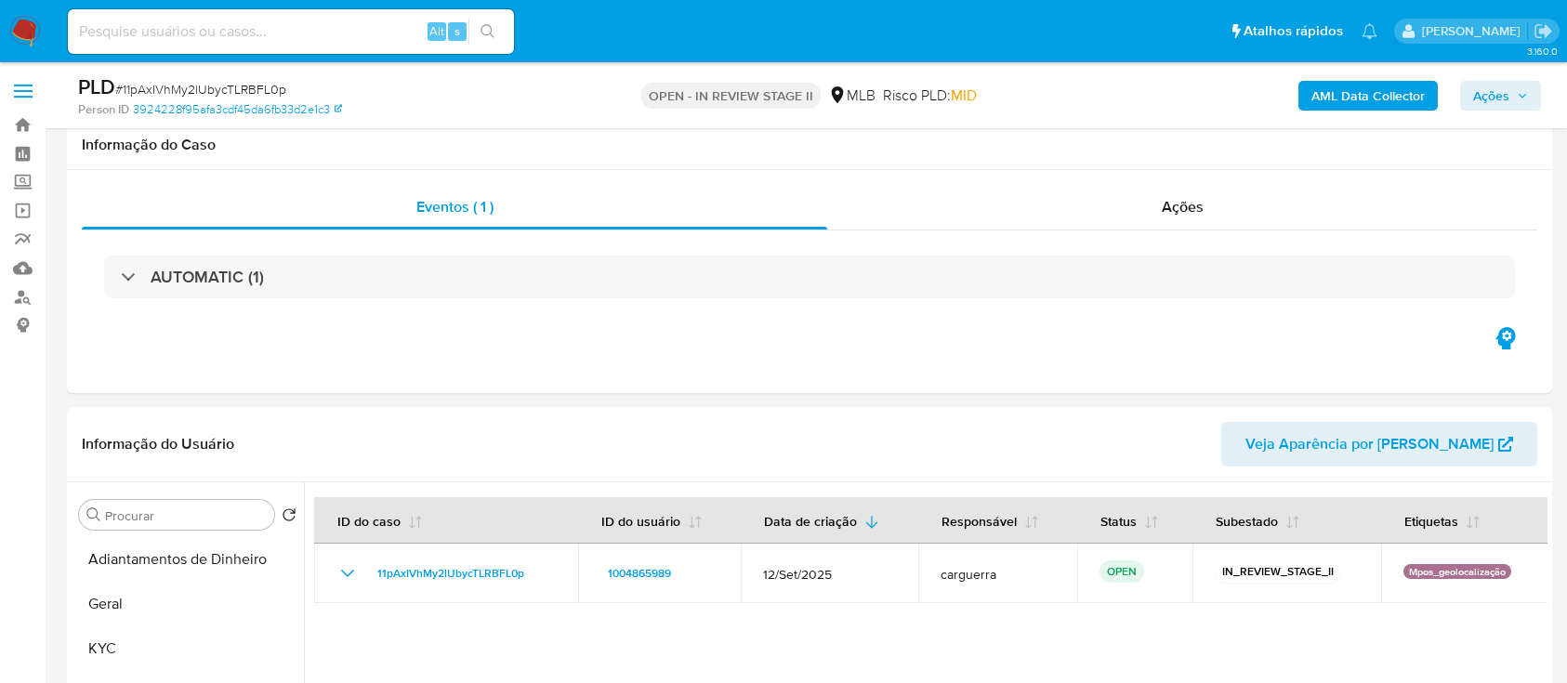
select select "10"
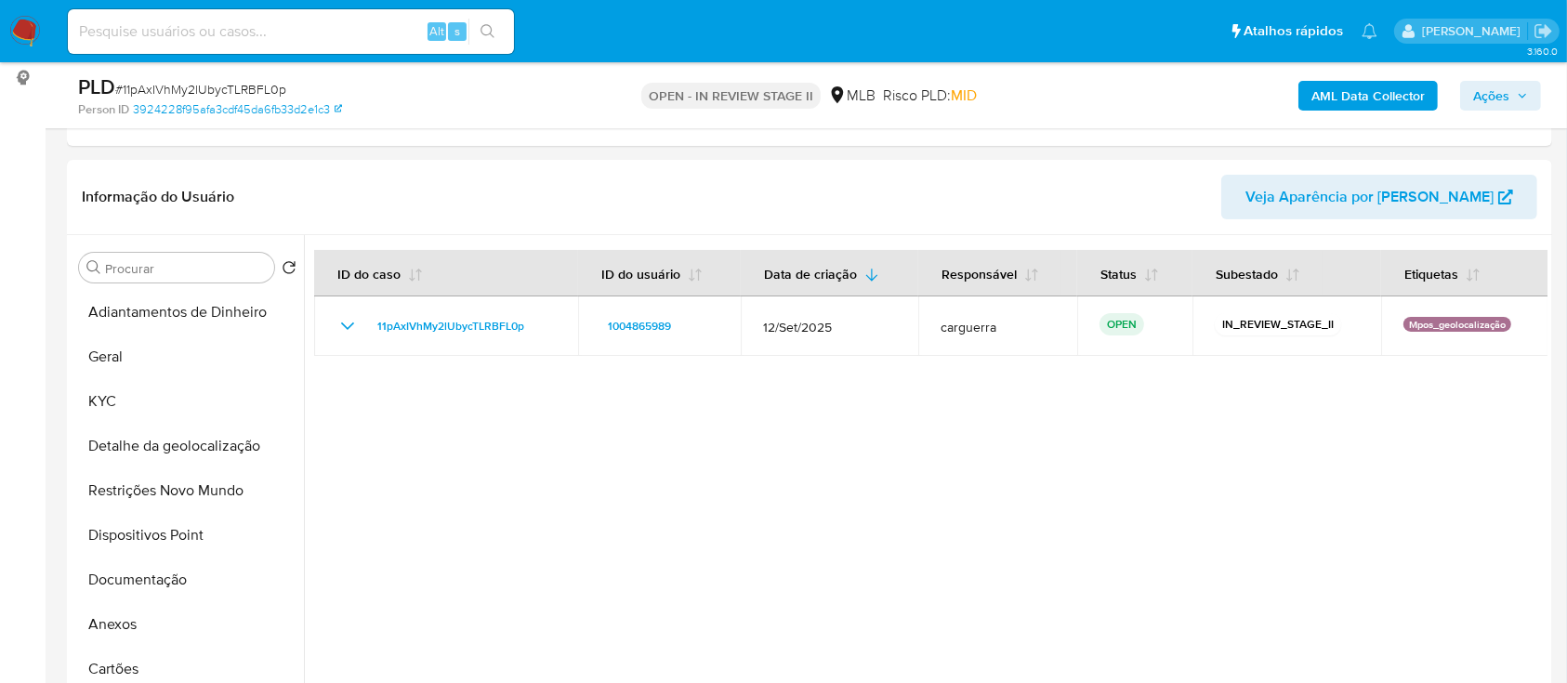
scroll to position [496, 0]
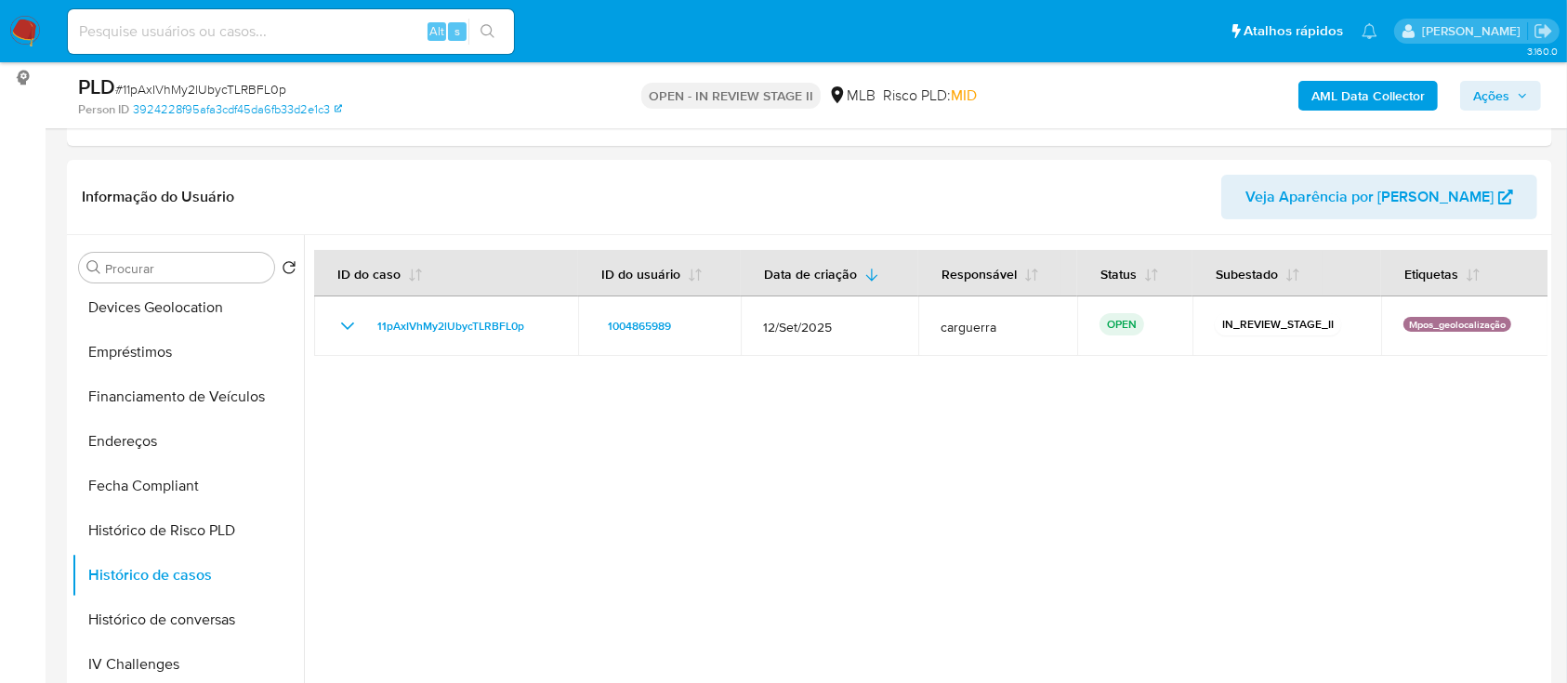
click at [504, 99] on div "PLD # 11pAxIVhMy2lUbycTLRBFL0p" at bounding box center [318, 87] width 481 height 28
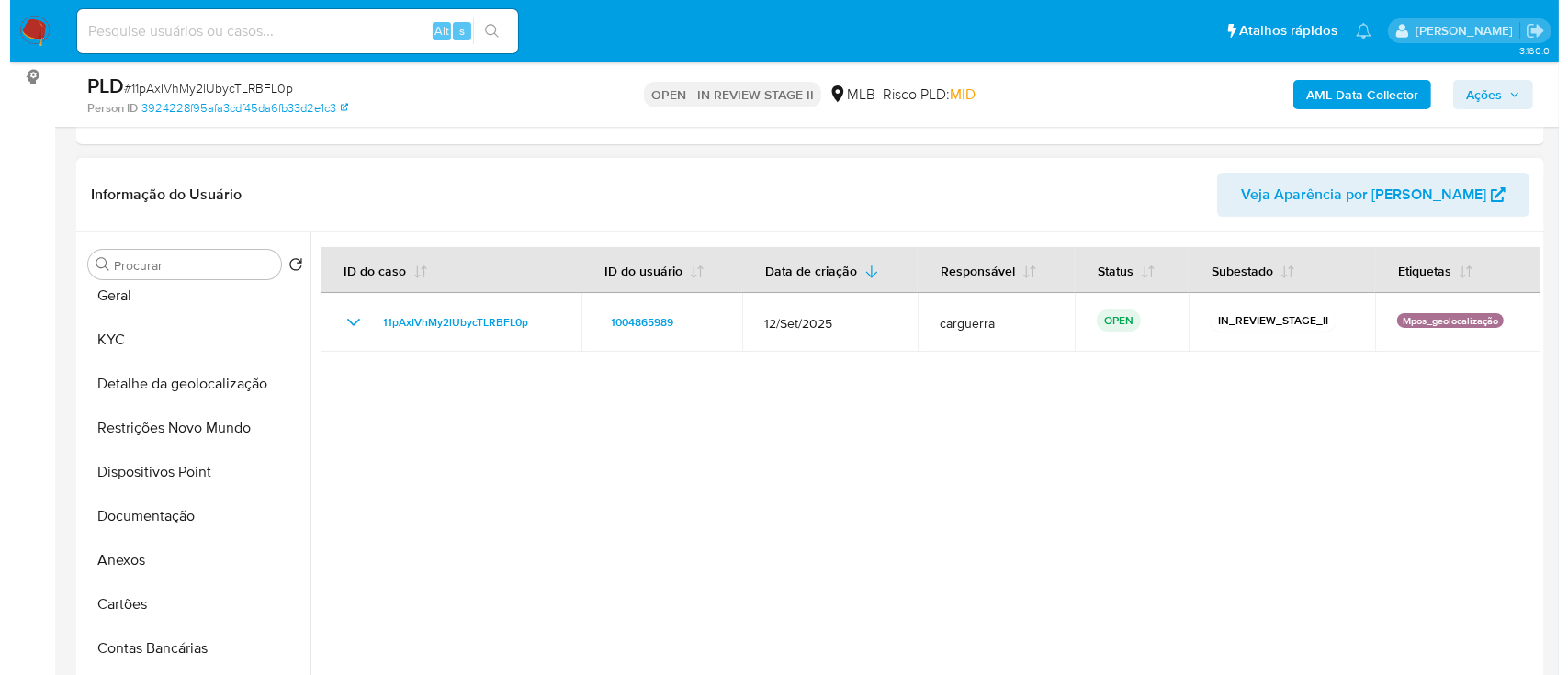
scroll to position [7, 0]
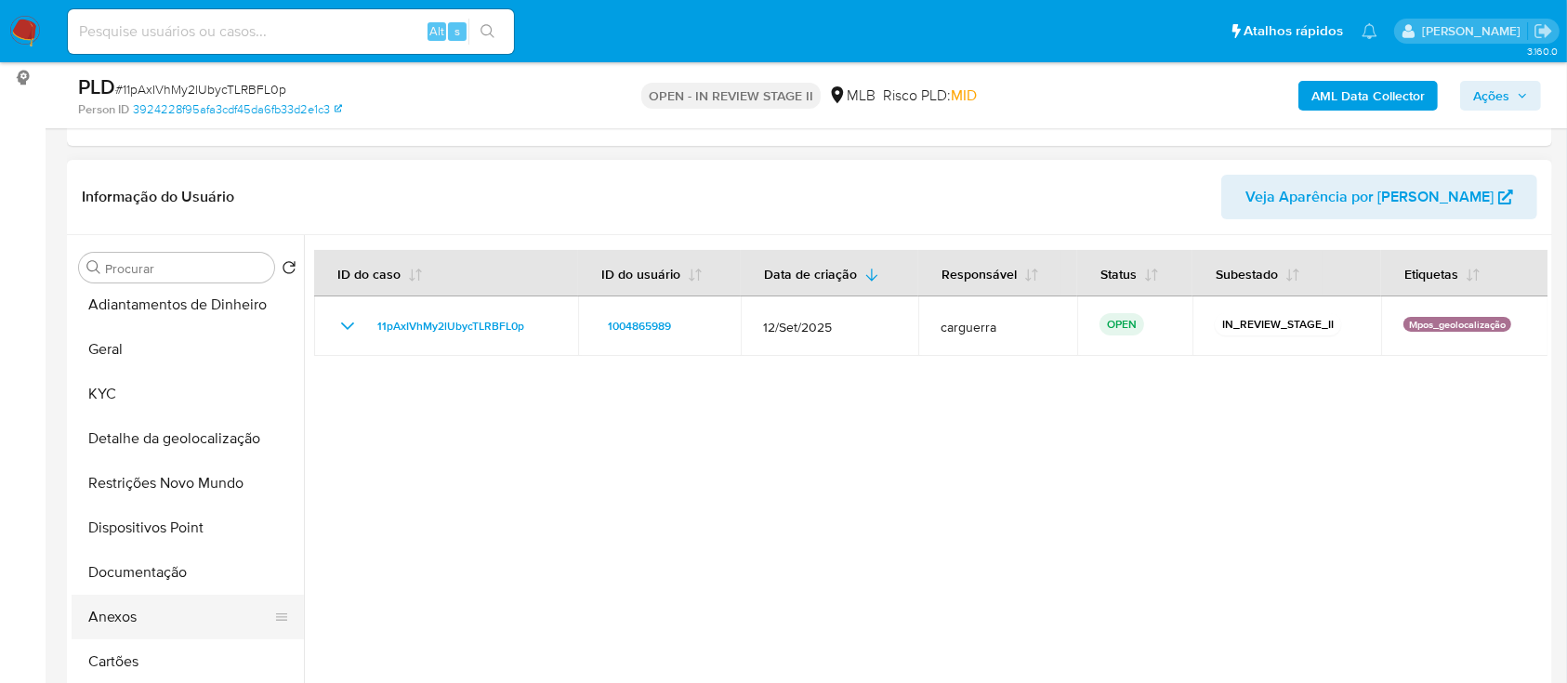
click at [141, 632] on button "Anexos" at bounding box center [181, 617] width 218 height 45
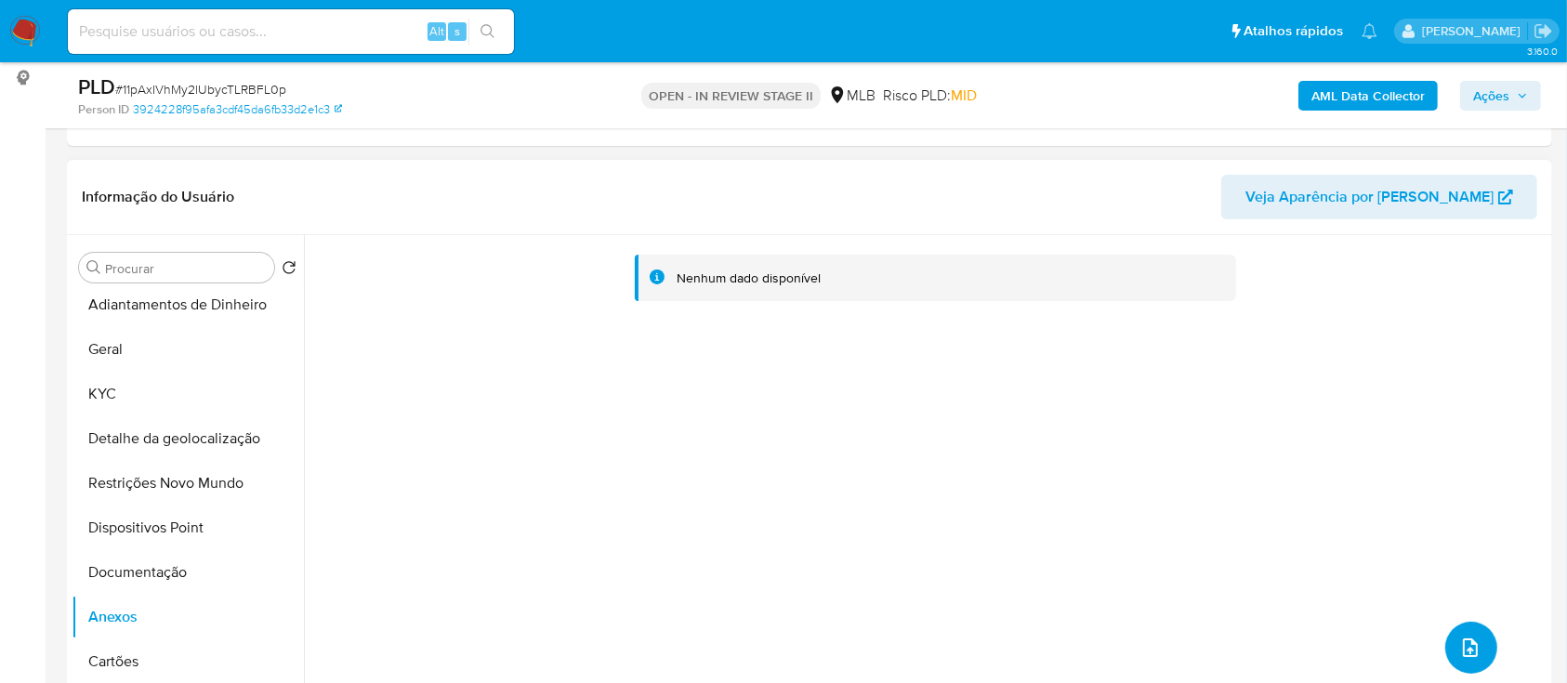
click at [1468, 642] on icon "upload-file" at bounding box center [1471, 648] width 22 height 22
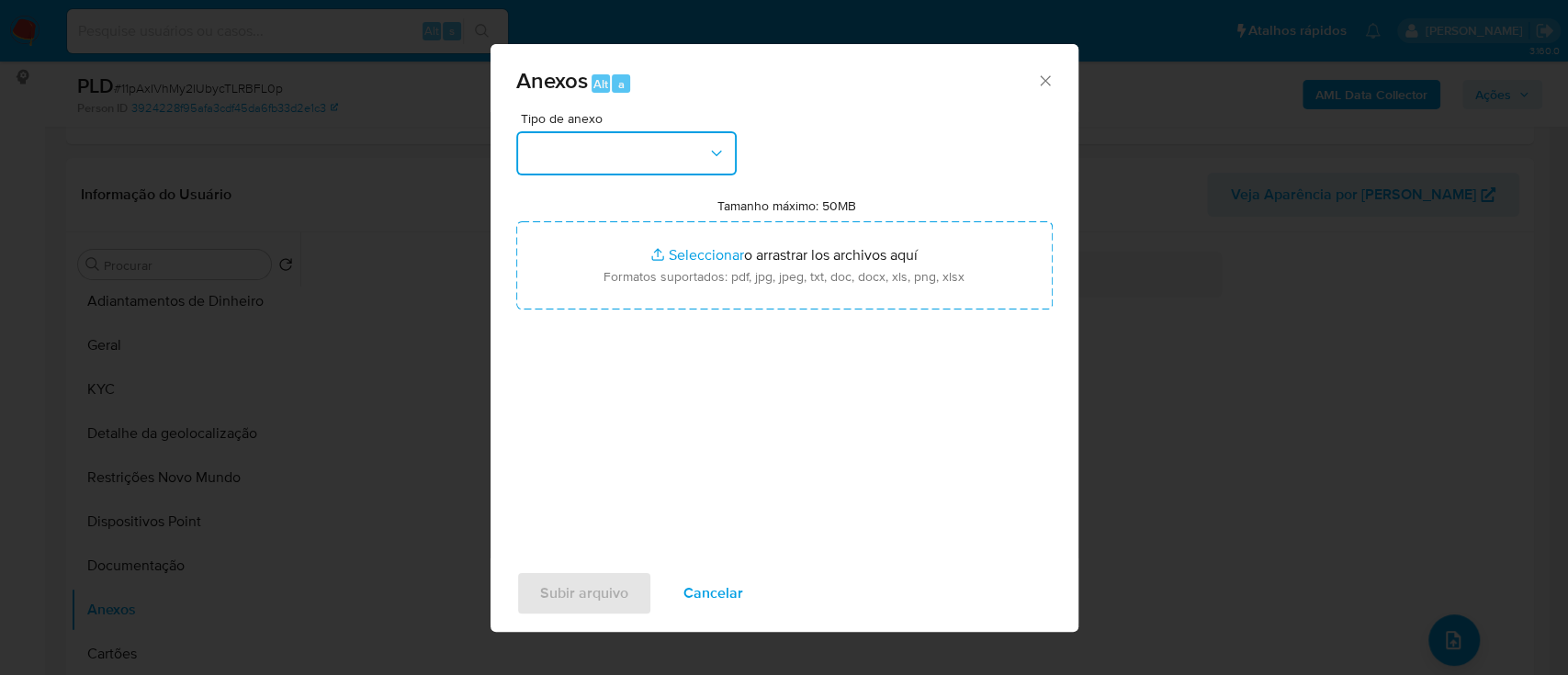
click at [618, 162] on button "button" at bounding box center [625, 153] width 220 height 44
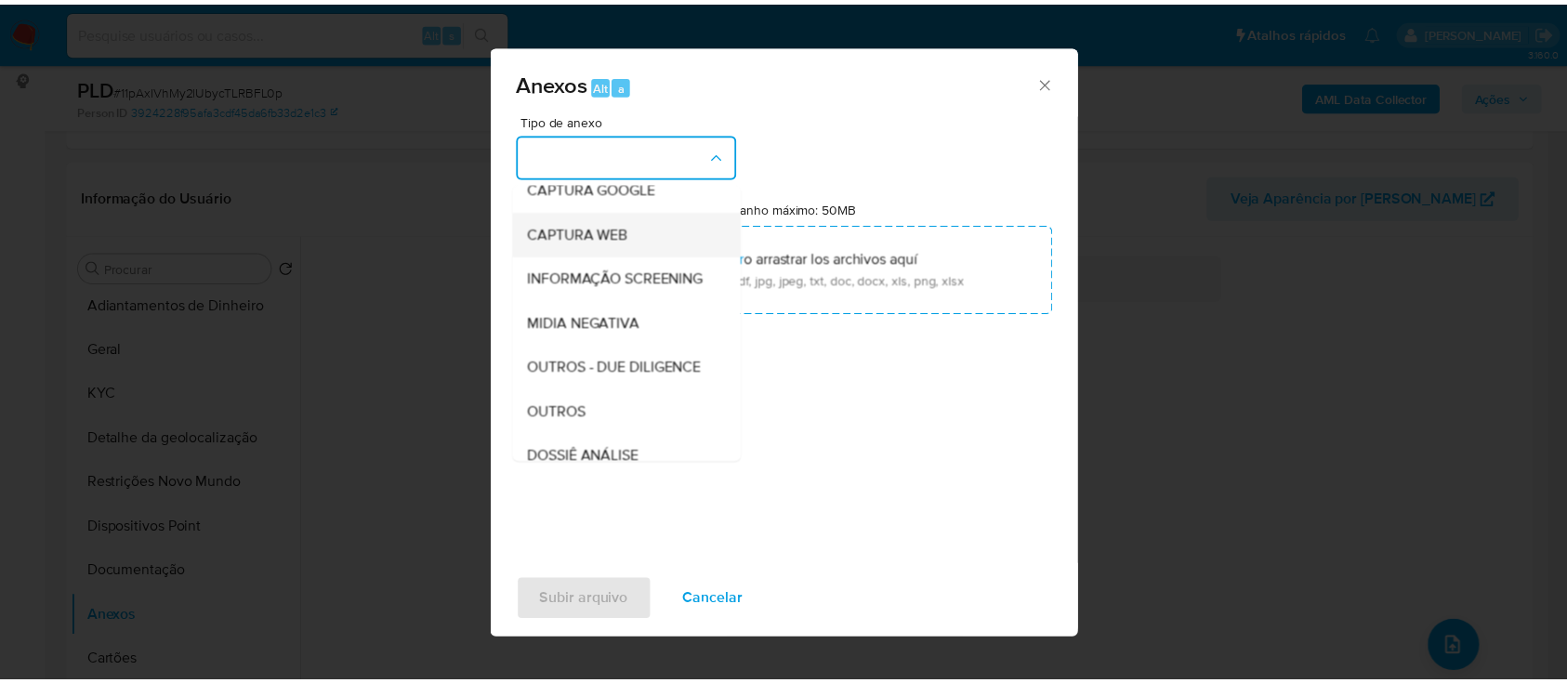
scroll to position [247, 0]
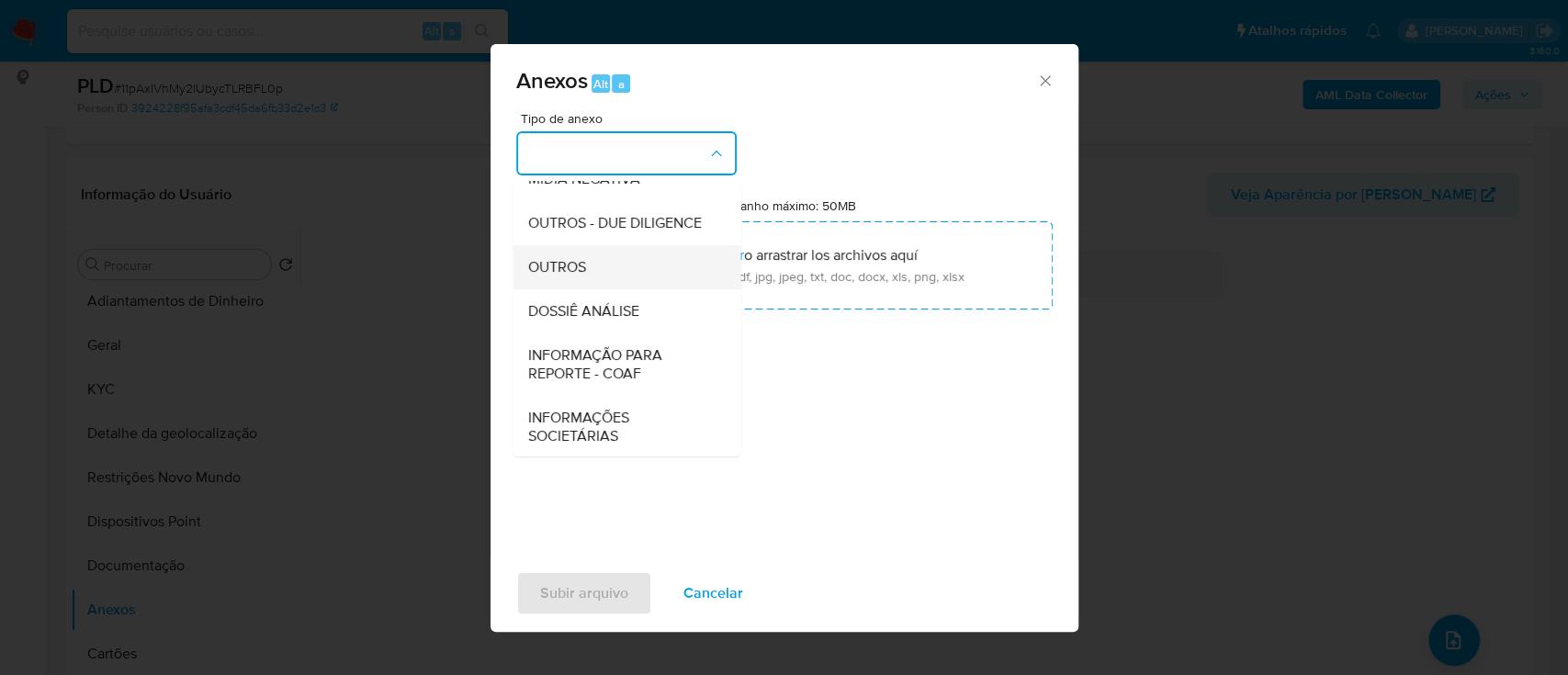
click at [590, 290] on div "OUTROS" at bounding box center [621, 267] width 188 height 44
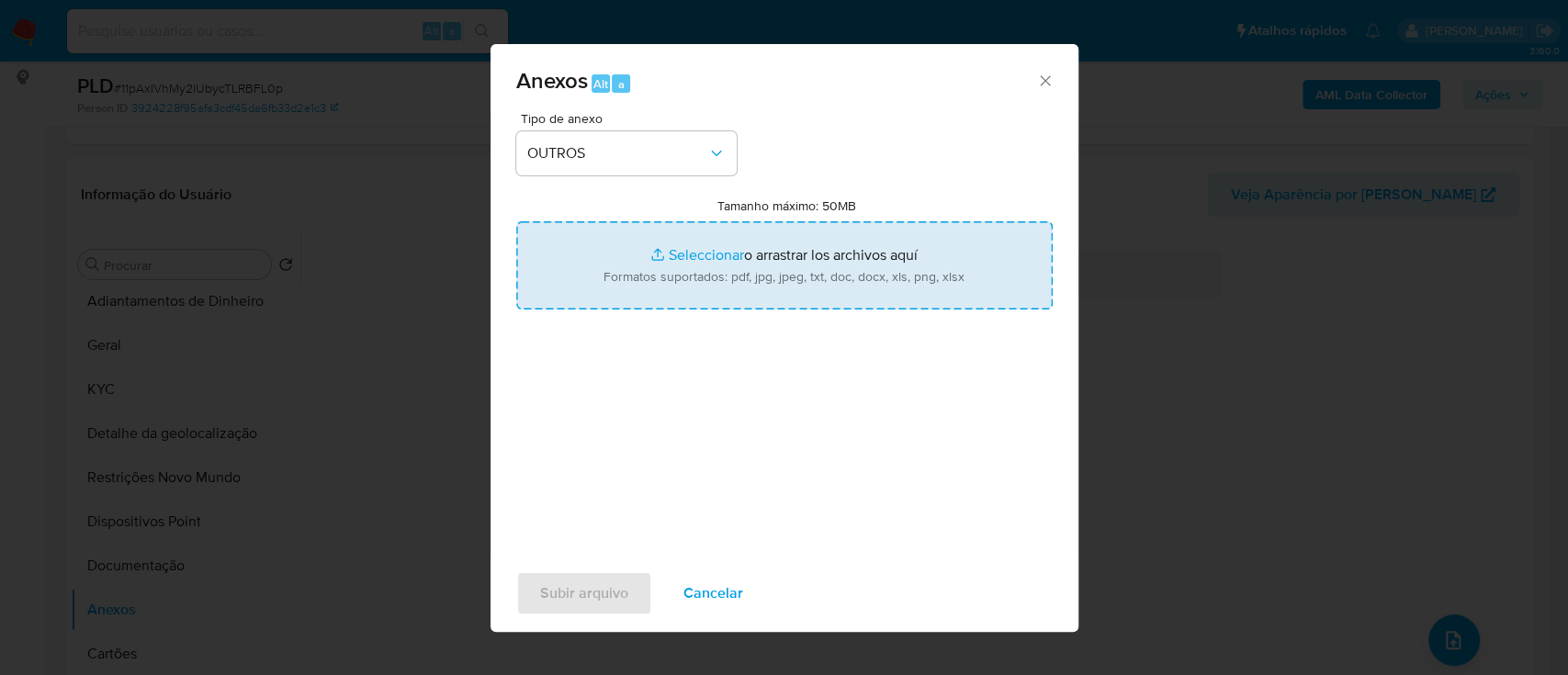
click at [717, 250] on input "Tamanho máximo: 50MB Seleccionar archivos" at bounding box center [784, 265] width 536 height 88
type input "C:\fakepath\Mulan 1004865989_2025_09_17_15_29_52.xlsx"
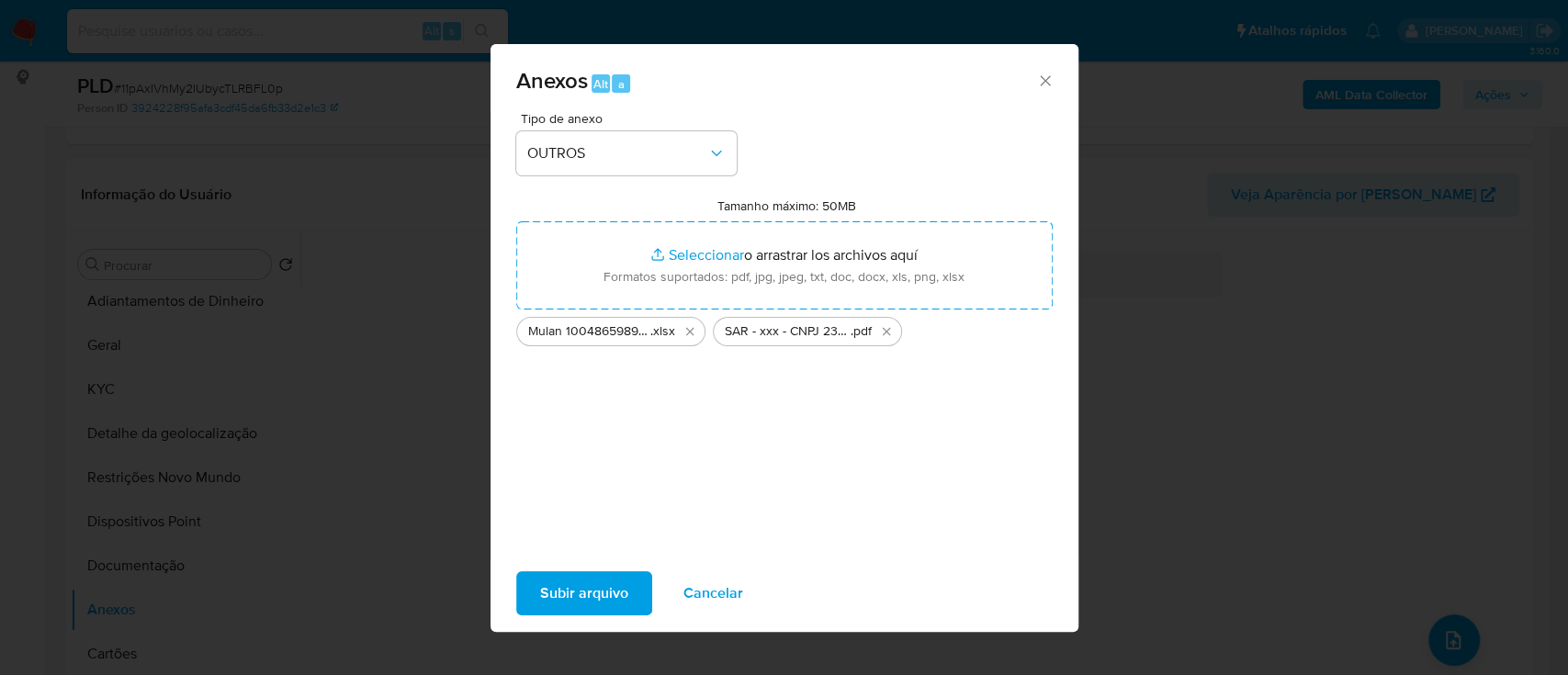
click at [557, 595] on span "Subir arquivo" at bounding box center [584, 593] width 88 height 41
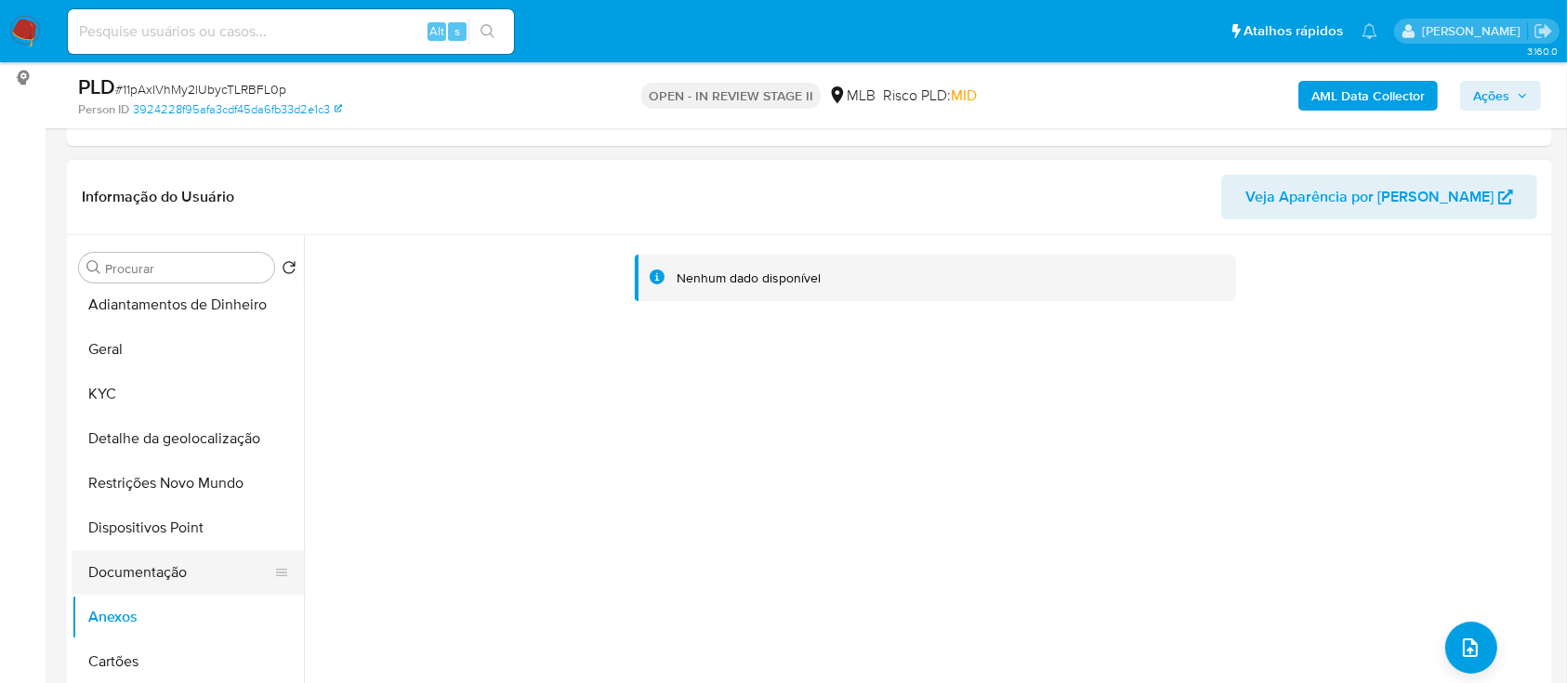
click at [102, 564] on button "Documentação" at bounding box center [181, 572] width 218 height 45
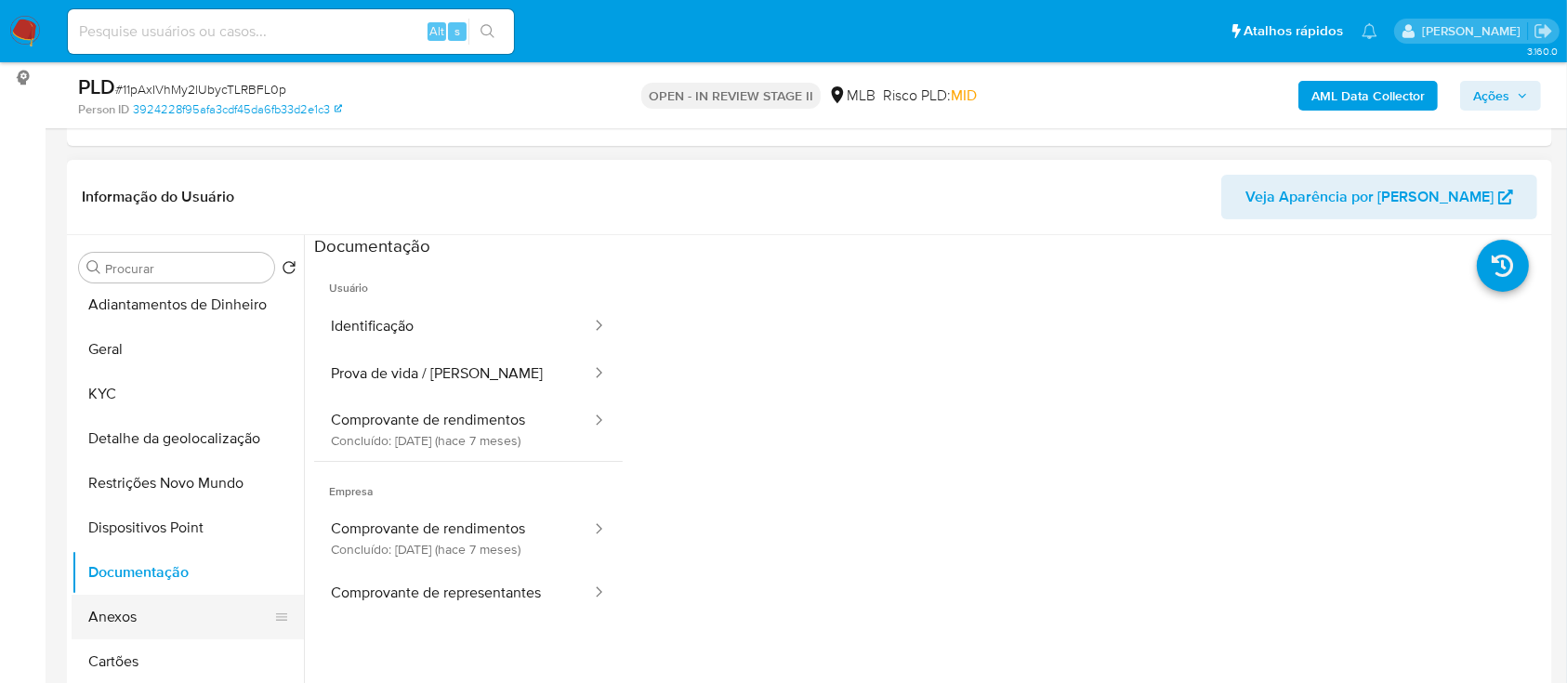
click at [112, 628] on button "Anexos" at bounding box center [181, 617] width 218 height 45
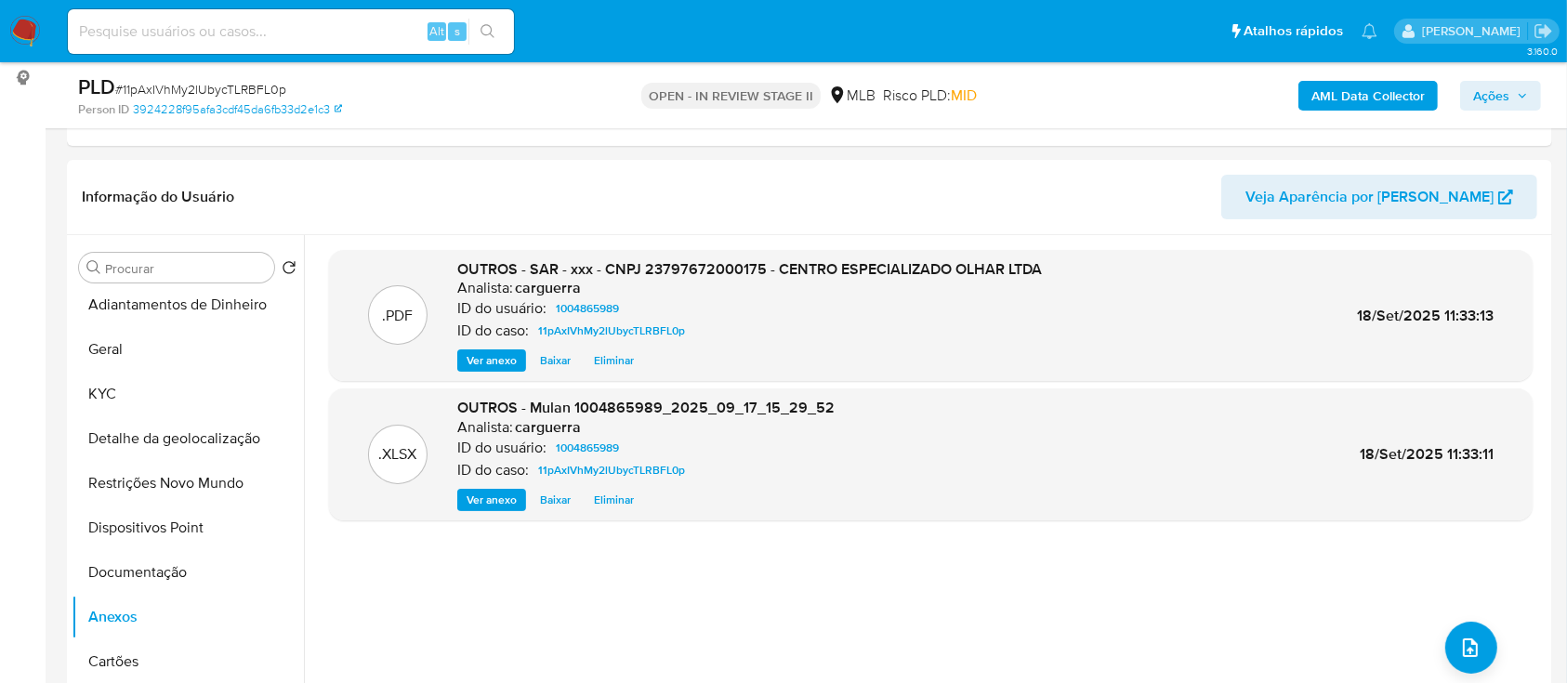
click at [1497, 86] on span "Ações" at bounding box center [1492, 96] width 36 height 30
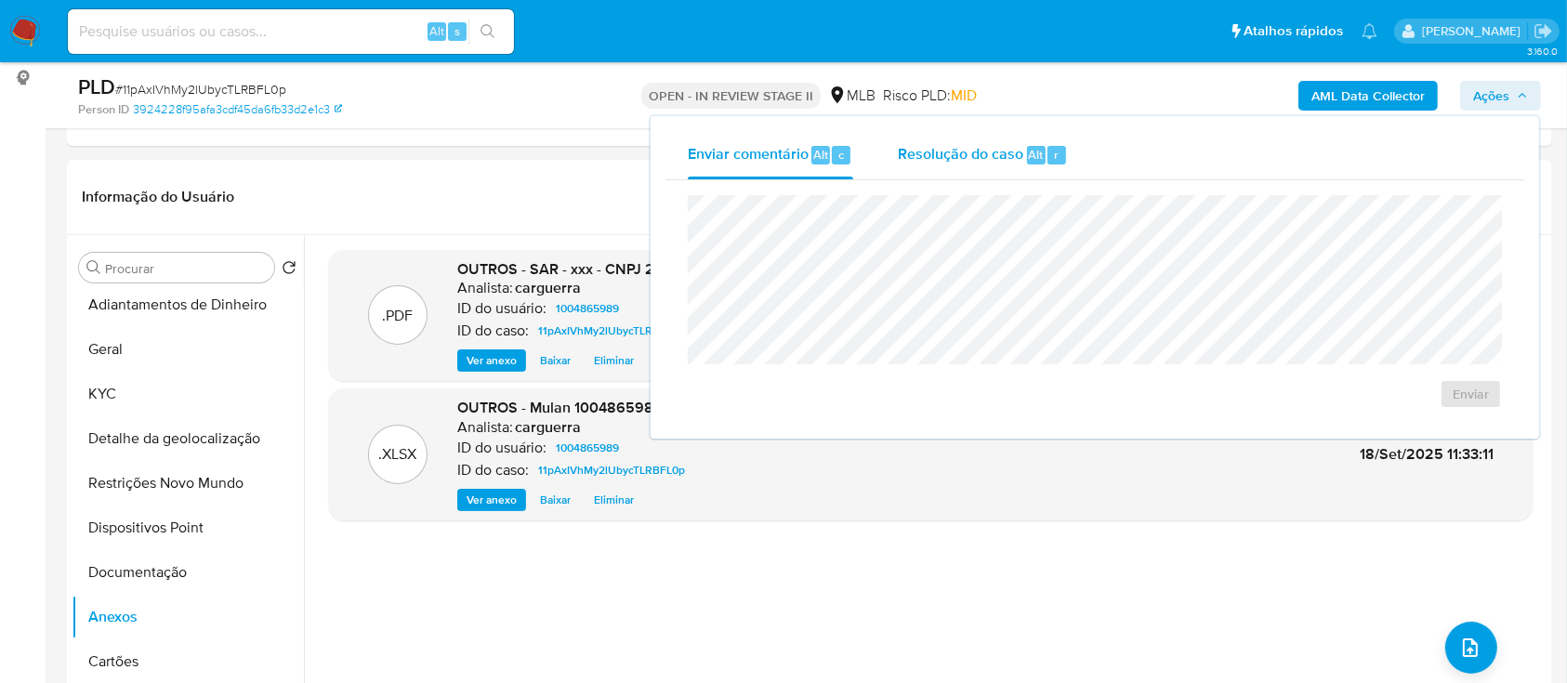
click at [1001, 152] on span "Resolução do caso" at bounding box center [961, 153] width 126 height 21
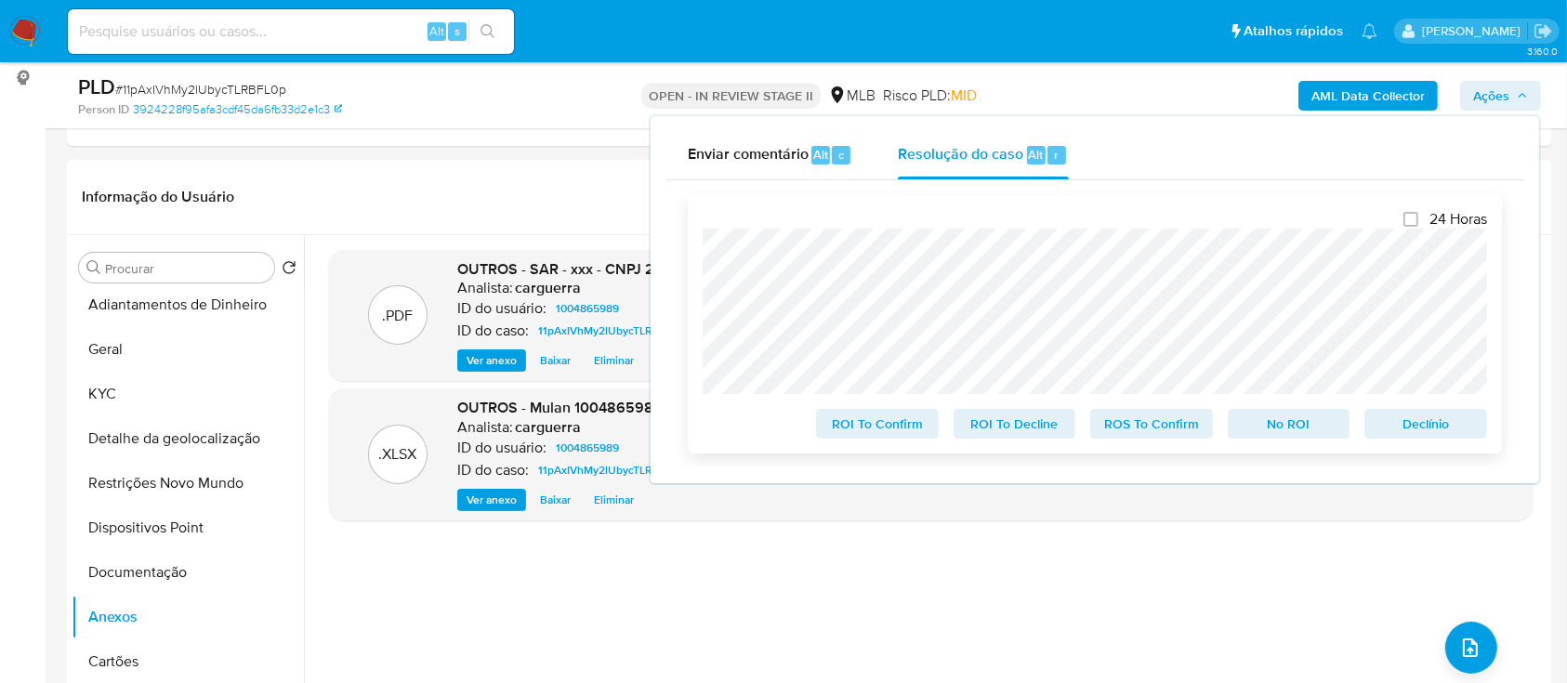
drag, startPoint x: 1272, startPoint y: 427, endPoint x: 1263, endPoint y: 430, distance: 10.0
click at [1272, 427] on span "No ROI" at bounding box center [1289, 424] width 97 height 26
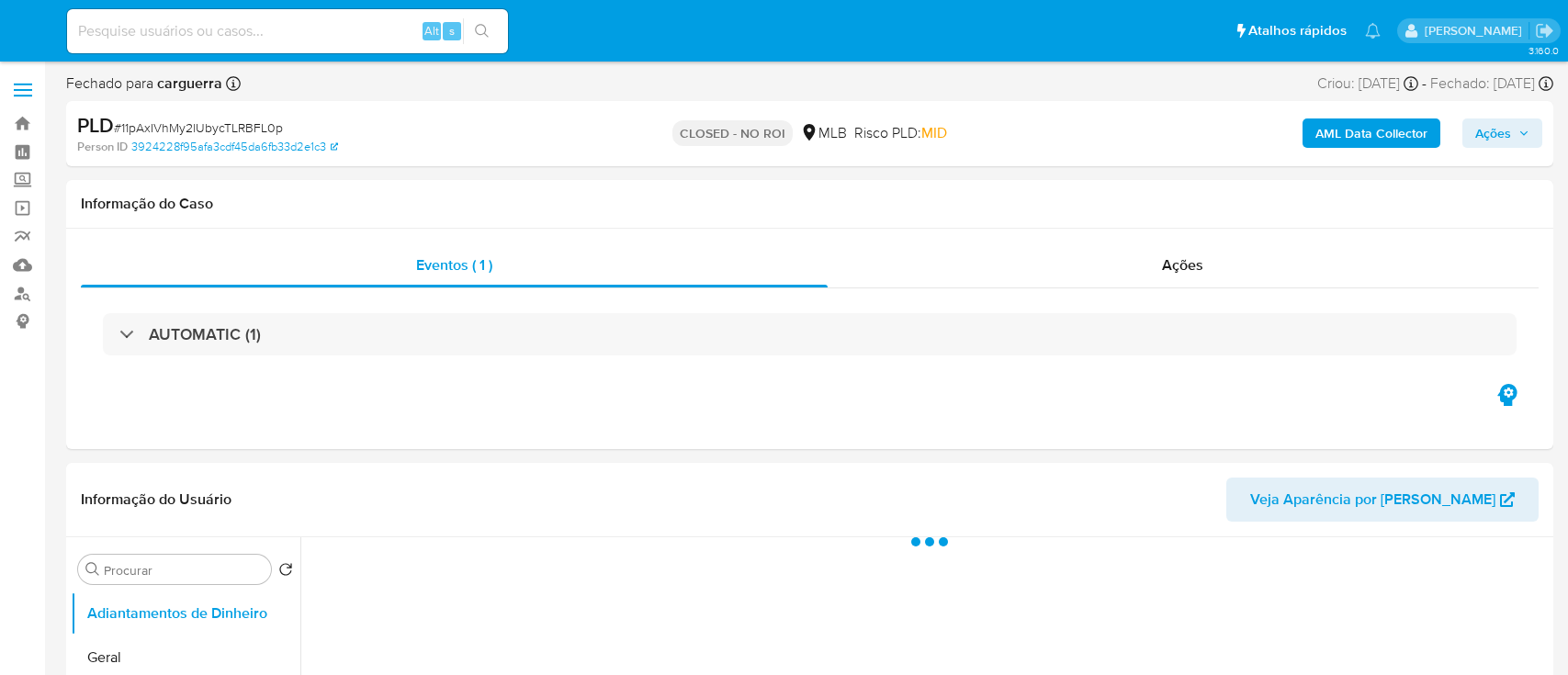
select select "10"
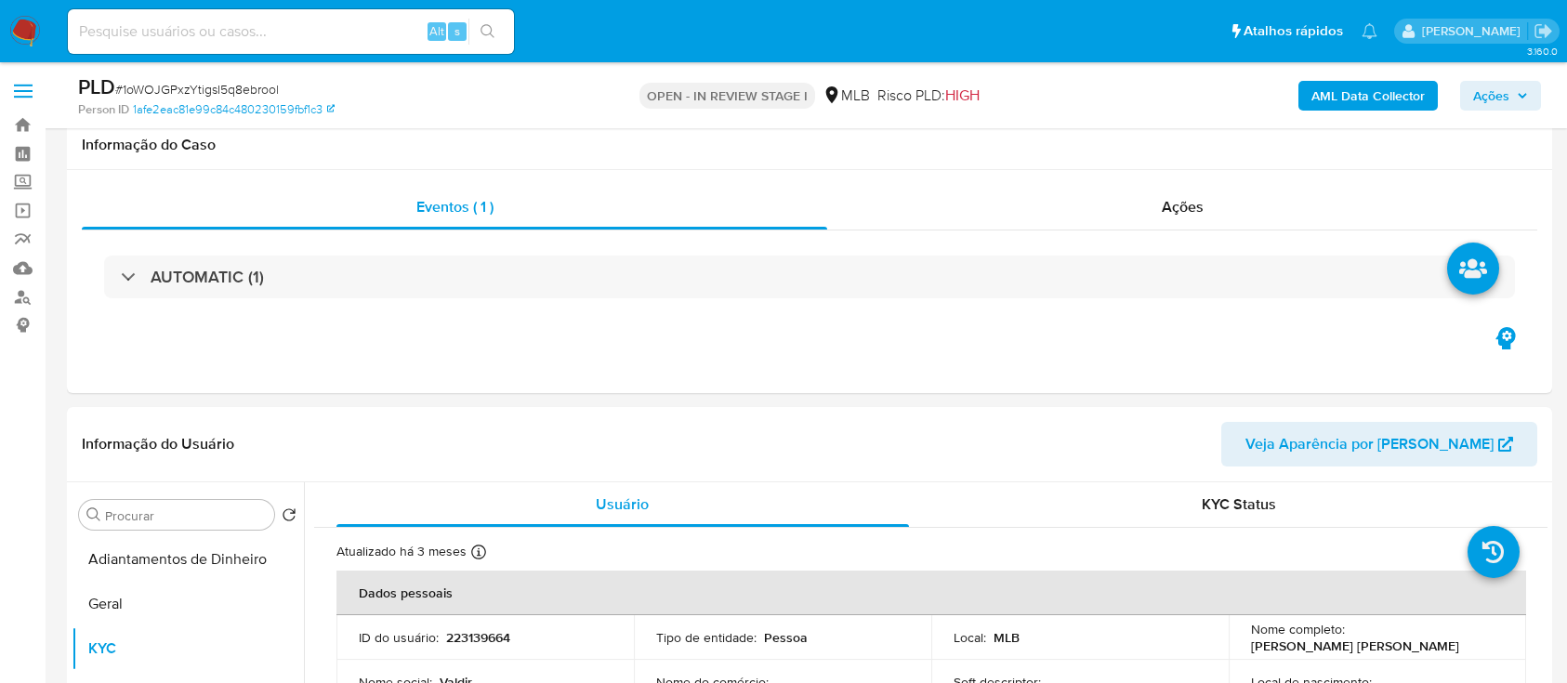
select select "10"
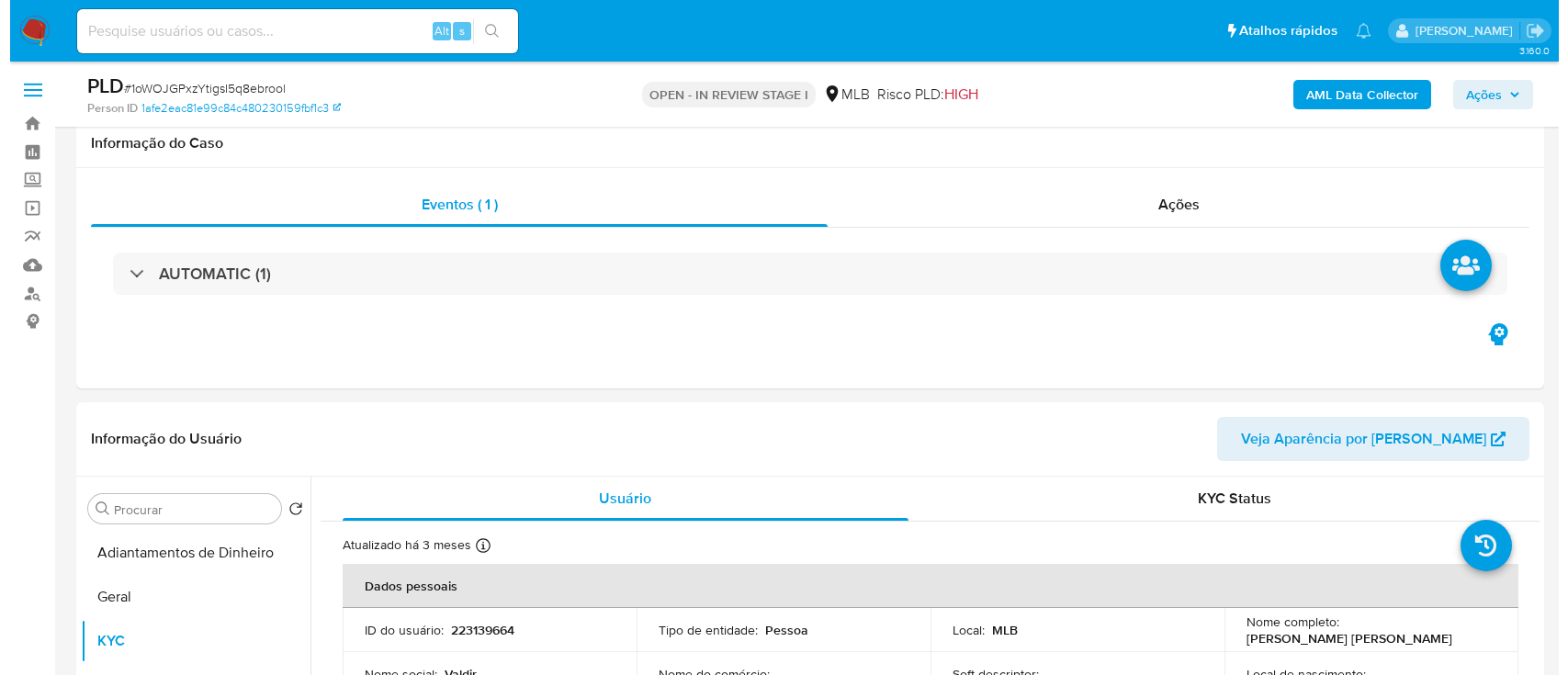
scroll to position [244, 0]
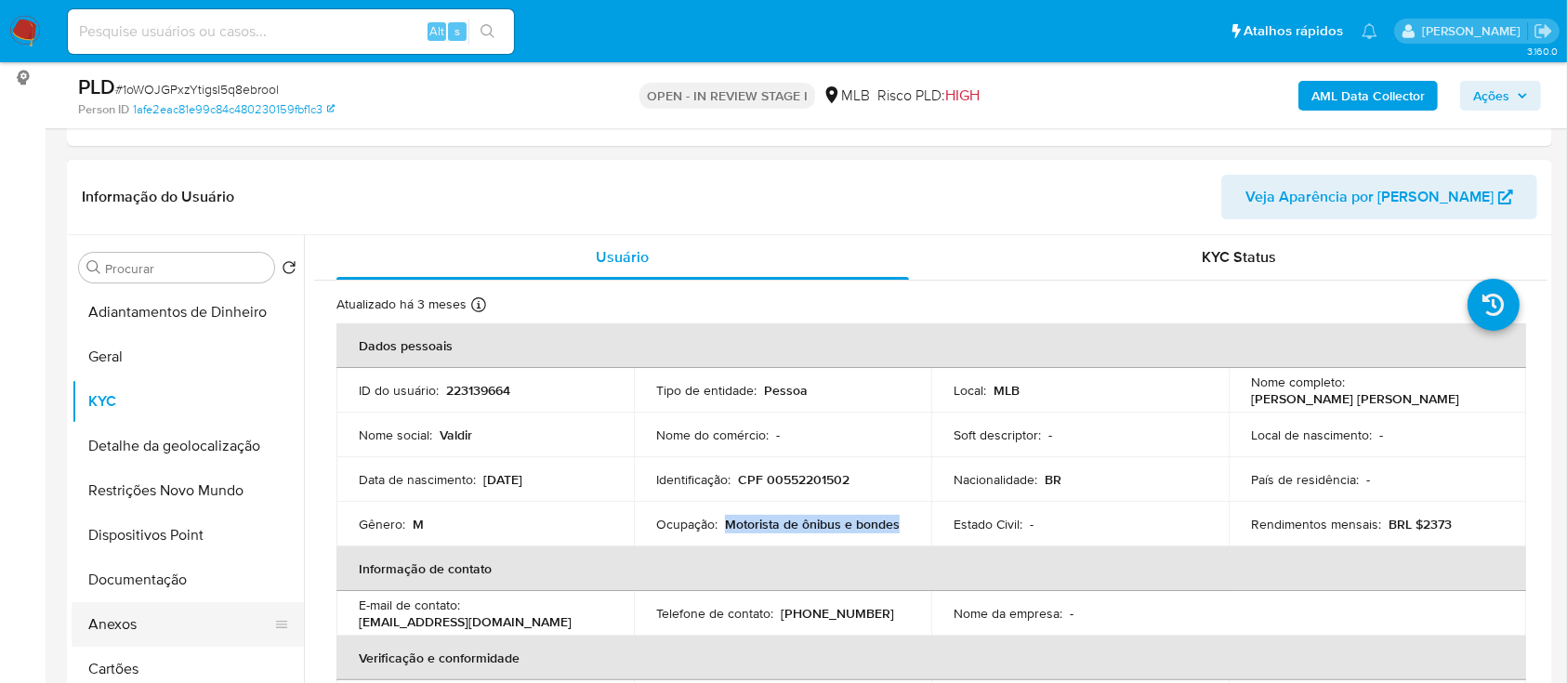
click at [142, 623] on button "Anexos" at bounding box center [181, 624] width 218 height 45
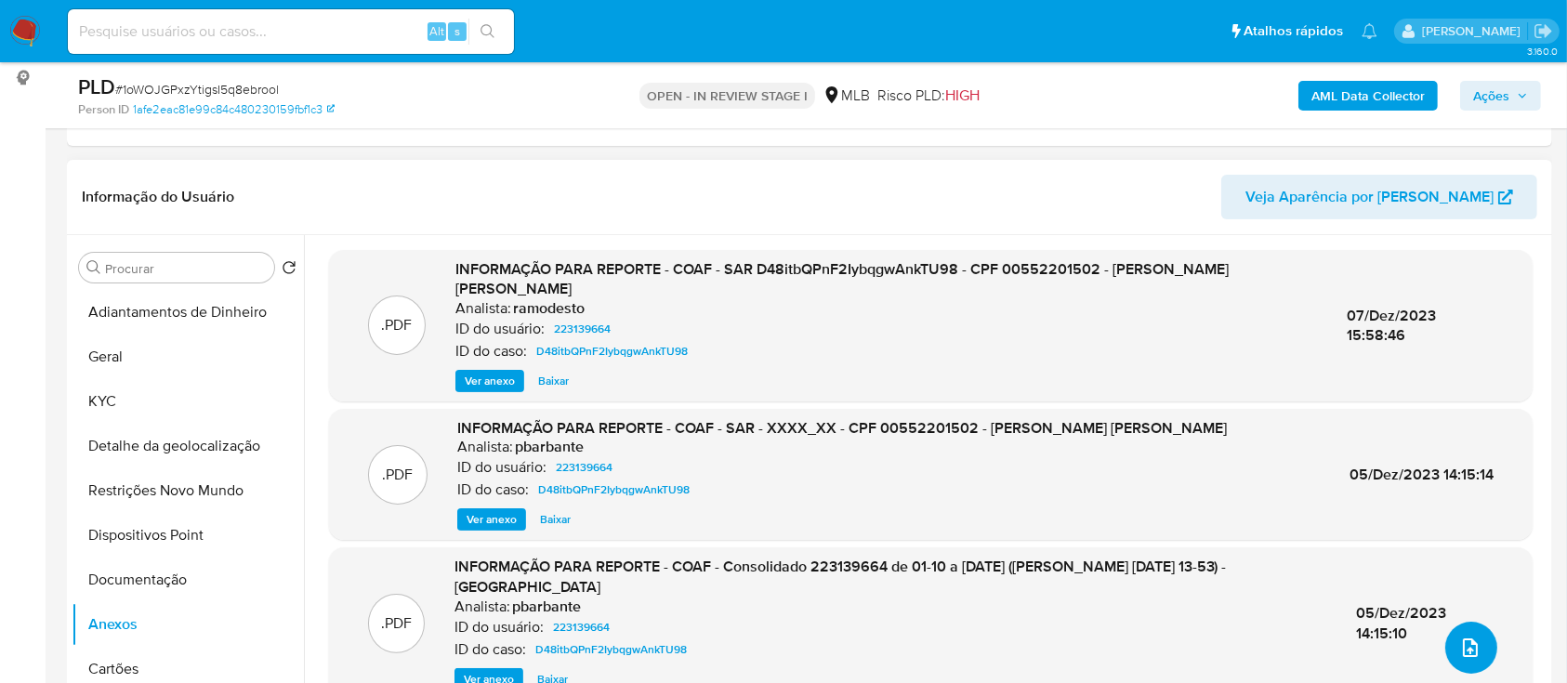
click at [1467, 652] on icon "upload-file" at bounding box center [1471, 648] width 22 height 22
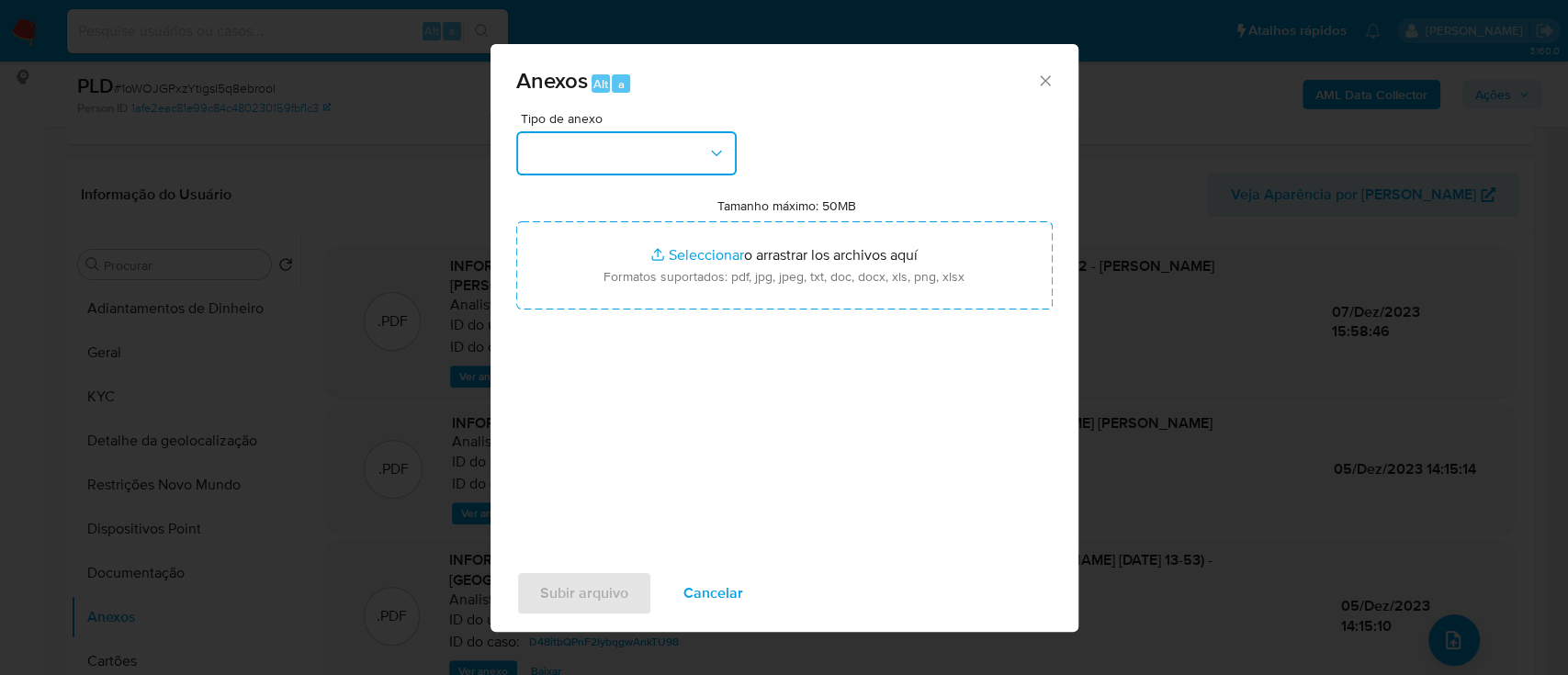
click at [669, 162] on button "button" at bounding box center [625, 153] width 220 height 44
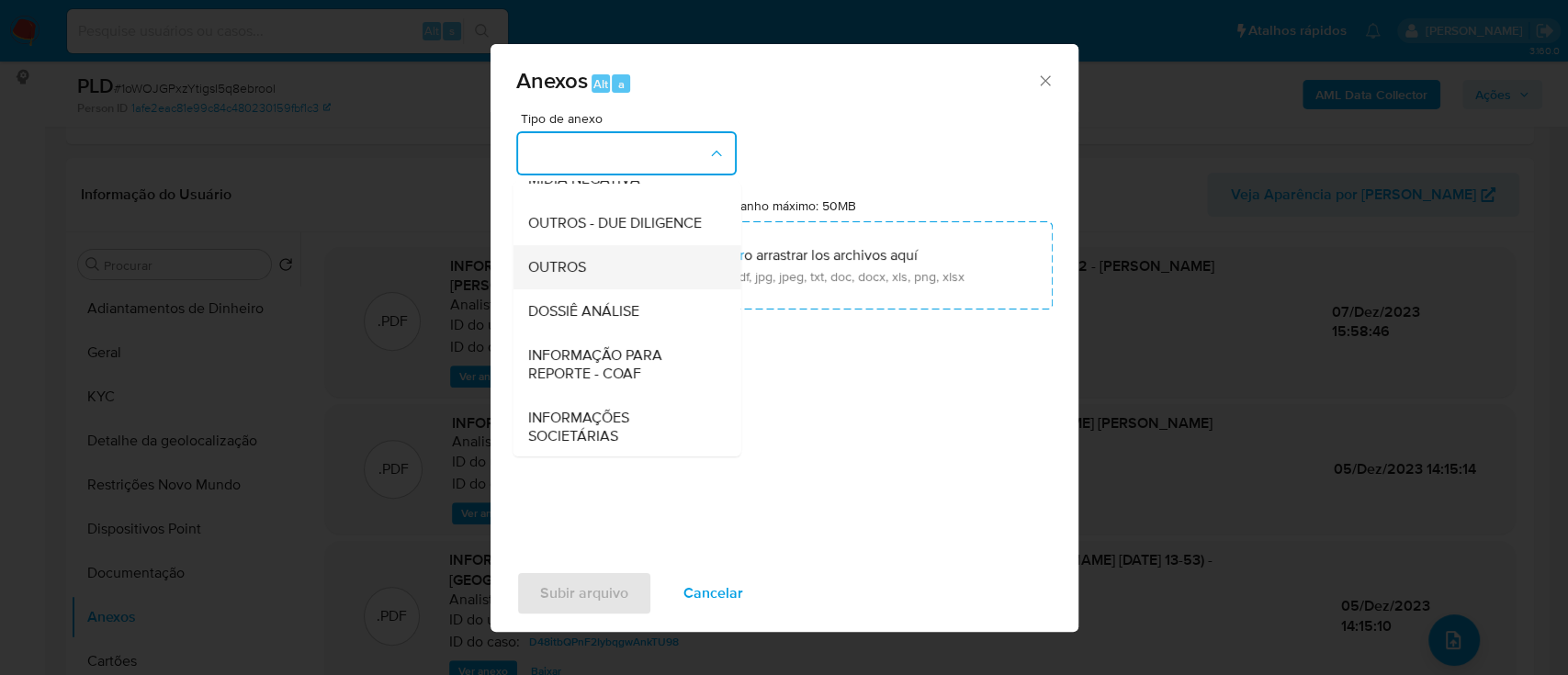
click at [593, 290] on div "OUTROS" at bounding box center [621, 267] width 188 height 44
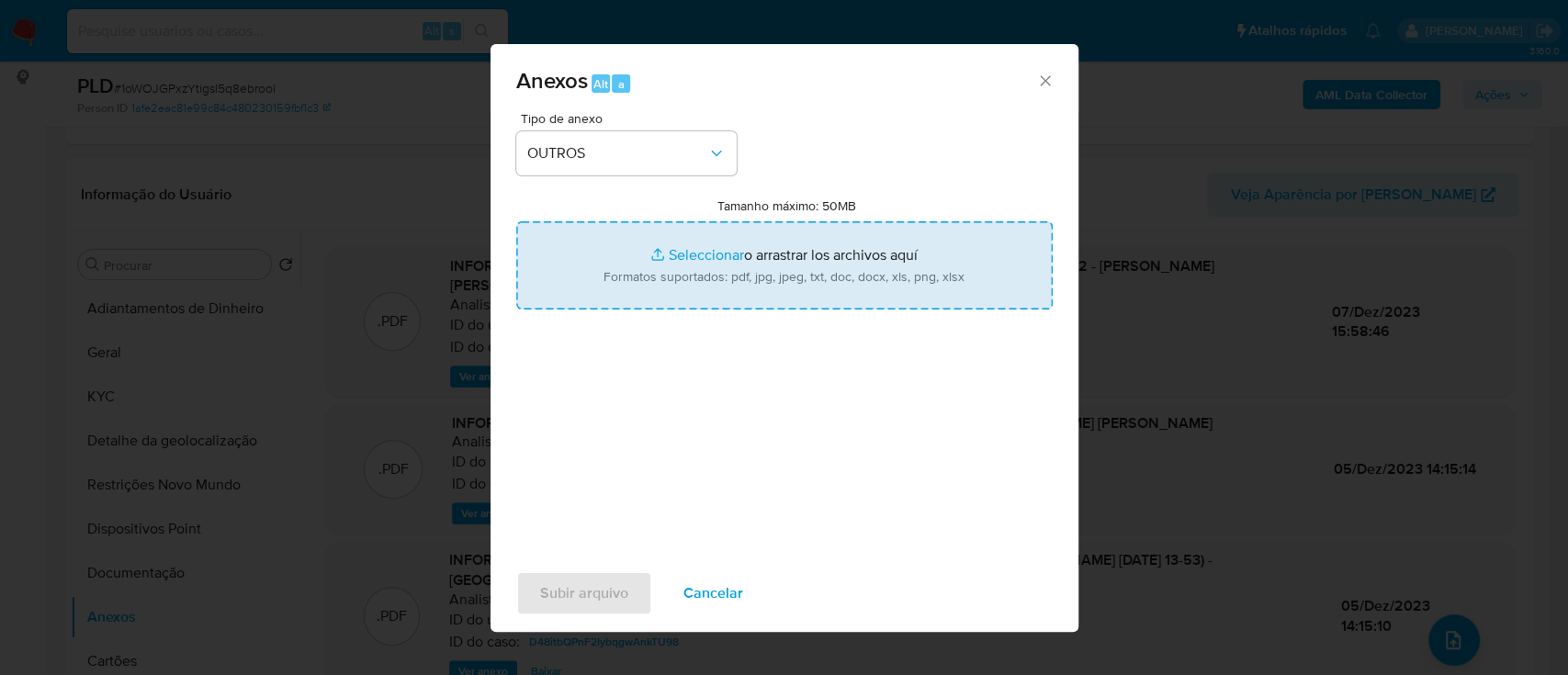
click at [692, 253] on input "Tamanho máximo: 50MB Seleccionar archivos" at bounding box center [784, 265] width 536 height 88
type input "C:\fakepath\Mulan 223139664_2025_09_17_15_27_54.xlsx"
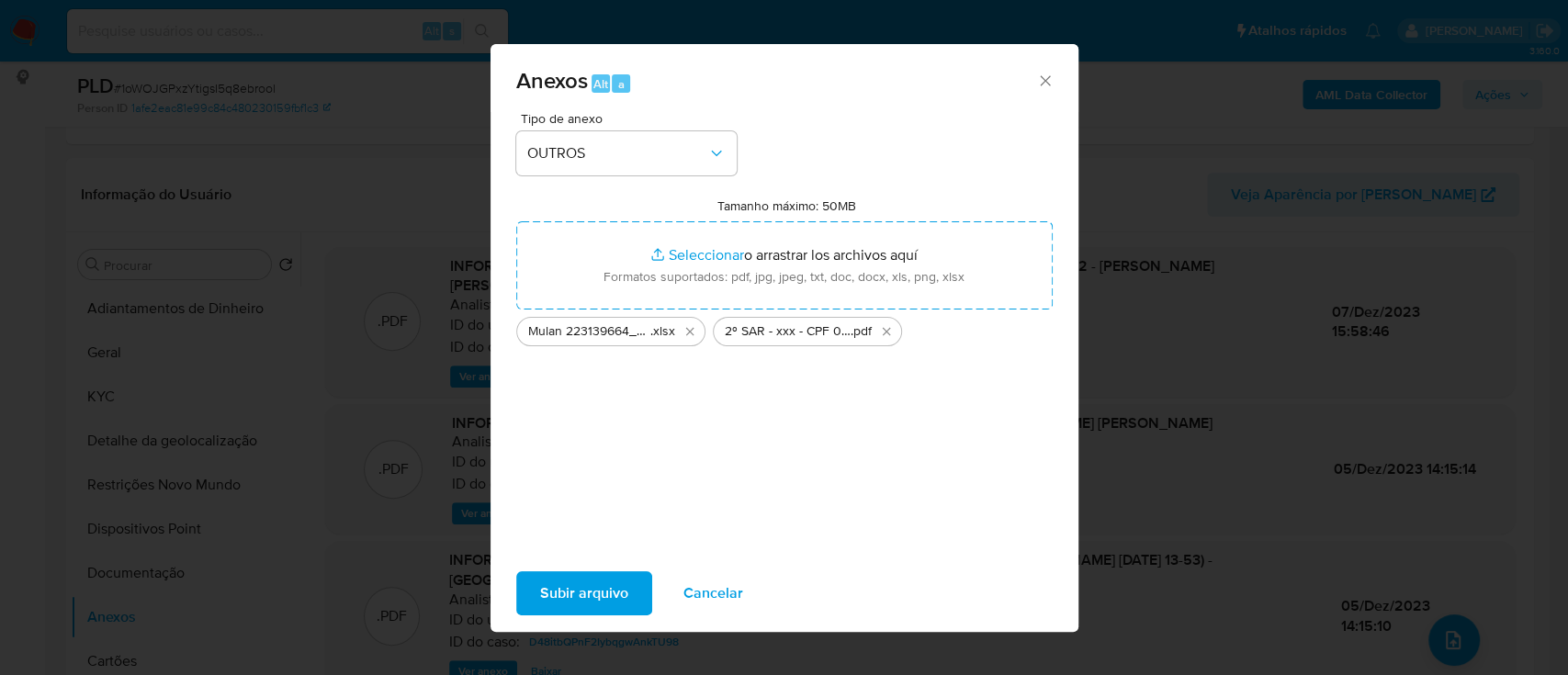
click at [577, 588] on span "Subir arquivo" at bounding box center [584, 593] width 88 height 41
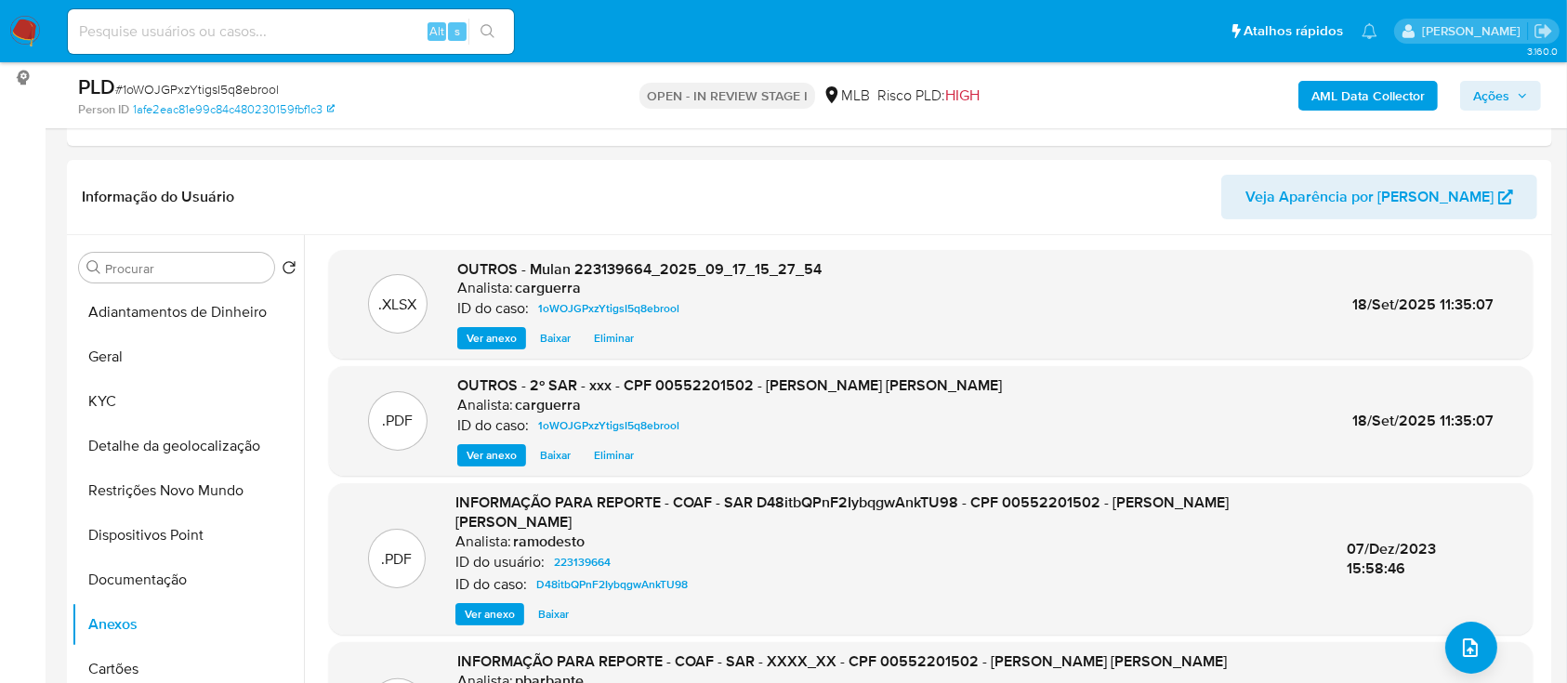
click at [1496, 87] on span "Ações" at bounding box center [1492, 96] width 36 height 30
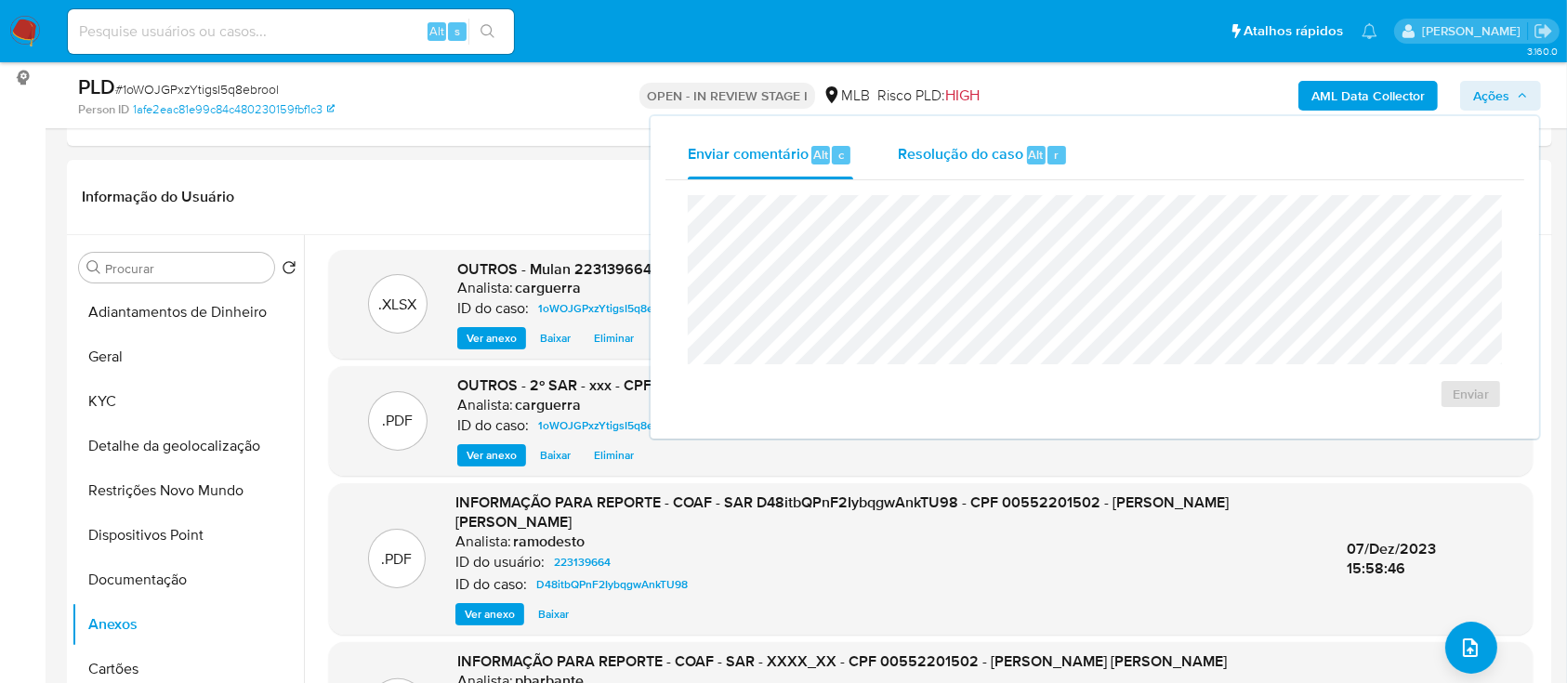
click at [952, 155] on span "Resolução do caso" at bounding box center [961, 153] width 126 height 21
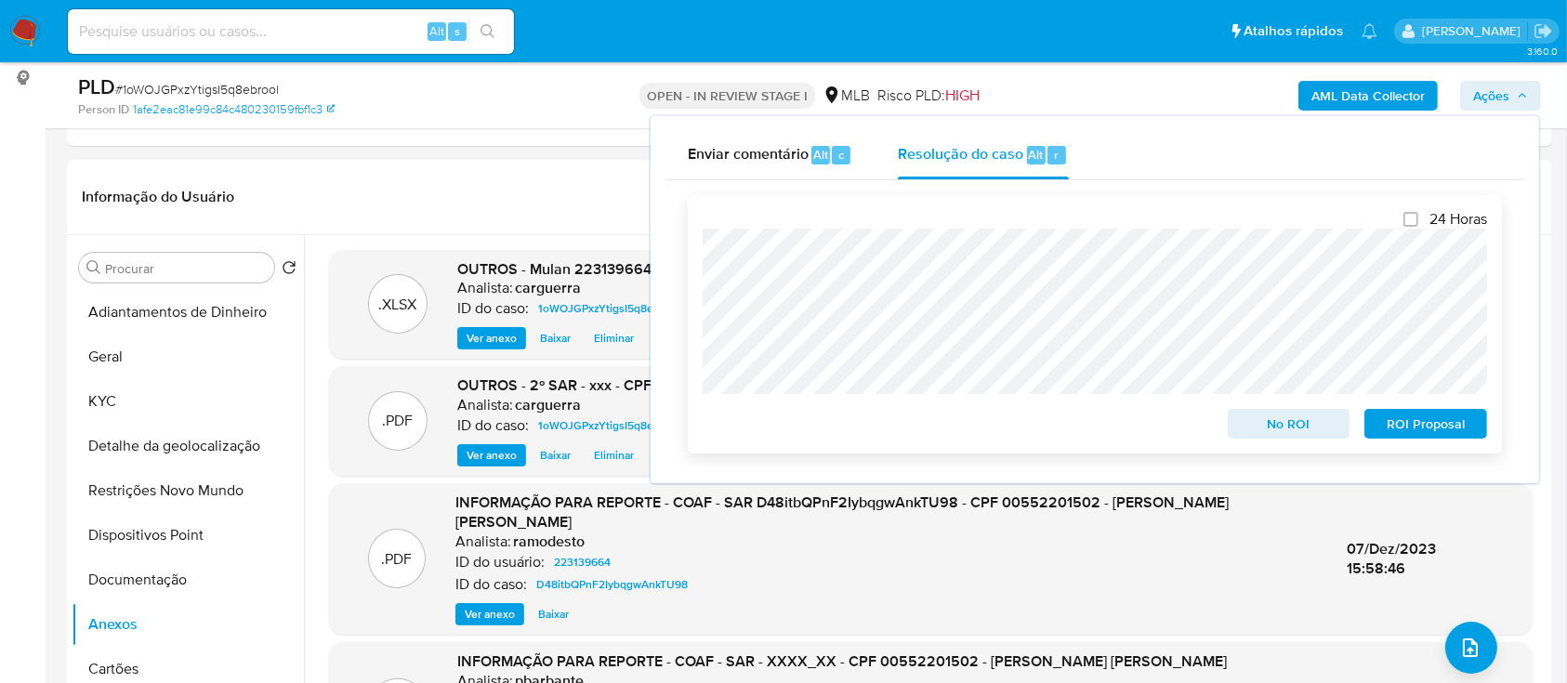
click at [1410, 423] on span "ROI Proposal" at bounding box center [1426, 424] width 97 height 26
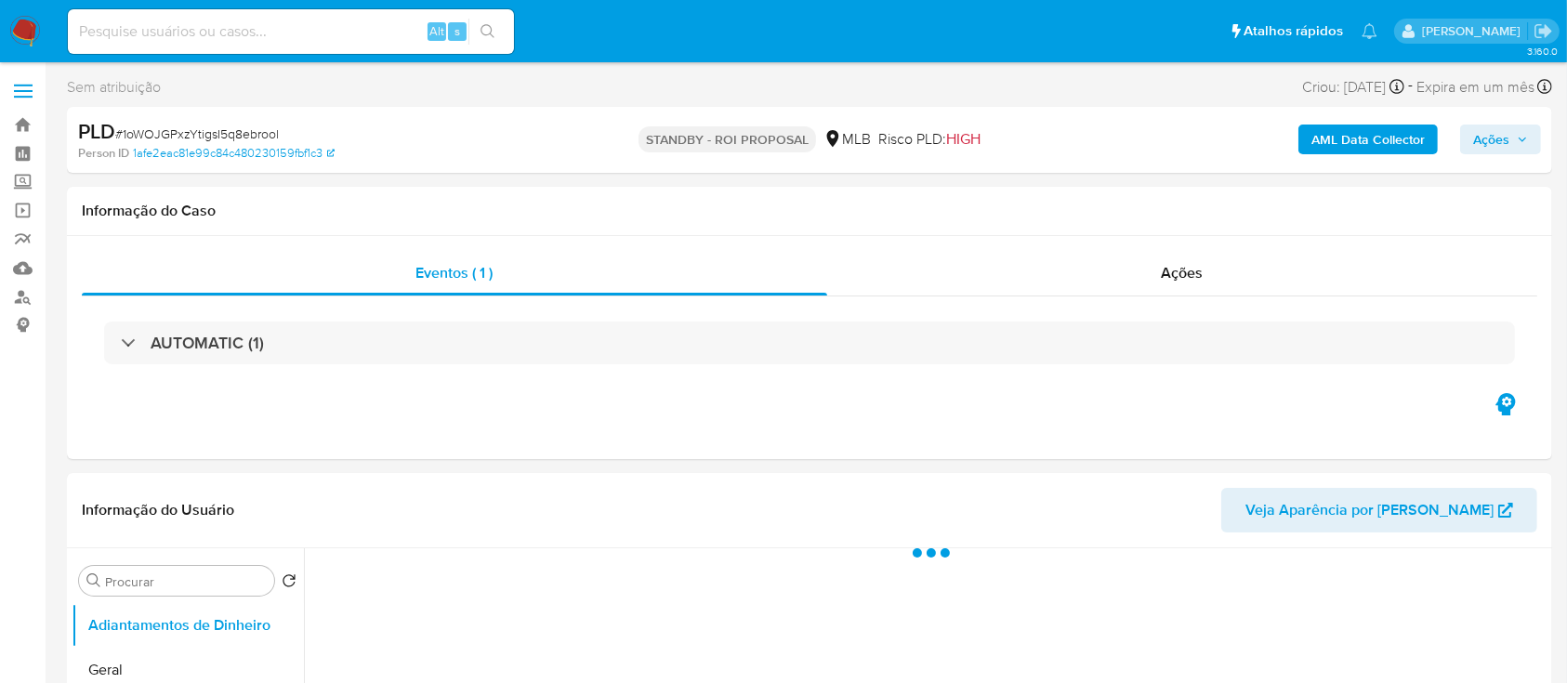
select select "10"
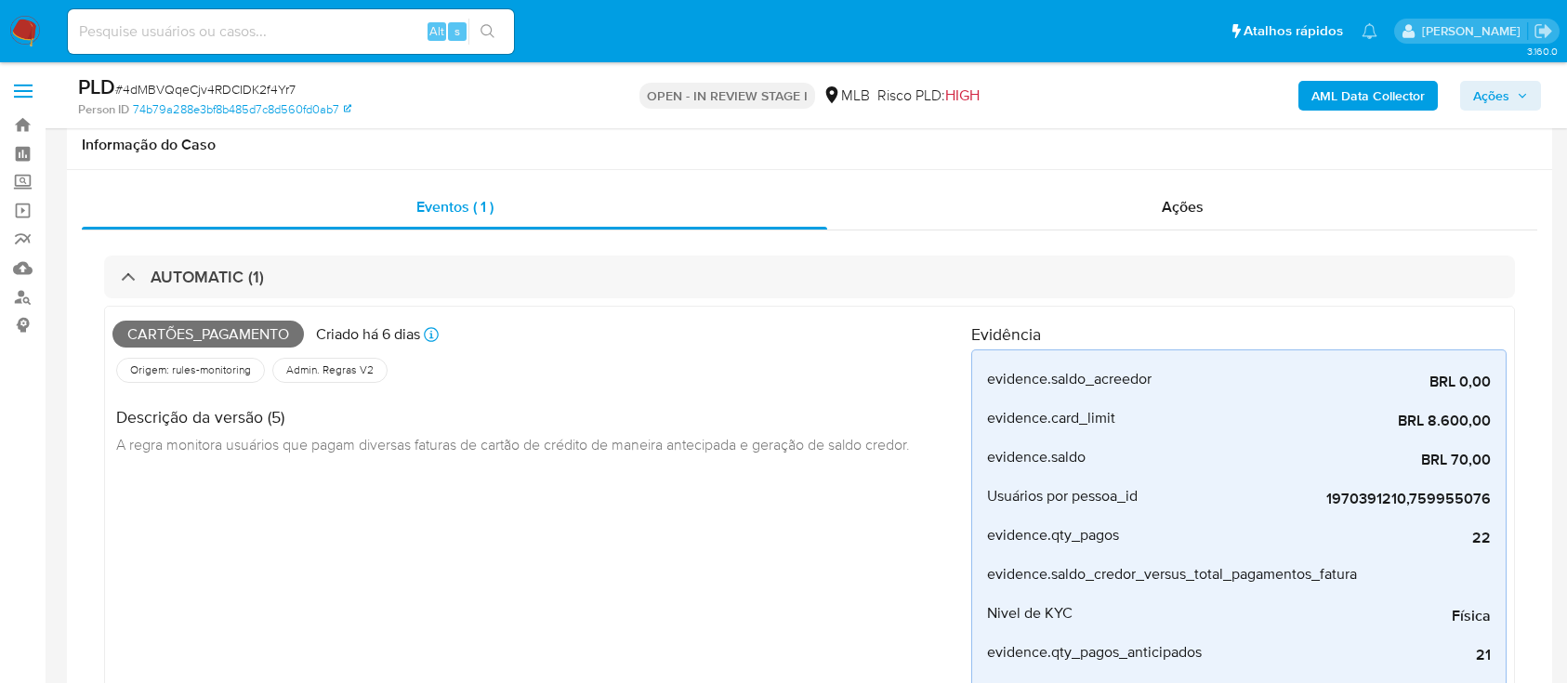
select select "10"
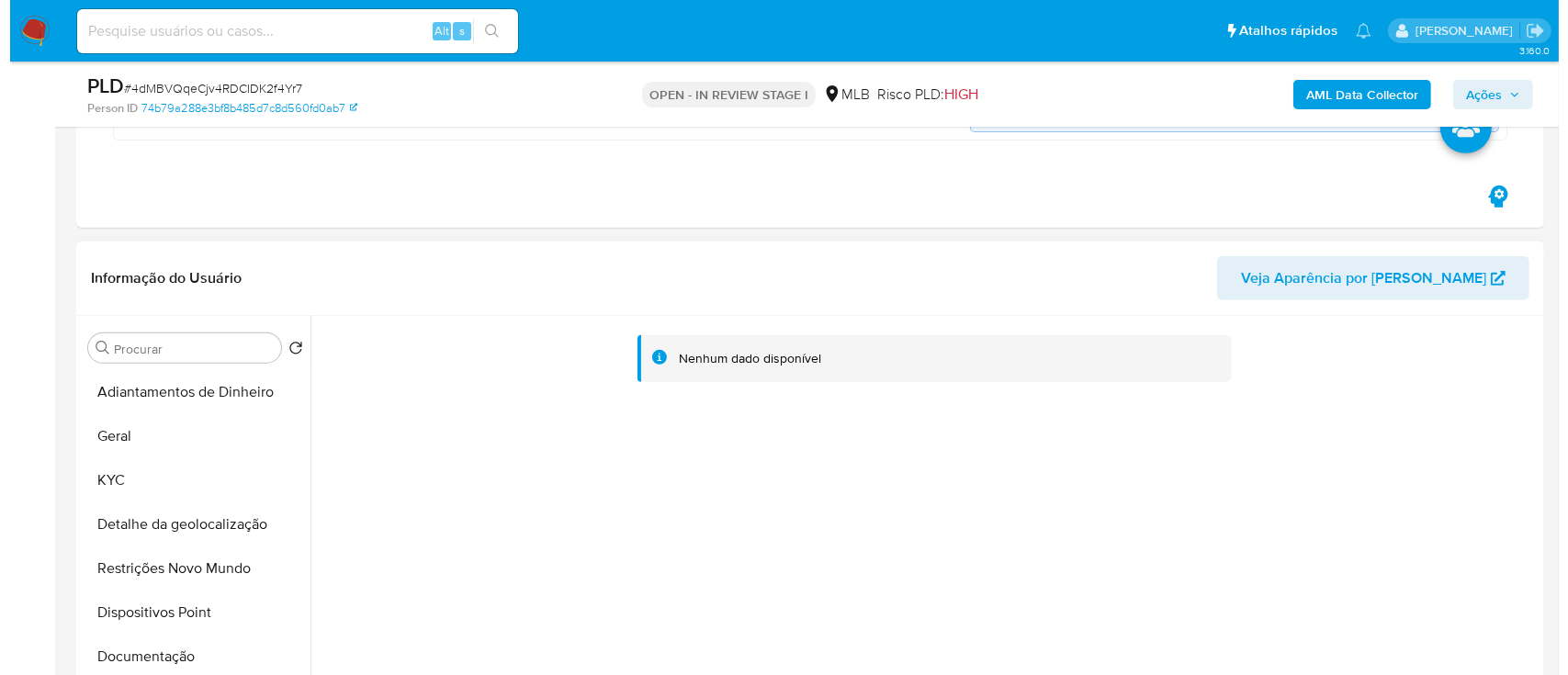
scroll to position [857, 0]
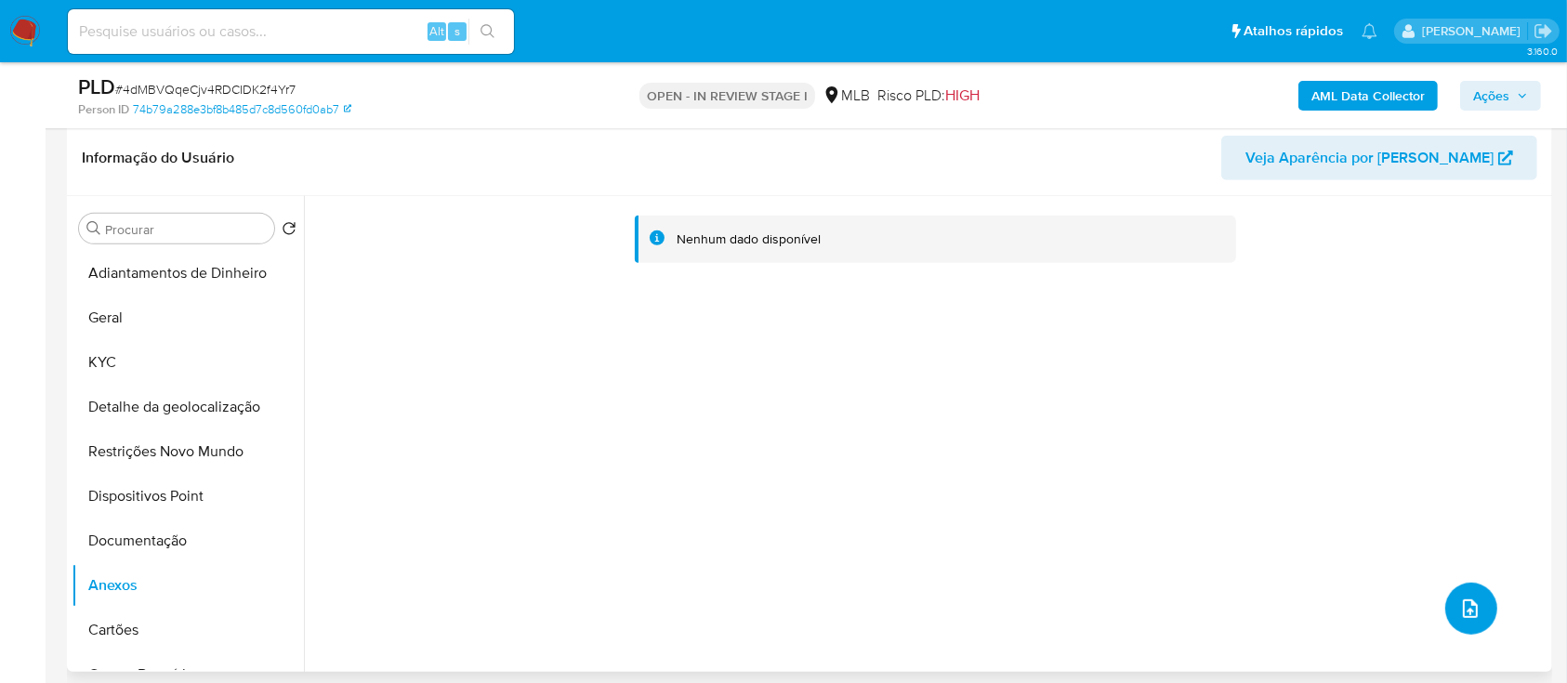
click at [1478, 612] on button "upload-file" at bounding box center [1472, 609] width 52 height 52
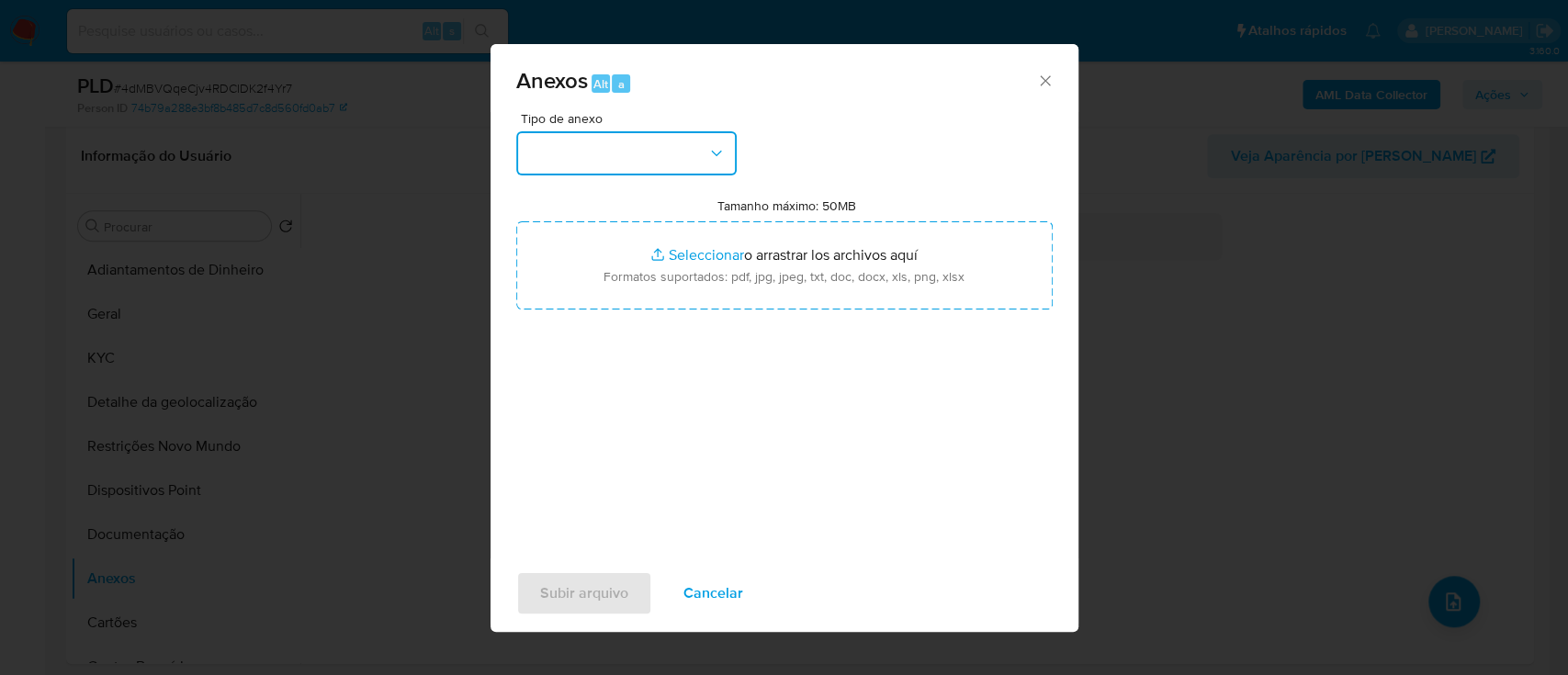
click at [619, 165] on button "button" at bounding box center [625, 153] width 220 height 44
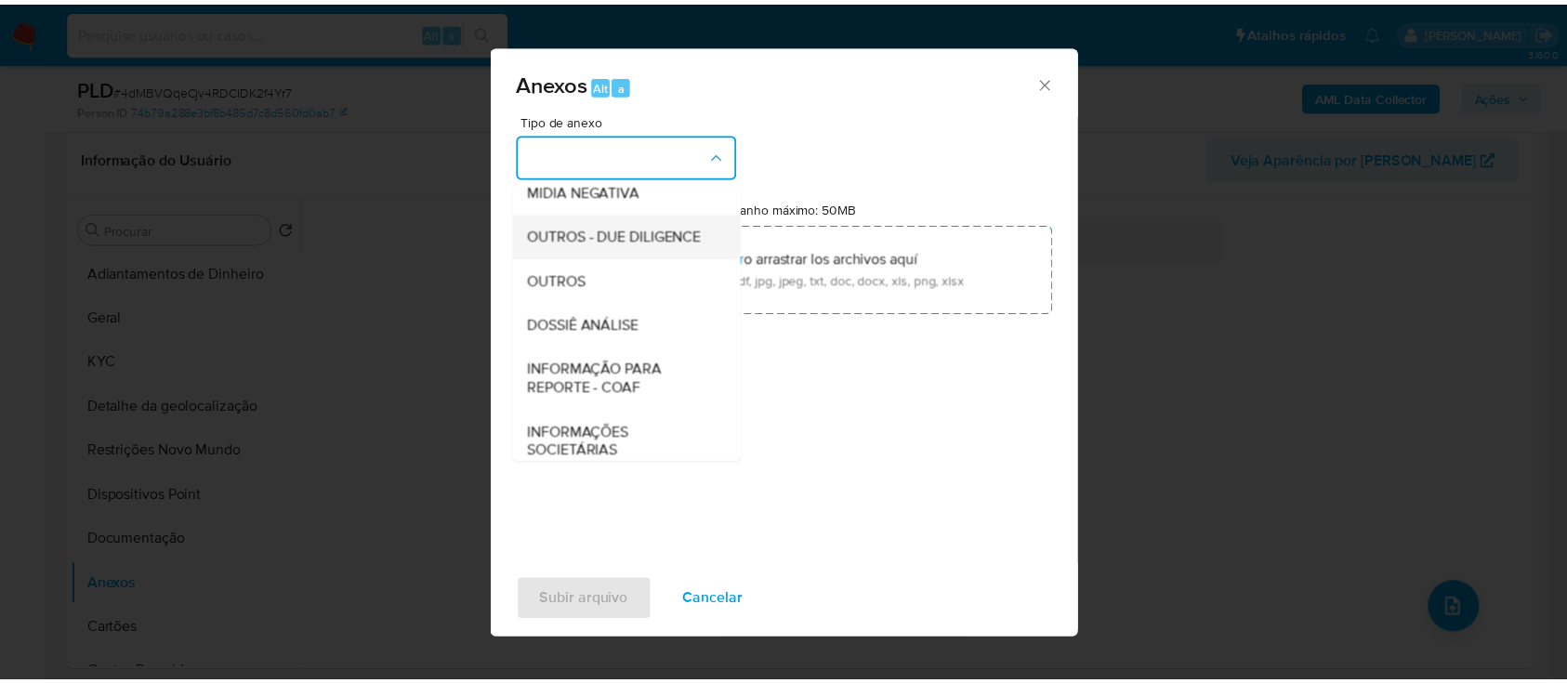
scroll to position [247, 0]
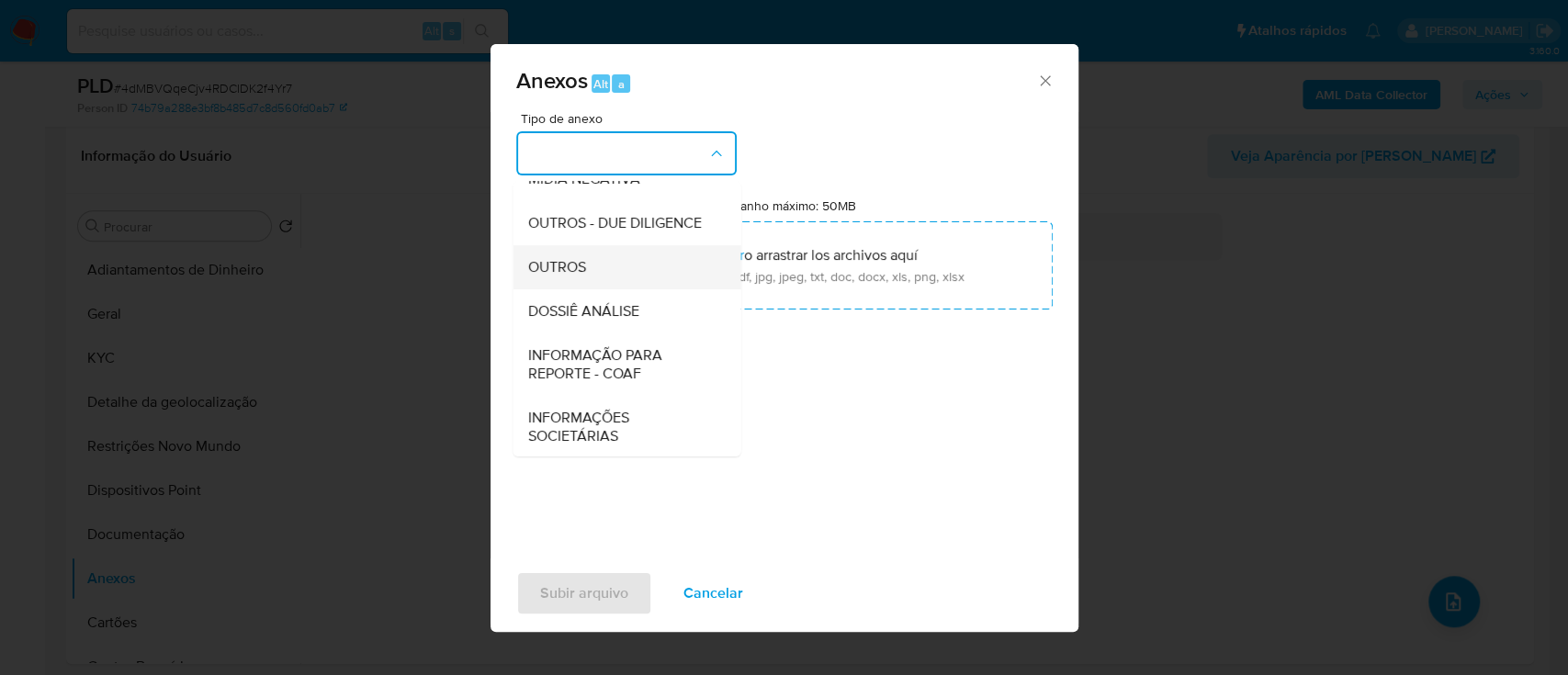
click at [617, 290] on div "OUTROS" at bounding box center [621, 267] width 188 height 44
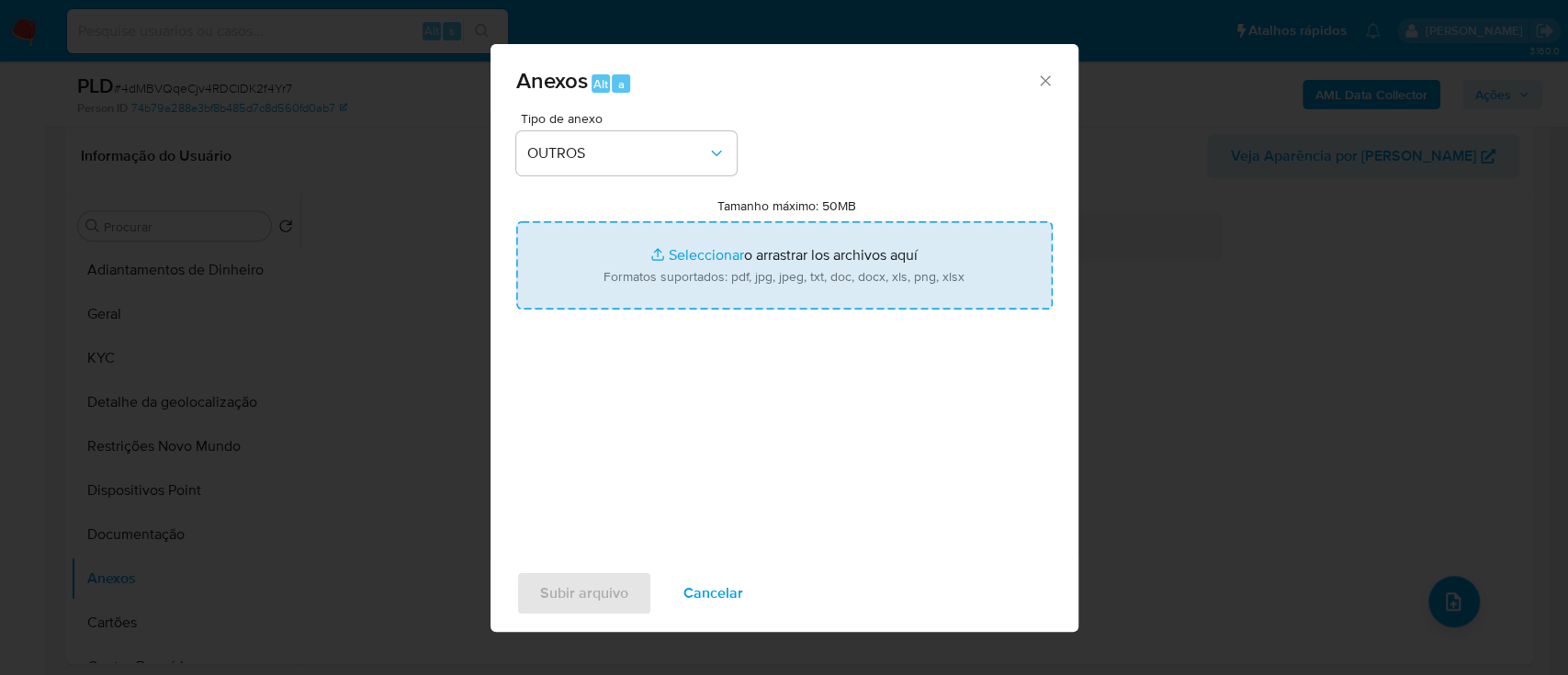
click at [696, 259] on input "Tamanho máximo: 50MB Seleccionar archivos" at bounding box center [784, 265] width 536 height 88
type input "C:\fakepath\Mulan 1970391210_2025_09_17_15_32_03.xlsx"
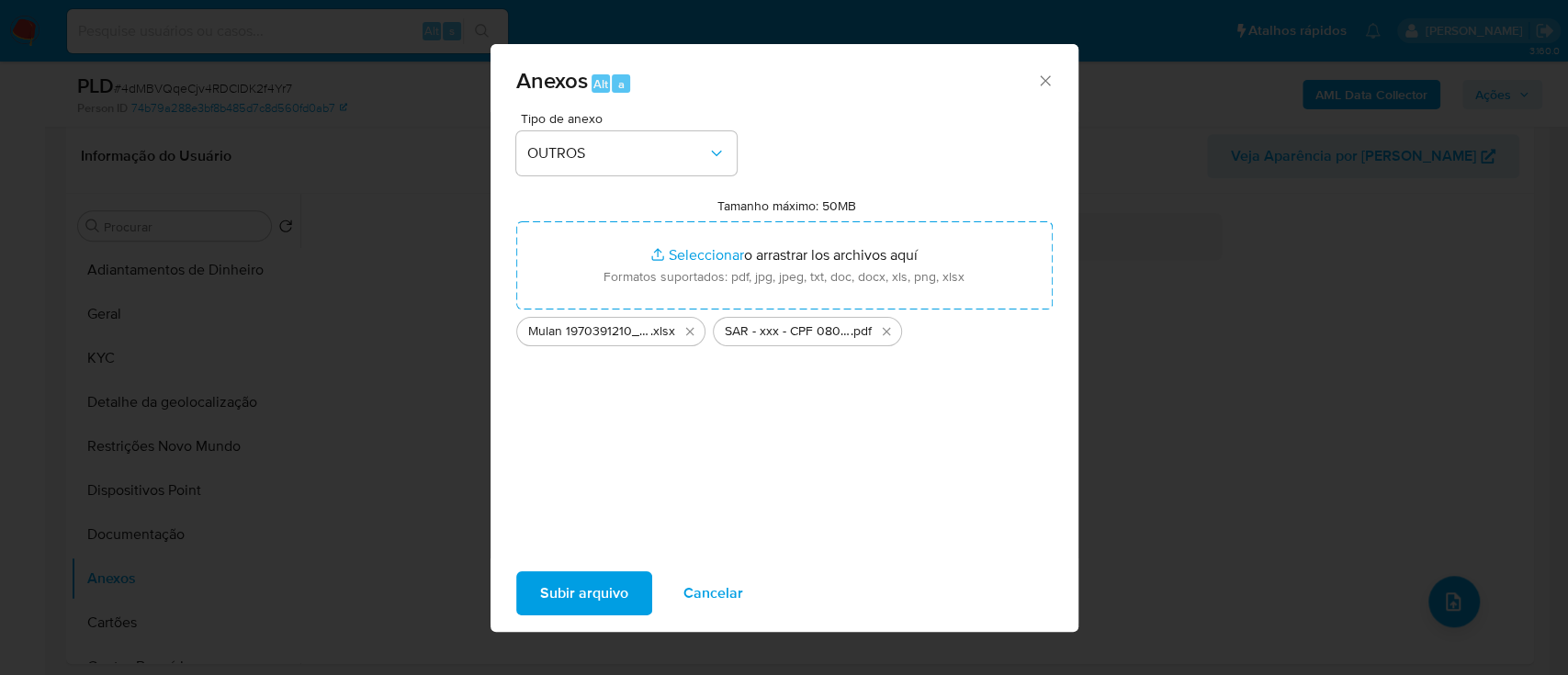
click at [613, 592] on span "Subir arquivo" at bounding box center [584, 593] width 88 height 41
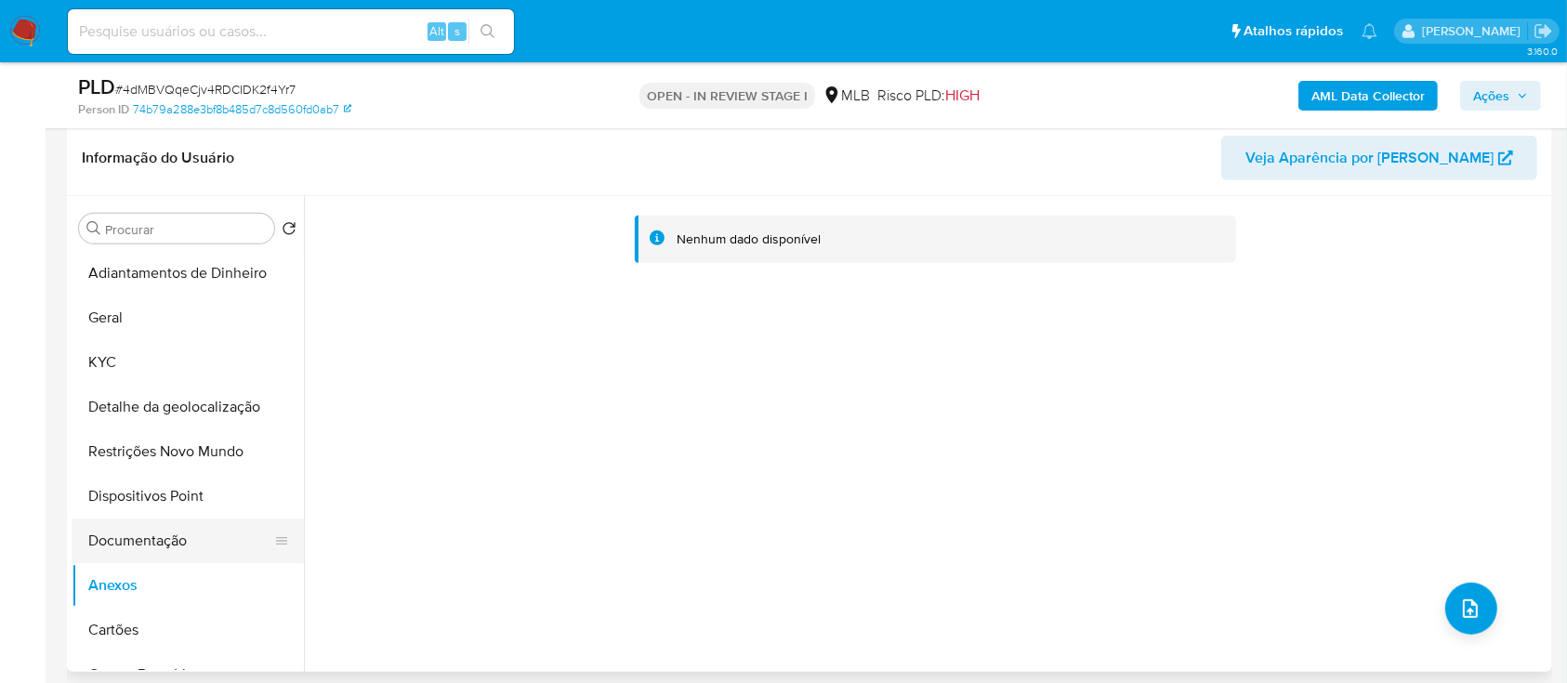
click at [151, 535] on button "Documentação" at bounding box center [181, 541] width 218 height 45
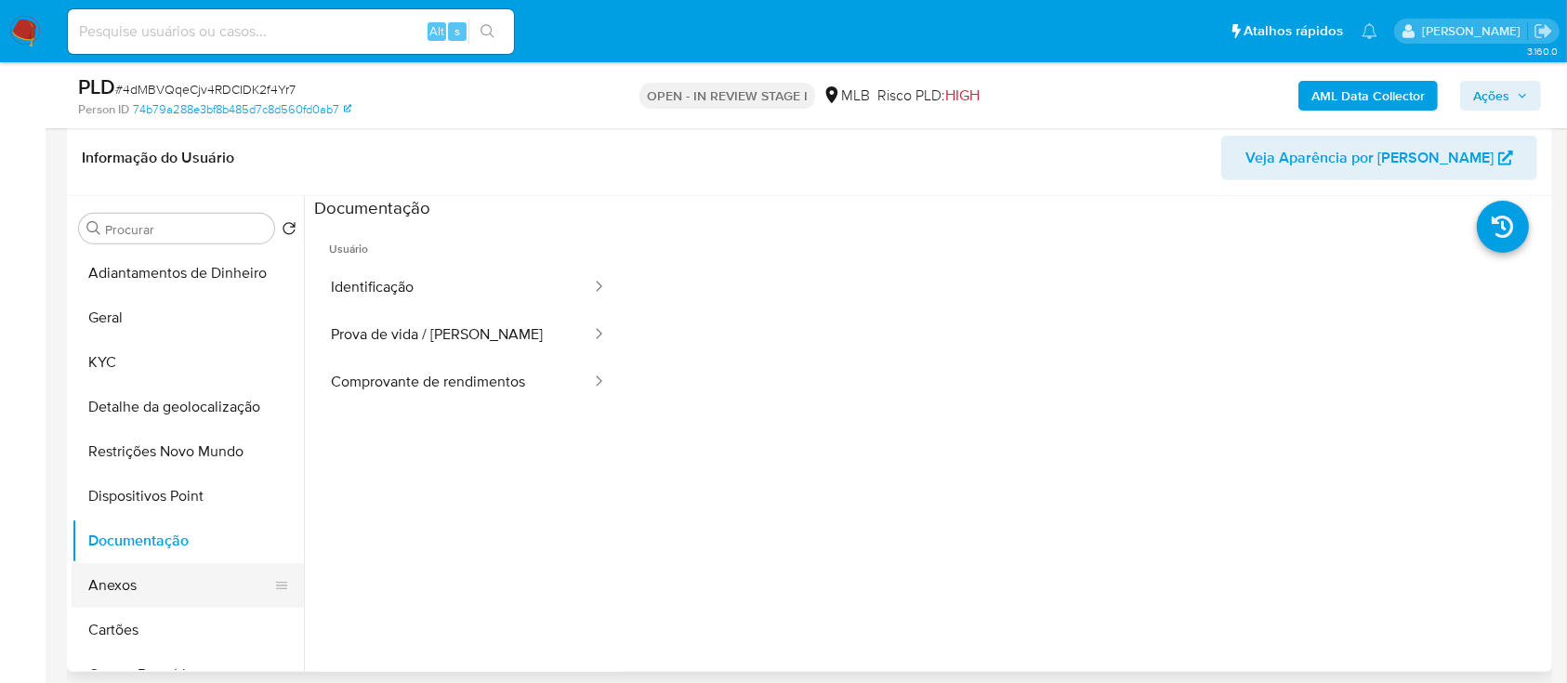
click at [128, 583] on button "Anexos" at bounding box center [181, 585] width 218 height 45
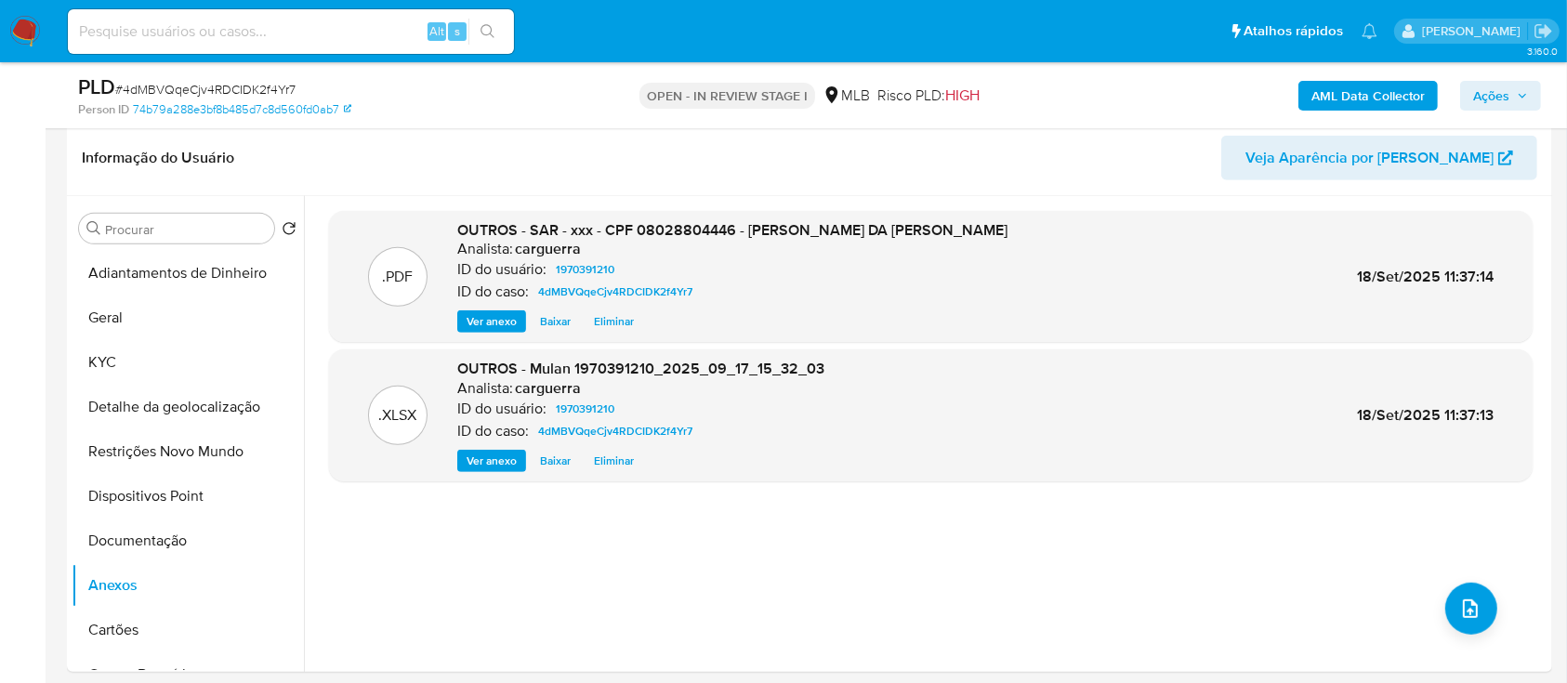
click at [1362, 91] on b "AML Data Collector" at bounding box center [1368, 96] width 113 height 30
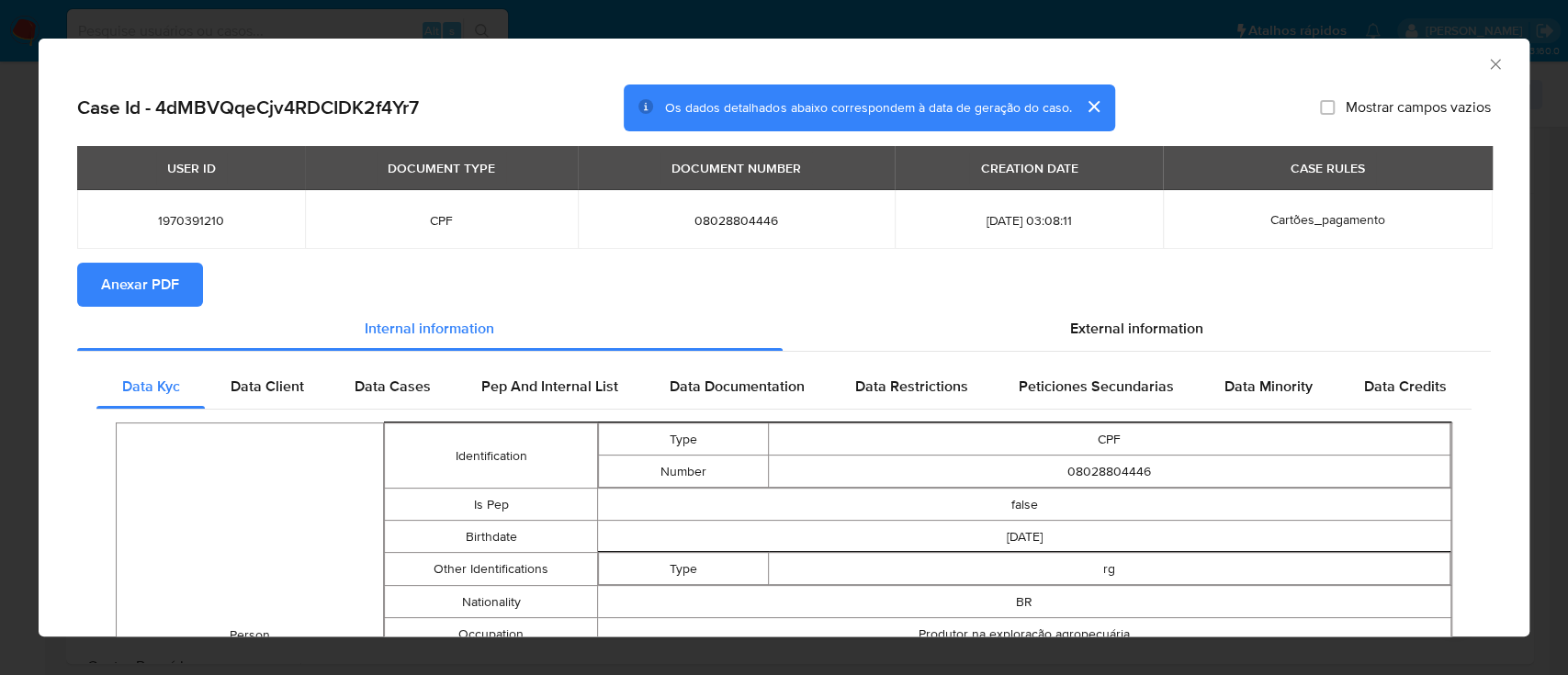
click at [139, 278] on span "Anexar PDF" at bounding box center [139, 285] width 78 height 41
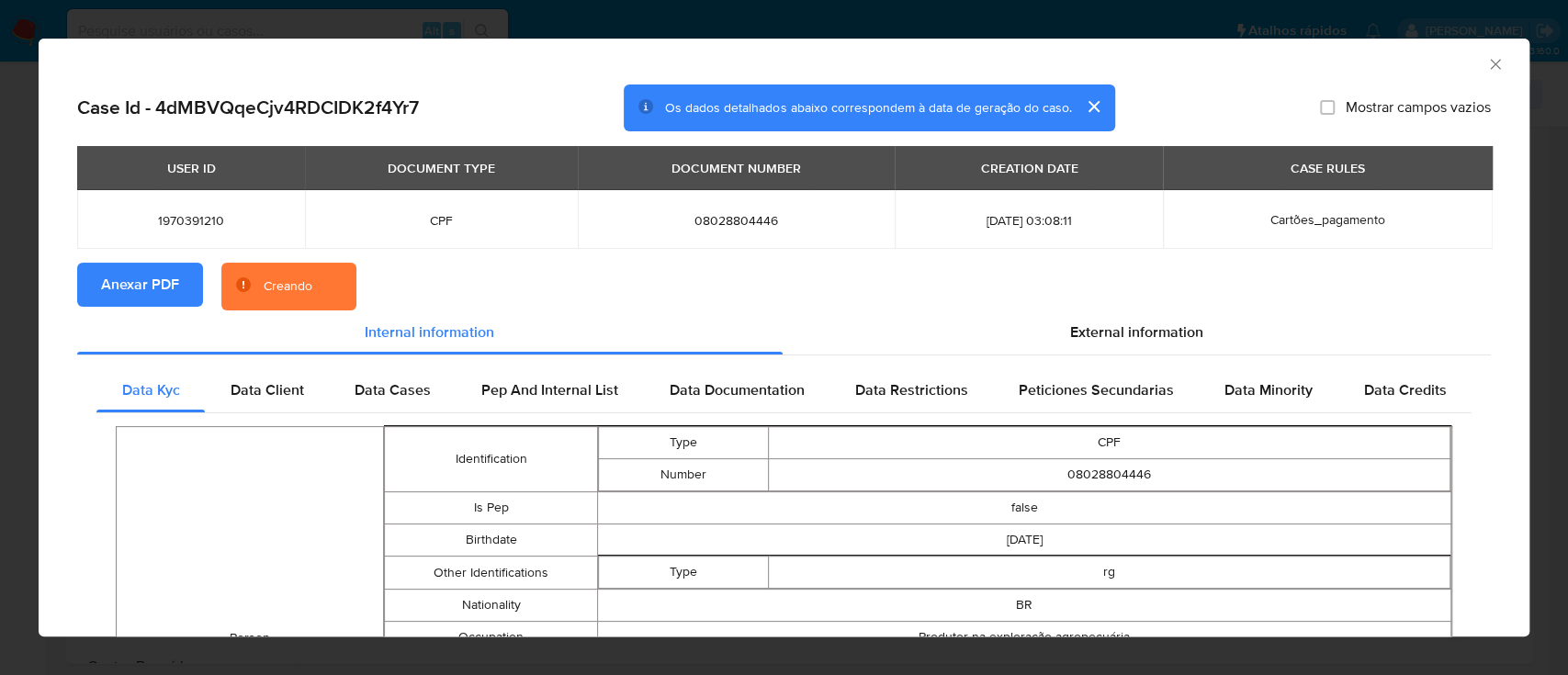
click at [1486, 57] on icon "Fechar a janela" at bounding box center [1495, 64] width 19 height 19
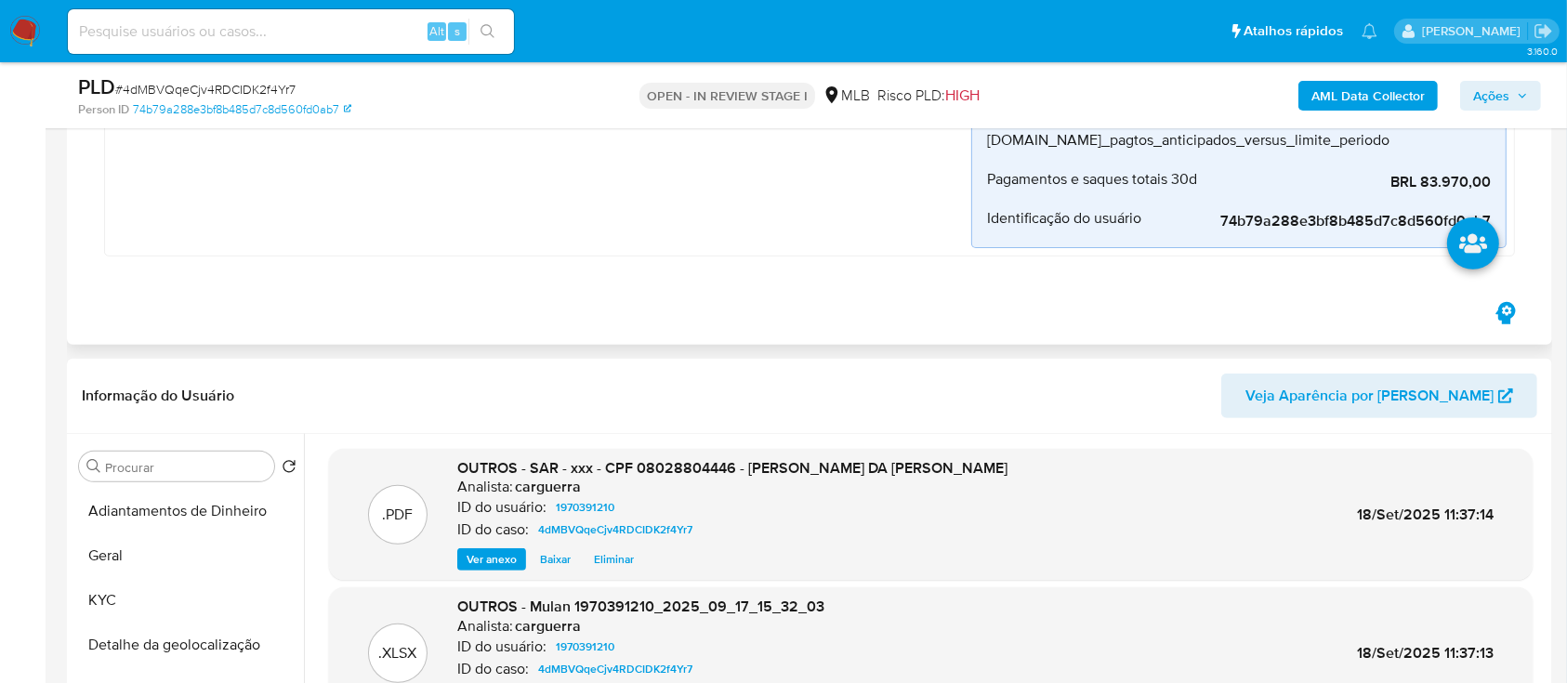
scroll to position [619, 0]
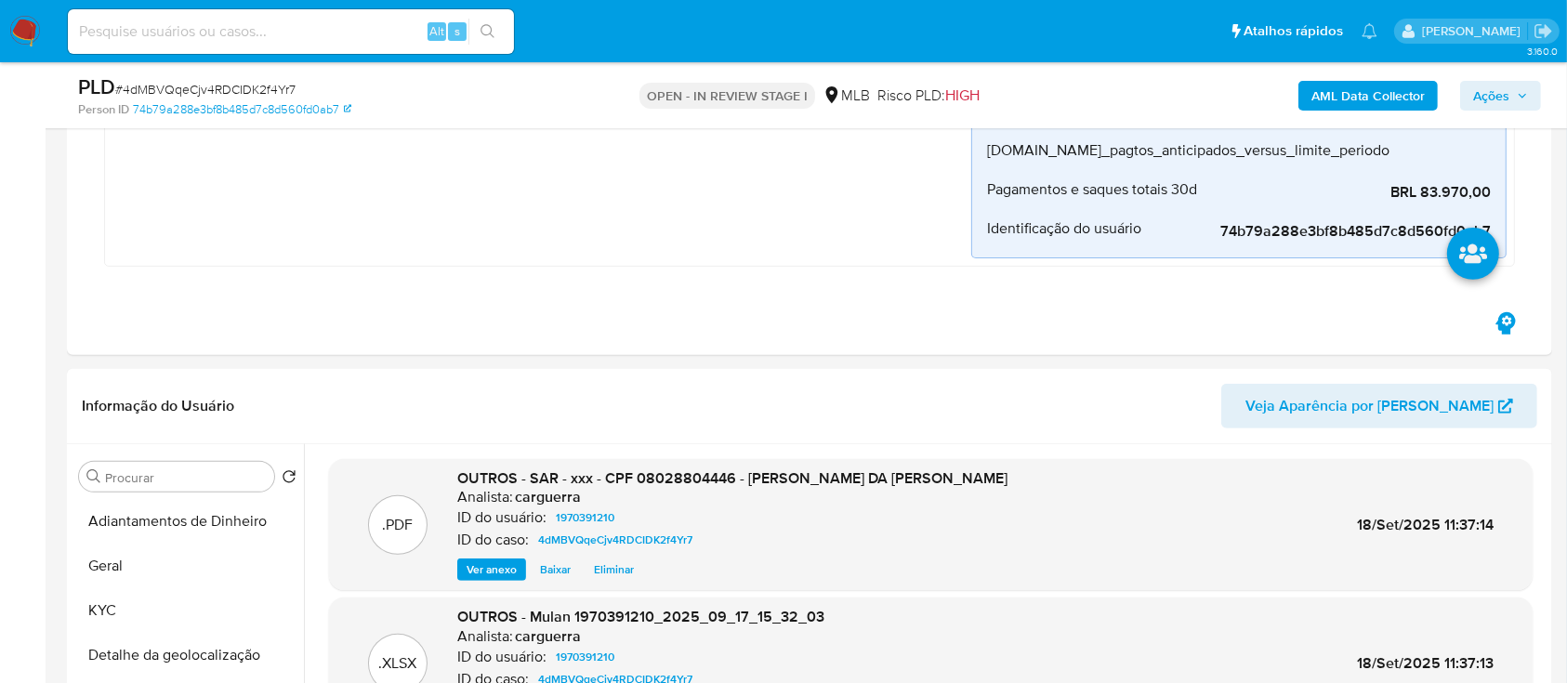
click at [1500, 82] on span "Ações" at bounding box center [1492, 96] width 36 height 30
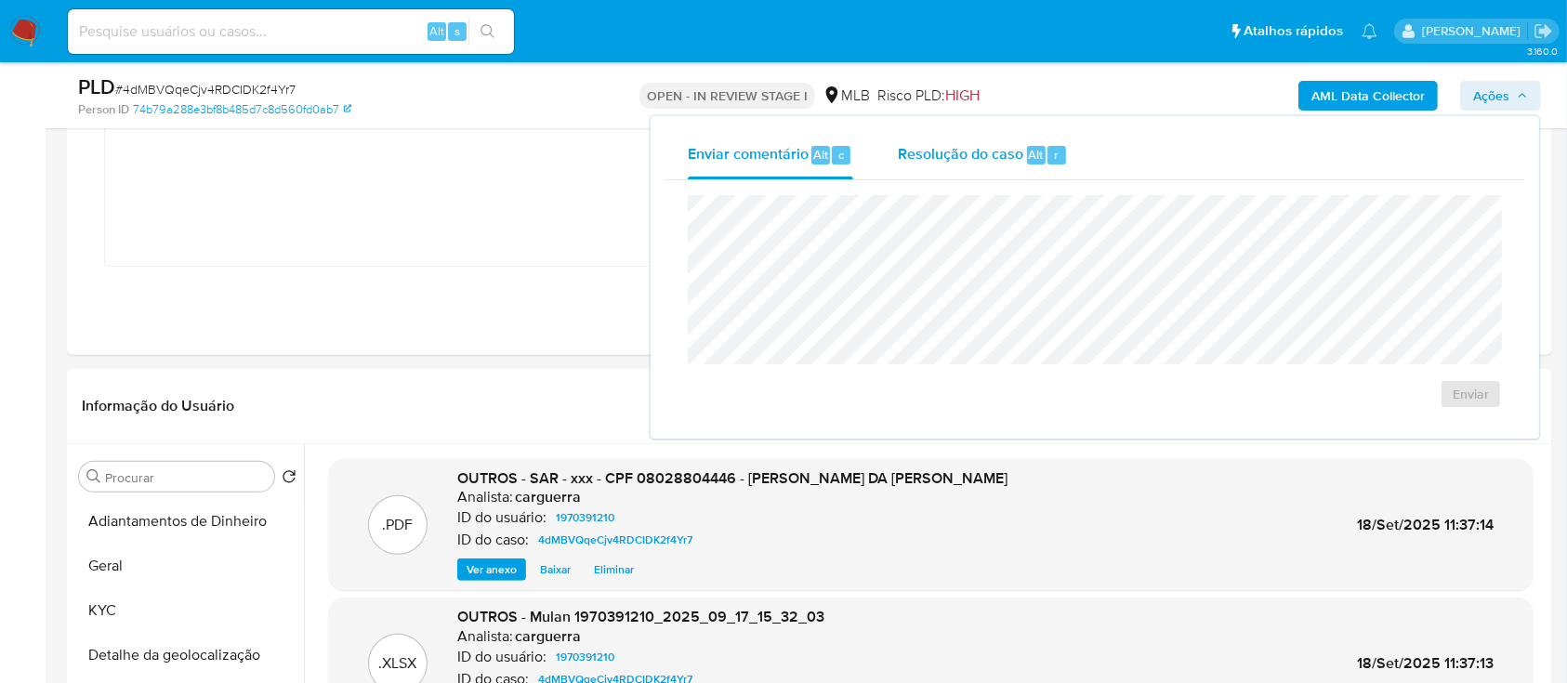
click at [978, 169] on div "Resolução do caso Alt r" at bounding box center [983, 155] width 170 height 48
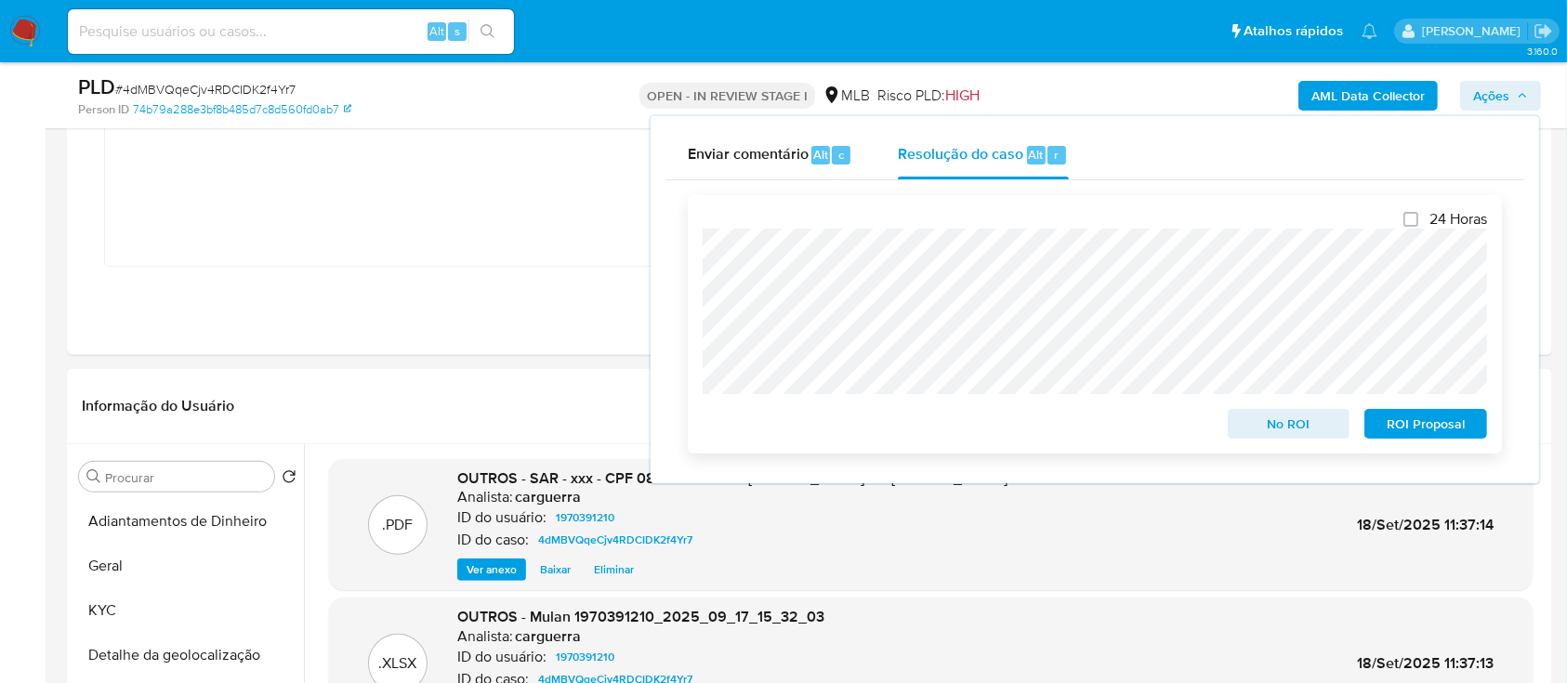
click at [1436, 420] on span "ROI Proposal" at bounding box center [1426, 424] width 97 height 26
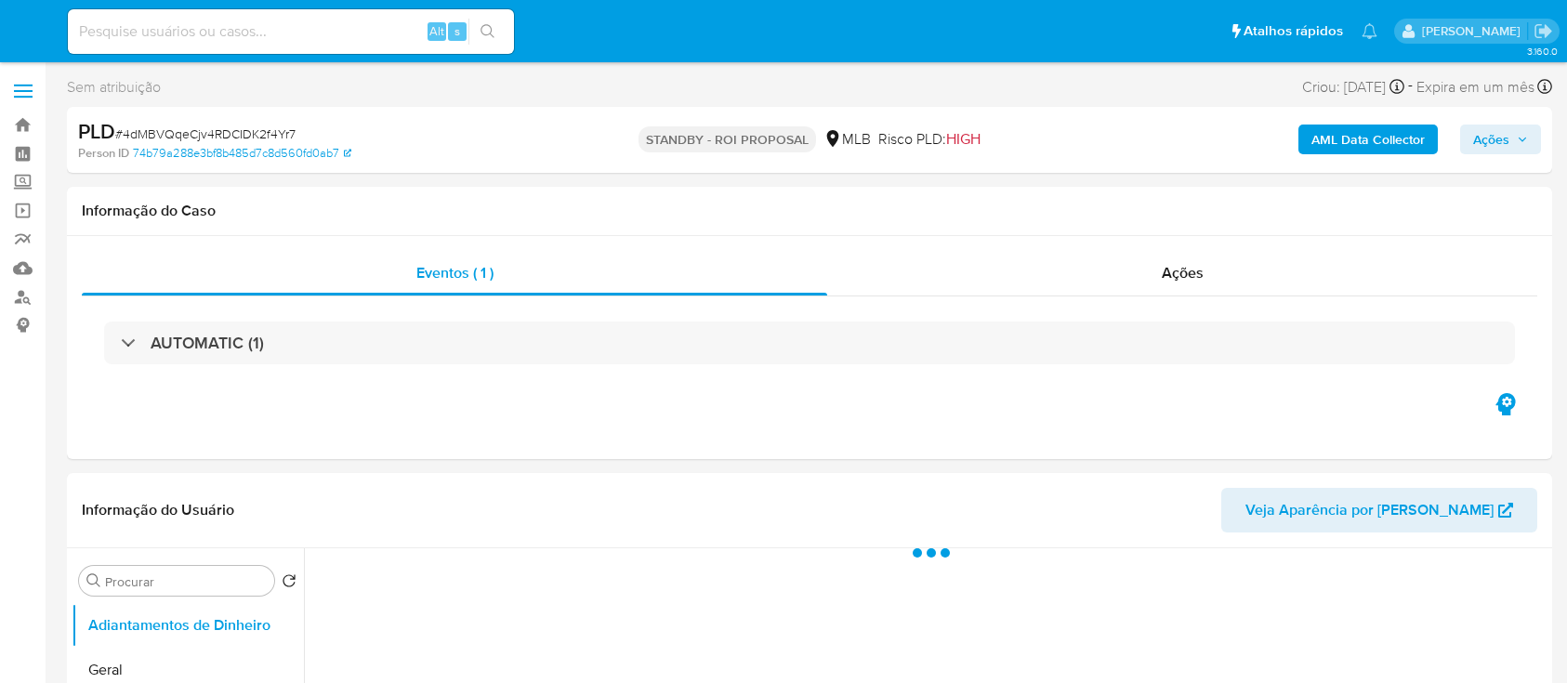
select select "10"
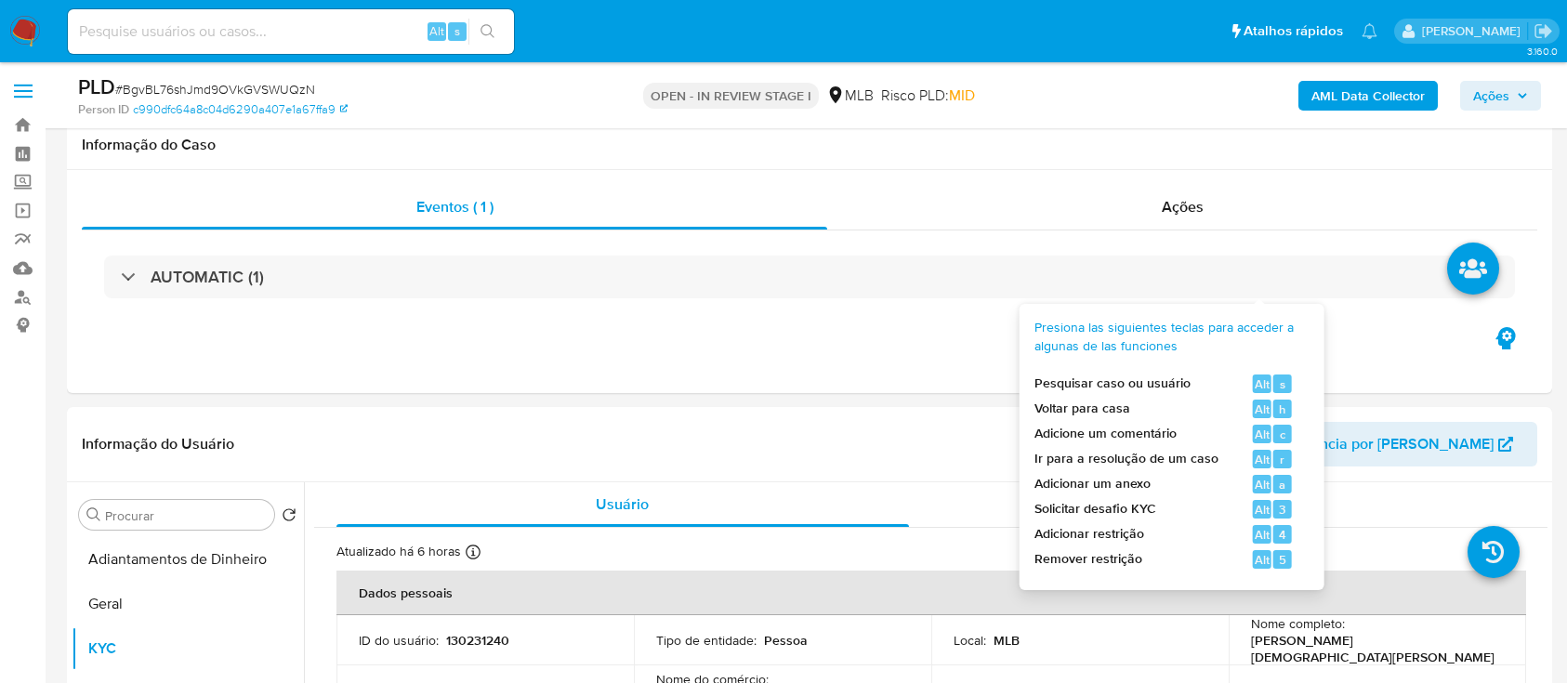
select select "10"
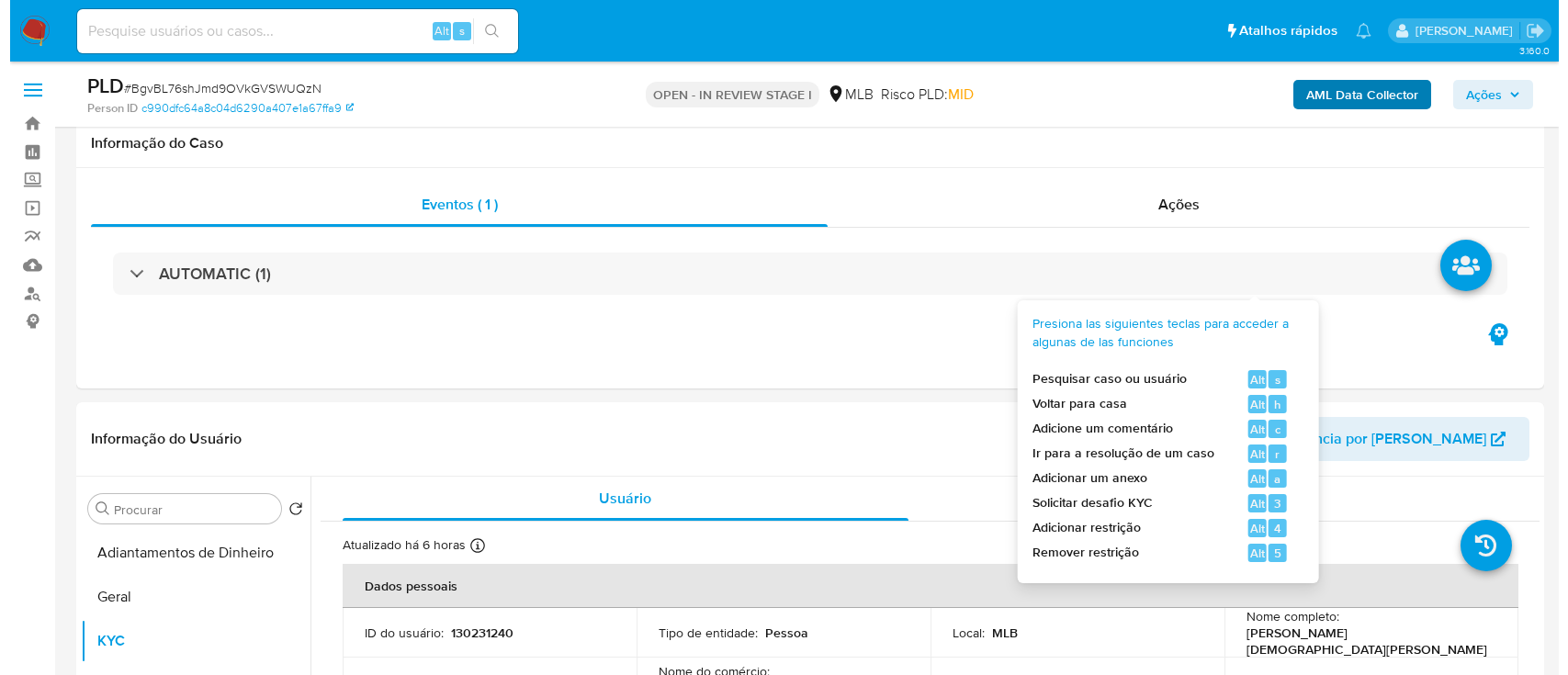
scroll to position [244, 0]
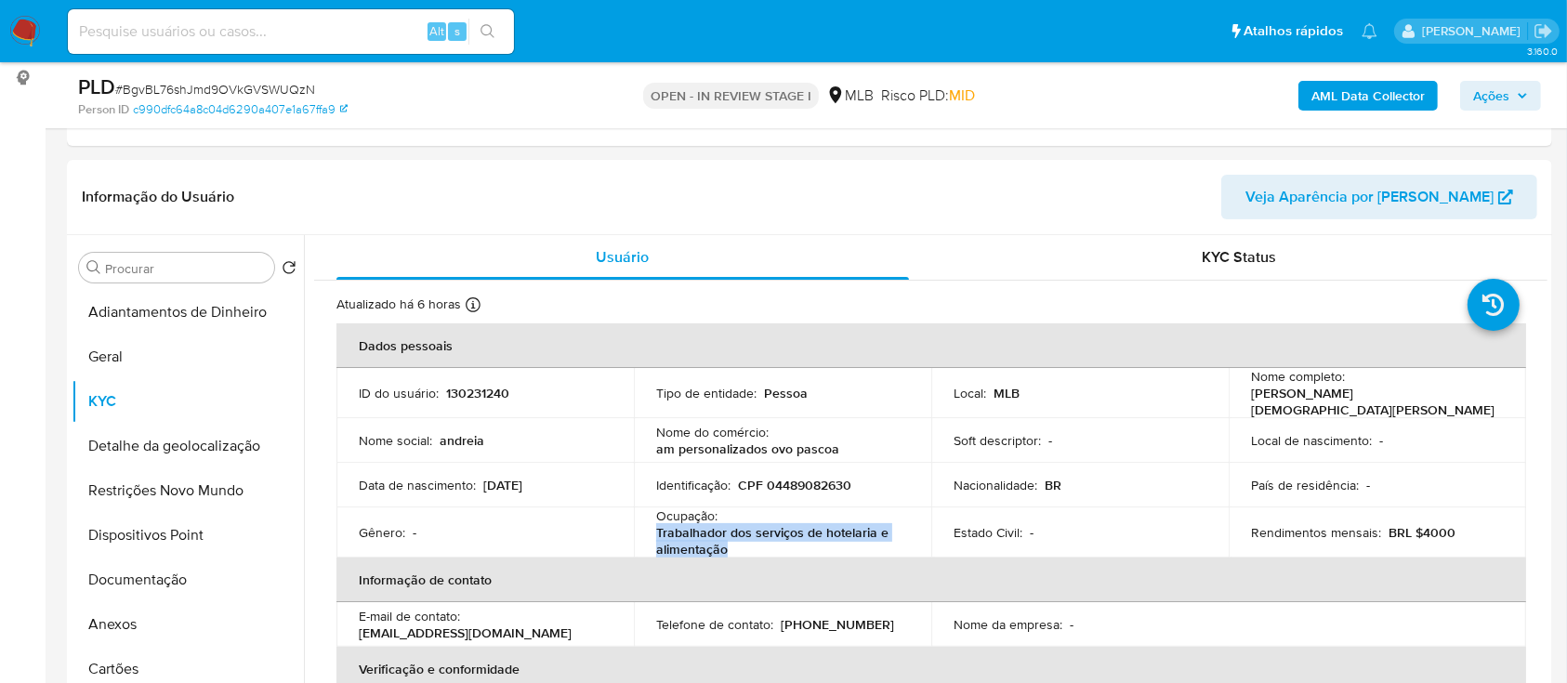
click at [1352, 86] on b "AML Data Collector" at bounding box center [1368, 96] width 113 height 30
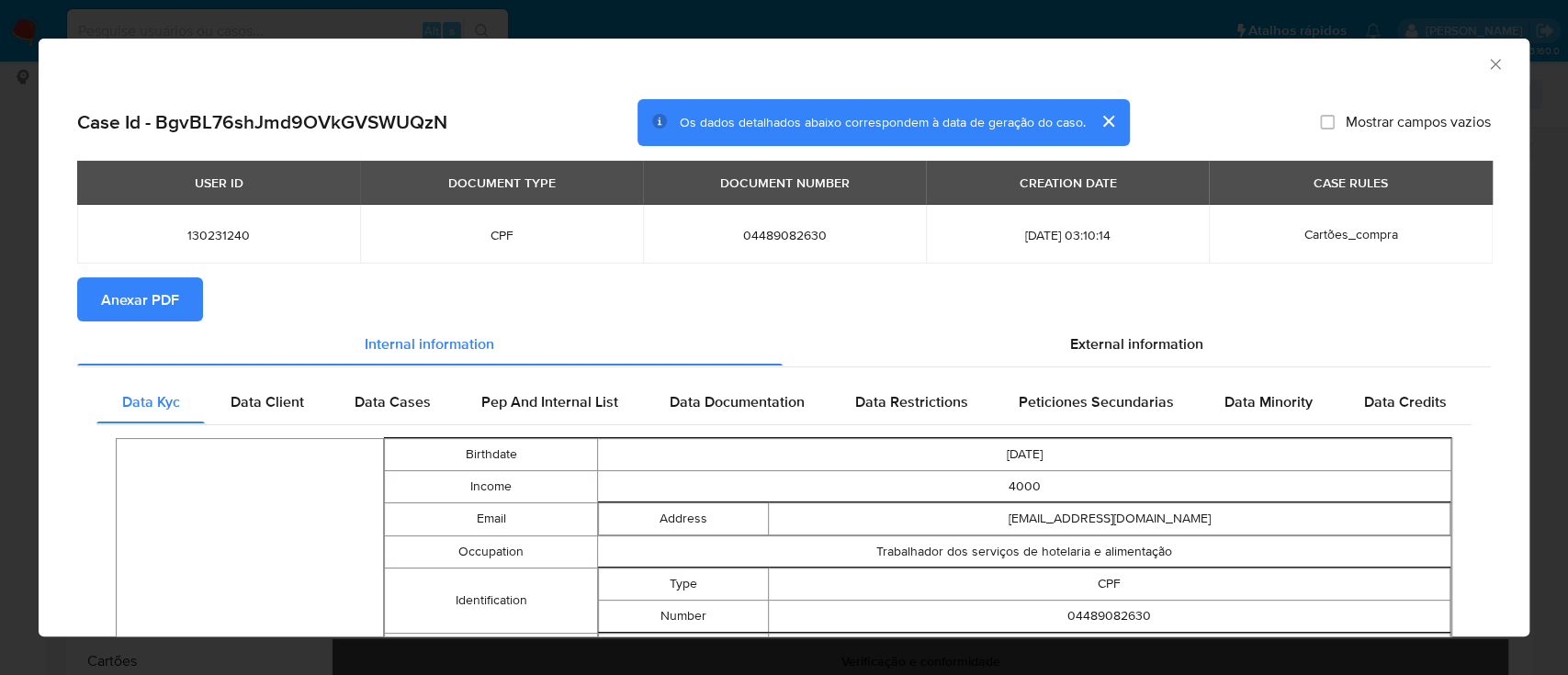
click at [137, 294] on span "Anexar PDF" at bounding box center [139, 299] width 78 height 41
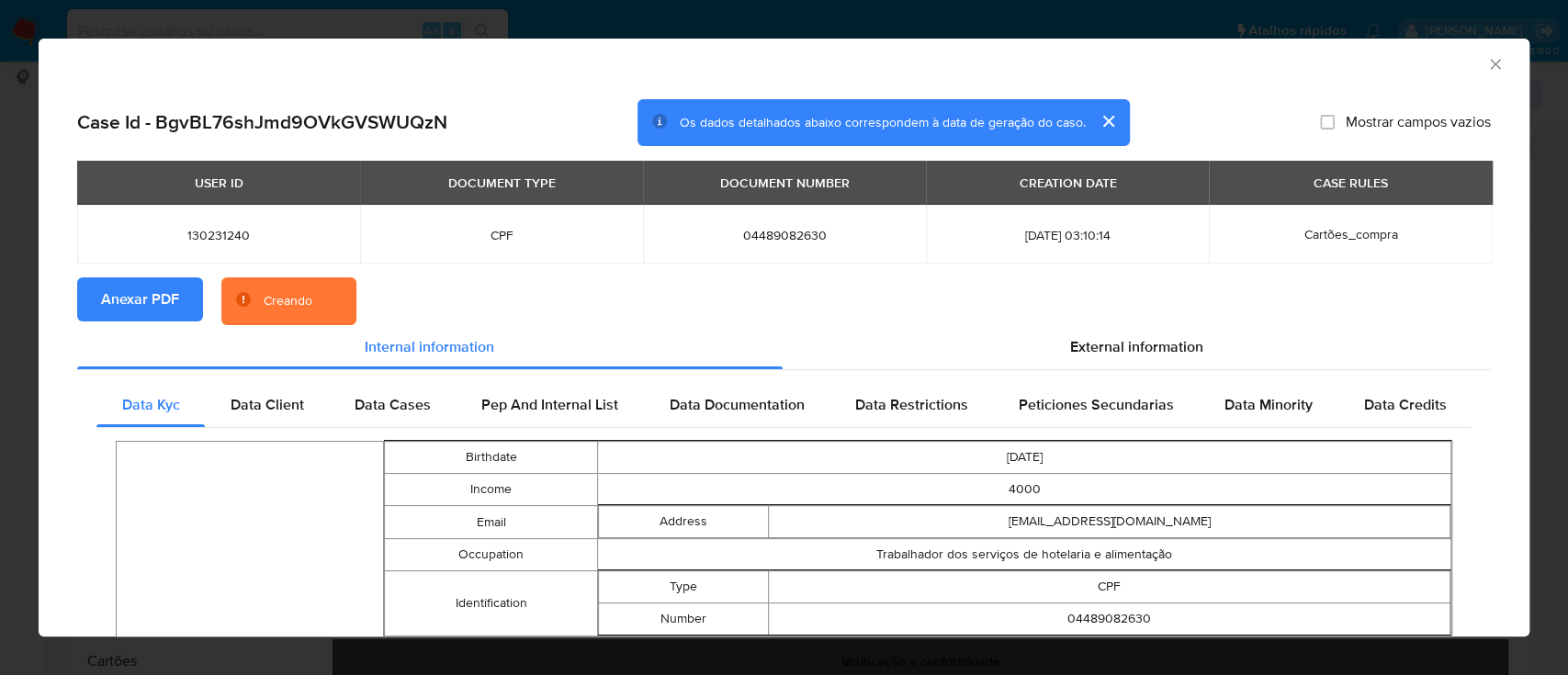
click at [1490, 63] on icon "Fechar a janela" at bounding box center [1495, 63] width 10 height 10
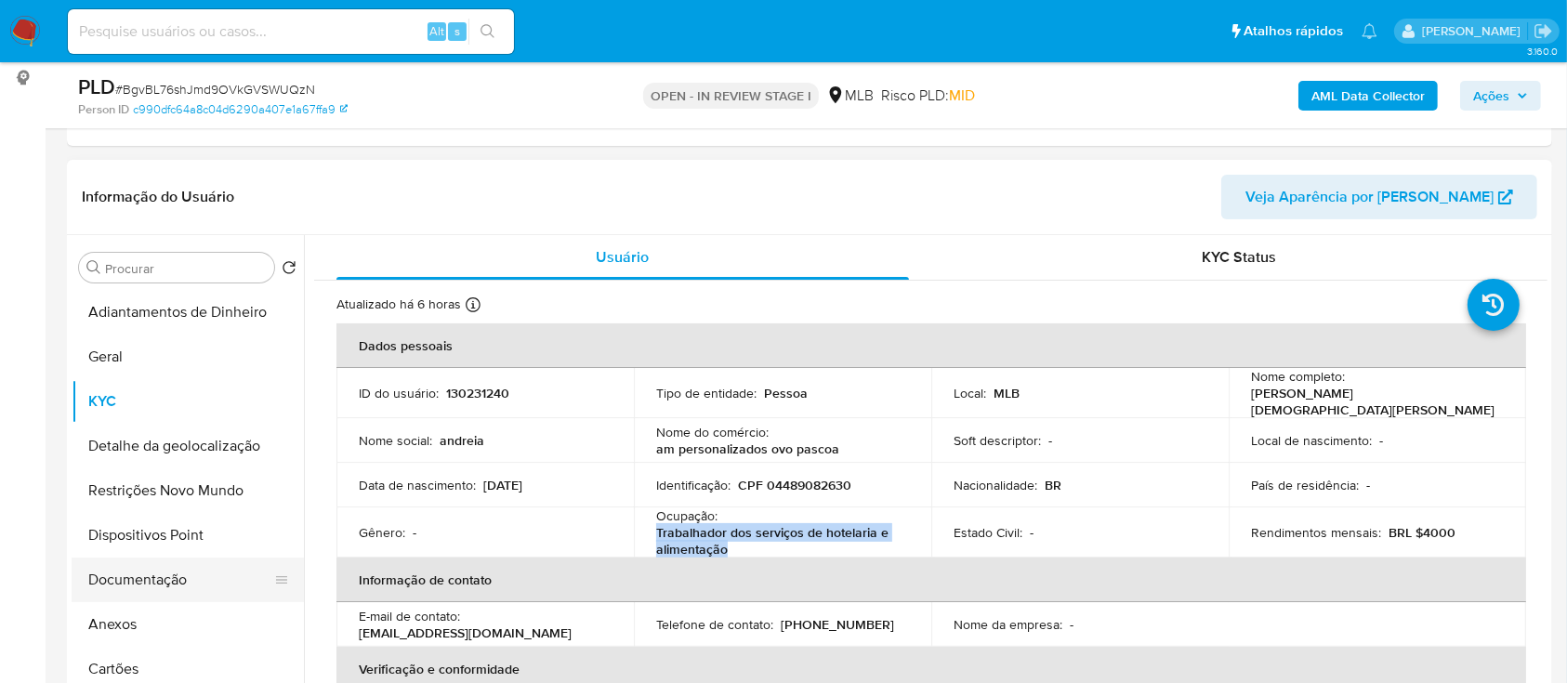
click at [163, 587] on button "Documentação" at bounding box center [181, 580] width 218 height 45
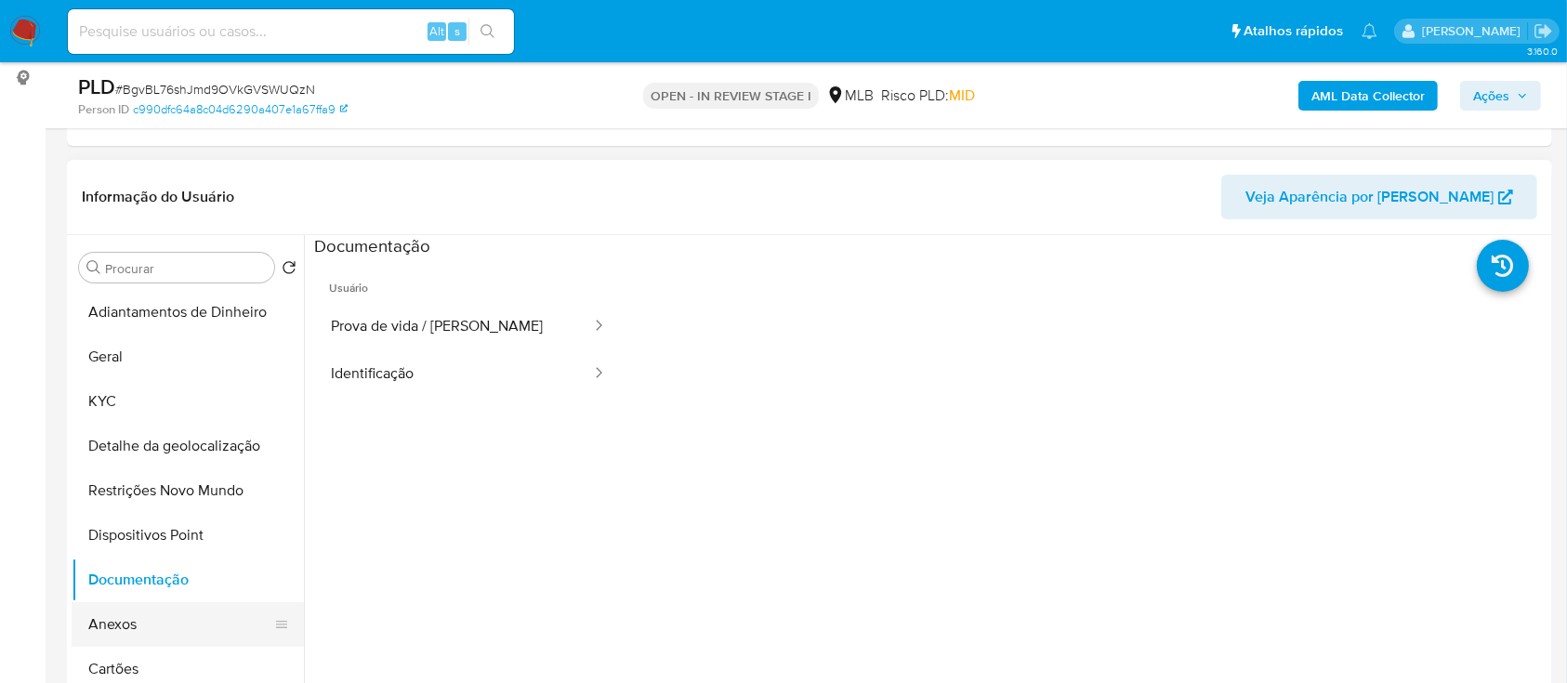
click at [153, 619] on button "Anexos" at bounding box center [181, 624] width 218 height 45
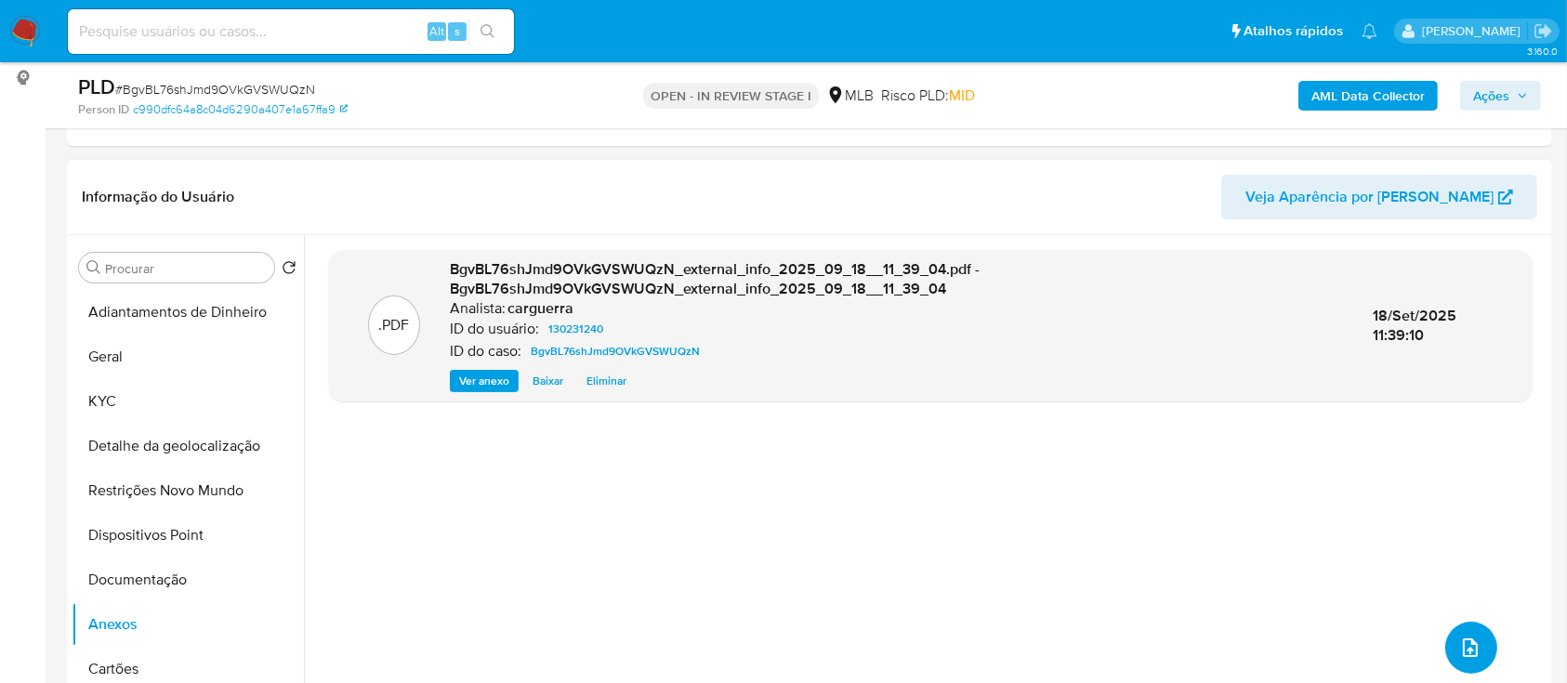
click at [1469, 643] on icon "upload-file" at bounding box center [1471, 648] width 22 height 22
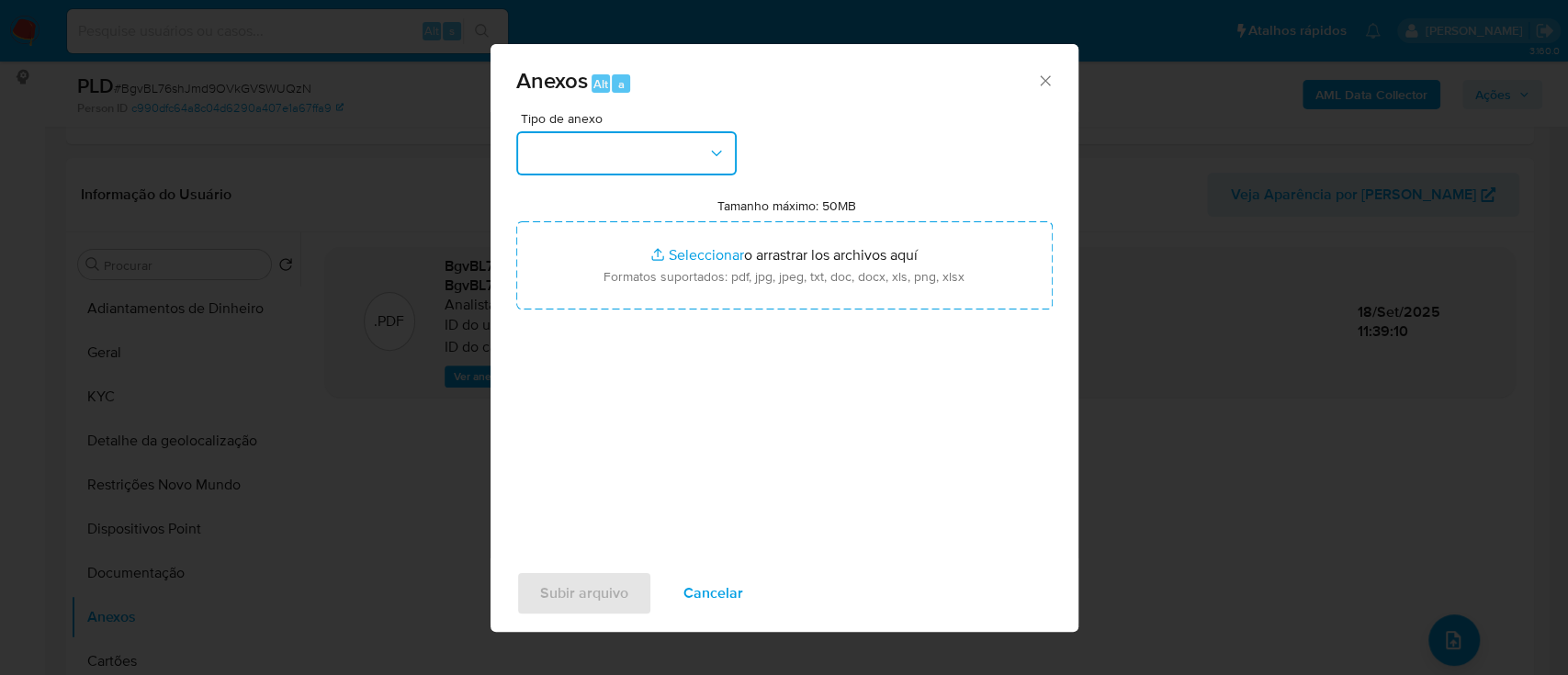
click at [647, 160] on button "button" at bounding box center [625, 153] width 220 height 44
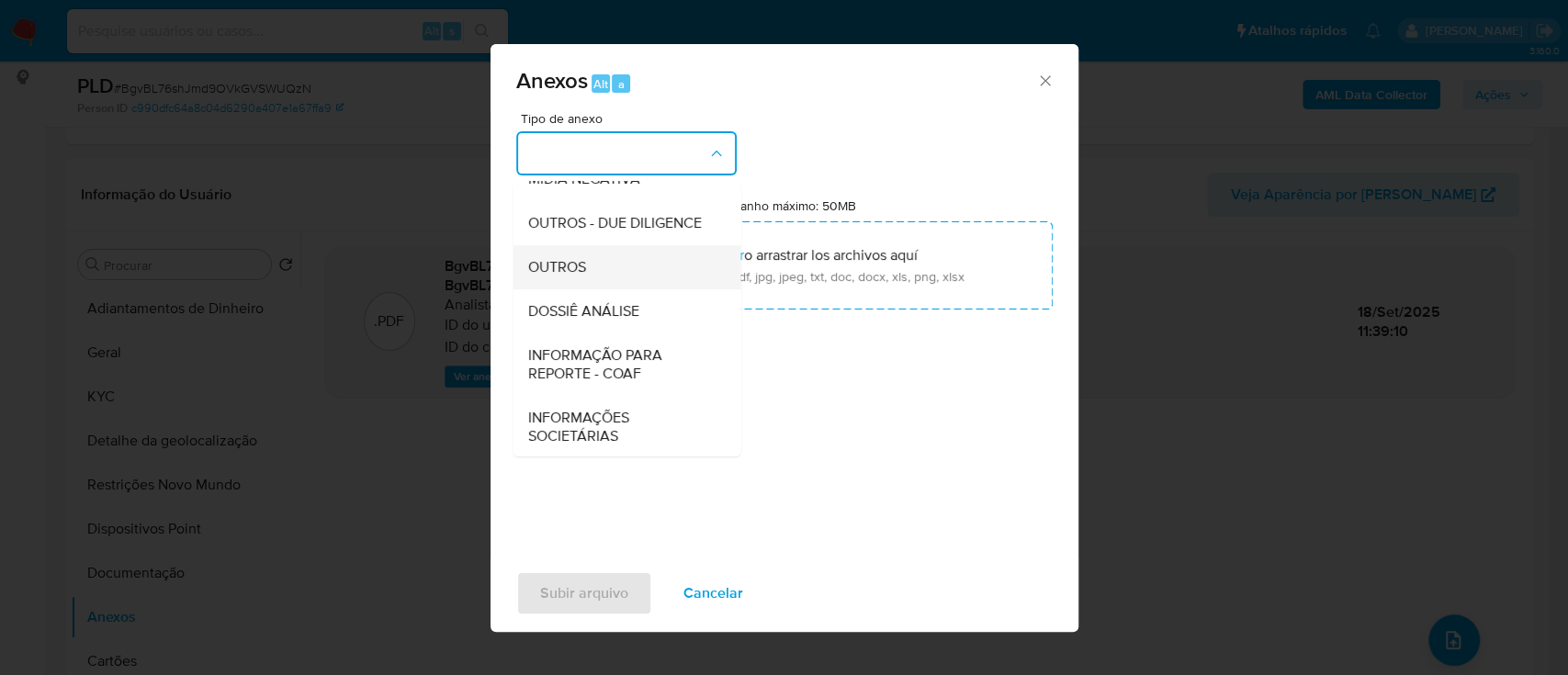
click at [578, 277] on span "OUTROS" at bounding box center [556, 267] width 58 height 19
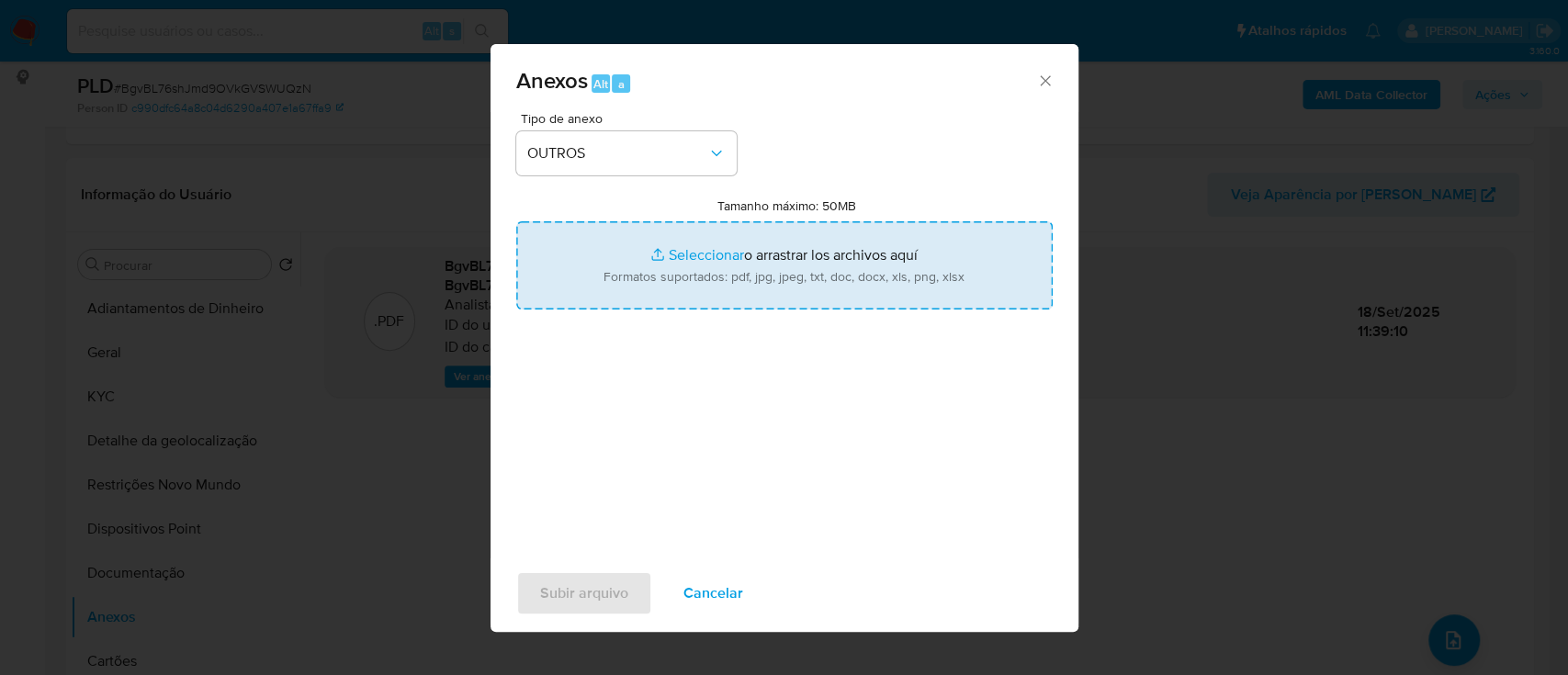
click at [696, 258] on input "Tamanho máximo: 50MB Seleccionar archivos" at bounding box center [784, 265] width 536 height 88
type input "C:\fakepath\Mulan 130231240_2025_09_17_15_29_41.xlsx"
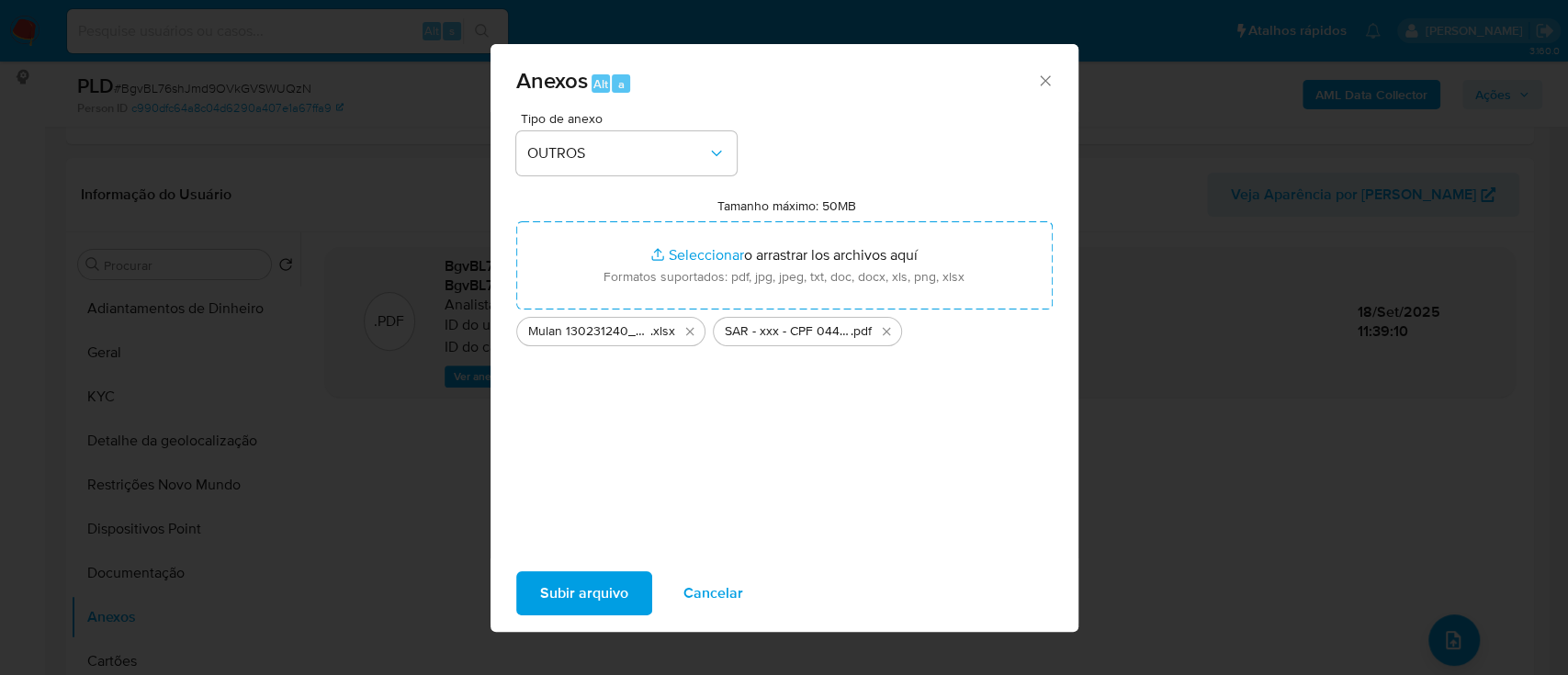
click at [610, 587] on span "Subir arquivo" at bounding box center [584, 593] width 88 height 41
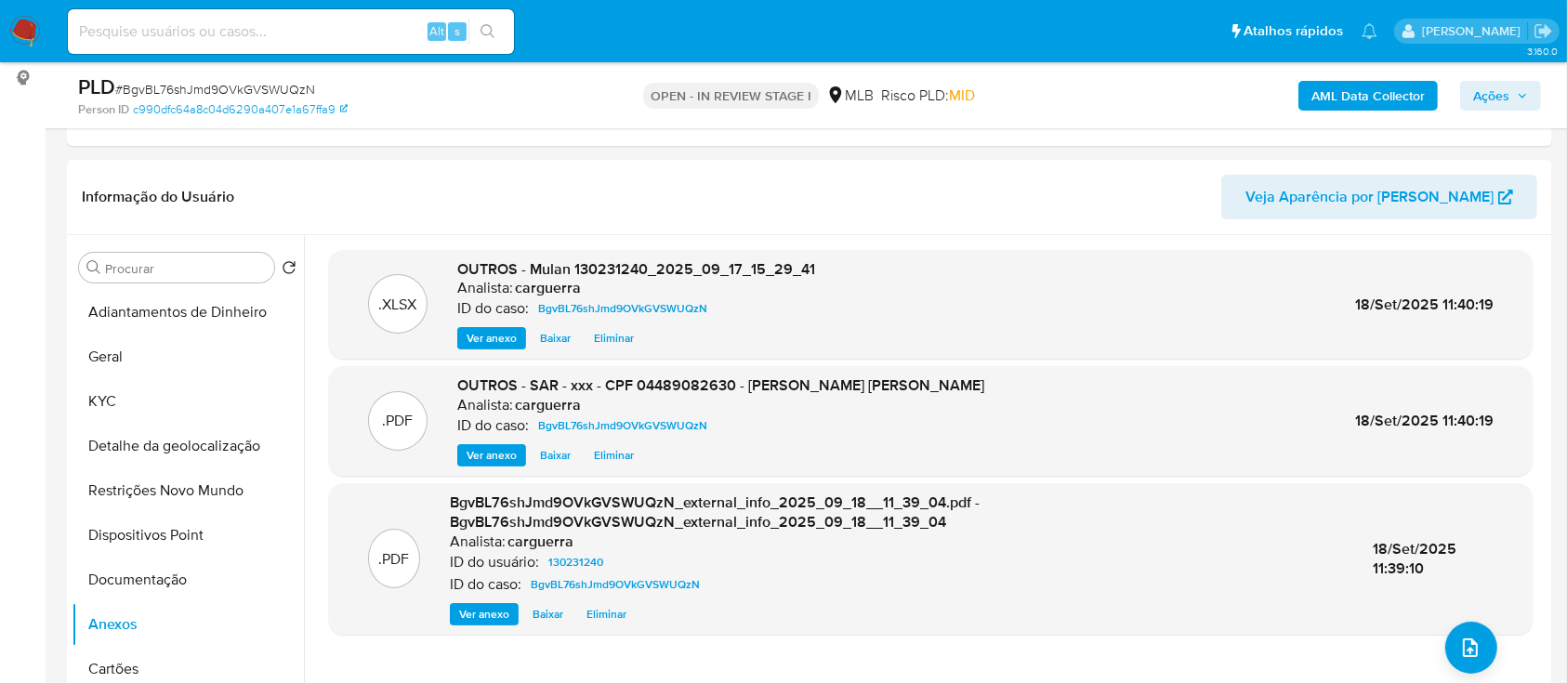
drag, startPoint x: 1505, startPoint y: 96, endPoint x: 1491, endPoint y: 100, distance: 14.7
click at [1502, 95] on span "Ações" at bounding box center [1492, 96] width 36 height 30
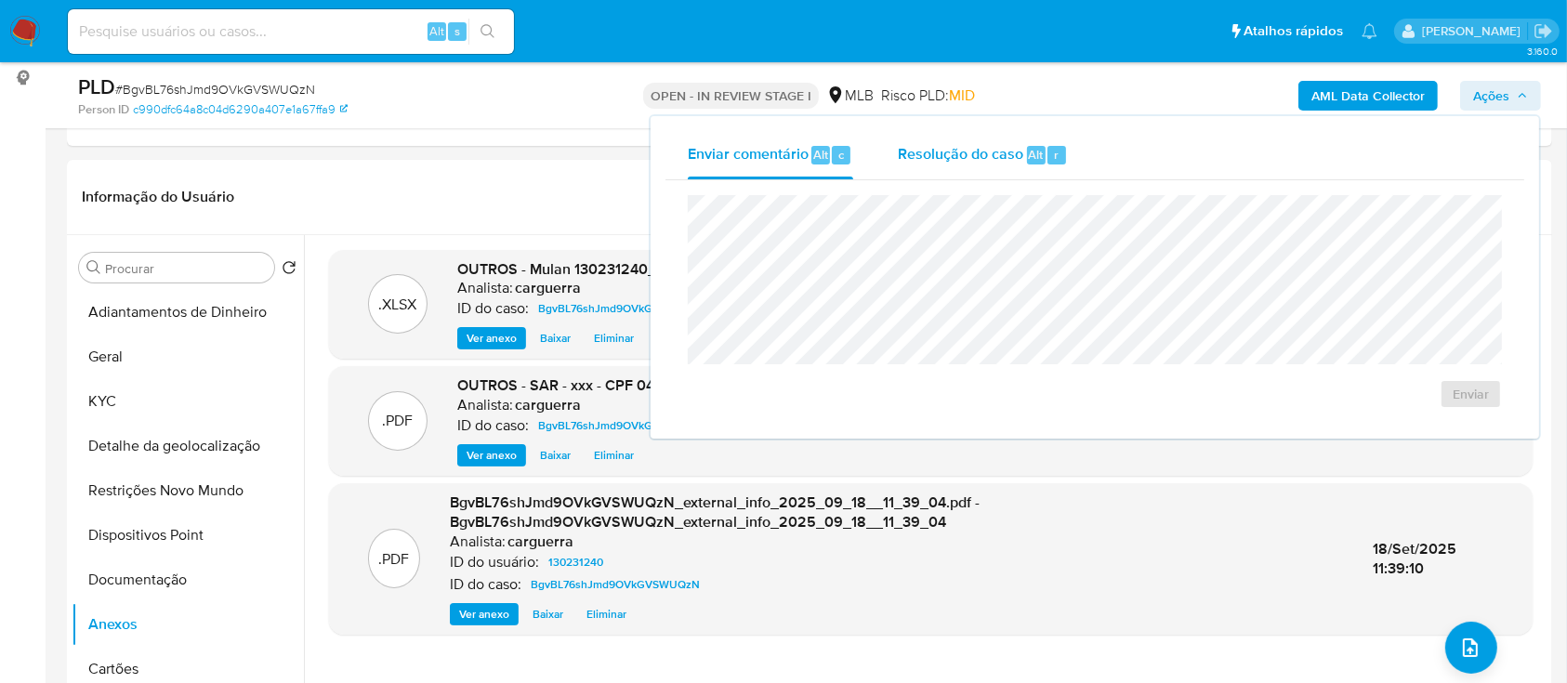
click at [900, 156] on span "Resolução do caso" at bounding box center [961, 153] width 126 height 21
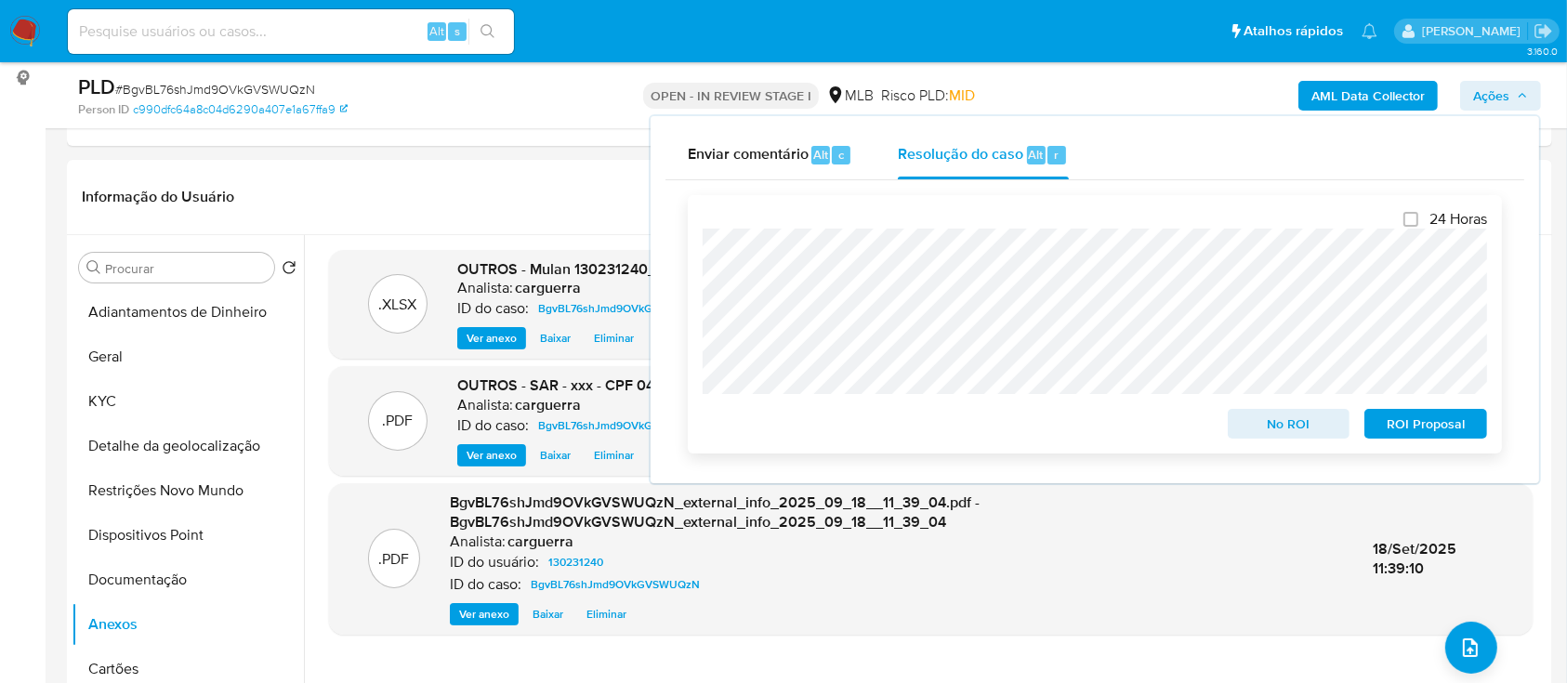
click at [1434, 424] on span "ROI Proposal" at bounding box center [1426, 424] width 97 height 26
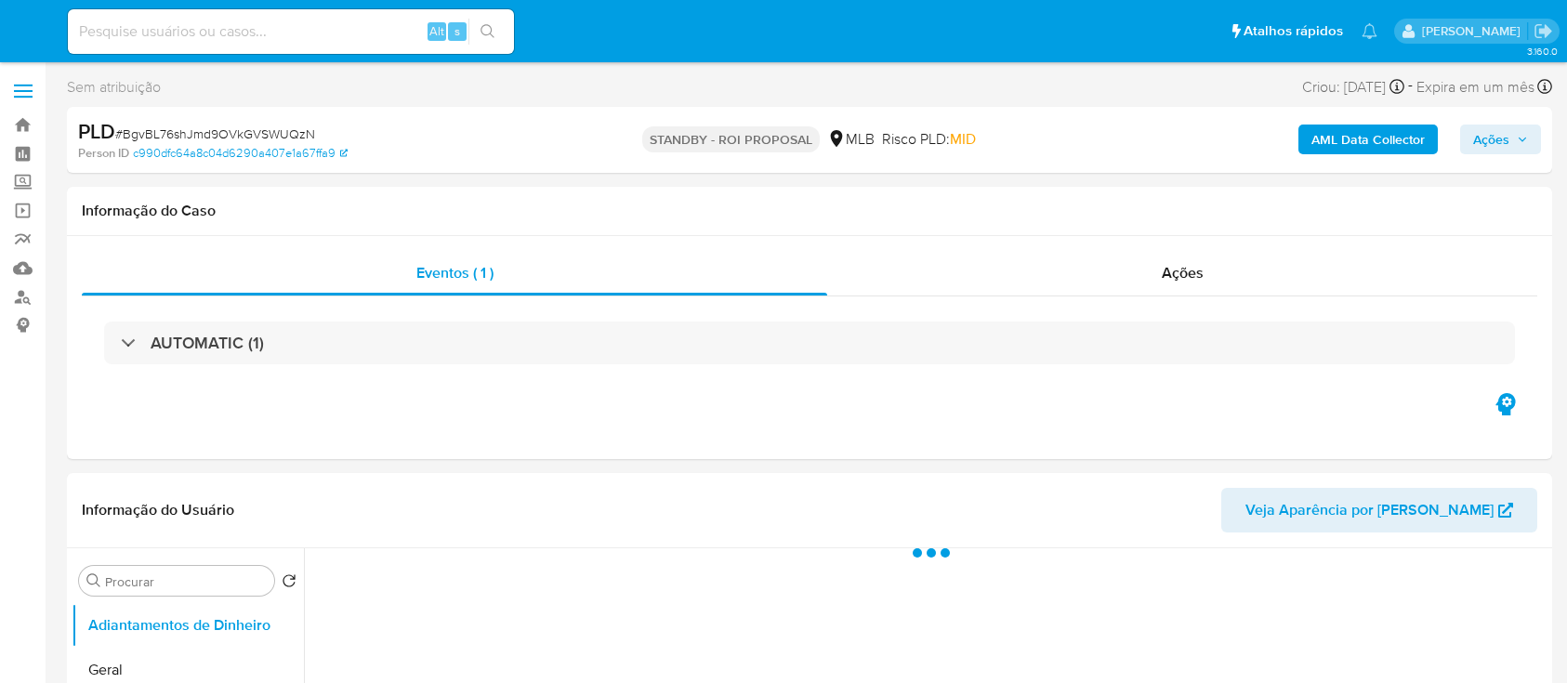
select select "10"
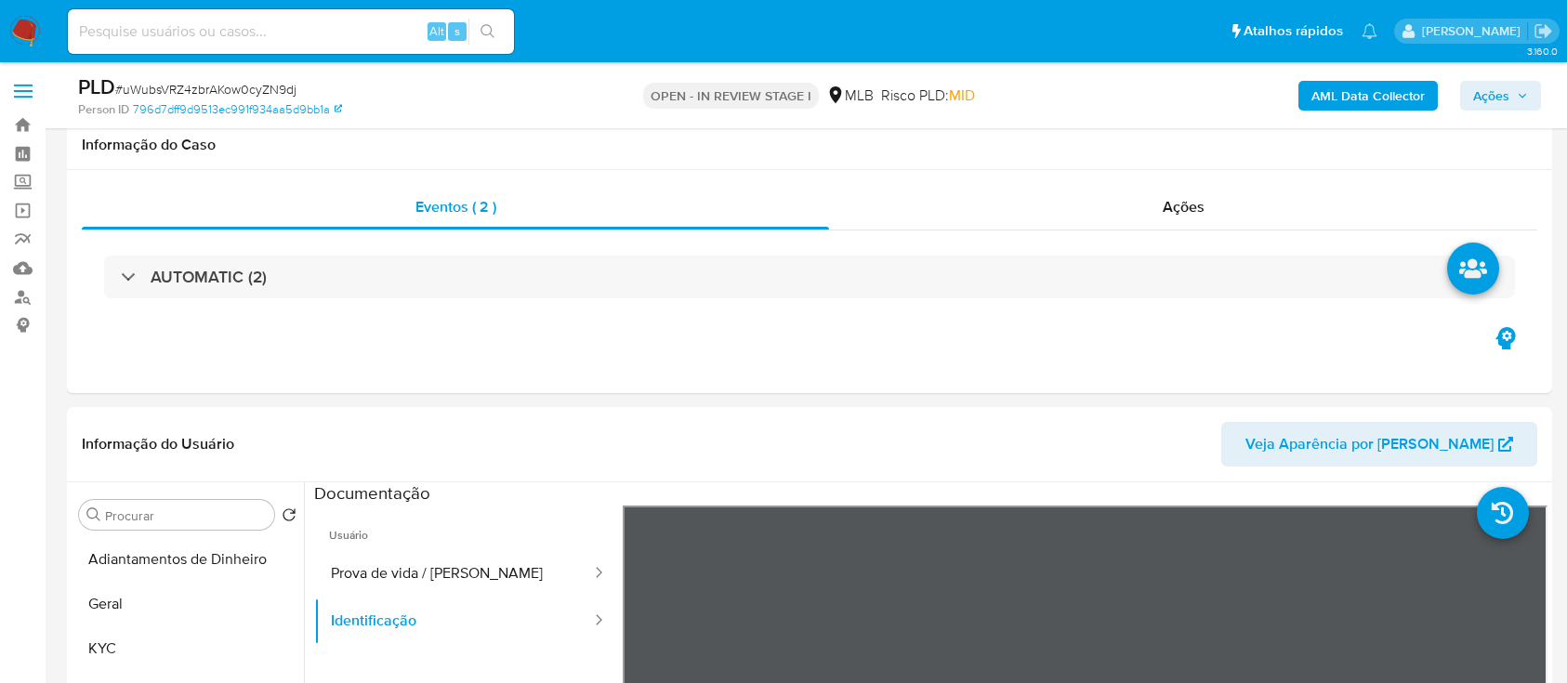
select select "10"
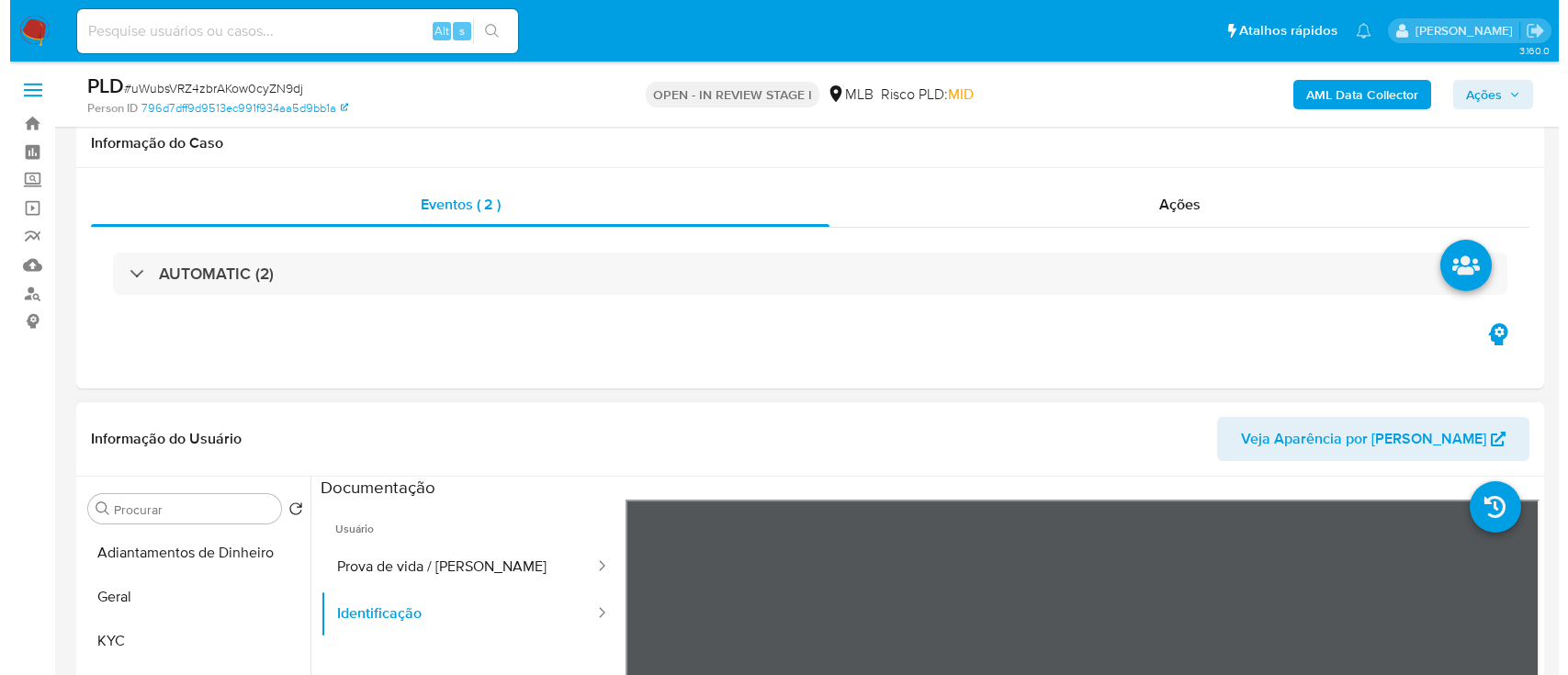
scroll to position [244, 0]
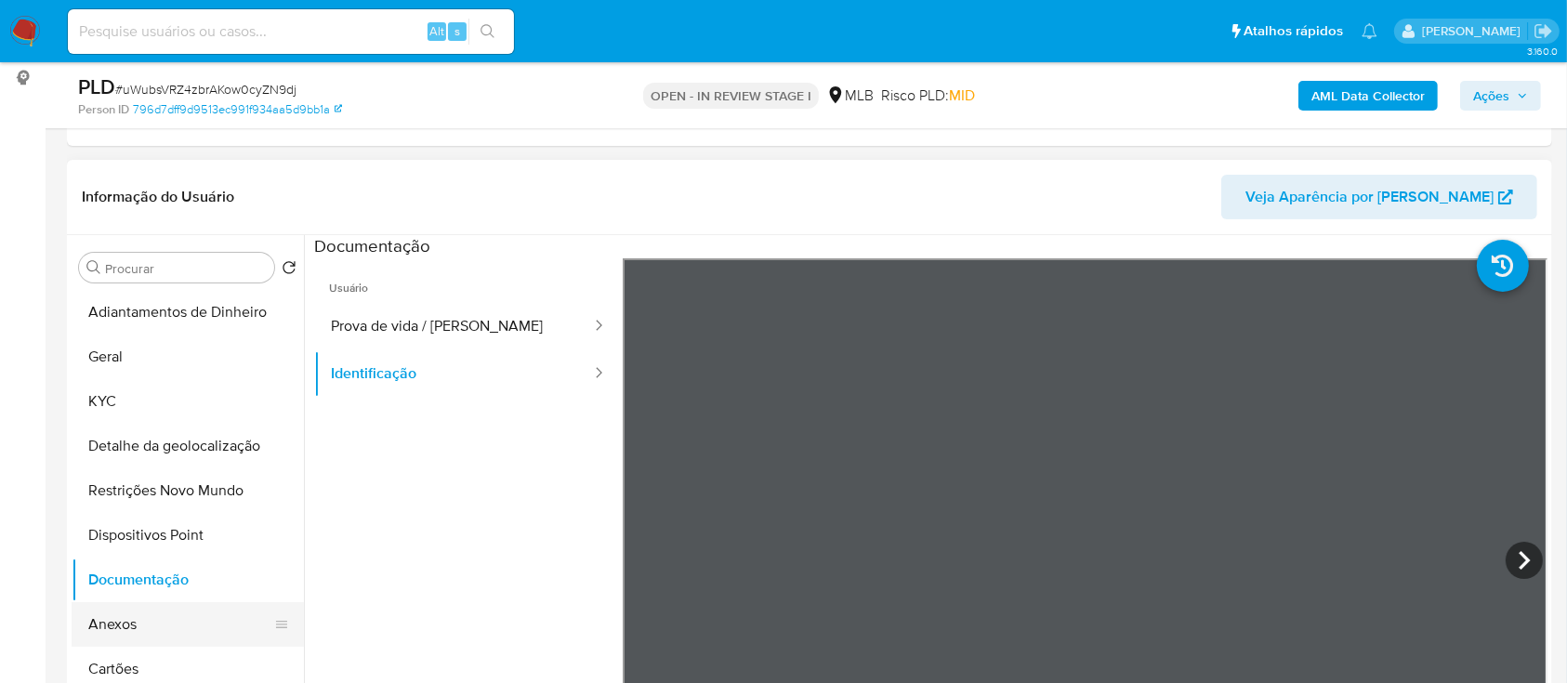
click at [112, 630] on button "Anexos" at bounding box center [181, 624] width 218 height 45
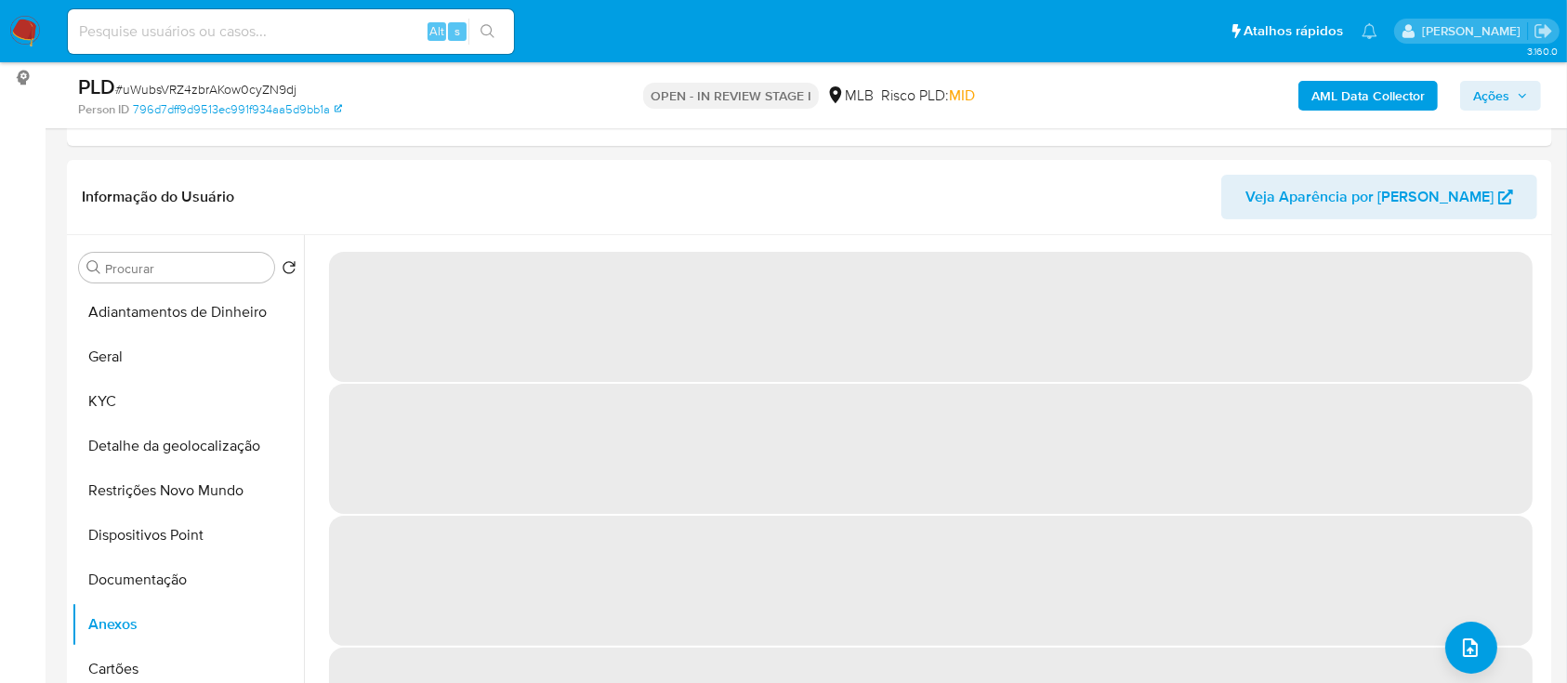
click at [1388, 87] on b "AML Data Collector" at bounding box center [1368, 96] width 113 height 30
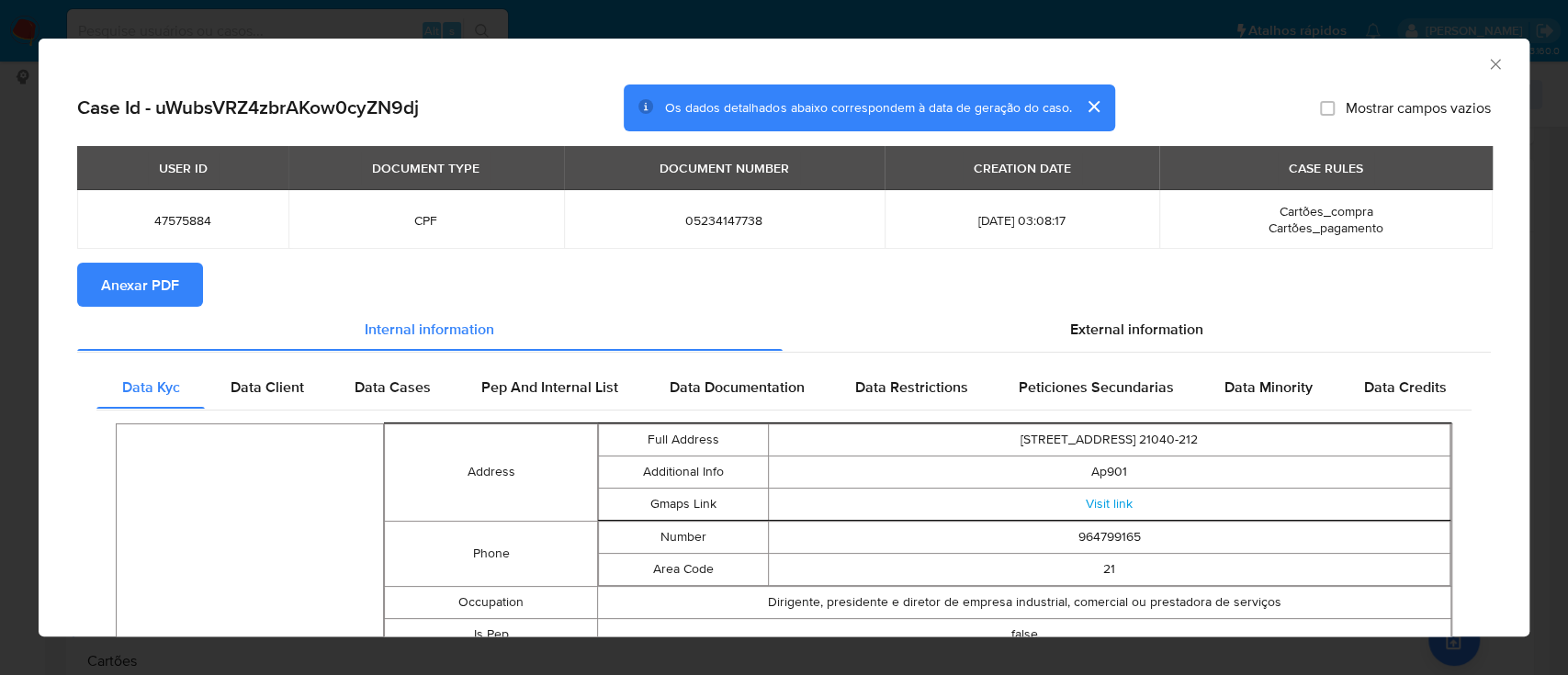
click at [159, 282] on span "Anexar PDF" at bounding box center [139, 285] width 78 height 41
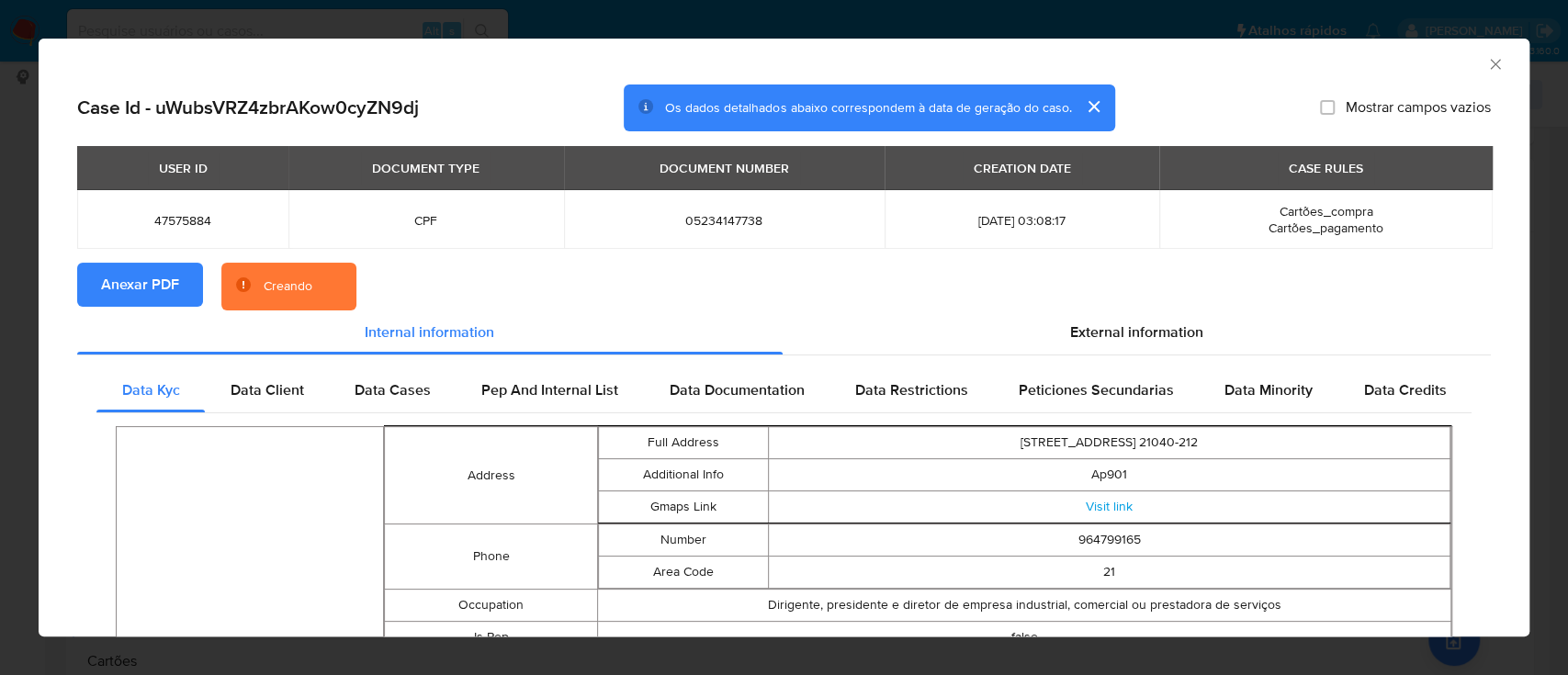
click at [1486, 70] on icon "Fechar a janela" at bounding box center [1495, 64] width 19 height 19
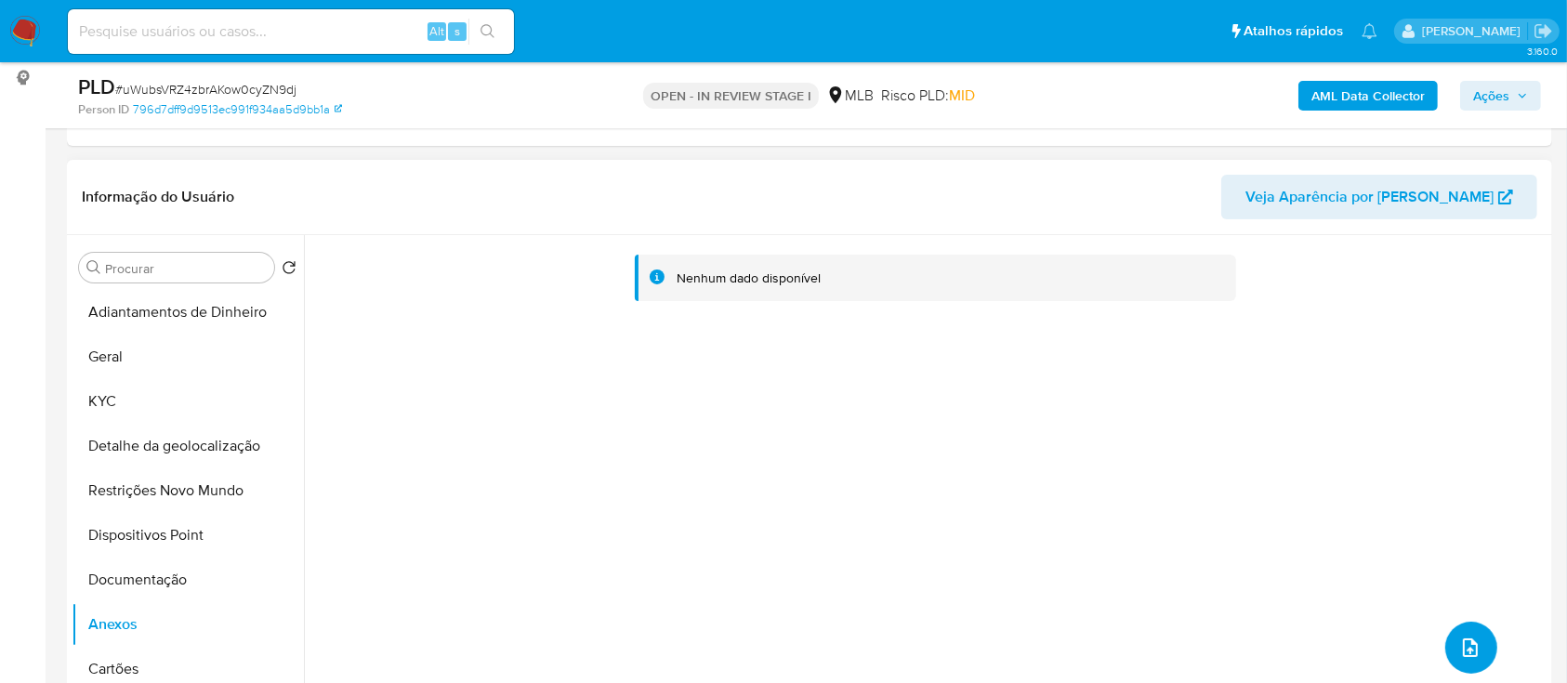
click at [1461, 644] on icon "upload-file" at bounding box center [1471, 648] width 22 height 22
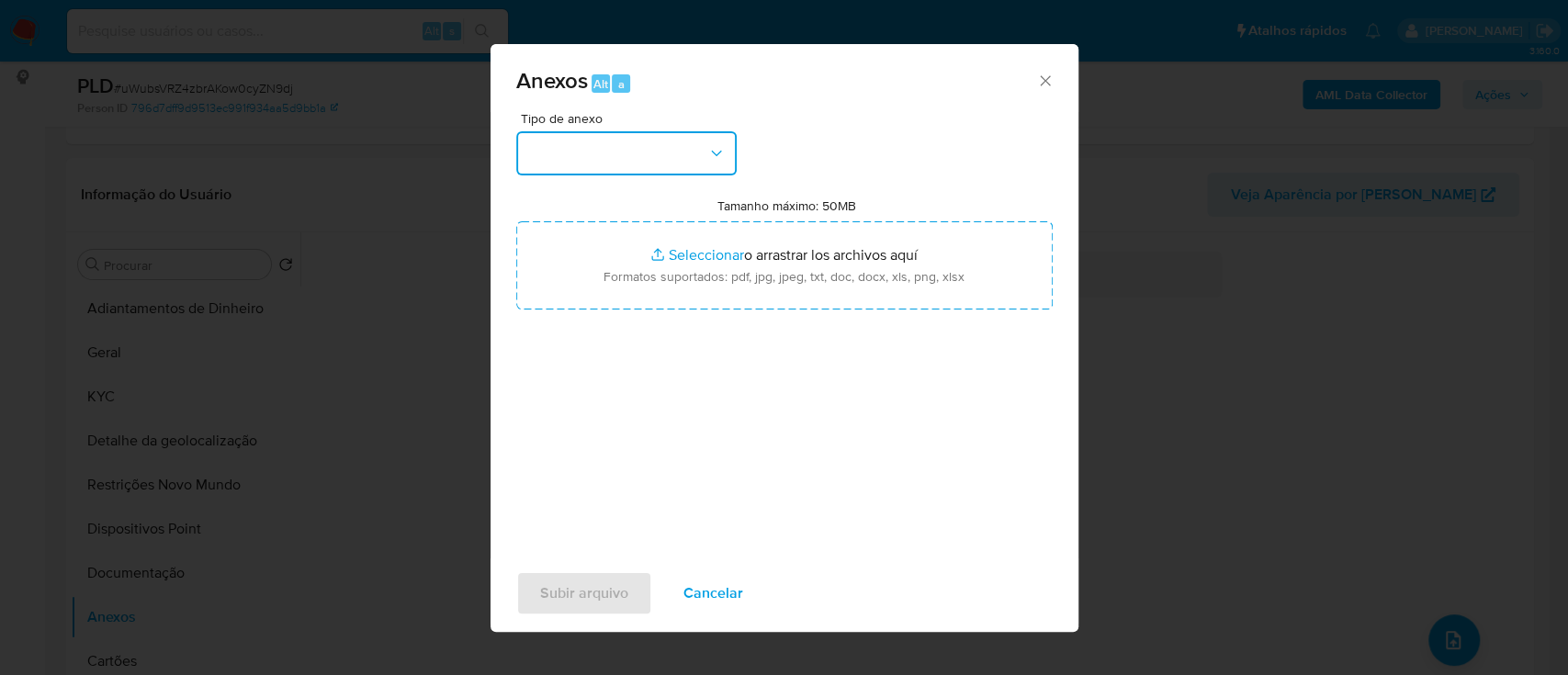
click at [638, 150] on button "button" at bounding box center [625, 153] width 220 height 44
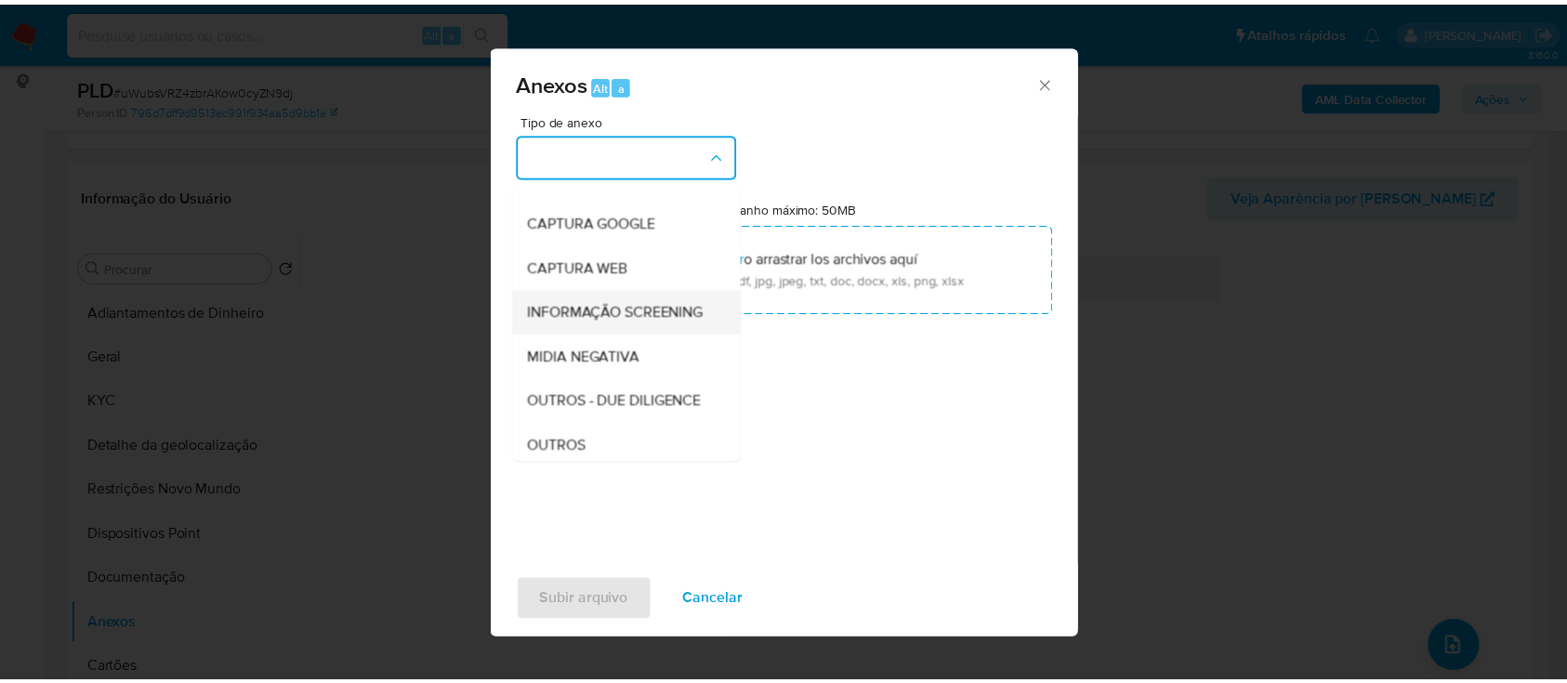
scroll to position [124, 0]
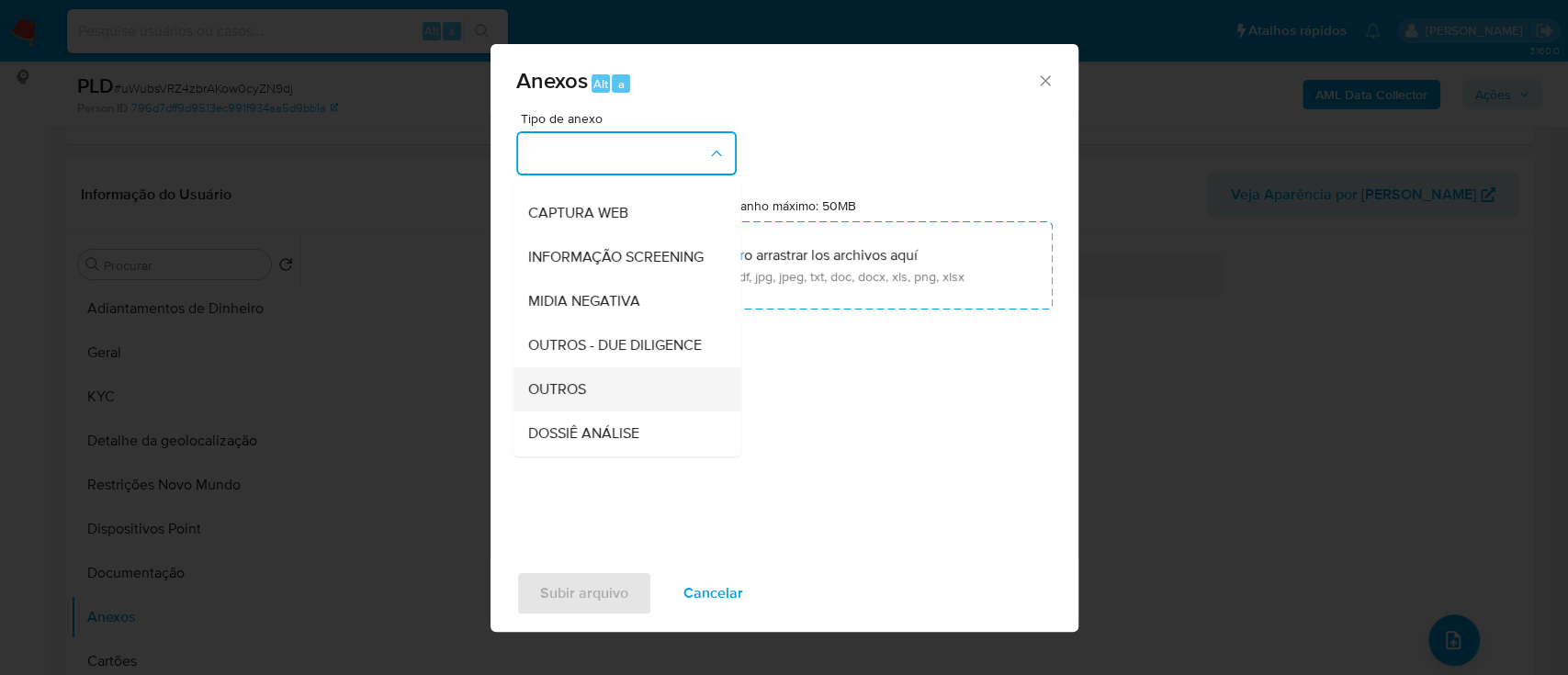
click at [573, 398] on span "OUTROS" at bounding box center [556, 389] width 58 height 19
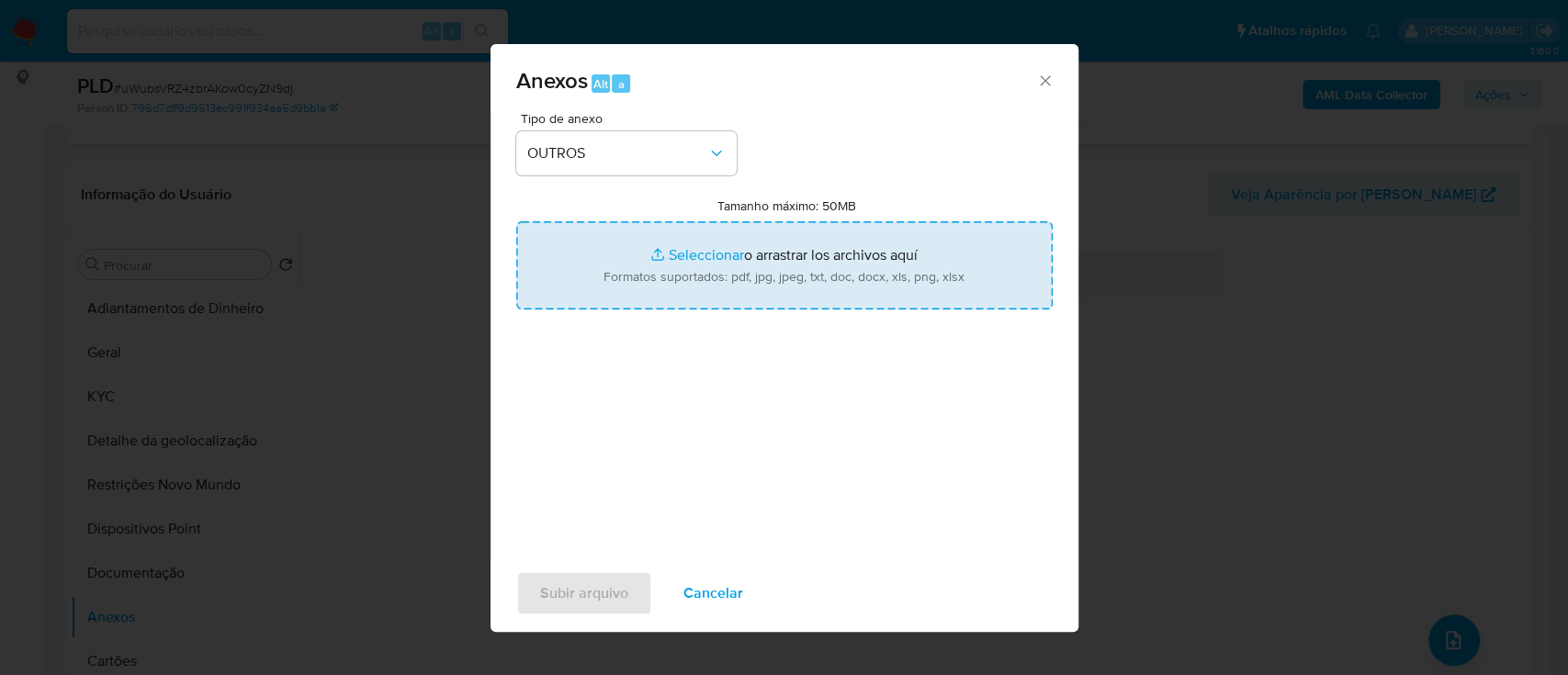
click at [714, 250] on input "Tamanho máximo: 50MB Seleccionar archivos" at bounding box center [784, 265] width 536 height 88
type input "C:\fakepath\Mulan 47575884_2025_09_17_15_32_11.xlsx"
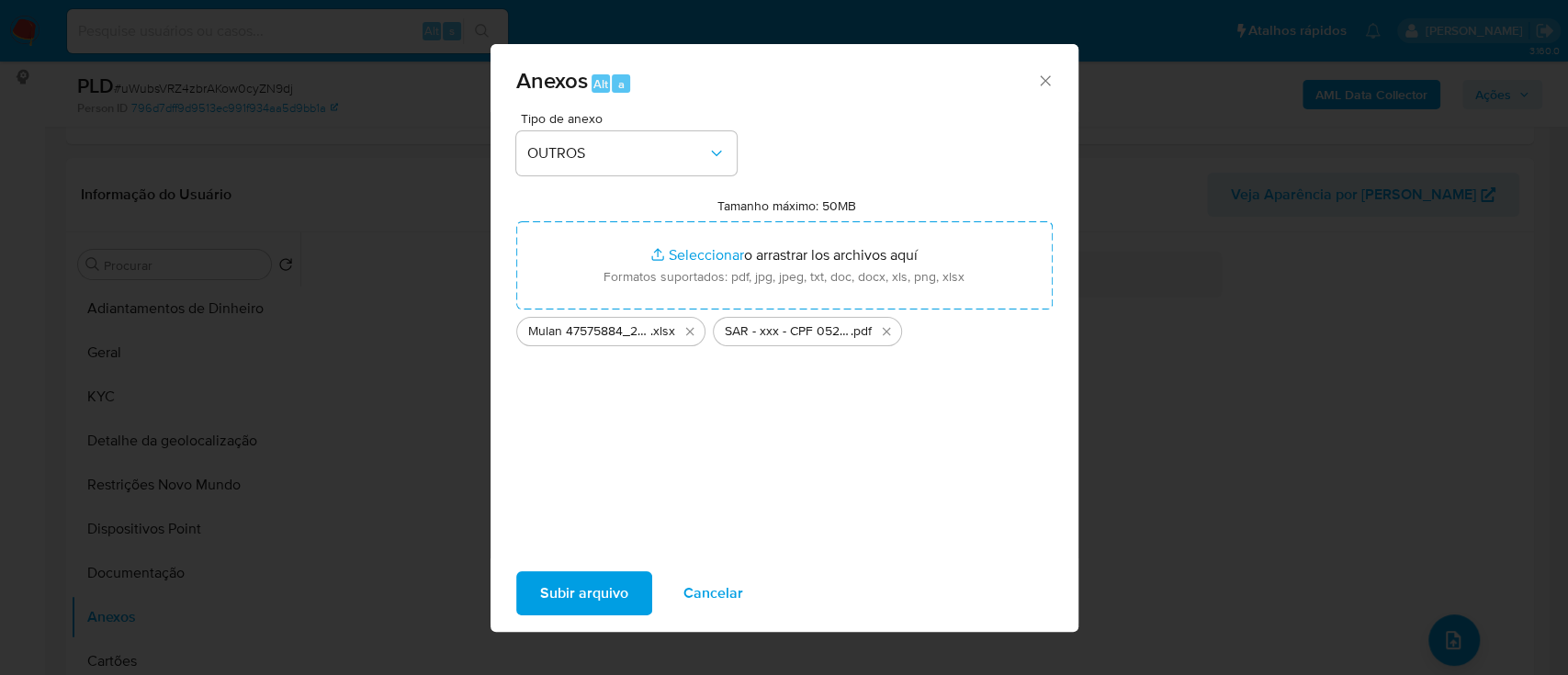
click at [574, 593] on span "Subir arquivo" at bounding box center [584, 593] width 88 height 41
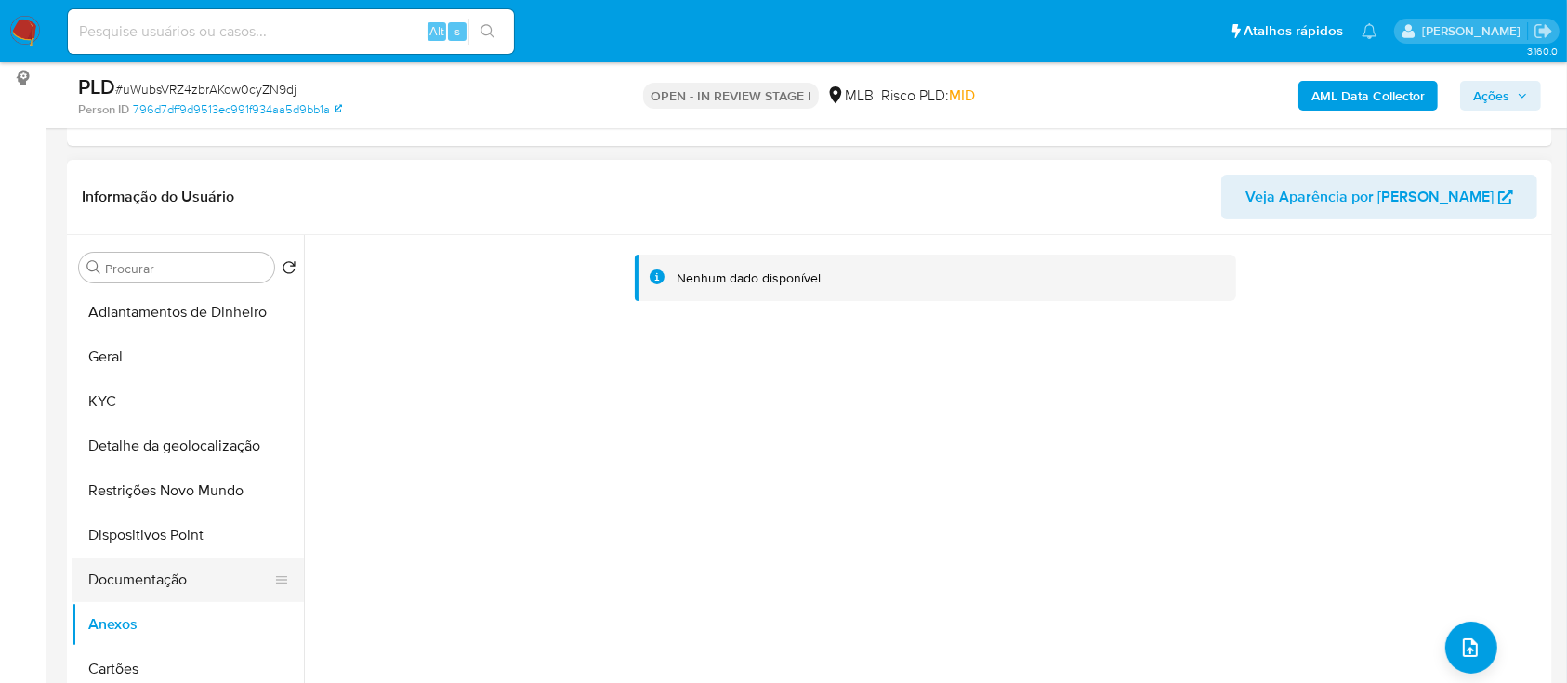
click at [143, 580] on button "Documentação" at bounding box center [181, 580] width 218 height 45
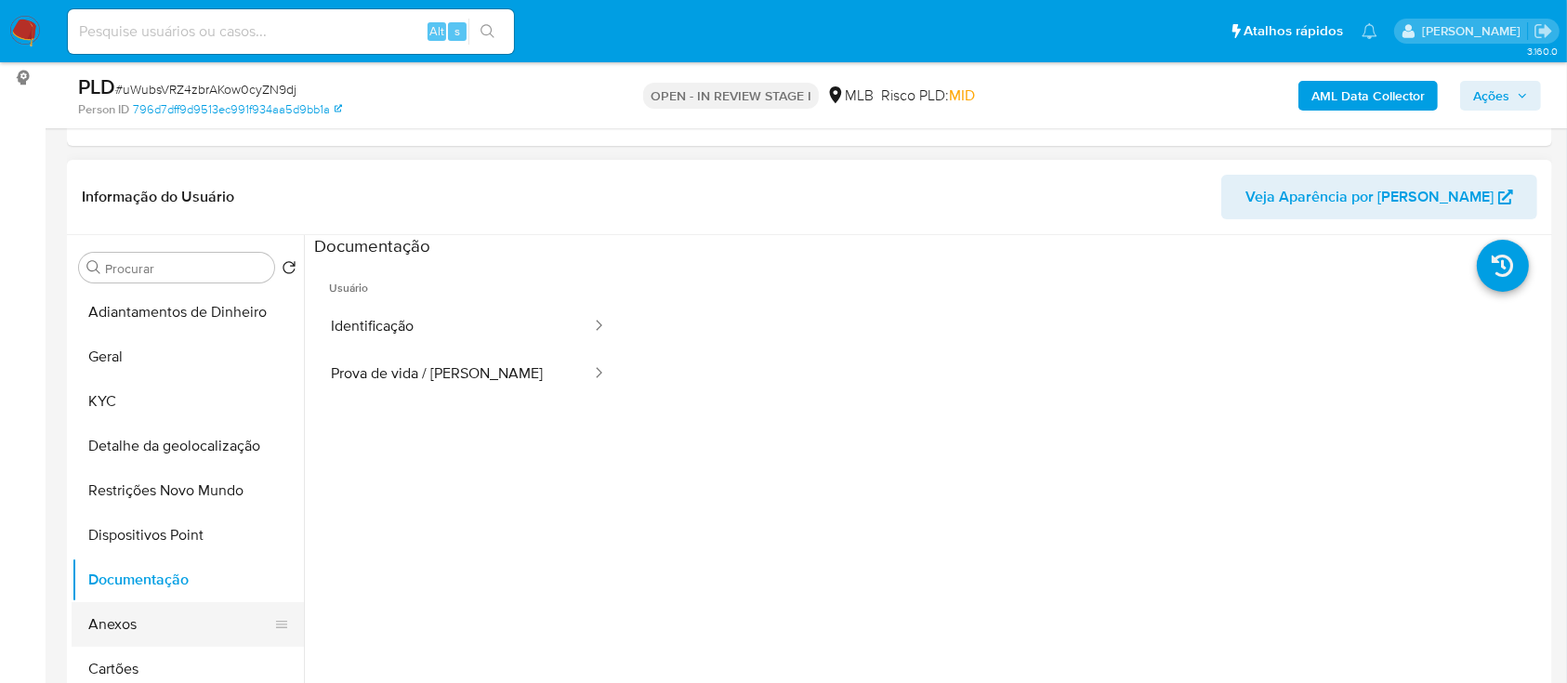
click at [124, 628] on button "Anexos" at bounding box center [181, 624] width 218 height 45
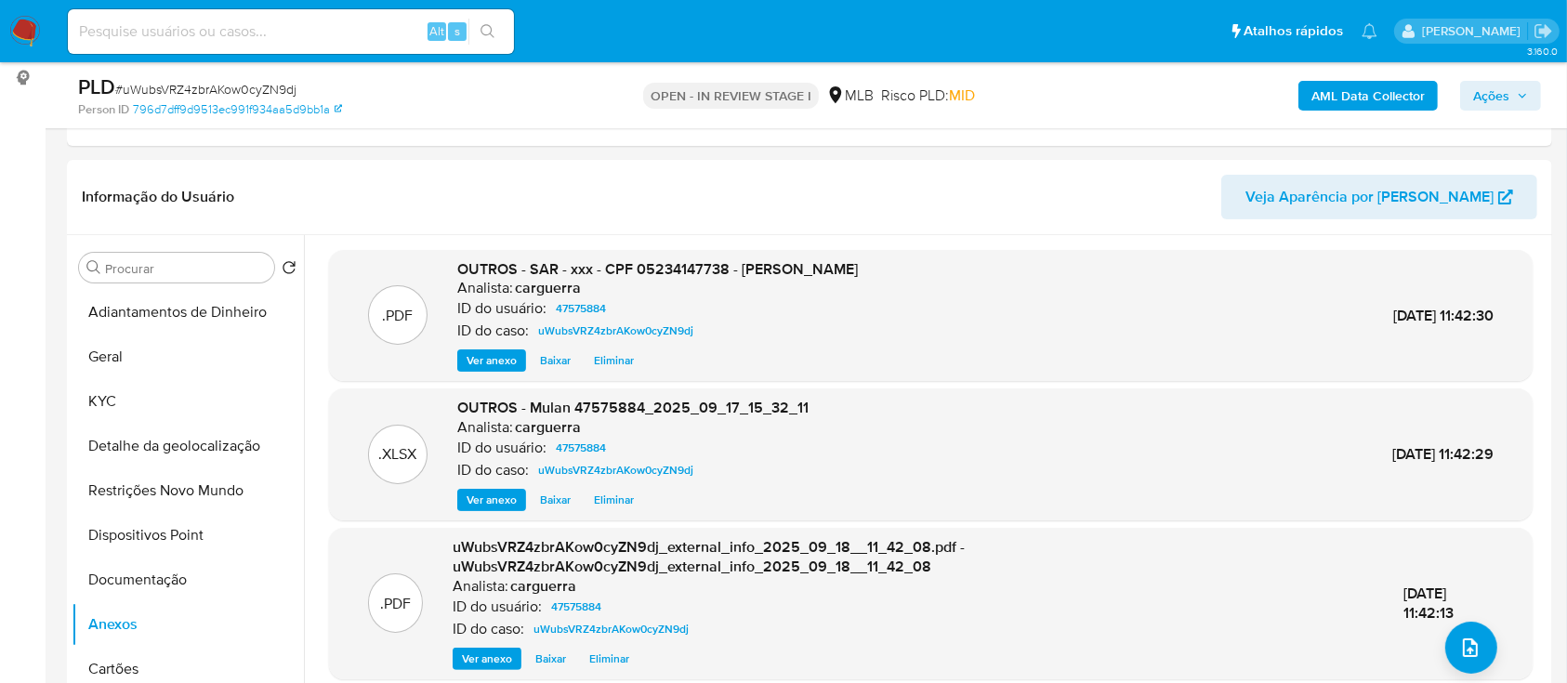
click at [1516, 86] on span "Ações" at bounding box center [1501, 96] width 55 height 26
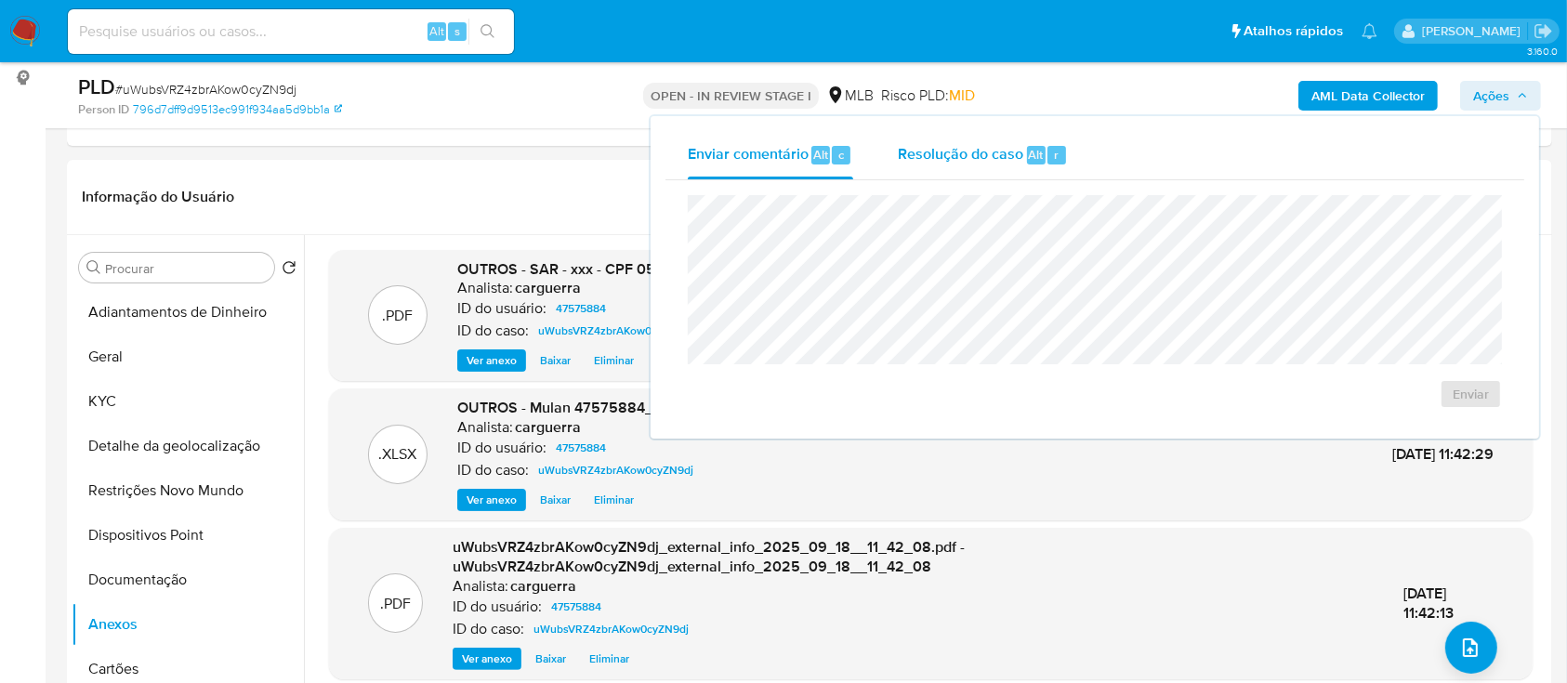
click at [919, 145] on span "Resolução do caso" at bounding box center [961, 153] width 126 height 21
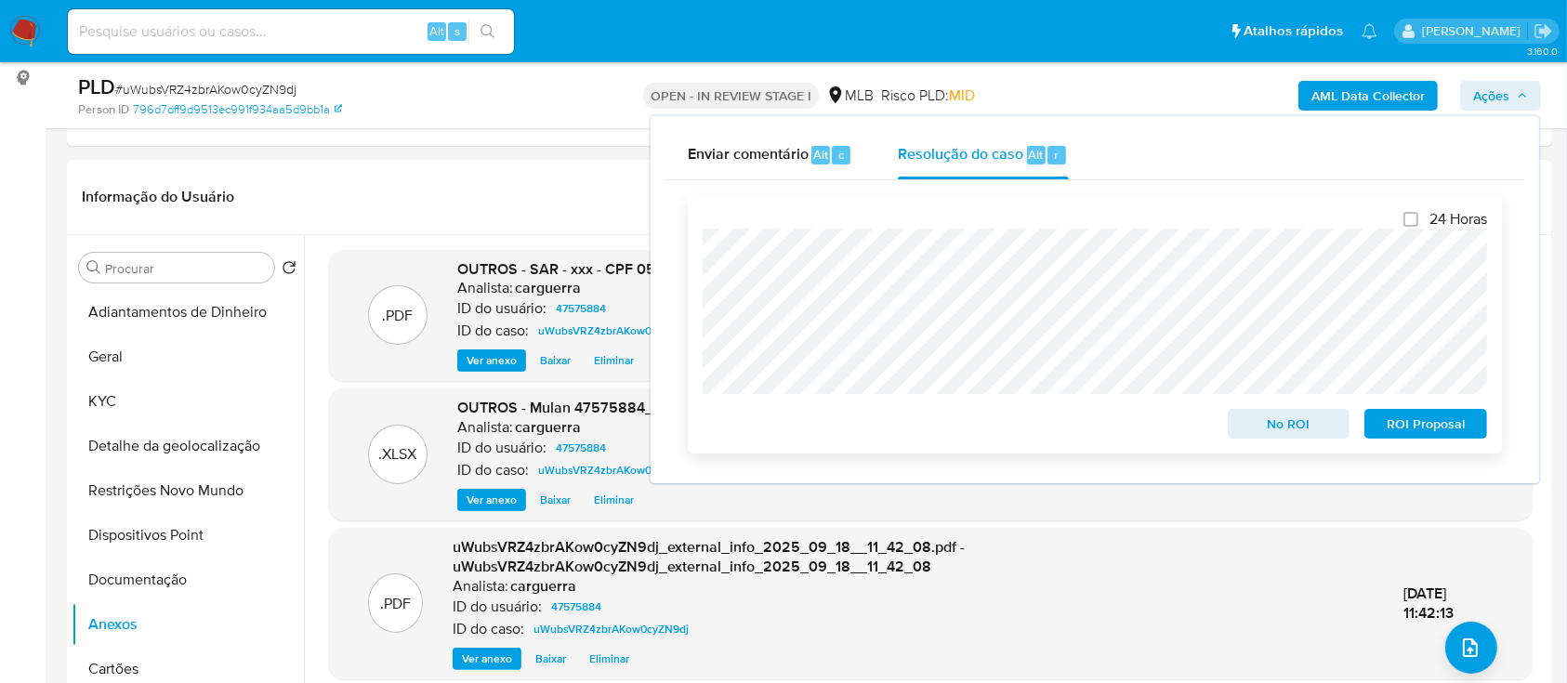
click at [1443, 420] on span "ROI Proposal" at bounding box center [1426, 424] width 97 height 26
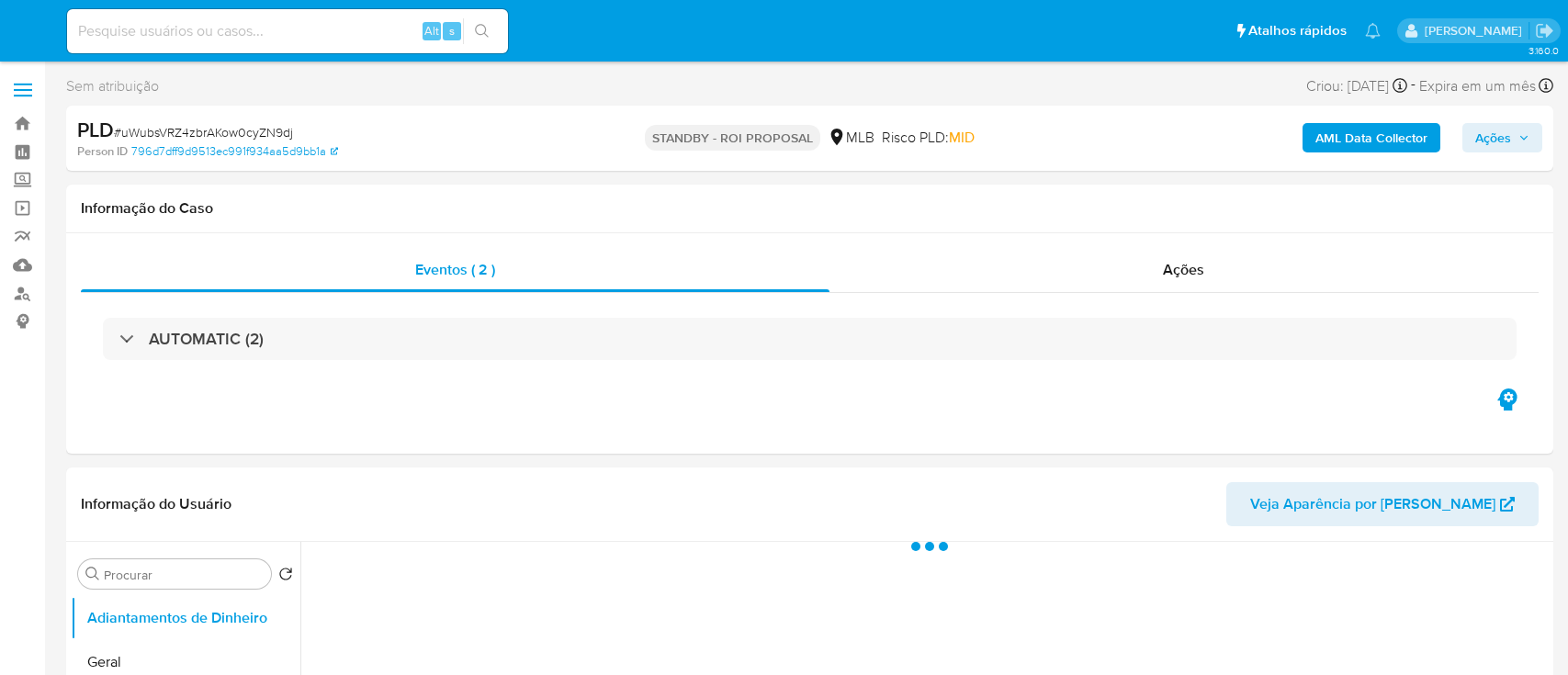
select select "10"
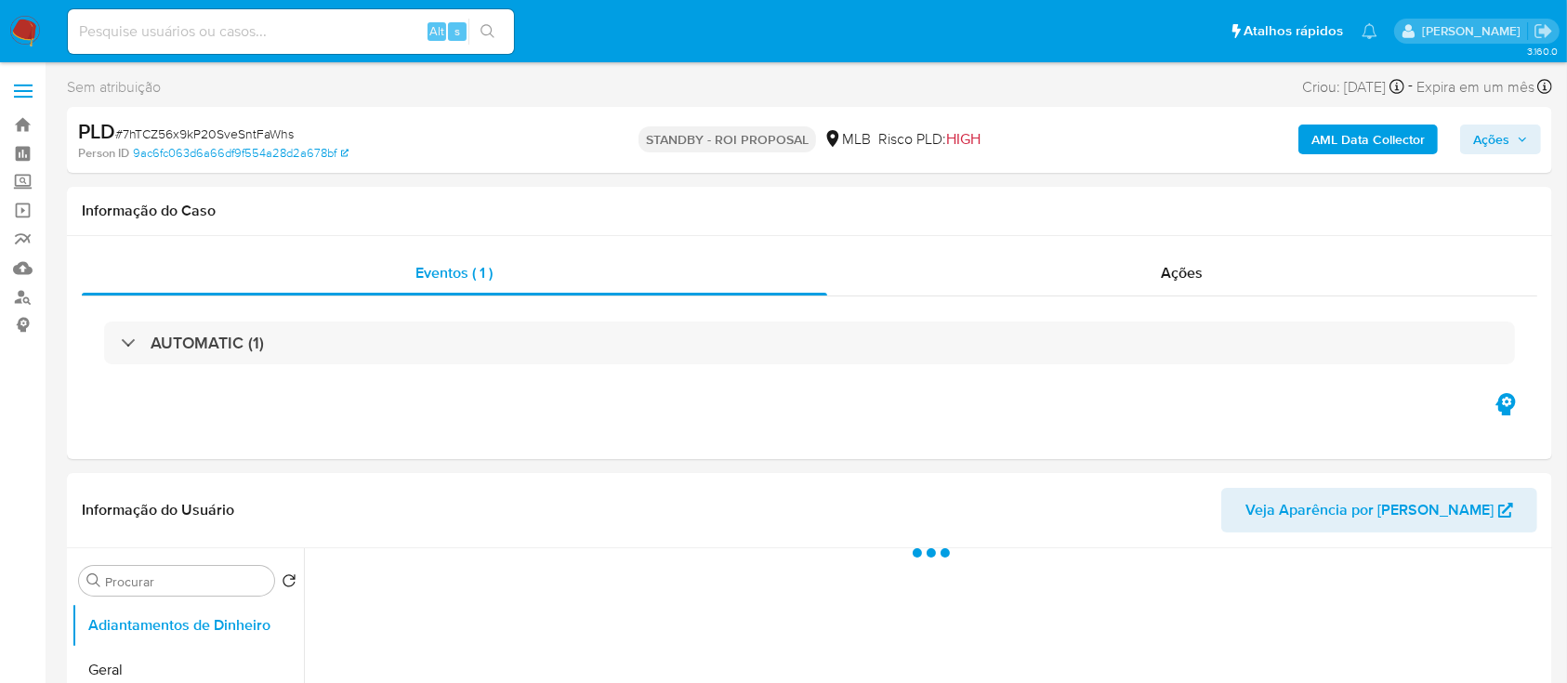
select select "10"
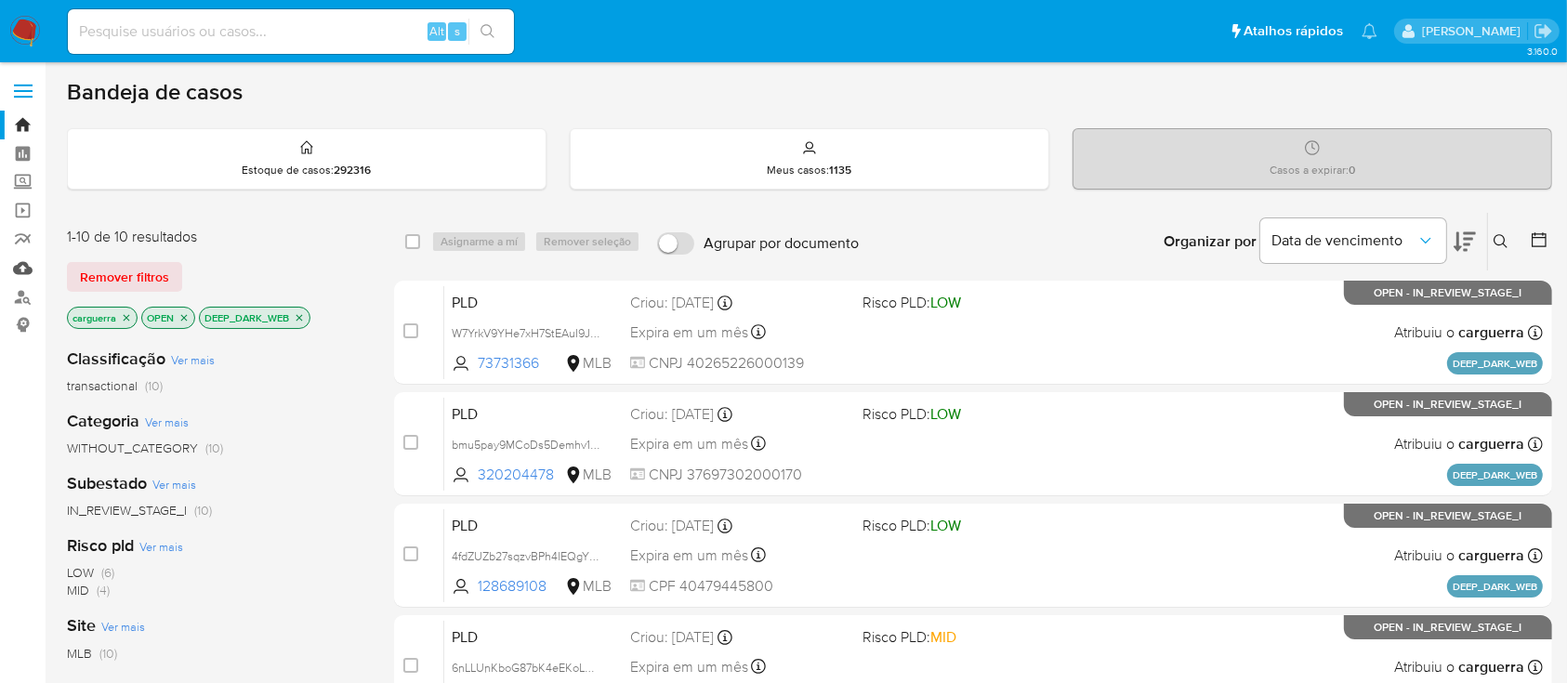
click at [22, 267] on link "Mulan" at bounding box center [110, 268] width 221 height 29
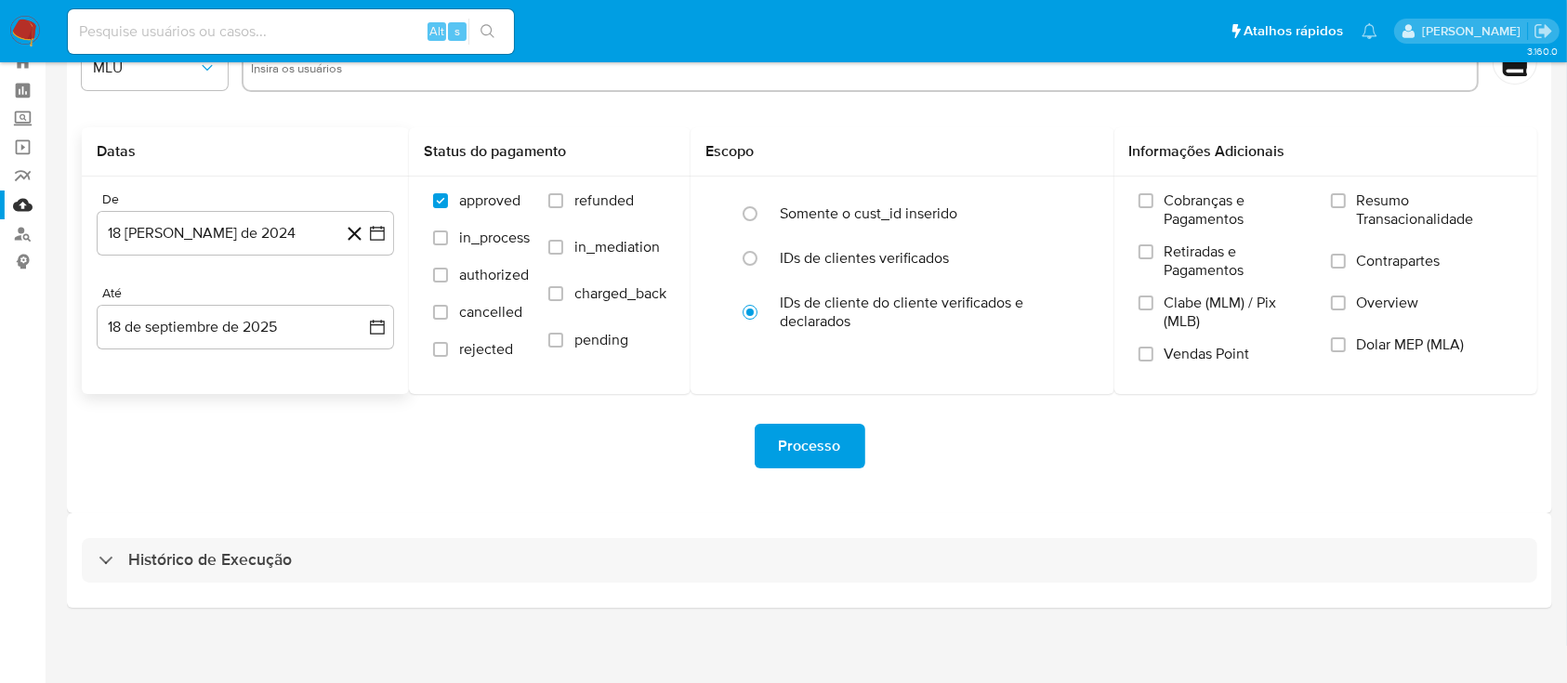
scroll to position [67, 0]
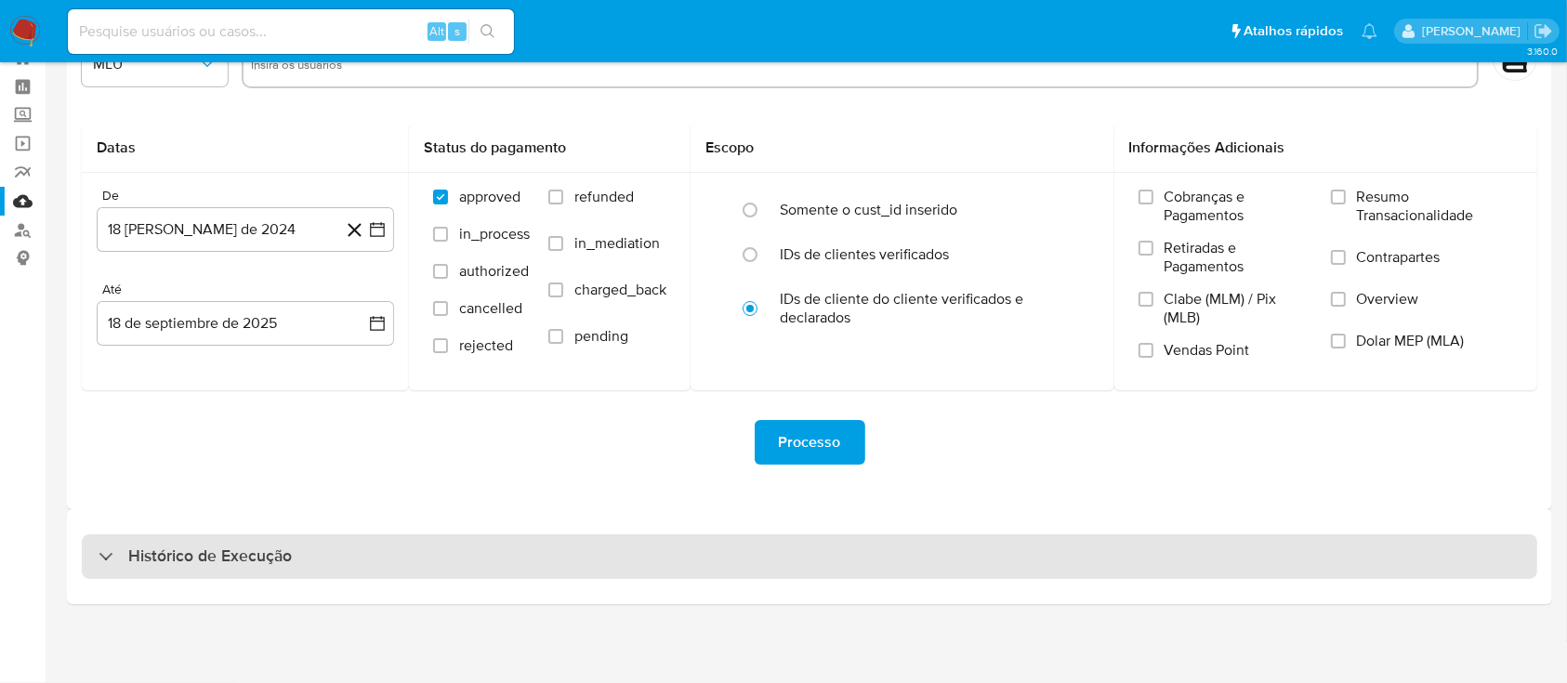
click at [178, 551] on h3 "Histórico de Execução" at bounding box center [210, 557] width 164 height 22
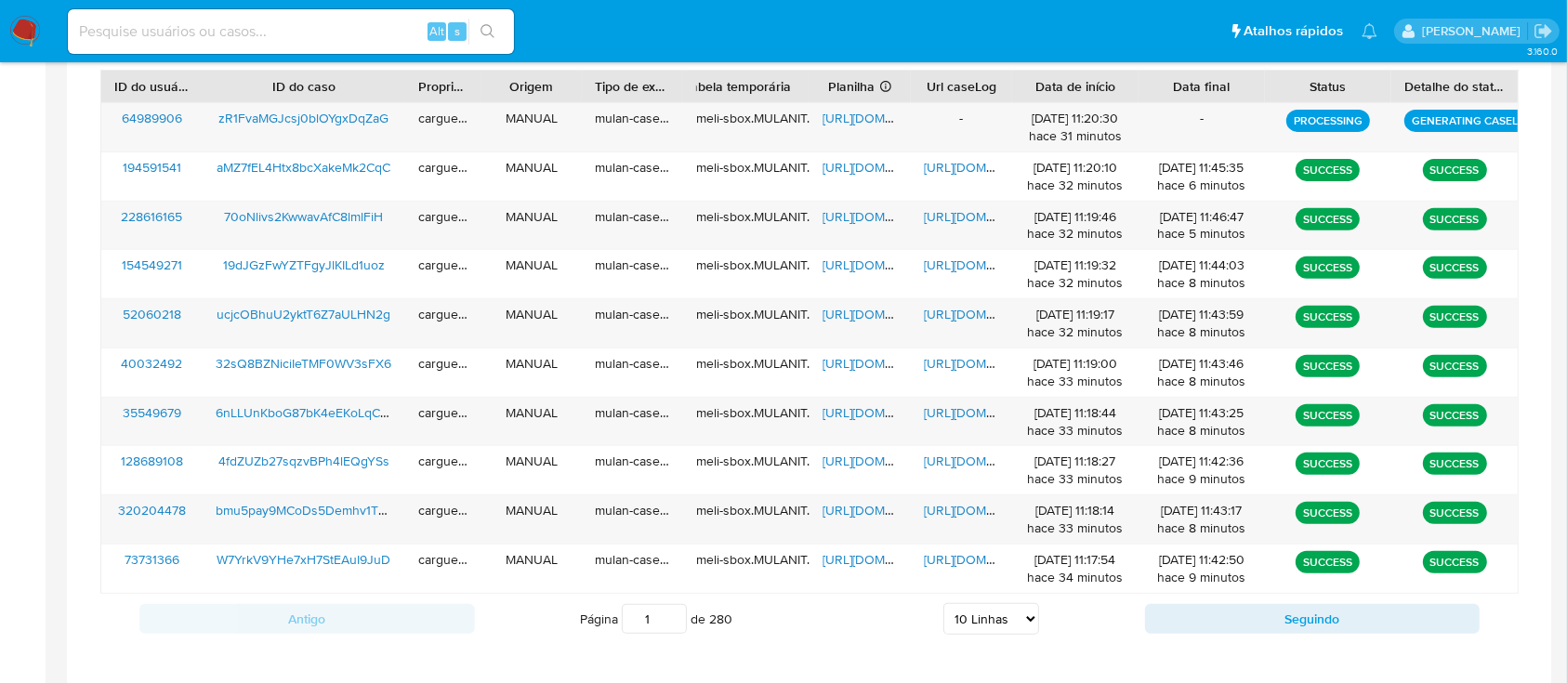
scroll to position [768, 0]
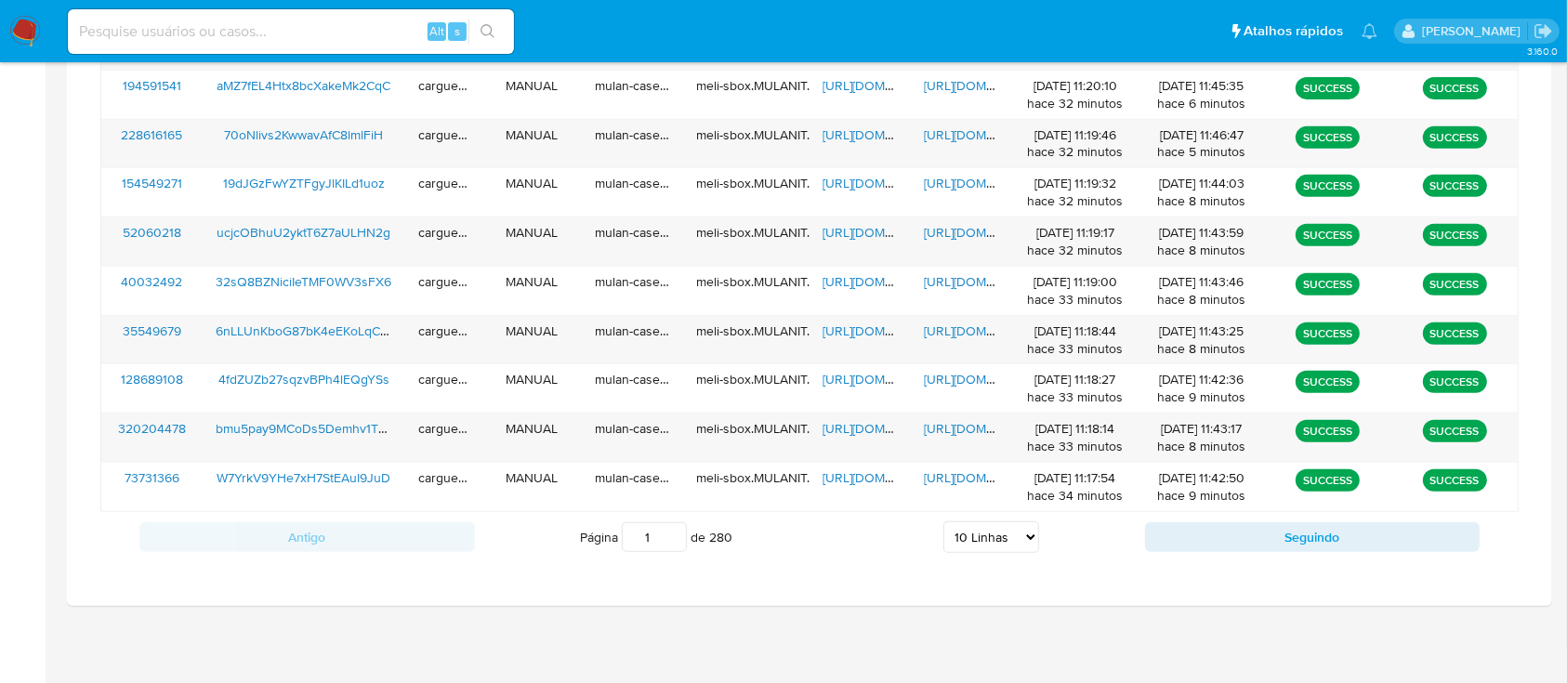
click at [1025, 539] on select "5 Linhas 10 Linhas 20 Linhas 25 Linhas 50 Linhas 100 Linhas" at bounding box center [992, 538] width 96 height 32
select select "20"
click at [944, 522] on select "5 Linhas 10 Linhas 20 Linhas 25 Linhas 50 Linhas 100 Linhas" at bounding box center [992, 538] width 96 height 32
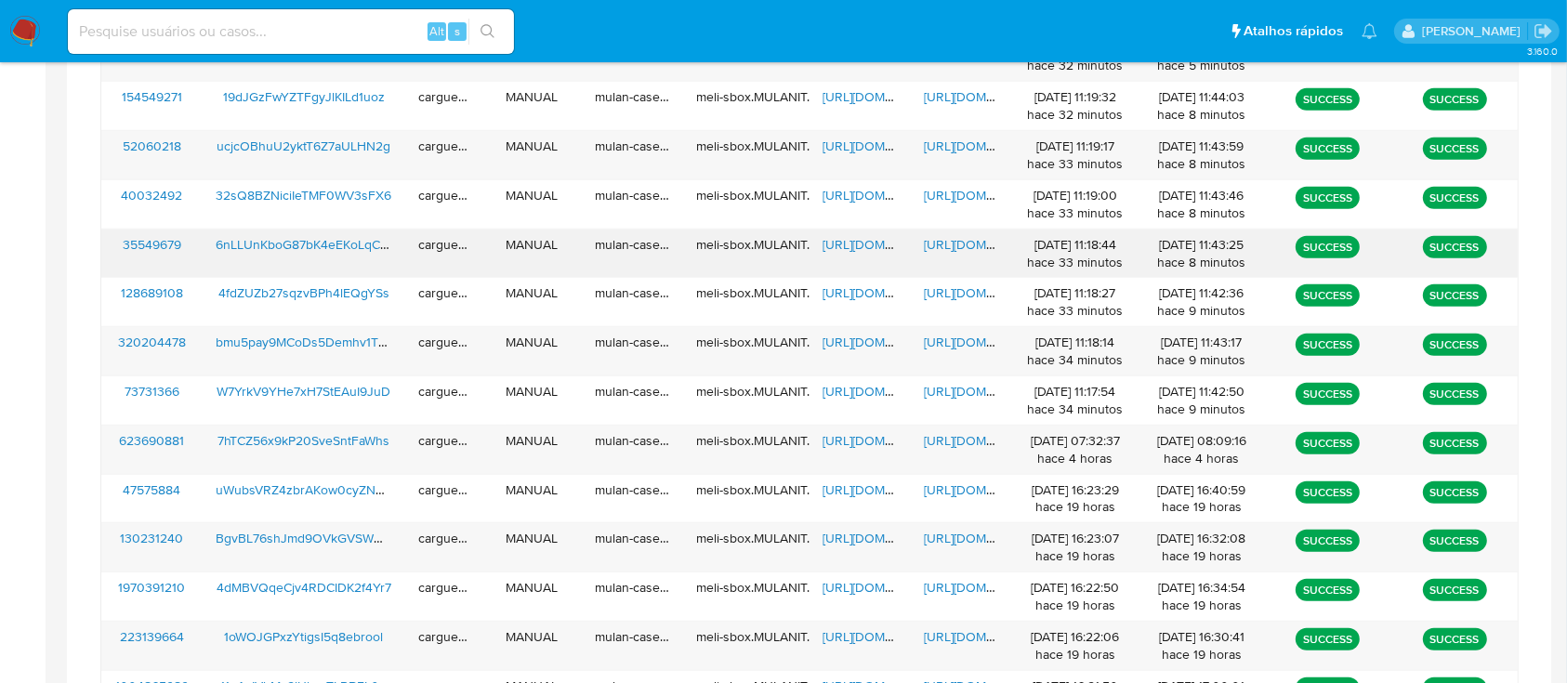
scroll to position [892, 0]
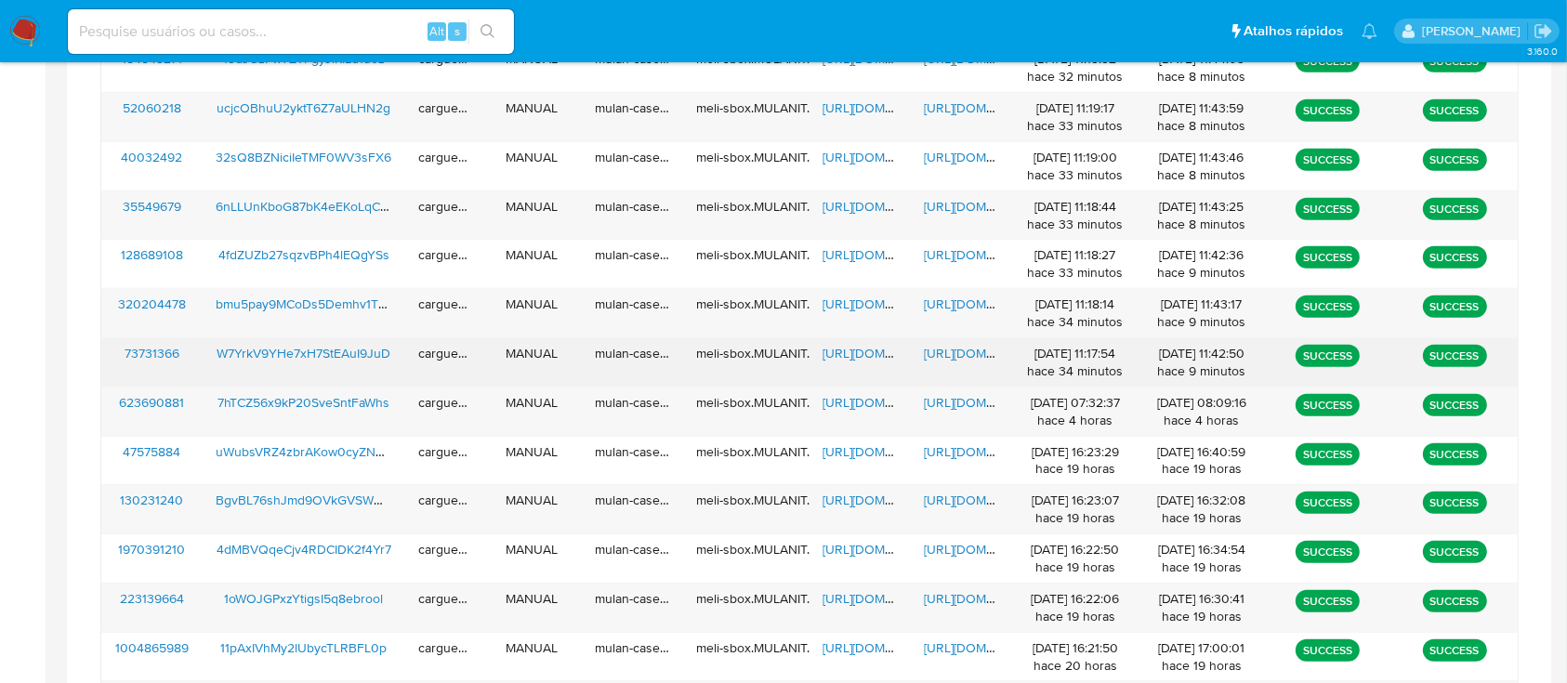
click at [860, 353] on span "https://docs.google.com/spreadsheets/d/16iIy9zJR2AYyK1VFECAbZTkJDuI-IrFmNHT-1J9…" at bounding box center [887, 353] width 128 height 19
click at [952, 352] on span "https://docs.google.com/document/d/1aAretyUq7DXBAaBe6I2Z_o2M-inAKIdol9jSE2gODYs…" at bounding box center [988, 353] width 128 height 19
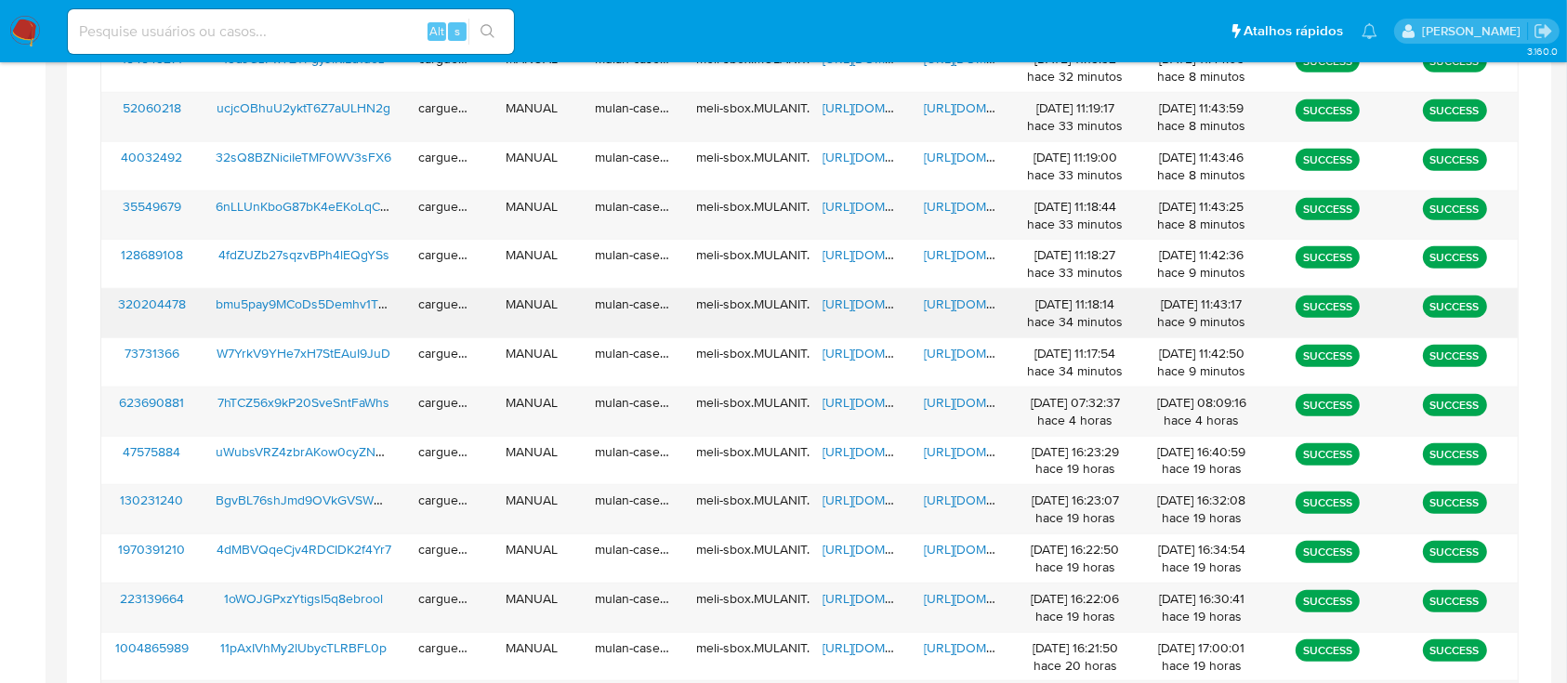
click at [855, 303] on span "https://docs.google.com/spreadsheets/d/1kUi7l-ahC_yaRSZJt14HhRRmQWXkbODCuq4Pypn…" at bounding box center [887, 304] width 128 height 19
click at [958, 304] on span "https://docs.google.com/document/d/1FqUAVebQqK_KxAz8_eWkEMG5r0XnwL4wGg-8f2zJkaA…" at bounding box center [988, 304] width 128 height 19
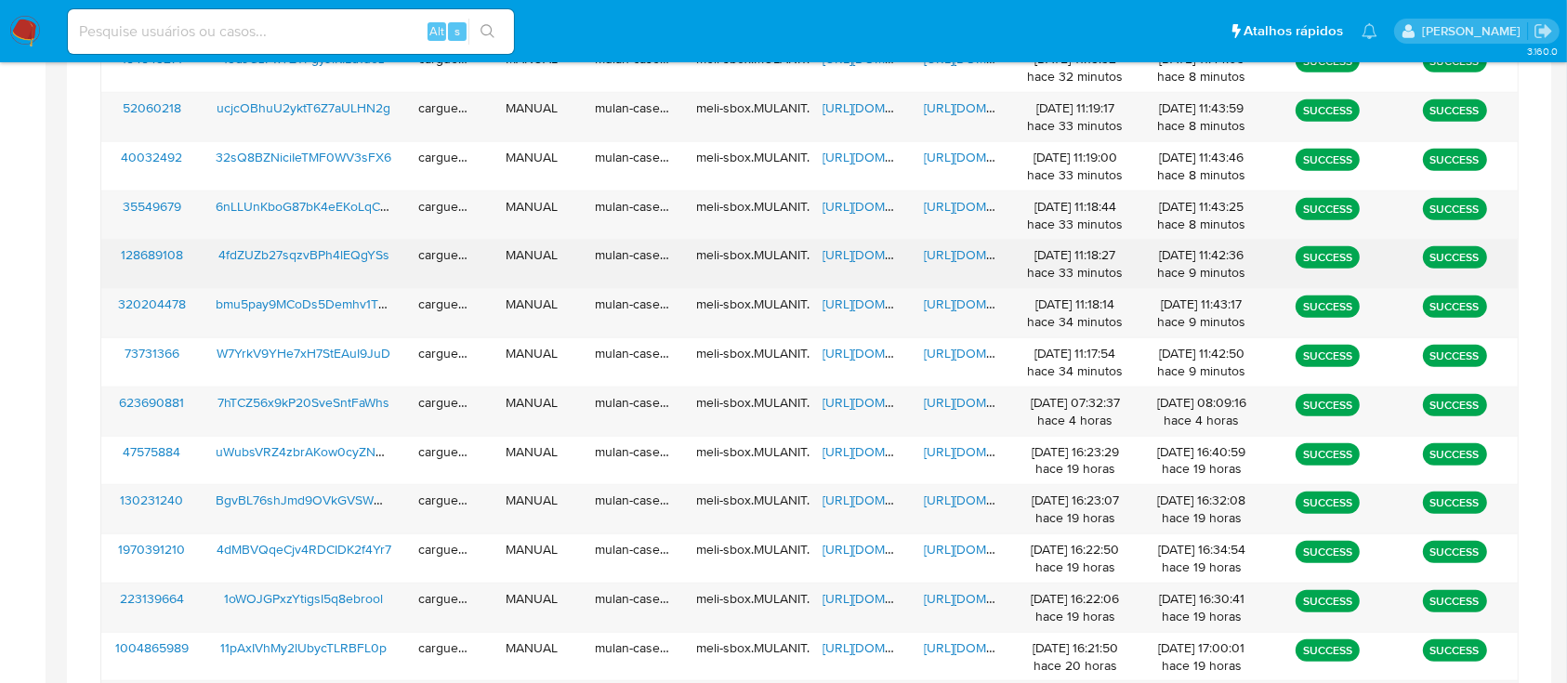
click at [855, 247] on span "https://docs.google.com/spreadsheets/d/1YBBEX_L94RtivzhWVzQOfHUqlToorJ9x7CLcqUi…" at bounding box center [887, 254] width 128 height 19
click at [980, 249] on span "https://docs.google.com/document/d/1gmfml89jKZiydz0_4o2i4f-if3Aki7NyzeLHdPsgXuU…" at bounding box center [988, 254] width 128 height 19
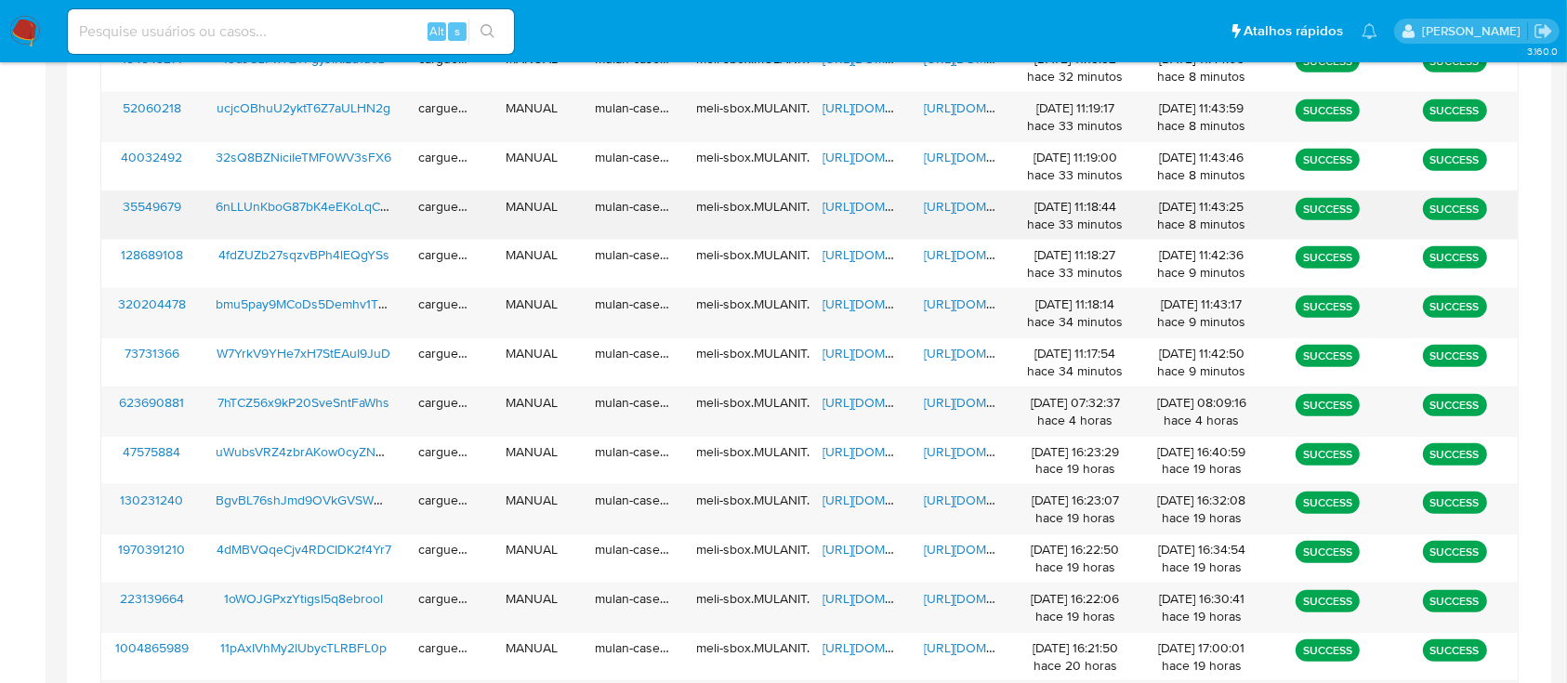
click at [865, 204] on span "https://docs.google.com/spreadsheets/d/1Tvm0_jjHFllmxPZ0eQorAxBI0LPN2V8py_rvcUr…" at bounding box center [887, 206] width 128 height 19
click at [952, 205] on span "https://docs.google.com/document/d/1eFPip8_JHwkjLaI69i0jr_tWzEhzuFNG2NS1HiG0qKs…" at bounding box center [988, 206] width 128 height 19
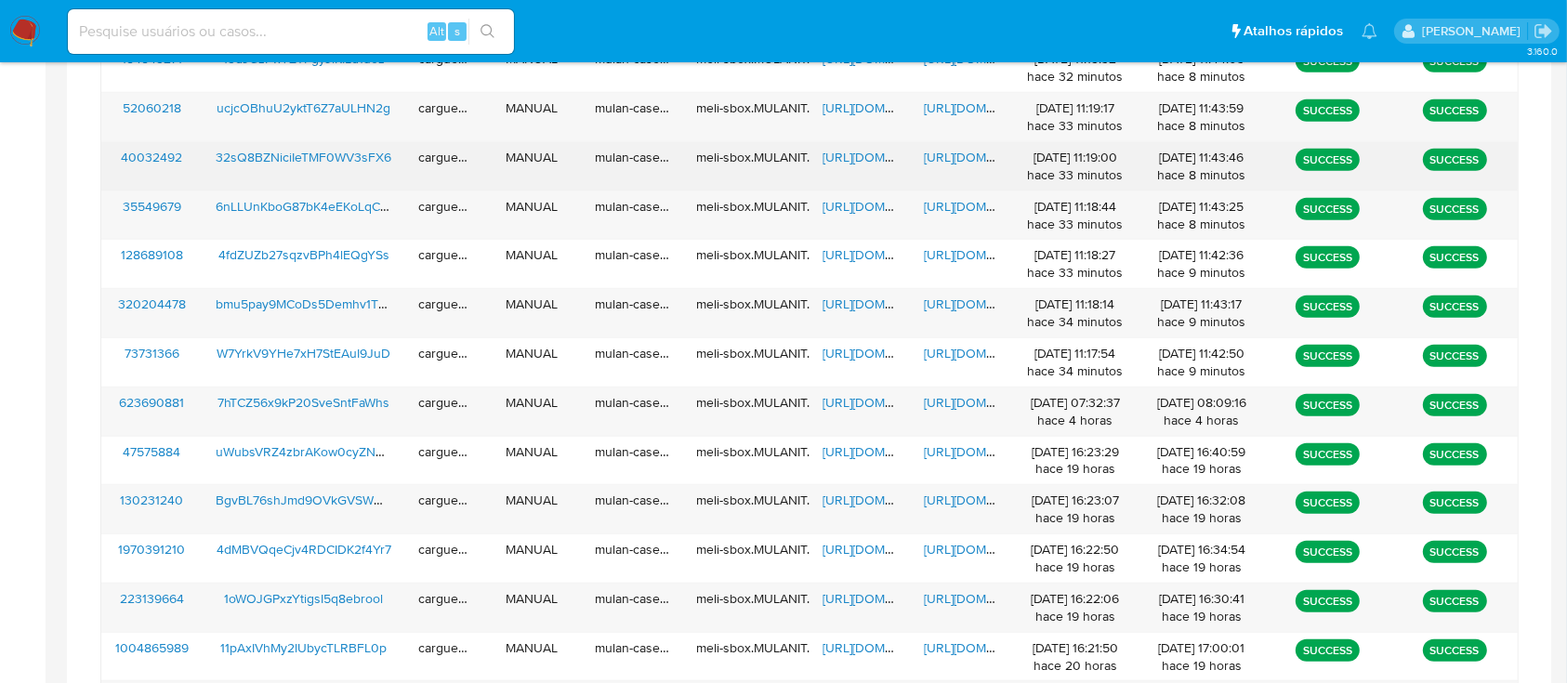
click at [877, 160] on span "https://docs.google.com/spreadsheets/d/1cOlMsA5G57gO_jMhwuNC47uw1OddJlal3dYb3Kz…" at bounding box center [887, 157] width 128 height 19
click at [952, 145] on div "https://docs.google.com/document/d/1ldagCw72gGCeV8_97PU-zmC5BtQHKGG9s-Bm2S6hDuc…" at bounding box center [961, 166] width 101 height 48
click at [962, 160] on span "https://docs.google.com/document/d/1ldagCw72gGCeV8_97PU-zmC5BtQHKGG9s-Bm2S6hDuc…" at bounding box center [988, 157] width 128 height 19
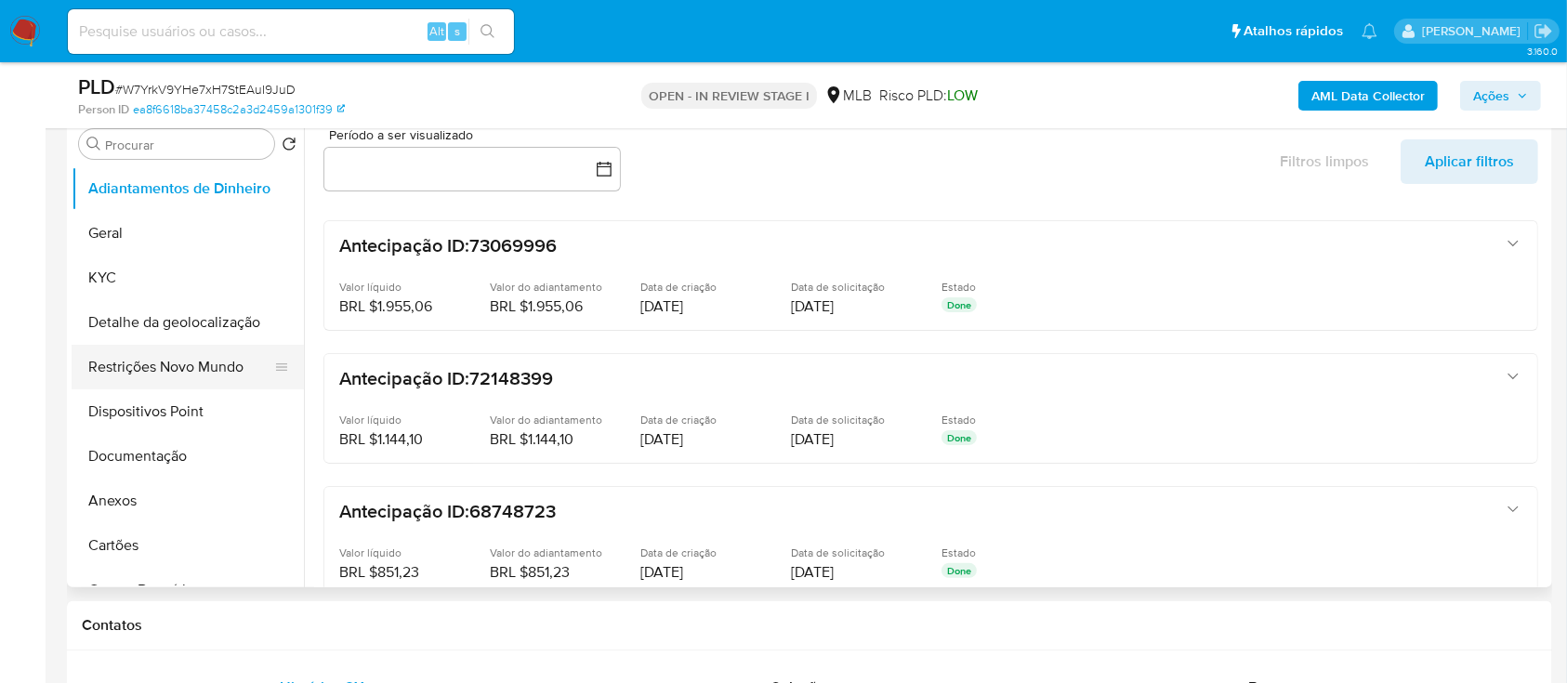
scroll to position [372, 0]
click at [126, 278] on button "KYC" at bounding box center [181, 277] width 218 height 45
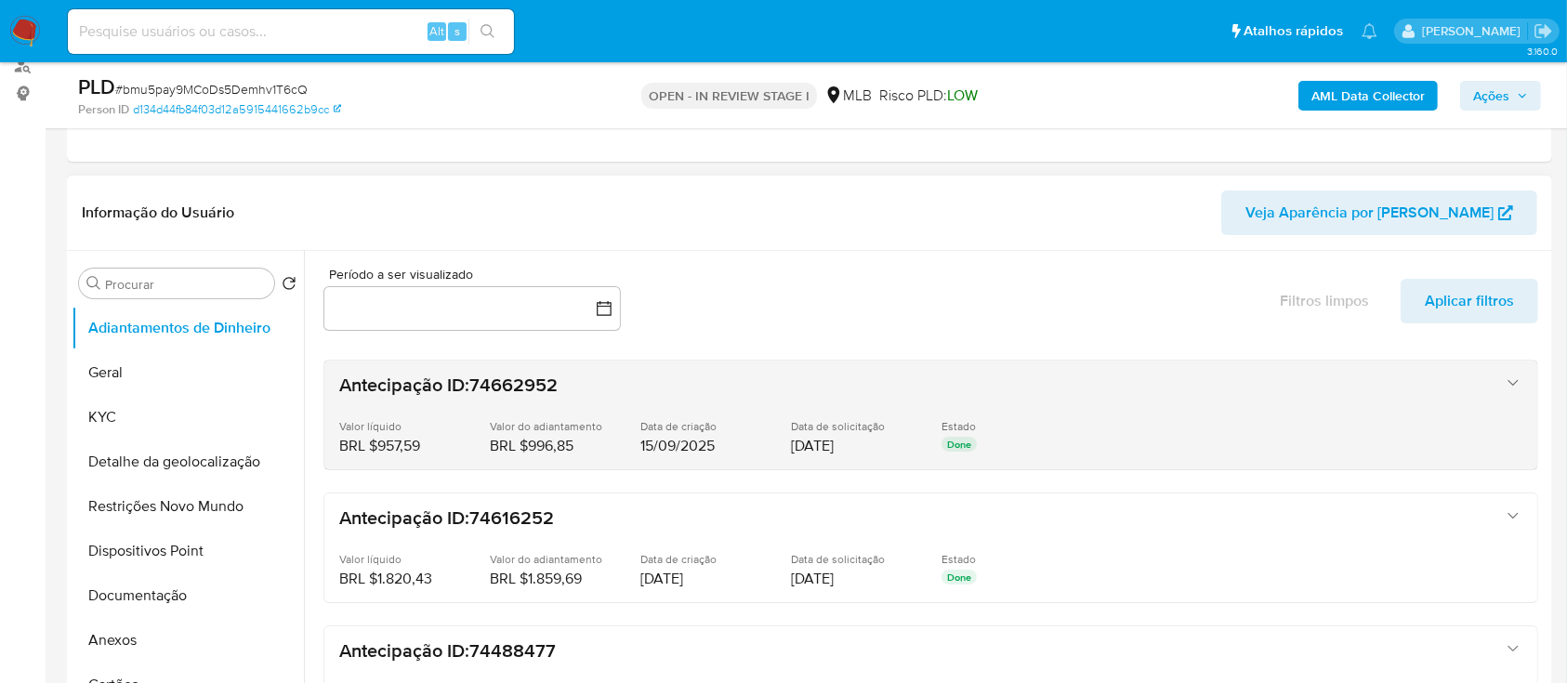
scroll to position [124, 0]
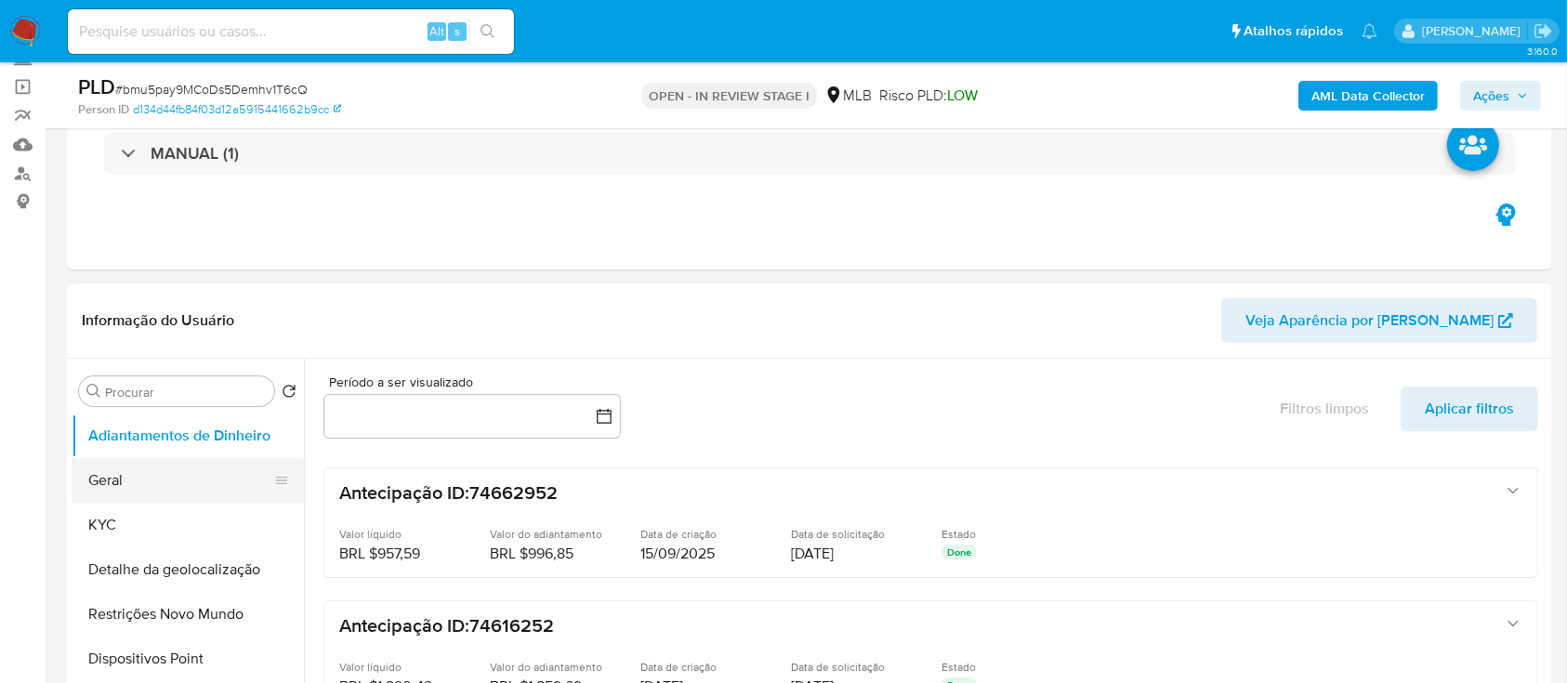
drag, startPoint x: 156, startPoint y: 492, endPoint x: 150, endPoint y: 509, distance: 18.8
click at [155, 494] on button "Geral" at bounding box center [188, 480] width 232 height 45
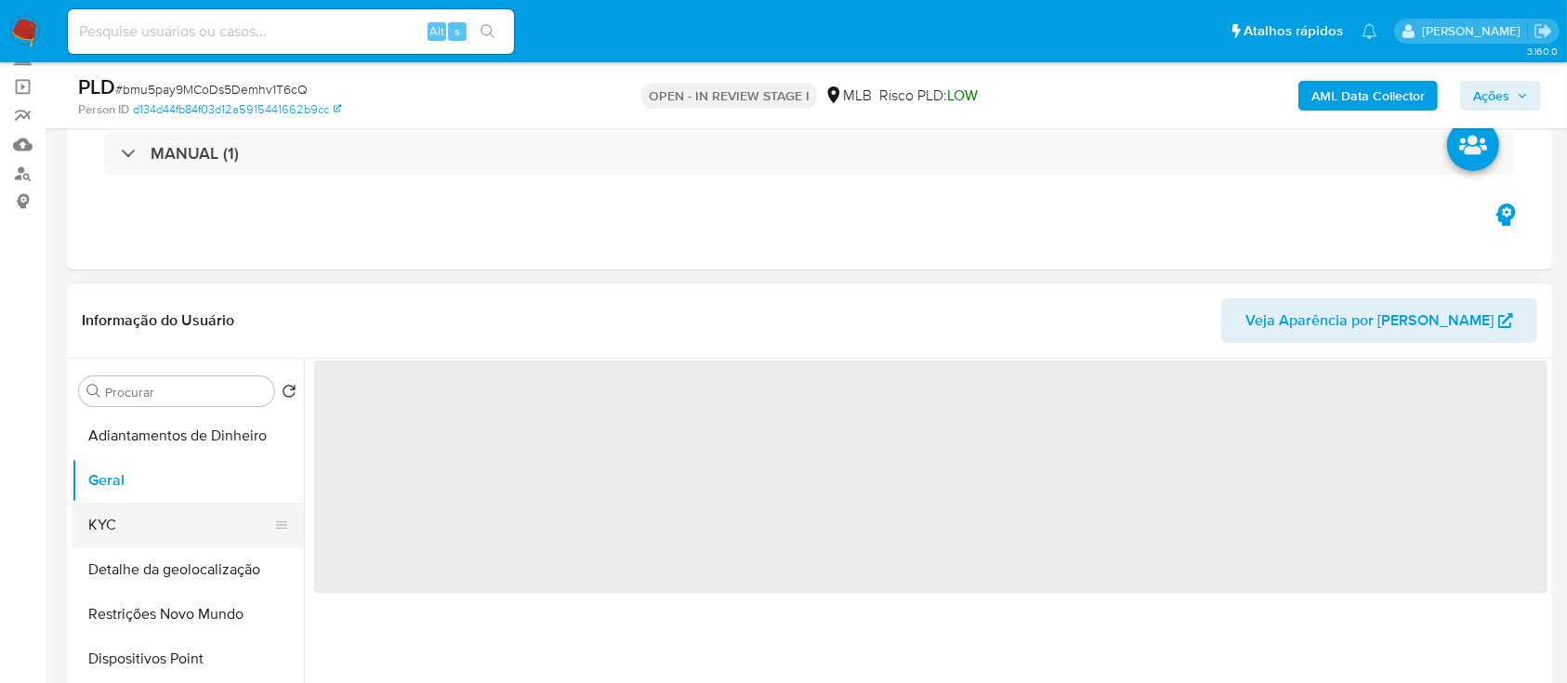
click at [140, 521] on button "KYC" at bounding box center [181, 525] width 218 height 45
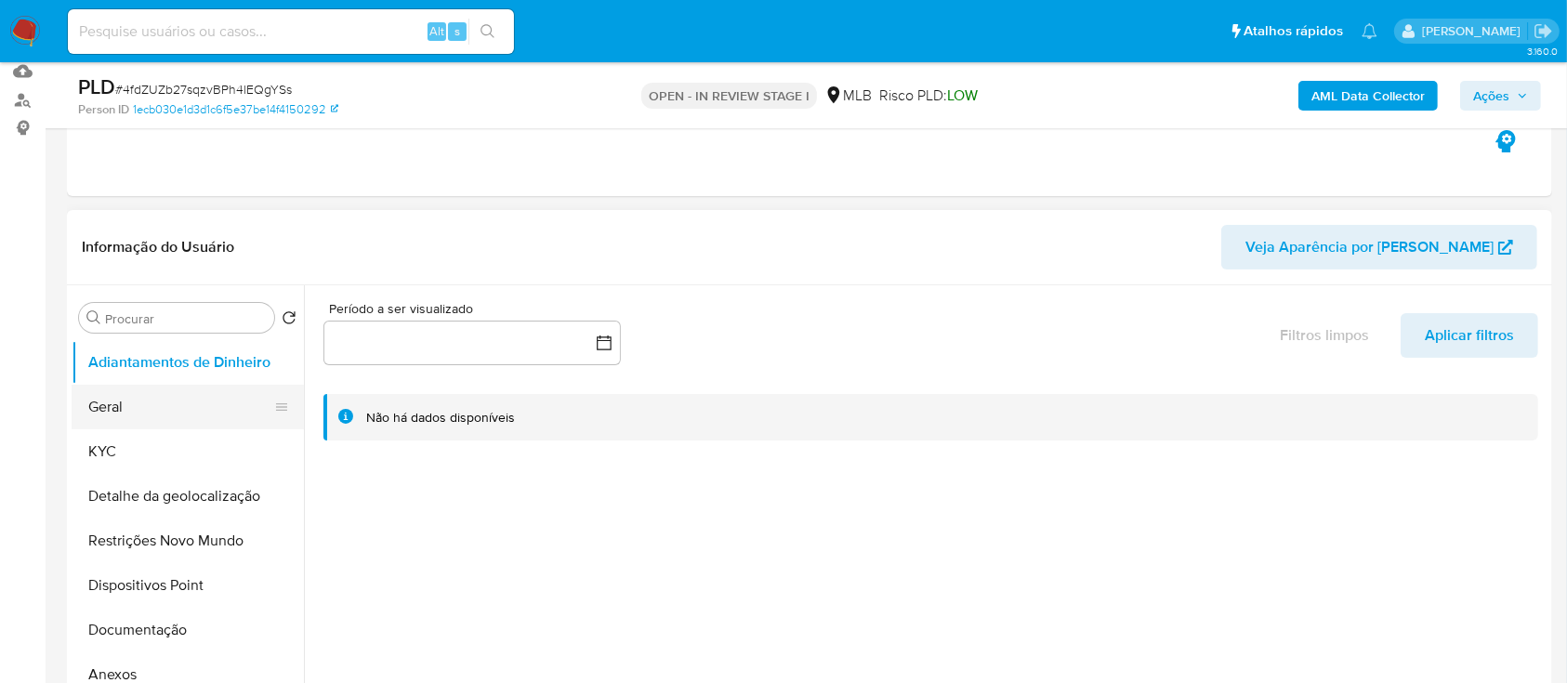
scroll to position [247, 0]
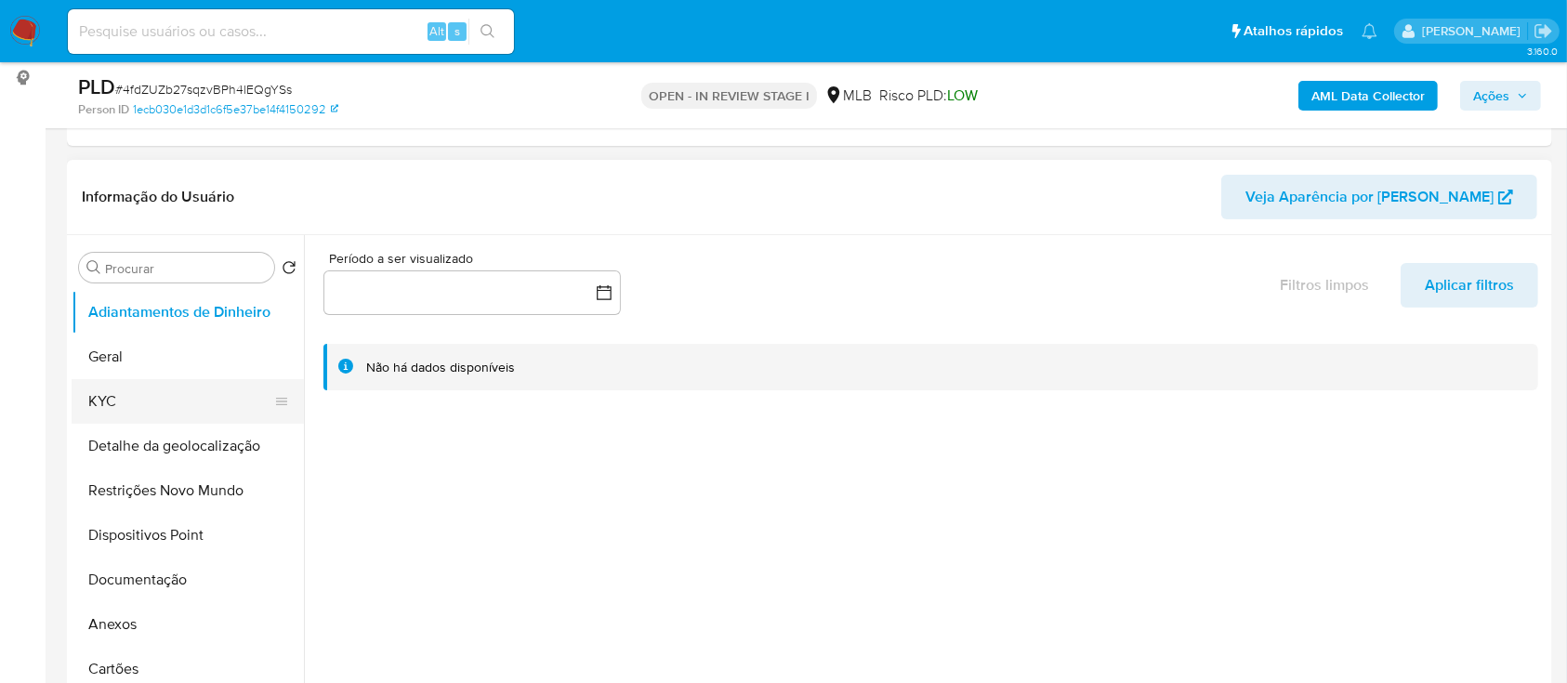
click at [141, 392] on button "KYC" at bounding box center [181, 401] width 218 height 45
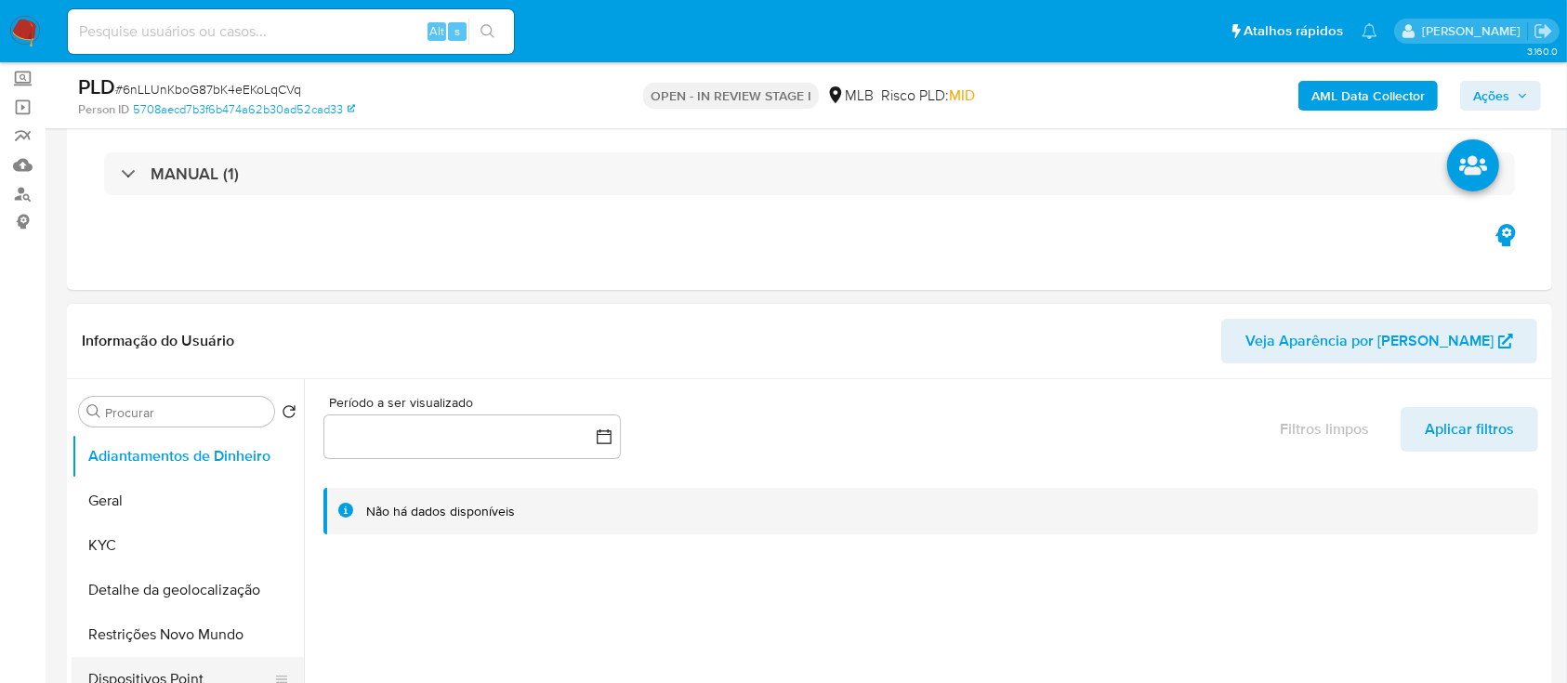
scroll to position [247, 0]
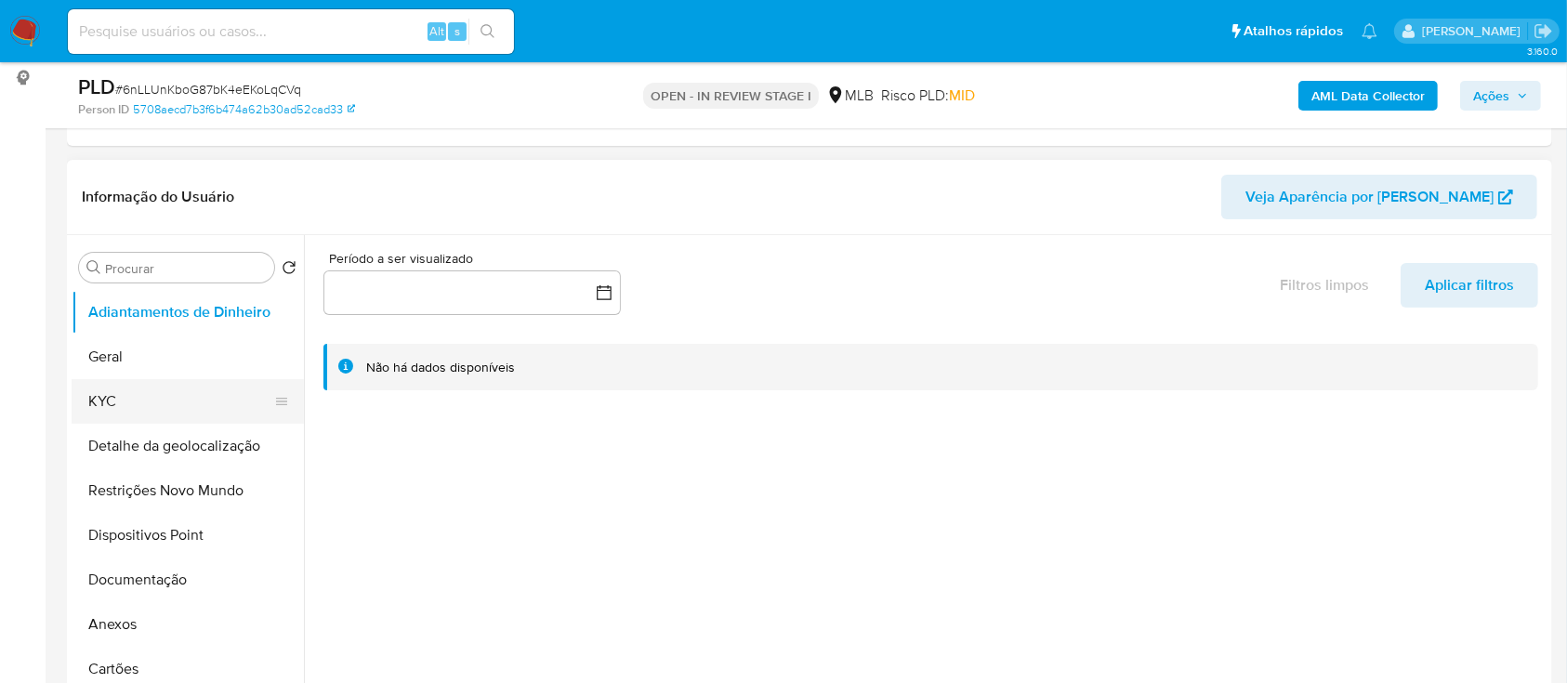
click at [132, 400] on button "KYC" at bounding box center [181, 401] width 218 height 45
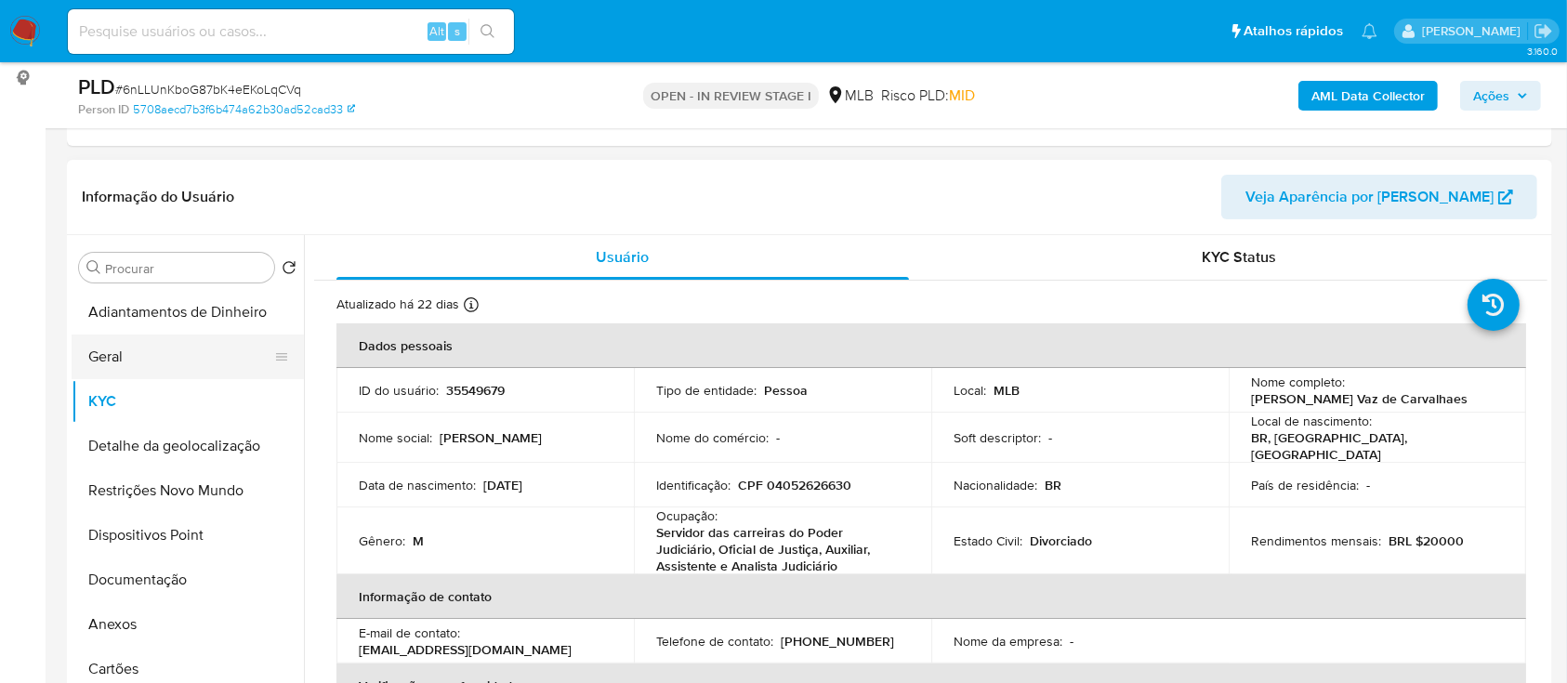
click at [145, 350] on button "Geral" at bounding box center [181, 357] width 218 height 45
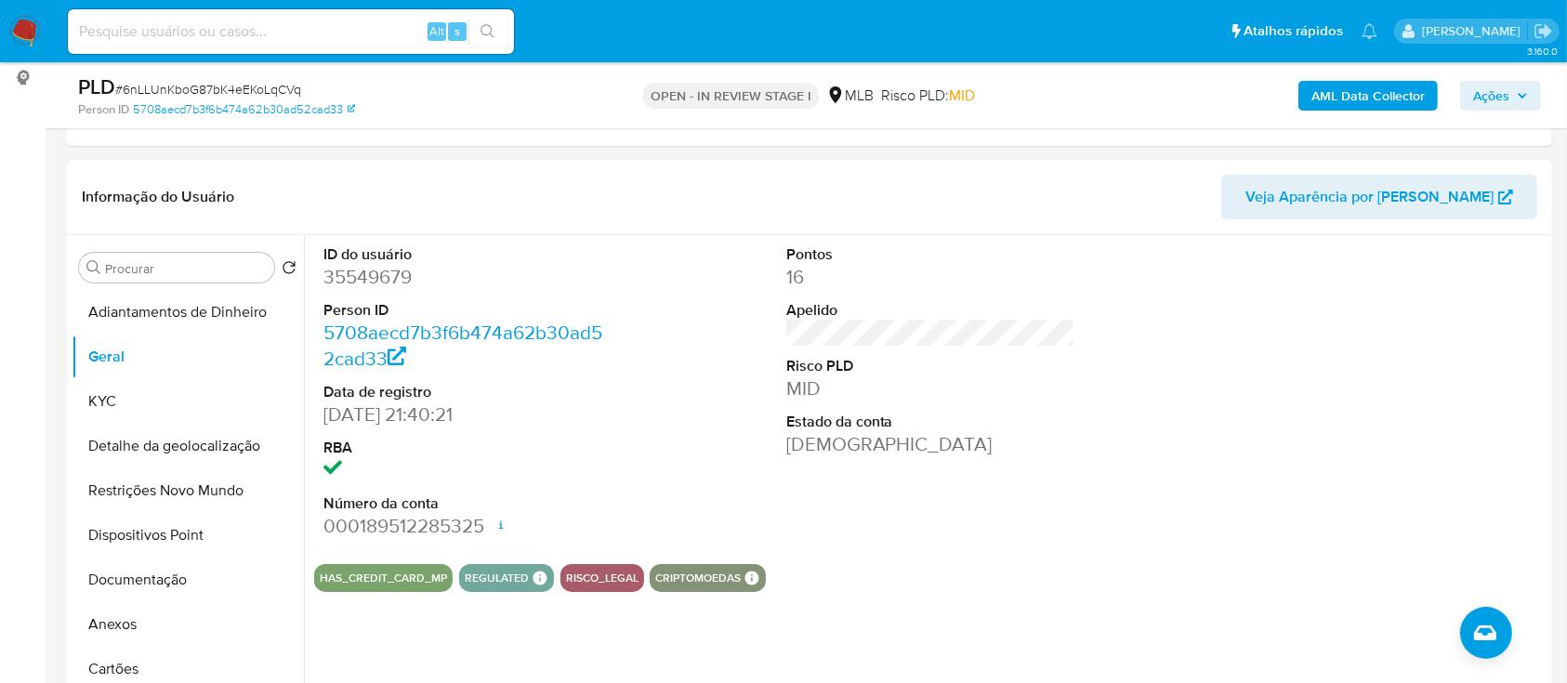
drag, startPoint x: 1227, startPoint y: 335, endPoint x: 1184, endPoint y: 318, distance: 45.9
click at [1210, 329] on div "ID do usuário 35549679 Person ID 5708aecd7b3f6b474a62b30ad52cad33 Data de regis…" at bounding box center [931, 392] width 1234 height 314
click at [103, 408] on button "KYC" at bounding box center [181, 401] width 218 height 45
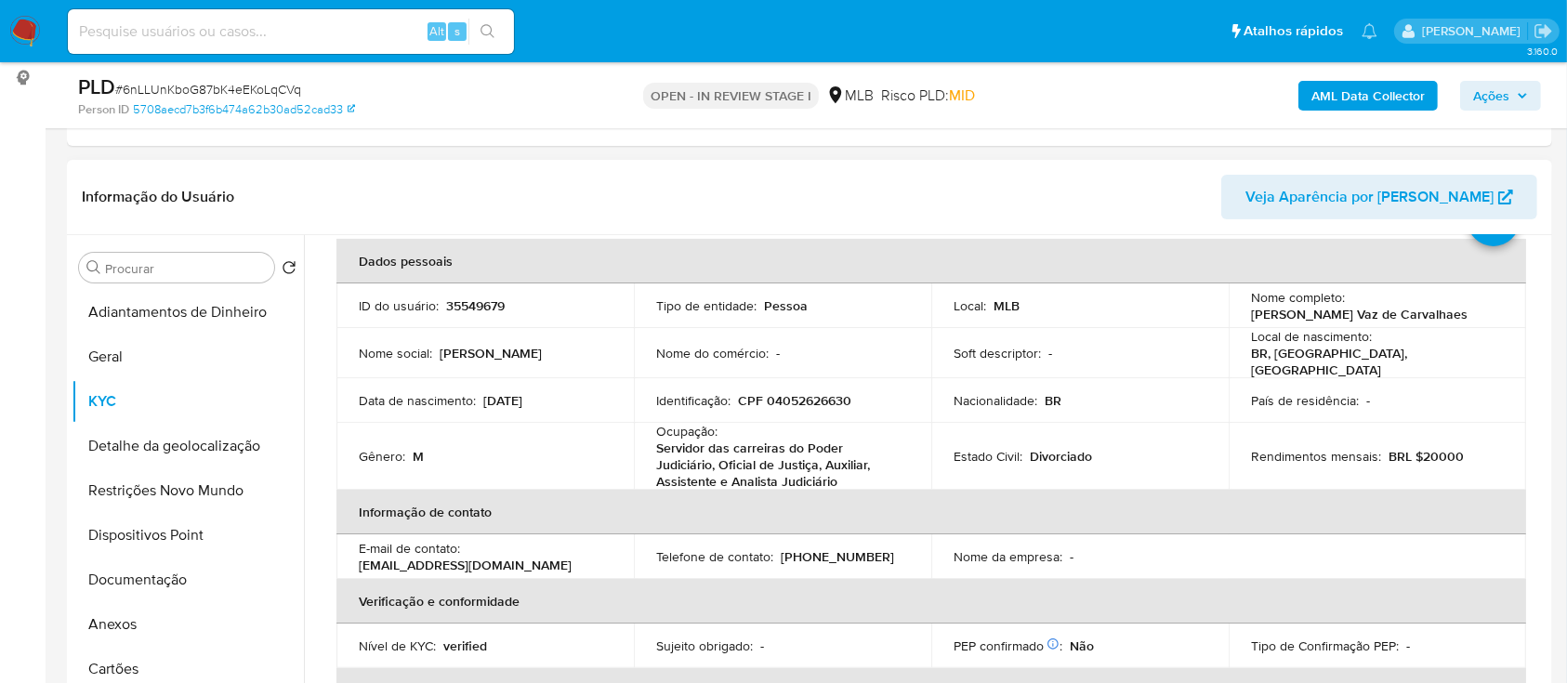
scroll to position [124, 0]
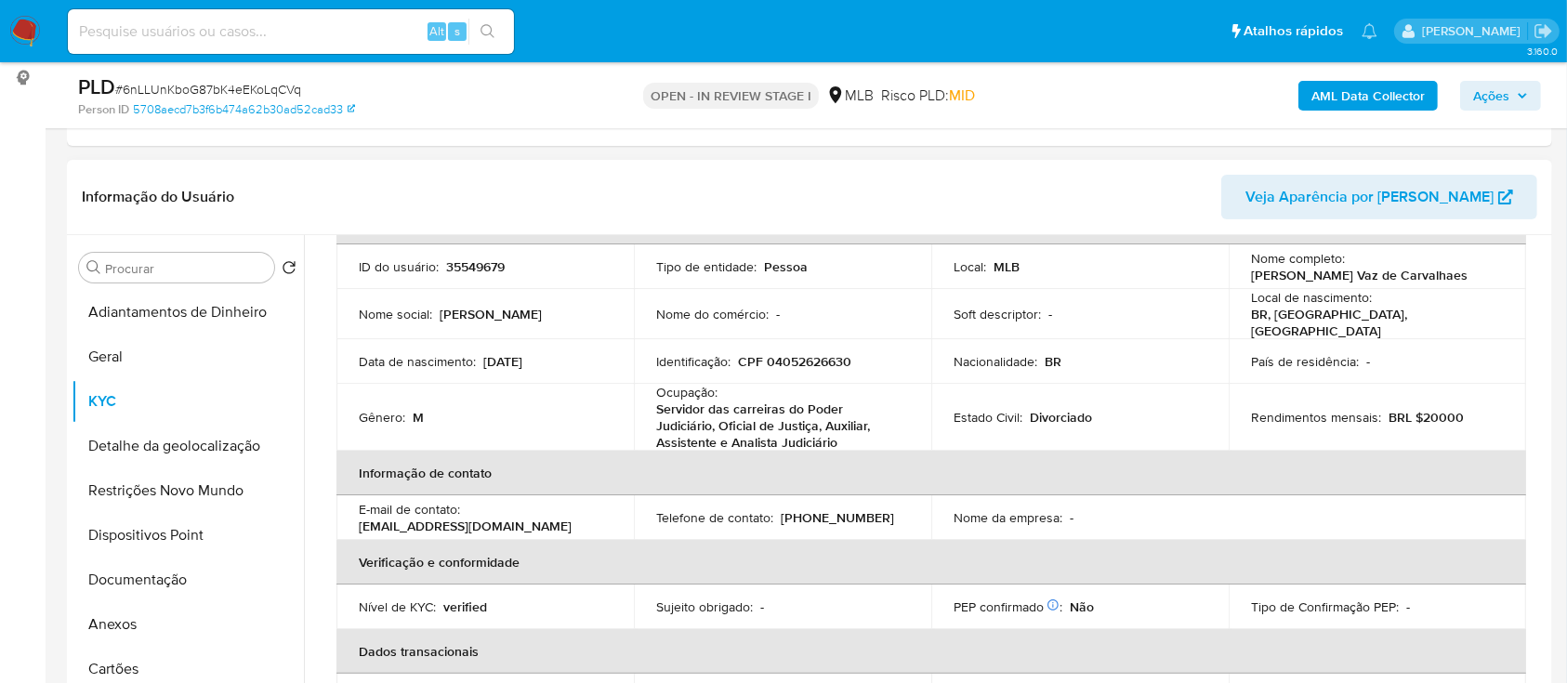
click at [1163, 183] on header "Informação do Usuário Veja Aparência por Pessoa" at bounding box center [810, 197] width 1456 height 45
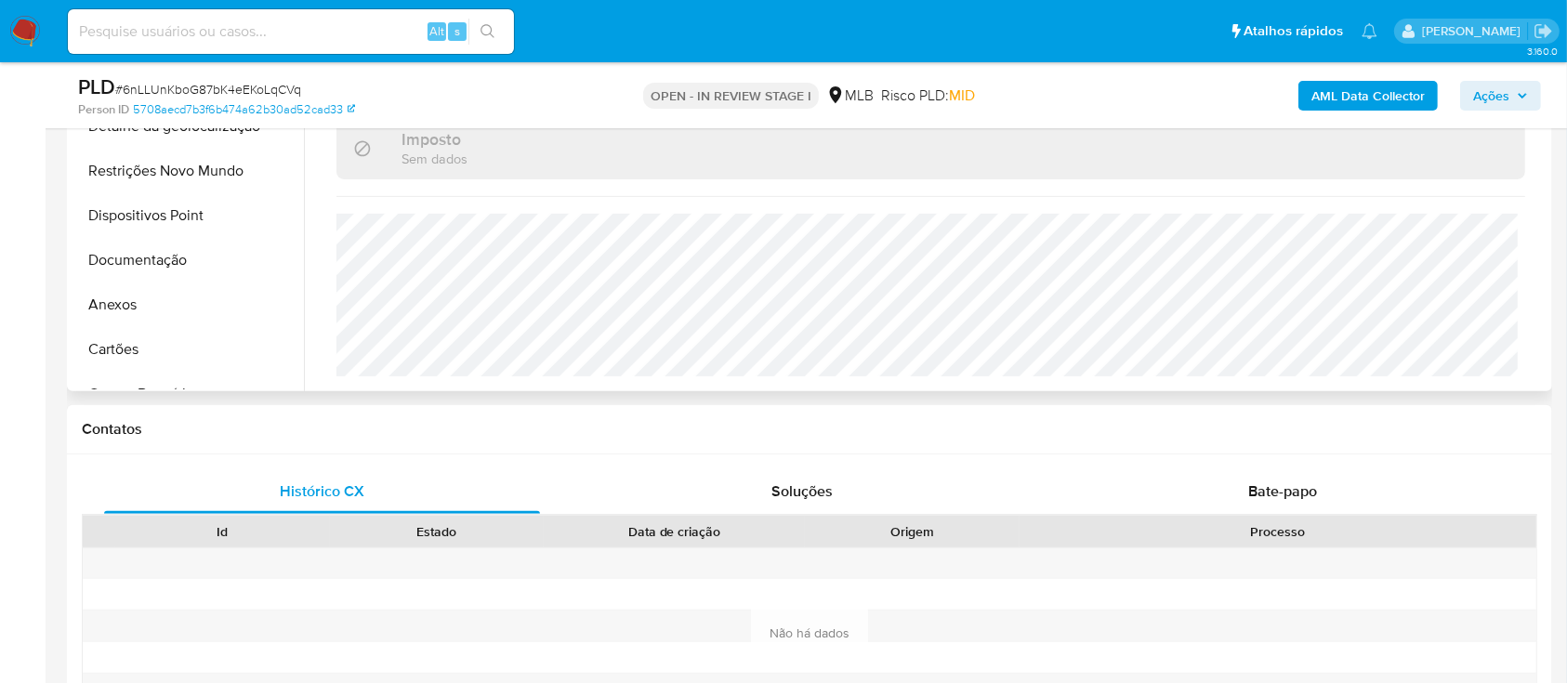
scroll to position [496, 0]
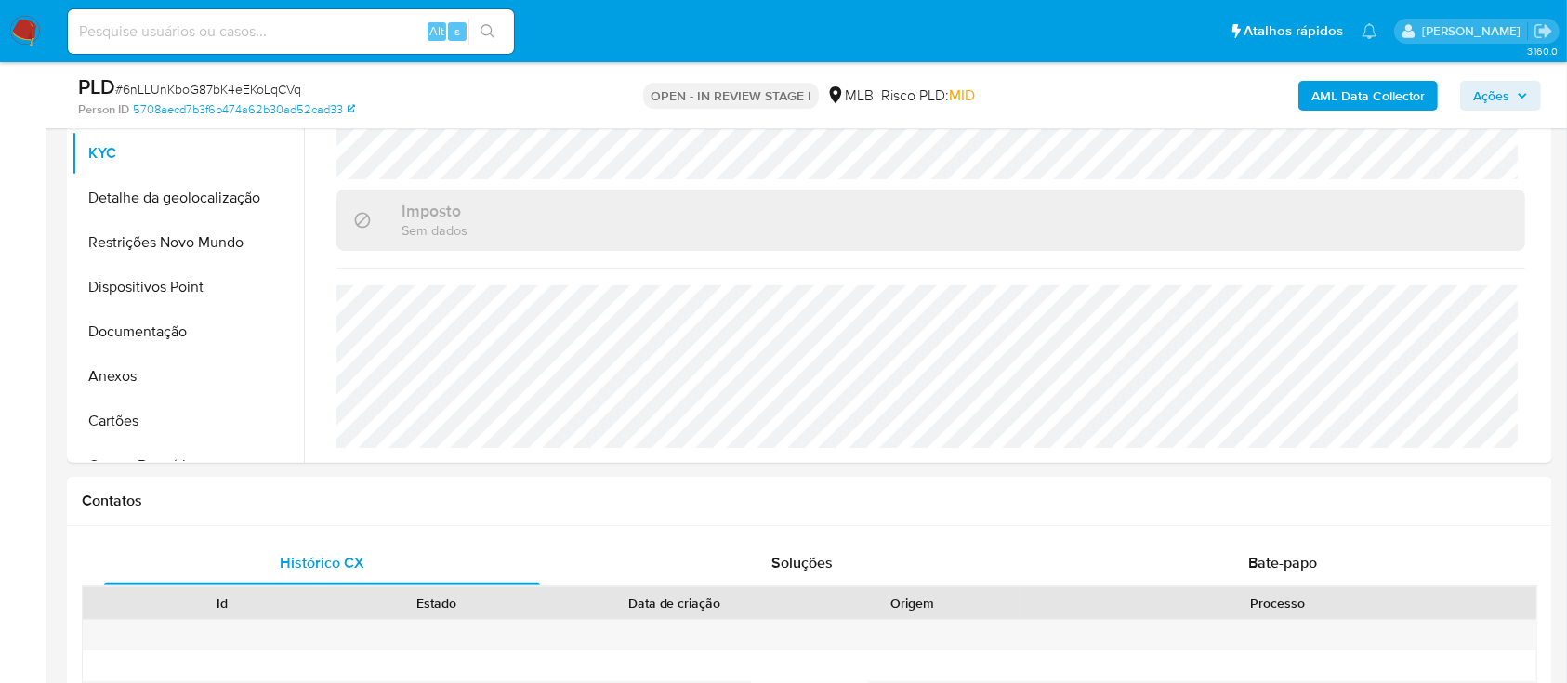
click at [1123, 88] on div "AML Data Collector Ações" at bounding box center [1300, 95] width 483 height 44
drag, startPoint x: 133, startPoint y: 200, endPoint x: 134, endPoint y: 253, distance: 53.0
click at [133, 202] on button "Detalhe da geolocalização" at bounding box center [188, 198] width 232 height 45
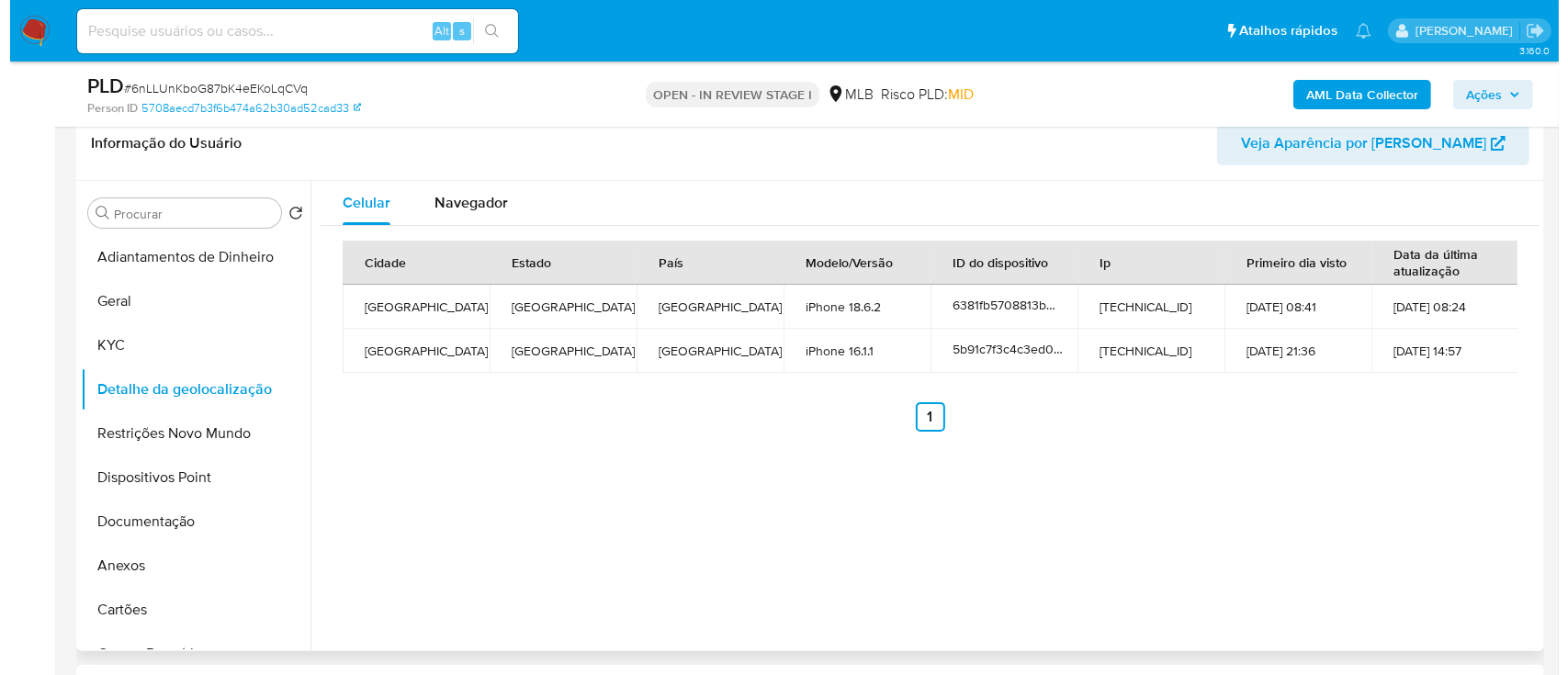
scroll to position [244, 0]
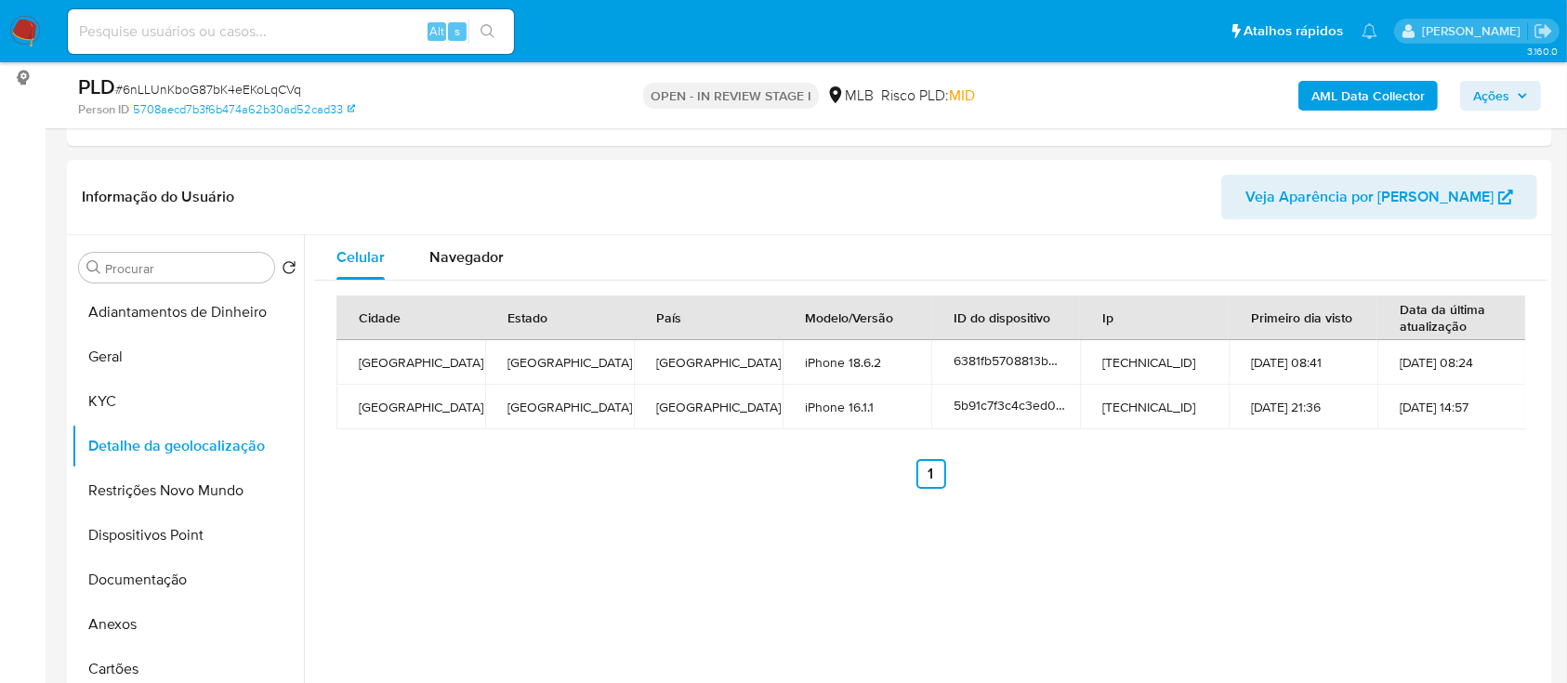
drag, startPoint x: 1144, startPoint y: 190, endPoint x: 862, endPoint y: 48, distance: 315.2
click at [1133, 188] on header "Informação do Usuário Veja Aparência por Pessoa" at bounding box center [810, 197] width 1456 height 45
click at [162, 491] on button "Restrições Novo Mundo" at bounding box center [181, 491] width 218 height 45
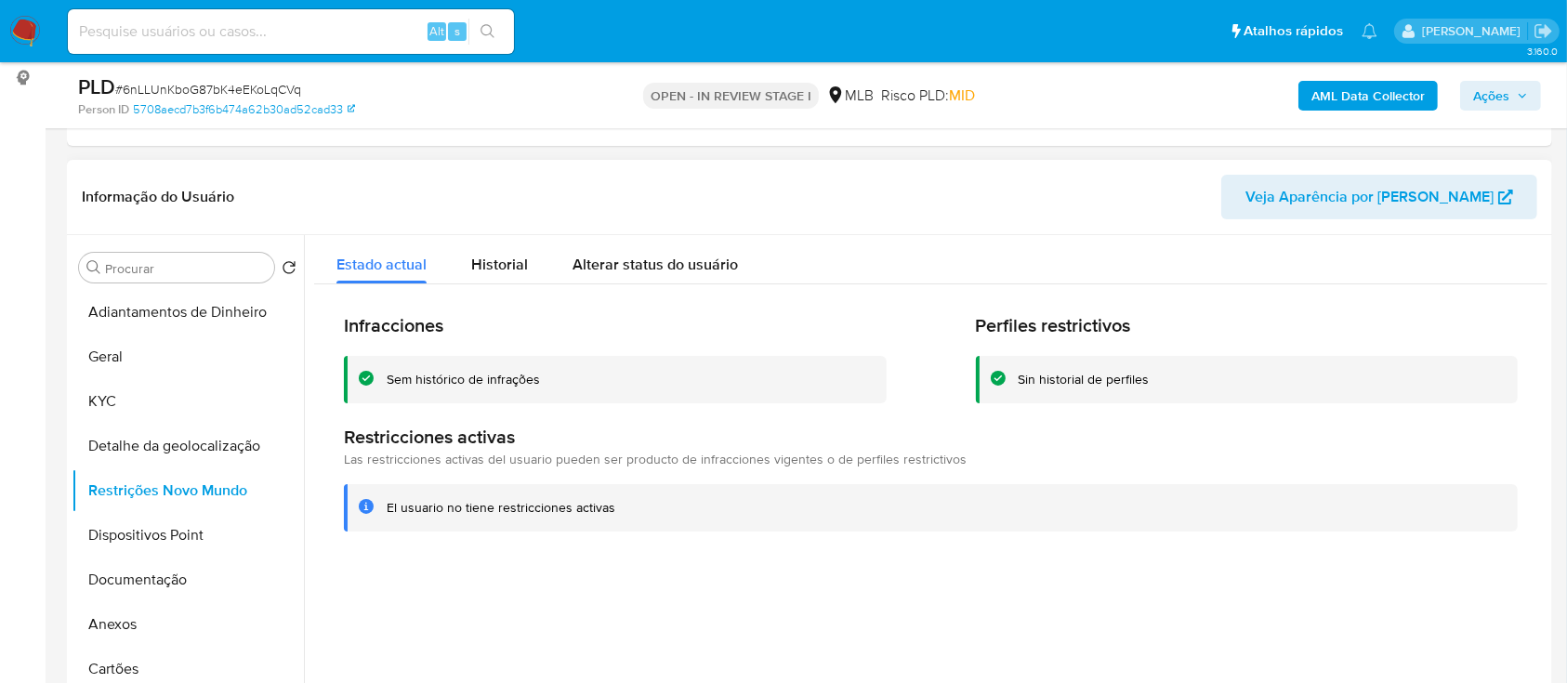
click at [1042, 591] on div at bounding box center [926, 473] width 1244 height 476
click at [154, 540] on button "Dispositivos Point" at bounding box center [181, 535] width 218 height 45
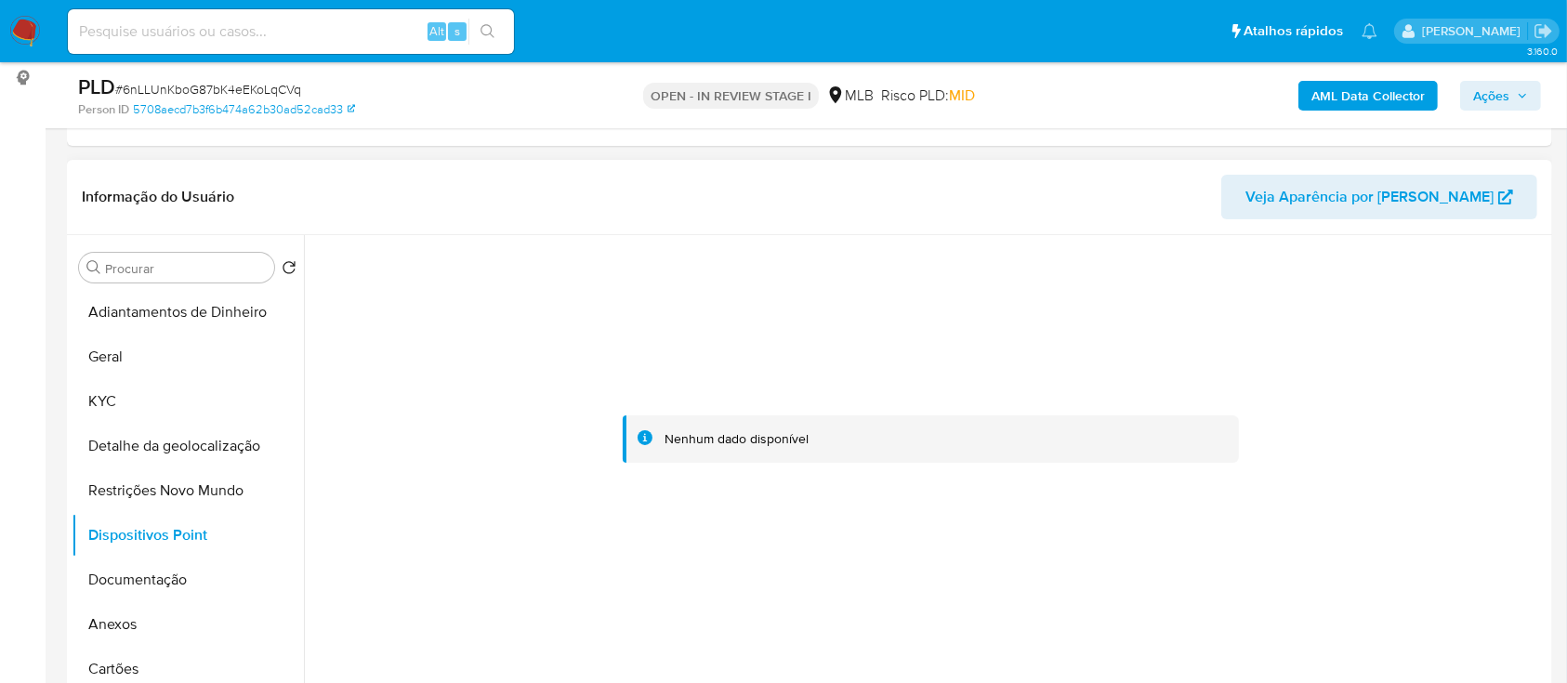
drag, startPoint x: 1309, startPoint y: 324, endPoint x: 1290, endPoint y: 324, distance: 18.6
click at [1297, 324] on div at bounding box center [931, 439] width 1234 height 409
drag, startPoint x: 149, startPoint y: 567, endPoint x: 211, endPoint y: 562, distance: 62.5
click at [148, 569] on button "Documentação" at bounding box center [181, 580] width 218 height 45
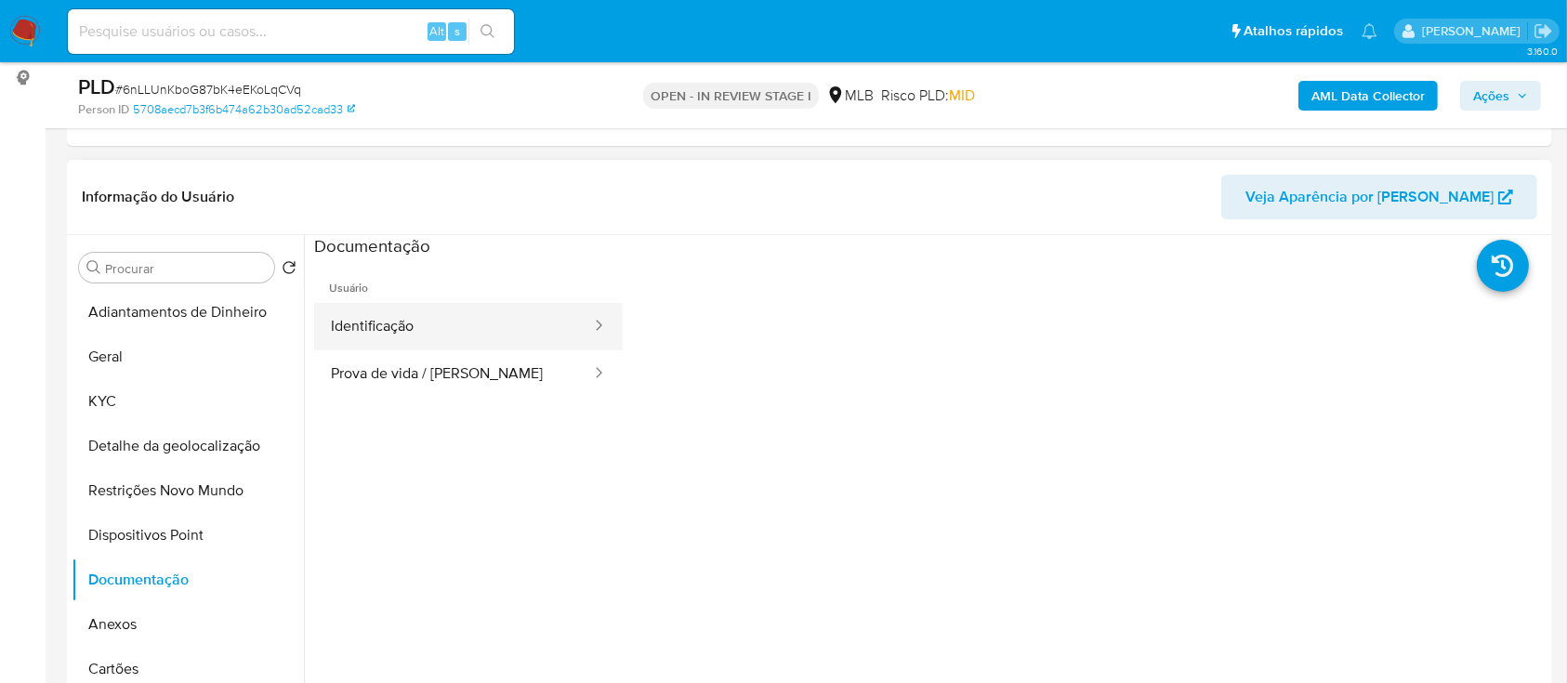
click at [435, 318] on button "Identificação" at bounding box center [453, 326] width 279 height 47
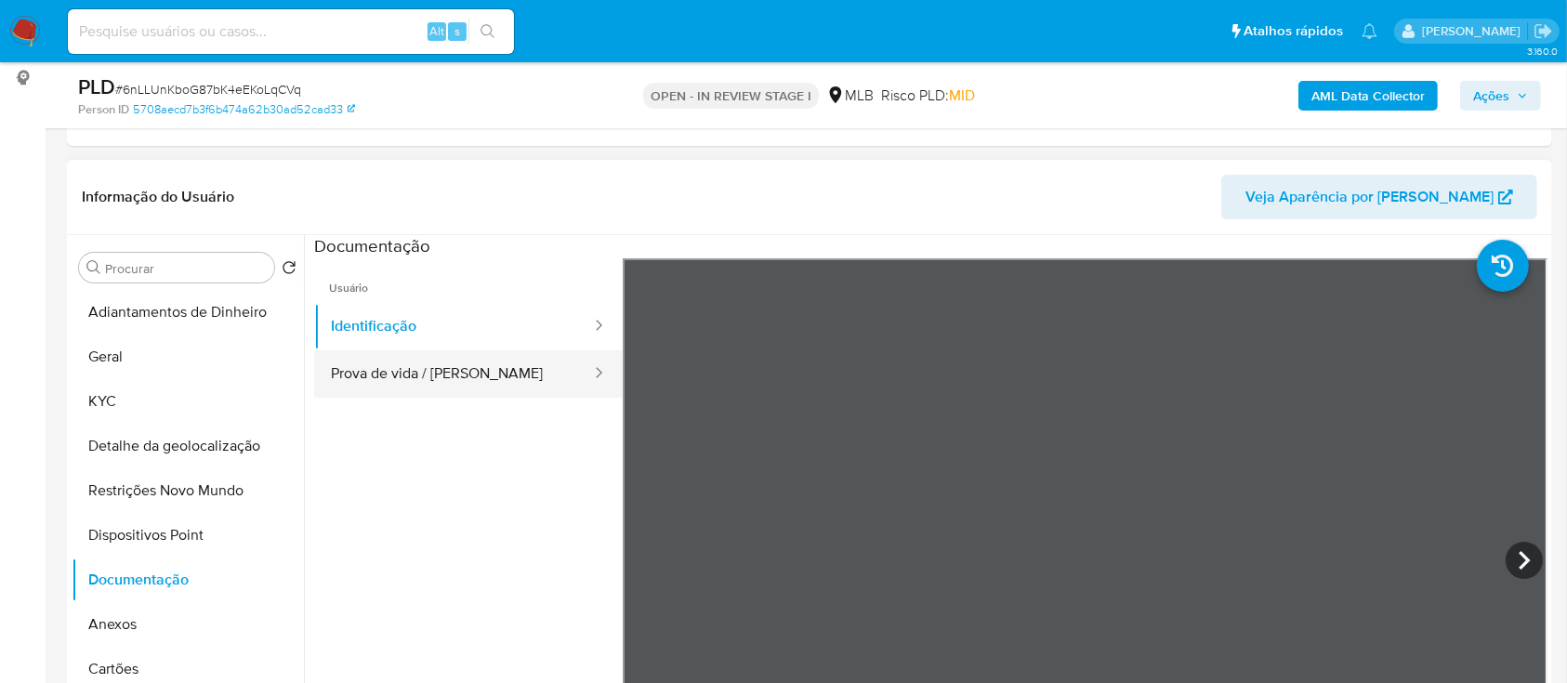
click at [499, 374] on button "Prova de vida / Selfie" at bounding box center [453, 373] width 279 height 47
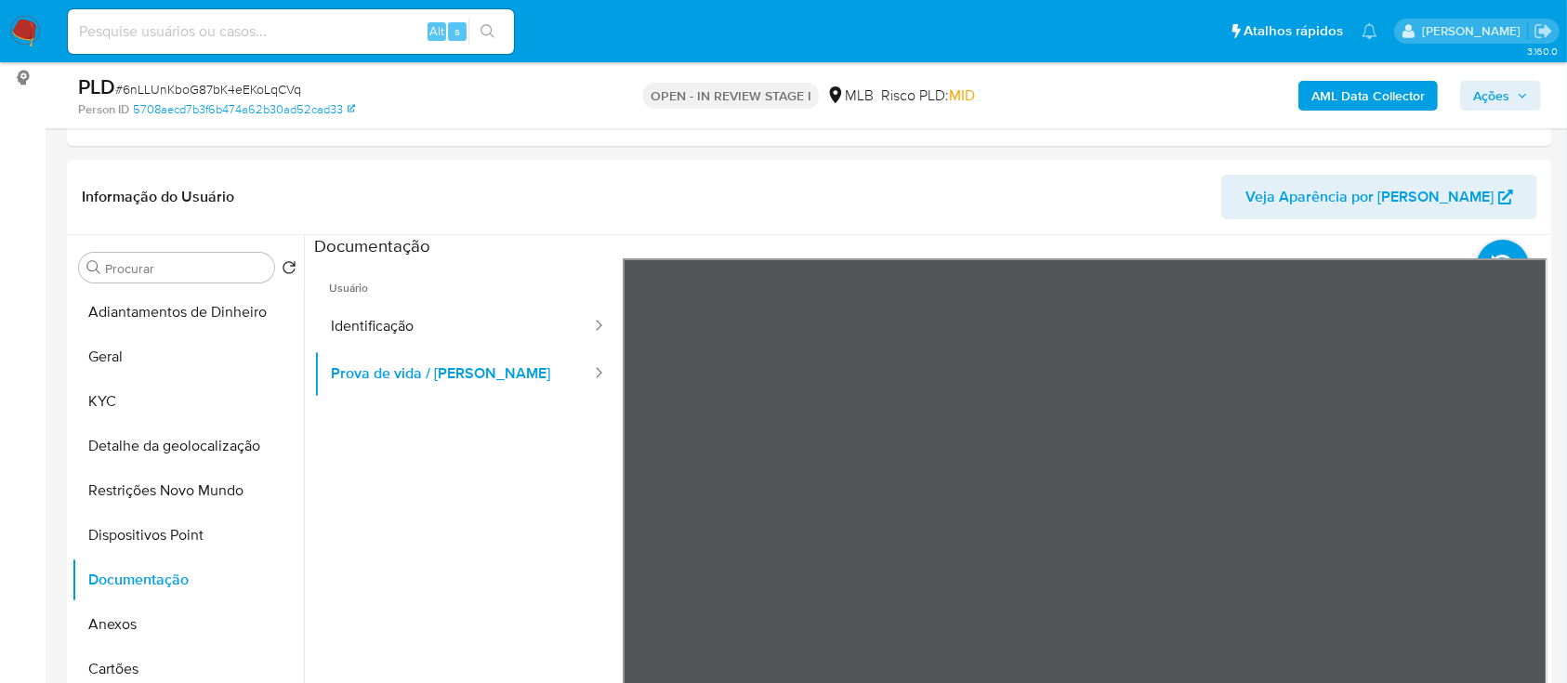
click at [1377, 94] on b "AML Data Collector" at bounding box center [1368, 96] width 113 height 30
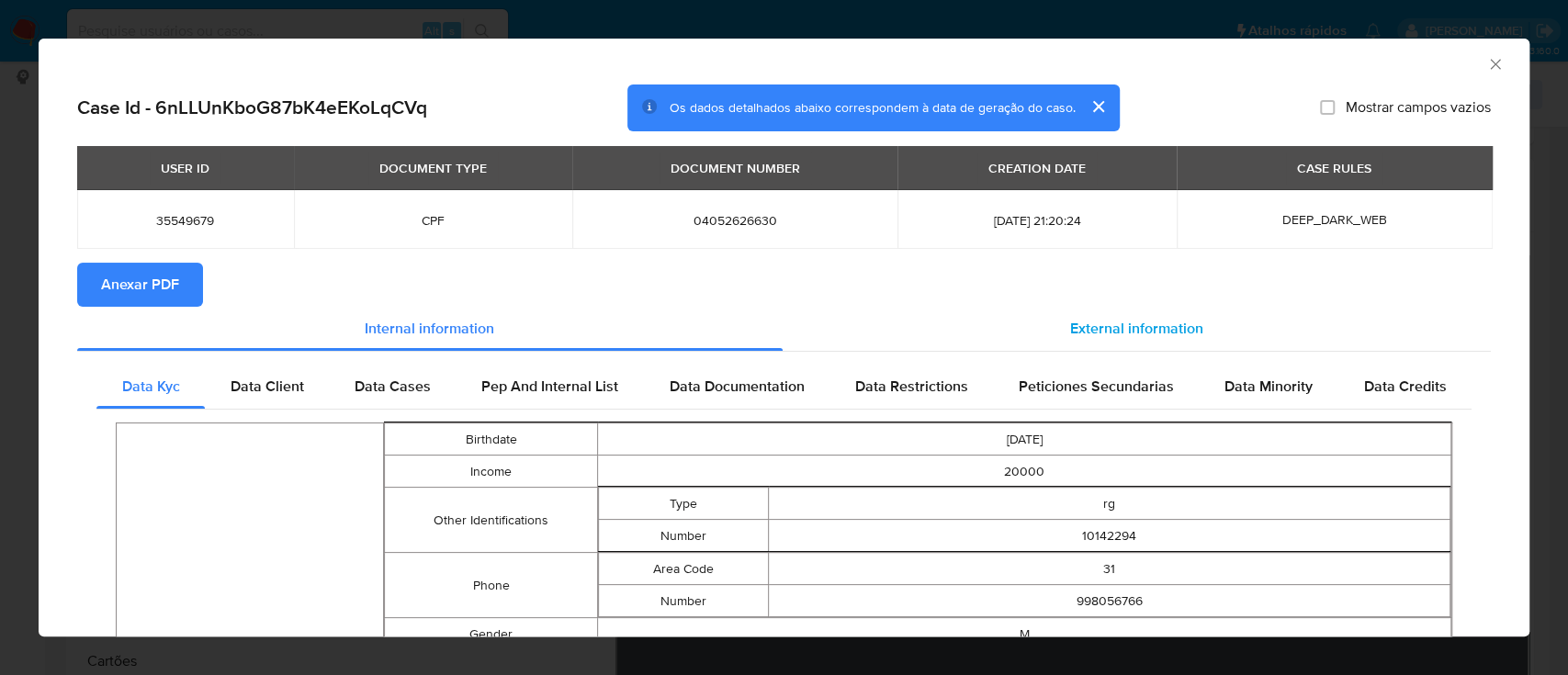
click at [1093, 312] on div "External information" at bounding box center [1137, 329] width 709 height 44
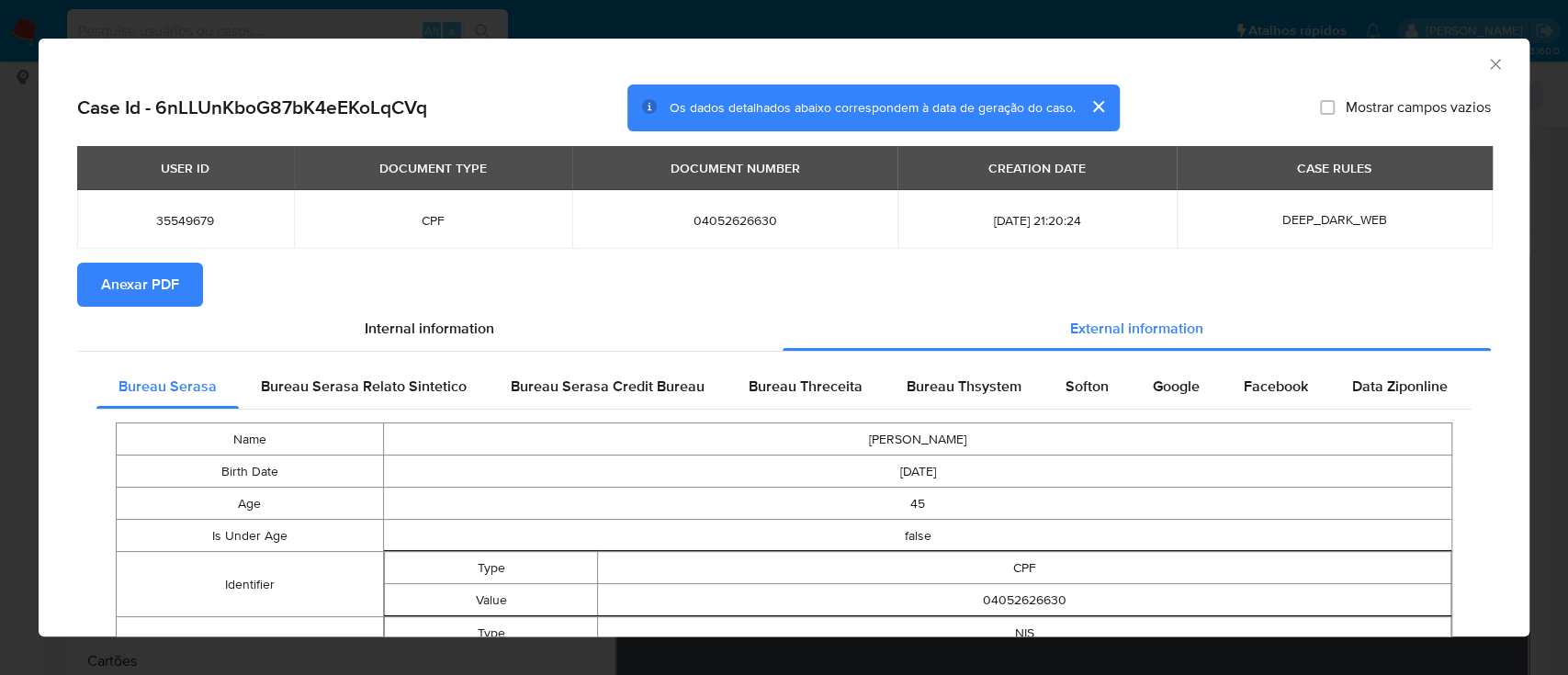
drag, startPoint x: 808, startPoint y: 380, endPoint x: 885, endPoint y: 357, distance: 80.4
click at [807, 381] on span "Bureau Threceita" at bounding box center [805, 385] width 114 height 21
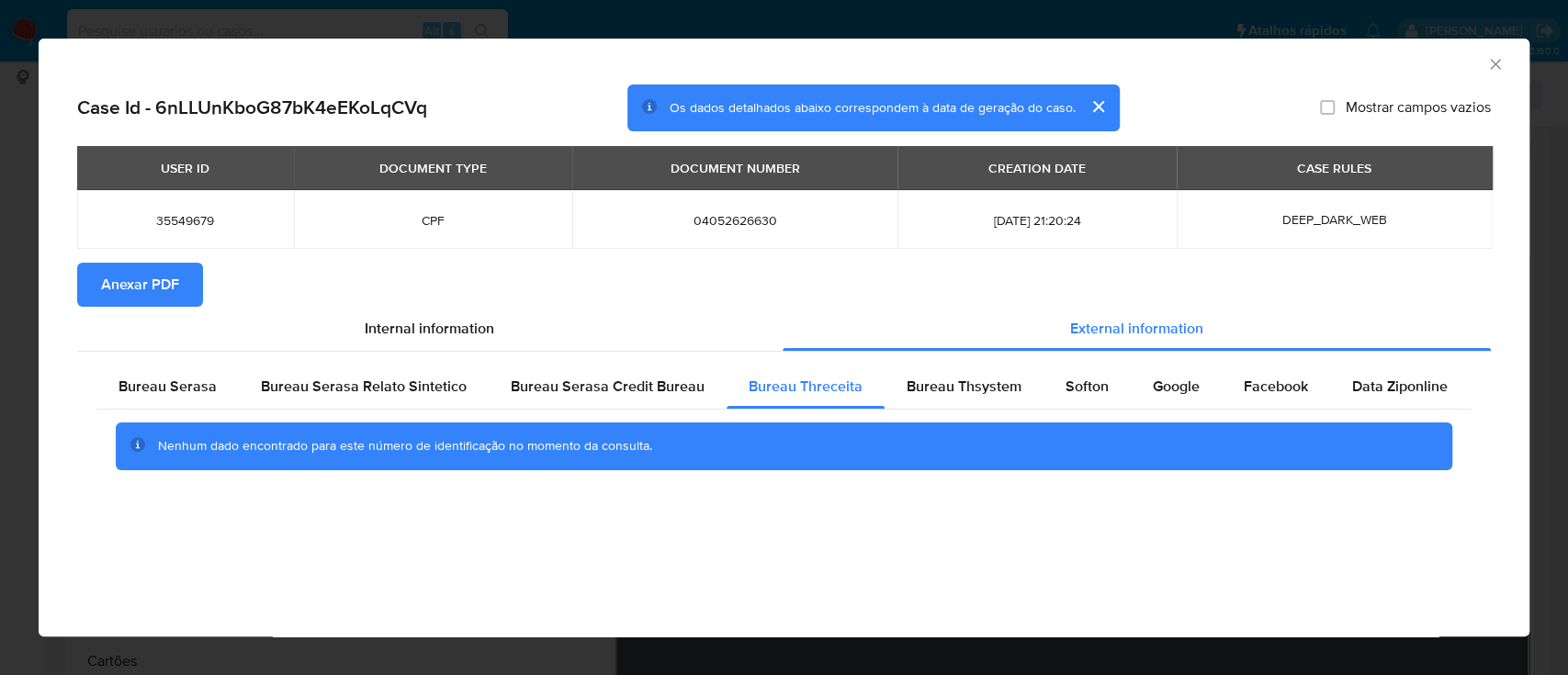
drag, startPoint x: 1079, startPoint y: 552, endPoint x: 990, endPoint y: 426, distance: 154.3
click at [1060, 524] on div "AML Data Collector Case Id - 6nLLUnKboG87bK4eEKoLqCVq Os dados detalhados abaix…" at bounding box center [784, 337] width 1491 height 598
drag, startPoint x: 947, startPoint y: 388, endPoint x: 956, endPoint y: 393, distance: 10.3
click at [946, 388] on span "Bureau Thsystem" at bounding box center [964, 385] width 115 height 21
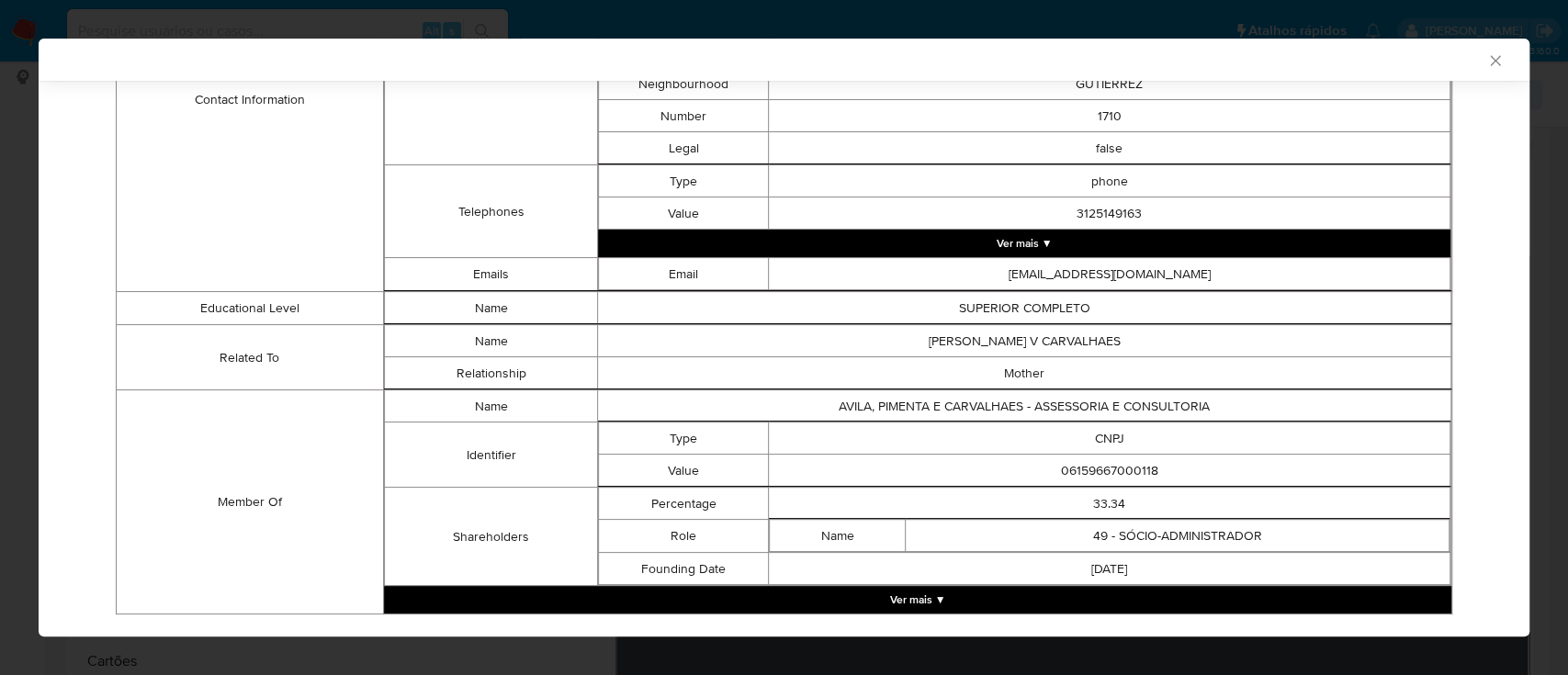
scroll to position [901, 0]
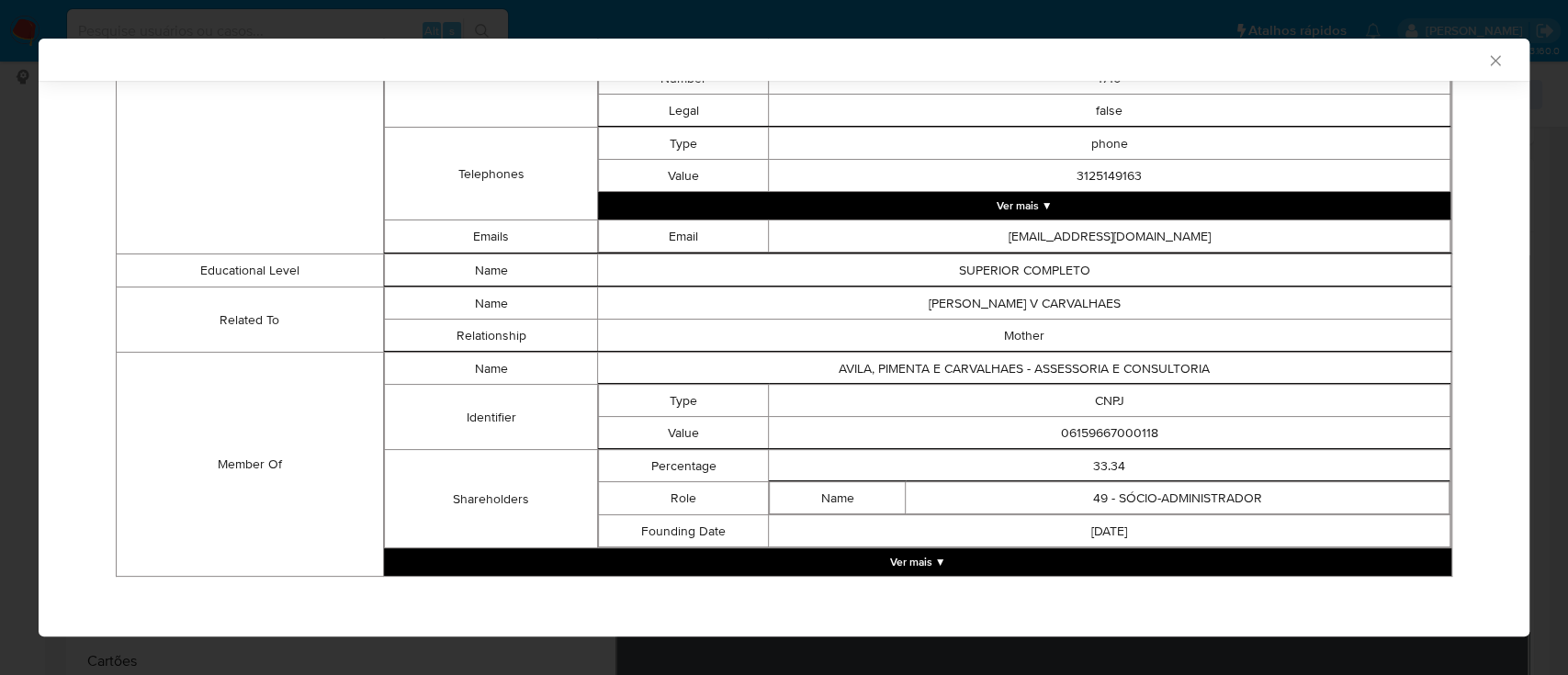
click at [973, 557] on button "Ver mais ▼" at bounding box center [918, 562] width 1067 height 28
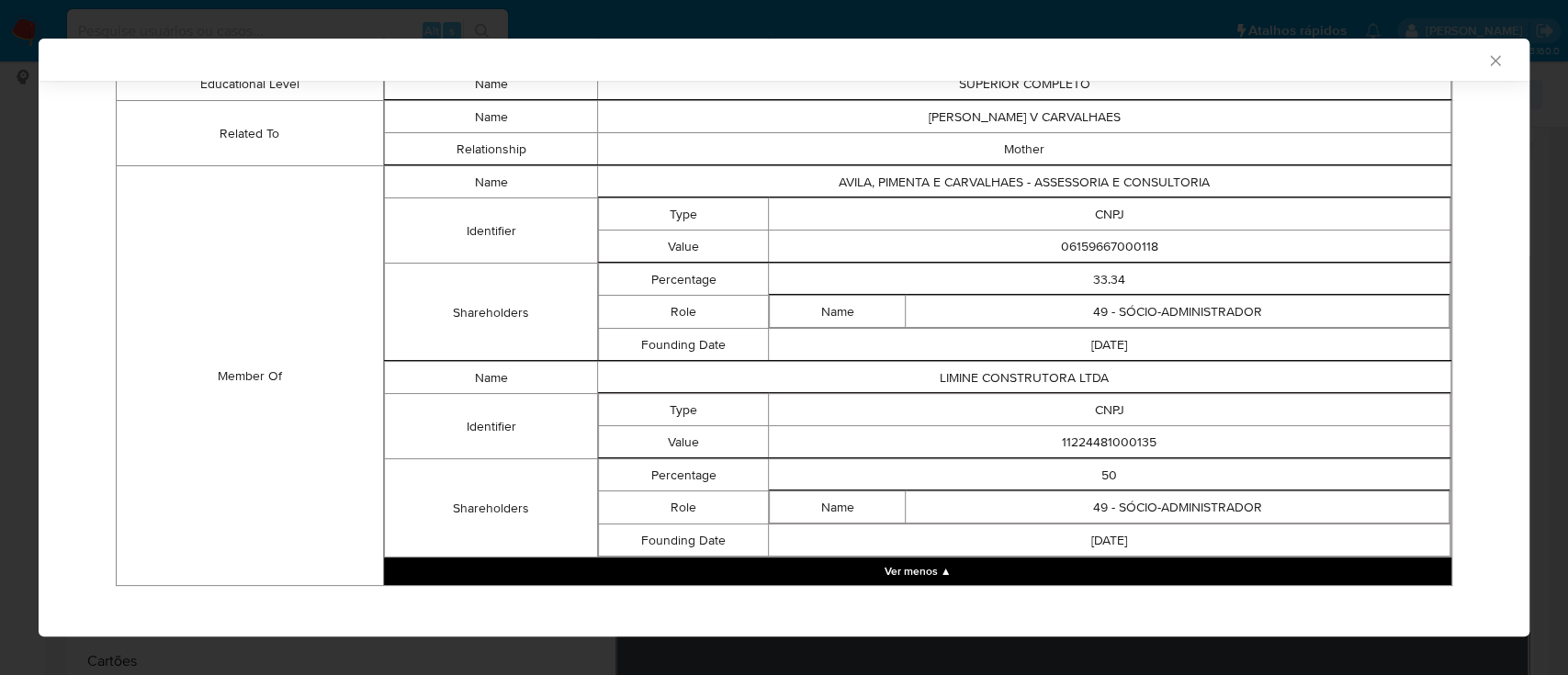
scroll to position [1096, 0]
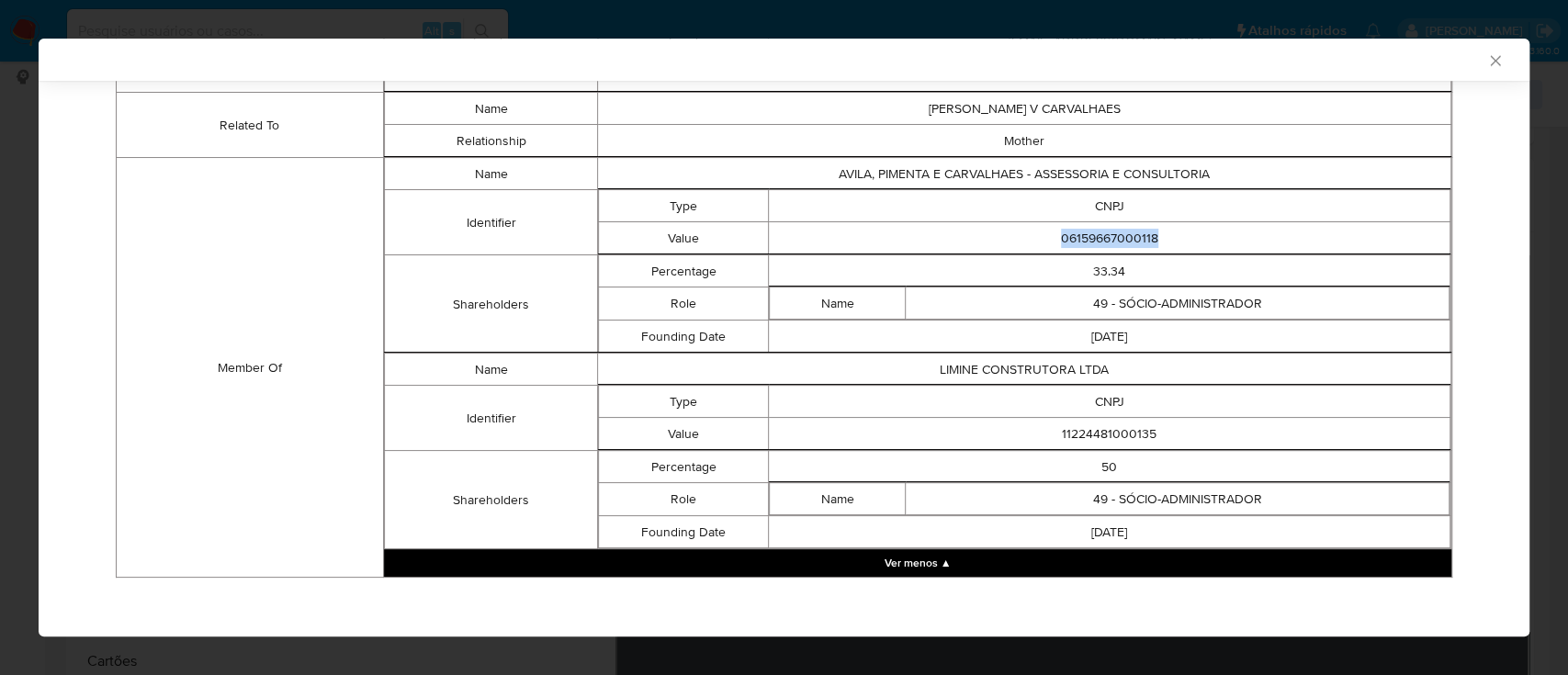
drag, startPoint x: 1155, startPoint y: 235, endPoint x: 1013, endPoint y: 233, distance: 142.0
click at [1013, 232] on td "06159667000118" at bounding box center [1110, 238] width 682 height 33
copy td "06159667000118"
drag, startPoint x: 1180, startPoint y: 427, endPoint x: 981, endPoint y: 419, distance: 199.2
click at [981, 419] on td "11224481000135" at bounding box center [1110, 434] width 682 height 33
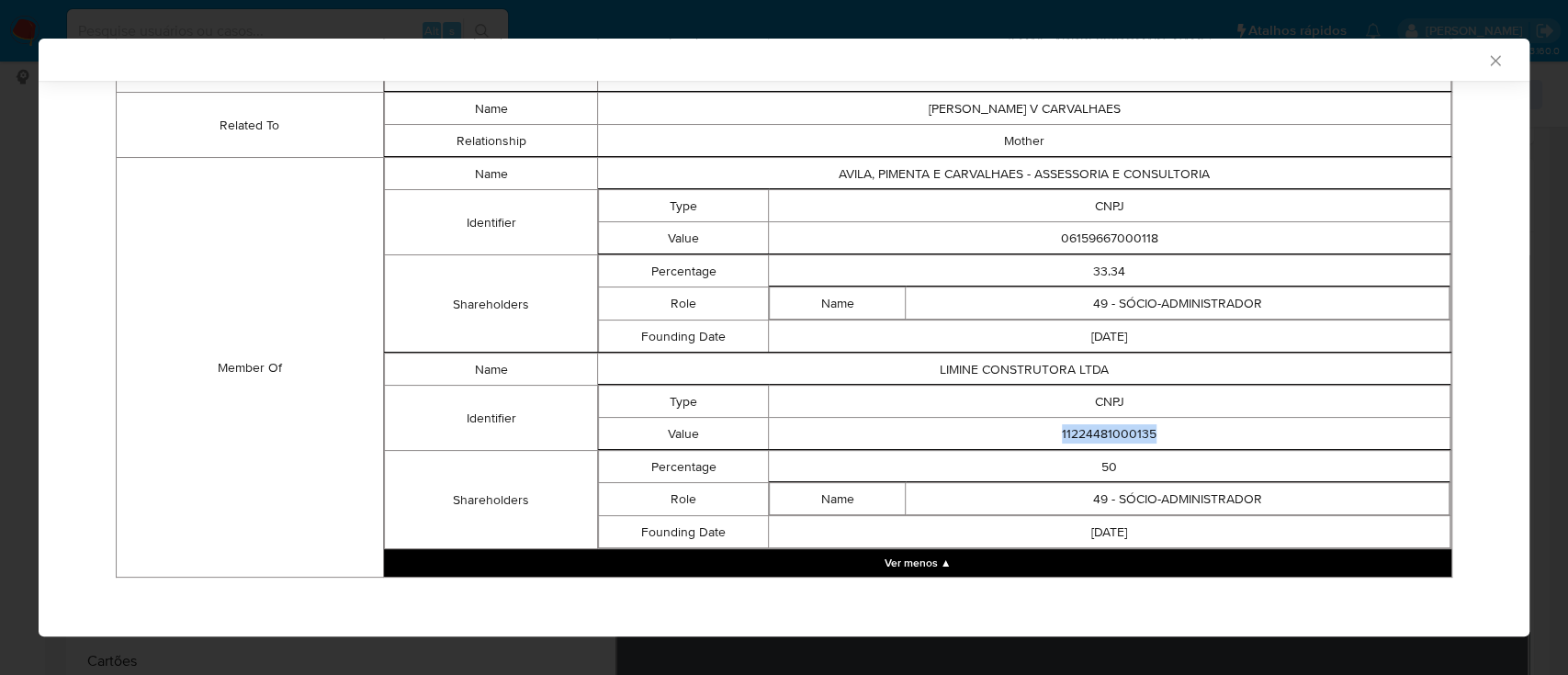
copy td "11224481000135"
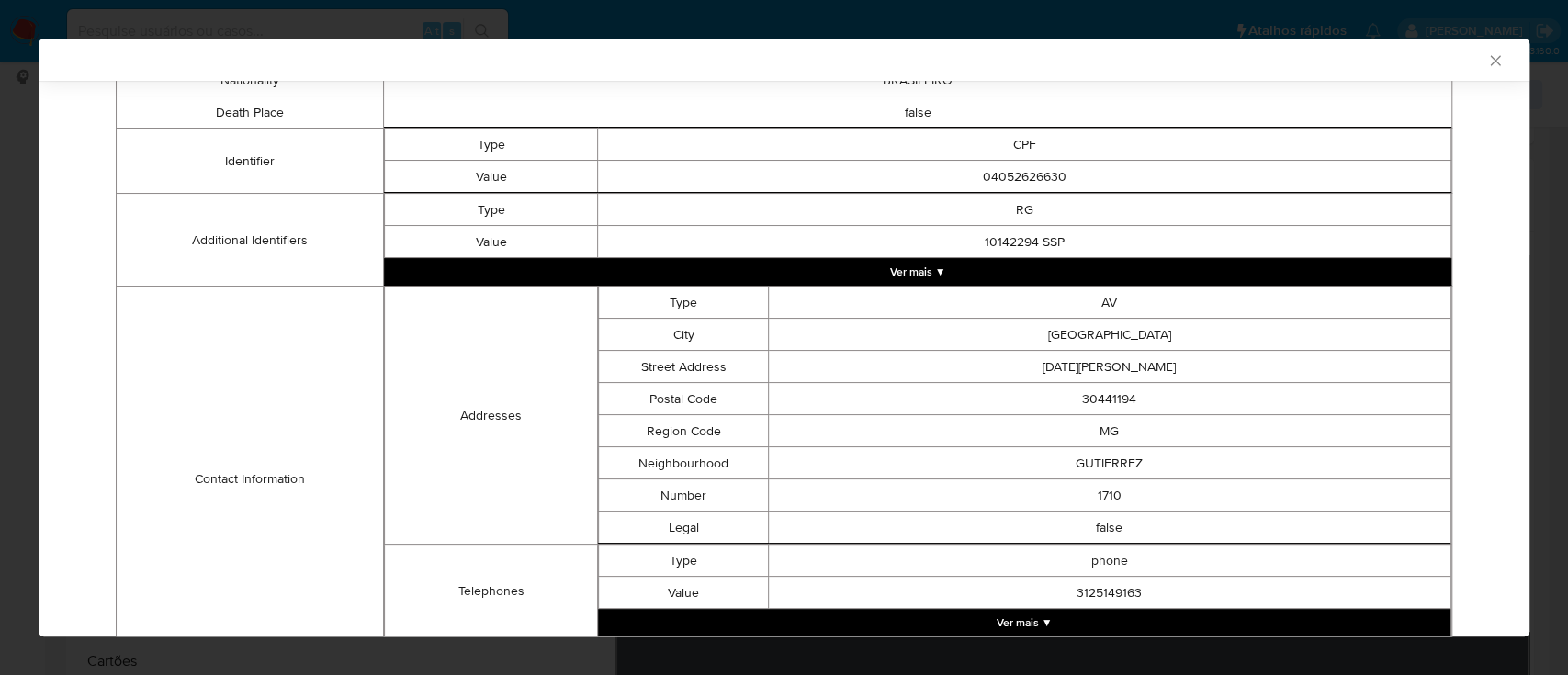
scroll to position [0, 0]
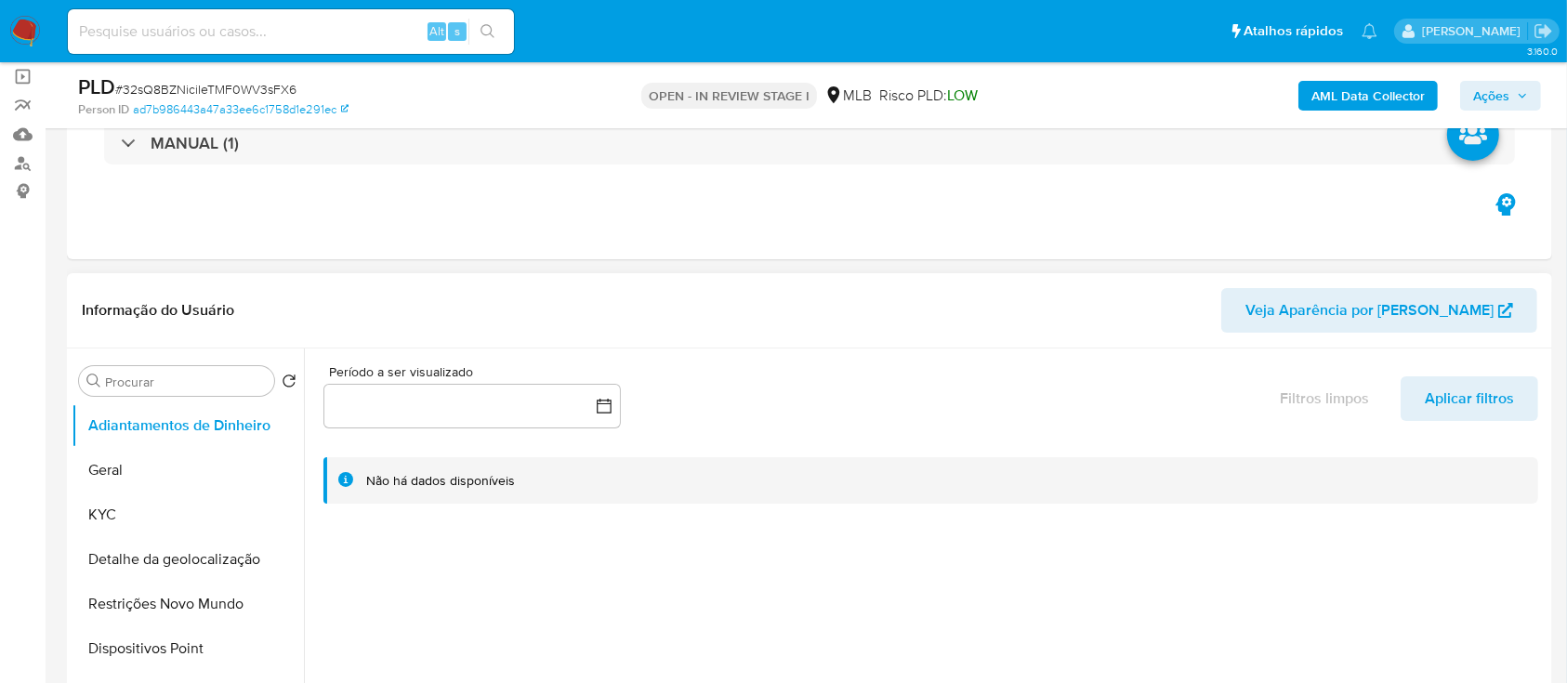
scroll to position [124, 0]
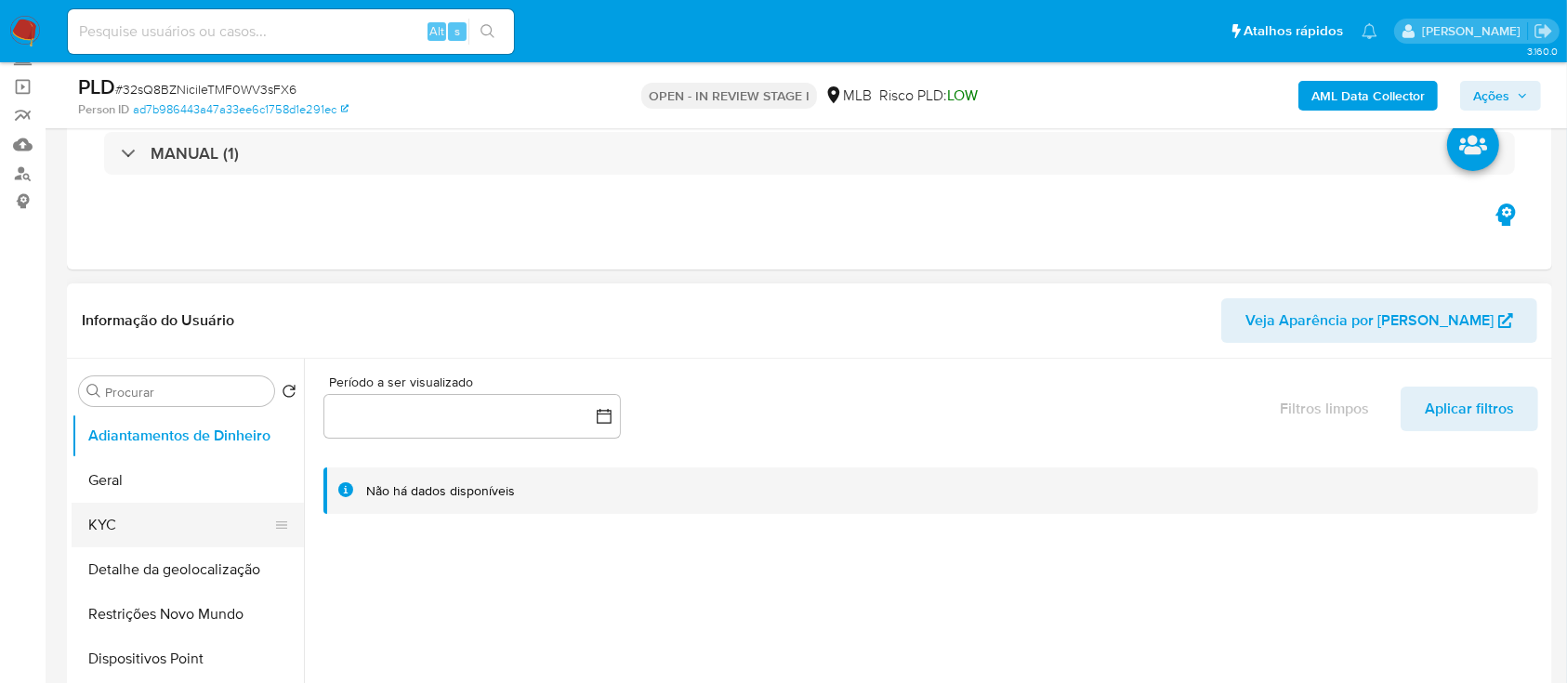
click at [87, 518] on button "KYC" at bounding box center [181, 525] width 218 height 45
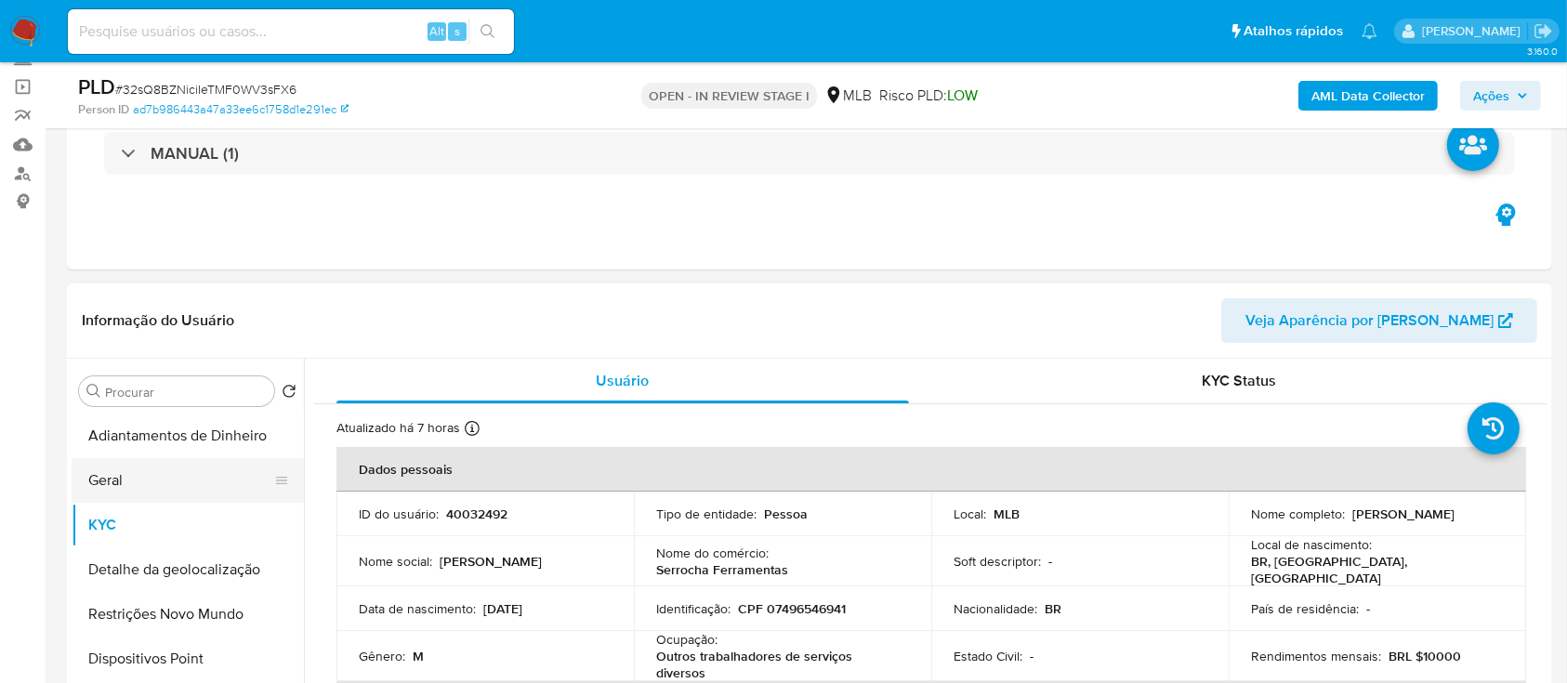
click at [142, 491] on button "Geral" at bounding box center [181, 480] width 218 height 45
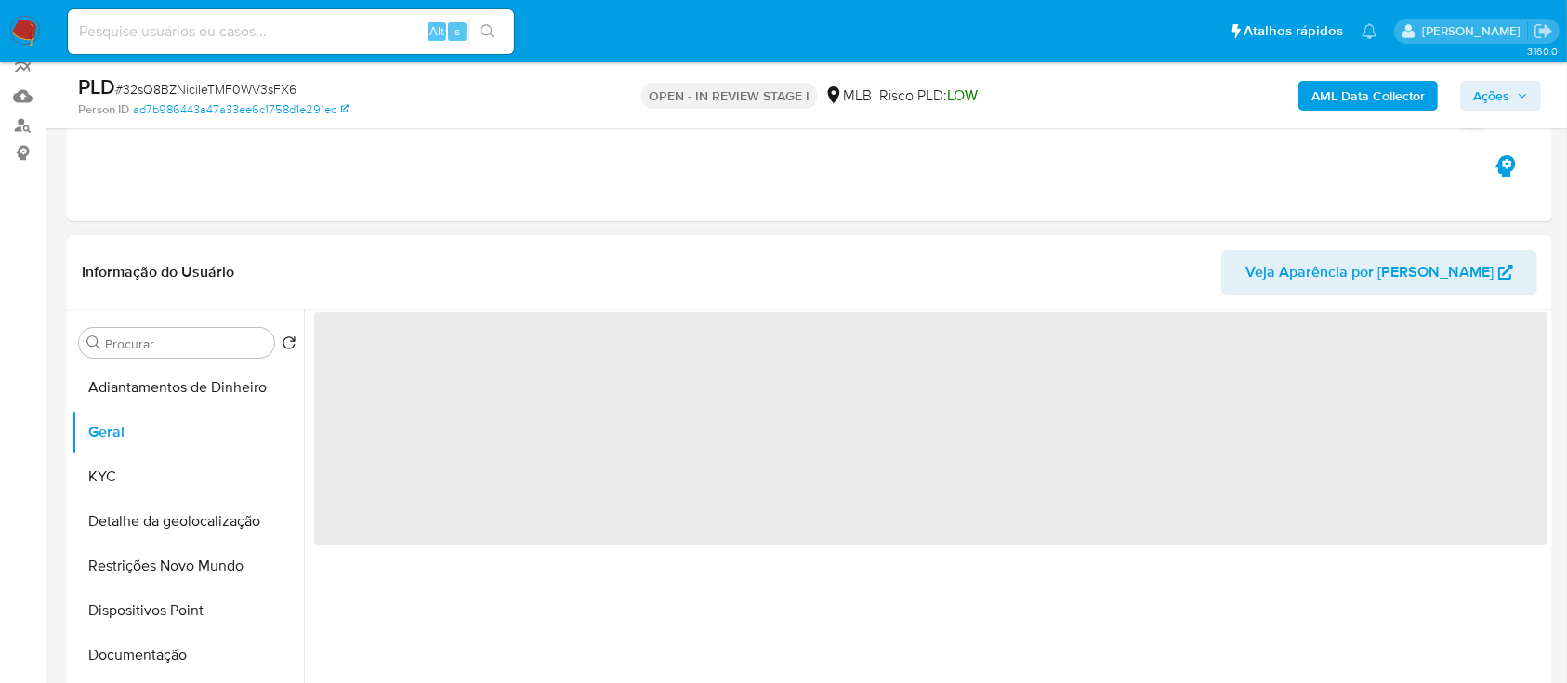
scroll to position [247, 0]
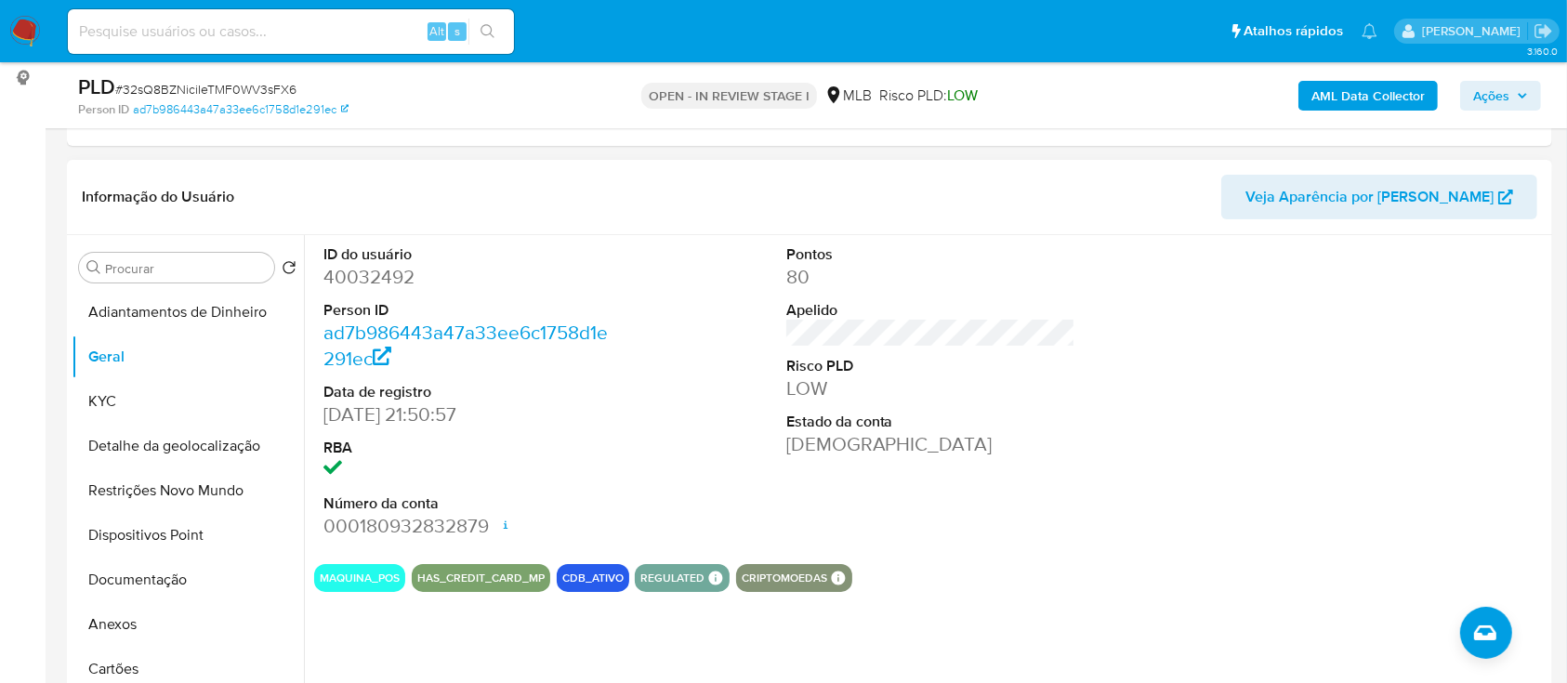
click at [1315, 383] on div at bounding box center [1393, 392] width 309 height 314
click at [141, 393] on button "KYC" at bounding box center [181, 401] width 218 height 45
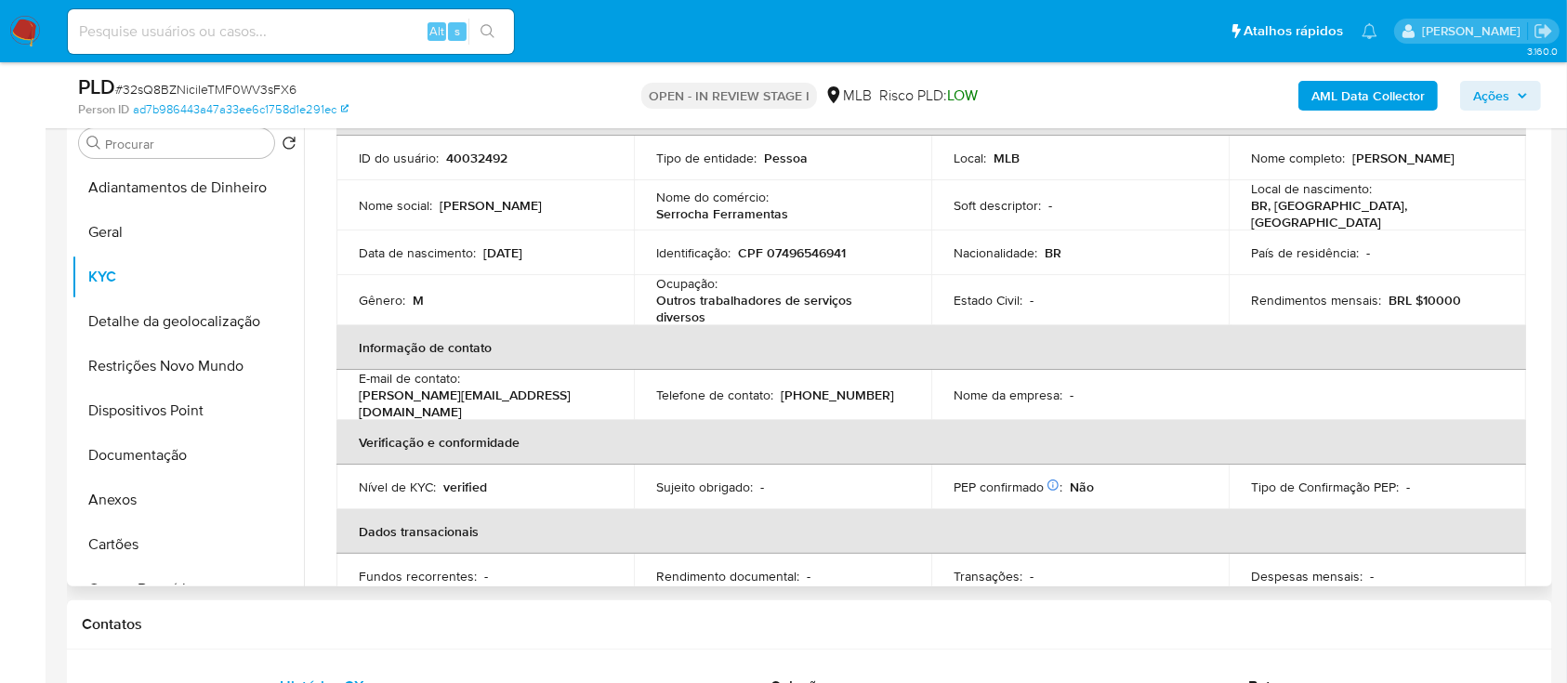
scroll to position [105, 0]
click at [1199, 99] on div "AML Data Collector Ações" at bounding box center [1300, 95] width 483 height 44
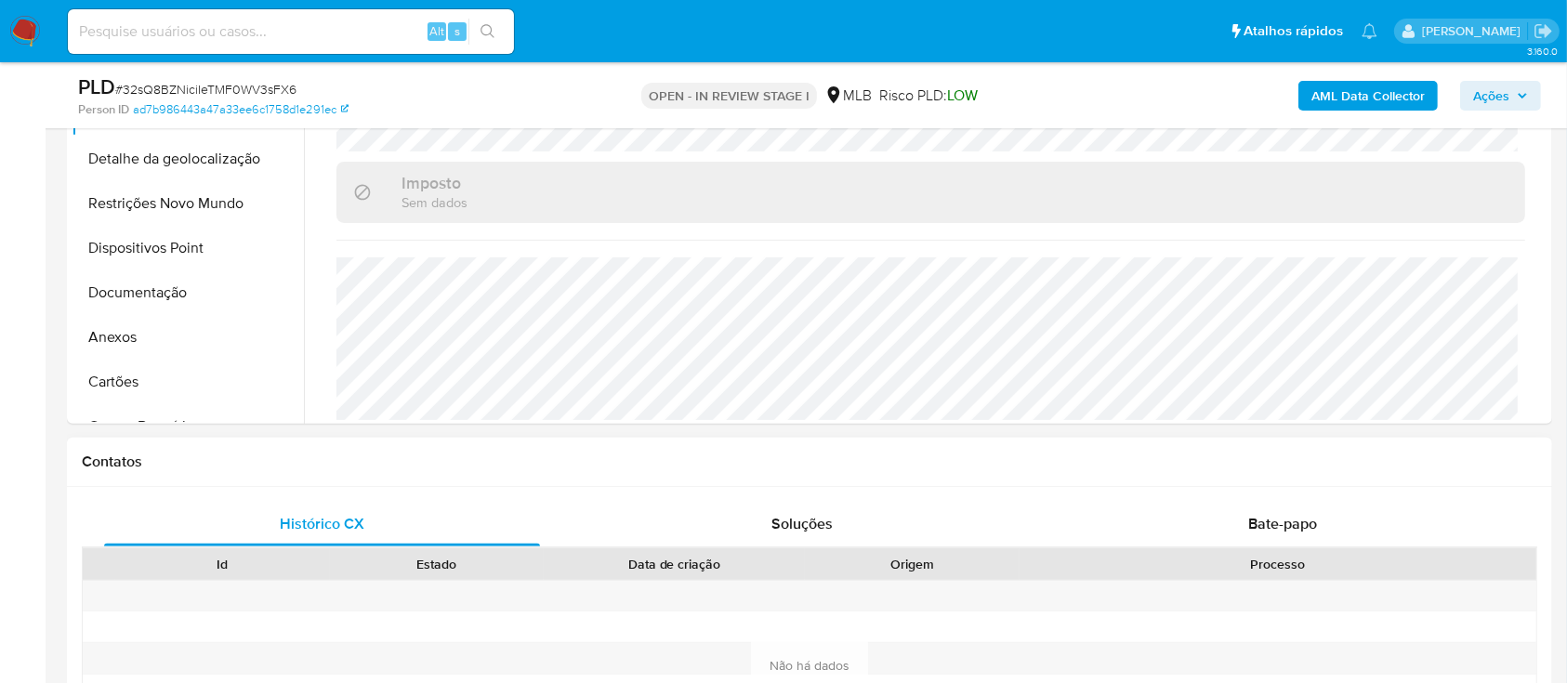
scroll to position [496, 0]
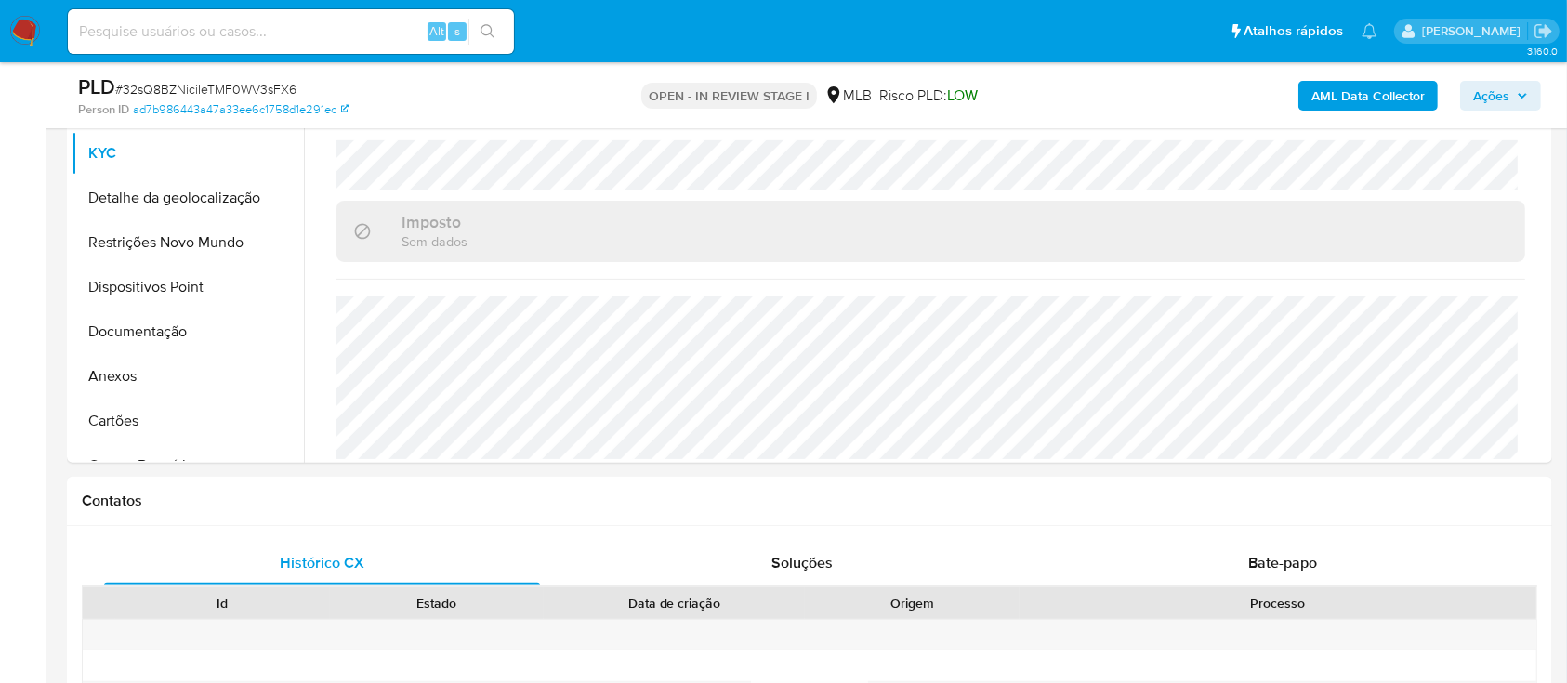
click at [1188, 86] on div "AML Data Collector Ações" at bounding box center [1300, 95] width 483 height 44
click at [160, 200] on button "Detalhe da geolocalização" at bounding box center [181, 198] width 218 height 45
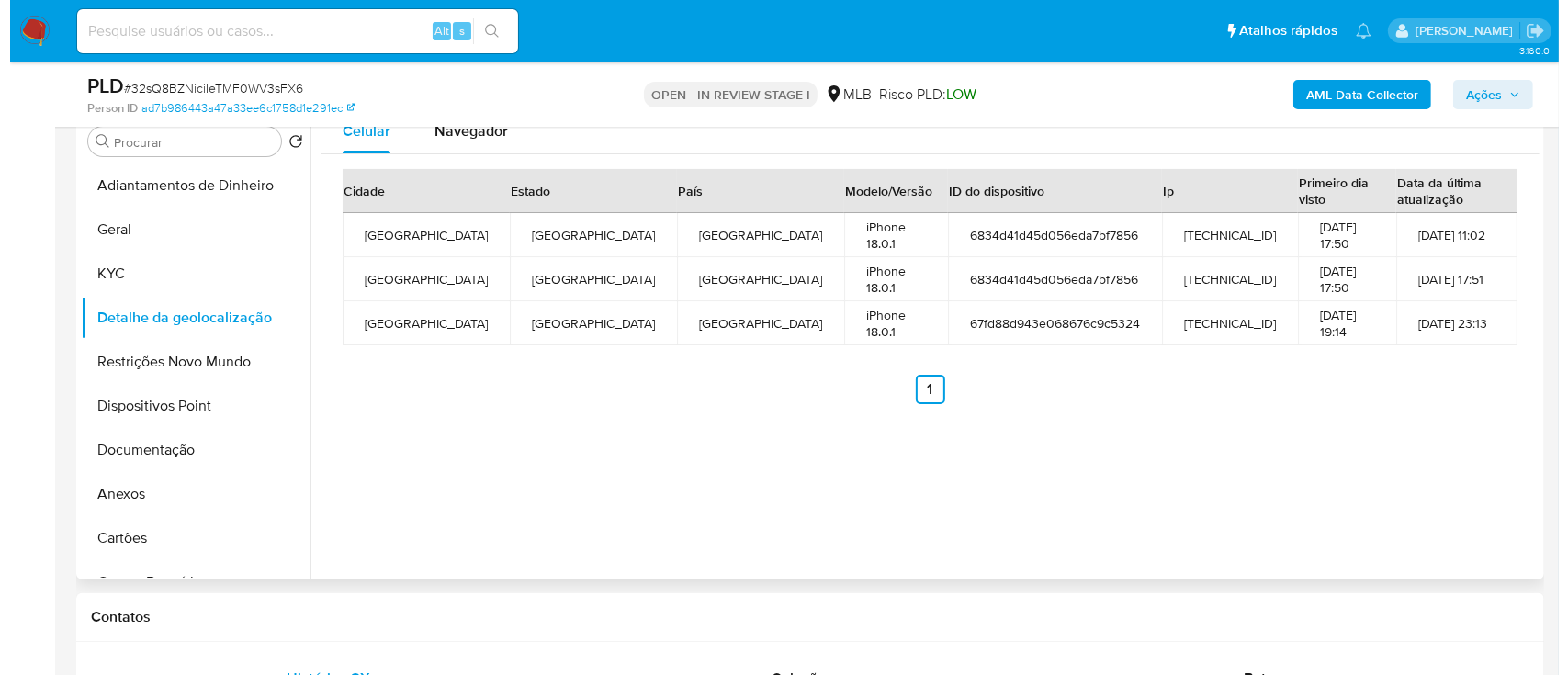
scroll to position [244, 0]
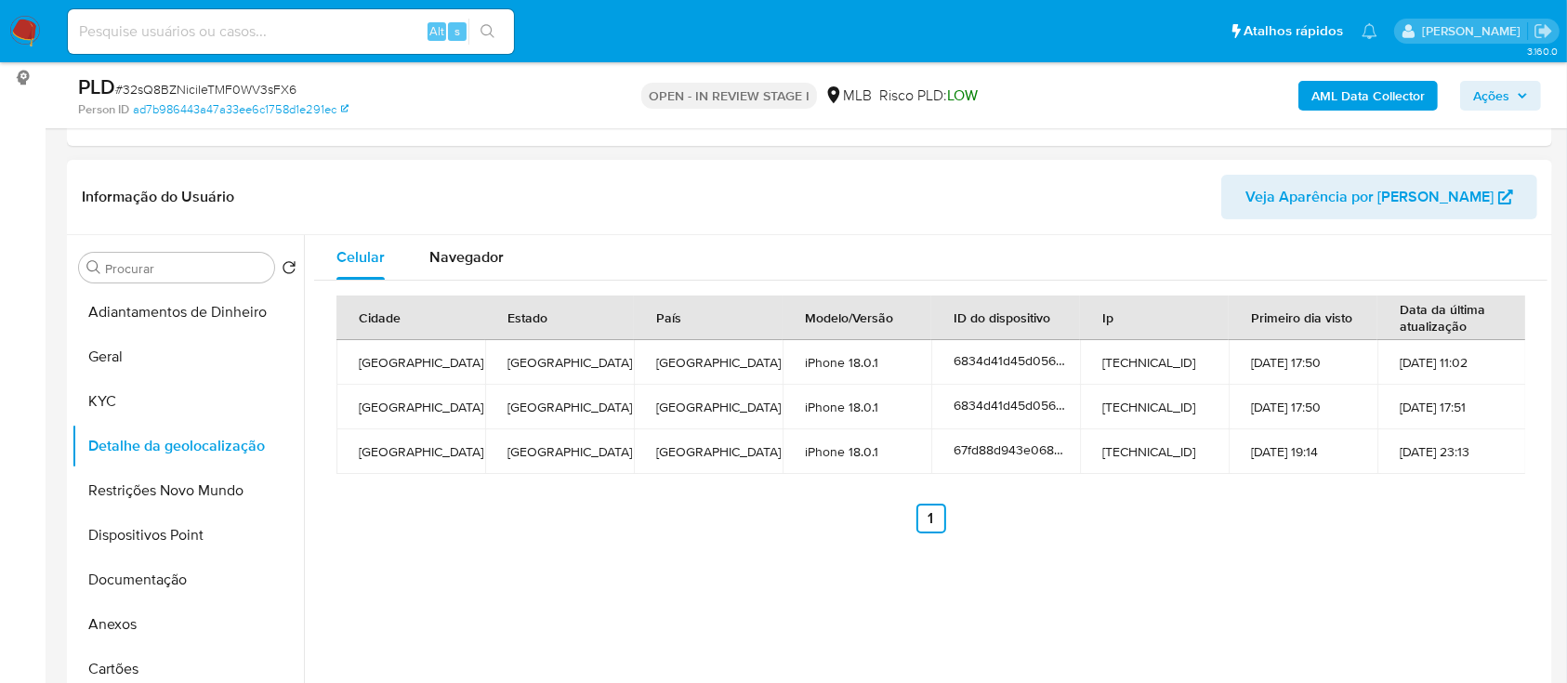
click at [672, 564] on div "Celular Navegador Cidade Estado País Modelo/Versão ID do dispositivo Ip Primeir…" at bounding box center [926, 473] width 1244 height 476
click at [193, 500] on button "Restrições Novo Mundo" at bounding box center [181, 491] width 218 height 45
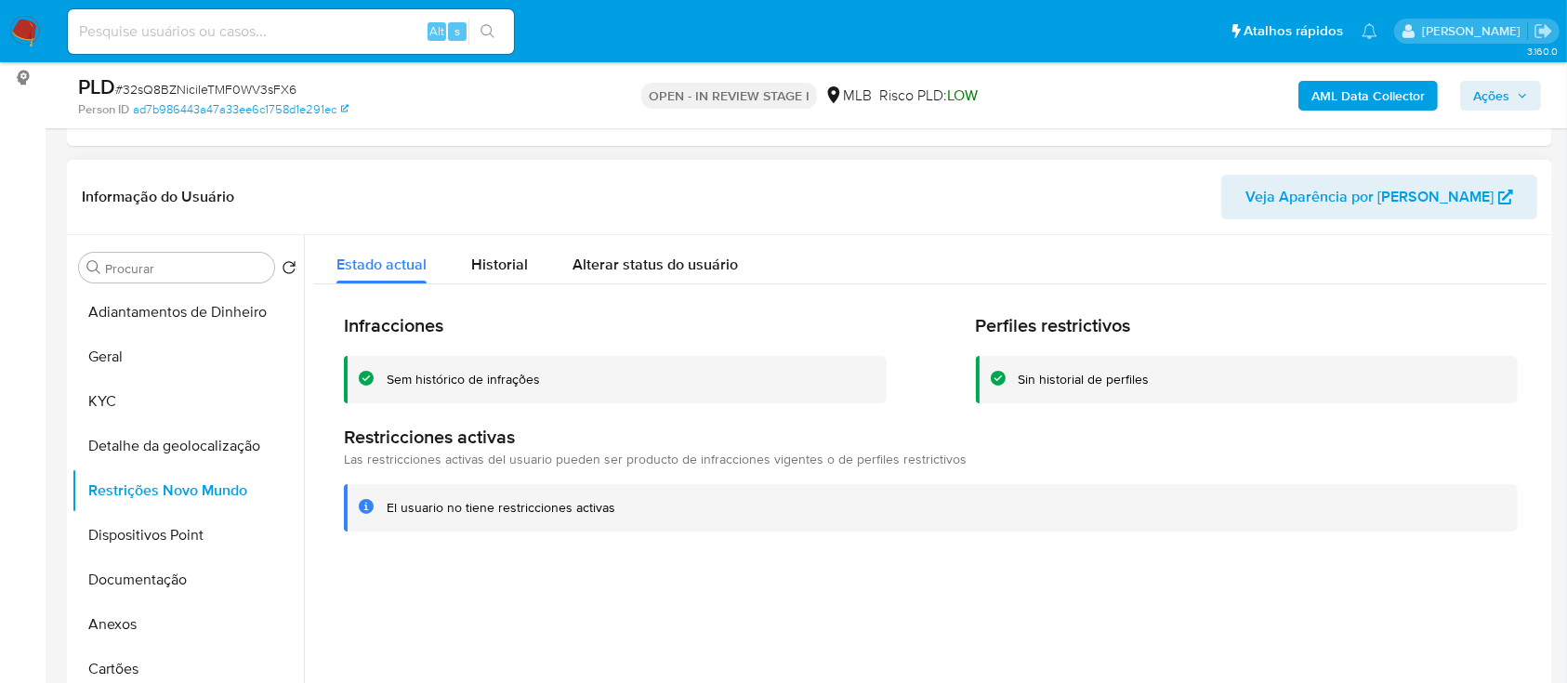
click at [1175, 200] on header "Informação do Usuário Veja Aparência por Pessoa" at bounding box center [810, 197] width 1456 height 45
click at [158, 525] on button "Dispositivos Point" at bounding box center [181, 535] width 218 height 45
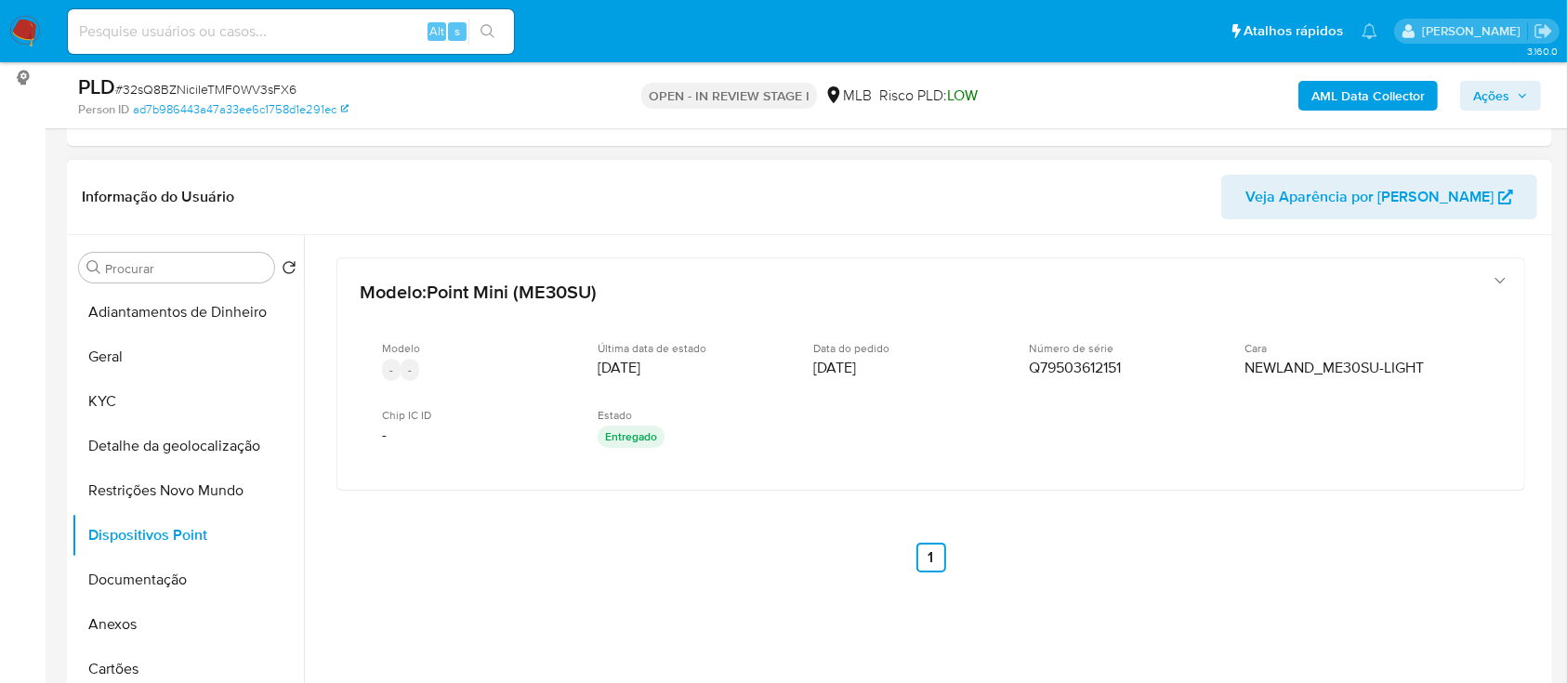
click at [1177, 546] on div "Modelo : Point Mini (ME30SU) Modelo - - Última data de estado 06/01/2023 Data d…" at bounding box center [931, 439] width 1234 height 409
click at [1388, 96] on b "AML Data Collector" at bounding box center [1368, 96] width 113 height 30
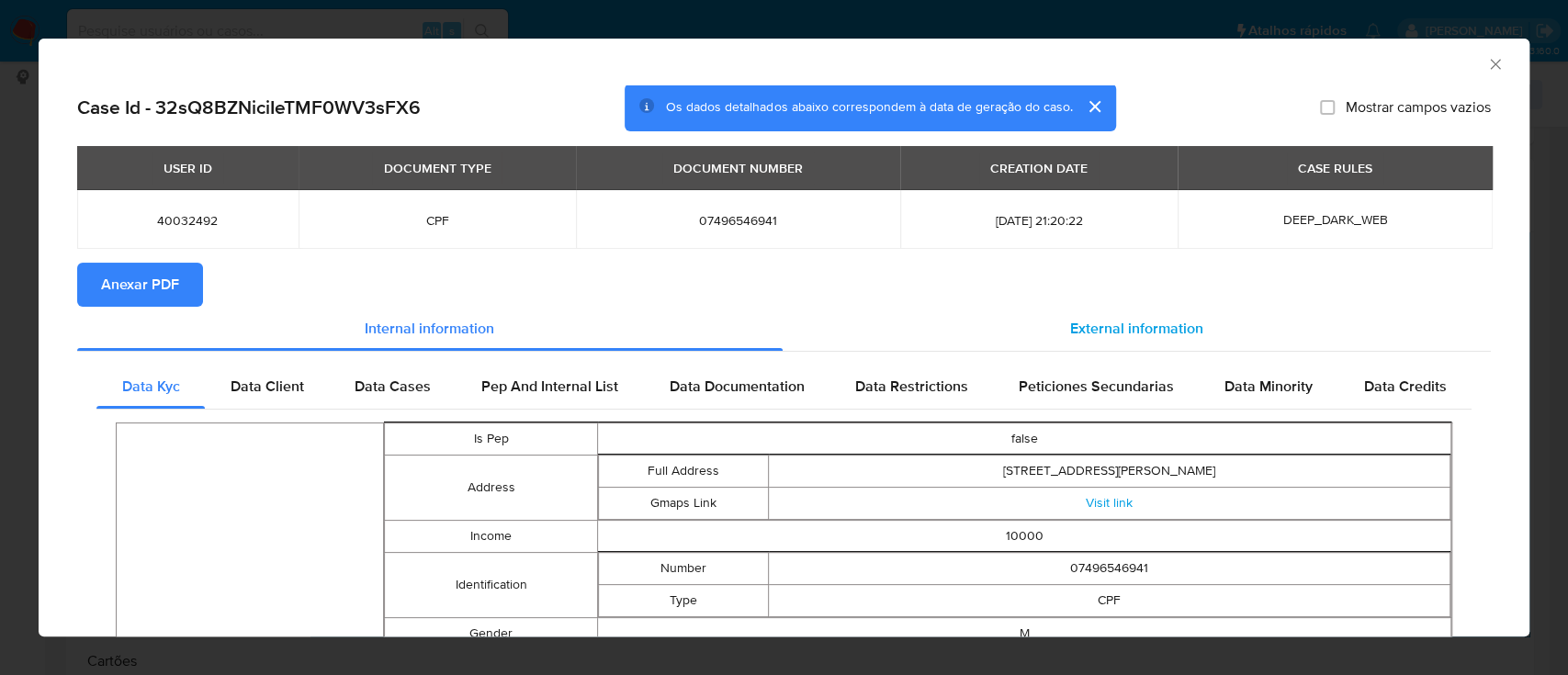
click at [1164, 321] on span "External information" at bounding box center [1136, 328] width 133 height 21
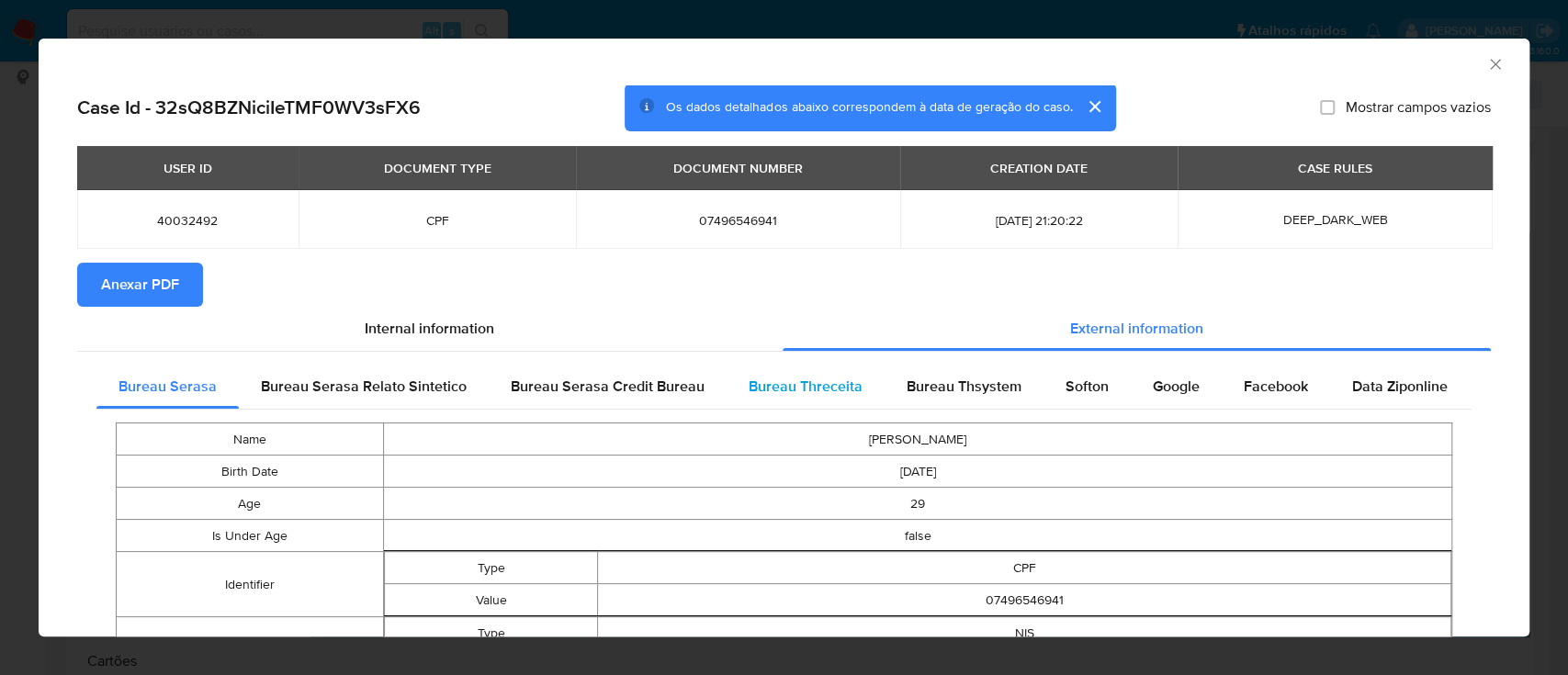
click at [801, 389] on span "Bureau Threceita" at bounding box center [805, 385] width 114 height 21
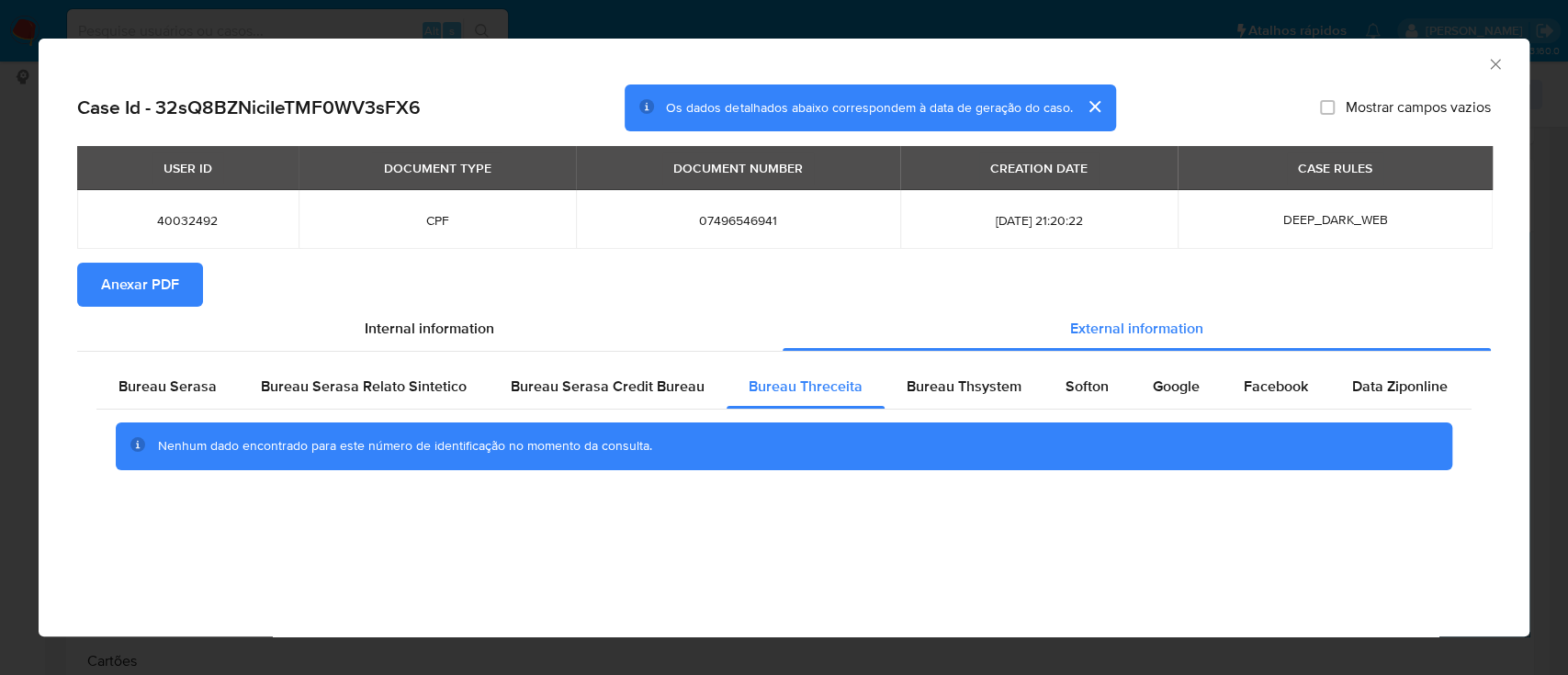
click at [1205, 66] on div "AML Data Collector" at bounding box center [769, 61] width 1435 height 20
click at [961, 385] on span "Bureau Thsystem" at bounding box center [964, 385] width 115 height 21
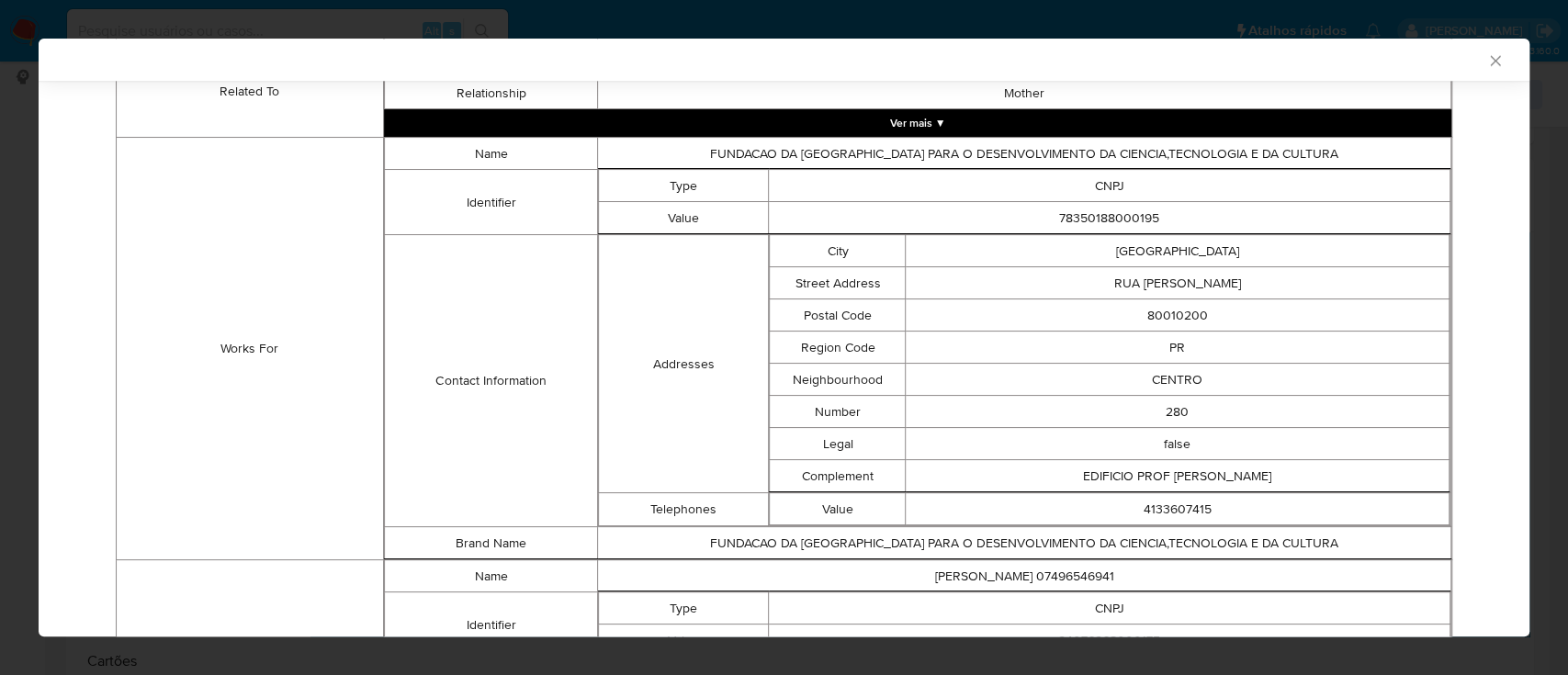
scroll to position [1392, 0]
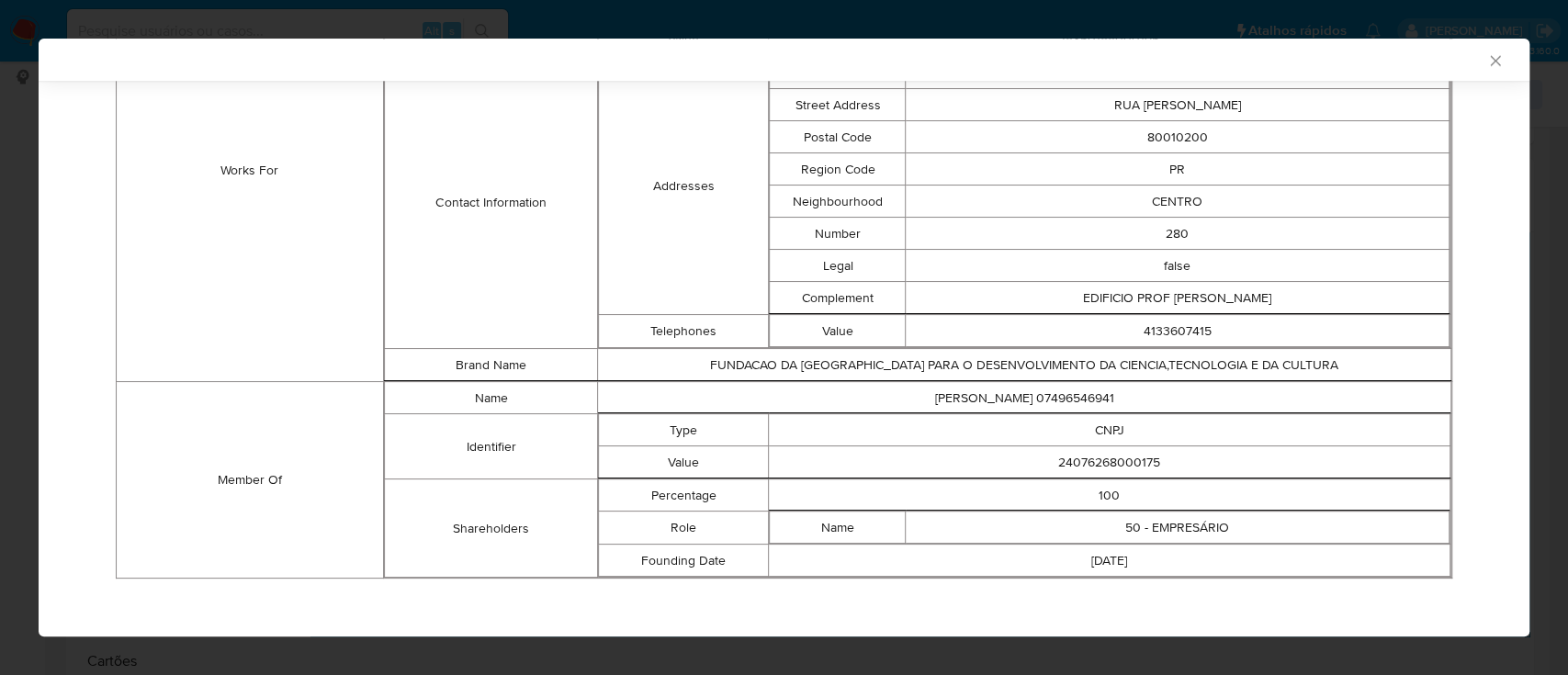
drag, startPoint x: 1306, startPoint y: 65, endPoint x: 765, endPoint y: 4, distance: 544.4
click at [1304, 66] on div "AML Data Collector" at bounding box center [769, 59] width 1435 height 17
drag, startPoint x: 1197, startPoint y: 454, endPoint x: 949, endPoint y: 445, distance: 248.2
click at [949, 447] on td "24076268000175" at bounding box center [1110, 463] width 682 height 33
copy td "24076268000175"
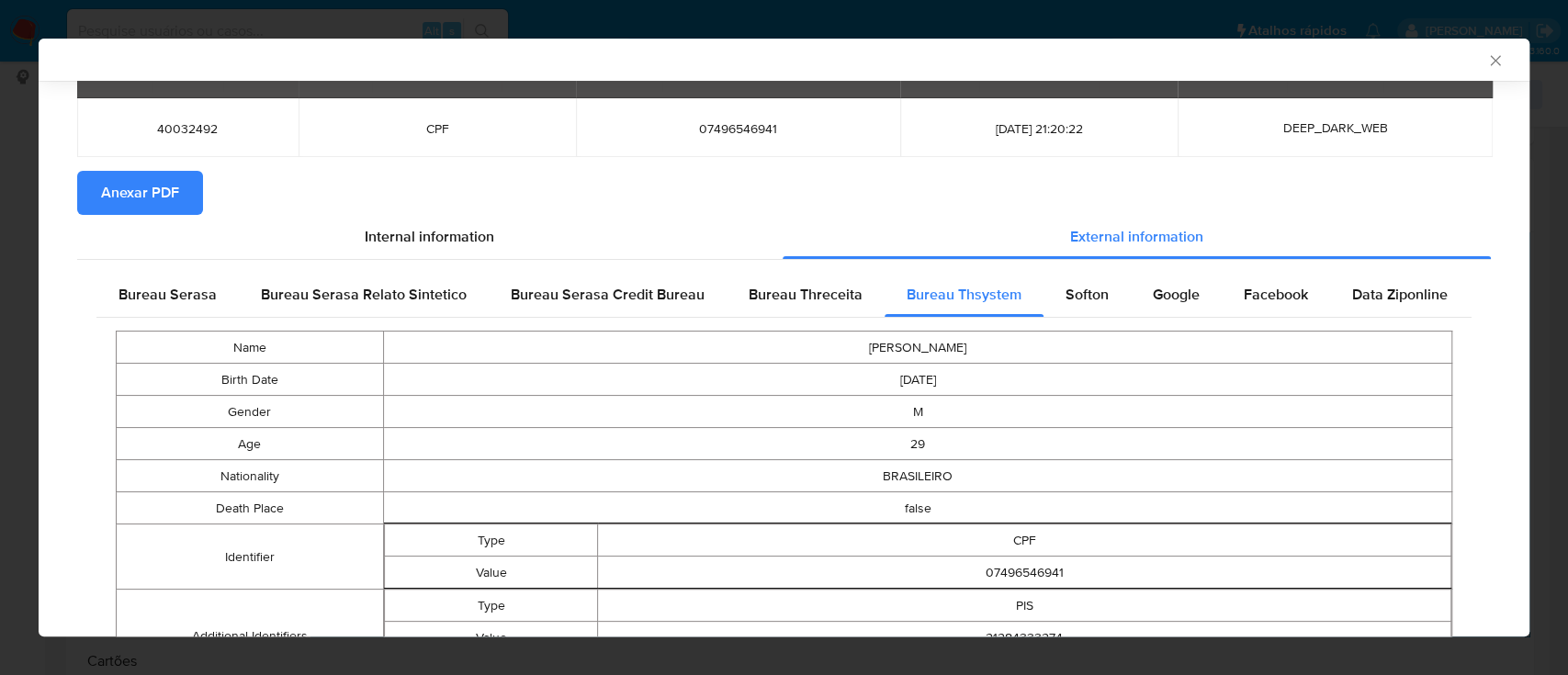
scroll to position [0, 0]
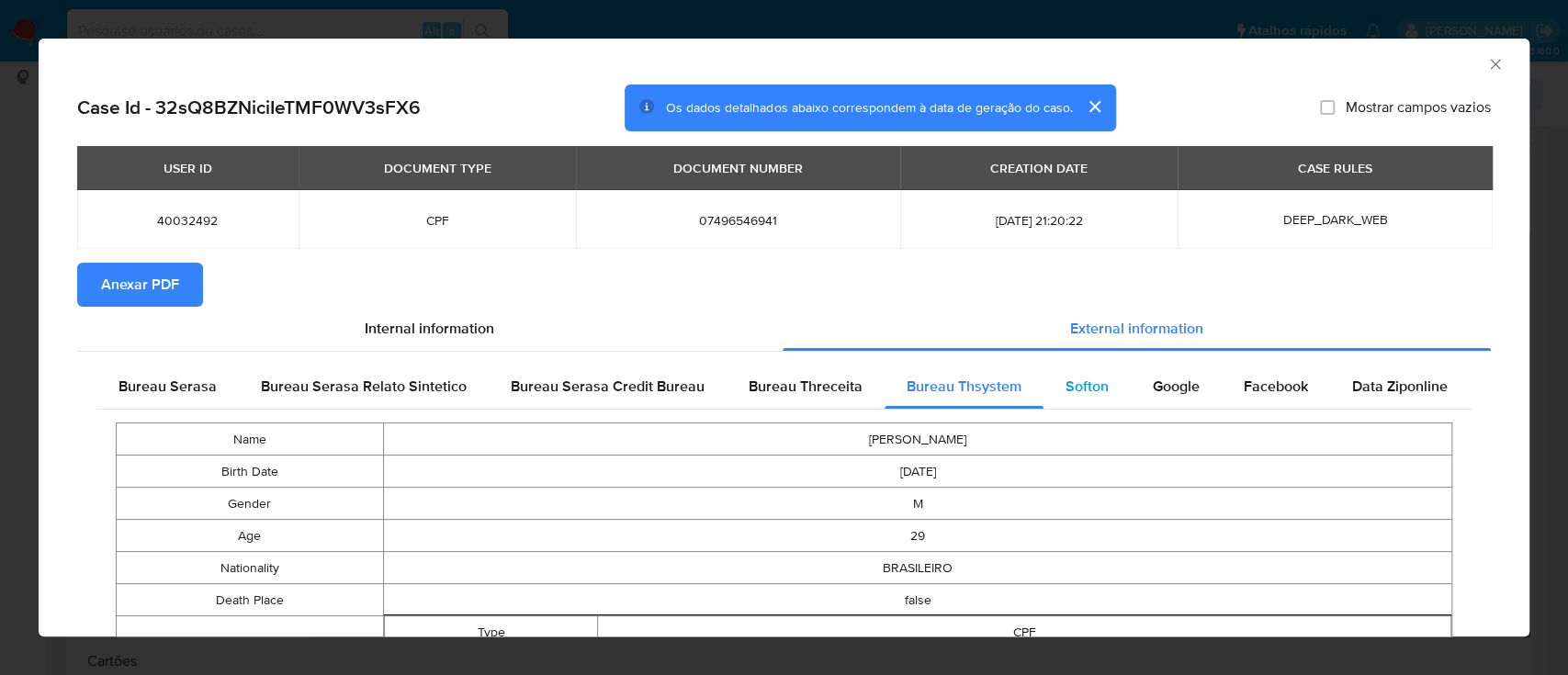
click at [1084, 395] on span "Softon" at bounding box center [1087, 385] width 43 height 21
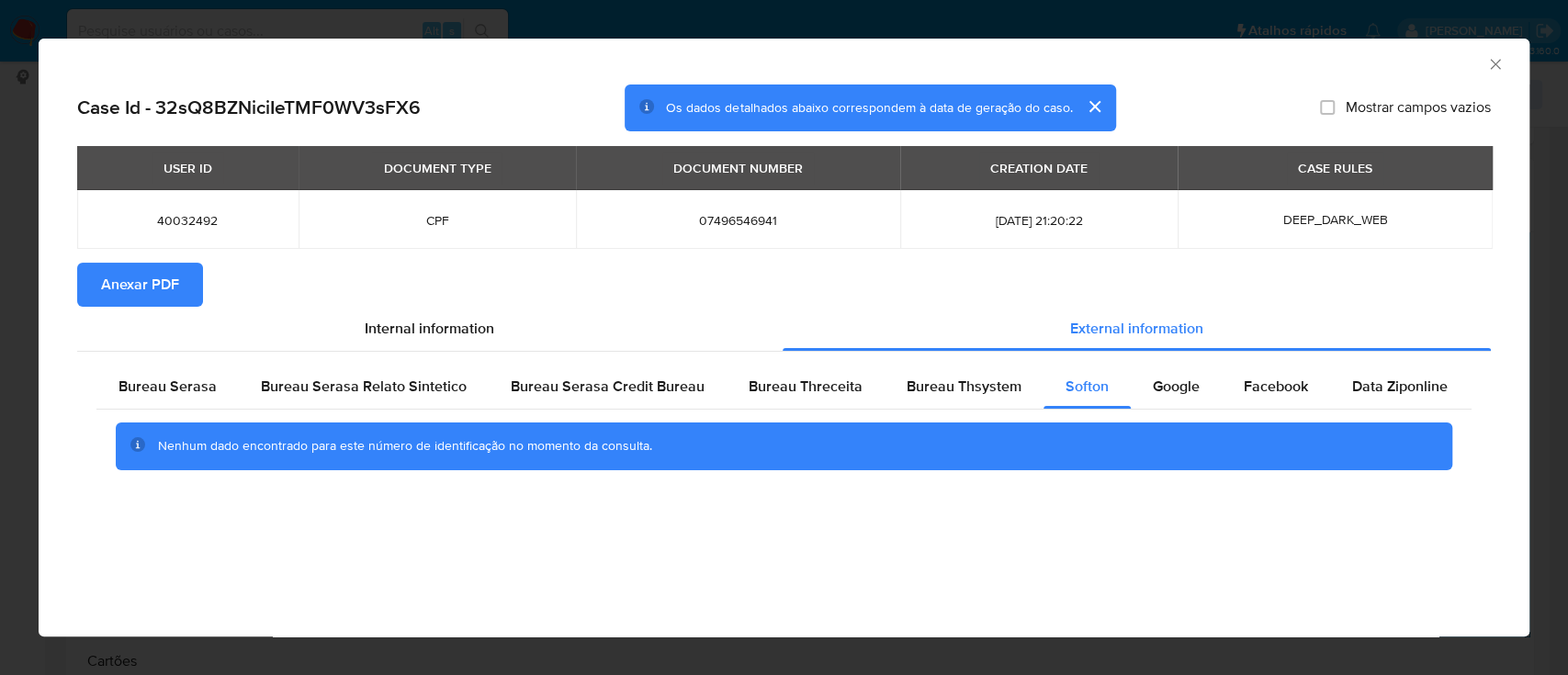
click at [1268, 67] on div "AML Data Collector" at bounding box center [769, 61] width 1435 height 20
click at [1174, 387] on span "Google" at bounding box center [1176, 385] width 46 height 21
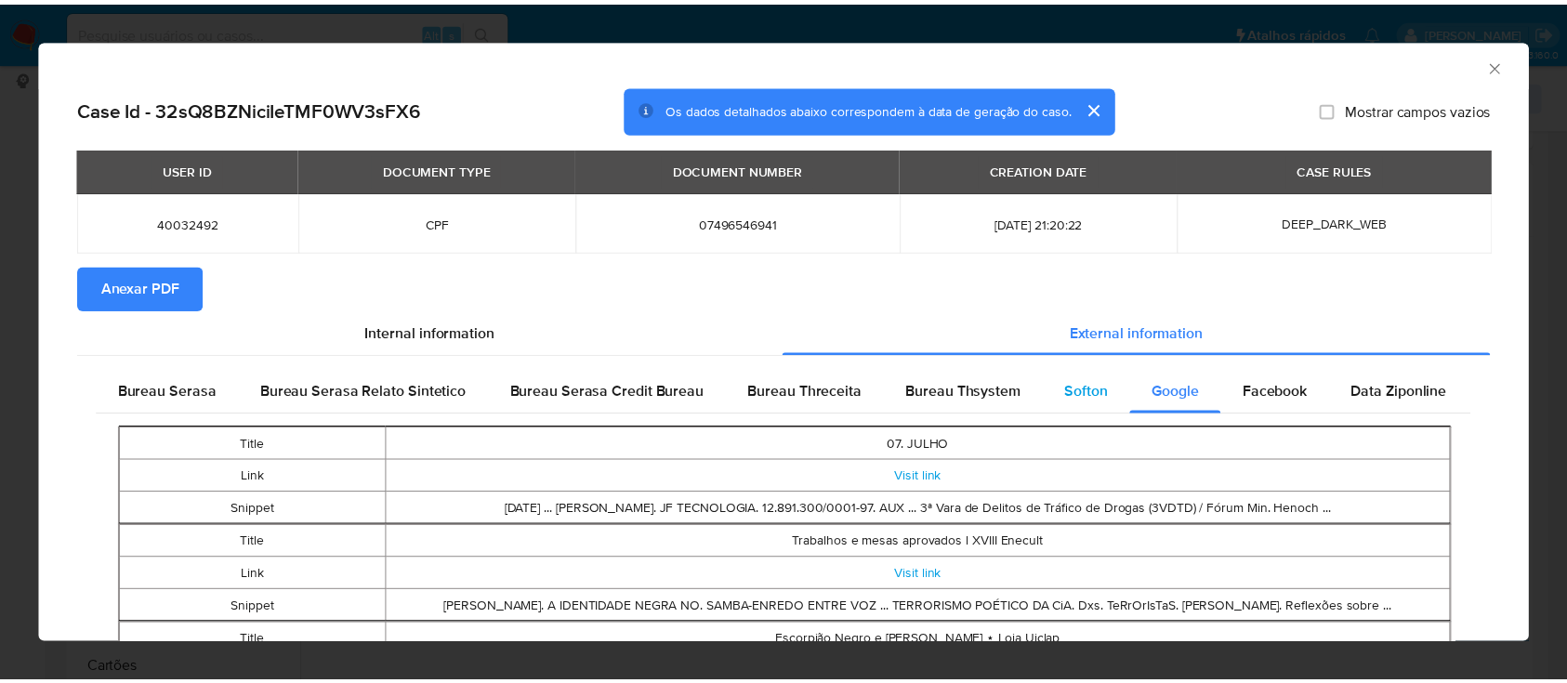
scroll to position [367, 0]
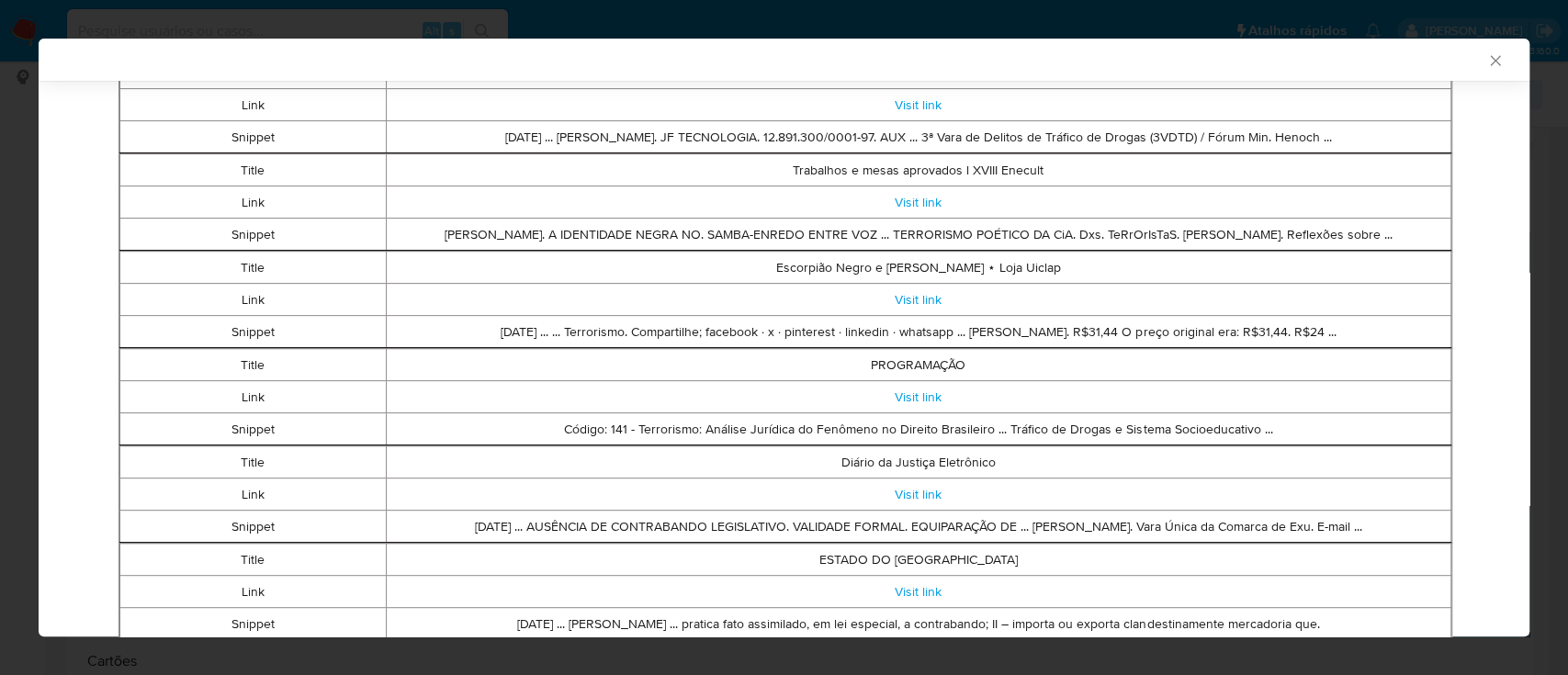
click at [1466, 52] on div "AML Data Collector" at bounding box center [784, 59] width 1491 height 42
click at [1490, 59] on icon "Fechar a janela" at bounding box center [1495, 60] width 10 height 10
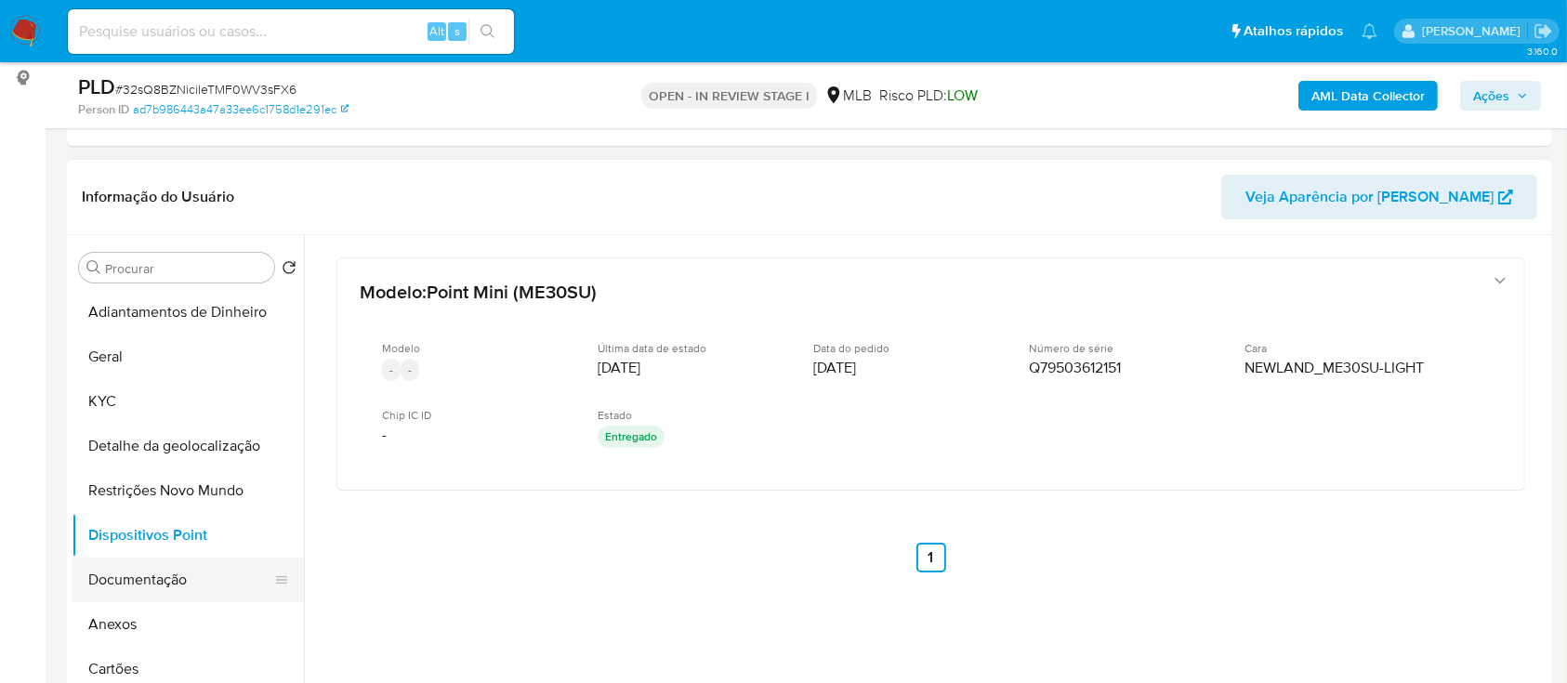
click at [162, 586] on button "Documentação" at bounding box center [181, 580] width 218 height 45
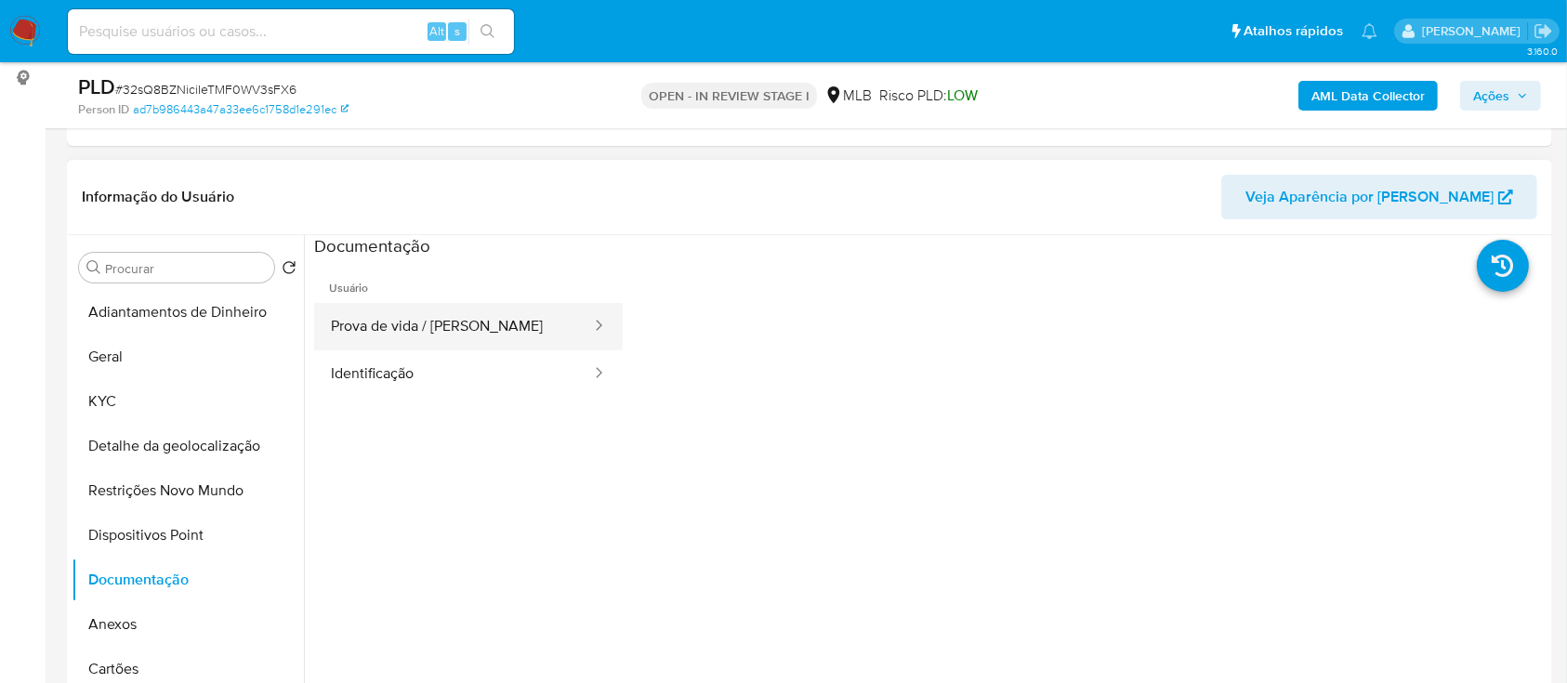
click at [492, 337] on button "Prova de vida / Selfie" at bounding box center [453, 326] width 279 height 47
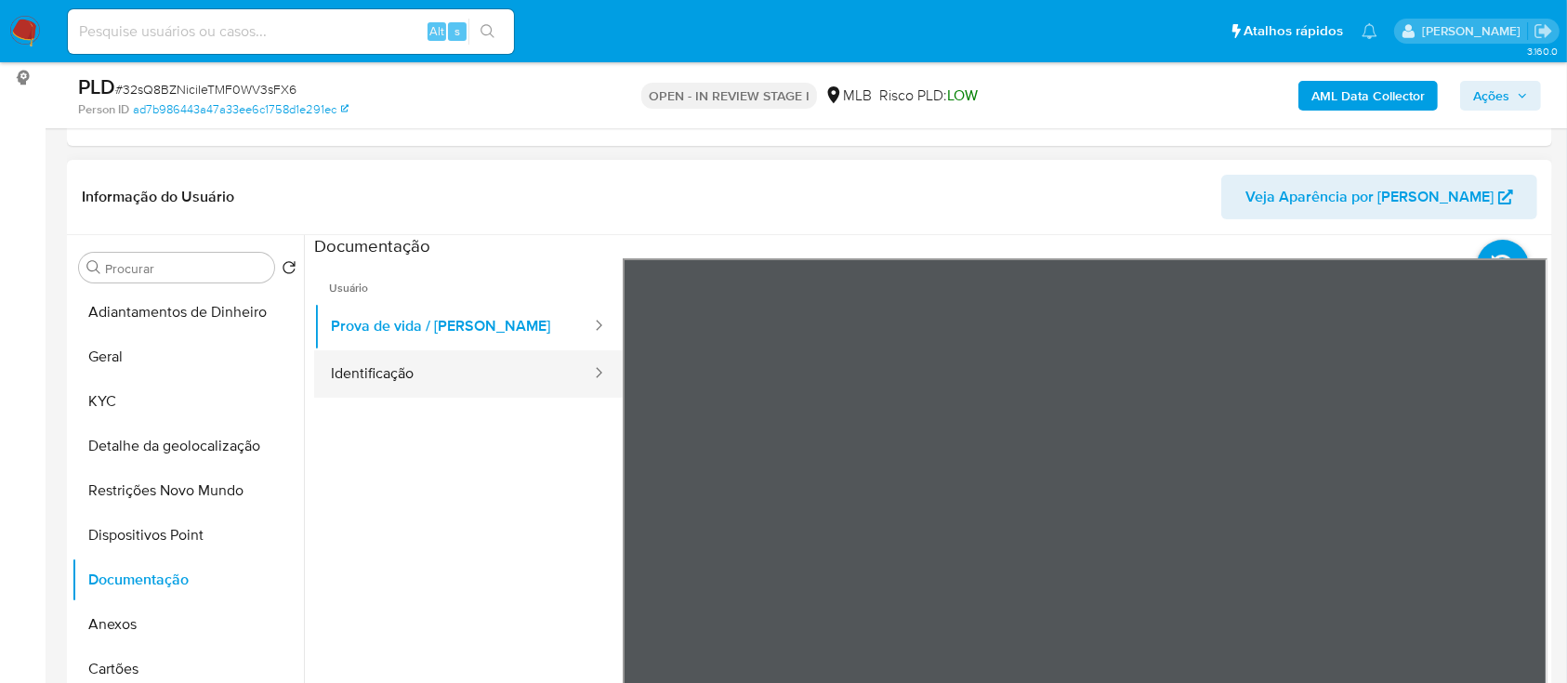
click at [438, 379] on button "Identificação" at bounding box center [453, 373] width 279 height 47
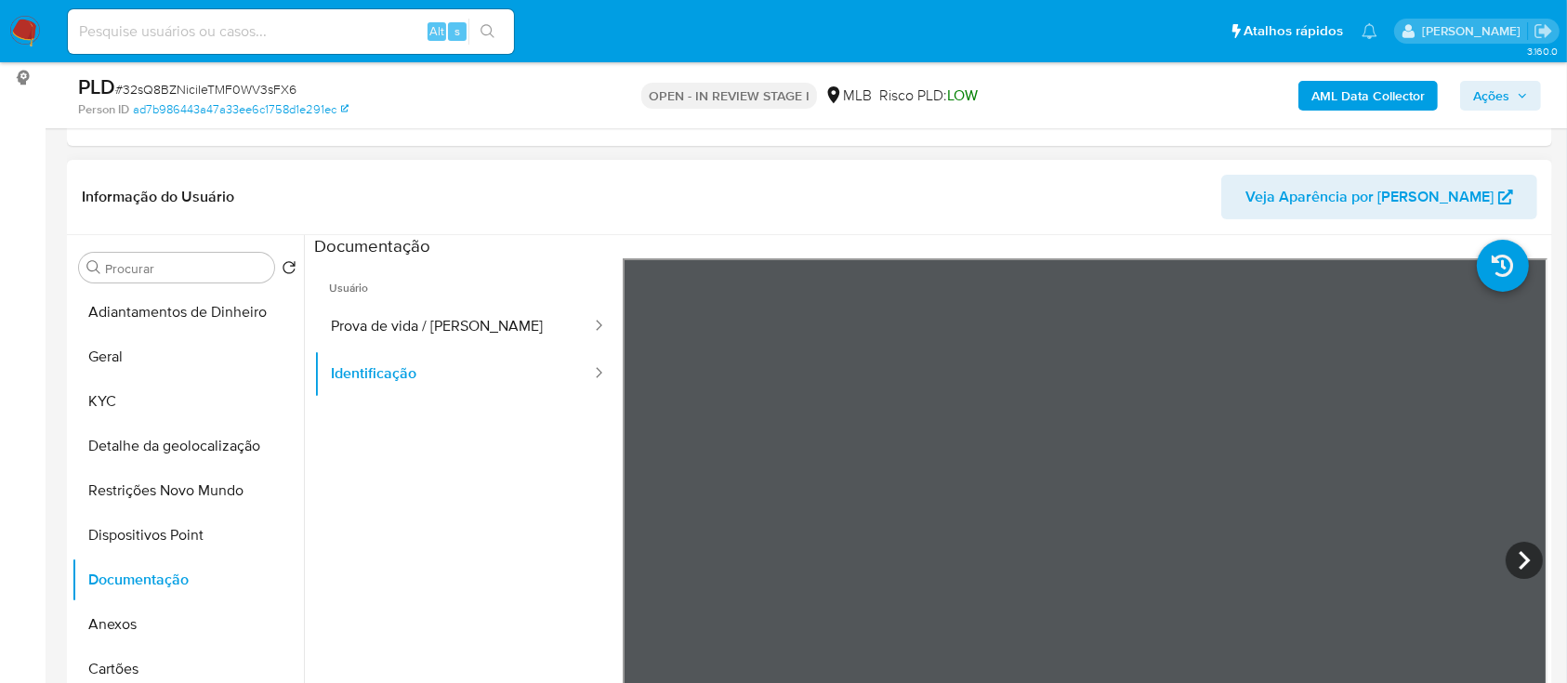
drag, startPoint x: 394, startPoint y: 413, endPoint x: 407, endPoint y: 406, distance: 14.6
click at [394, 414] on ul "Usuário Prova de vida / Selfie Identificação" at bounding box center [468, 525] width 309 height 535
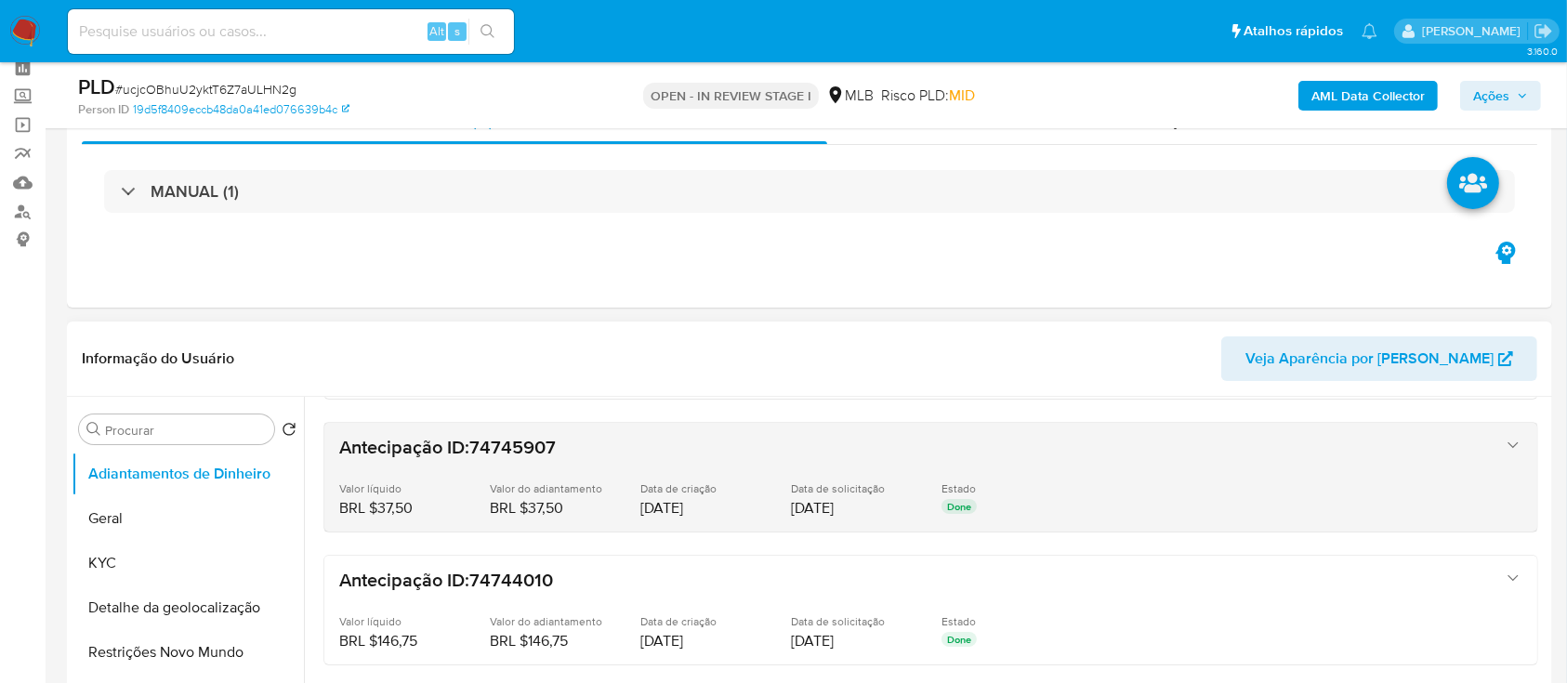
scroll to position [124, 0]
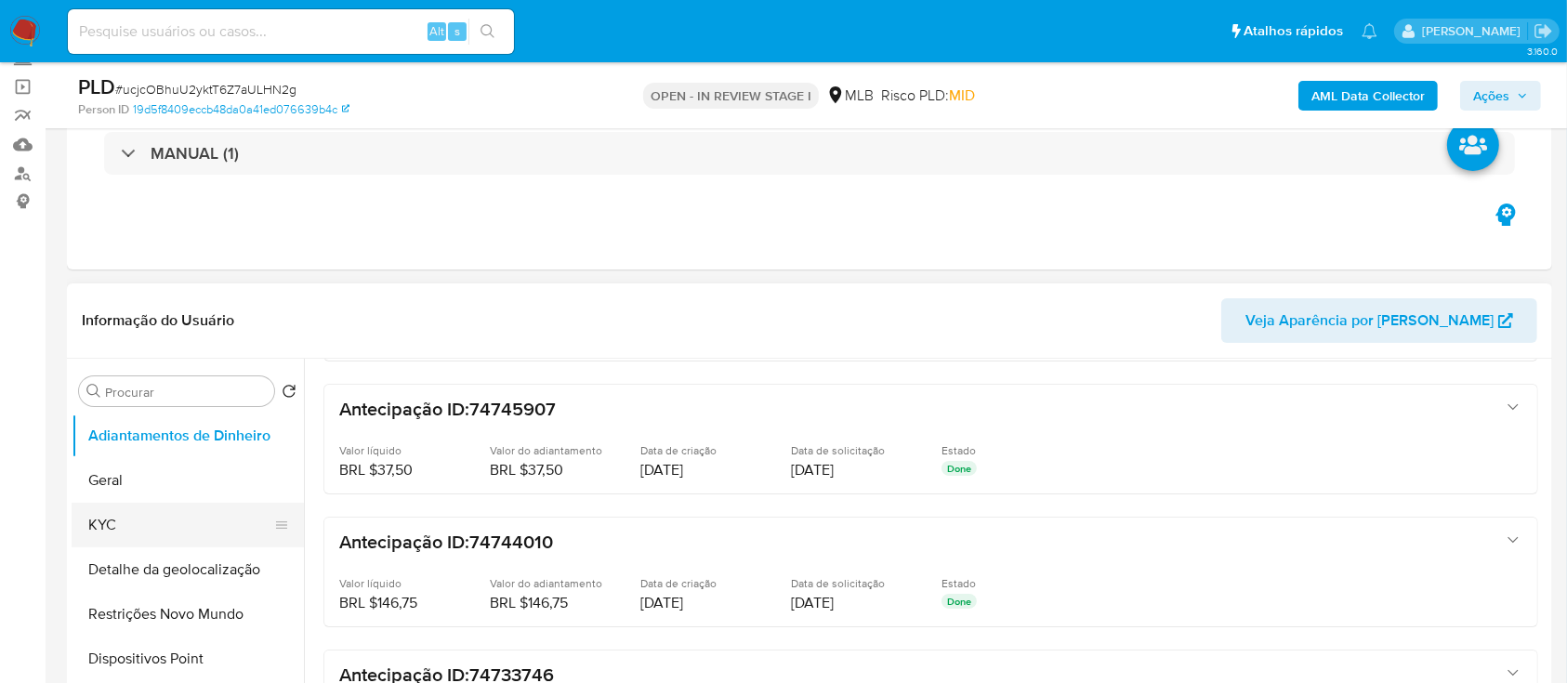
click at [175, 524] on button "KYC" at bounding box center [181, 525] width 218 height 45
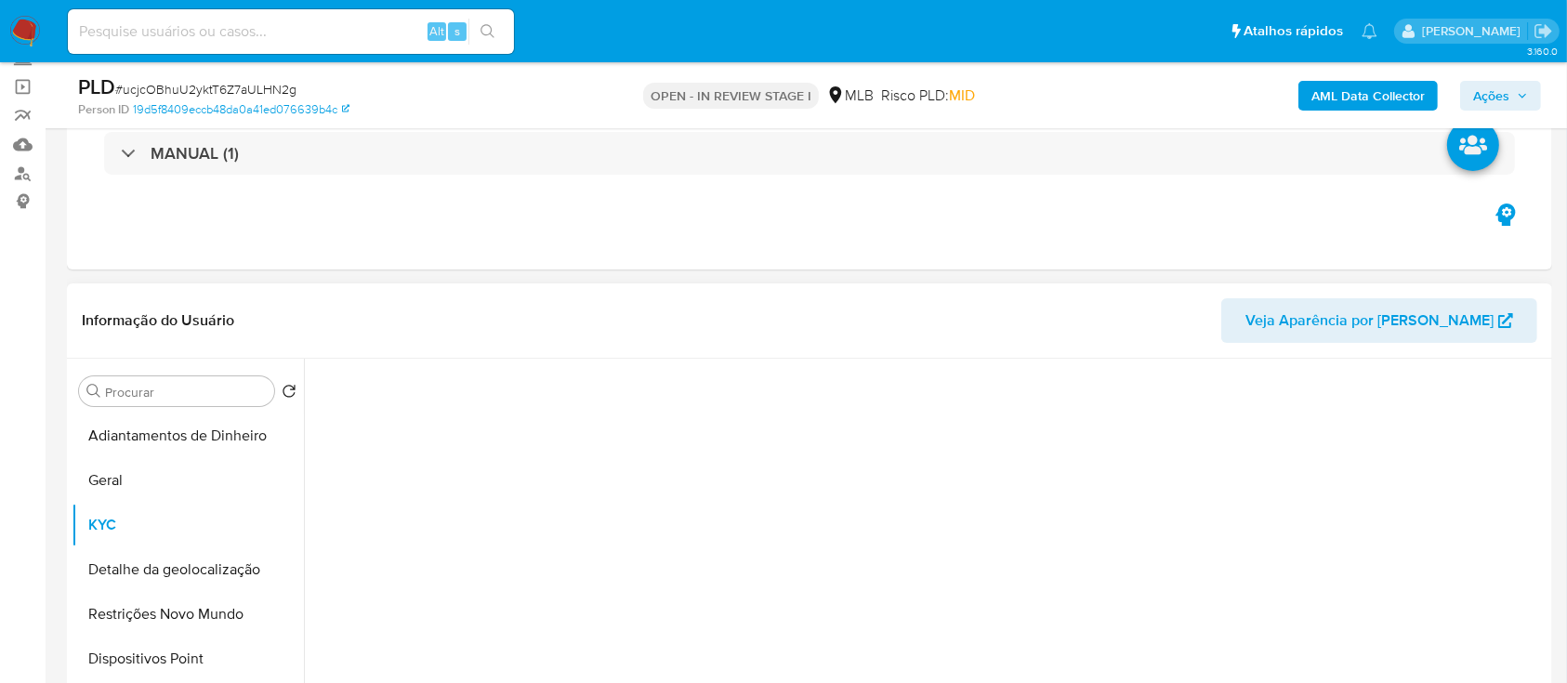
scroll to position [0, 0]
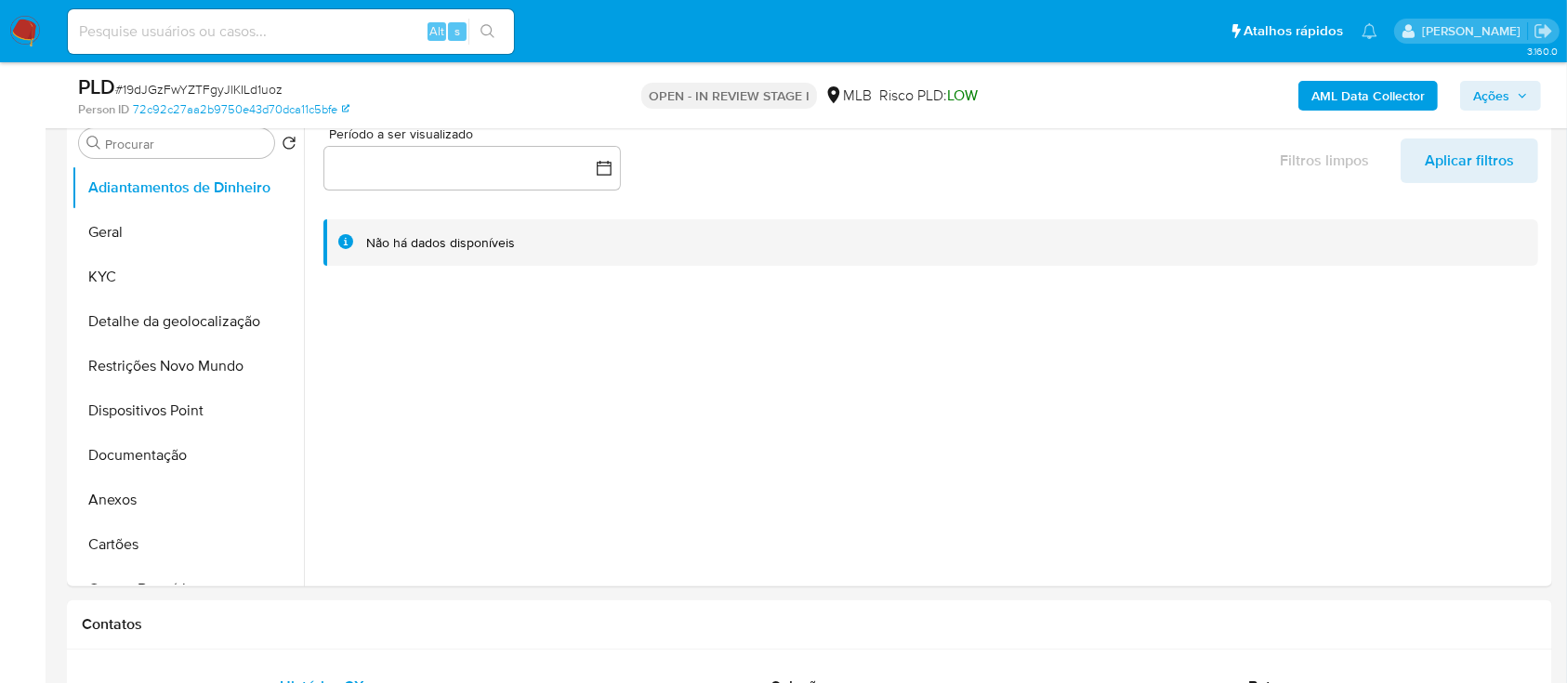
scroll to position [247, 0]
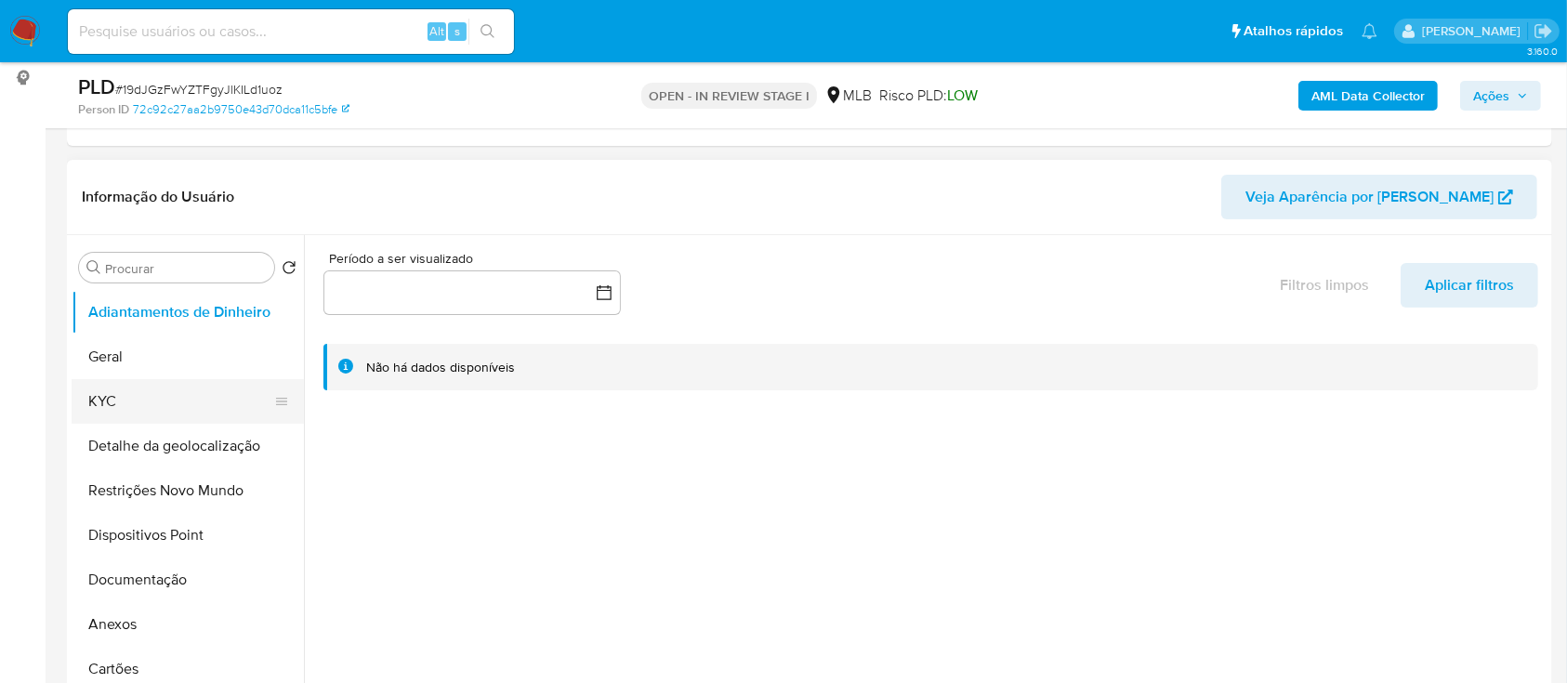
click at [138, 403] on button "KYC" at bounding box center [181, 401] width 218 height 45
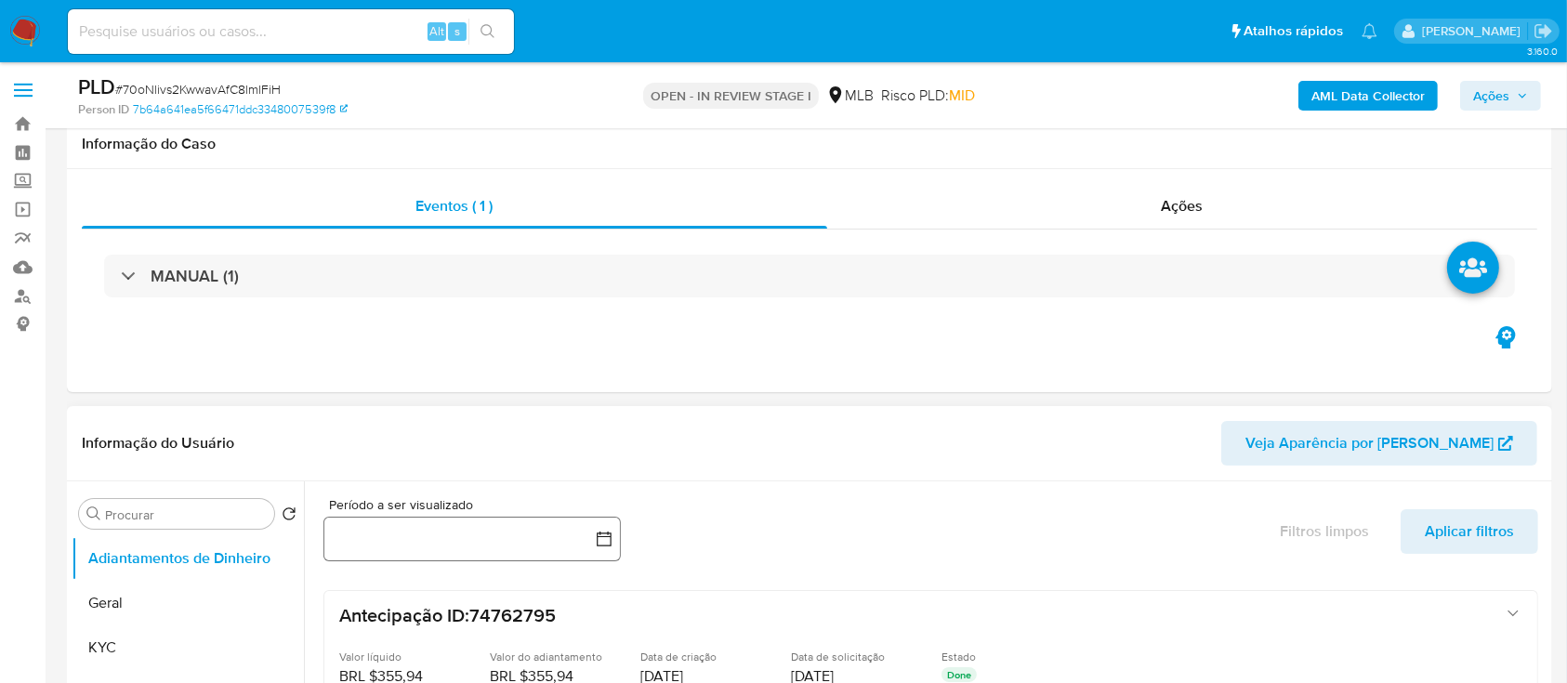
scroll to position [247, 0]
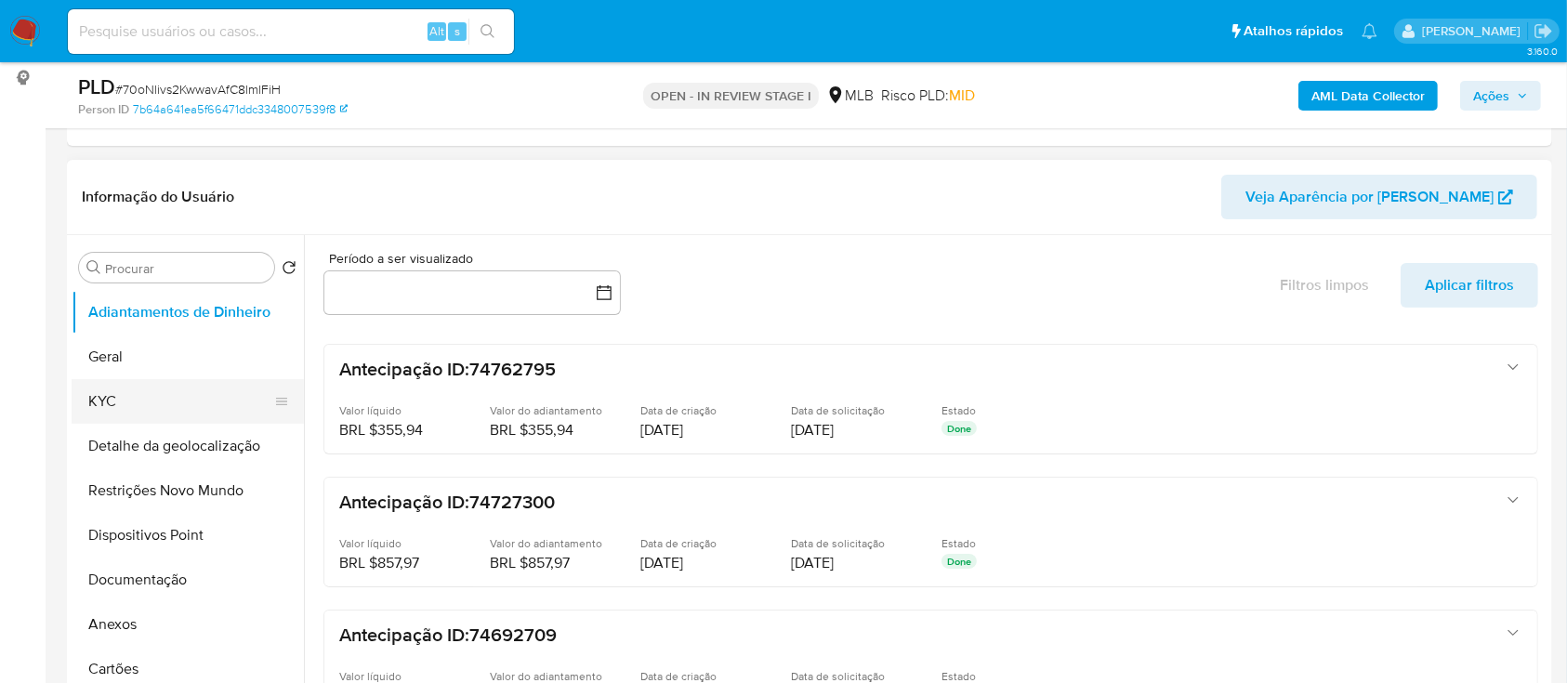
click at [195, 404] on button "KYC" at bounding box center [181, 401] width 218 height 45
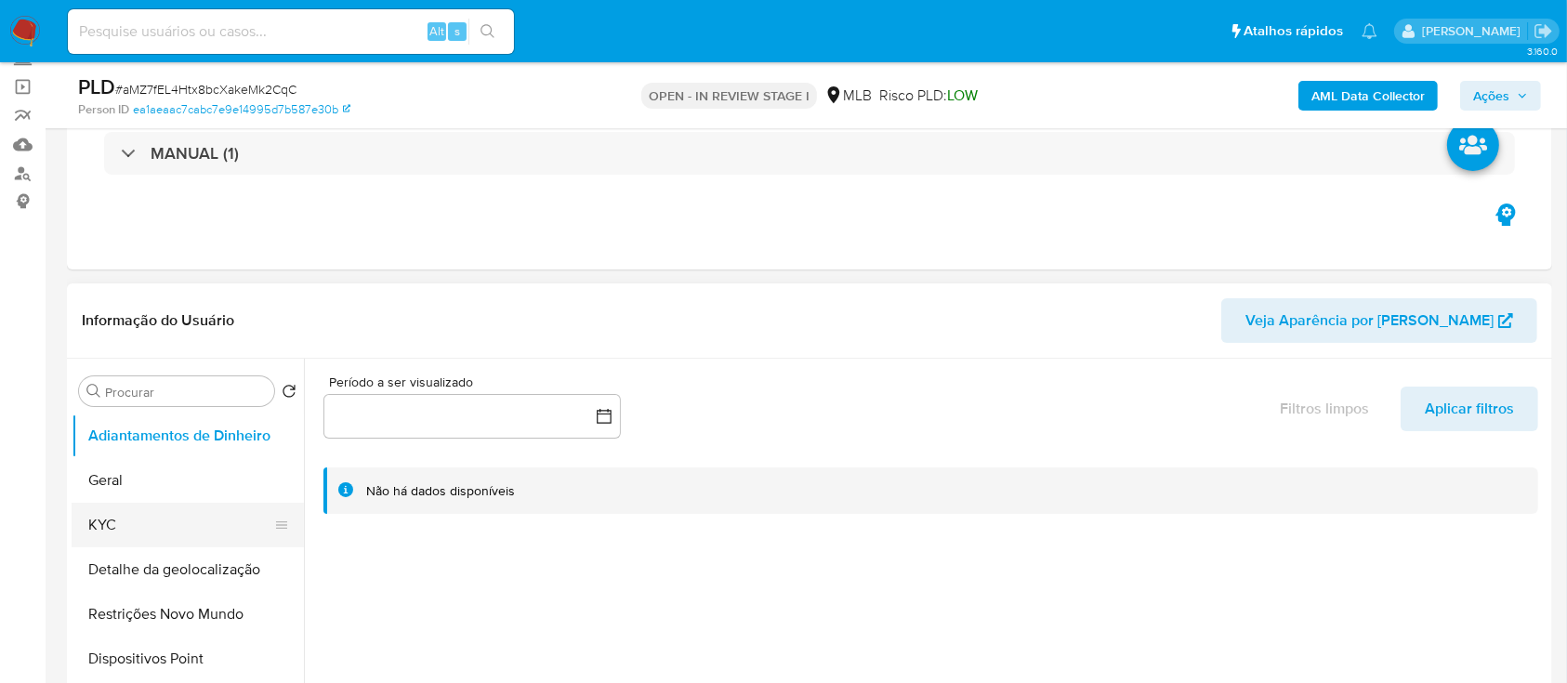
click at [148, 525] on button "KYC" at bounding box center [181, 525] width 218 height 45
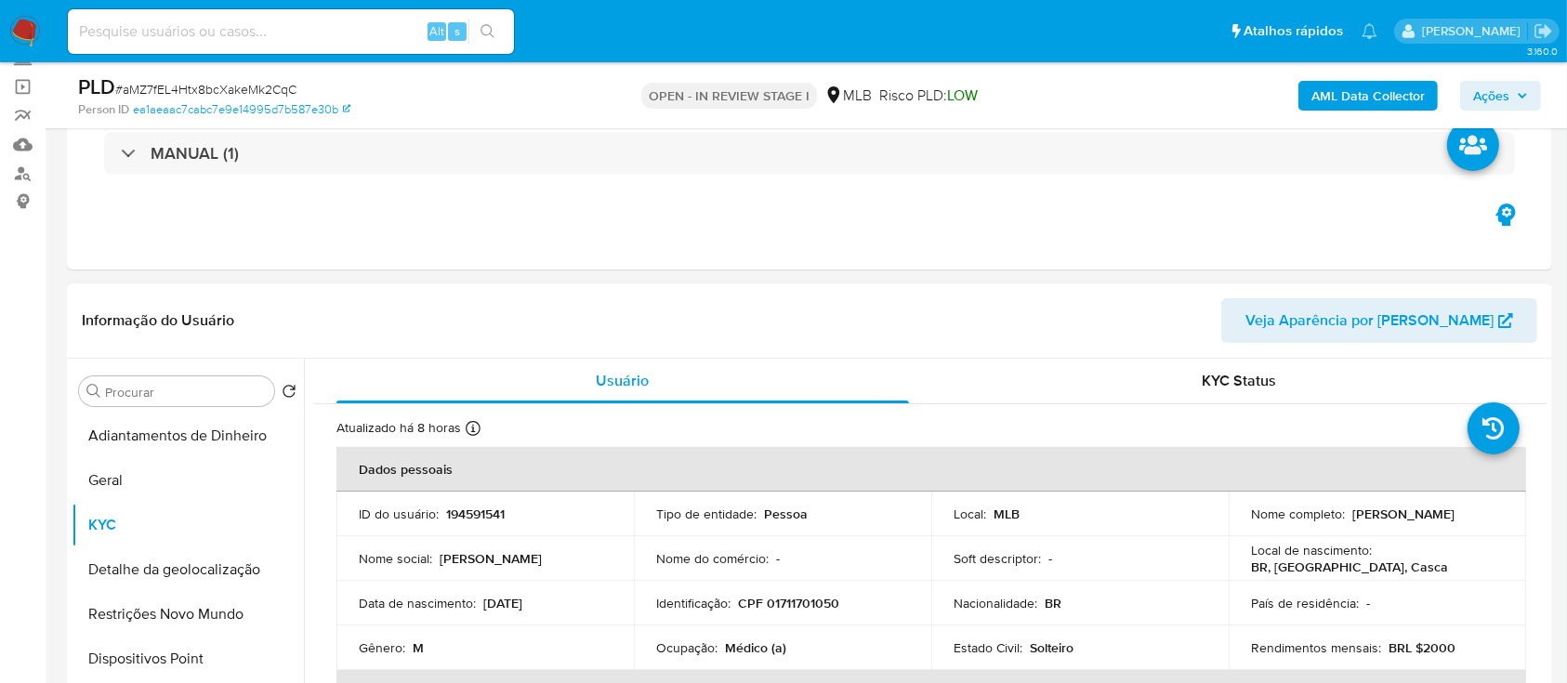
scroll to position [247, 0]
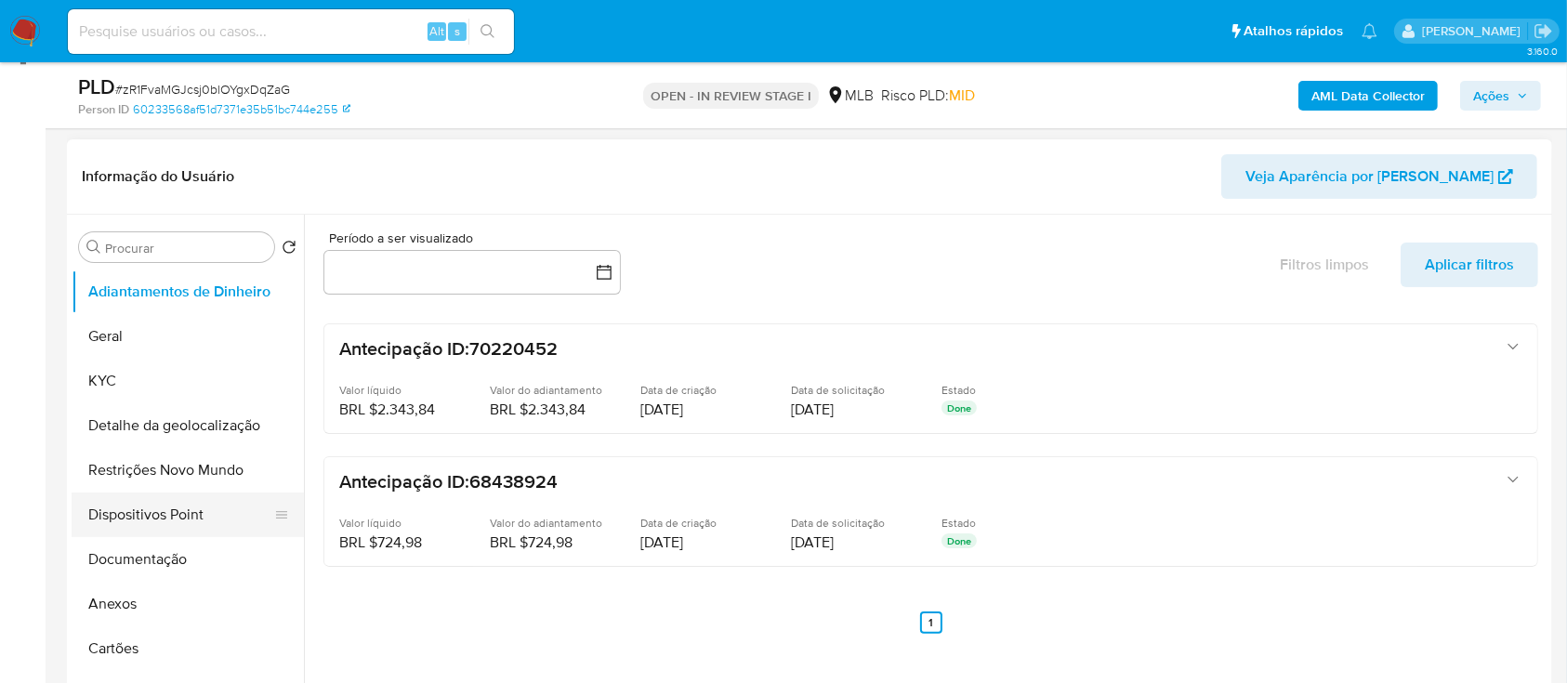
scroll to position [124, 0]
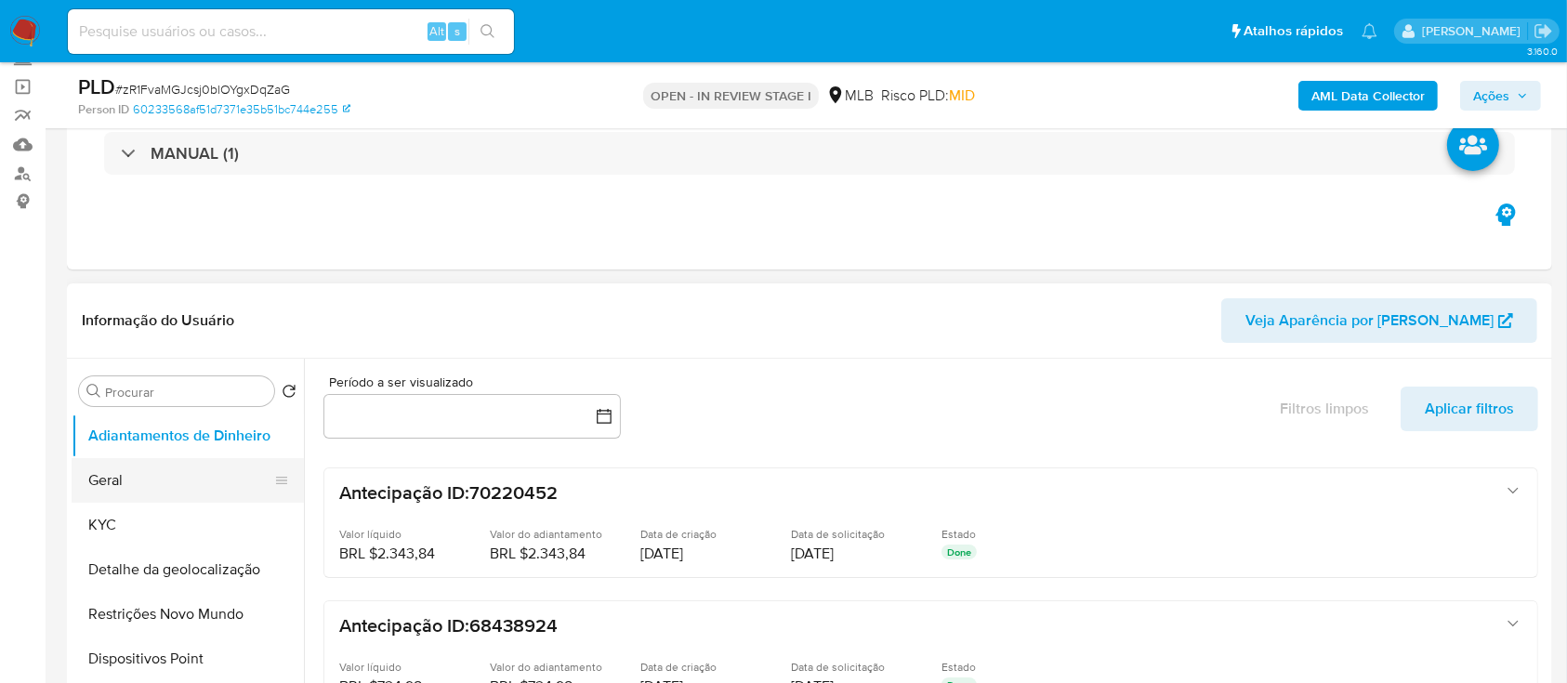
click at [139, 500] on ul "Adiantamentos de Dinheiro Geral KYC Detalhe da geolocalização Restrições Novo M…" at bounding box center [188, 623] width 232 height 419
click at [137, 503] on button "KYC" at bounding box center [181, 525] width 218 height 45
